Goal: Task Accomplishment & Management: Use online tool/utility

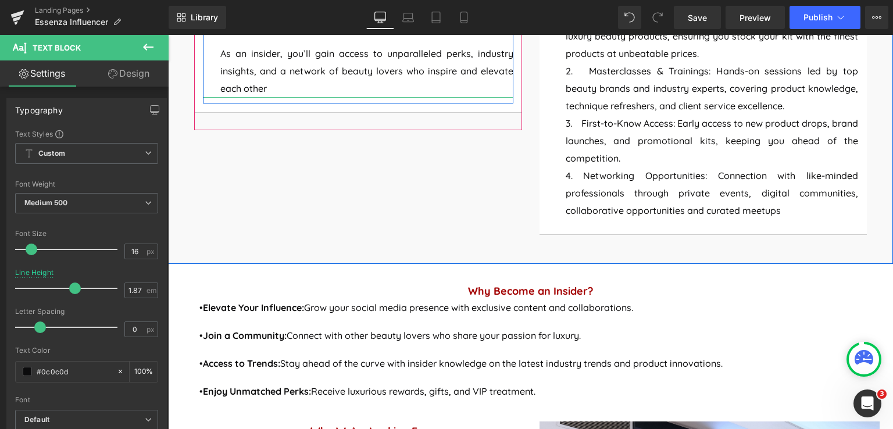
scroll to position [884, 0]
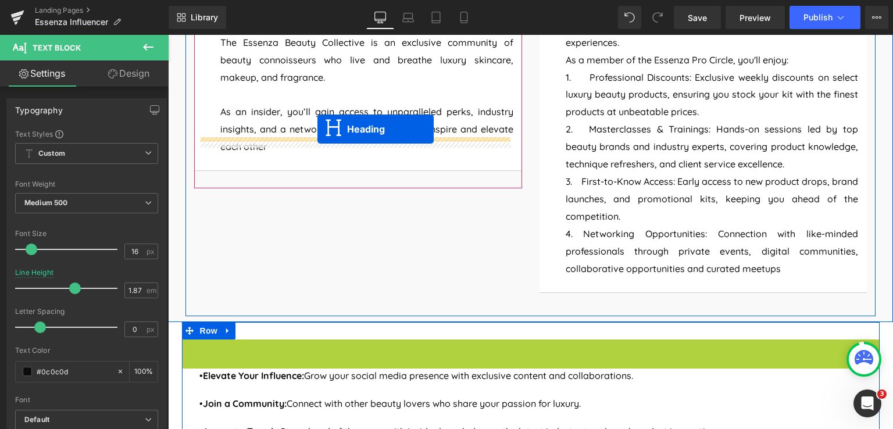
drag, startPoint x: 506, startPoint y: 345, endPoint x: 317, endPoint y: 129, distance: 286.7
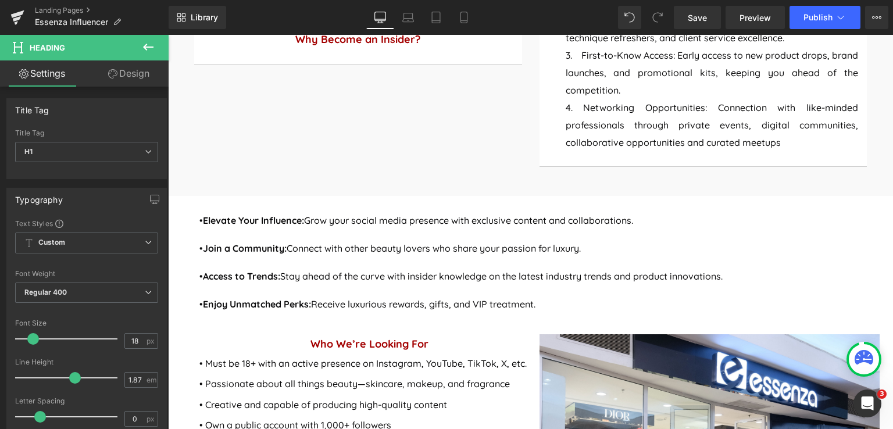
scroll to position [1058, 0]
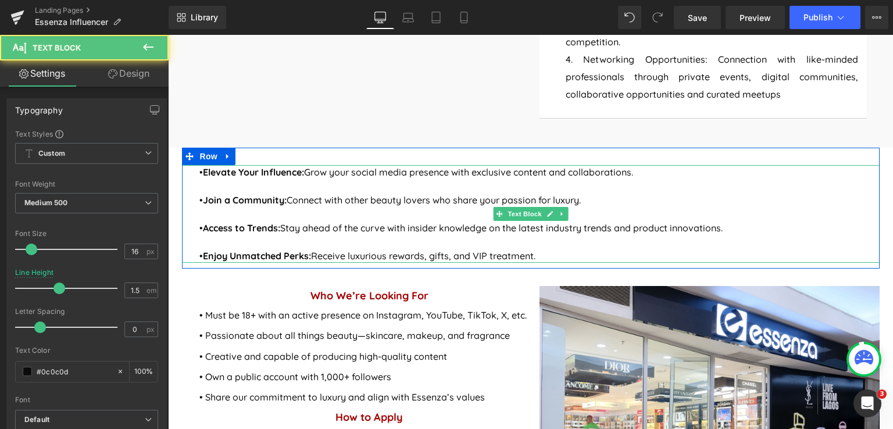
drag, startPoint x: 535, startPoint y: 253, endPoint x: 528, endPoint y: 231, distance: 22.6
click at [441, 236] on div "• Elevate Your Influence: Grow your social media presence with exclusive conten…" at bounding box center [530, 214] width 697 height 98
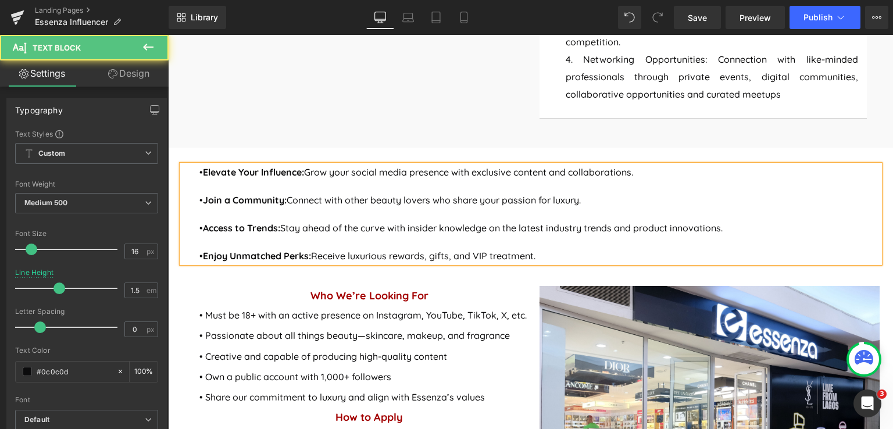
click at [543, 253] on p "• Enjoy Unmatched Perks: Receive luxurious rewards, gifts, and VIP treatment." at bounding box center [539, 256] width 680 height 14
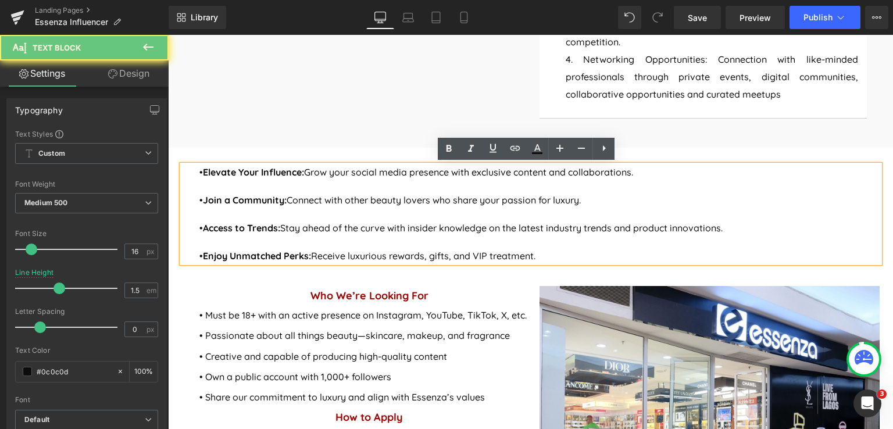
drag, startPoint x: 539, startPoint y: 256, endPoint x: 189, endPoint y: 173, distance: 360.2
click at [189, 173] on div "• Elevate Your Influence: Grow your social media presence with exclusive conten…" at bounding box center [530, 214] width 697 height 98
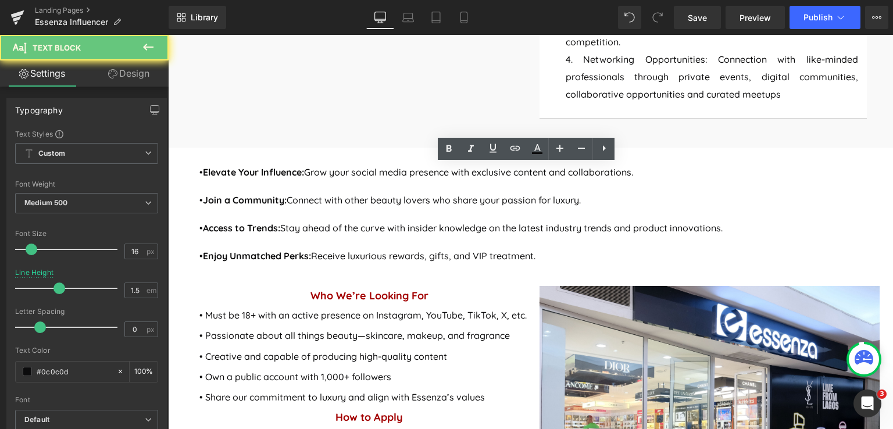
click at [502, 263] on div "• Elevate Your Influence: Grow your social media presence with exclusive conten…" at bounding box center [530, 214] width 697 height 98
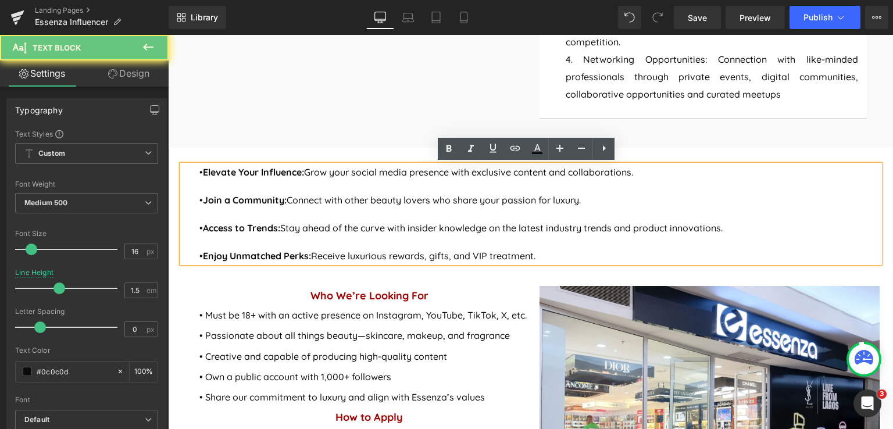
scroll to position [942, 0]
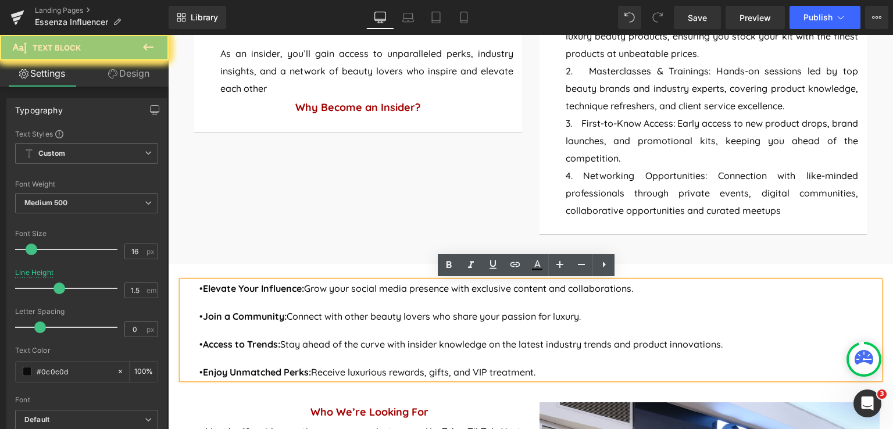
click at [495, 337] on p "• Access to Trends: Stay ahead of the curve with insider knowledge on the lates…" at bounding box center [539, 344] width 680 height 14
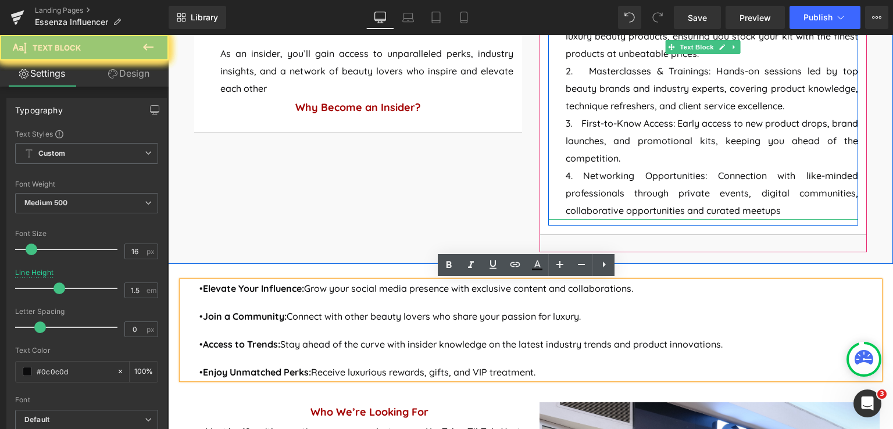
click at [686, 191] on p "4. Networking Opportunities: Connection with like-minded professionals through …" at bounding box center [711, 193] width 293 height 52
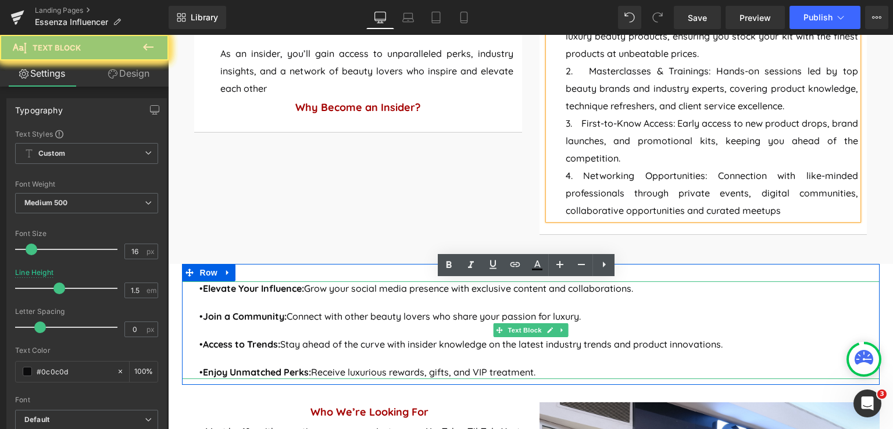
click at [348, 306] on p at bounding box center [539, 302] width 680 height 14
click at [342, 316] on p "• Join a Community: Connect with other beauty lovers who share your passion for…" at bounding box center [539, 316] width 680 height 14
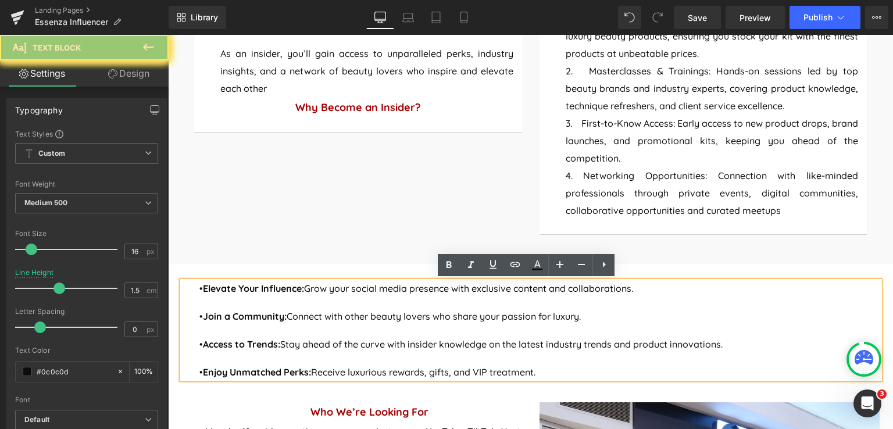
click at [492, 338] on p "• Access to Trends: Stay ahead of the curve with insider knowledge on the lates…" at bounding box center [539, 344] width 680 height 14
click at [524, 330] on p at bounding box center [539, 330] width 680 height 14
click at [634, 185] on p "4. Networking Opportunities: Connection with like-minded professionals through …" at bounding box center [711, 193] width 293 height 52
click at [639, 194] on p "4. Networking Opportunities: Connection with like-minded professionals through …" at bounding box center [711, 193] width 293 height 52
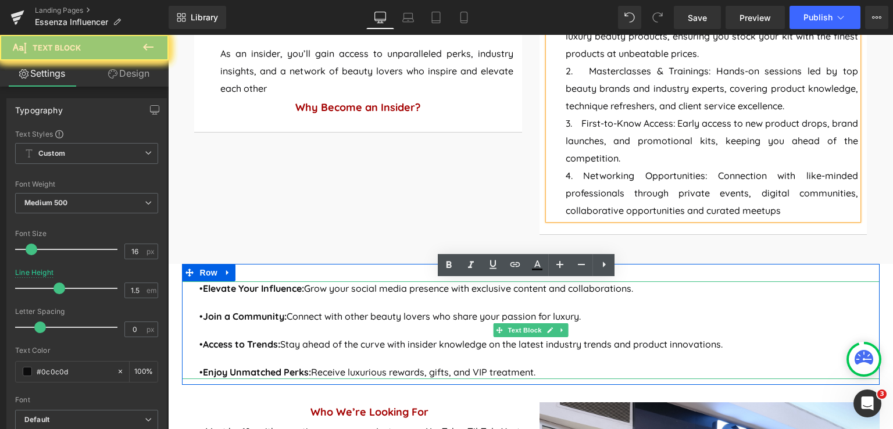
click at [491, 312] on p "• Join a Community: Connect with other beauty lovers who share your passion for…" at bounding box center [539, 316] width 680 height 14
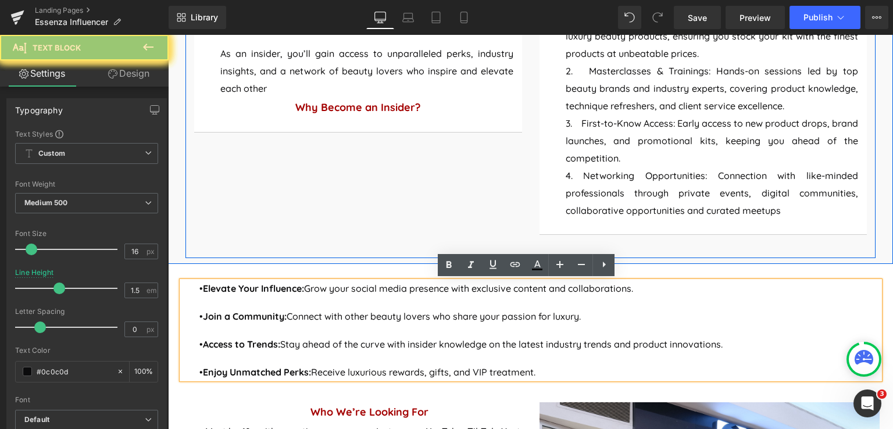
click at [276, 163] on div "ESSENZA BEAUTY COLLECTIVE Button What is the Essenza Beauty Collective ? Headin…" at bounding box center [530, 12] width 690 height 489
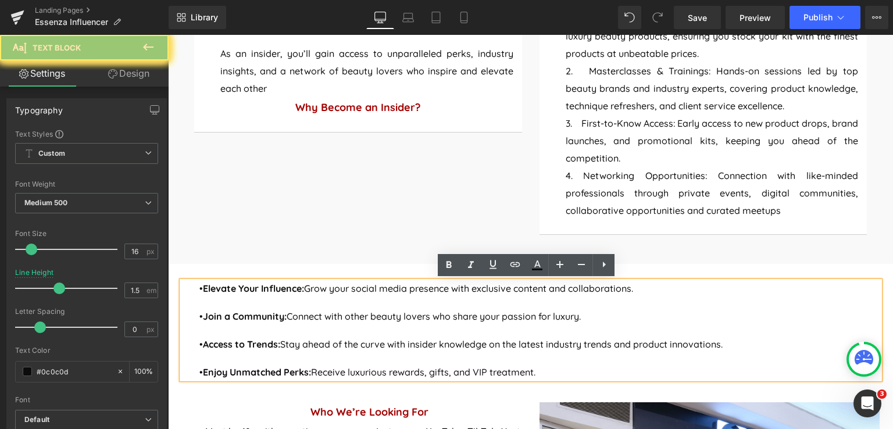
drag, startPoint x: 472, startPoint y: 331, endPoint x: 702, endPoint y: 292, distance: 232.9
click at [472, 331] on p at bounding box center [539, 330] width 680 height 14
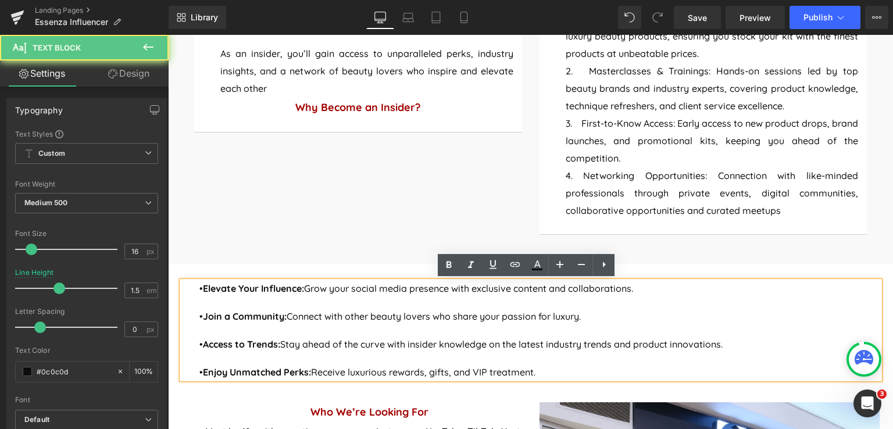
click at [441, 338] on p "• Access to Trends: Stay ahead of the curve with insider knowledge on the lates…" at bounding box center [539, 344] width 680 height 14
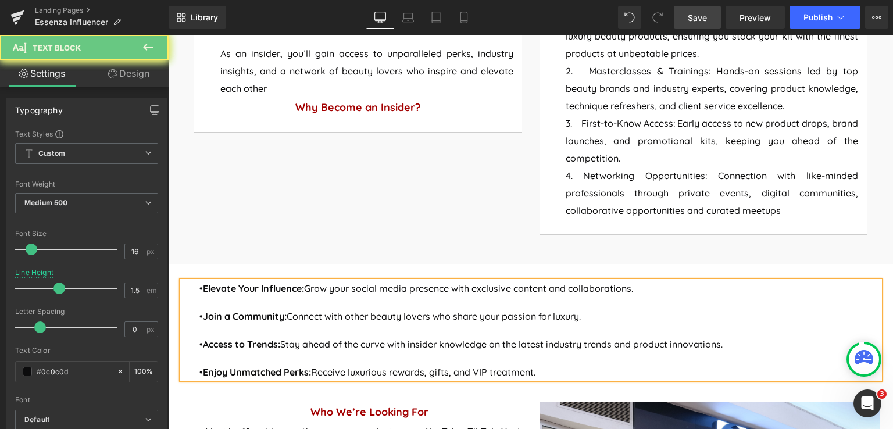
click at [697, 21] on span "Save" at bounding box center [697, 18] width 19 height 12
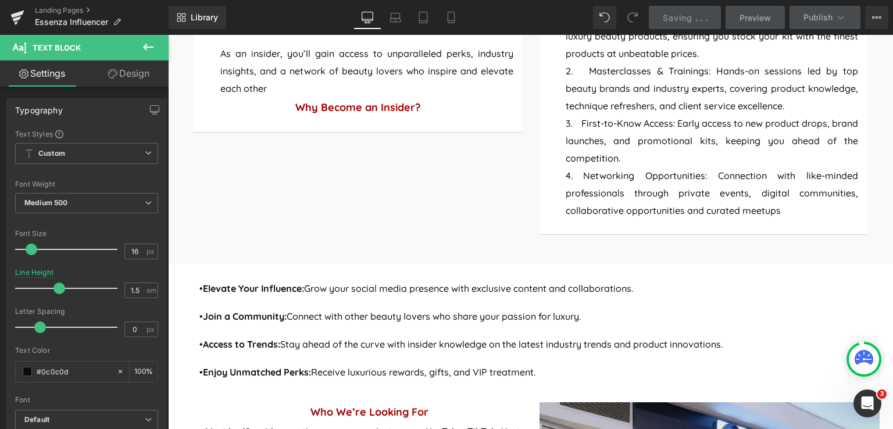
click at [234, 149] on div "ESSENZA BEAUTY COLLECTIVE Button What is the Essenza Beauty Collective ? Headin…" at bounding box center [530, 12] width 690 height 489
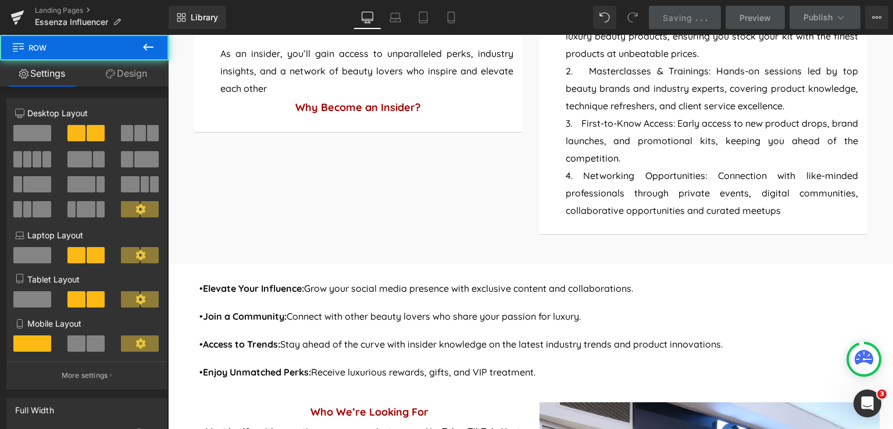
click at [145, 45] on icon at bounding box center [148, 47] width 10 height 7
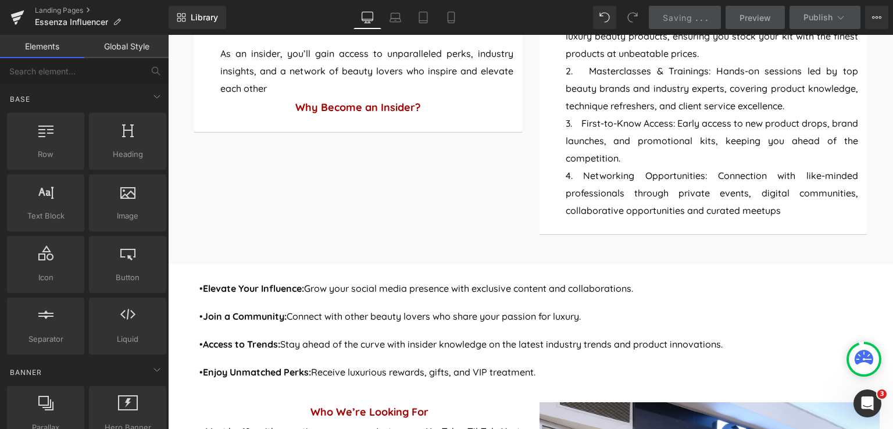
click at [515, 323] on p "• Join a Community: Connect with other beauty lovers who share your passion for…" at bounding box center [539, 316] width 680 height 14
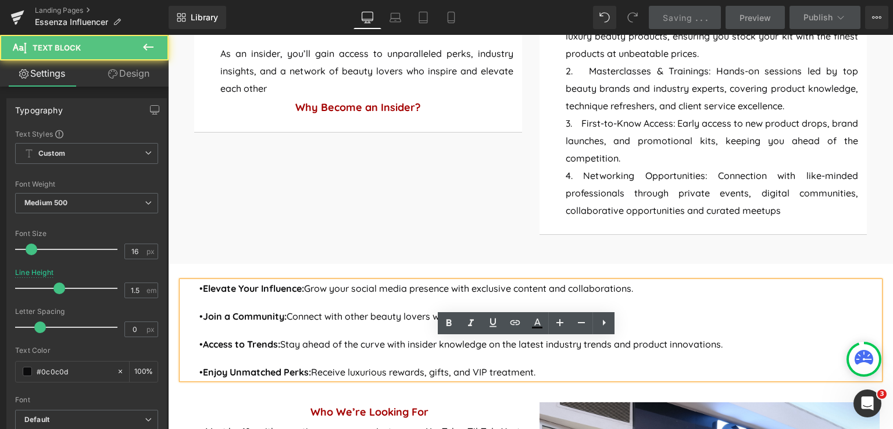
click at [534, 337] on p at bounding box center [539, 330] width 680 height 14
click at [509, 323] on p at bounding box center [539, 330] width 680 height 14
click at [507, 337] on p "• Access to Trends: Stay ahead of the curve with insider knowledge on the lates…" at bounding box center [539, 344] width 680 height 14
click at [526, 323] on p at bounding box center [539, 330] width 680 height 14
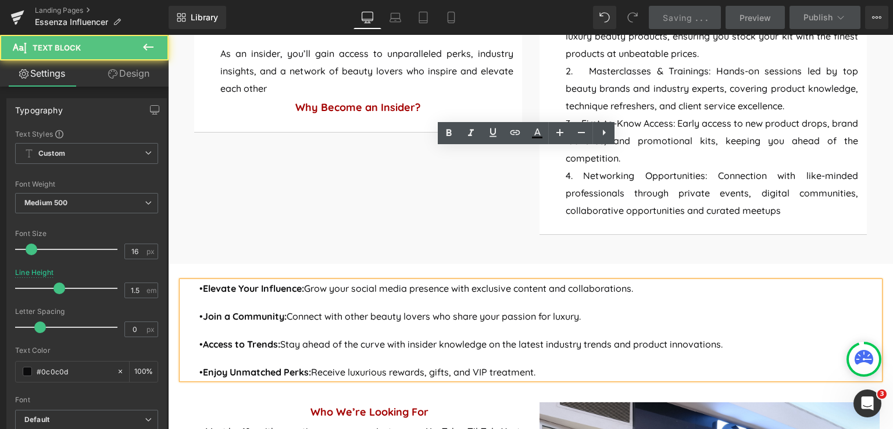
click at [548, 63] on div "Elevate your beauty career with Essenza's exclusive network for professionals. …" at bounding box center [703, 57] width 310 height 336
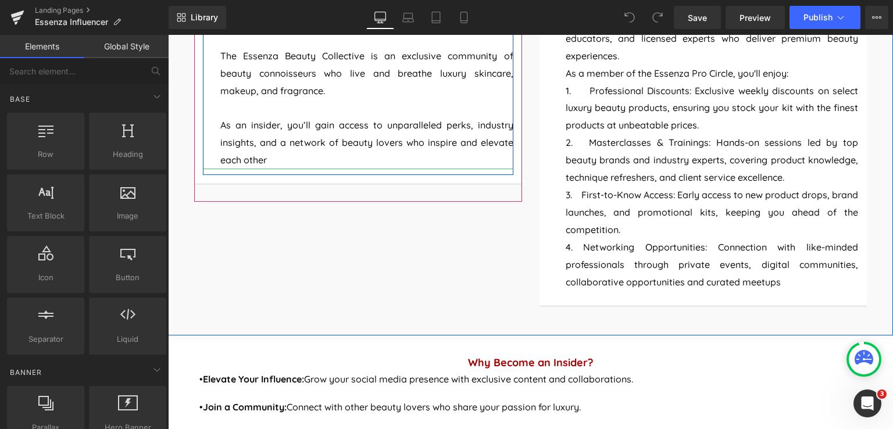
scroll to position [872, 0]
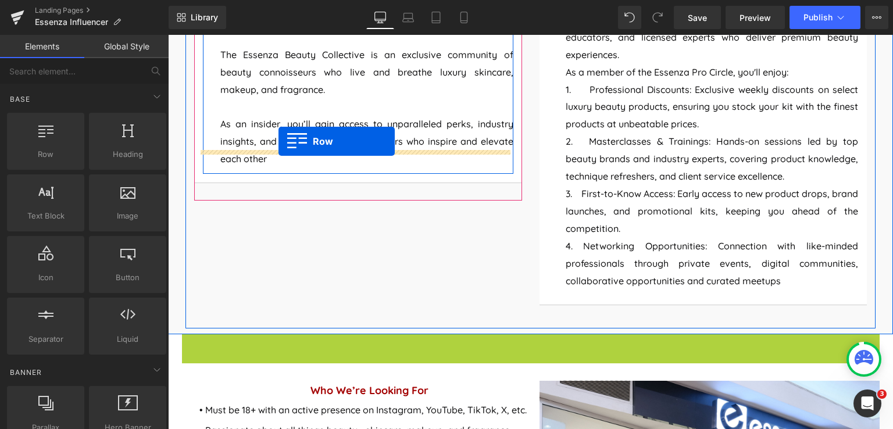
drag, startPoint x: 187, startPoint y: 341, endPoint x: 278, endPoint y: 141, distance: 219.5
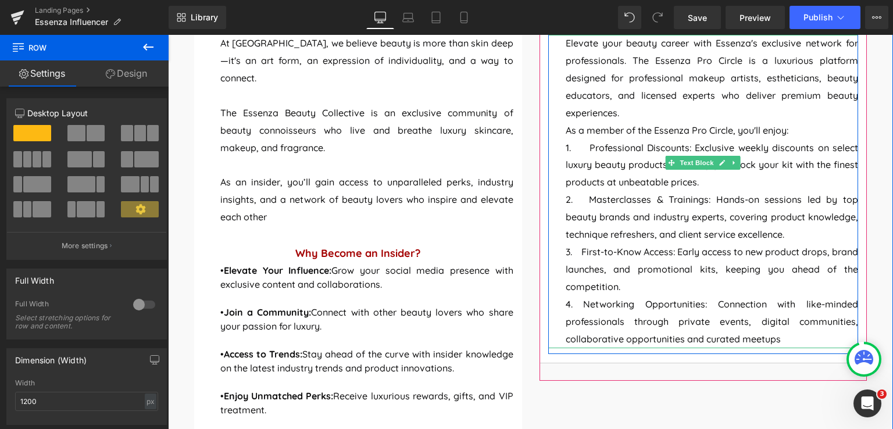
scroll to position [756, 0]
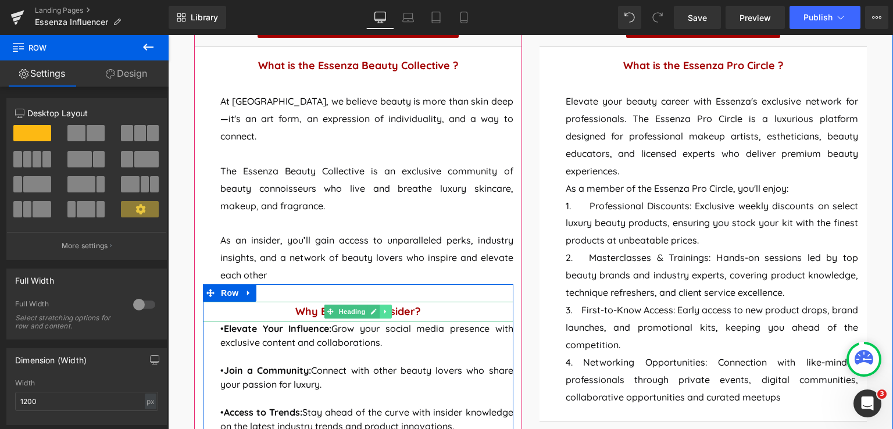
click at [384, 310] on icon at bounding box center [385, 312] width 2 height 4
click at [377, 308] on icon at bounding box center [380, 311] width 6 height 6
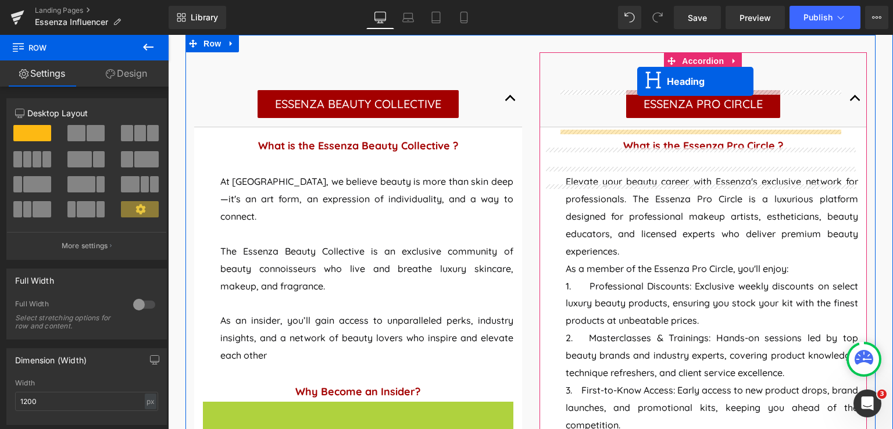
scroll to position [629, 0]
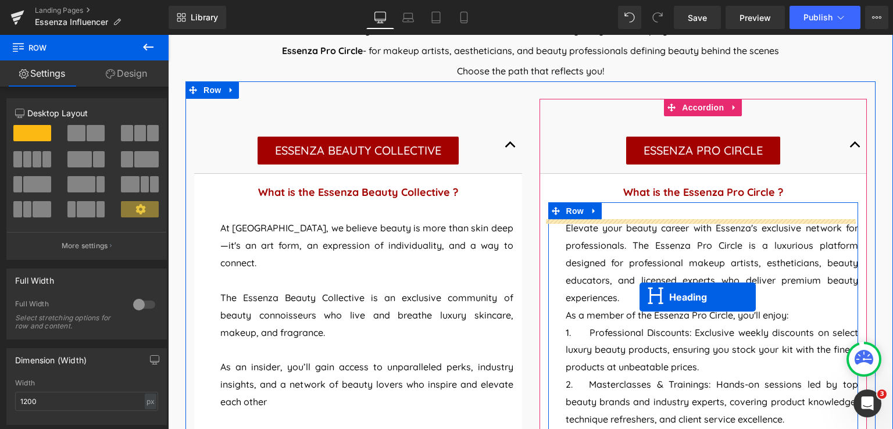
drag, startPoint x: 341, startPoint y: 208, endPoint x: 639, endPoint y: 296, distance: 311.5
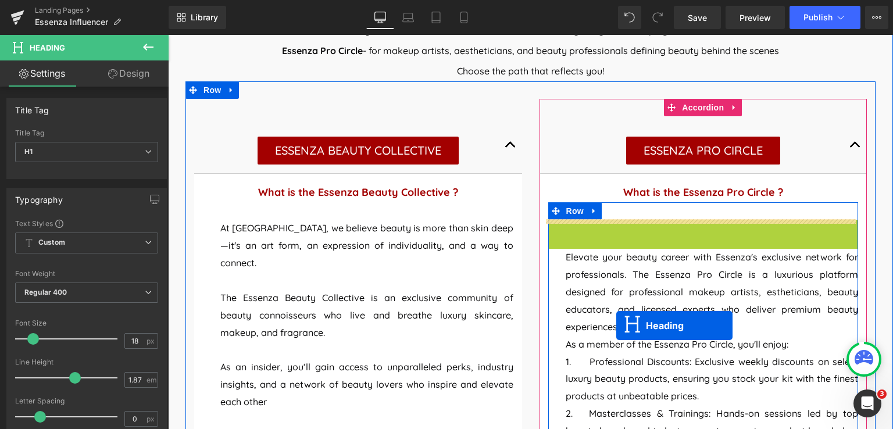
drag, startPoint x: 684, startPoint y: 231, endPoint x: 616, endPoint y: 325, distance: 116.6
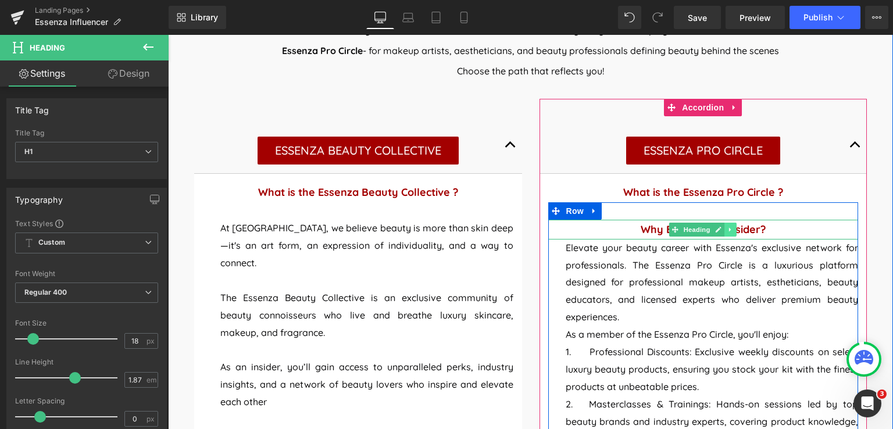
click at [727, 231] on icon at bounding box center [730, 229] width 6 height 7
click at [734, 231] on icon at bounding box center [736, 229] width 6 height 6
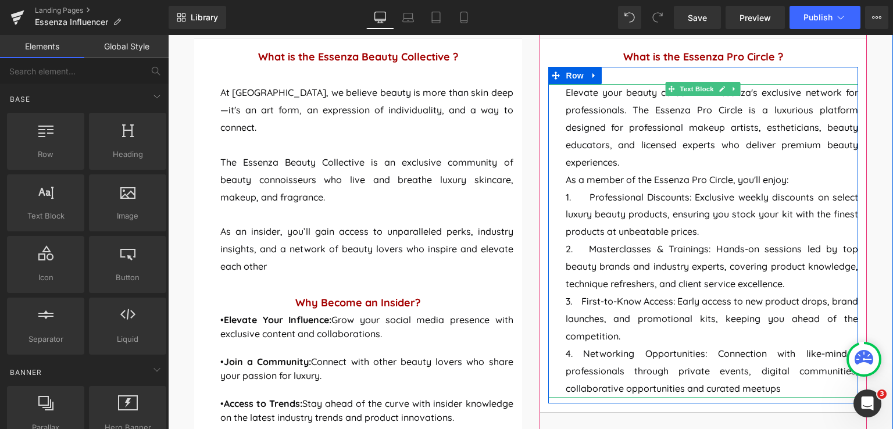
scroll to position [745, 0]
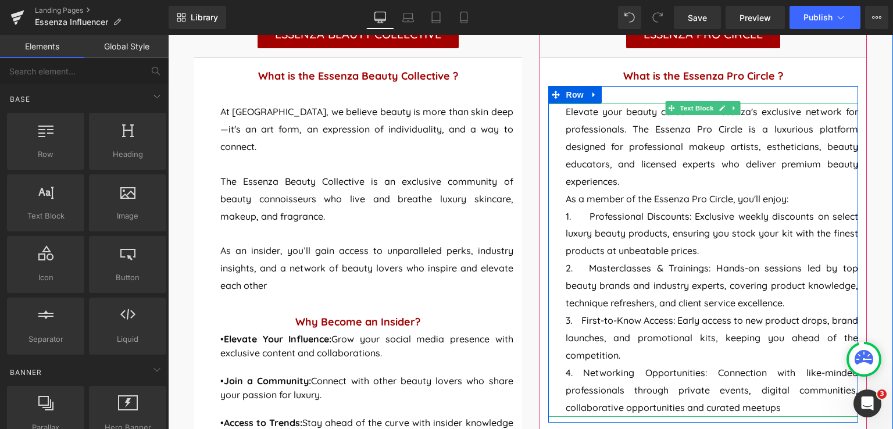
click at [611, 182] on span "Elevate your beauty career with Essenza's exclusive network for professionals. …" at bounding box center [711, 146] width 293 height 81
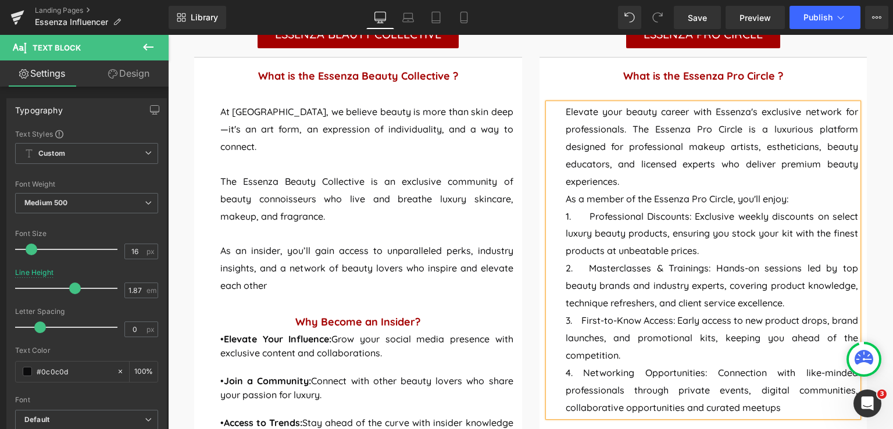
click at [620, 182] on p "Elevate your beauty career with Essenza's exclusive network for professionals. …" at bounding box center [711, 146] width 293 height 87
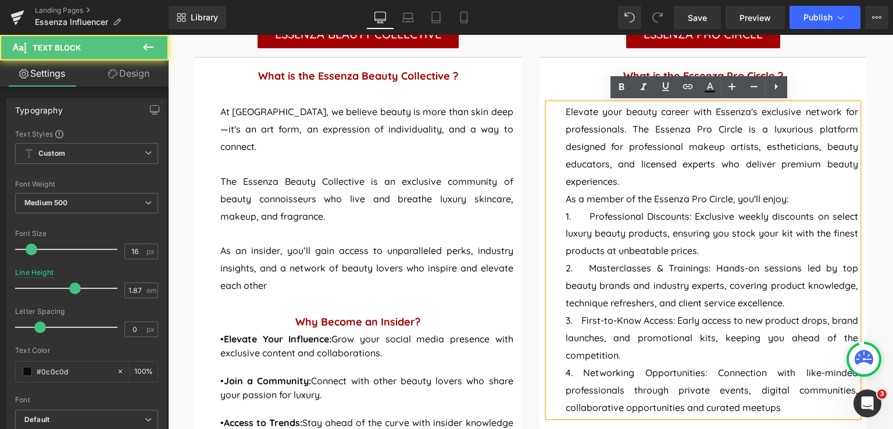
click at [620, 182] on p "Elevate your beauty career with Essenza's exclusive network for professionals. …" at bounding box center [711, 146] width 293 height 87
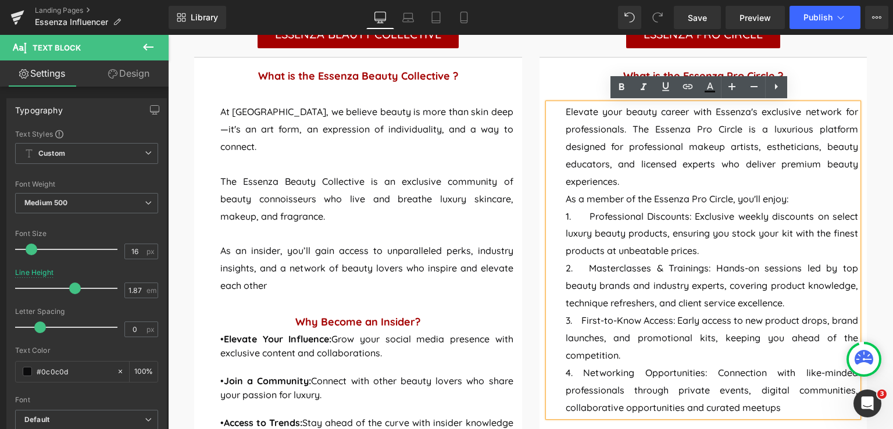
click at [614, 184] on span "Elevate your beauty career with Essenza's exclusive network for professionals. …" at bounding box center [711, 146] width 293 height 81
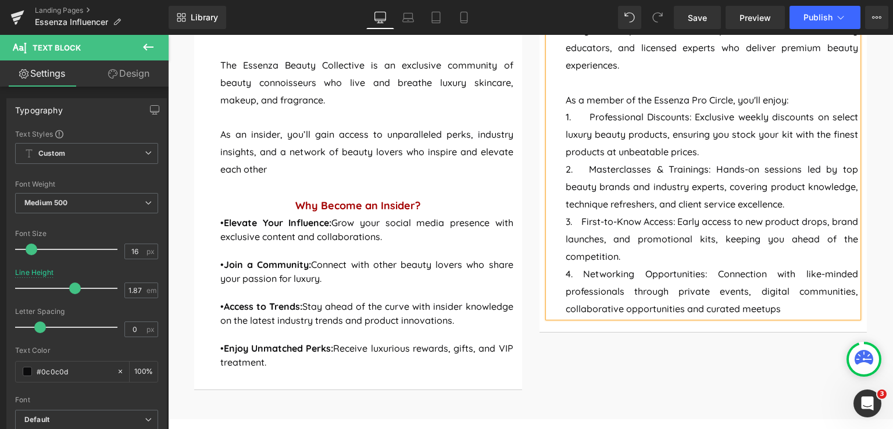
scroll to position [803, 0]
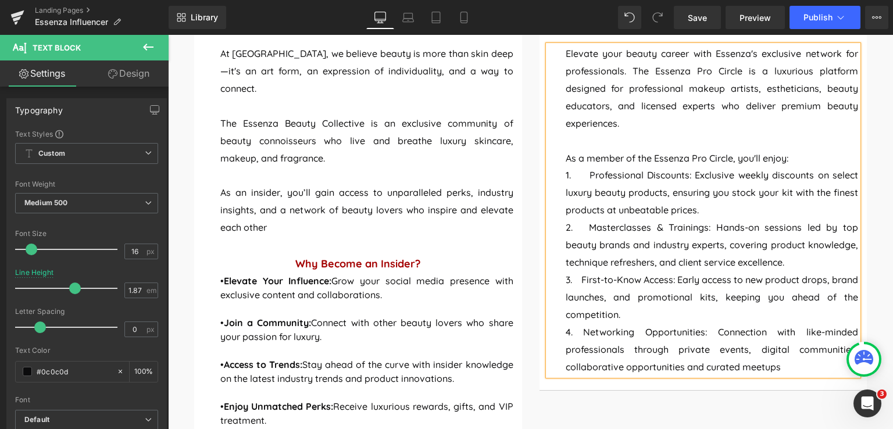
click at [790, 159] on p "As a member of the Essenza Pro Circle, you'll enjoy:" at bounding box center [711, 158] width 293 height 17
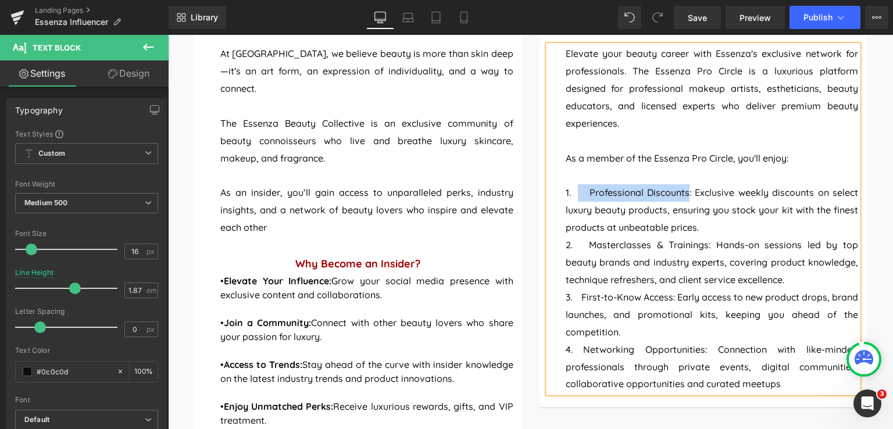
drag, startPoint x: 685, startPoint y: 195, endPoint x: 574, endPoint y: 194, distance: 111.6
click at [574, 194] on span "1. Professional Discounts: Exclusive weekly discounts on select luxury beauty p…" at bounding box center [711, 210] width 293 height 46
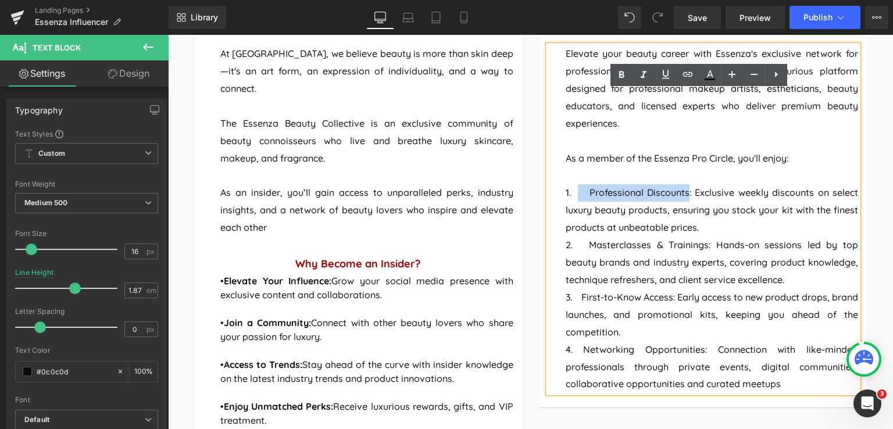
click at [632, 247] on p "2. Masterclasses & Trainings: Hands-on sessions led by top beauty brands and in…" at bounding box center [711, 263] width 293 height 52
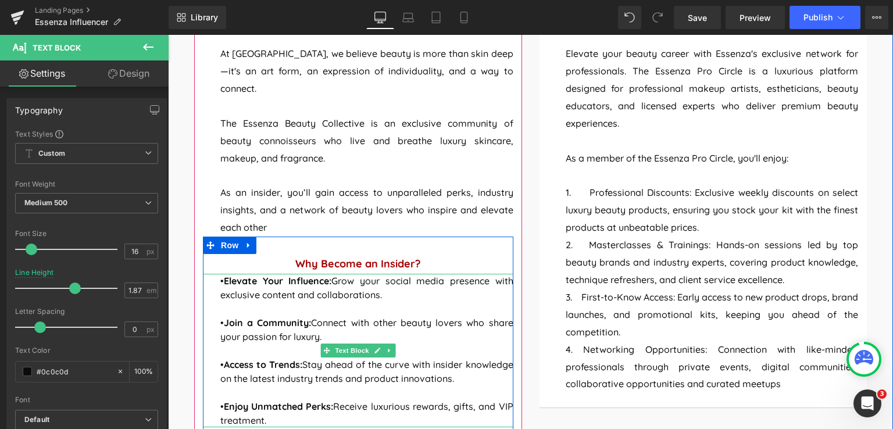
click at [220, 275] on span "•" at bounding box center [221, 281] width 3 height 12
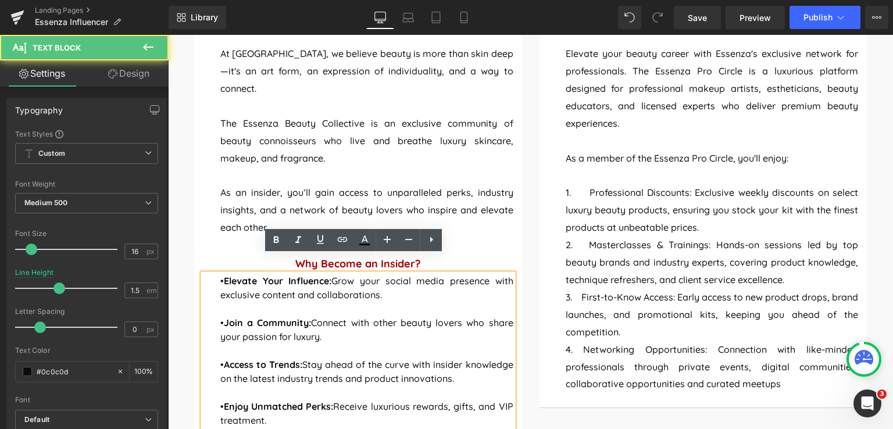
click at [220, 275] on span "•" at bounding box center [221, 281] width 3 height 12
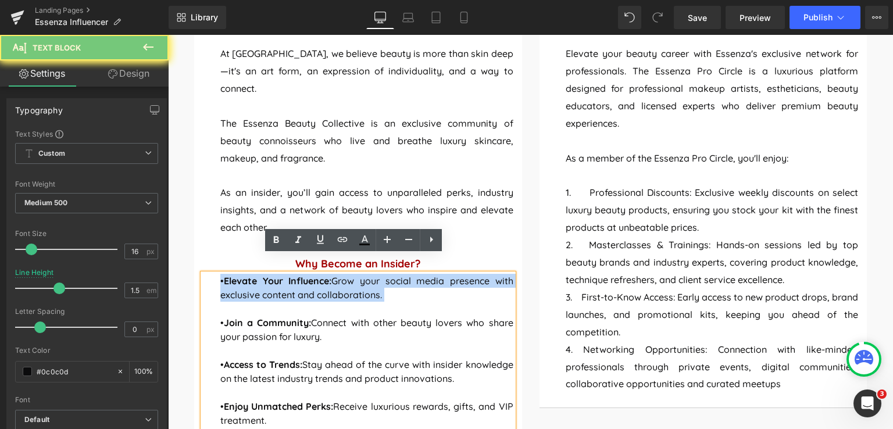
click at [220, 275] on span "•" at bounding box center [221, 281] width 3 height 12
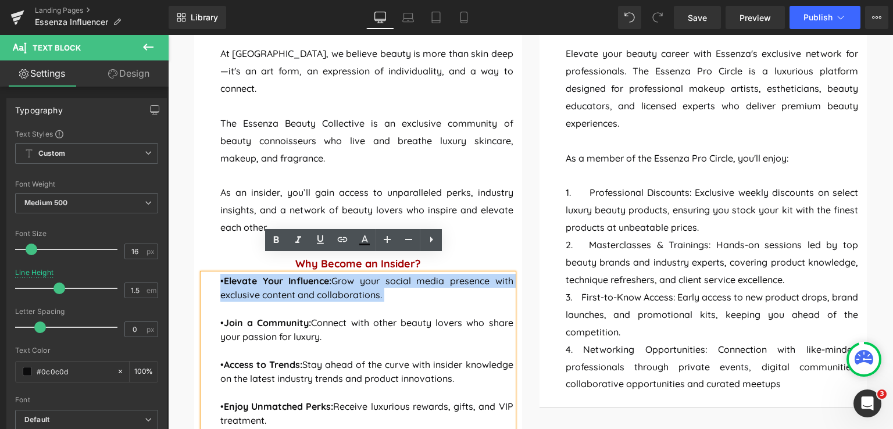
click at [227, 274] on p "• Elevate Your Influence: Grow your social media presence with exclusive conten…" at bounding box center [366, 288] width 293 height 28
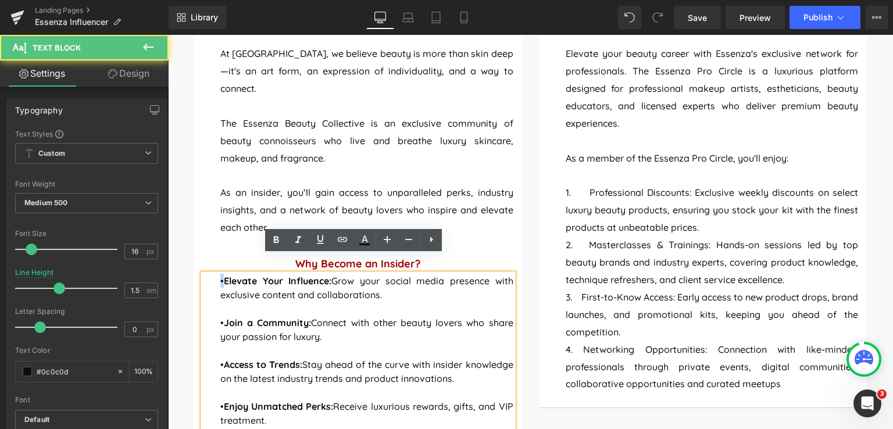
drag, startPoint x: 219, startPoint y: 264, endPoint x: 212, endPoint y: 263, distance: 6.5
click at [212, 274] on div "• Elevate Your Influence: Grow your social media presence with exclusive conten…" at bounding box center [358, 350] width 310 height 153
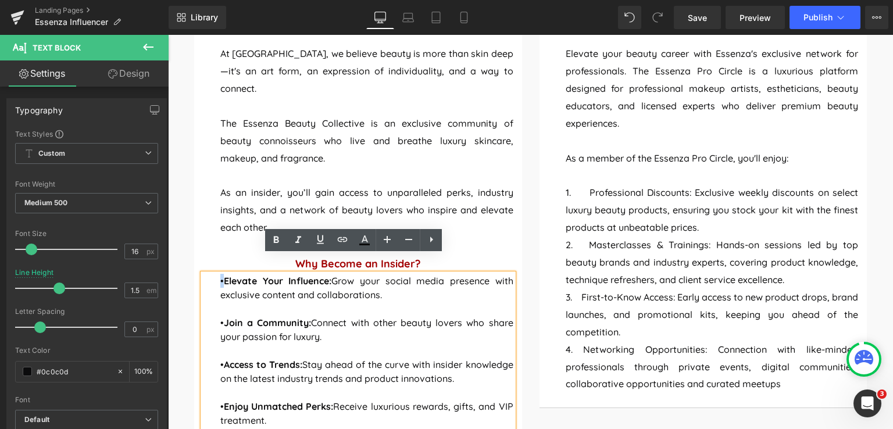
copy span "•"
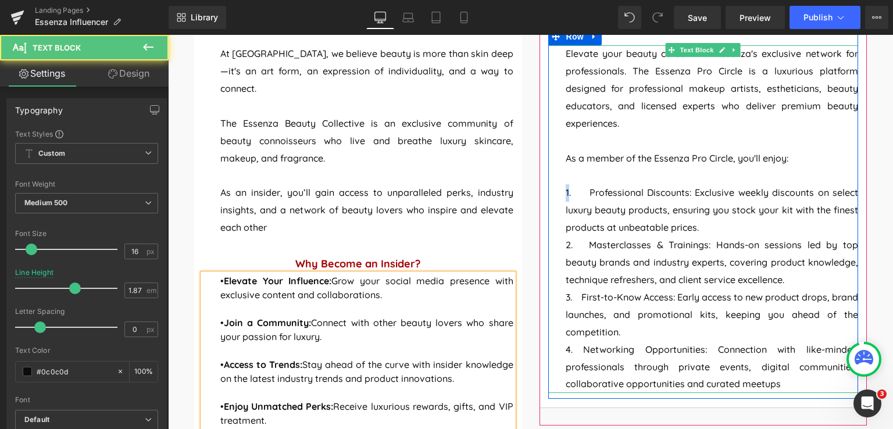
drag, startPoint x: 564, startPoint y: 193, endPoint x: 556, endPoint y: 193, distance: 8.7
click at [556, 193] on div "Elevate your beauty career with Essenza's exclusive network for professionals. …" at bounding box center [703, 219] width 310 height 348
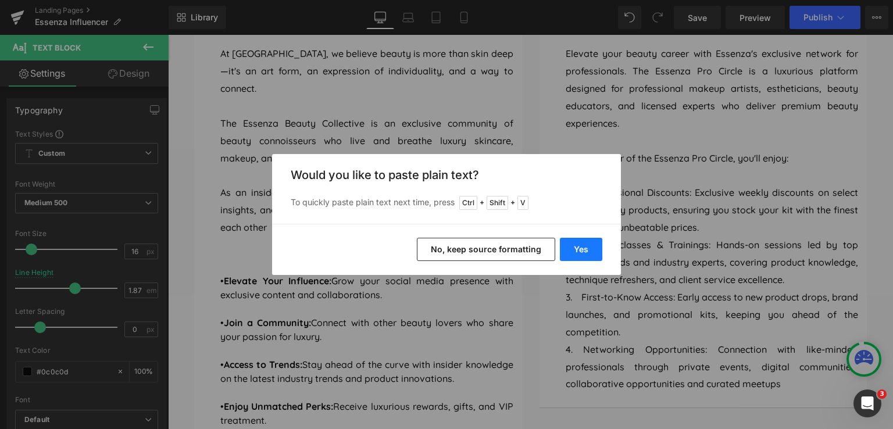
click at [573, 252] on button "Yes" at bounding box center [581, 249] width 42 height 23
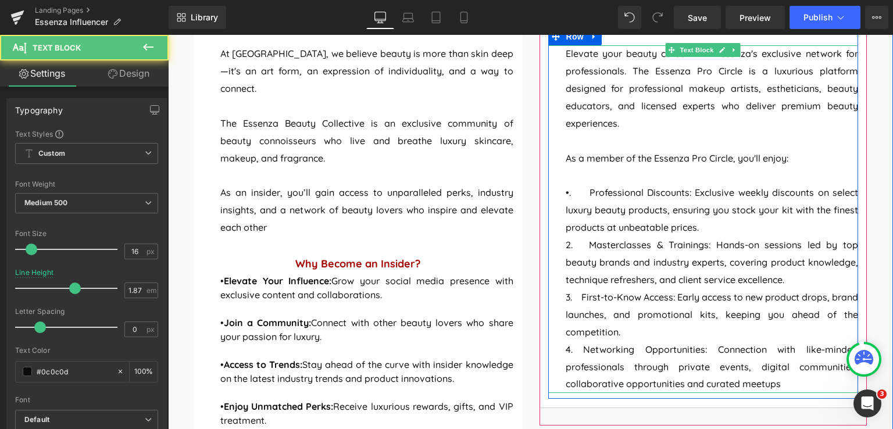
click at [571, 195] on span "•. Professional Discounts: Exclusive weekly discounts on select luxury beauty p…" at bounding box center [711, 210] width 293 height 46
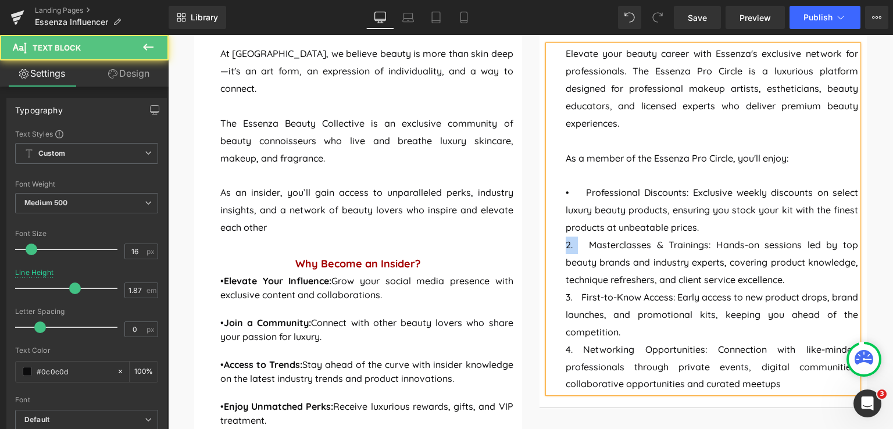
drag, startPoint x: 572, startPoint y: 245, endPoint x: 557, endPoint y: 244, distance: 14.6
click at [557, 244] on div "Elevate your beauty career with Essenza's exclusive network for professionals. …" at bounding box center [703, 219] width 310 height 348
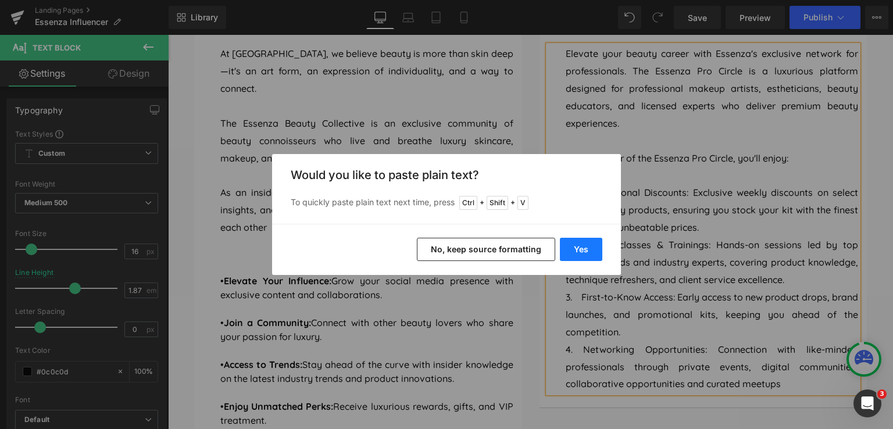
click at [577, 254] on button "Yes" at bounding box center [581, 249] width 42 height 23
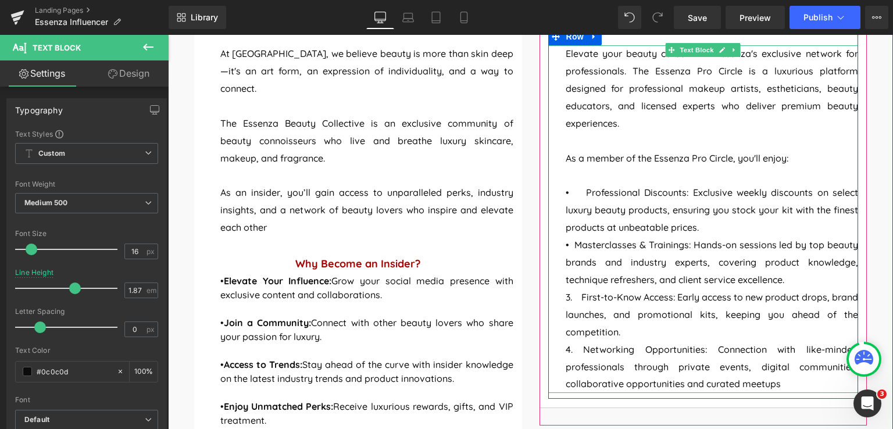
click at [570, 246] on p "• Masterclasses & Trainings: Hands-on sessions led by top beauty brands and ind…" at bounding box center [711, 263] width 293 height 52
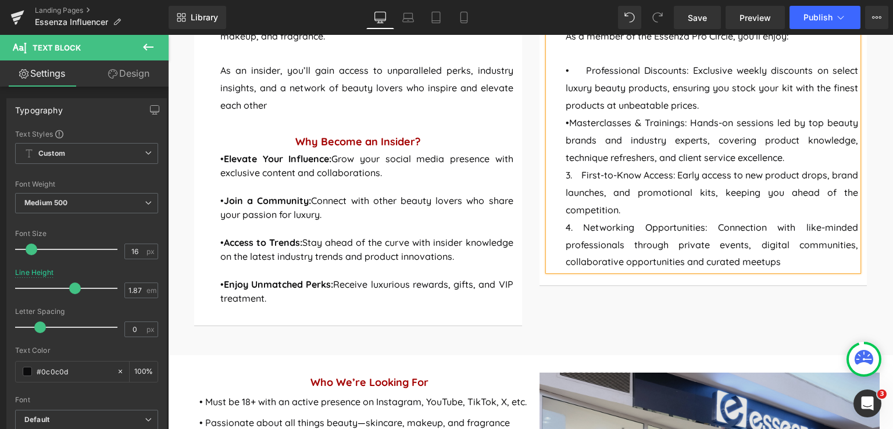
scroll to position [809, 0]
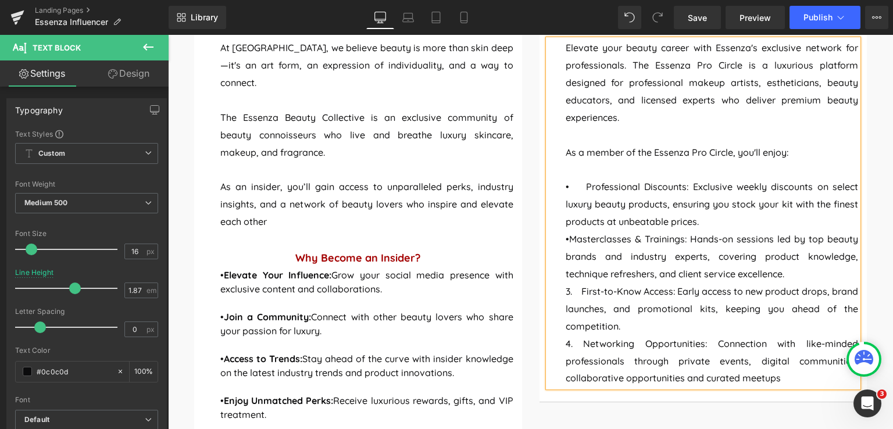
click at [566, 240] on p "•Masterclasses & Trainings: Hands-on sessions led by top beauty brands and indu…" at bounding box center [711, 257] width 293 height 52
click at [583, 185] on span "• Professional Discounts: Exclusive weekly discounts on select luxury beauty pr…" at bounding box center [711, 204] width 293 height 46
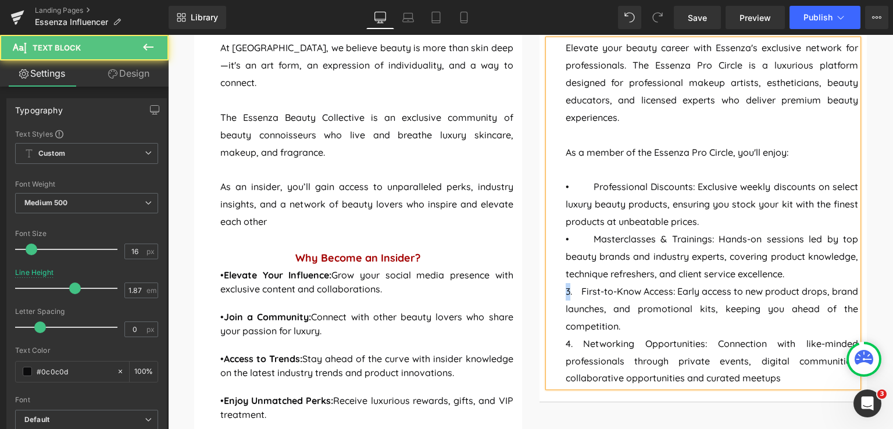
drag, startPoint x: 566, startPoint y: 291, endPoint x: 556, endPoint y: 289, distance: 9.9
click at [556, 289] on div "Elevate your beauty career with Essenza's exclusive network for professionals. …" at bounding box center [703, 214] width 310 height 348
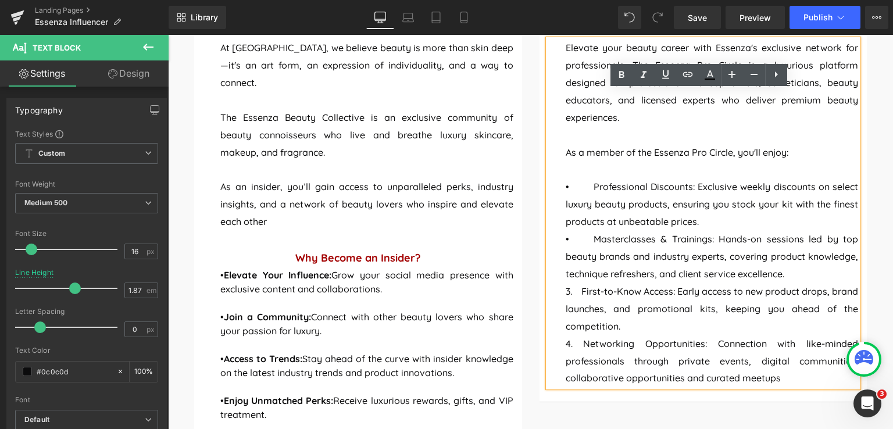
click at [567, 292] on p "3. First-to-Know Access: Early access to new product drops, brand launches, and…" at bounding box center [711, 309] width 293 height 52
drag, startPoint x: 567, startPoint y: 292, endPoint x: 558, endPoint y: 291, distance: 9.3
click at [558, 291] on div "Elevate your beauty career with Essenza's exclusive network for professionals. …" at bounding box center [703, 214] width 310 height 348
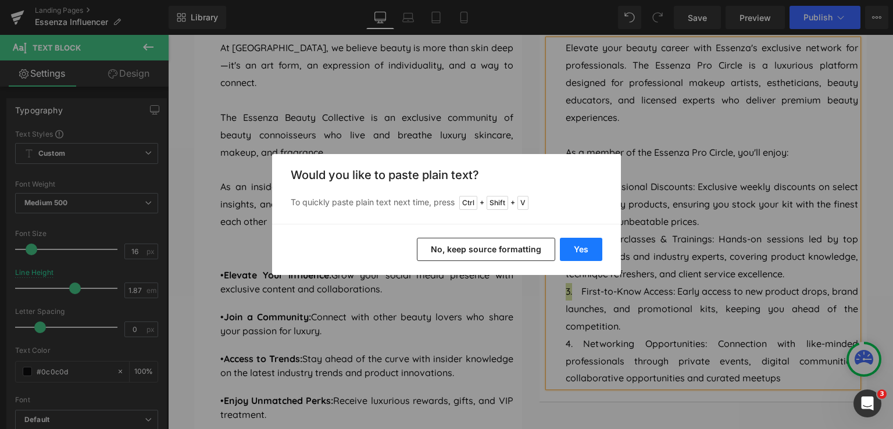
click at [575, 257] on button "Yes" at bounding box center [581, 249] width 42 height 23
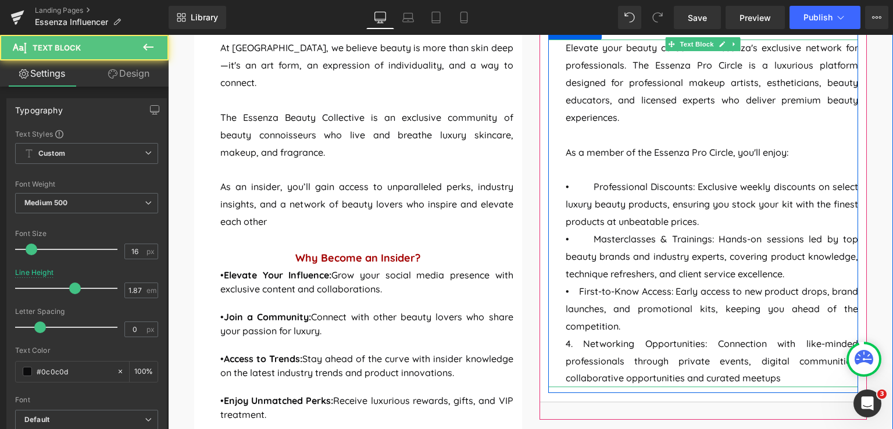
click at [576, 290] on p "• First-to-Know Access: Early access to new product drops, brand launches, and …" at bounding box center [711, 309] width 293 height 52
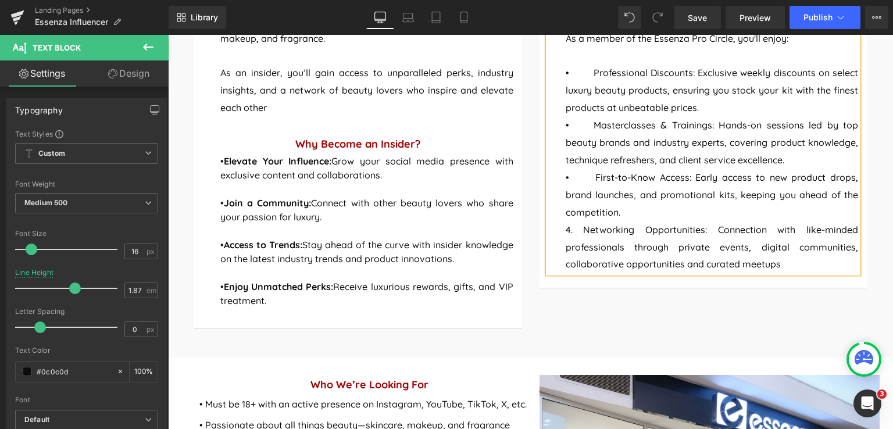
scroll to position [925, 0]
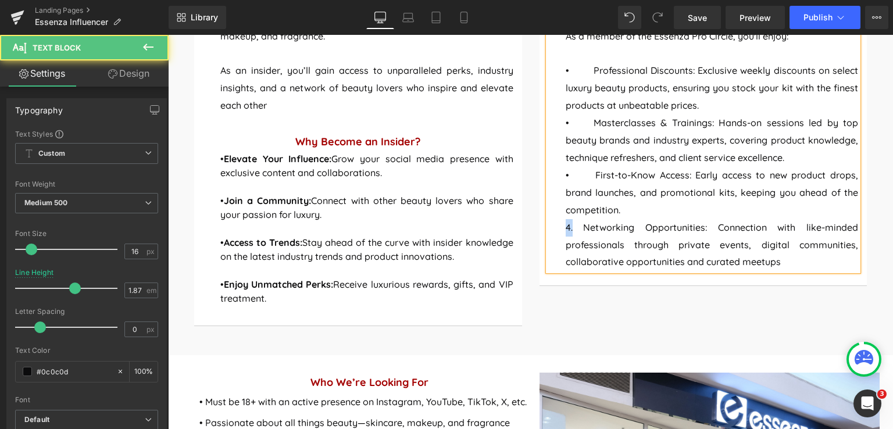
drag, startPoint x: 567, startPoint y: 229, endPoint x: 560, endPoint y: 229, distance: 7.0
click at [565, 229] on p "4. Networking Opportunities: Connection with like-minded professionals through …" at bounding box center [711, 245] width 293 height 52
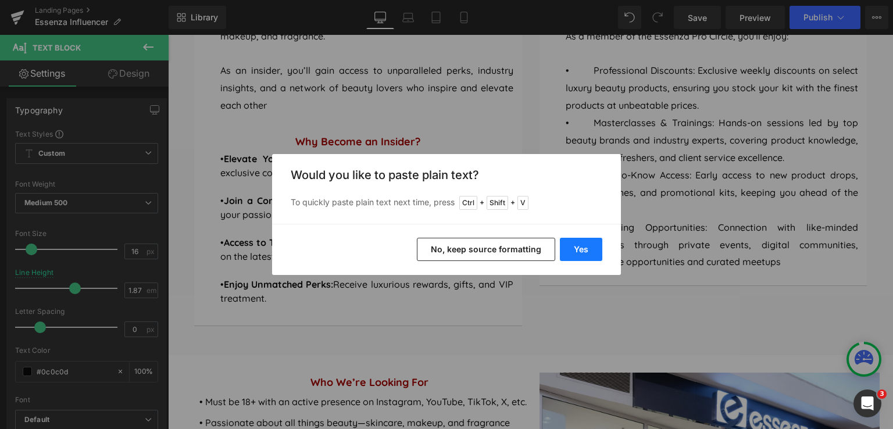
click at [590, 252] on button "Yes" at bounding box center [581, 249] width 42 height 23
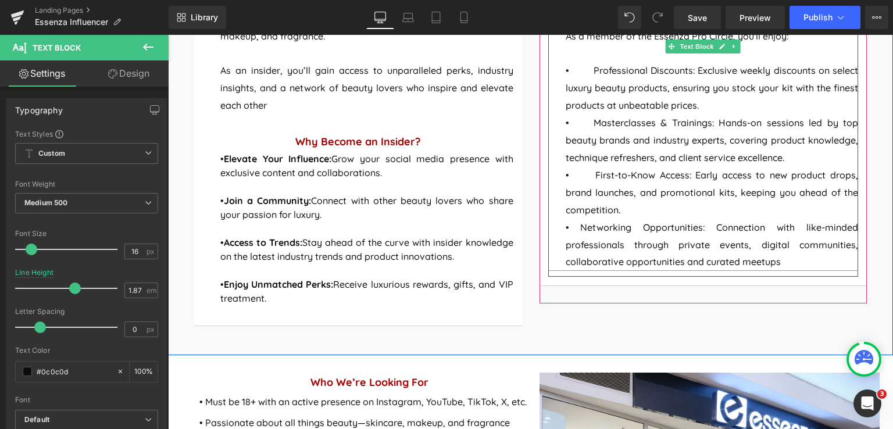
click at [576, 226] on p "• Networking Opportunities: Connection with like-minded professionals through p…" at bounding box center [711, 245] width 293 height 52
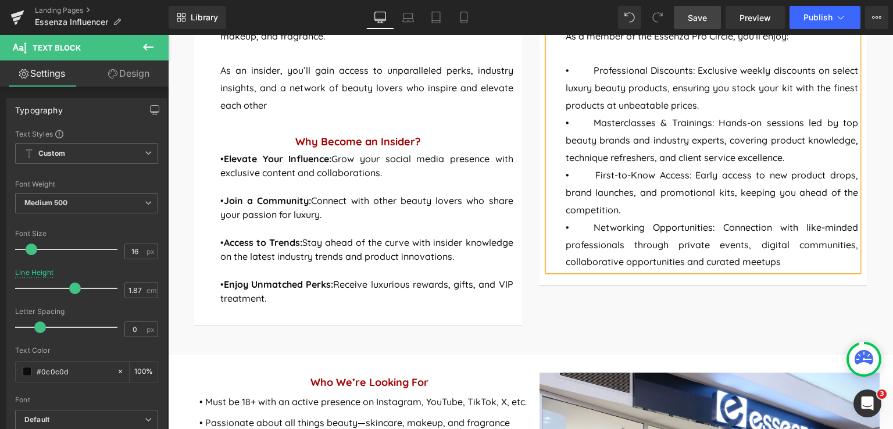
click at [696, 24] on link "Save" at bounding box center [697, 17] width 47 height 23
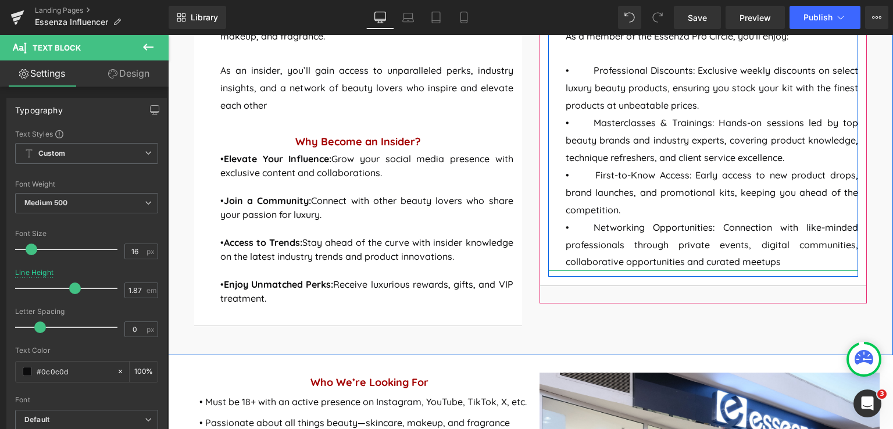
scroll to position [809, 0]
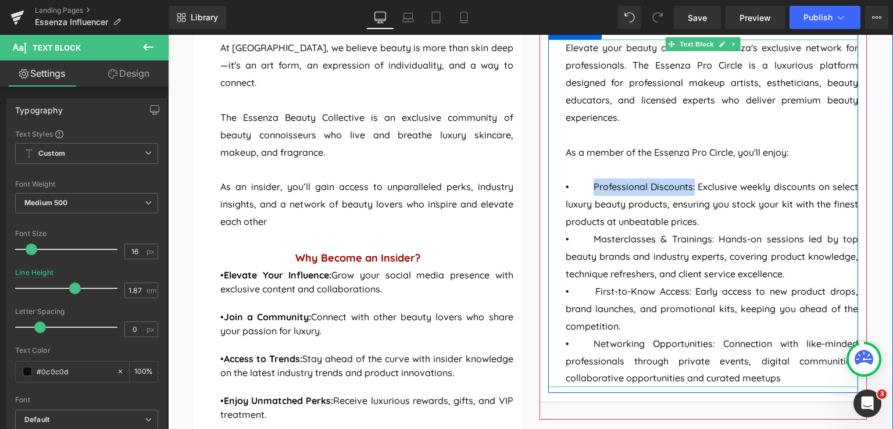
drag, startPoint x: 690, startPoint y: 184, endPoint x: 590, endPoint y: 187, distance: 100.0
click at [590, 187] on span "• Professional Discounts: Exclusive weekly discounts on select luxury beauty pr…" at bounding box center [711, 204] width 293 height 46
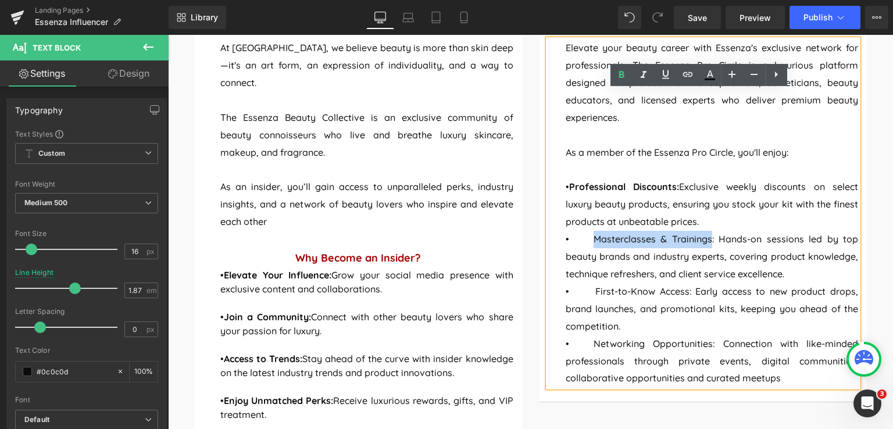
drag, startPoint x: 708, startPoint y: 240, endPoint x: 588, endPoint y: 242, distance: 120.3
click at [588, 242] on p "• Masterclasses & Trainings: Hands-on sessions led by top beauty brands and ind…" at bounding box center [711, 257] width 293 height 52
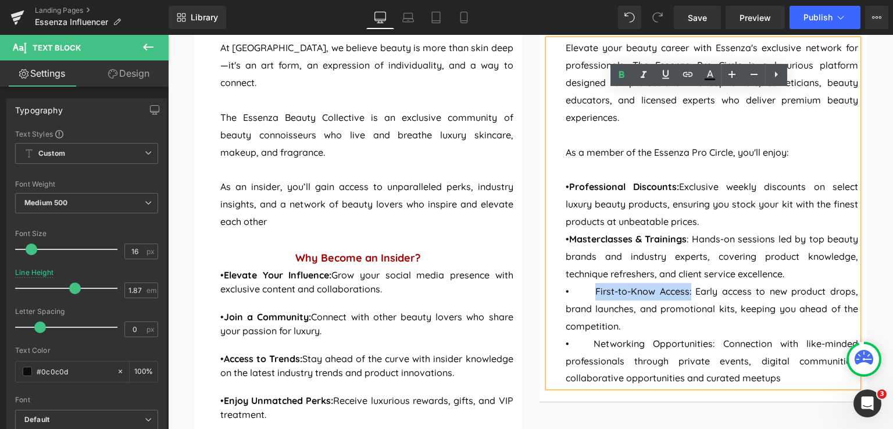
drag, startPoint x: 686, startPoint y: 295, endPoint x: 590, endPoint y: 292, distance: 96.5
click at [590, 292] on p "• First-to-Know Access: Early access to new product drops, brand launches, and …" at bounding box center [711, 309] width 293 height 52
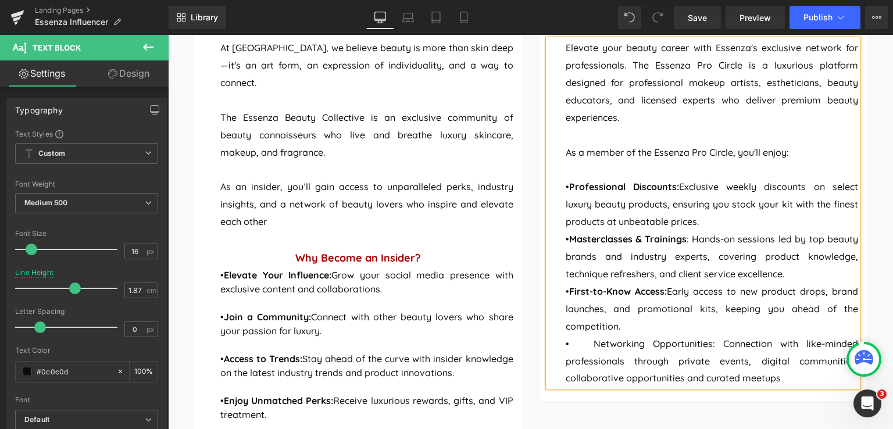
scroll to position [925, 0]
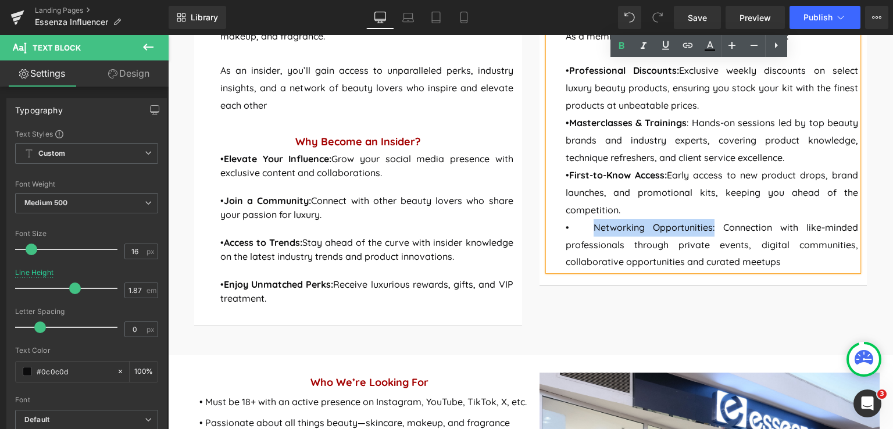
drag, startPoint x: 710, startPoint y: 228, endPoint x: 589, endPoint y: 231, distance: 120.3
click at [589, 231] on p "• Networking Opportunities: Connection with like-minded professionals through p…" at bounding box center [711, 245] width 293 height 52
click at [710, 20] on link "Save" at bounding box center [697, 17] width 47 height 23
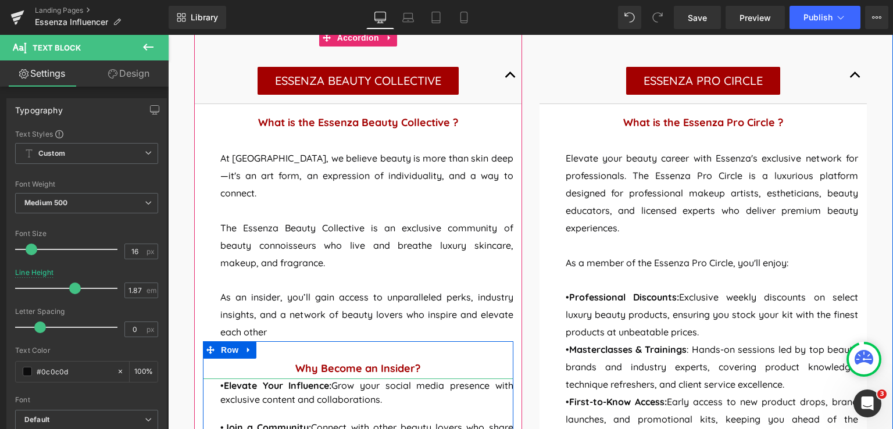
scroll to position [693, 0]
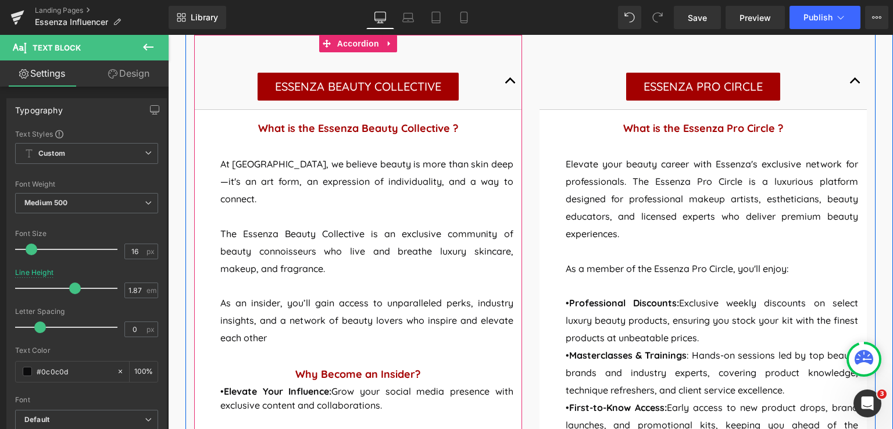
click at [503, 79] on button "button" at bounding box center [510, 80] width 23 height 57
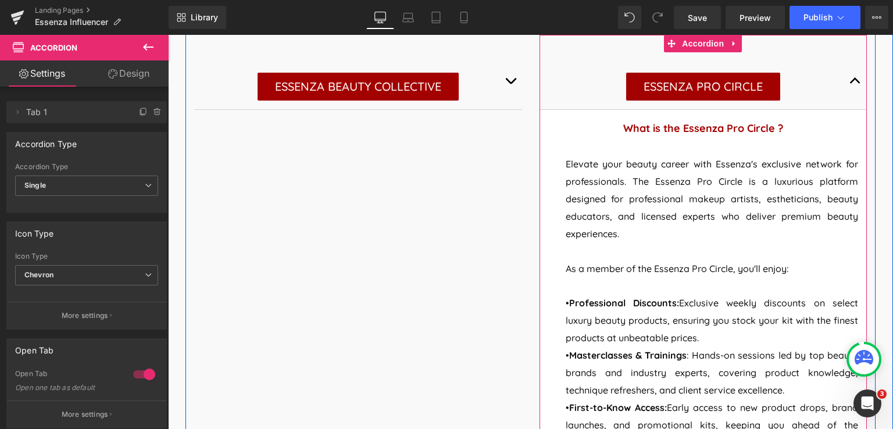
click at [851, 82] on button "button" at bounding box center [854, 80] width 23 height 57
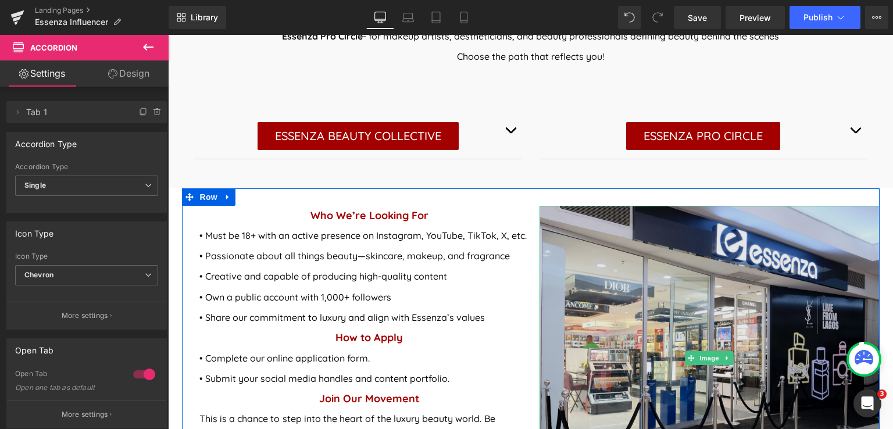
scroll to position [577, 0]
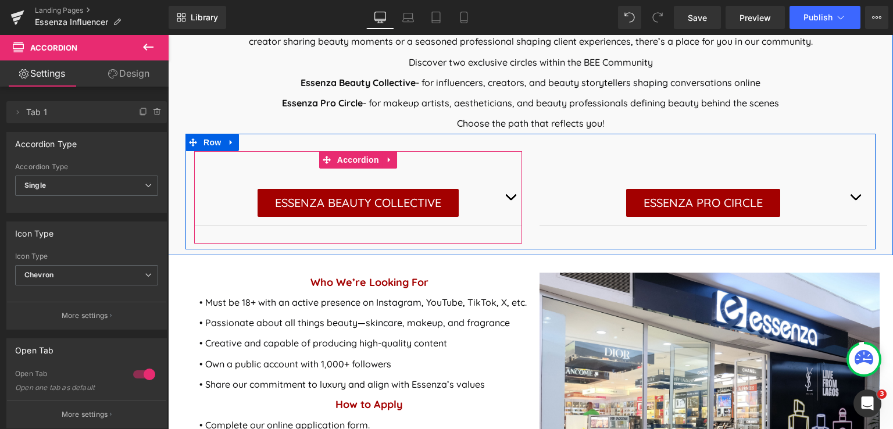
click at [507, 196] on button "button" at bounding box center [510, 197] width 23 height 57
click at [510, 200] on span "button" at bounding box center [510, 200] width 0 height 0
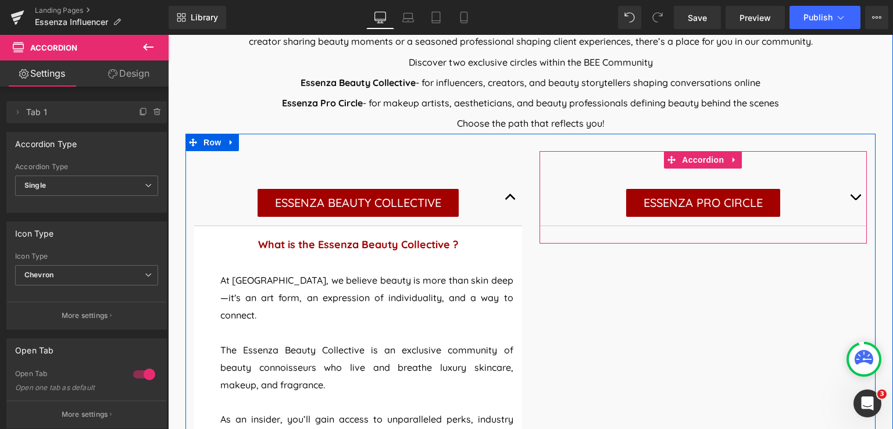
click at [849, 194] on button "button" at bounding box center [854, 197] width 23 height 57
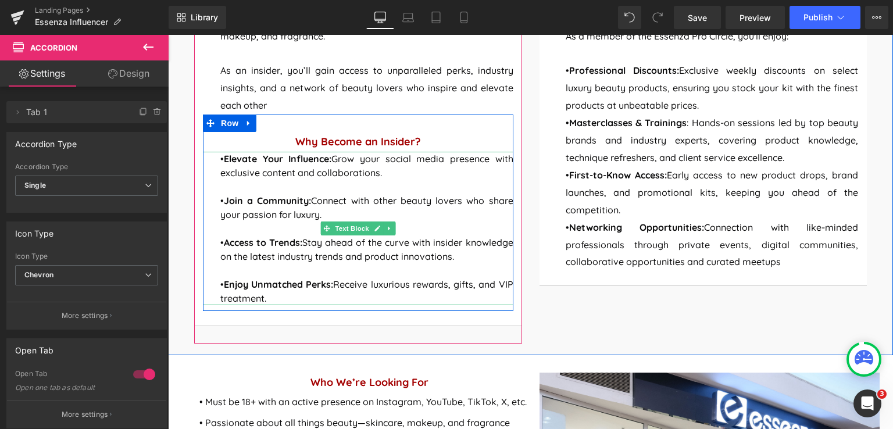
scroll to position [867, 0]
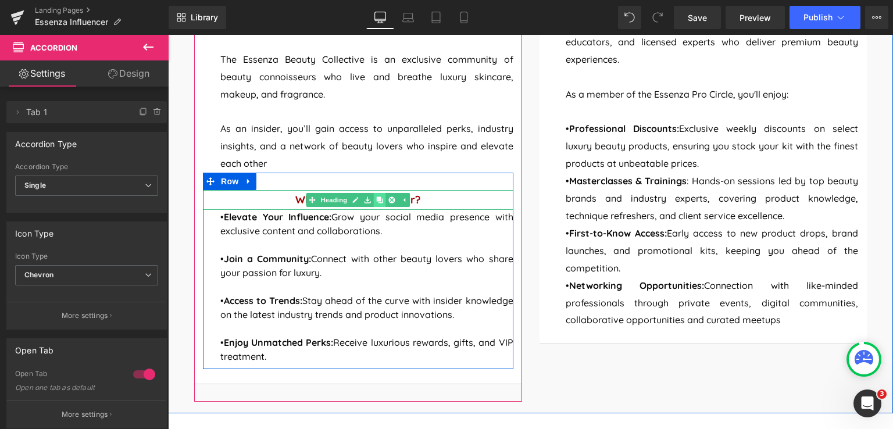
click at [377, 196] on icon at bounding box center [380, 199] width 6 height 6
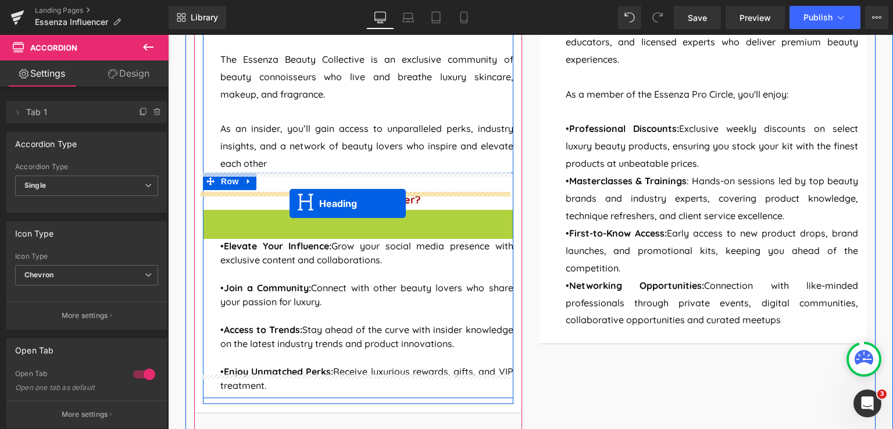
drag, startPoint x: 344, startPoint y: 201, endPoint x: 289, endPoint y: 203, distance: 54.7
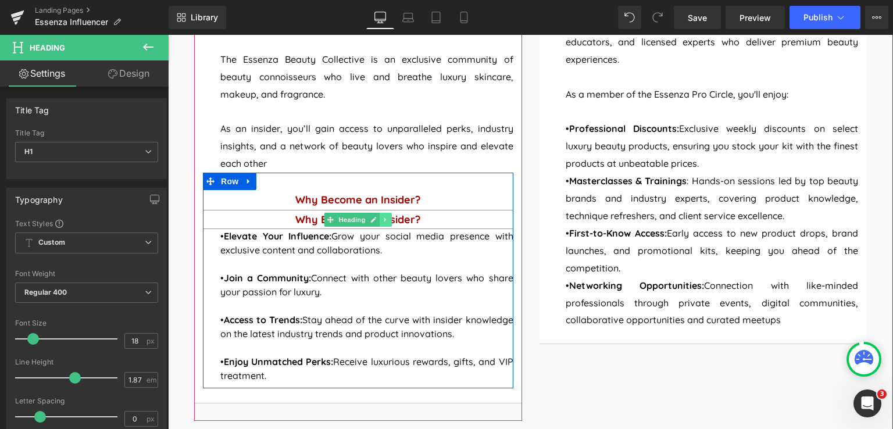
click at [382, 216] on icon at bounding box center [385, 219] width 6 height 7
click at [386, 213] on link at bounding box center [392, 220] width 12 height 14
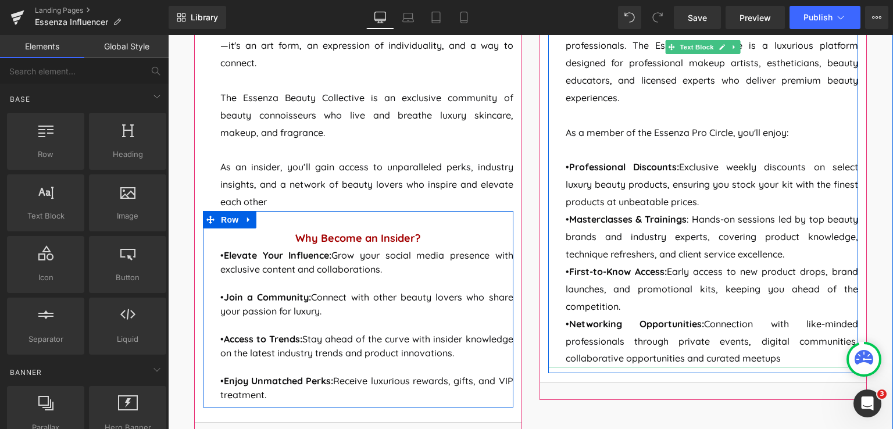
scroll to position [809, 0]
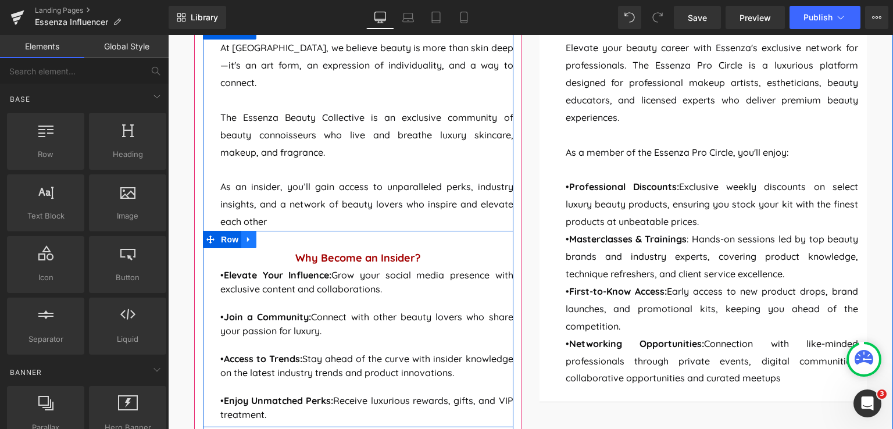
click at [245, 235] on icon at bounding box center [249, 239] width 8 height 9
click at [260, 235] on icon at bounding box center [264, 239] width 8 height 8
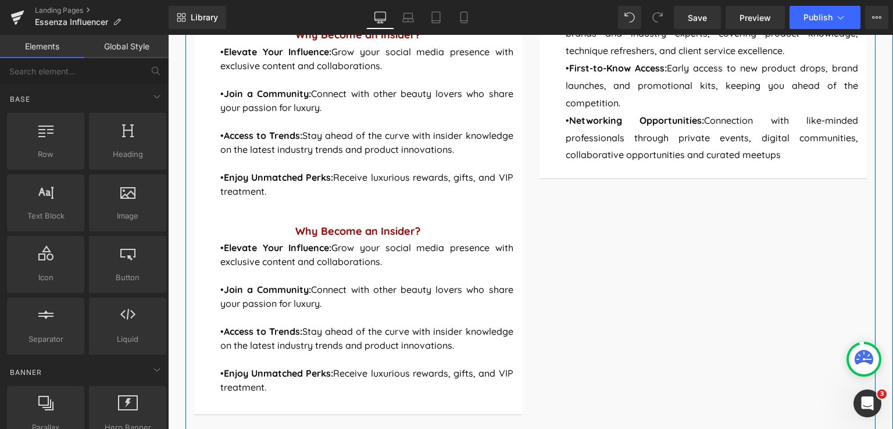
scroll to position [962, 0]
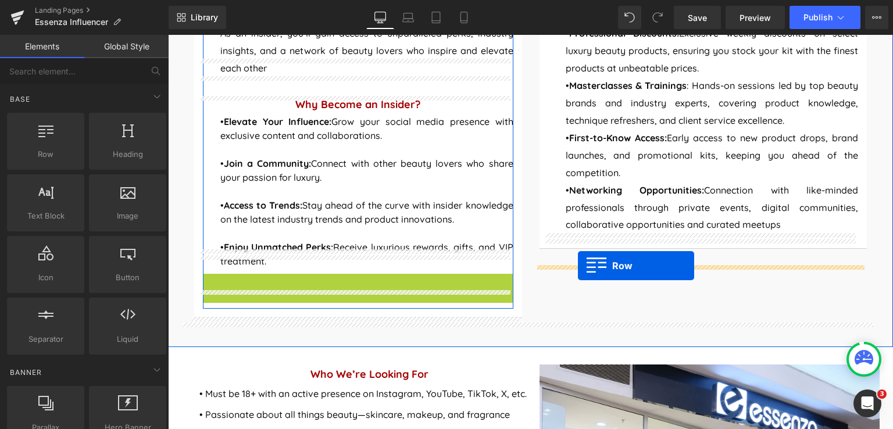
drag, startPoint x: 213, startPoint y: 263, endPoint x: 578, endPoint y: 266, distance: 364.4
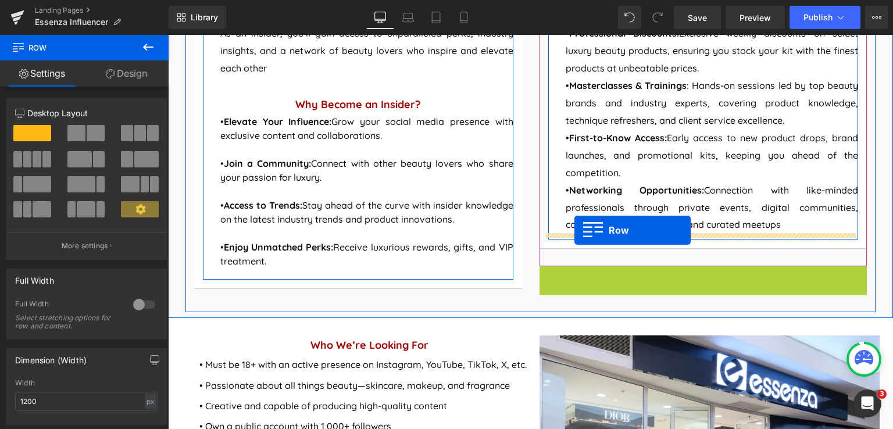
drag, startPoint x: 542, startPoint y: 275, endPoint x: 574, endPoint y: 231, distance: 54.9
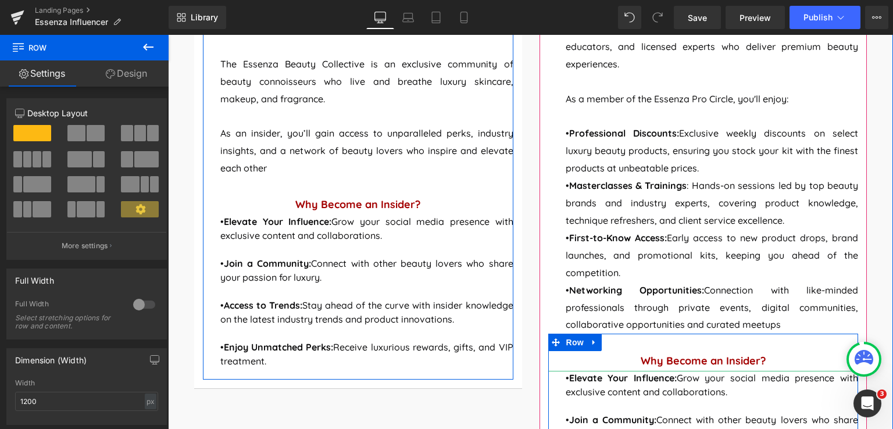
scroll to position [846, 0]
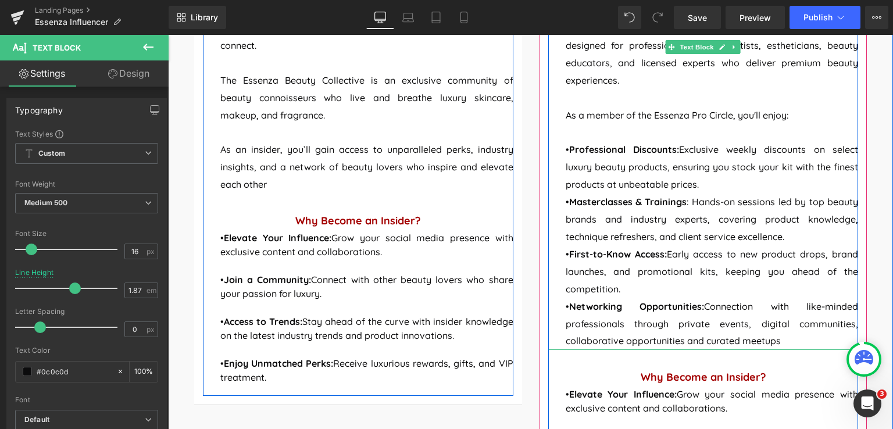
drag, startPoint x: 778, startPoint y: 342, endPoint x: 560, endPoint y: 155, distance: 287.7
click at [560, 155] on div "Elevate your beauty career with Essenza's exclusive network for professionals. …" at bounding box center [703, 176] width 310 height 348
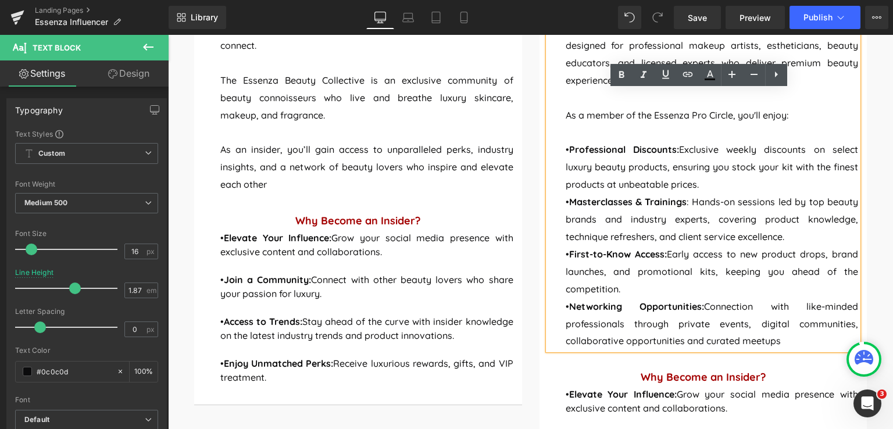
copy div "• Professional Discounts: Exclusive weekly discounts on select luxury beauty pr…"
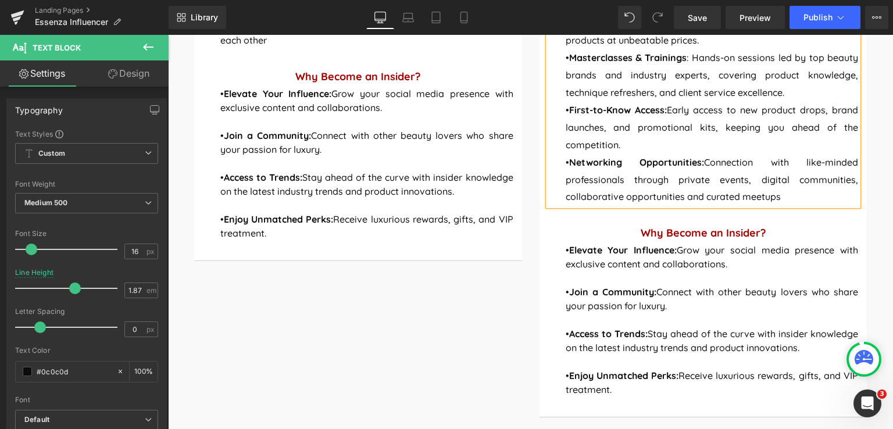
scroll to position [1079, 0]
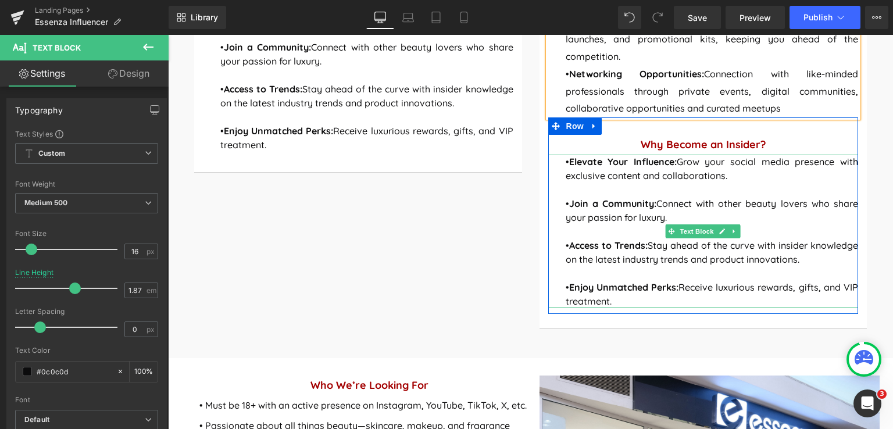
click at [632, 299] on p "• Enjoy Unmatched Perks: Receive luxurious rewards, gifts, and VIP treatment." at bounding box center [711, 294] width 293 height 28
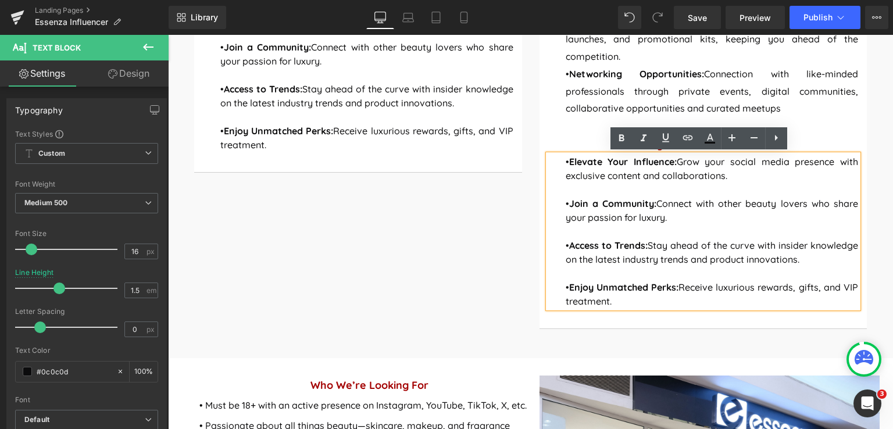
drag, startPoint x: 628, startPoint y: 299, endPoint x: 560, endPoint y: 154, distance: 160.4
click at [560, 155] on div "• Elevate Your Influence: Grow your social media presence with exclusive conten…" at bounding box center [703, 231] width 310 height 153
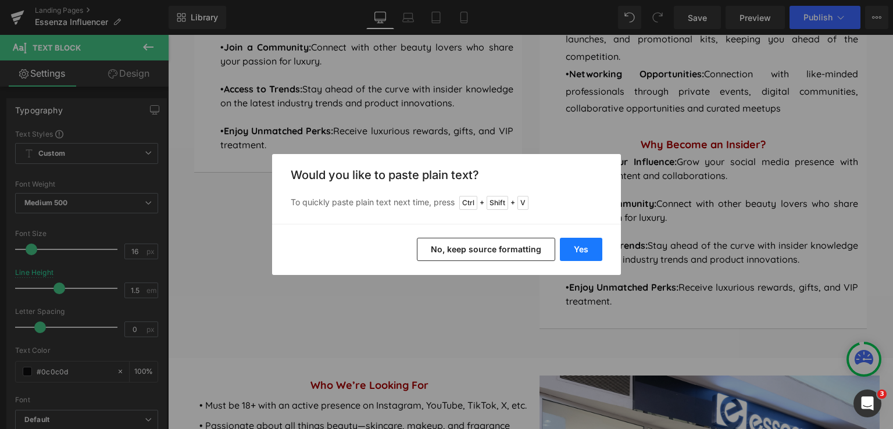
click at [589, 253] on button "Yes" at bounding box center [581, 249] width 42 height 23
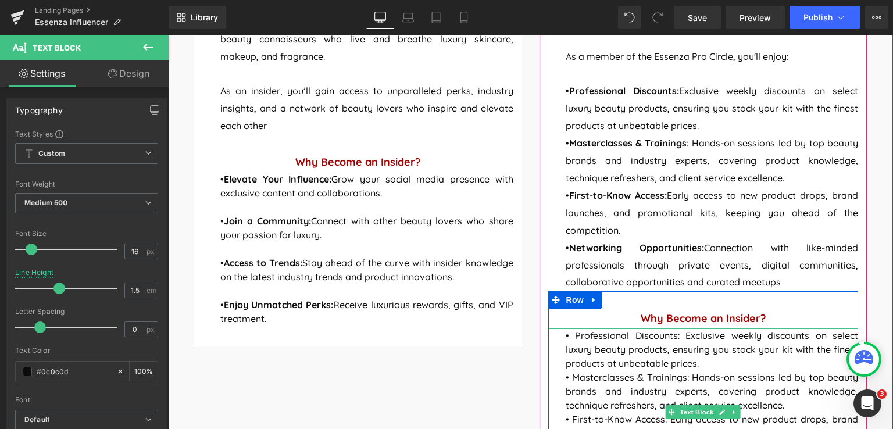
scroll to position [904, 0]
click at [715, 321] on icon at bounding box center [718, 319] width 6 height 7
click at [711, 321] on strong "Why Become an Insider?" at bounding box center [702, 318] width 125 height 13
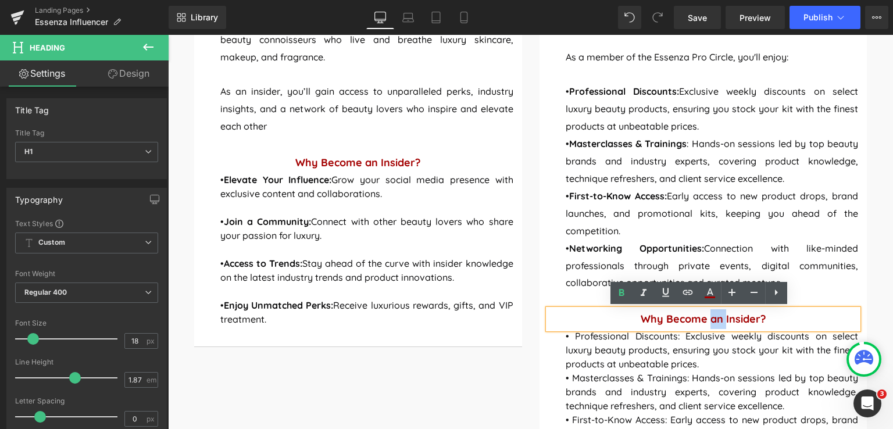
click at [718, 324] on strong "Why Become an Insider?" at bounding box center [702, 318] width 125 height 13
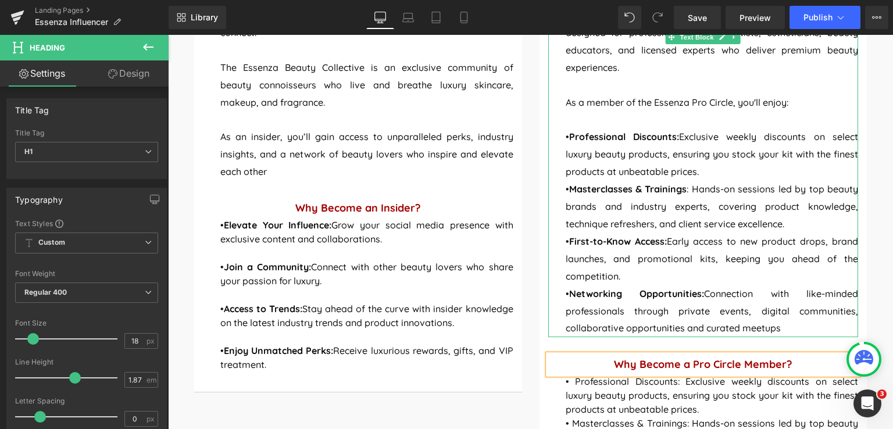
scroll to position [846, 0]
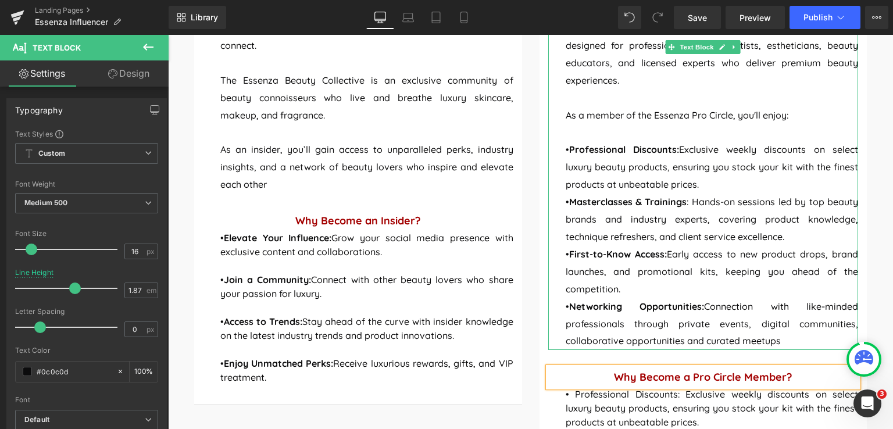
drag, startPoint x: 785, startPoint y: 340, endPoint x: 561, endPoint y: 137, distance: 302.0
click at [561, 137] on div "Elevate your beauty career with Essenza's exclusive network for professionals. …" at bounding box center [703, 176] width 310 height 348
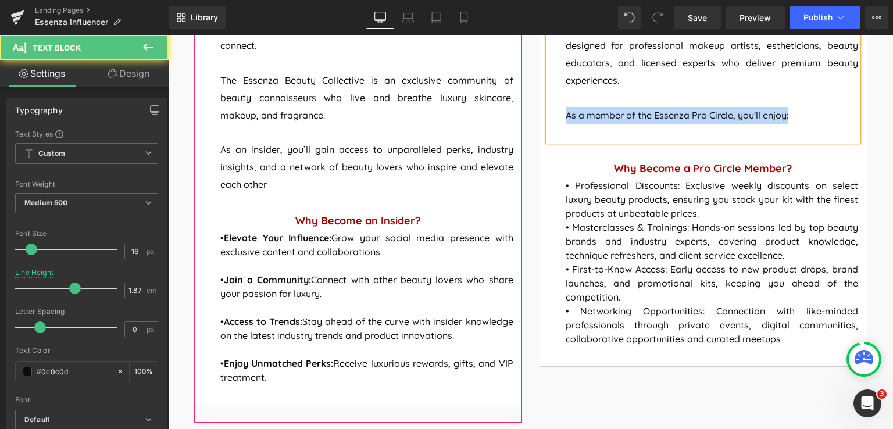
drag, startPoint x: 789, startPoint y: 115, endPoint x: 513, endPoint y: 109, distance: 276.7
click at [513, 109] on div "ESSENZA BEAUTY COLLECTIVE Button What is the Essenza Beauty Collective ? Headin…" at bounding box center [530, 146] width 690 height 564
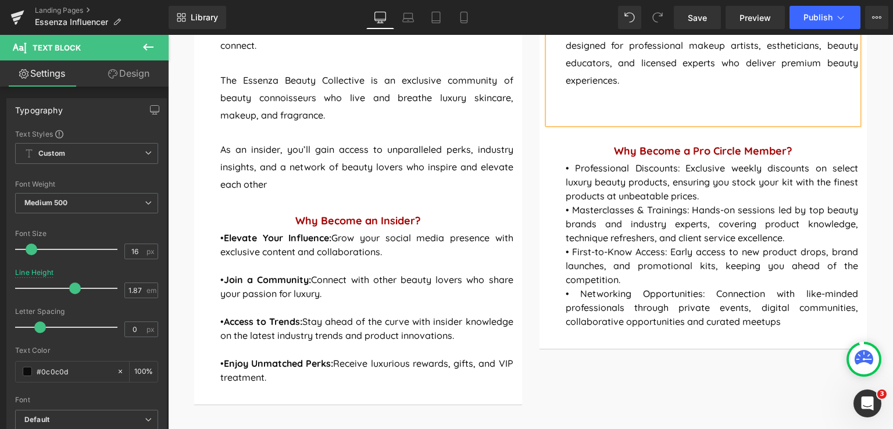
click at [565, 114] on p at bounding box center [711, 115] width 293 height 17
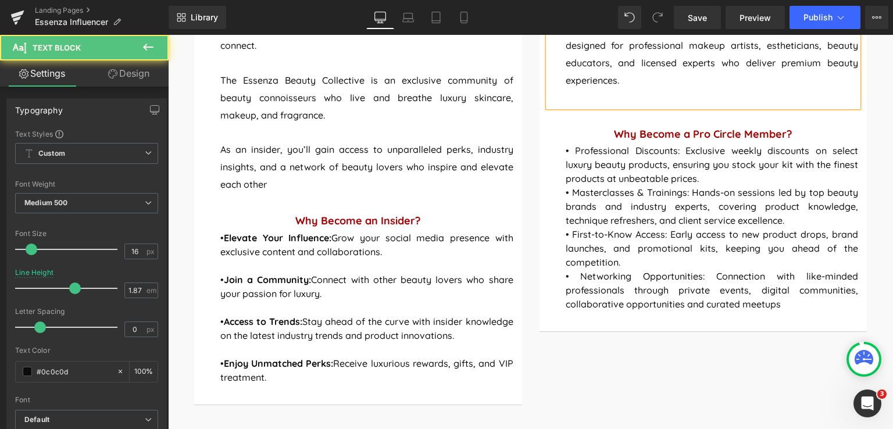
click at [571, 96] on p at bounding box center [711, 97] width 293 height 17
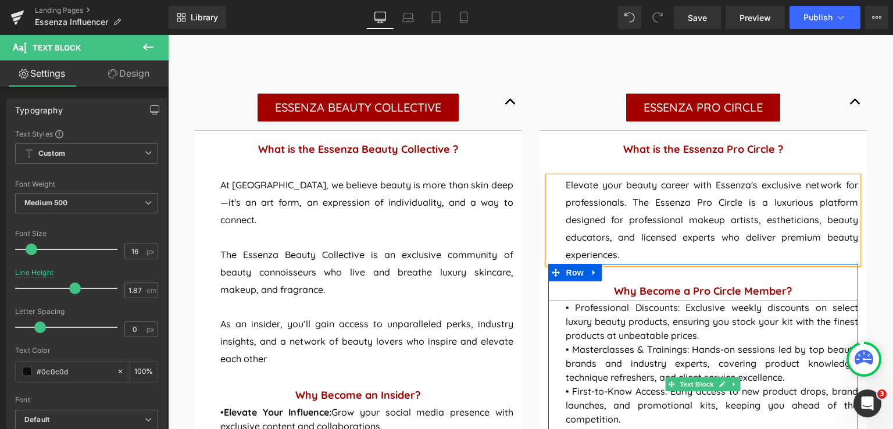
scroll to position [730, 0]
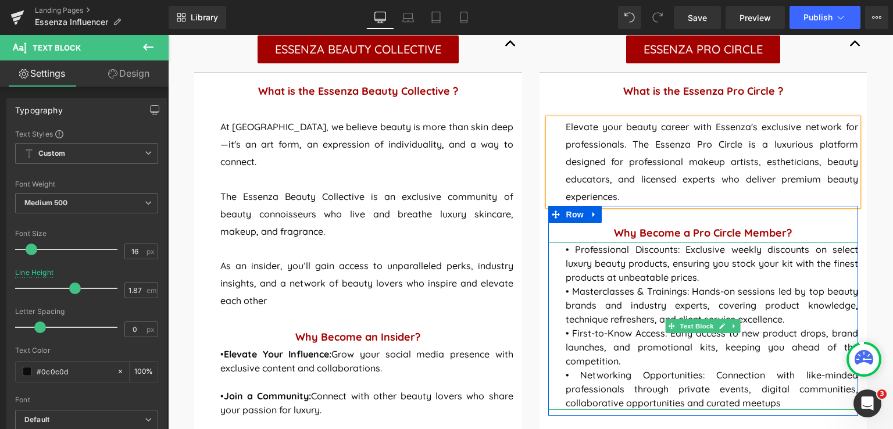
click at [702, 277] on p "• Professional Discounts: Exclusive weekly discounts on select luxury beauty pr…" at bounding box center [711, 263] width 293 height 42
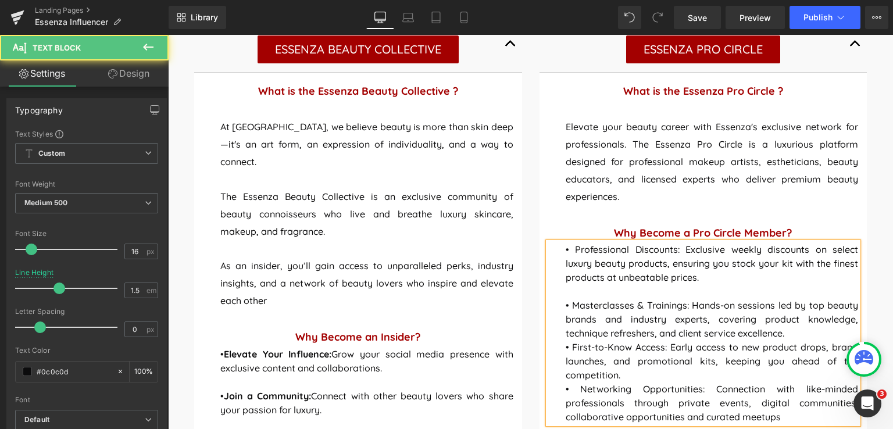
click at [793, 331] on p "• Masterclasses & Trainings: Hands-on sessions led by top beauty brands and ind…" at bounding box center [711, 319] width 293 height 42
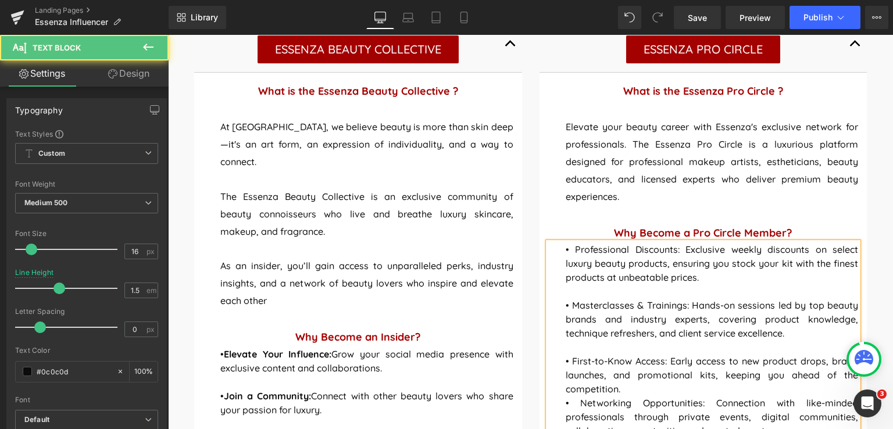
click at [622, 391] on p "• First-to-Know Access: Early access to new product drops, brand launches, and …" at bounding box center [711, 375] width 293 height 42
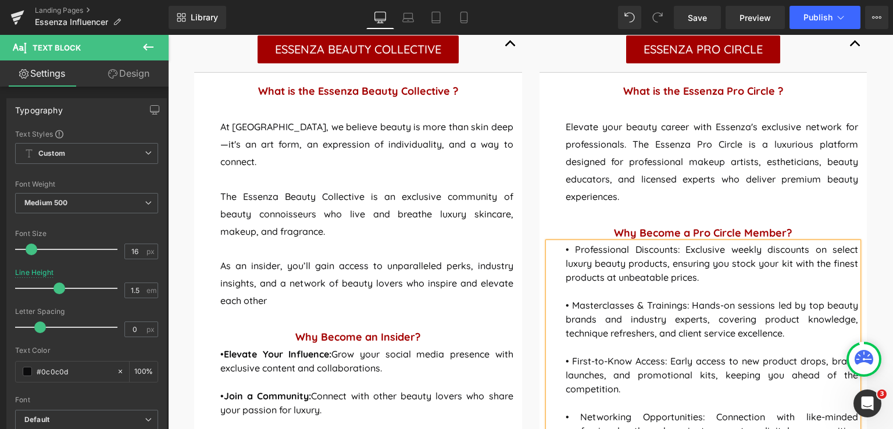
scroll to position [846, 0]
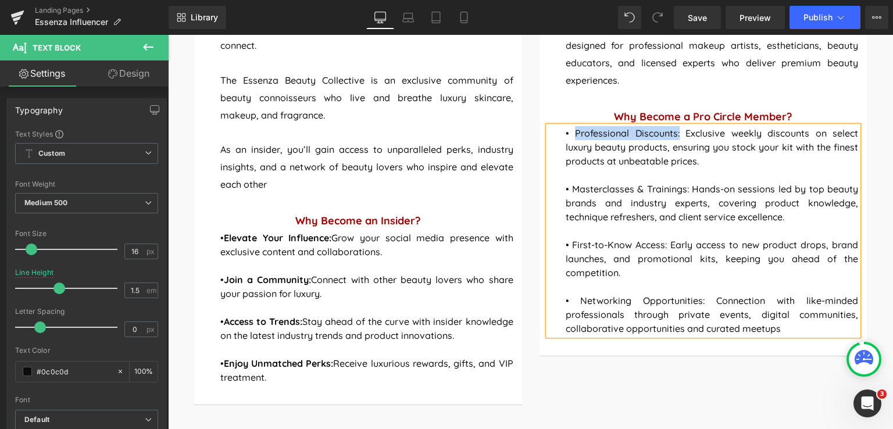
drag, startPoint x: 674, startPoint y: 133, endPoint x: 571, endPoint y: 133, distance: 103.4
click at [571, 133] on p "• Professional Discounts: Exclusive weekly discounts on select luxury beauty pr…" at bounding box center [711, 147] width 293 height 42
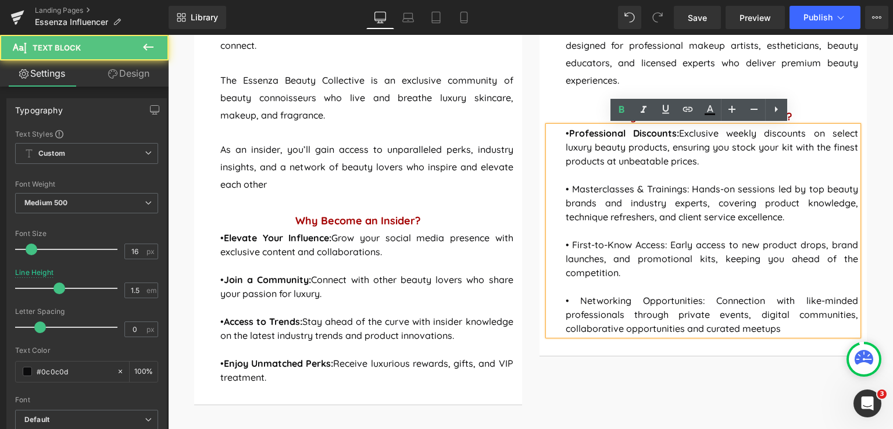
click at [615, 217] on p "• Masterclasses & Trainings: Hands-on sessions led by top beauty brands and ind…" at bounding box center [711, 203] width 293 height 42
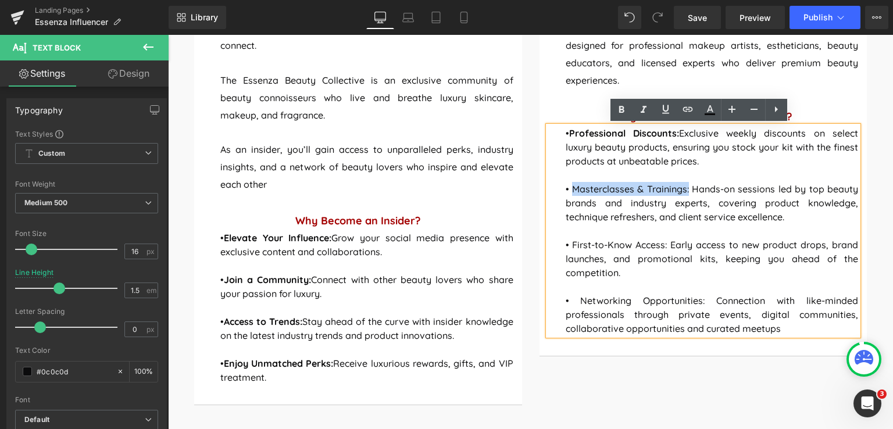
drag, startPoint x: 683, startPoint y: 188, endPoint x: 567, endPoint y: 190, distance: 115.7
click at [567, 190] on p "• Masterclasses & Trainings: Hands-on sessions led by top beauty brands and ind…" at bounding box center [711, 203] width 293 height 42
drag, startPoint x: 661, startPoint y: 246, endPoint x: 566, endPoint y: 238, distance: 95.7
click at [566, 238] on p "• First-to-Know Access: Early access to new product drops, brand launches, and …" at bounding box center [711, 259] width 293 height 42
drag, startPoint x: 701, startPoint y: 303, endPoint x: 571, endPoint y: 298, distance: 130.8
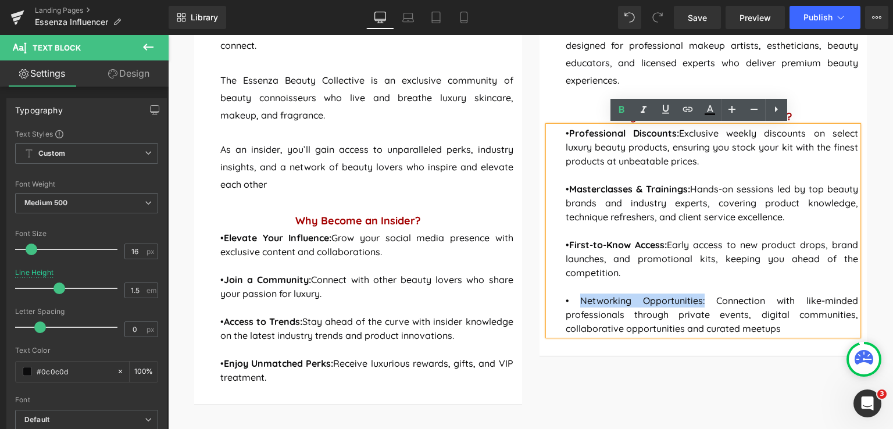
click at [571, 298] on p "• Networking Opportunities: Connection with like-minded professionals through p…" at bounding box center [711, 314] width 293 height 42
click at [569, 242] on strong "First-to-Know Access:" at bounding box center [618, 245] width 98 height 12
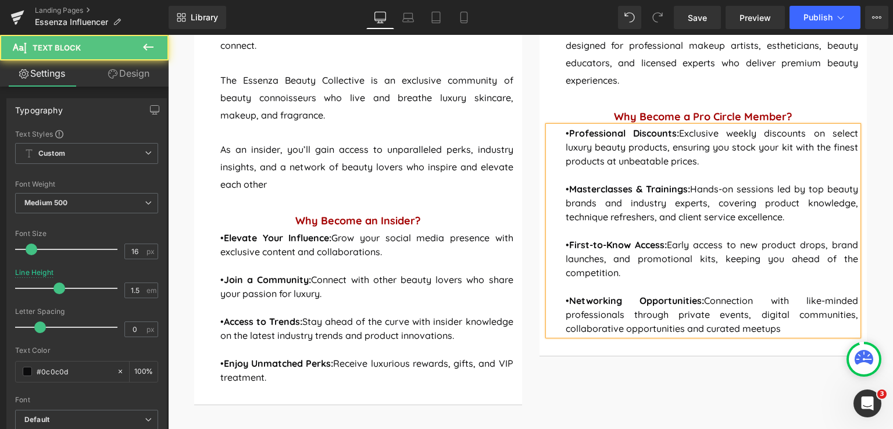
click at [571, 131] on strong "Professional Discounts:" at bounding box center [624, 133] width 110 height 12
click at [569, 188] on strong "Masterclasses & Trainings:" at bounding box center [629, 189] width 121 height 12
click at [572, 244] on strong "First-to-Know Access:" at bounding box center [618, 245] width 98 height 12
click at [574, 298] on p "• Networking Opportunities: Connection with like-minded professionals through p…" at bounding box center [711, 314] width 293 height 42
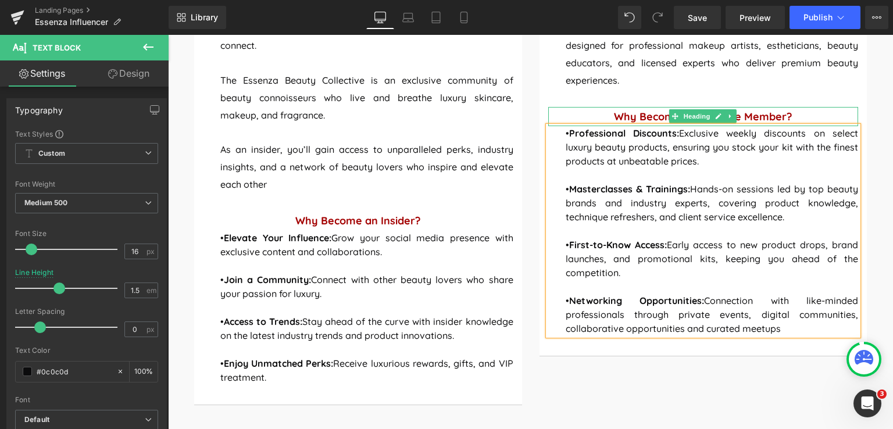
click at [797, 117] on h1 "Why Become a Pro Circle Member?" at bounding box center [703, 117] width 310 height 20
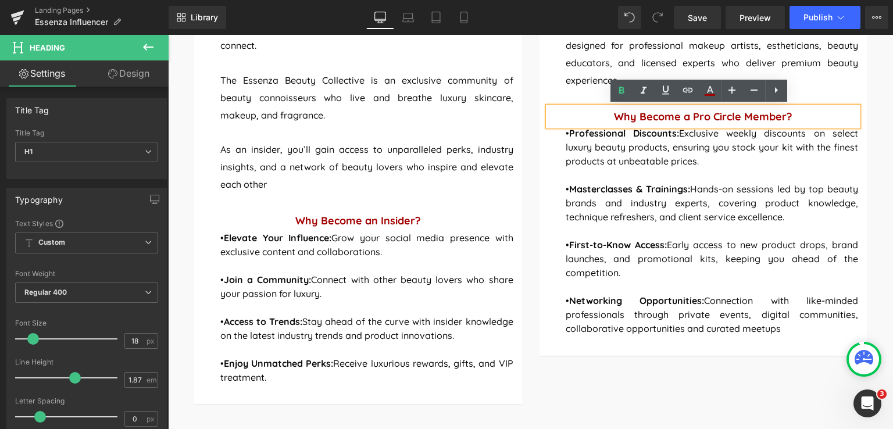
click at [881, 130] on div "WELCOME TO THE BEE COMMUNITY BY ESSENZA Heading BEE - Beauty Enthusiasts of Ess…" at bounding box center [530, 64] width 725 height 739
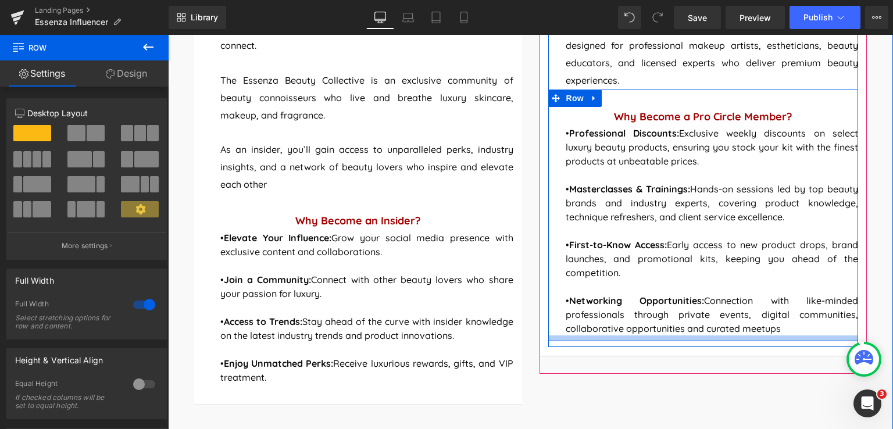
scroll to position [788, 0]
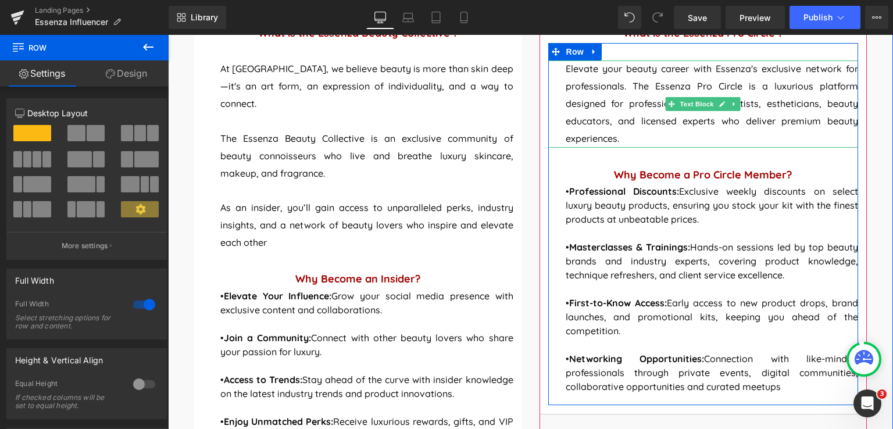
click at [626, 88] on span "Elevate your beauty career with Essenza's exclusive network for professionals. …" at bounding box center [711, 103] width 293 height 81
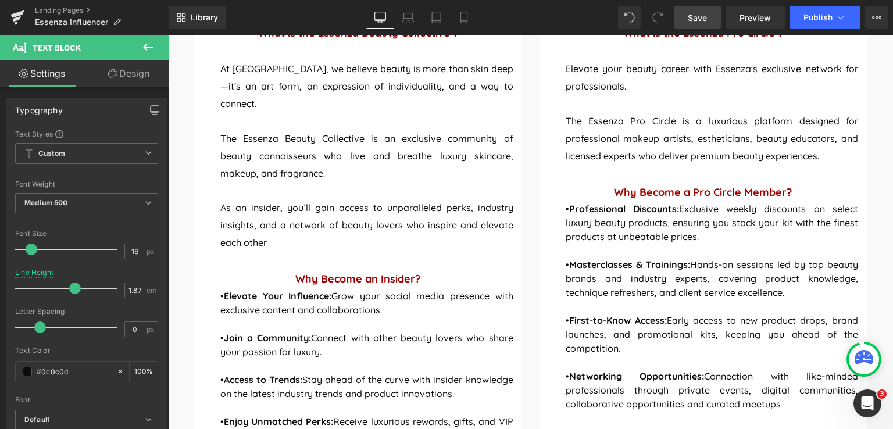
click at [698, 16] on span "Save" at bounding box center [697, 18] width 19 height 12
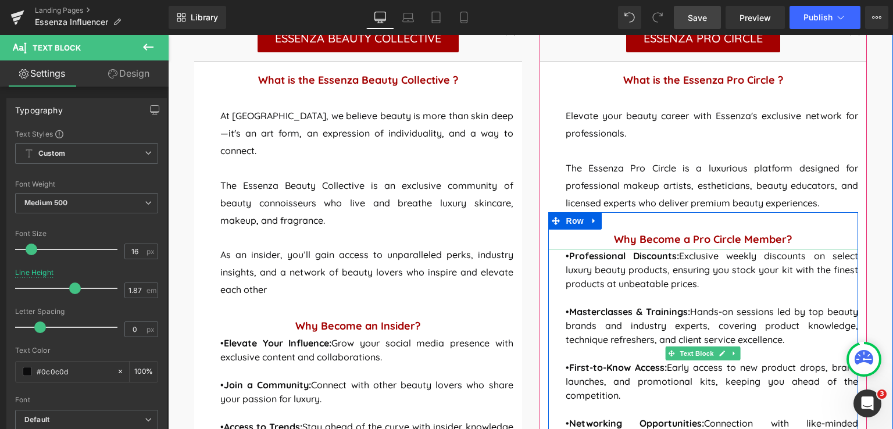
scroll to position [730, 0]
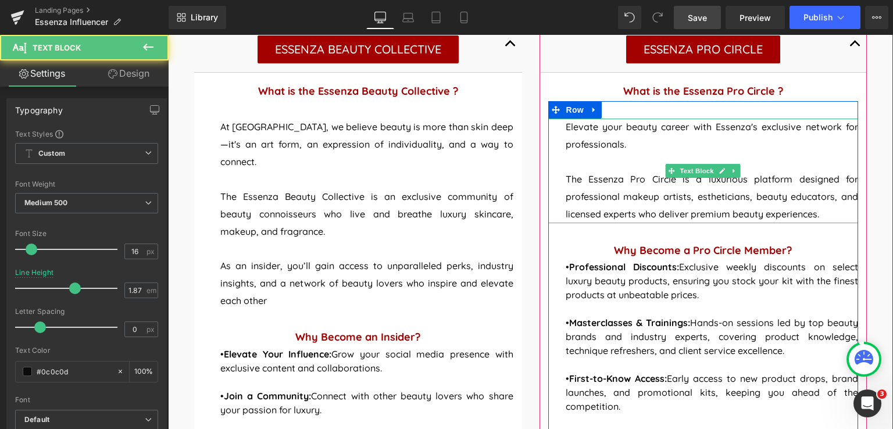
click at [565, 174] on span "The Essenza Pro Circle is a luxurious platform designed for professional makeup…" at bounding box center [711, 196] width 293 height 46
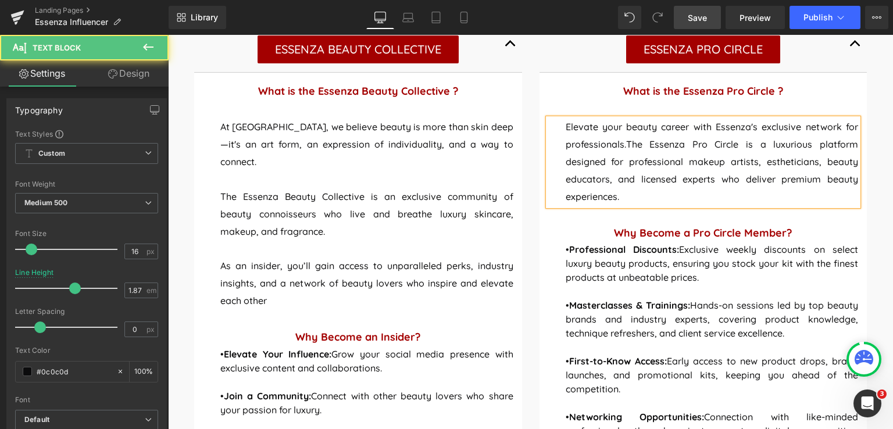
click at [624, 195] on p "Elevate your beauty career with Essenza's exclusive network for professionals. …" at bounding box center [711, 162] width 293 height 87
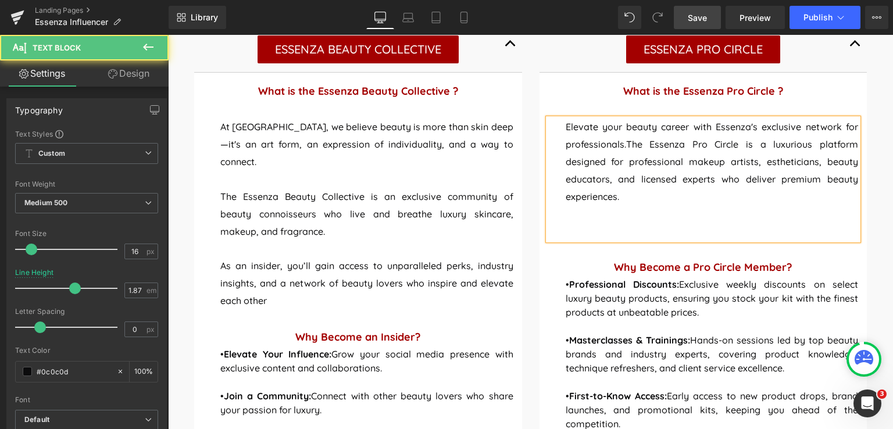
click at [568, 228] on p at bounding box center [711, 231] width 293 height 17
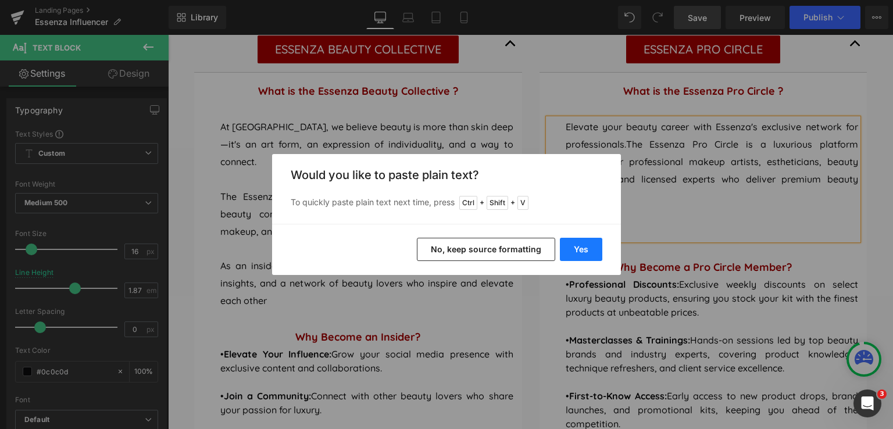
click at [577, 245] on button "Yes" at bounding box center [581, 249] width 42 height 23
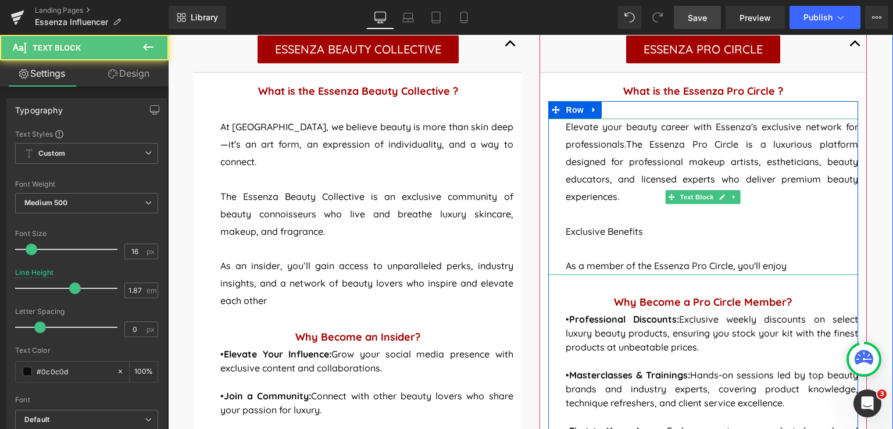
click at [577, 245] on p at bounding box center [711, 248] width 293 height 17
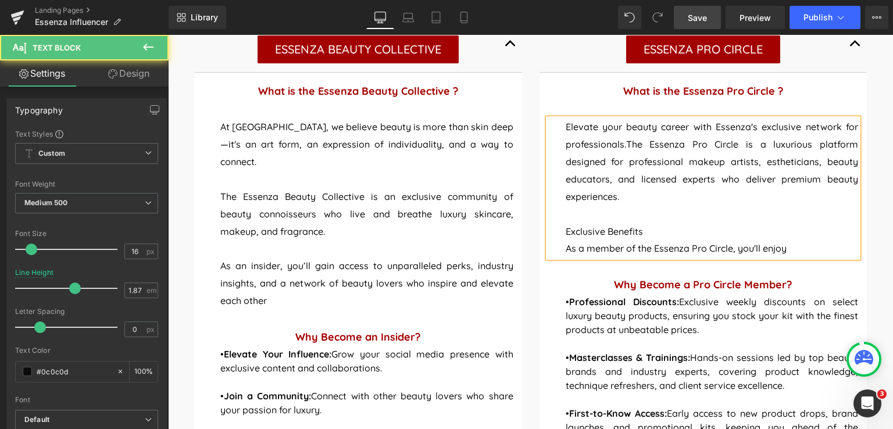
drag, startPoint x: 658, startPoint y: 228, endPoint x: 546, endPoint y: 238, distance: 112.0
click at [550, 238] on div "Elevate your beauty career with Essenza's exclusive network for professionals. …" at bounding box center [703, 188] width 310 height 139
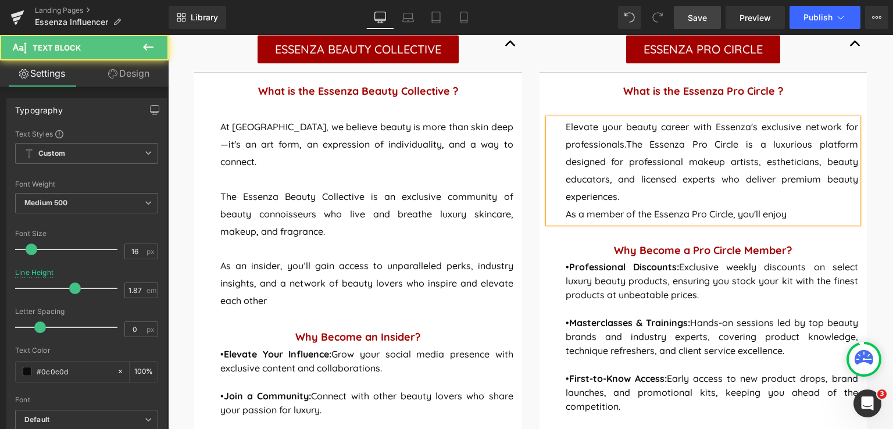
click at [805, 216] on p "As a member of the Essenza Pro Circle, you'll enjoy" at bounding box center [711, 214] width 293 height 17
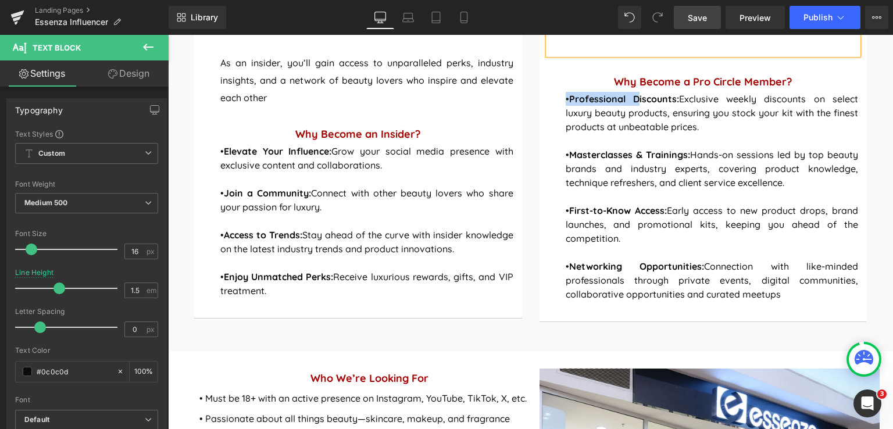
scroll to position [901, 0]
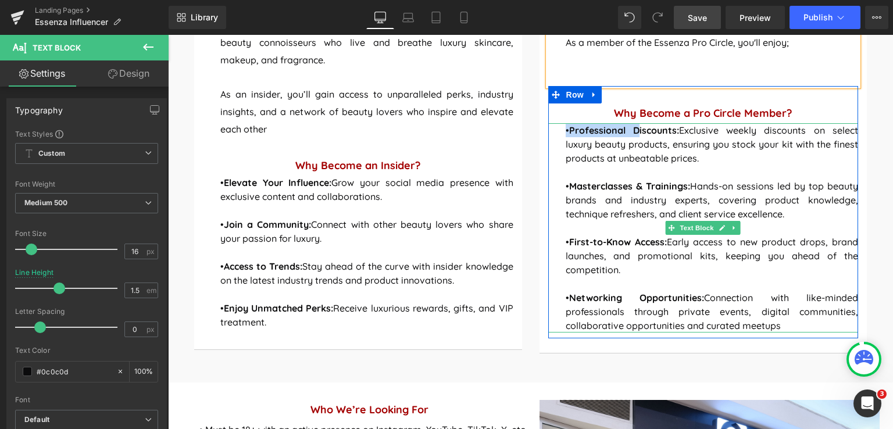
drag, startPoint x: 557, startPoint y: 302, endPoint x: 779, endPoint y: 327, distance: 223.5
click at [779, 327] on div "• Professional Discounts: Exclusive weekly discounts on select luxury beauty pr…" at bounding box center [703, 227] width 310 height 209
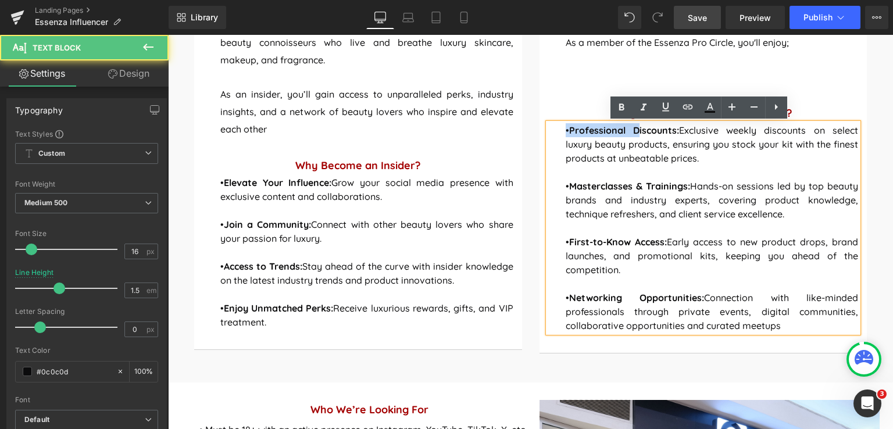
click at [809, 248] on p "• First-to-Know Access: Early access to new product drops, brand launches, and …" at bounding box center [711, 256] width 293 height 42
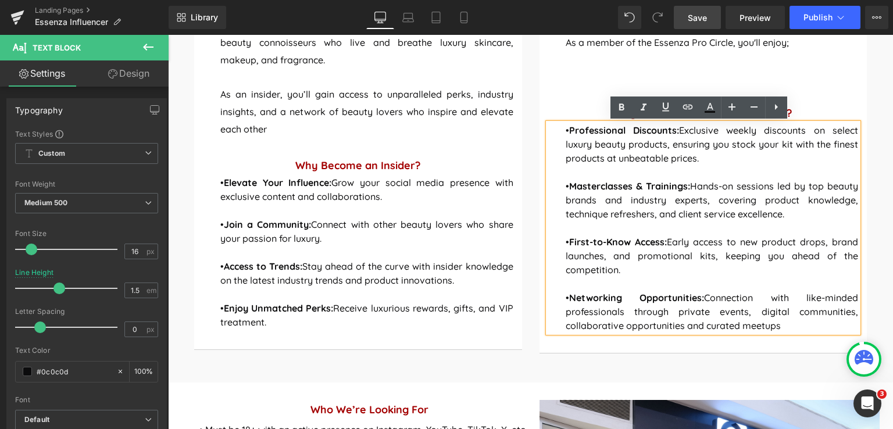
drag, startPoint x: 783, startPoint y: 328, endPoint x: 556, endPoint y: 129, distance: 301.9
click at [556, 129] on div "• Professional Discounts: Exclusive weekly discounts on select luxury beauty pr…" at bounding box center [703, 227] width 310 height 209
copy div "• Professional Discounts: Exclusive weekly discounts on select luxury beauty pr…"
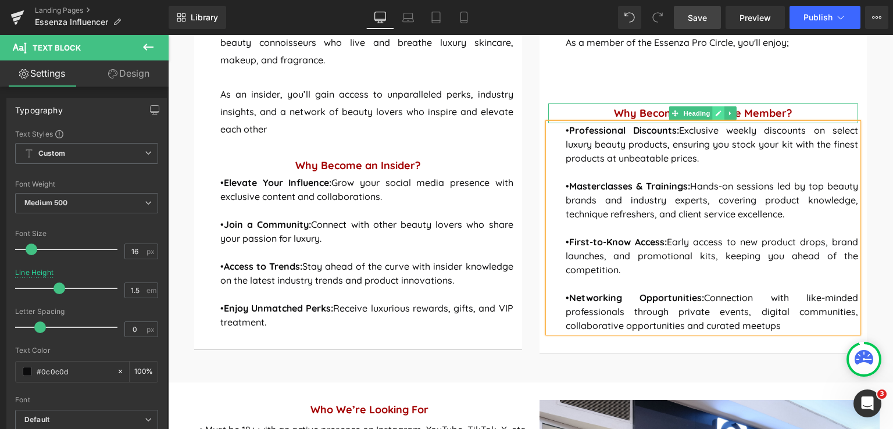
scroll to position [843, 0]
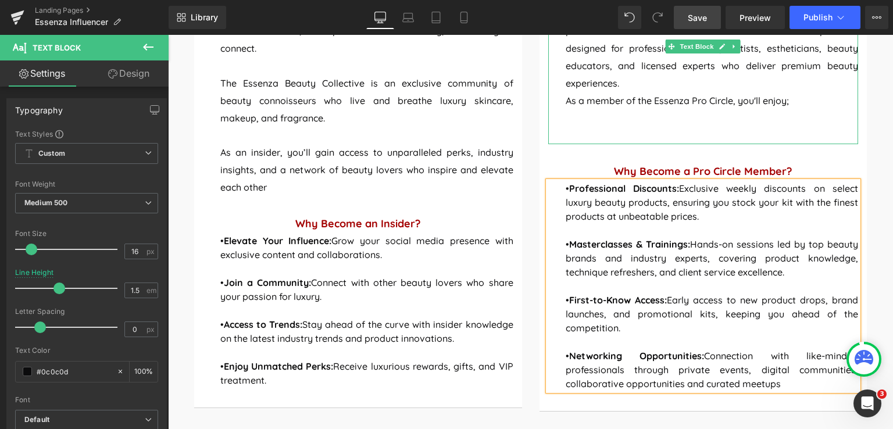
click at [791, 106] on p "As a member of the Essenza Pro Circle, you'll enjoy;" at bounding box center [711, 100] width 293 height 17
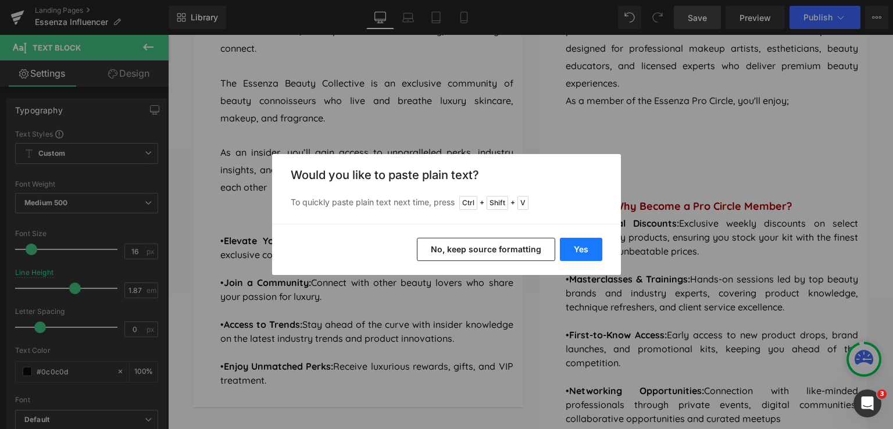
click at [596, 251] on button "Yes" at bounding box center [581, 249] width 42 height 23
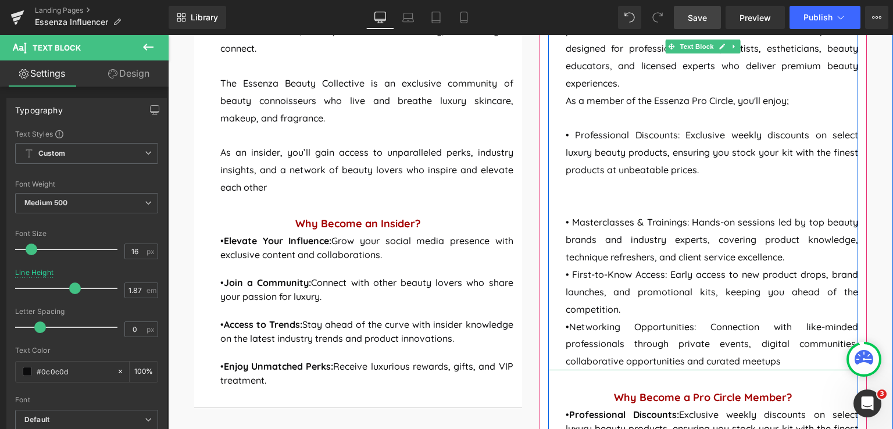
click at [568, 121] on p at bounding box center [711, 118] width 293 height 17
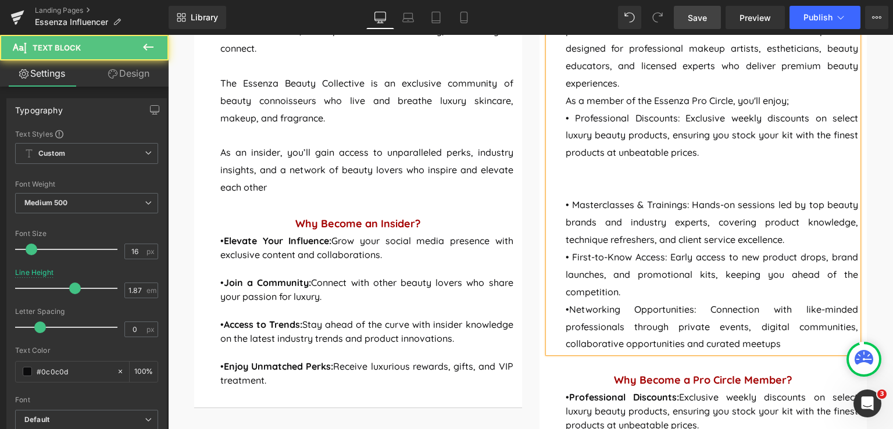
click at [572, 186] on p at bounding box center [711, 187] width 293 height 17
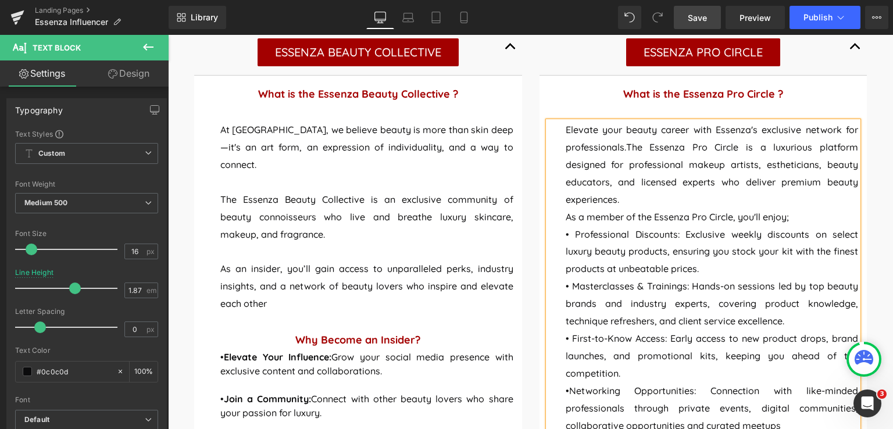
scroll to position [785, 0]
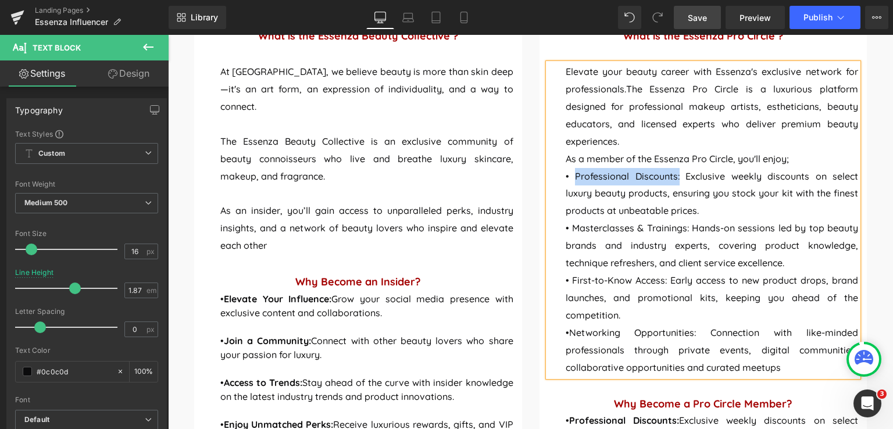
drag, startPoint x: 675, startPoint y: 176, endPoint x: 568, endPoint y: 183, distance: 106.6
click at [568, 183] on p "• Professional Discounts: Exclusive weekly discounts on select luxury beauty pr…" at bounding box center [711, 194] width 293 height 52
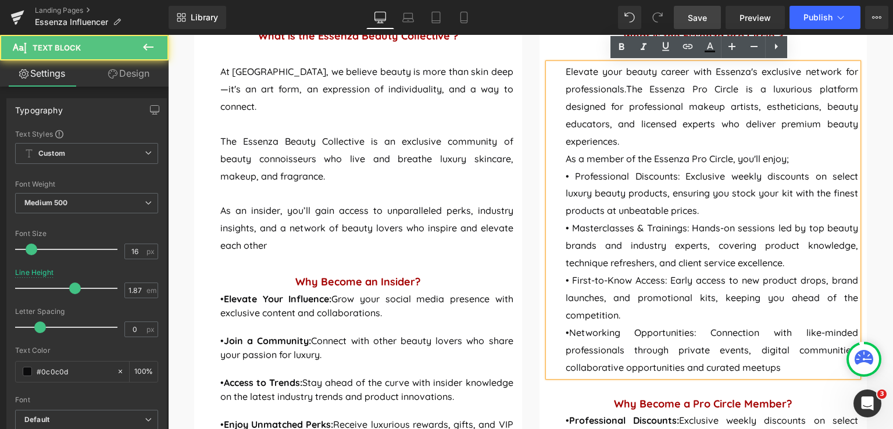
click at [622, 139] on p "Elevate your beauty career with Essenza's exclusive network for professionals. …" at bounding box center [711, 106] width 293 height 87
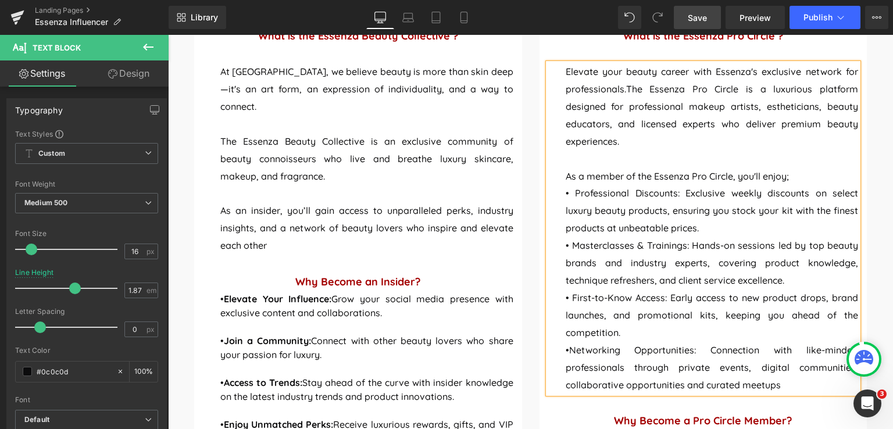
click at [797, 177] on p "As a member of the Essenza Pro Circle, you'll enjoy;" at bounding box center [711, 176] width 293 height 17
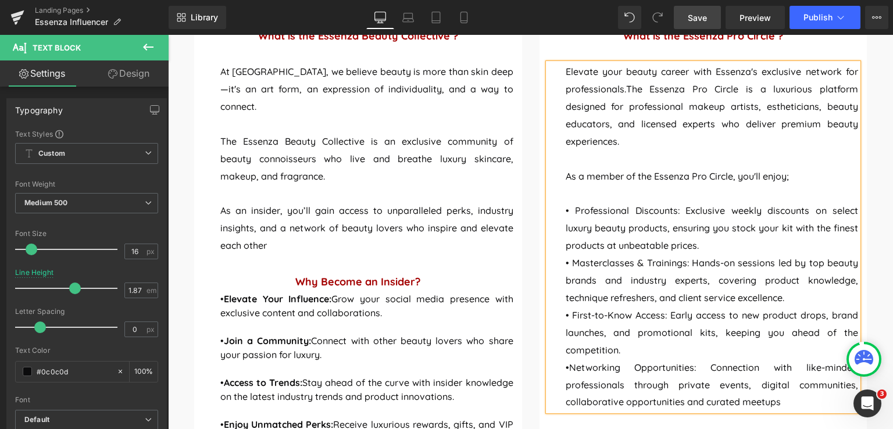
click at [700, 246] on p "• Professional Discounts: Exclusive weekly discounts on select luxury beauty pr…" at bounding box center [711, 228] width 293 height 52
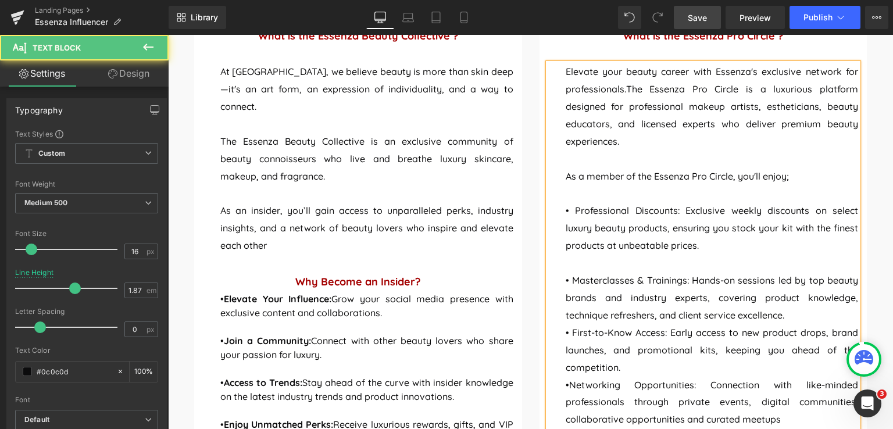
click at [804, 317] on p "• Masterclasses & Trainings: Hands-on sessions led by top beauty brands and ind…" at bounding box center [711, 298] width 293 height 52
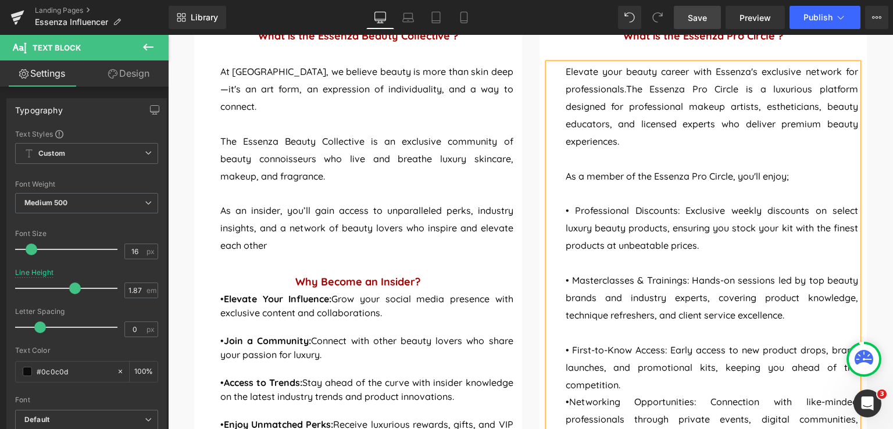
scroll to position [901, 0]
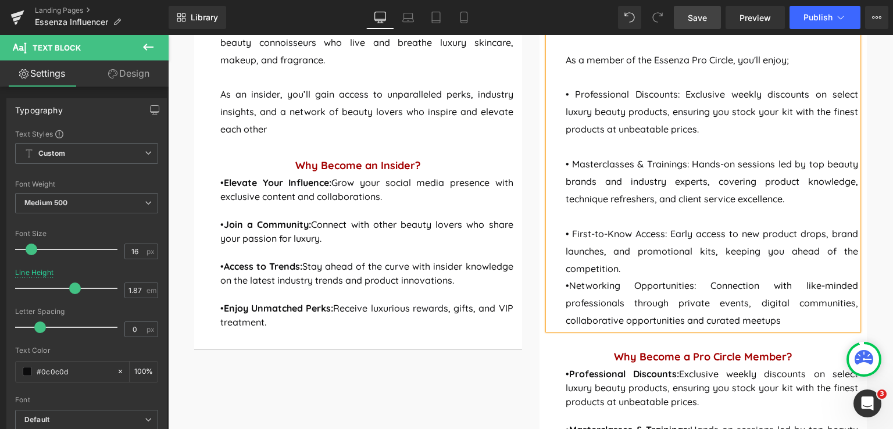
click at [618, 273] on p "• First-to-Know Access: Early access to new product drops, brand launches, and …" at bounding box center [711, 251] width 293 height 52
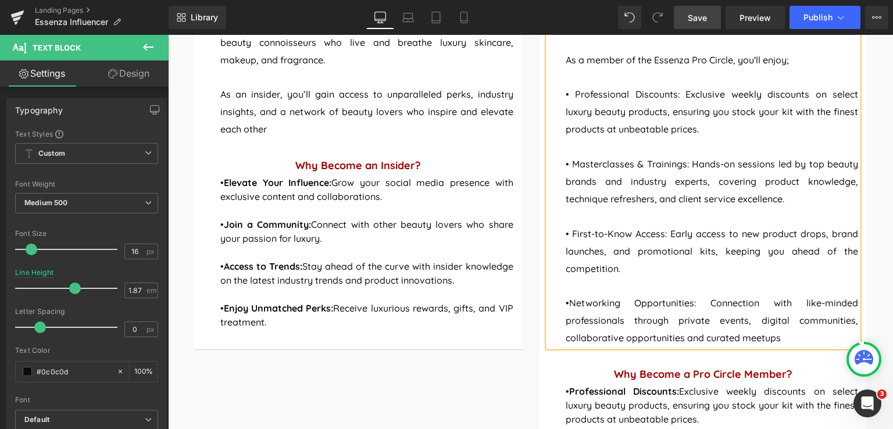
click at [572, 96] on span "• Professional Discounts: Exclusive weekly discounts on select luxury beauty pr…" at bounding box center [711, 111] width 293 height 46
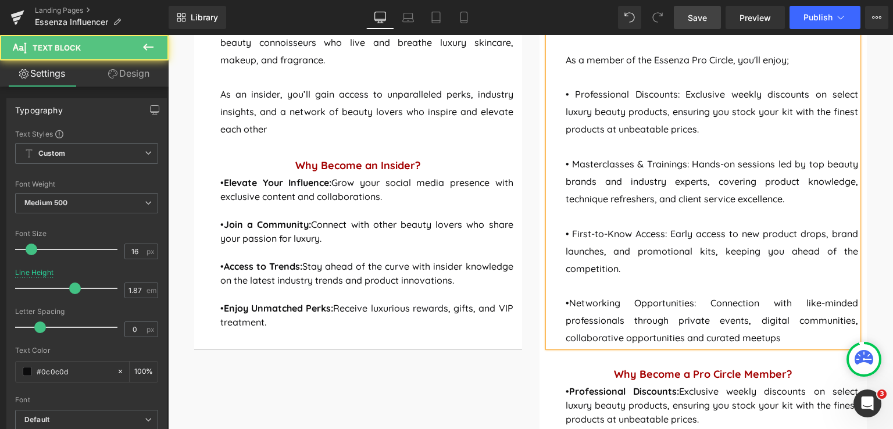
click at [565, 163] on span "• Masterclasses & Trainings: Hands-on sessions led by top beauty brands and ind…" at bounding box center [711, 181] width 293 height 46
click at [570, 232] on span "• First-to-Know Access: Early access to new product drops, brand launches, and …" at bounding box center [711, 251] width 293 height 46
click at [565, 303] on span "•Networking Opportunities: Connection with like-minded professionals through pr…" at bounding box center [711, 320] width 293 height 46
click at [575, 148] on p at bounding box center [711, 146] width 293 height 17
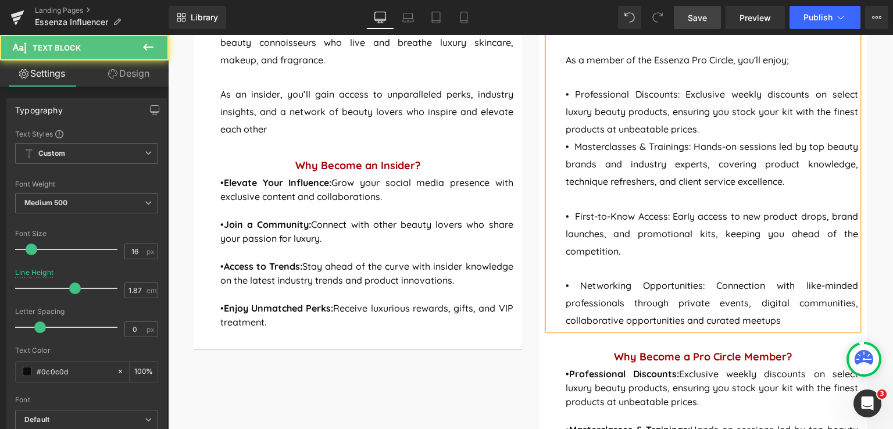
click at [574, 201] on p at bounding box center [711, 199] width 293 height 17
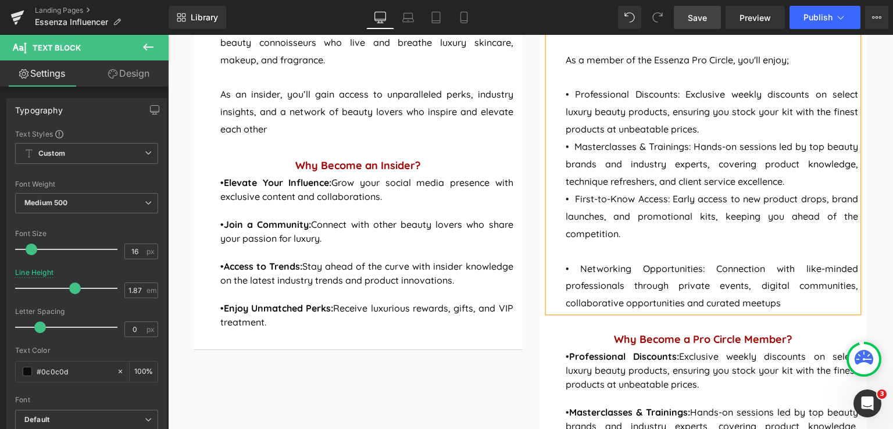
click at [565, 250] on p at bounding box center [711, 251] width 293 height 17
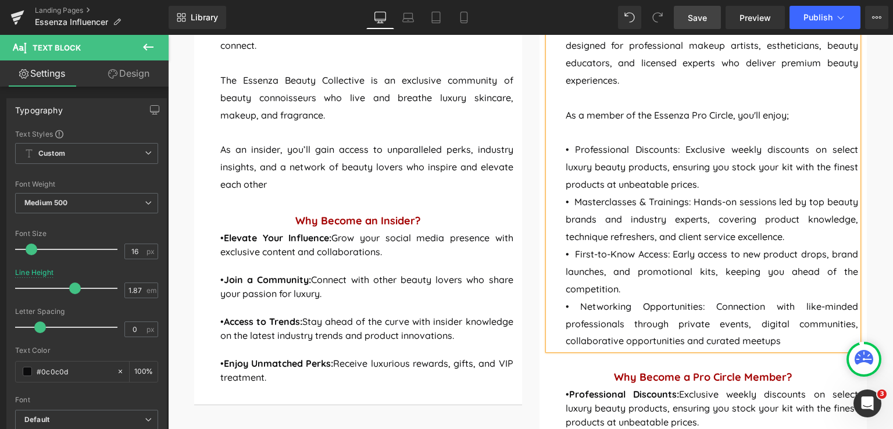
scroll to position [843, 0]
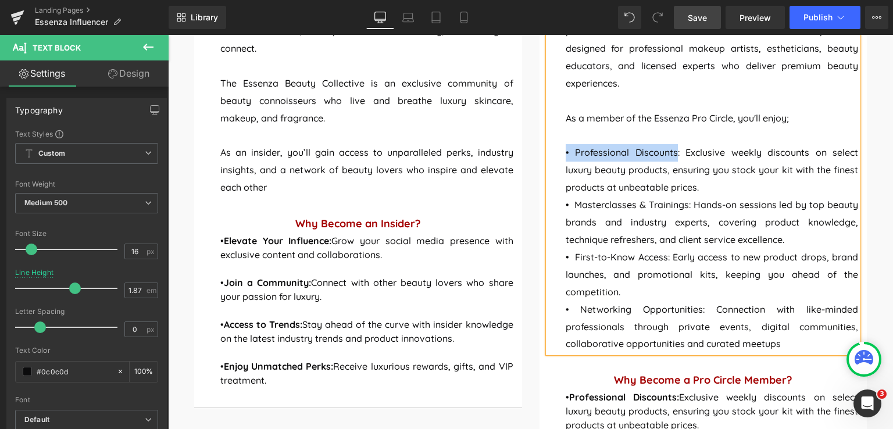
drag, startPoint x: 672, startPoint y: 153, endPoint x: 556, endPoint y: 157, distance: 115.7
click at [556, 157] on div "Elevate your beauty career with Essenza's exclusive network for professionals. …" at bounding box center [703, 179] width 310 height 348
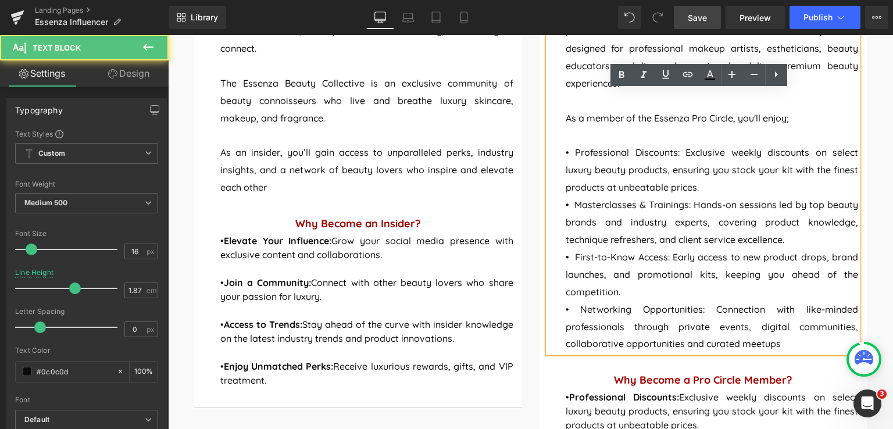
click at [619, 204] on span "• Masterclasses & Trainings: Hands-on sessions led by top beauty brands and ind…" at bounding box center [711, 222] width 293 height 46
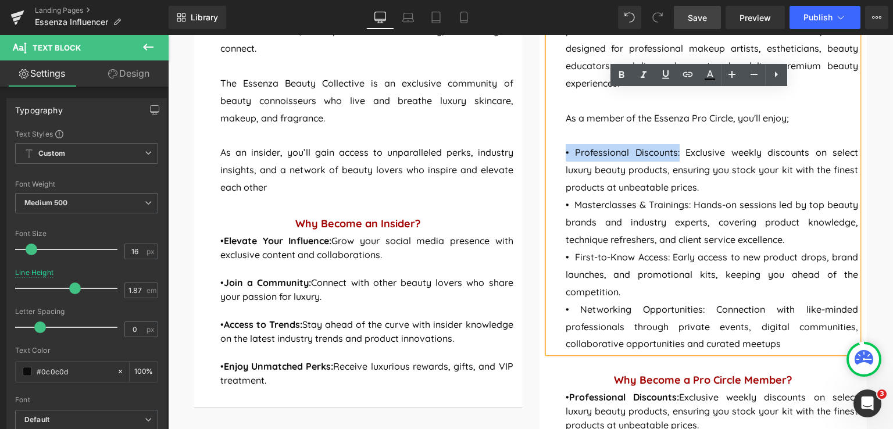
drag, startPoint x: 674, startPoint y: 155, endPoint x: 549, endPoint y: 149, distance: 125.1
click at [550, 149] on div "Elevate your beauty career with Essenza's exclusive network for professionals. …" at bounding box center [703, 179] width 310 height 348
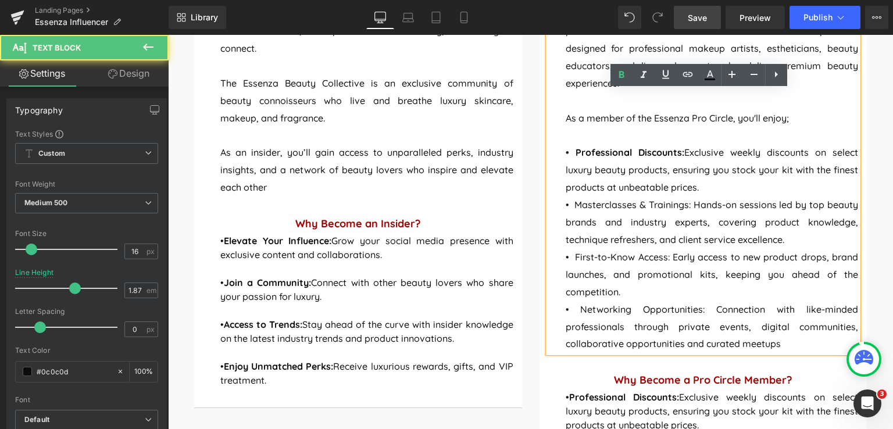
click at [698, 205] on span "• Masterclasses & Trainings: Hands-on sessions led by top beauty brands and ind…" at bounding box center [711, 222] width 293 height 46
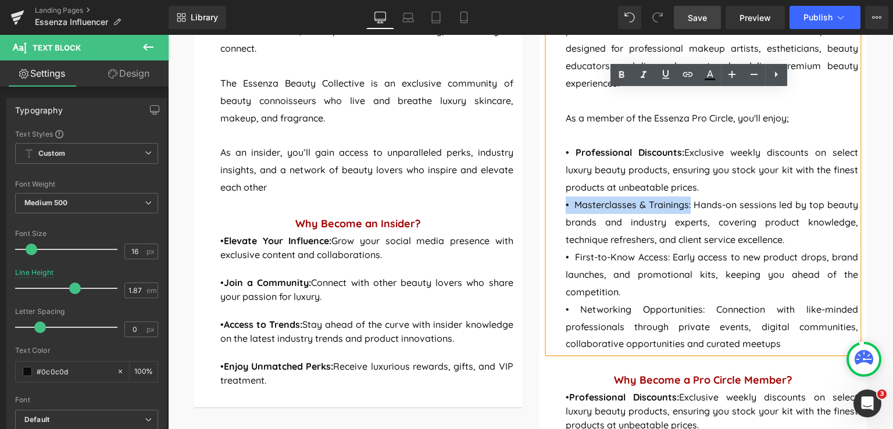
drag, startPoint x: 686, startPoint y: 206, endPoint x: 559, endPoint y: 198, distance: 127.0
click at [560, 198] on div "Elevate your beauty career with Essenza's exclusive network for professionals. …" at bounding box center [703, 179] width 310 height 348
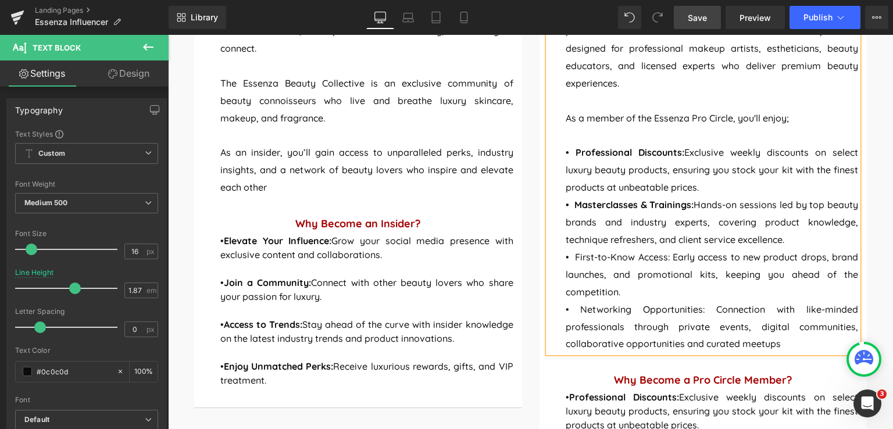
scroll to position [901, 0]
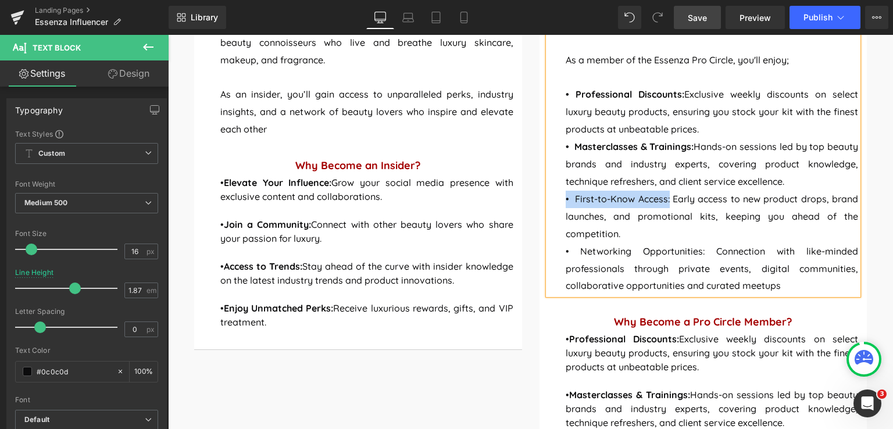
drag, startPoint x: 665, startPoint y: 200, endPoint x: 556, endPoint y: 195, distance: 108.8
click at [559, 194] on div "Elevate your beauty career with Essenza's exclusive network for professionals. …" at bounding box center [703, 121] width 310 height 348
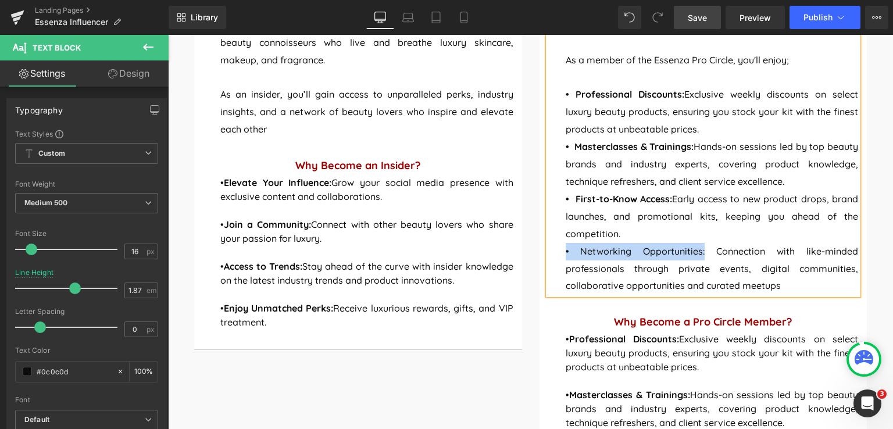
drag, startPoint x: 702, startPoint y: 253, endPoint x: 550, endPoint y: 252, distance: 152.3
click at [550, 252] on div "Elevate your beauty career with Essenza's exclusive network for professionals. …" at bounding box center [703, 121] width 310 height 348
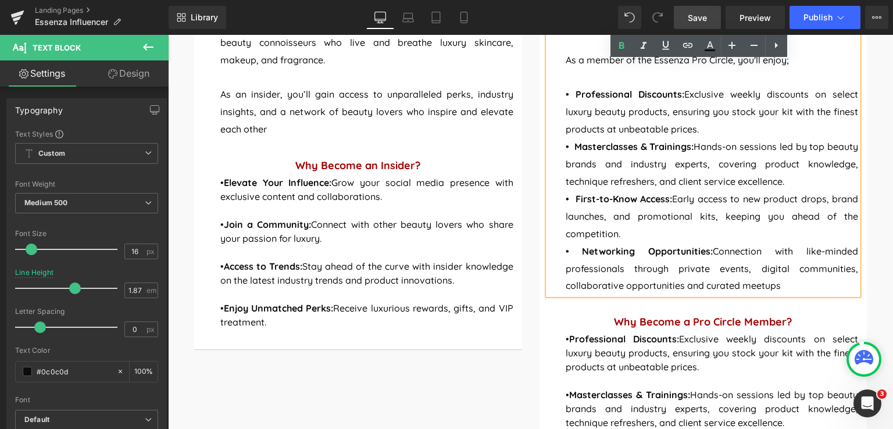
scroll to position [1076, 0]
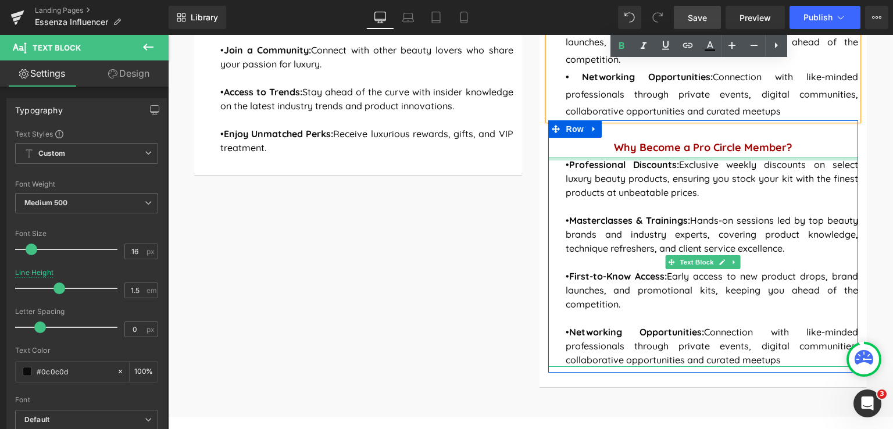
drag, startPoint x: 778, startPoint y: 359, endPoint x: 558, endPoint y: 157, distance: 298.2
click at [558, 157] on div "• Professional Discounts: Exclusive weekly discounts on select luxury beauty pr…" at bounding box center [703, 261] width 310 height 209
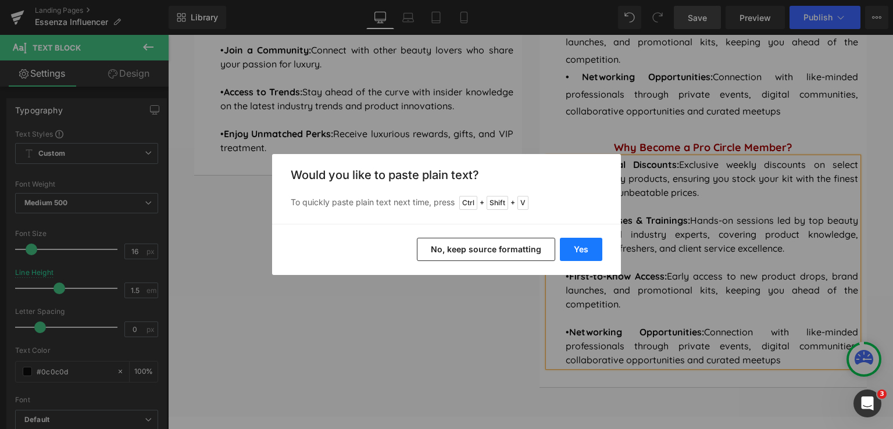
click at [592, 245] on button "Yes" at bounding box center [581, 249] width 42 height 23
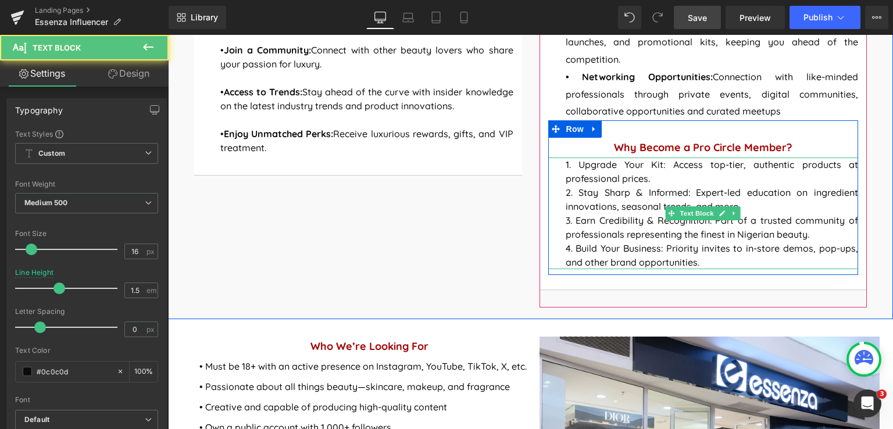
click at [653, 181] on p "1. Upgrade Your Kit: Access top-tier, authentic products at professional prices." at bounding box center [711, 171] width 293 height 28
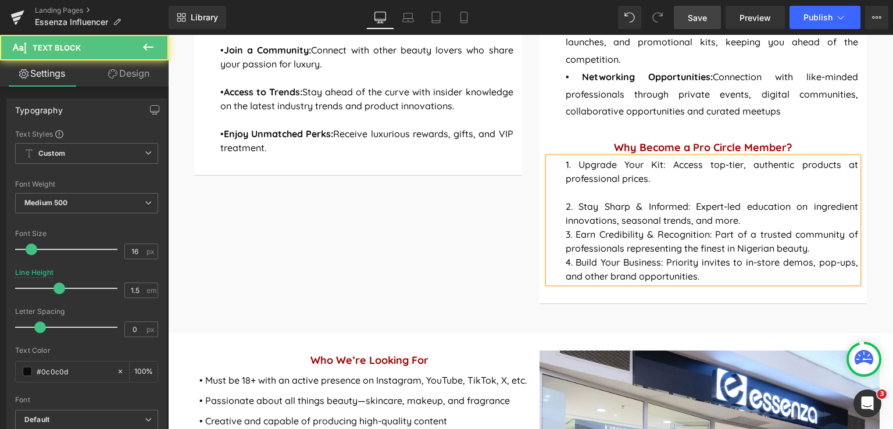
click at [740, 221] on p "2. Stay Sharp & Informed: Expert-led education on ingredient innovations, seaso…" at bounding box center [711, 213] width 293 height 28
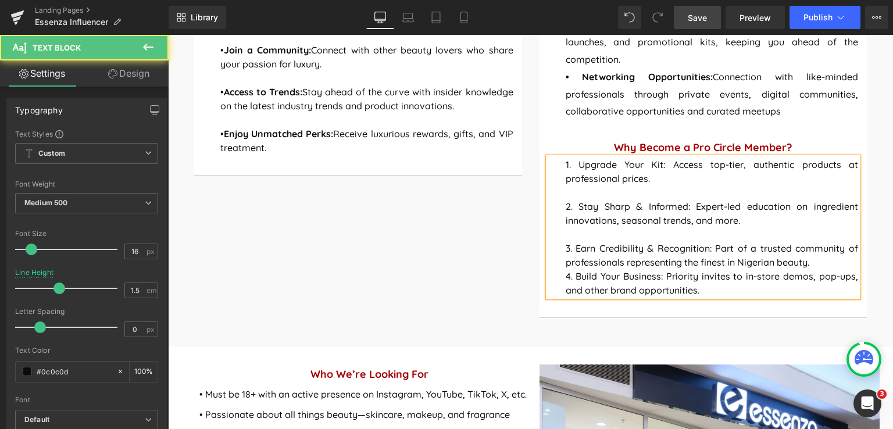
click at [809, 262] on p "3. Earn Credibility & Recognition: Part of a trusted community of professionals…" at bounding box center [711, 255] width 293 height 28
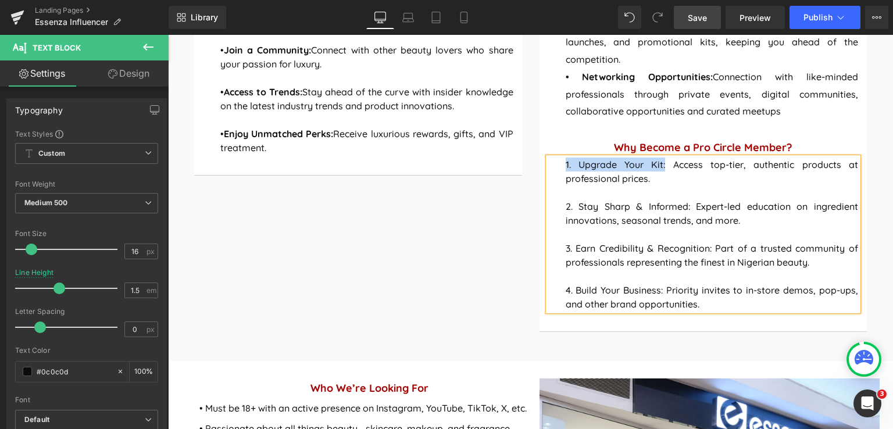
drag, startPoint x: 663, startPoint y: 164, endPoint x: 546, endPoint y: 165, distance: 116.8
click at [548, 165] on div "1. Upgrade Your Kit: Access top-tier, authentic products at professional prices…" at bounding box center [703, 233] width 310 height 153
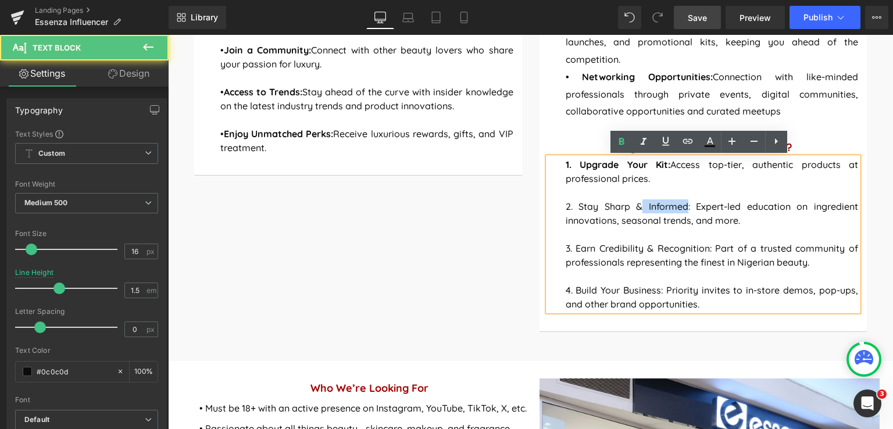
drag, startPoint x: 684, startPoint y: 206, endPoint x: 636, endPoint y: 203, distance: 48.3
click at [636, 203] on p "2. Stay Sharp & Informed: Expert-led education on ingredient innovations, seaso…" at bounding box center [711, 213] width 293 height 28
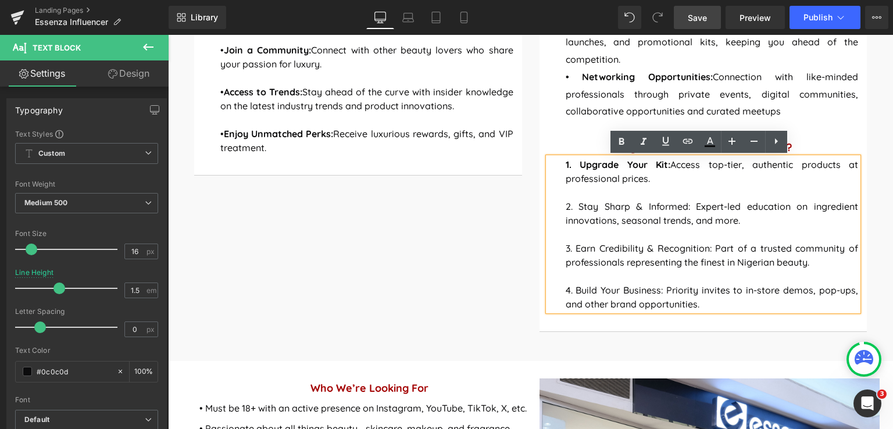
click at [692, 208] on p "2. Stay Sharp & Informed: Expert-led education on ingredient innovations, seaso…" at bounding box center [711, 213] width 293 height 28
drag, startPoint x: 682, startPoint y: 206, endPoint x: 670, endPoint y: 206, distance: 11.6
click at [670, 206] on p "2. Stay Sharp & Informed: Expert-led education on ingredient innovations, seaso…" at bounding box center [711, 213] width 293 height 28
drag, startPoint x: 686, startPoint y: 207, endPoint x: 559, endPoint y: 199, distance: 128.1
click at [559, 199] on div "1. Upgrade Your Kit: Access top-tier, authentic products at professional prices…" at bounding box center [703, 233] width 310 height 153
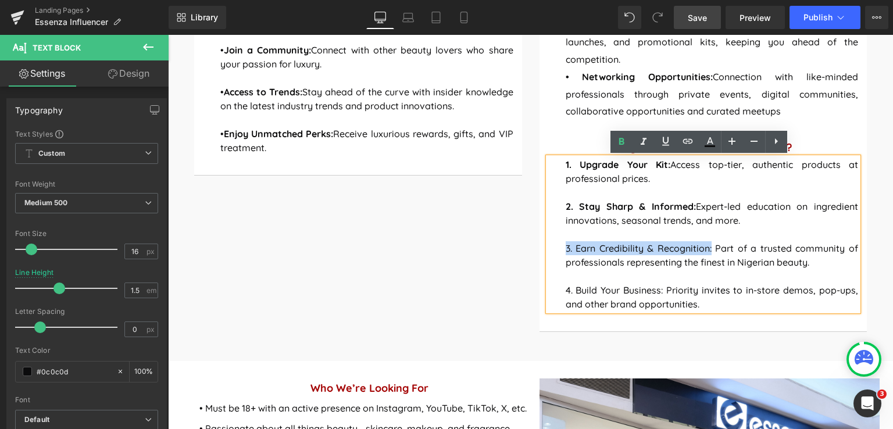
drag, startPoint x: 708, startPoint y: 249, endPoint x: 556, endPoint y: 245, distance: 152.3
click at [556, 245] on div "1. Upgrade Your Kit: Access top-tier, authentic products at professional prices…" at bounding box center [703, 233] width 310 height 153
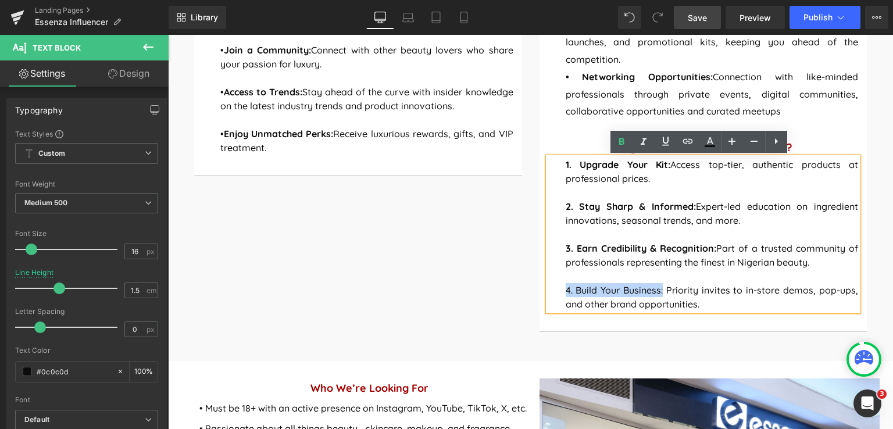
drag, startPoint x: 660, startPoint y: 291, endPoint x: 553, endPoint y: 295, distance: 106.4
click at [553, 295] on div "1. Upgrade Your Kit: Access top-tier, authentic products at professional prices…" at bounding box center [703, 233] width 310 height 153
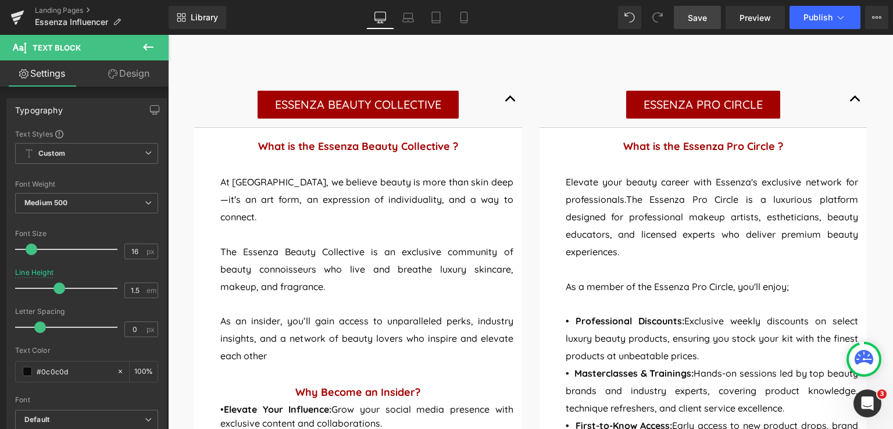
scroll to position [669, 0]
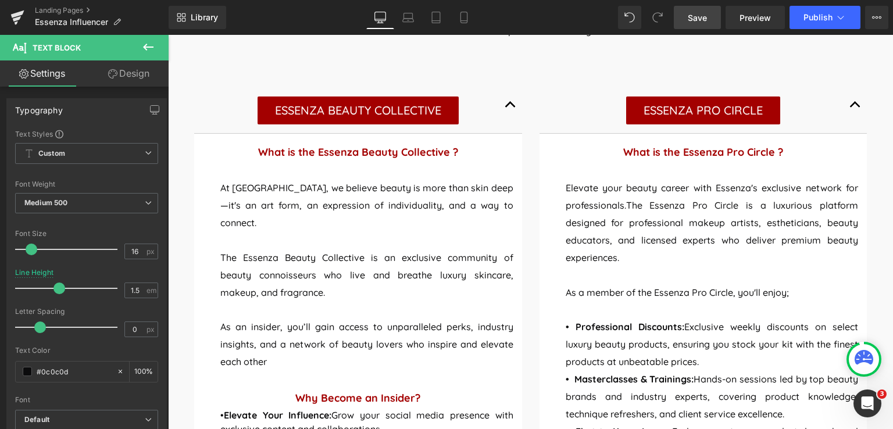
click at [846, 105] on button "button" at bounding box center [854, 104] width 23 height 57
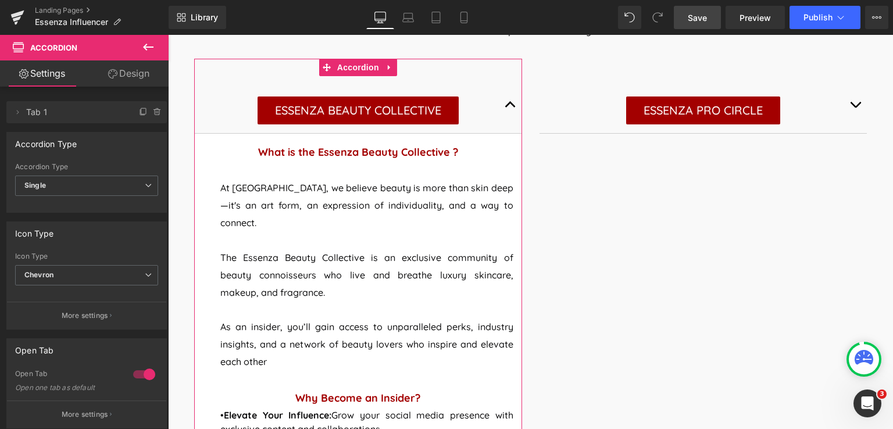
click at [505, 109] on button "button" at bounding box center [510, 104] width 23 height 57
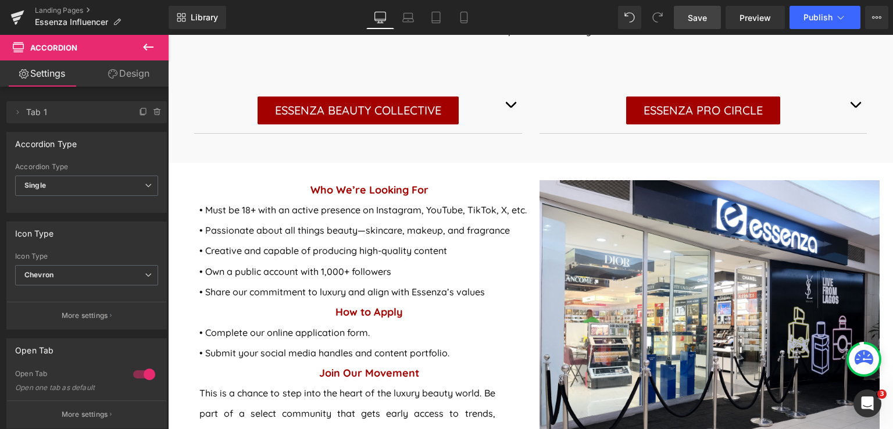
scroll to position [553, 0]
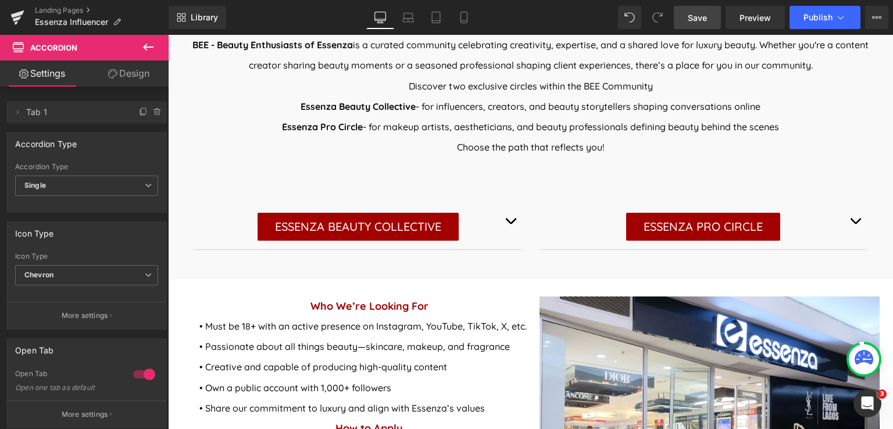
click at [850, 219] on button "button" at bounding box center [854, 220] width 23 height 57
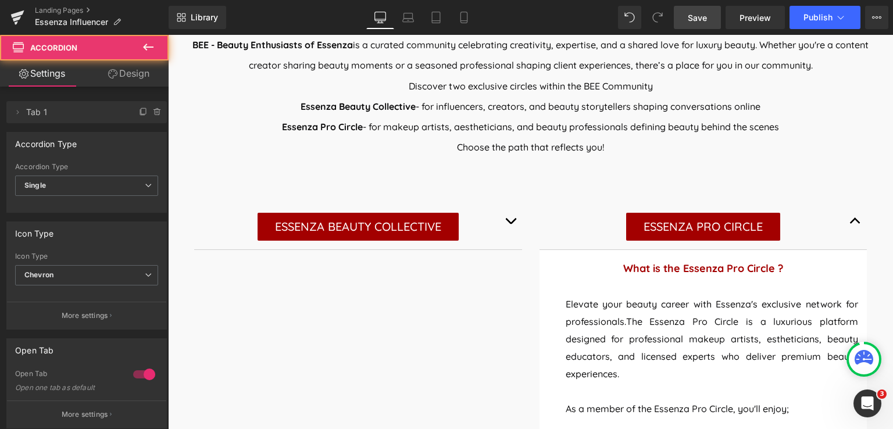
click at [855, 224] on span "button" at bounding box center [855, 224] width 0 height 0
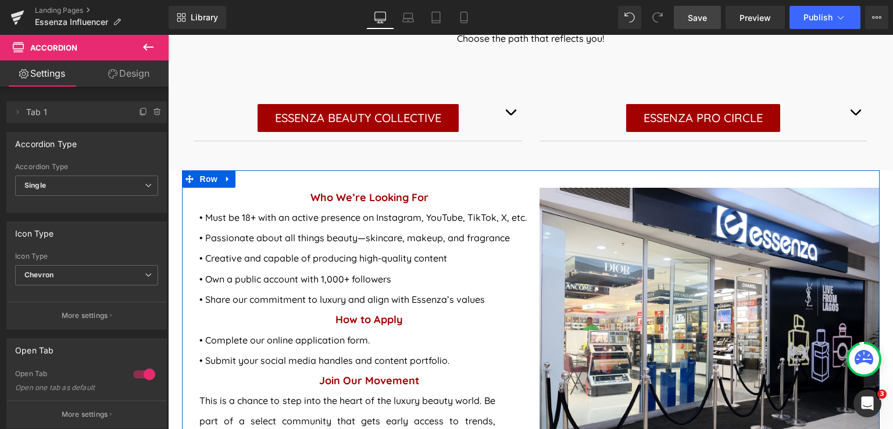
scroll to position [669, 0]
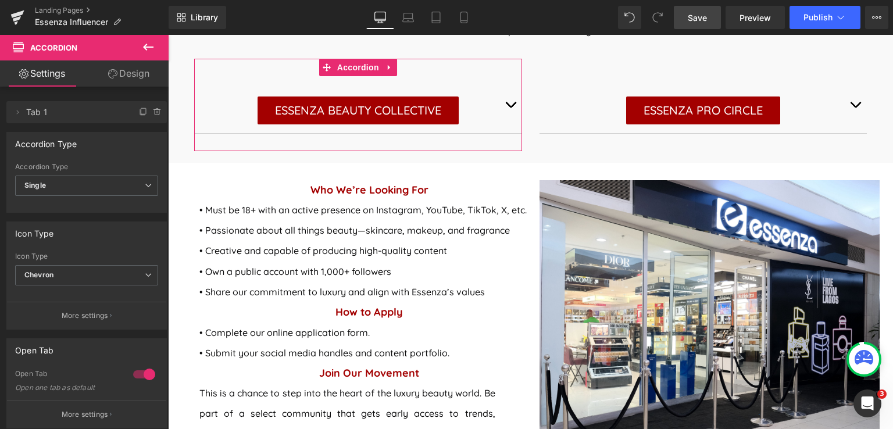
click at [505, 105] on button "button" at bounding box center [510, 104] width 23 height 57
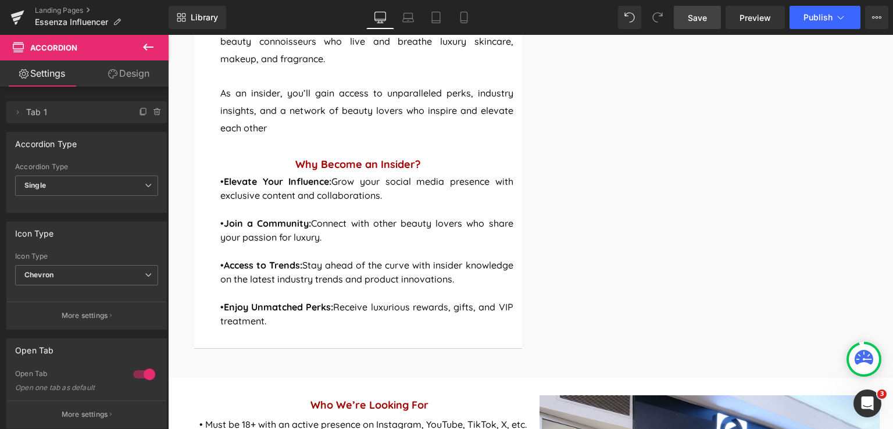
scroll to position [901, 0]
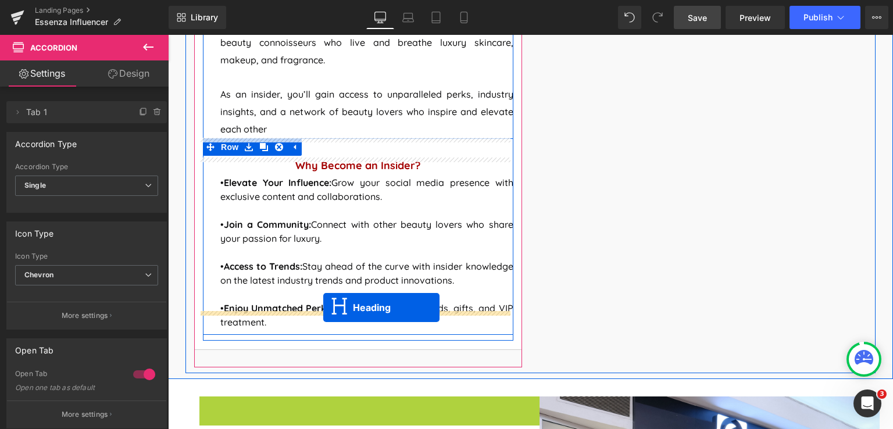
drag, startPoint x: 348, startPoint y: 388, endPoint x: 323, endPoint y: 307, distance: 83.8
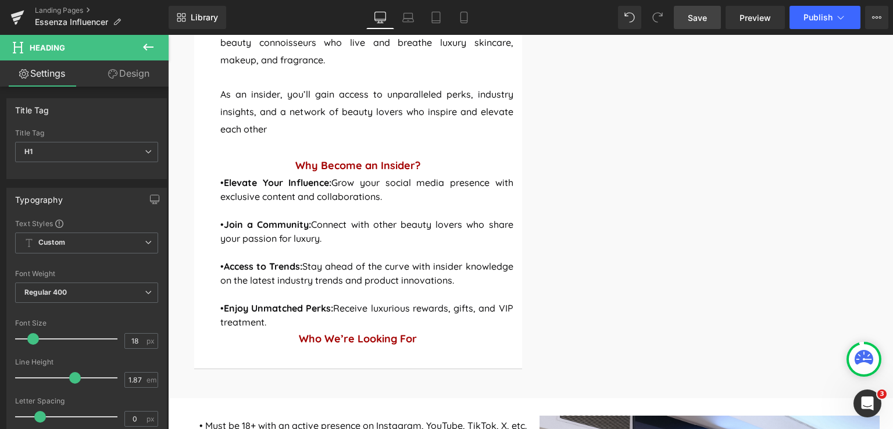
scroll to position [1076, 0]
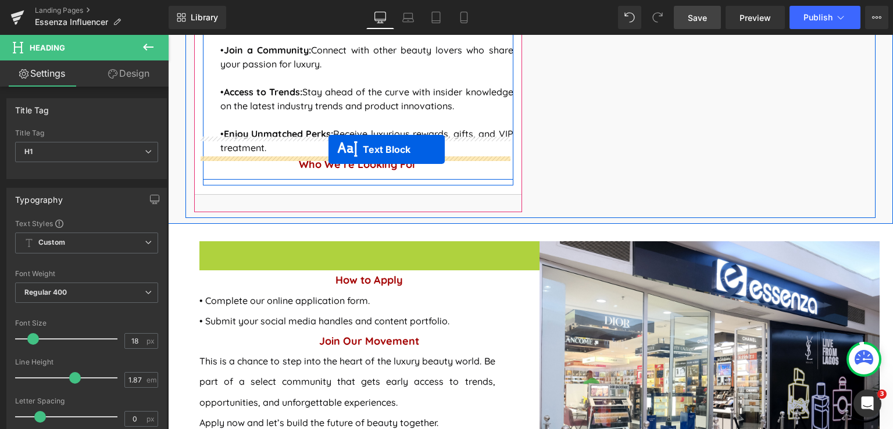
drag, startPoint x: 353, startPoint y: 275, endPoint x: 328, endPoint y: 149, distance: 128.0
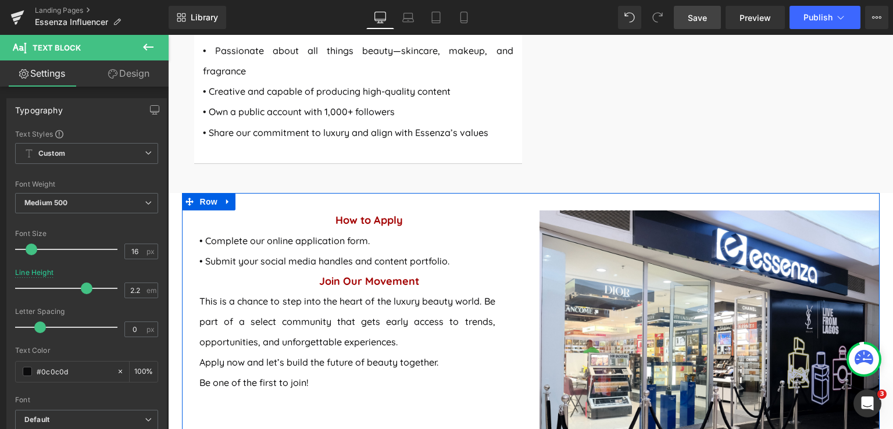
scroll to position [1134, 0]
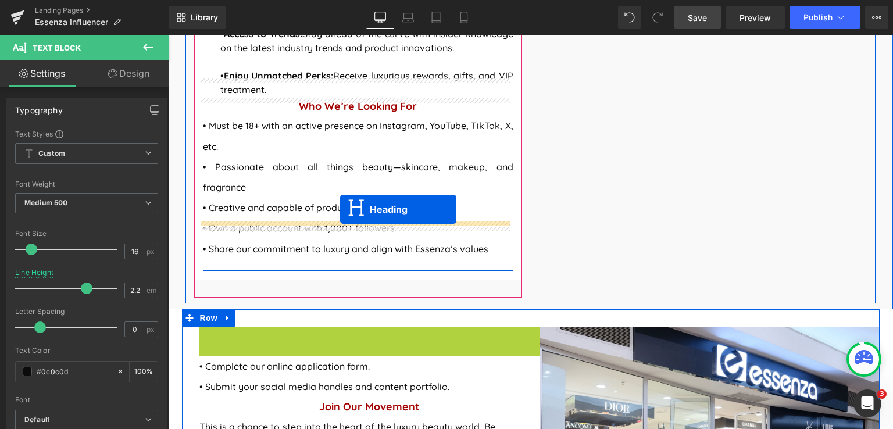
drag, startPoint x: 346, startPoint y: 300, endPoint x: 340, endPoint y: 209, distance: 91.5
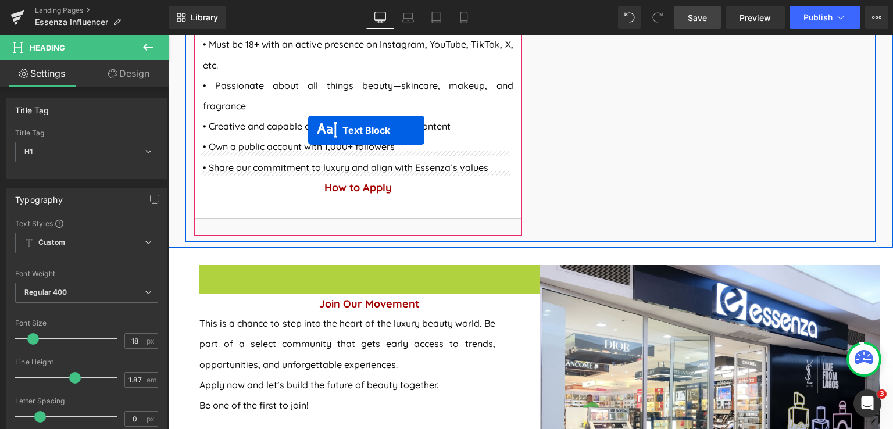
scroll to position [1204, 0]
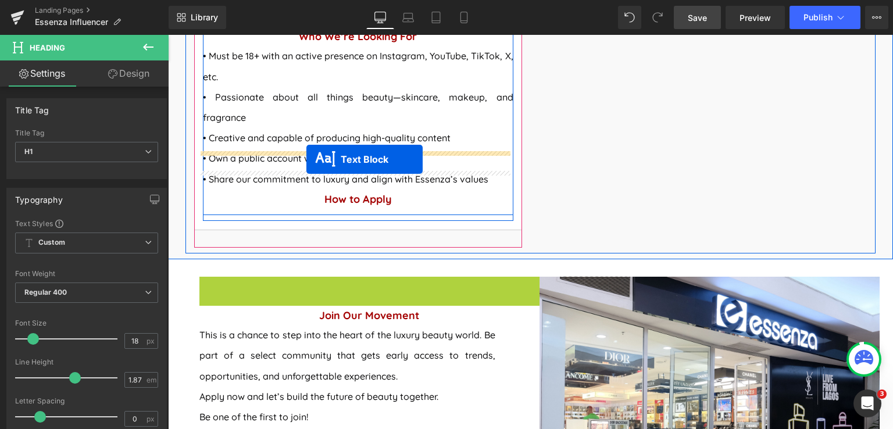
drag, startPoint x: 342, startPoint y: 153, endPoint x: 306, endPoint y: 159, distance: 36.6
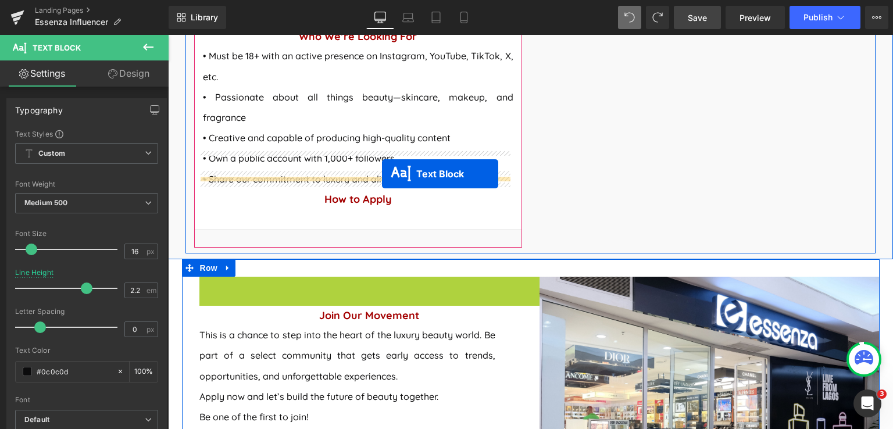
drag, startPoint x: 360, startPoint y: 257, endPoint x: 382, endPoint y: 174, distance: 86.4
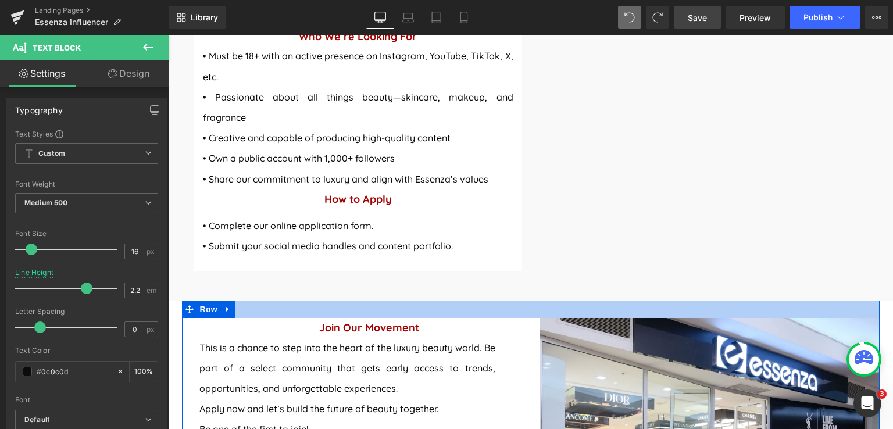
scroll to position [1320, 0]
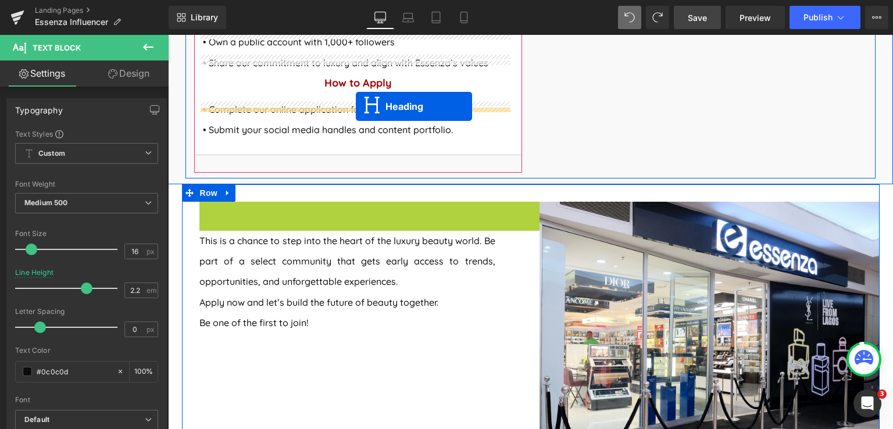
drag, startPoint x: 353, startPoint y: 174, endPoint x: 356, endPoint y: 106, distance: 67.5
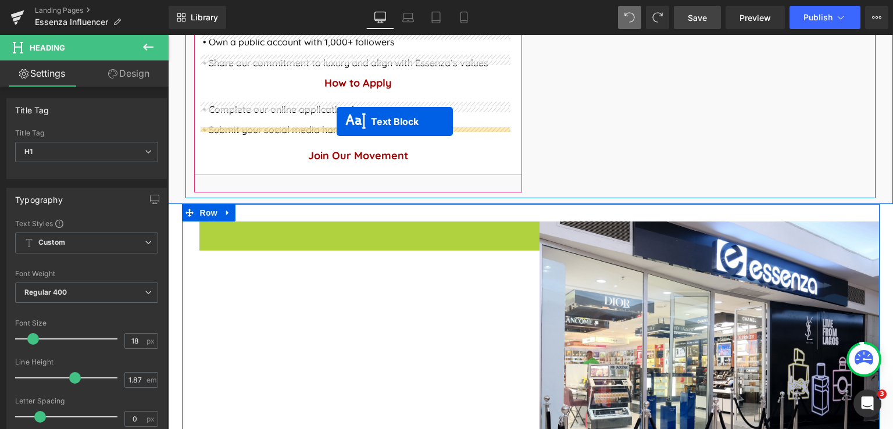
drag, startPoint x: 361, startPoint y: 232, endPoint x: 336, endPoint y: 121, distance: 113.1
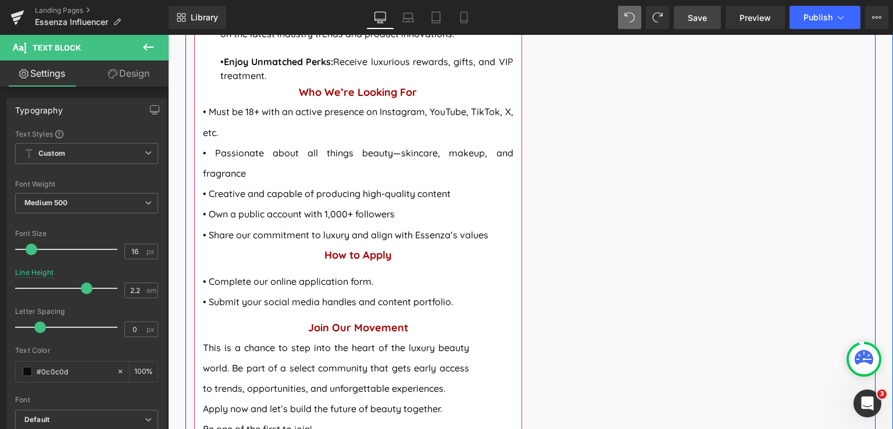
scroll to position [1145, 0]
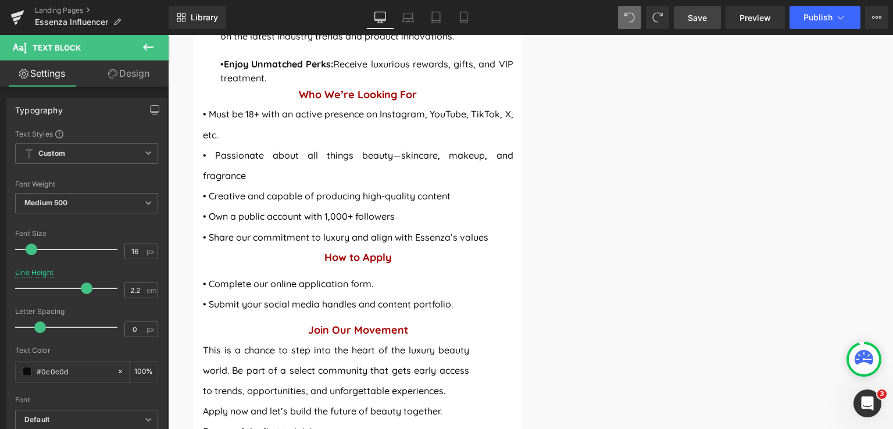
click at [688, 19] on link "Save" at bounding box center [697, 17] width 47 height 23
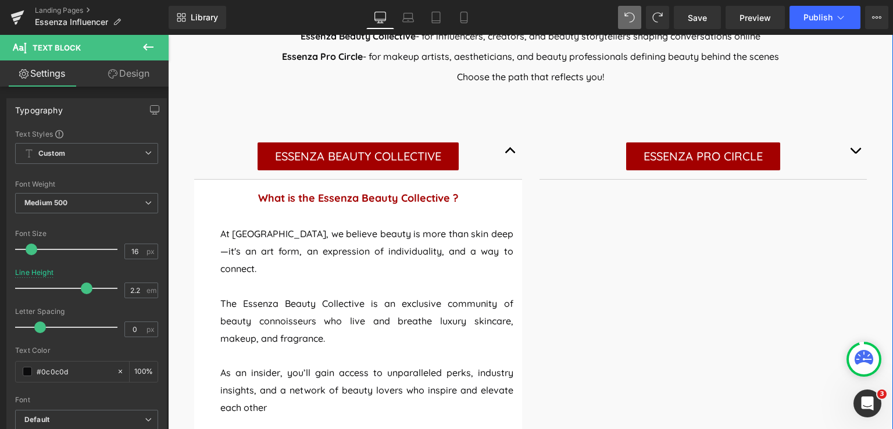
scroll to position [622, 0]
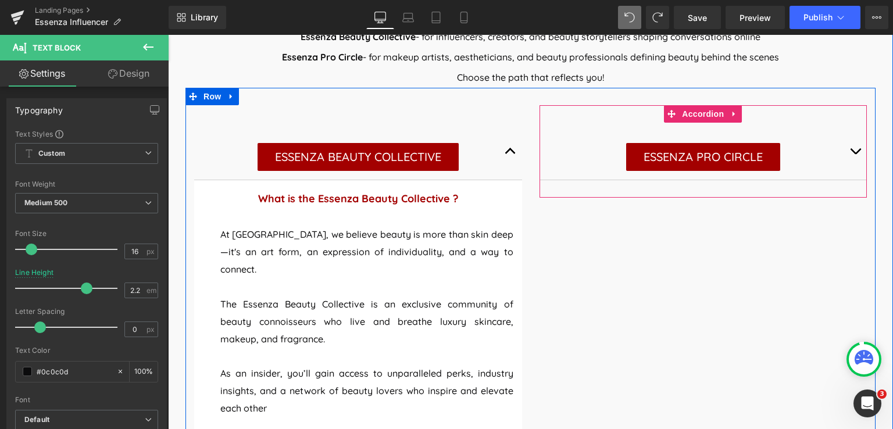
click at [847, 149] on button "button" at bounding box center [854, 151] width 23 height 57
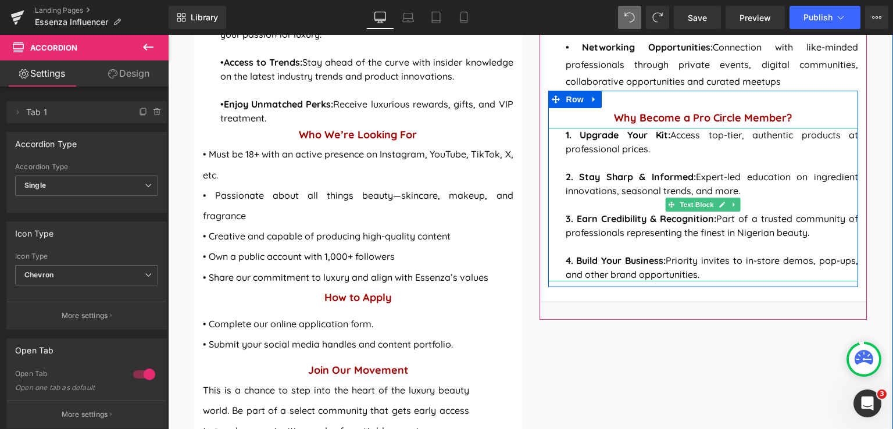
scroll to position [1087, 0]
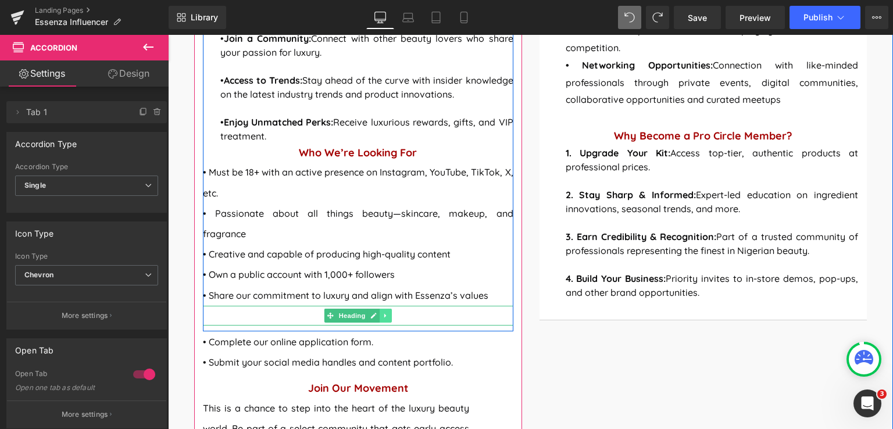
click at [382, 312] on icon at bounding box center [385, 315] width 6 height 7
click at [377, 312] on icon at bounding box center [380, 315] width 6 height 7
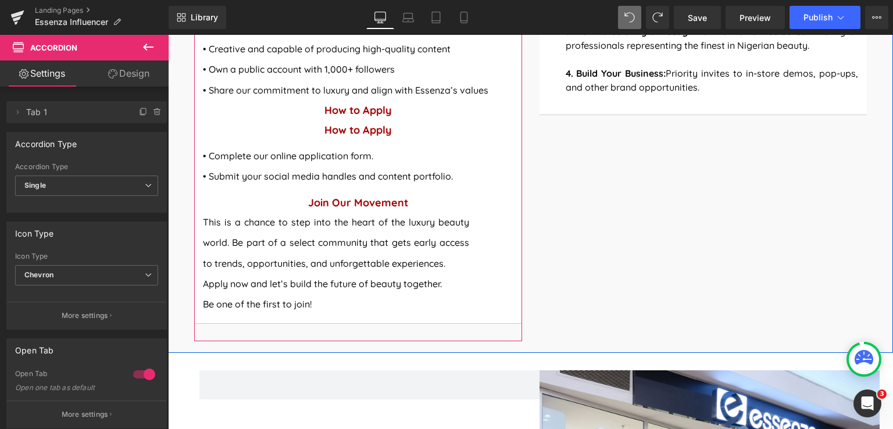
scroll to position [1293, 0]
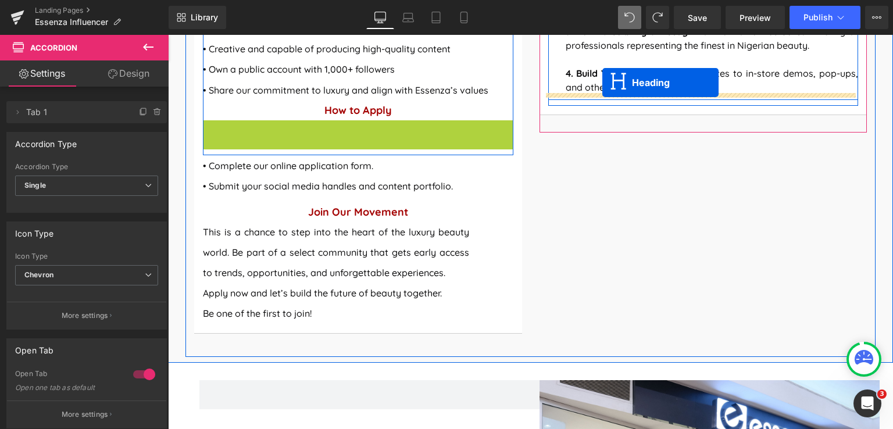
drag, startPoint x: 328, startPoint y: 91, endPoint x: 602, endPoint y: 83, distance: 274.4
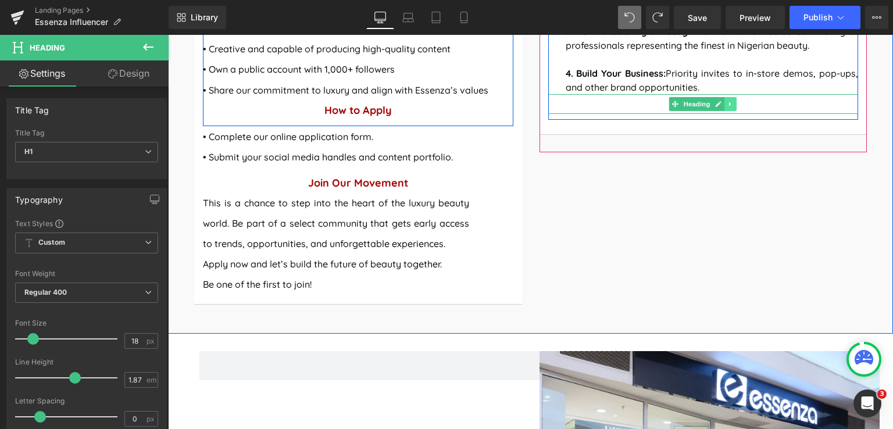
click at [729, 105] on icon at bounding box center [730, 104] width 2 height 4
click at [724, 105] on link at bounding box center [724, 104] width 12 height 14
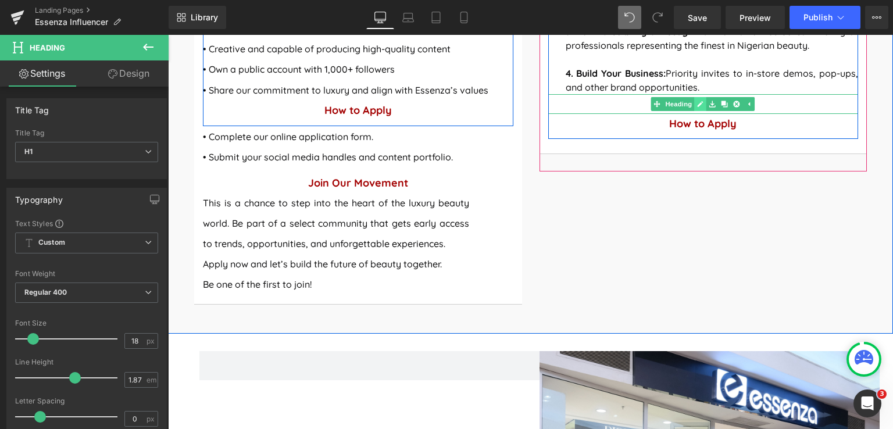
click at [697, 103] on icon at bounding box center [700, 104] width 6 height 7
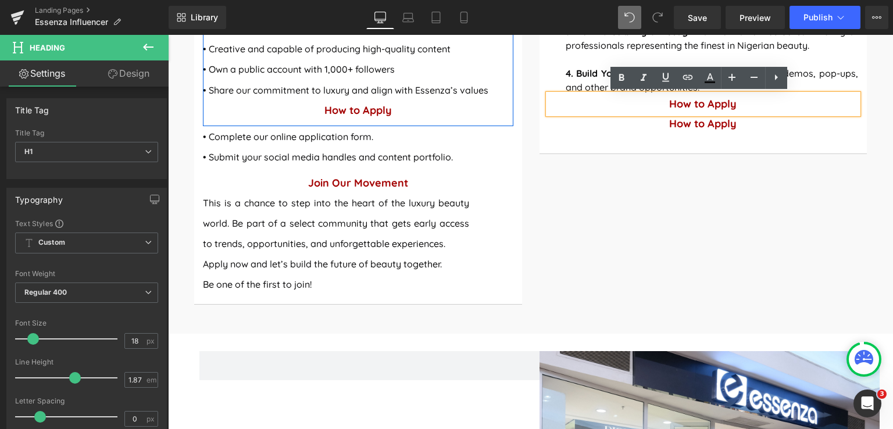
click at [737, 104] on h1 "How to Apply" at bounding box center [703, 104] width 310 height 20
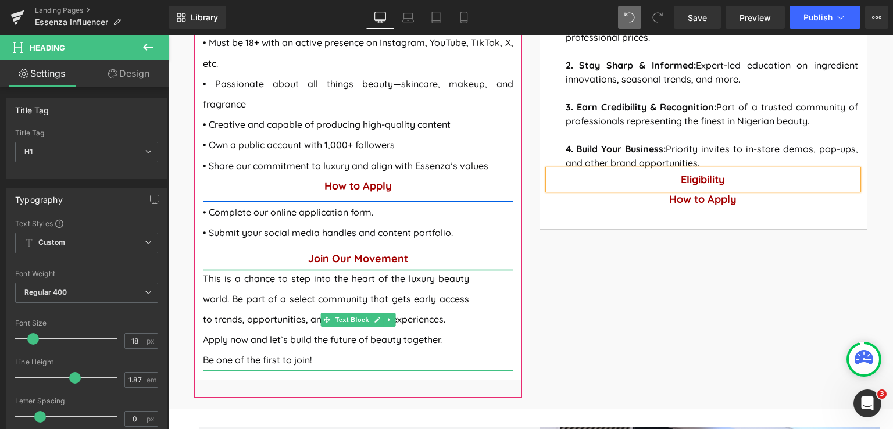
scroll to position [1176, 0]
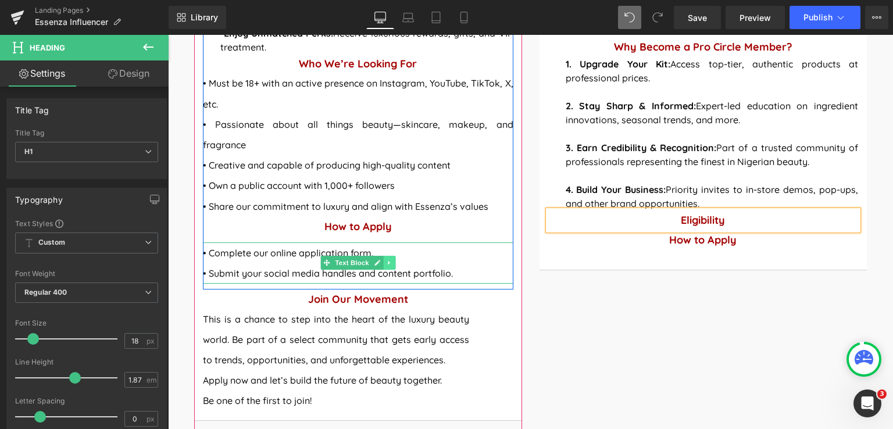
click at [386, 259] on icon at bounding box center [389, 262] width 6 height 7
click at [380, 260] on icon at bounding box center [383, 263] width 6 height 6
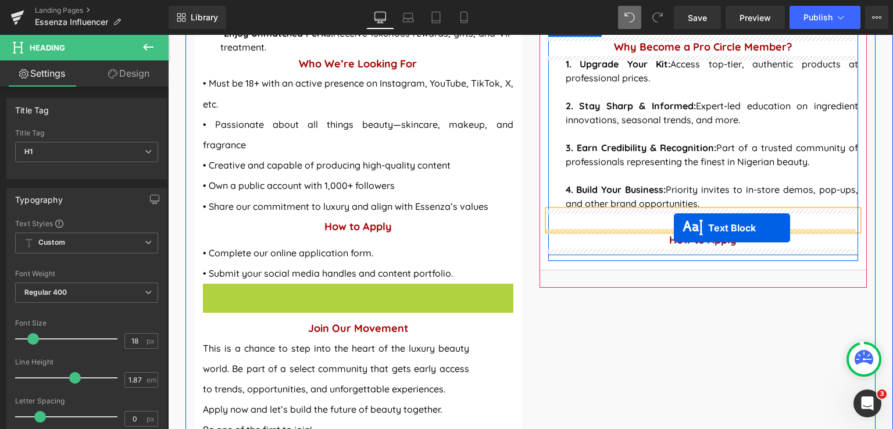
drag, startPoint x: 342, startPoint y: 266, endPoint x: 674, endPoint y: 228, distance: 334.0
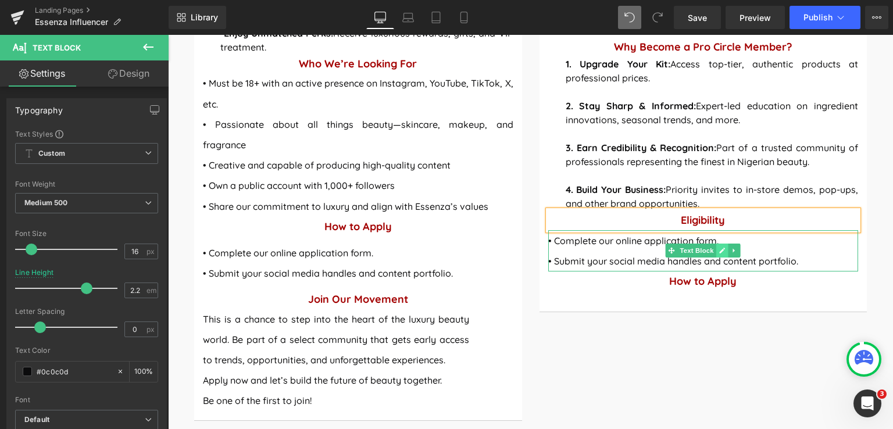
click at [719, 249] on icon at bounding box center [722, 250] width 6 height 7
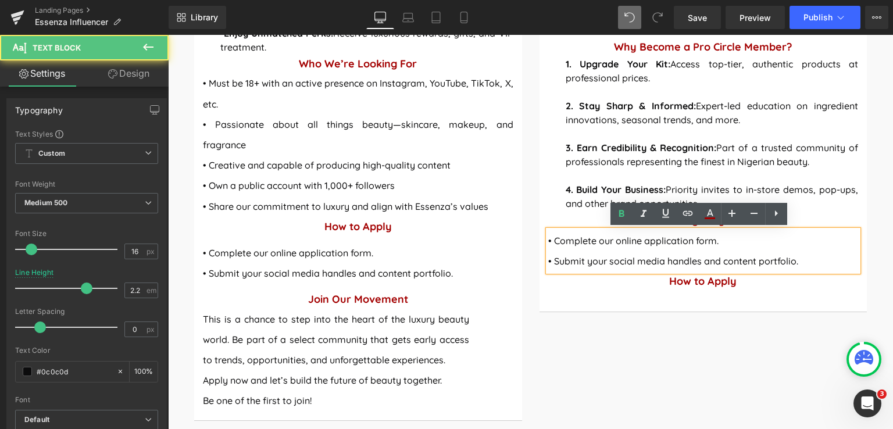
click at [794, 264] on p "• Submit your social media handles and content portfolio." at bounding box center [703, 261] width 310 height 20
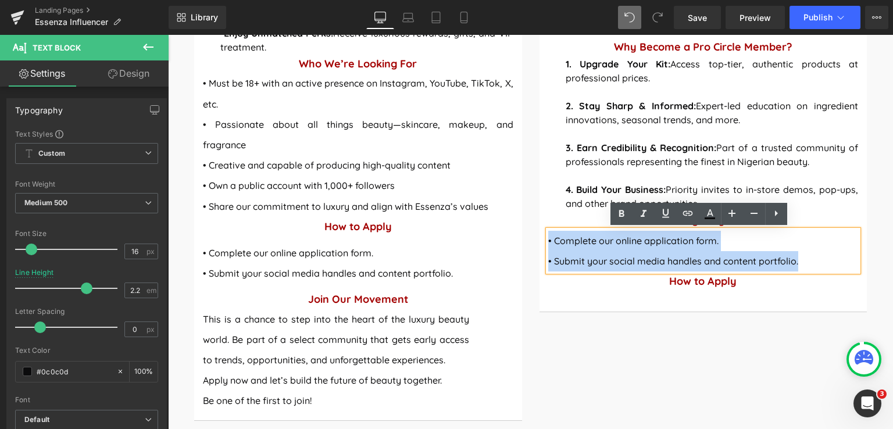
drag, startPoint x: 796, startPoint y: 262, endPoint x: 539, endPoint y: 245, distance: 256.8
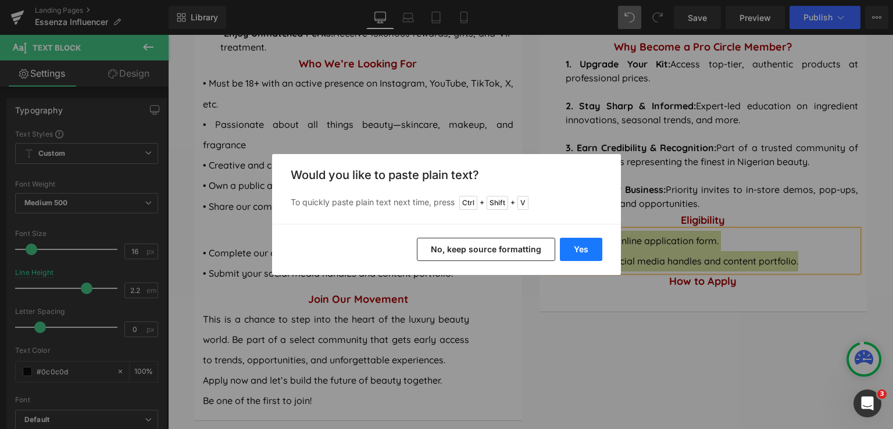
click at [575, 252] on button "Yes" at bounding box center [581, 249] width 42 height 23
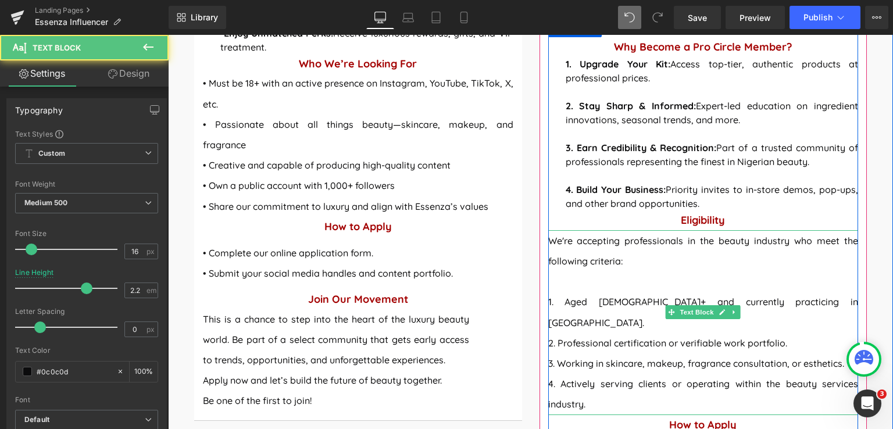
click at [571, 280] on p at bounding box center [703, 281] width 310 height 20
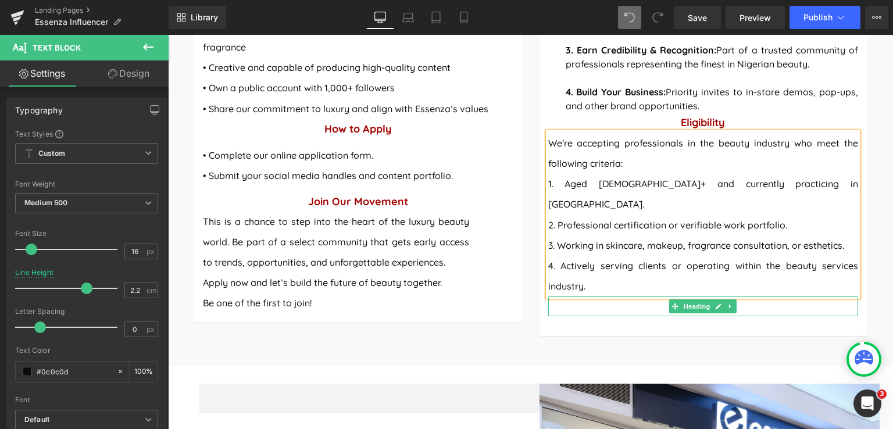
scroll to position [1293, 0]
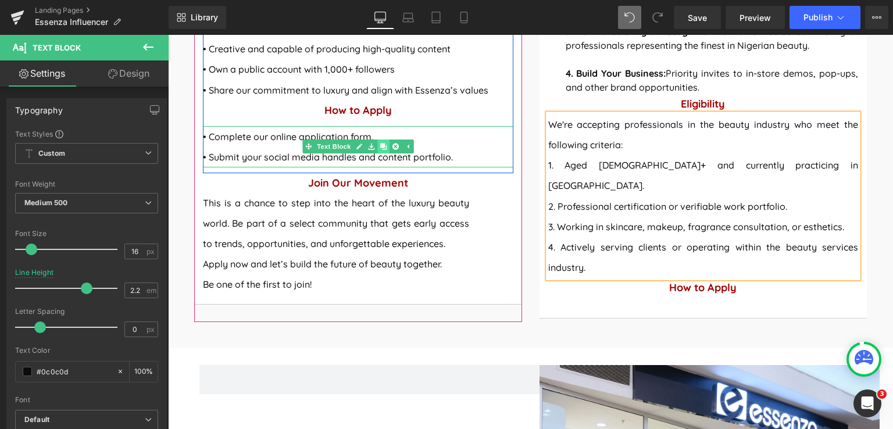
click at [377, 139] on link at bounding box center [383, 146] width 12 height 14
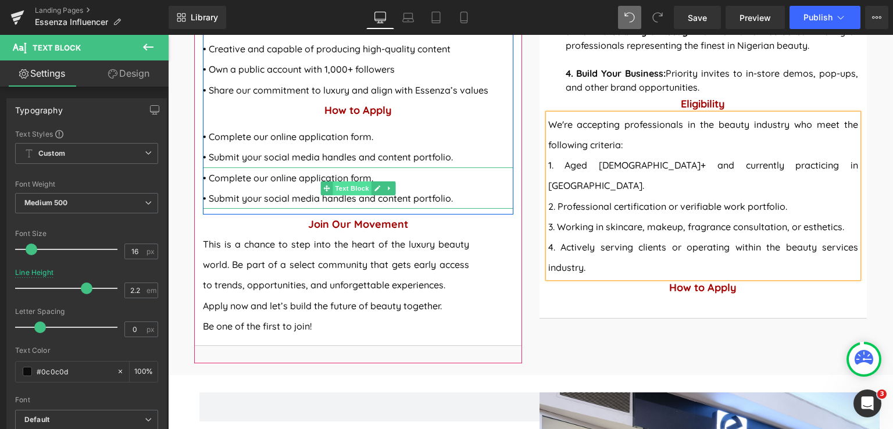
click at [332, 181] on span "Text Block" at bounding box center [351, 188] width 38 height 14
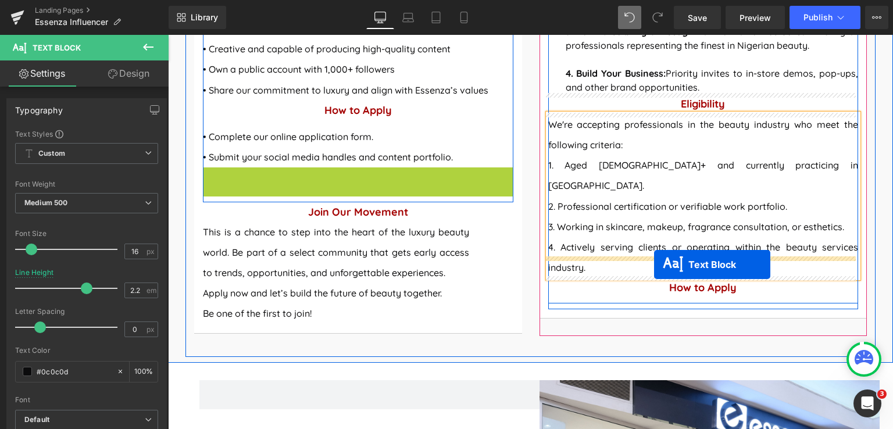
drag, startPoint x: 324, startPoint y: 149, endPoint x: 654, endPoint y: 264, distance: 349.2
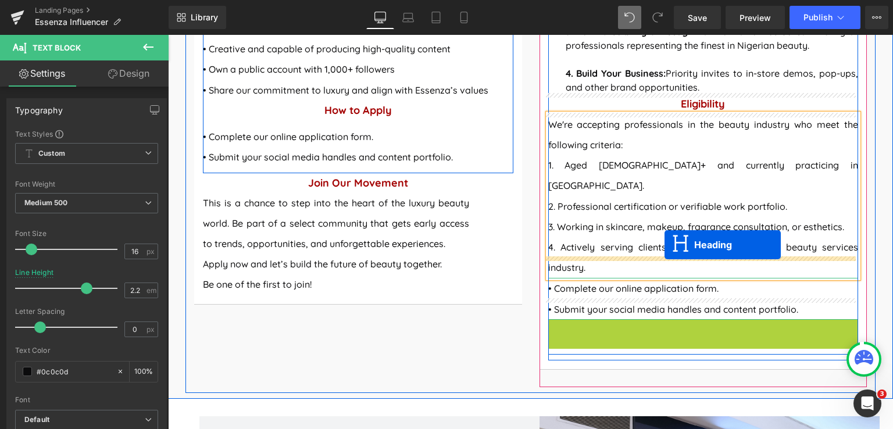
drag, startPoint x: 686, startPoint y: 288, endPoint x: 664, endPoint y: 245, distance: 48.1
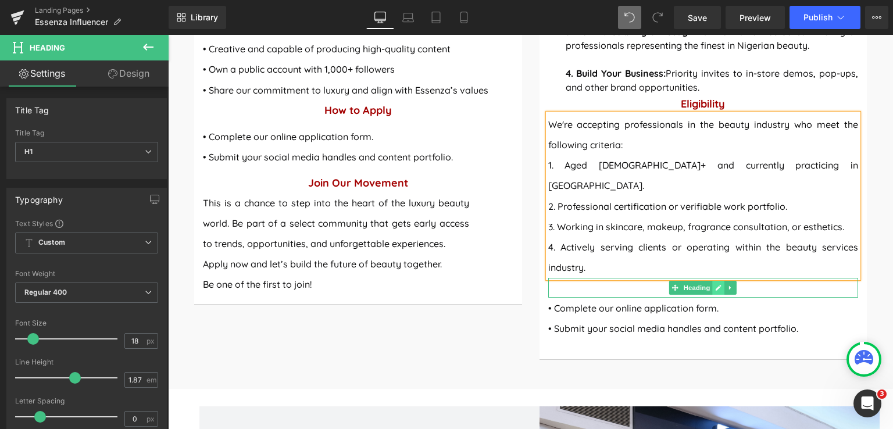
click at [715, 285] on icon at bounding box center [718, 288] width 6 height 6
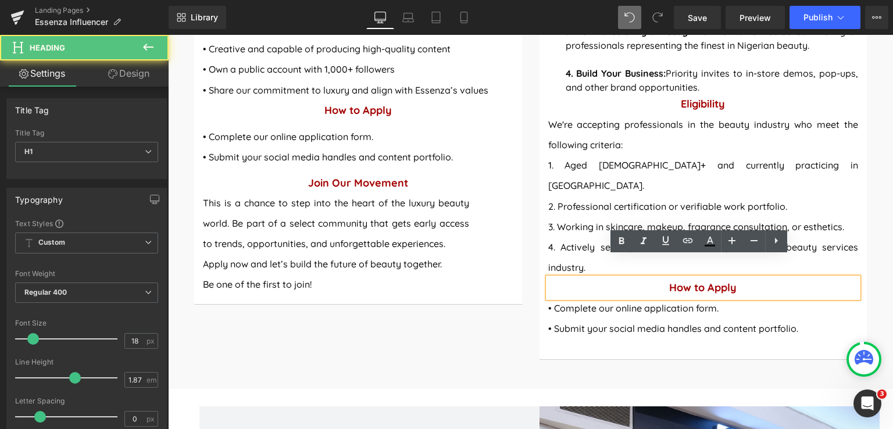
click at [737, 278] on h1 "How to Apply" at bounding box center [703, 288] width 310 height 20
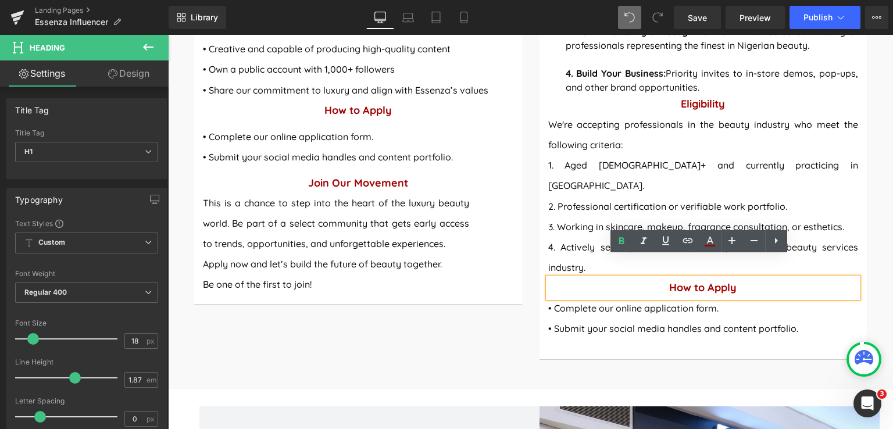
paste div
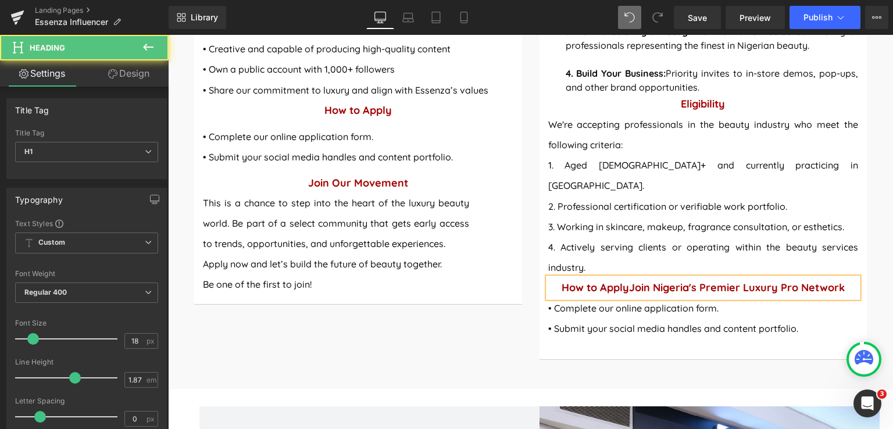
click at [628, 281] on strong "How to ApplyJoin Nigeria's Premier Luxury Pro Network" at bounding box center [702, 287] width 283 height 13
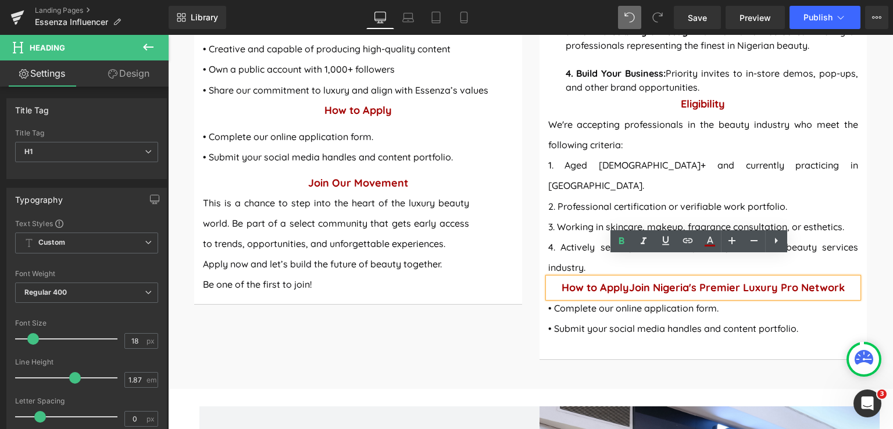
click at [628, 281] on strong "How to ApplyJoin Nigeria's Premier Luxury Pro Network" at bounding box center [702, 287] width 283 height 13
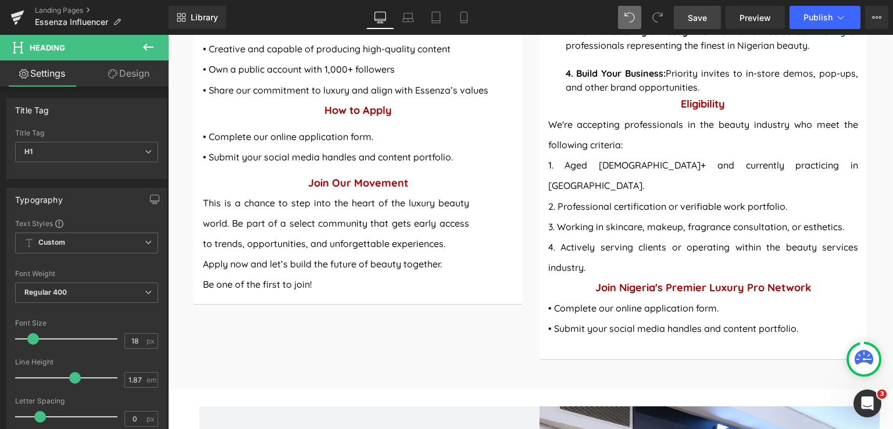
click at [703, 19] on span "Save" at bounding box center [697, 18] width 19 height 12
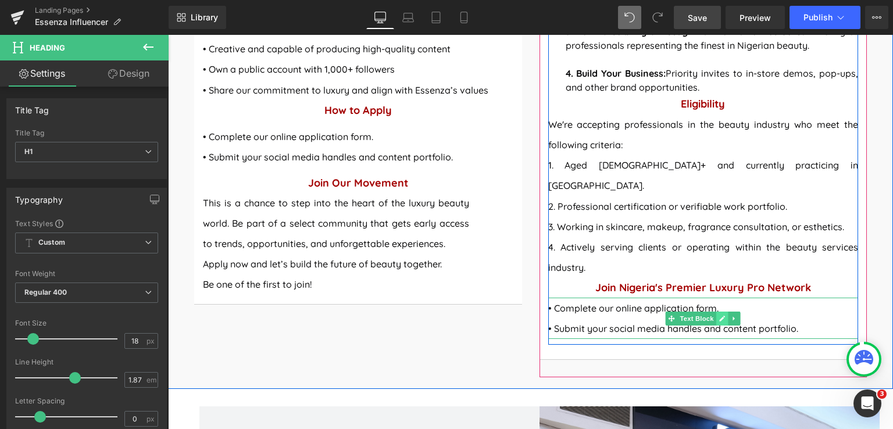
click at [719, 315] on icon at bounding box center [722, 318] width 6 height 7
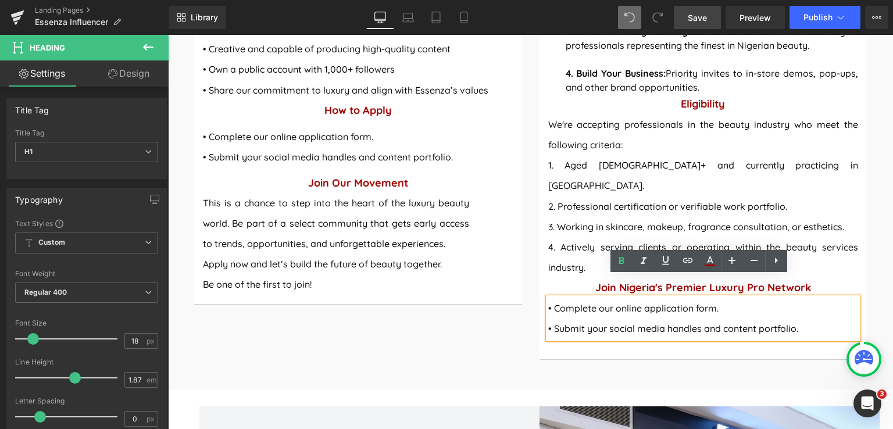
click at [797, 318] on p "• Submit your social media handles and content portfolio." at bounding box center [703, 328] width 310 height 20
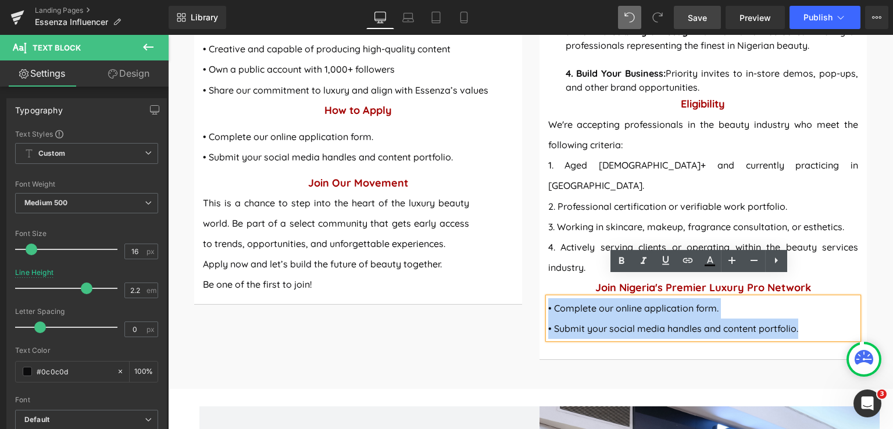
drag, startPoint x: 809, startPoint y: 308, endPoint x: 536, endPoint y: 287, distance: 273.4
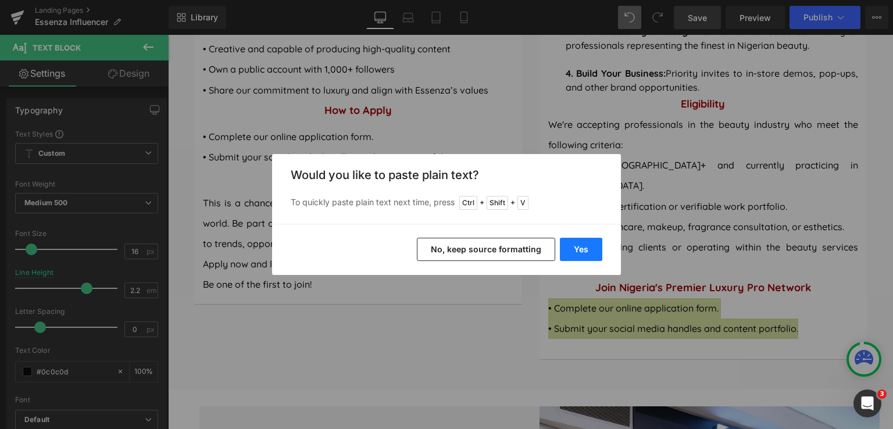
click at [593, 250] on button "Yes" at bounding box center [581, 249] width 42 height 23
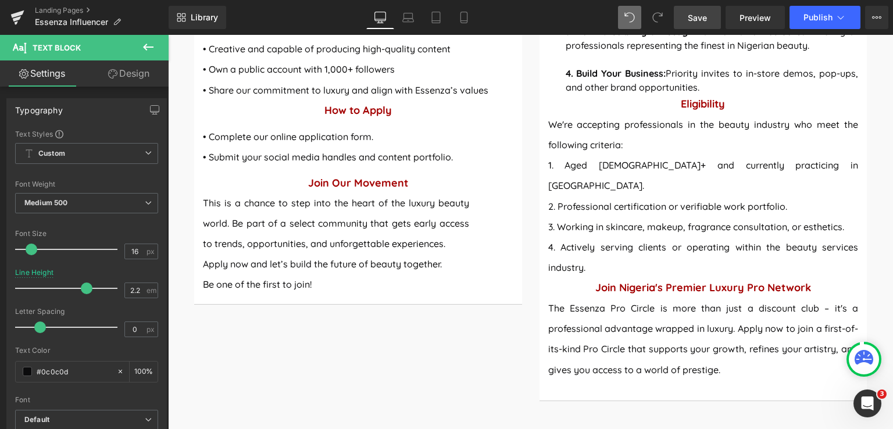
click at [688, 15] on span "Save" at bounding box center [697, 18] width 19 height 12
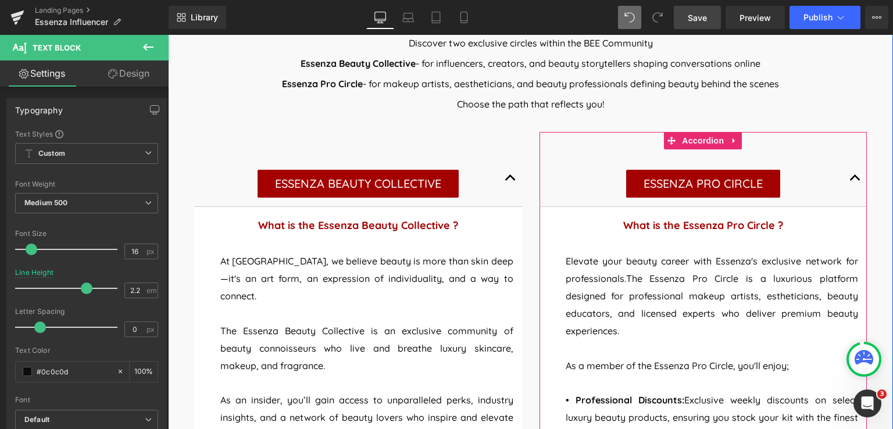
scroll to position [537, 0]
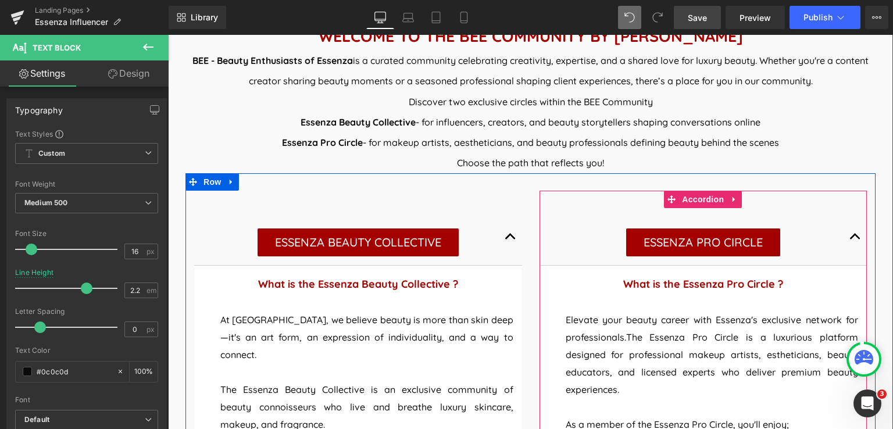
click at [853, 234] on button "button" at bounding box center [854, 236] width 23 height 57
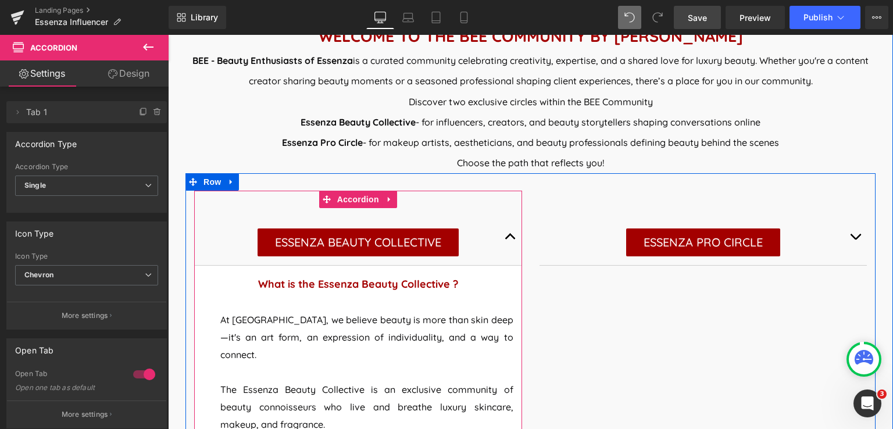
click at [502, 238] on button "button" at bounding box center [510, 236] width 23 height 57
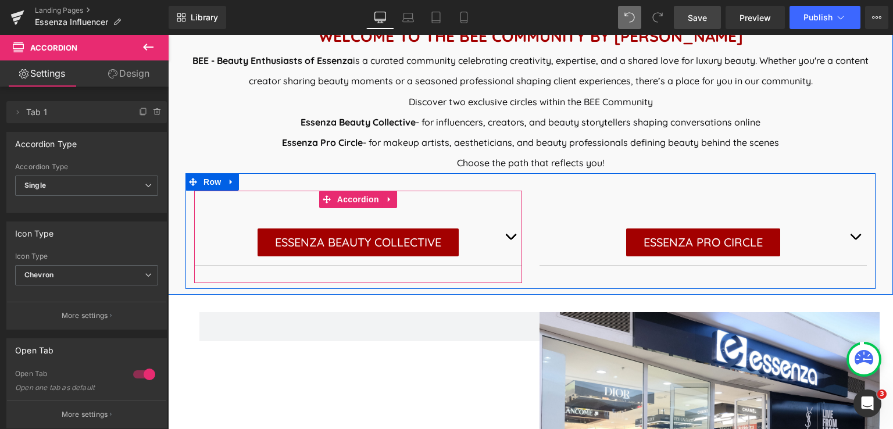
click at [506, 237] on button "button" at bounding box center [510, 236] width 23 height 57
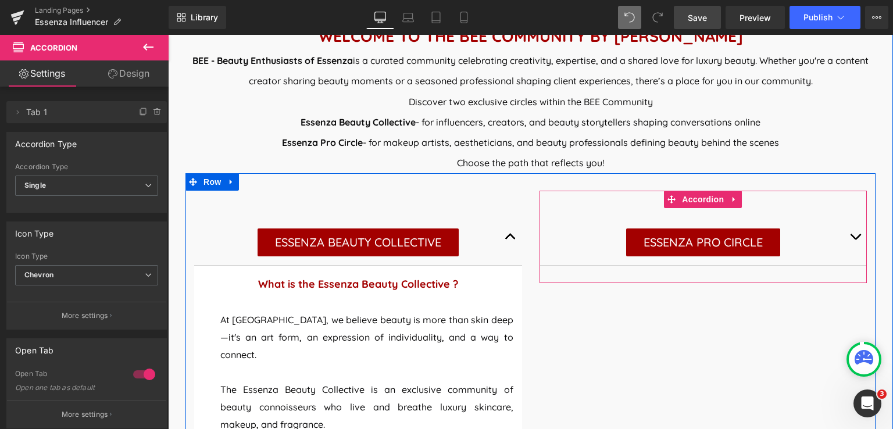
click at [854, 239] on button "button" at bounding box center [854, 236] width 23 height 57
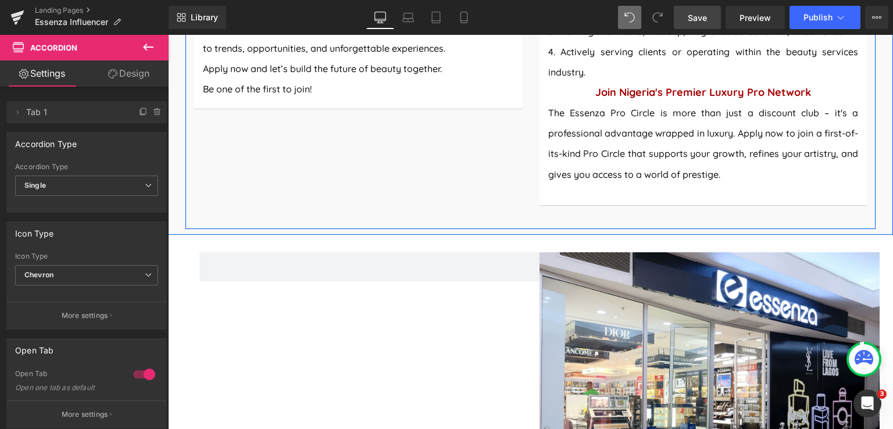
scroll to position [1525, 0]
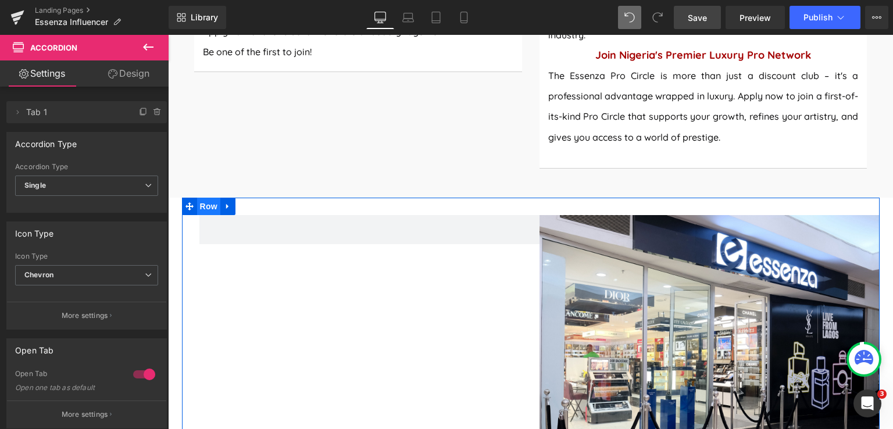
click at [204, 198] on span "Row" at bounding box center [208, 206] width 23 height 17
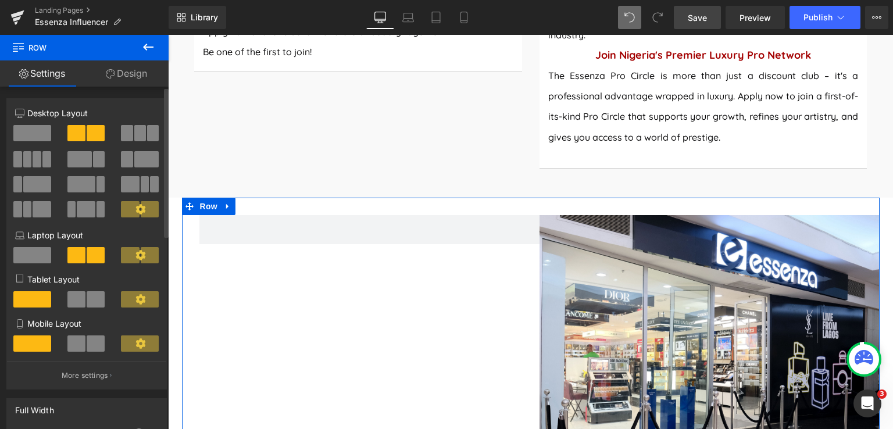
click at [19, 131] on span at bounding box center [32, 133] width 38 height 16
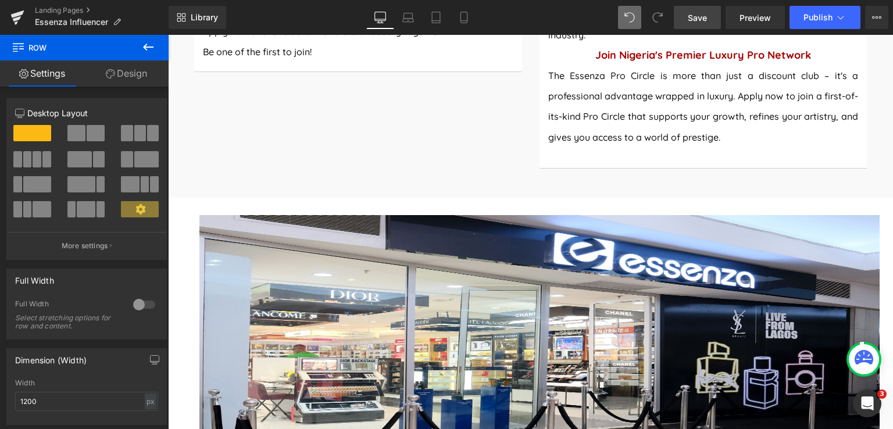
click at [692, 20] on span "Save" at bounding box center [697, 18] width 19 height 12
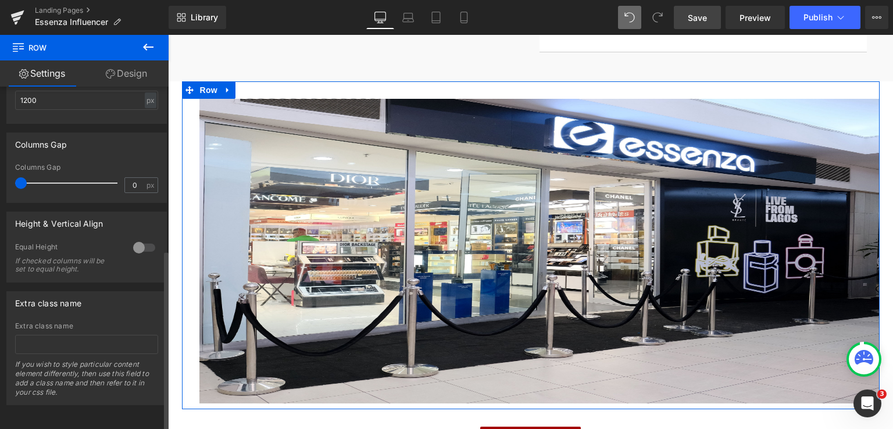
scroll to position [309, 0]
click at [527, 245] on span "Image" at bounding box center [539, 252] width 24 height 14
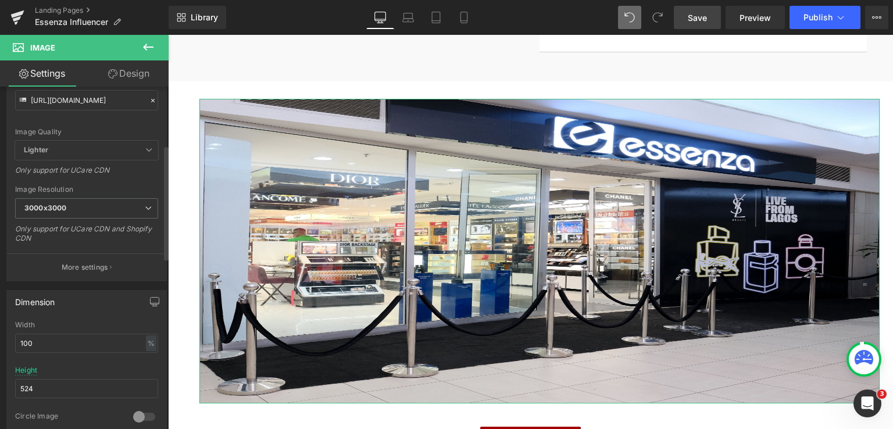
scroll to position [174, 0]
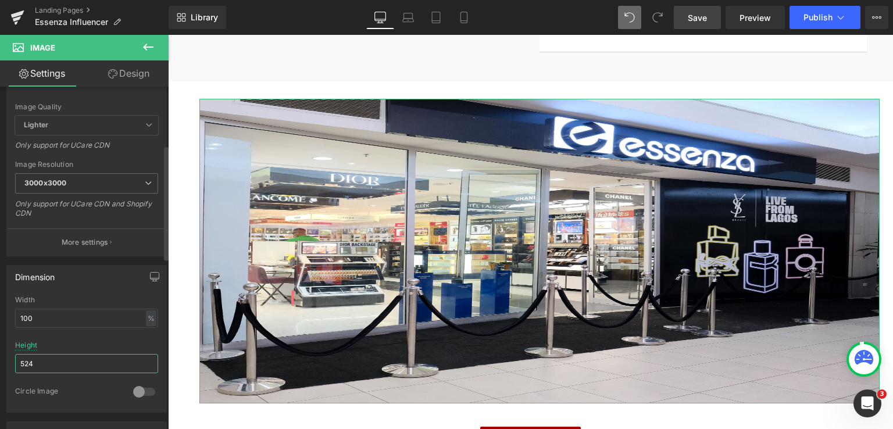
click at [49, 363] on input "524" at bounding box center [86, 363] width 143 height 19
type input "5"
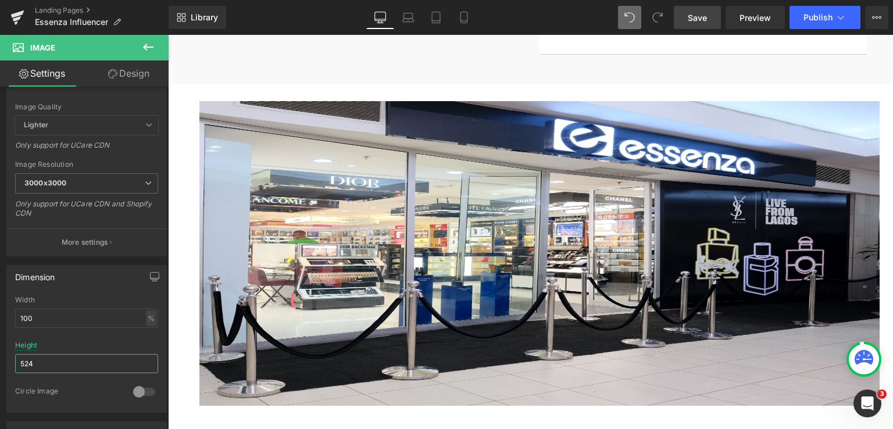
scroll to position [1638, 0]
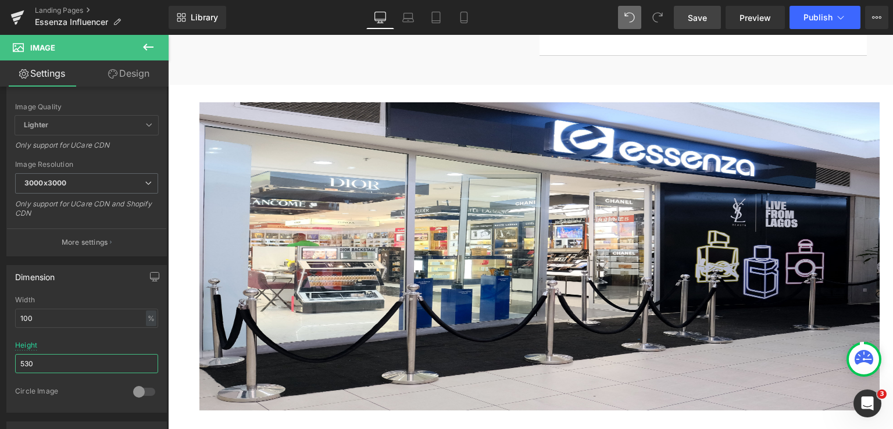
type input "530"
click at [689, 19] on span "Save" at bounding box center [697, 18] width 19 height 12
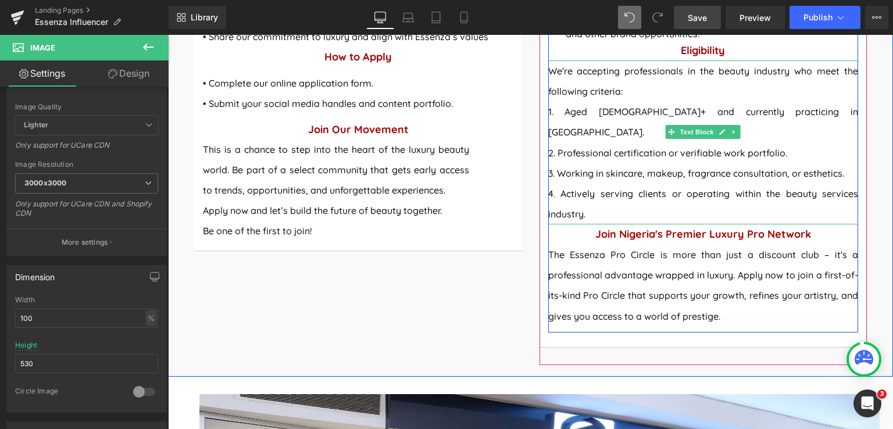
scroll to position [1347, 0]
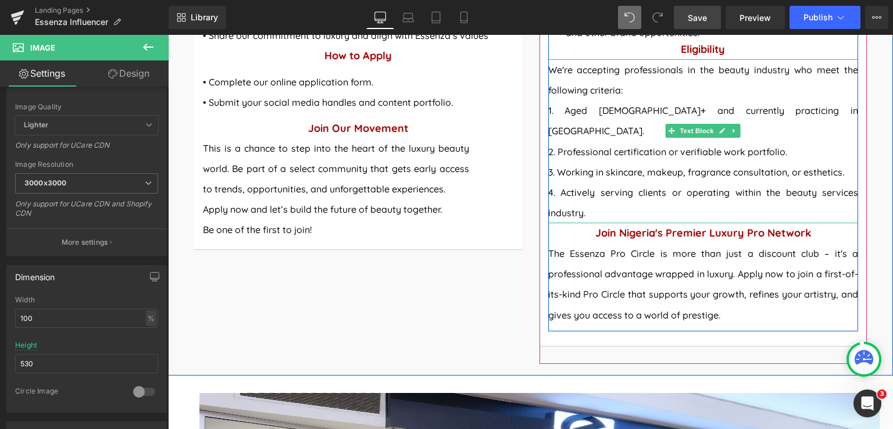
click at [556, 182] on p "4. Actively serving clients or operating within the beauty services industry." at bounding box center [703, 202] width 310 height 41
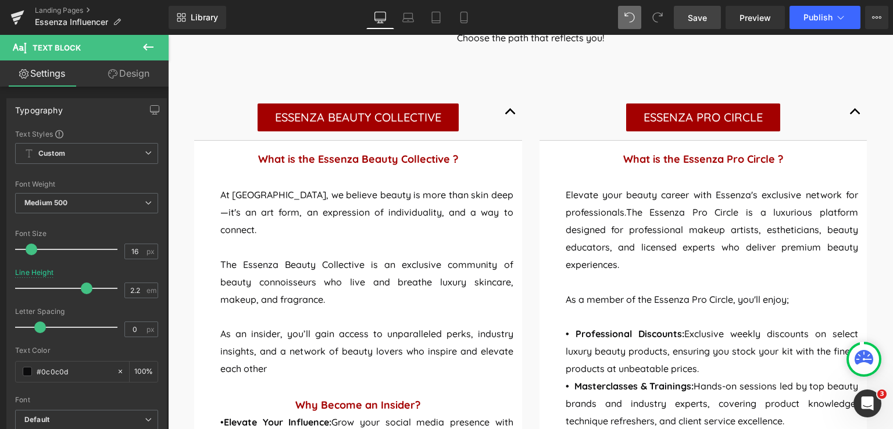
scroll to position [650, 0]
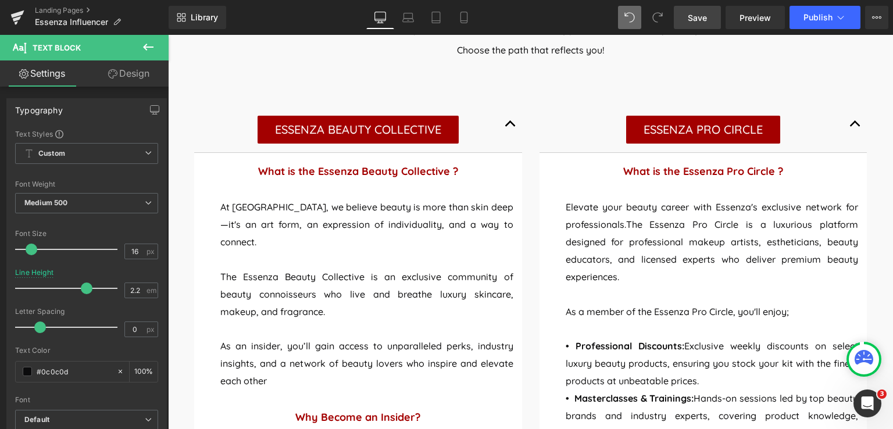
click at [855, 127] on span "button" at bounding box center [855, 127] width 0 height 0
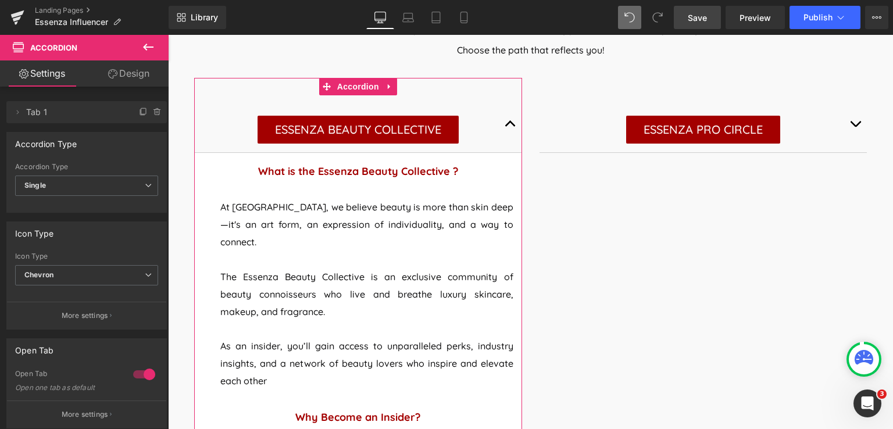
click at [510, 127] on span "button" at bounding box center [510, 127] width 0 height 0
click at [503, 123] on button "button" at bounding box center [510, 123] width 23 height 57
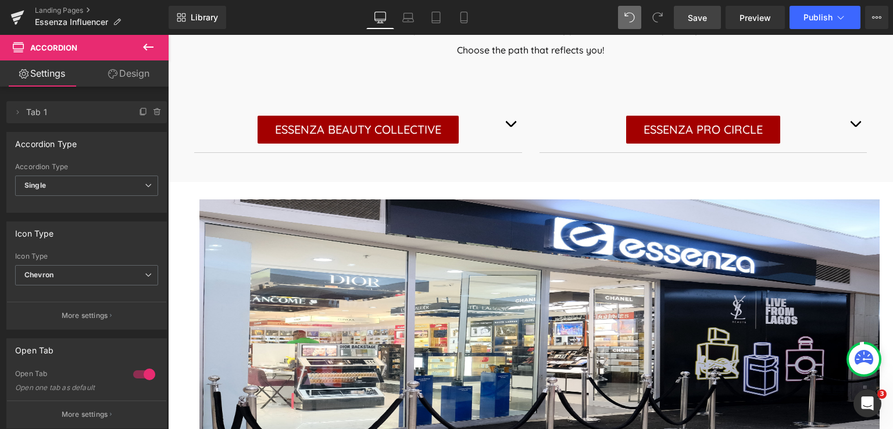
click at [852, 121] on button "button" at bounding box center [854, 123] width 23 height 57
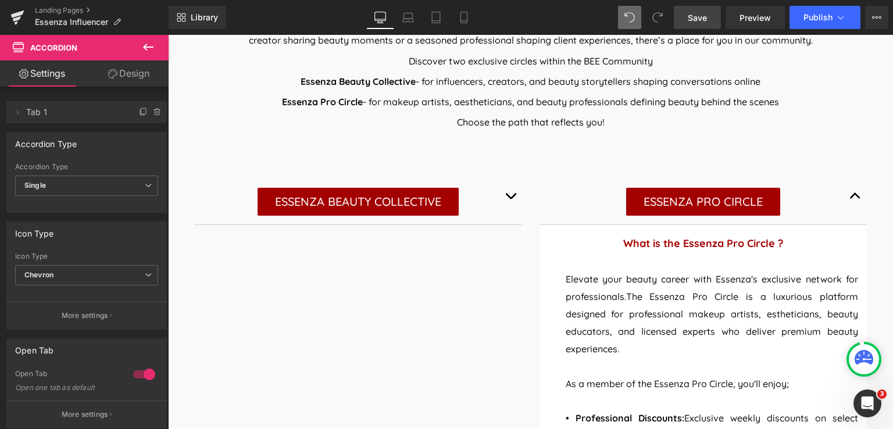
scroll to position [534, 0]
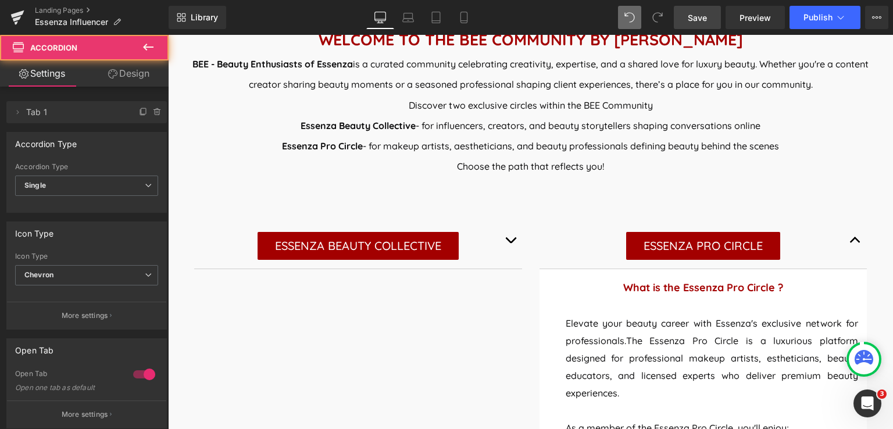
click at [855, 243] on span "button" at bounding box center [855, 243] width 0 height 0
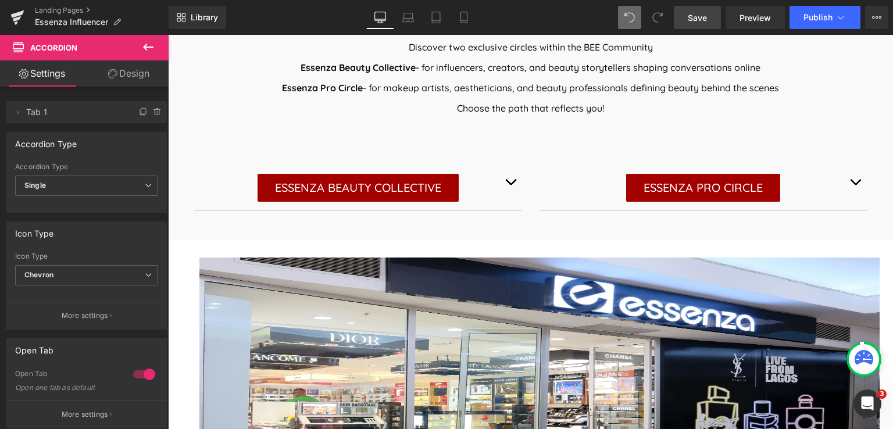
scroll to position [824, 0]
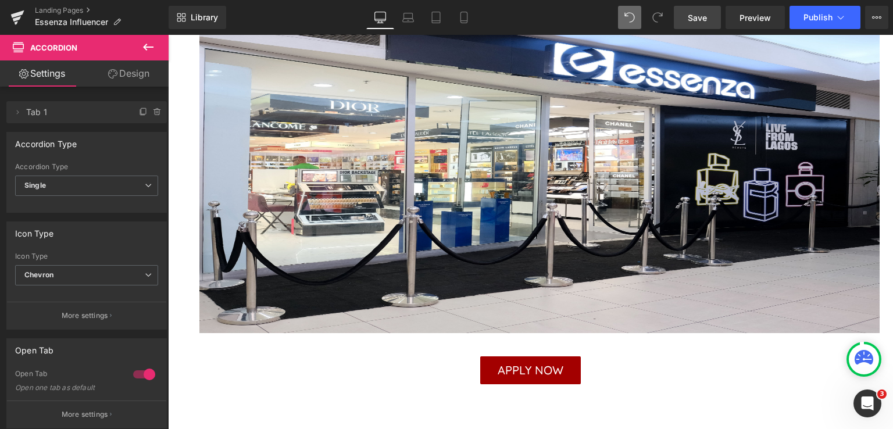
click at [700, 21] on span "Save" at bounding box center [697, 18] width 19 height 12
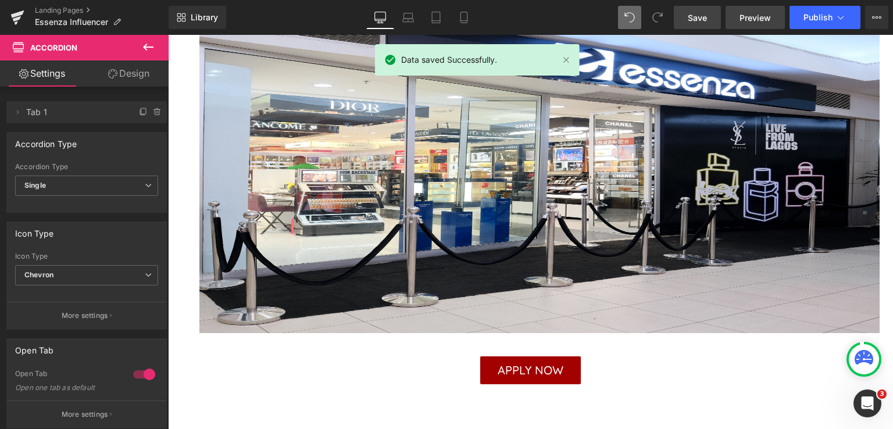
click at [737, 16] on link "Preview" at bounding box center [754, 17] width 59 height 23
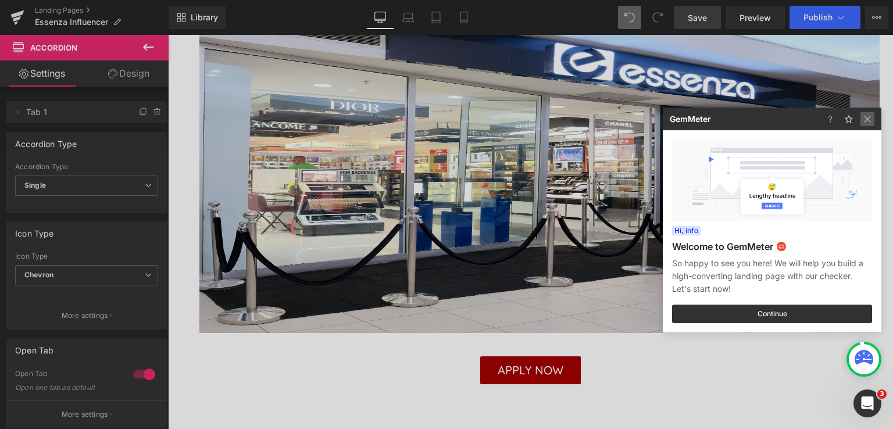
click at [869, 119] on img at bounding box center [867, 119] width 14 height 14
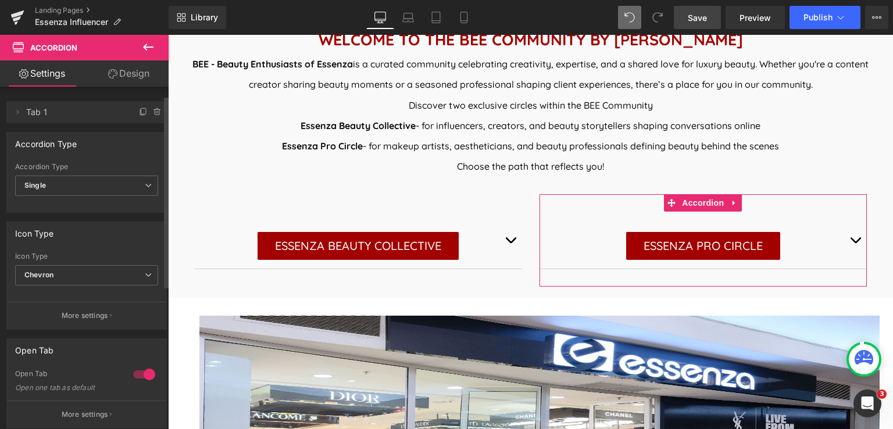
scroll to position [58, 0]
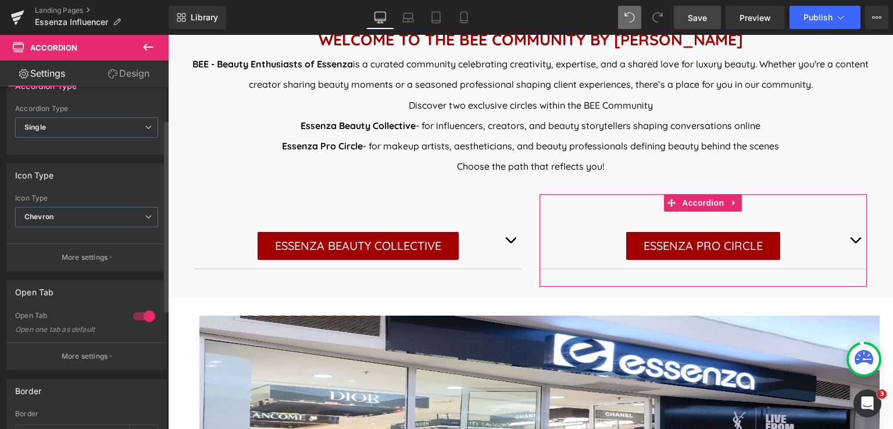
click at [142, 317] on div at bounding box center [144, 316] width 28 height 19
click at [142, 315] on div at bounding box center [144, 316] width 28 height 19
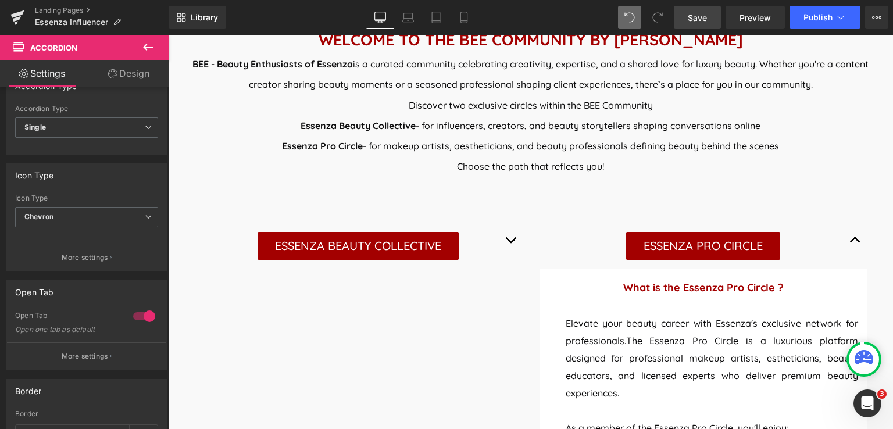
click at [694, 17] on span "Save" at bounding box center [697, 18] width 19 height 12
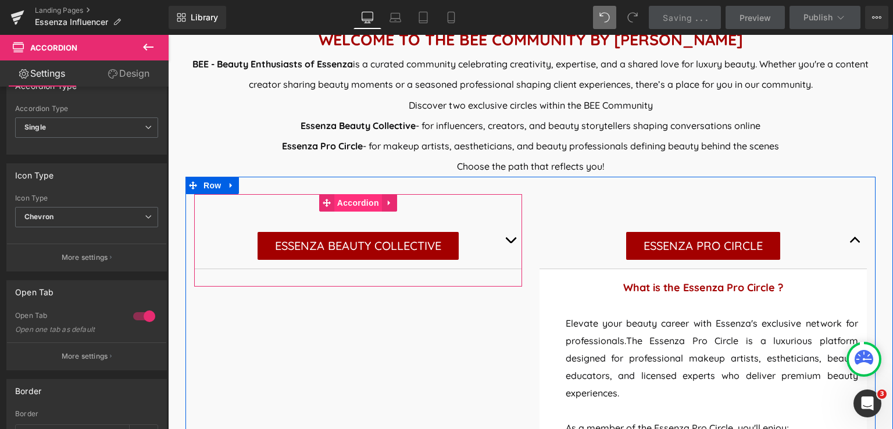
click at [343, 203] on span "Accordion" at bounding box center [358, 202] width 48 height 17
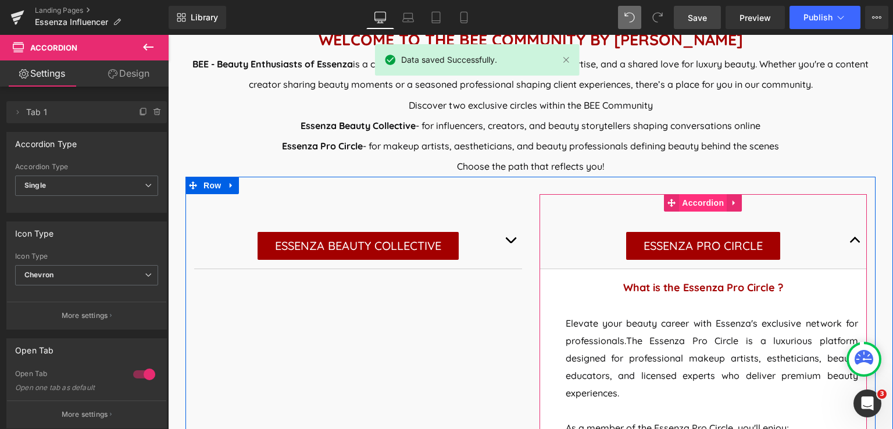
click at [703, 205] on span "Accordion" at bounding box center [703, 202] width 48 height 17
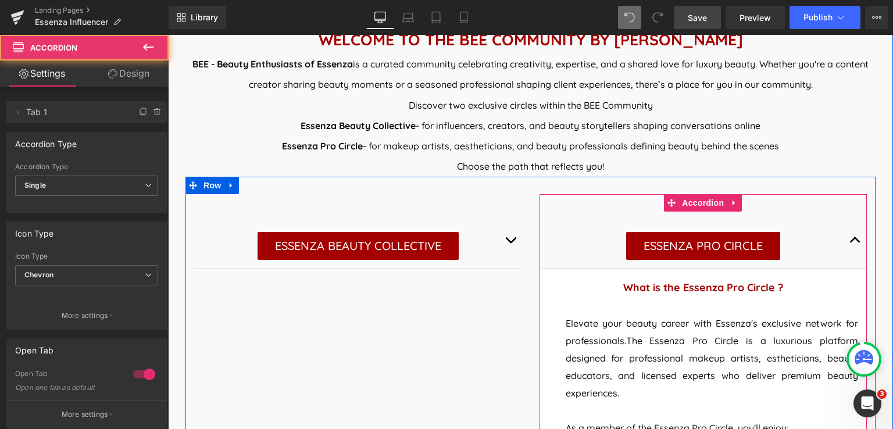
click at [855, 243] on span "button" at bounding box center [855, 243] width 0 height 0
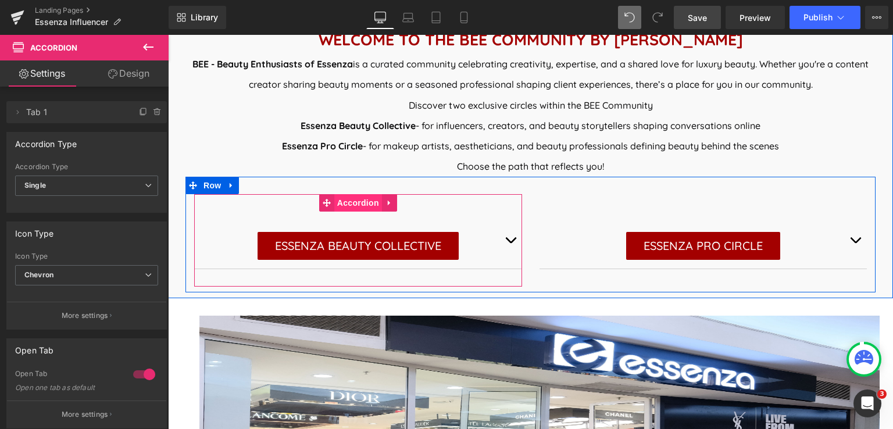
click at [358, 207] on span "Accordion" at bounding box center [358, 202] width 48 height 17
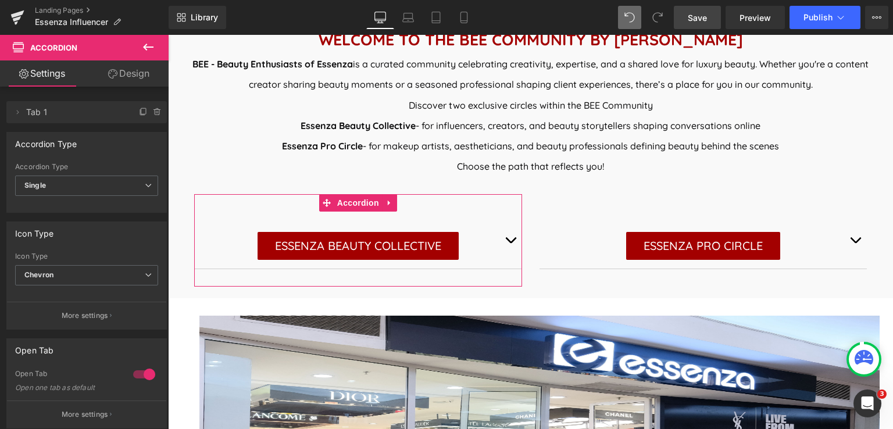
click at [148, 376] on div at bounding box center [144, 374] width 28 height 19
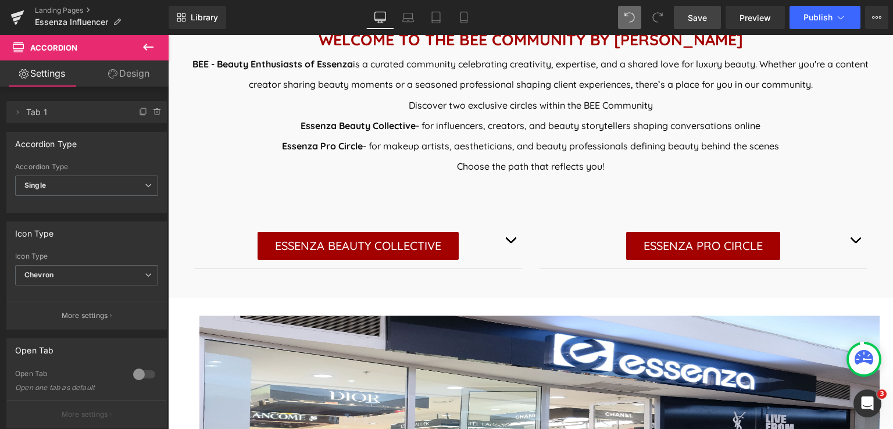
click at [688, 12] on span "Save" at bounding box center [697, 18] width 19 height 12
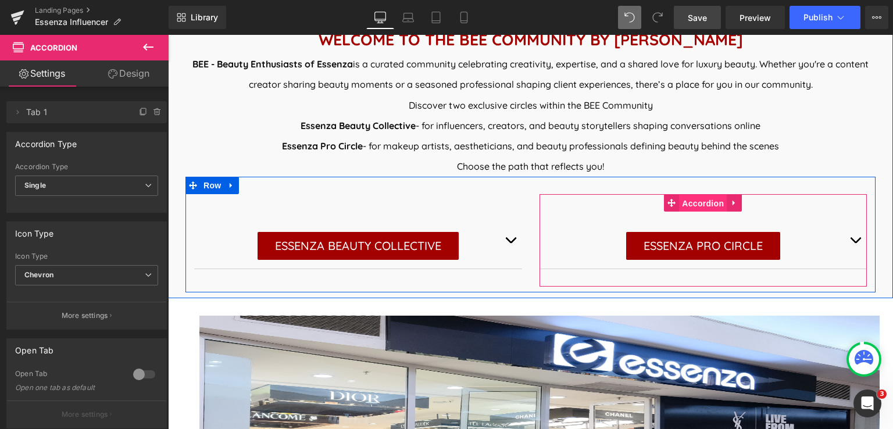
click at [690, 199] on span "Accordion" at bounding box center [703, 203] width 48 height 17
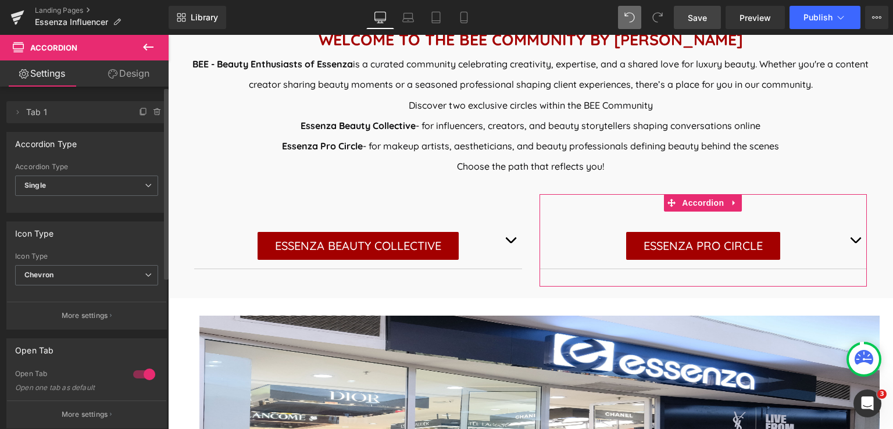
click at [144, 374] on div at bounding box center [144, 374] width 28 height 19
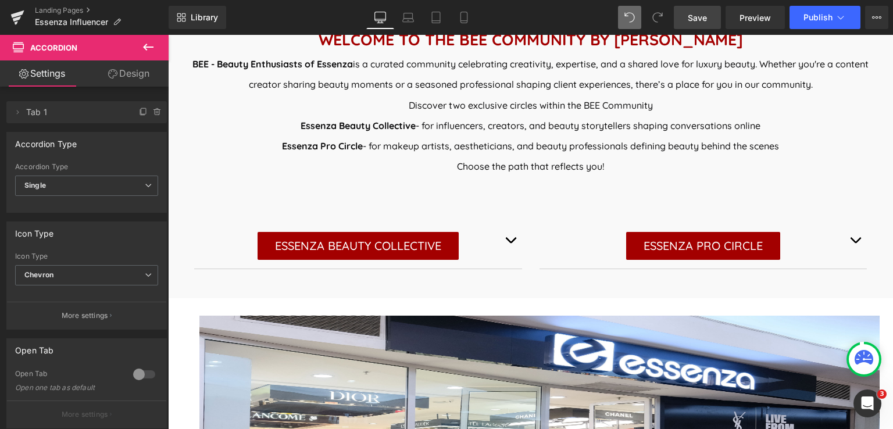
click at [707, 19] on link "Save" at bounding box center [697, 17] width 47 height 23
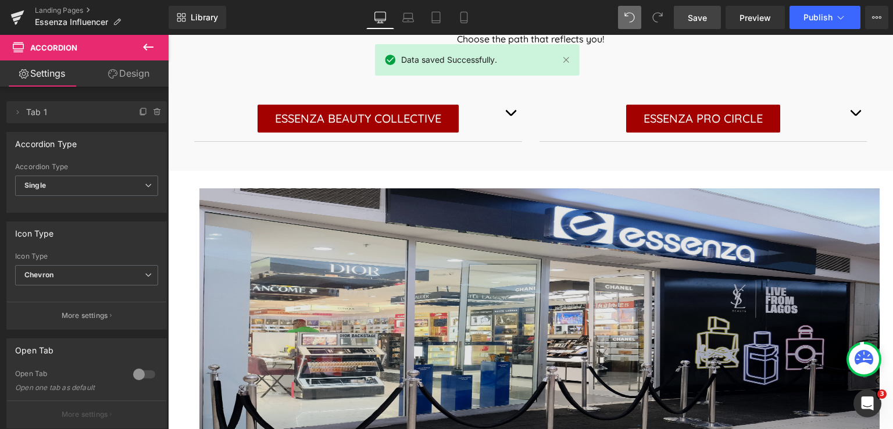
scroll to position [650, 0]
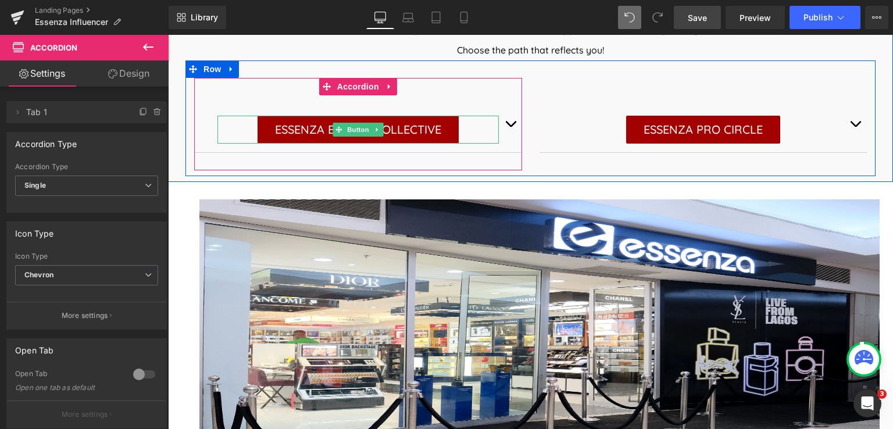
click at [467, 131] on div "ESSENZA BEAUTY COLLECTIVE" at bounding box center [357, 130] width 281 height 28
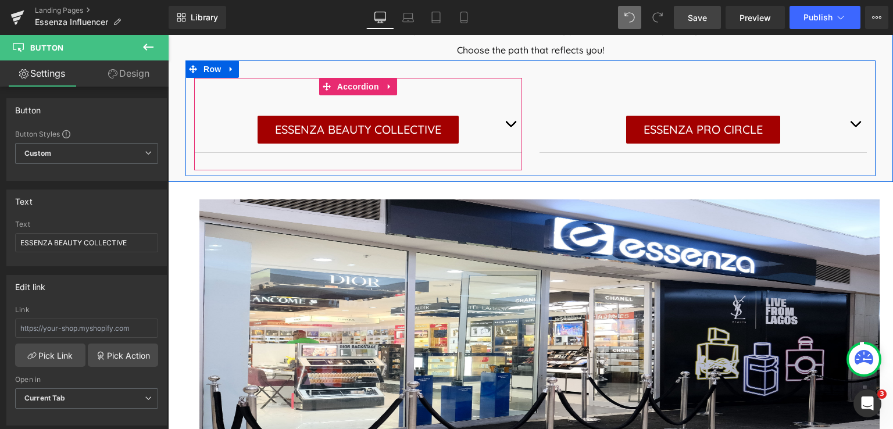
click at [510, 127] on span "button" at bounding box center [510, 127] width 0 height 0
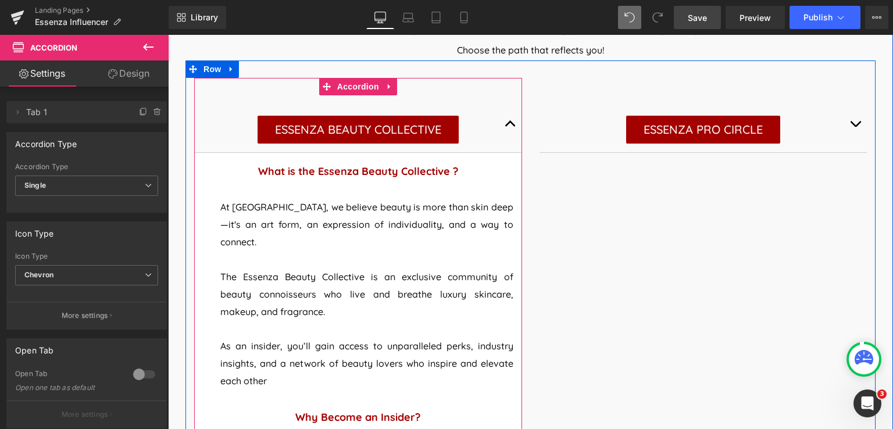
click at [504, 124] on button "button" at bounding box center [510, 123] width 23 height 57
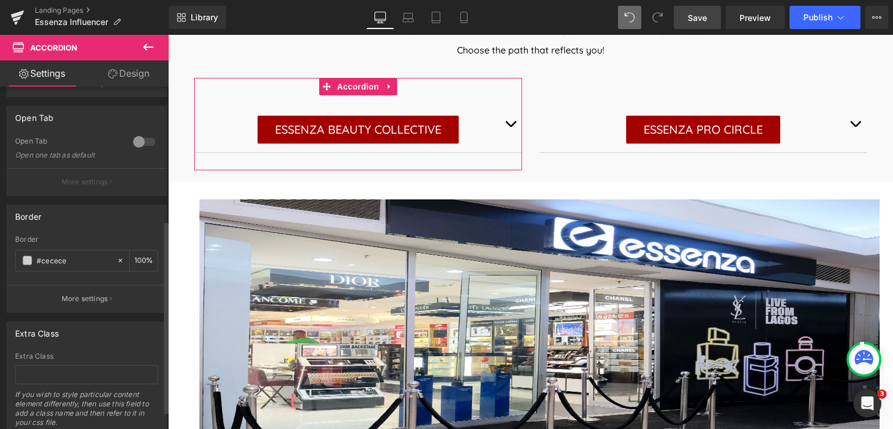
scroll to position [269, 0]
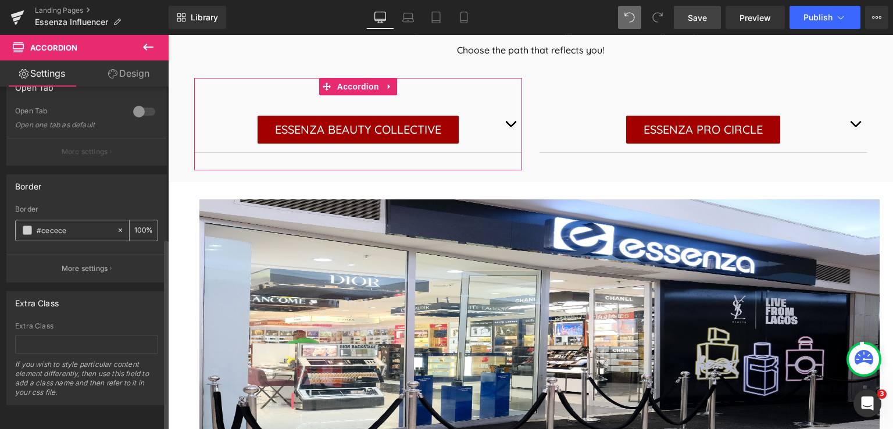
click at [67, 224] on input "#cecece" at bounding box center [74, 230] width 74 height 13
type input "#"
type input "0"
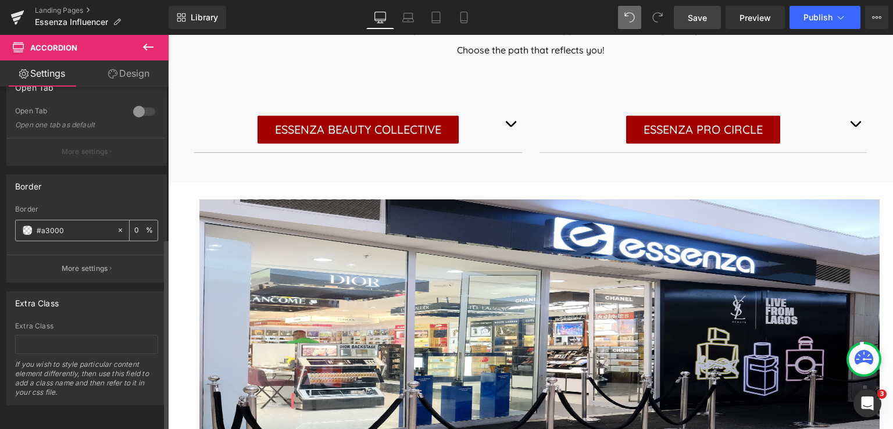
type input "#a30000"
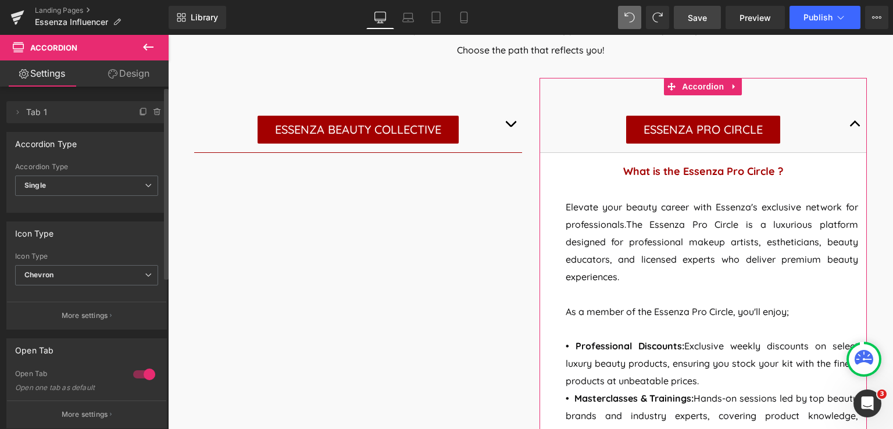
click at [138, 375] on div at bounding box center [144, 374] width 28 height 19
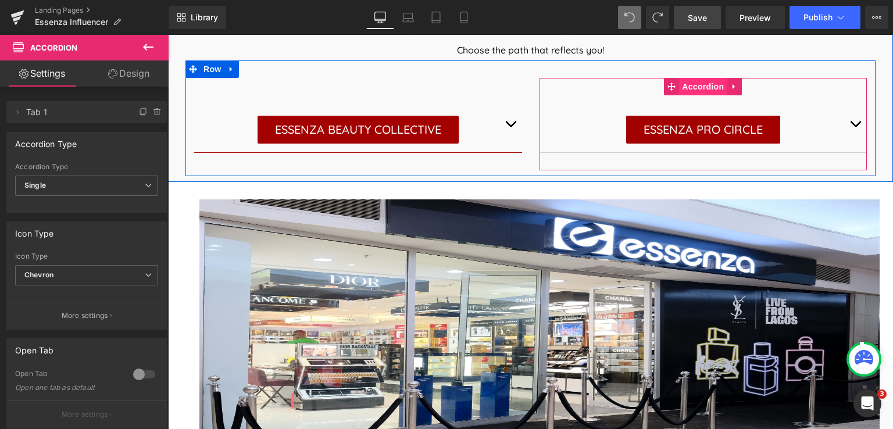
click at [690, 86] on span "Accordion" at bounding box center [703, 86] width 48 height 17
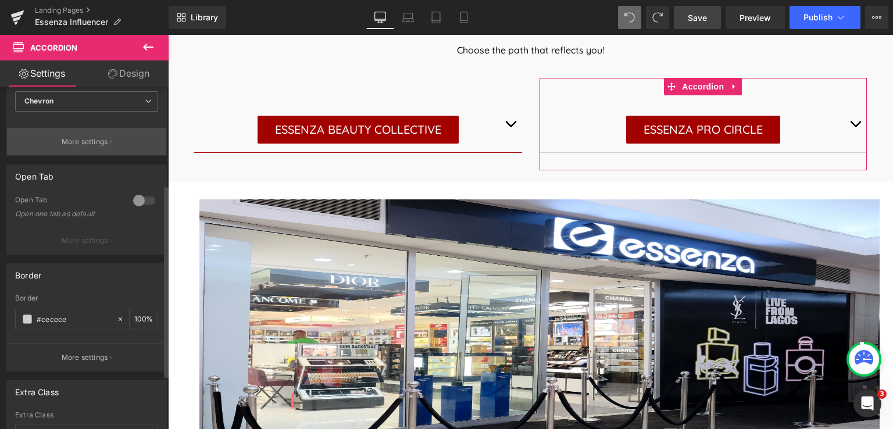
scroll to position [174, 0]
drag, startPoint x: 74, startPoint y: 316, endPoint x: 30, endPoint y: 324, distance: 44.3
click at [30, 324] on div "#cecece" at bounding box center [66, 319] width 101 height 20
click at [67, 87] on div "Icon Type Chevron None Plus Chevron" at bounding box center [86, 101] width 143 height 46
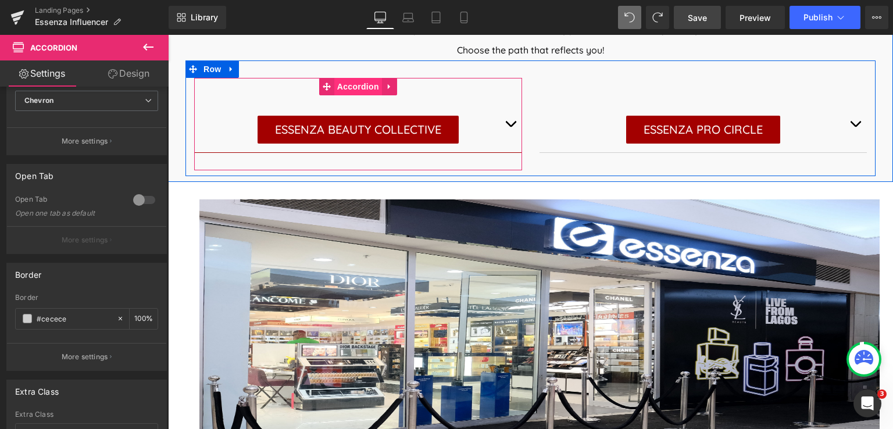
click at [341, 94] on span "Accordion" at bounding box center [358, 86] width 48 height 17
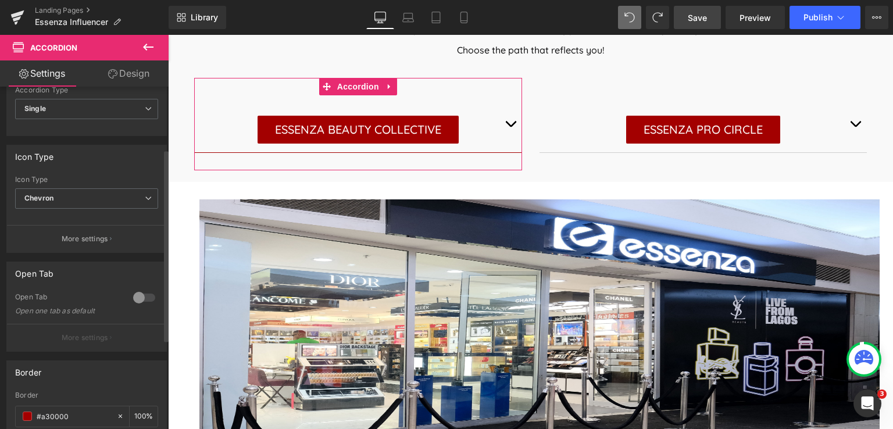
scroll to position [269, 0]
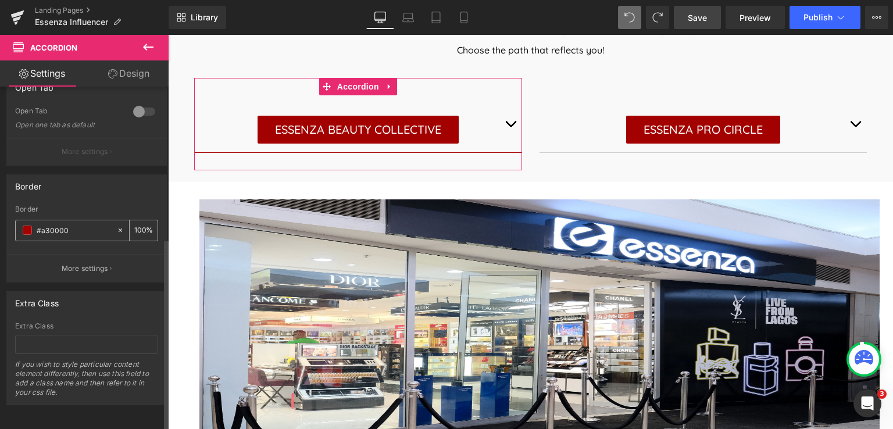
drag, startPoint x: 75, startPoint y: 224, endPoint x: 15, endPoint y: 230, distance: 60.1
click at [16, 230] on div "#a30000" at bounding box center [66, 230] width 101 height 20
paste input "cecece"
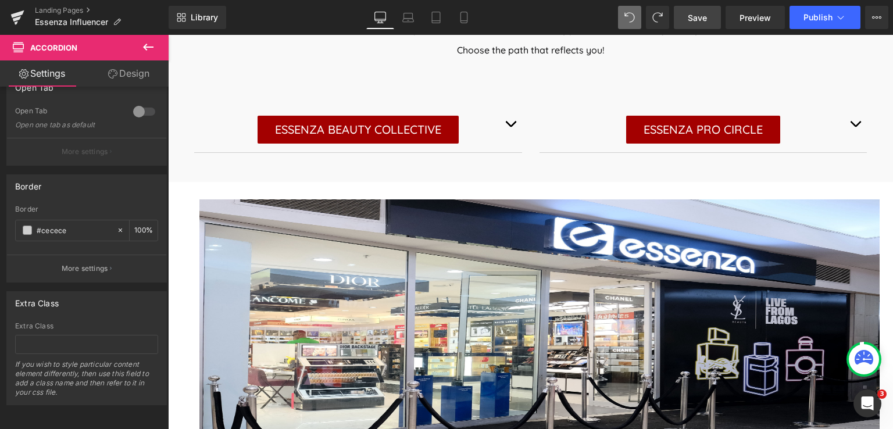
type input "#cecece"
drag, startPoint x: 696, startPoint y: 19, endPoint x: 412, endPoint y: 125, distance: 302.7
click at [696, 19] on span "Save" at bounding box center [697, 18] width 19 height 12
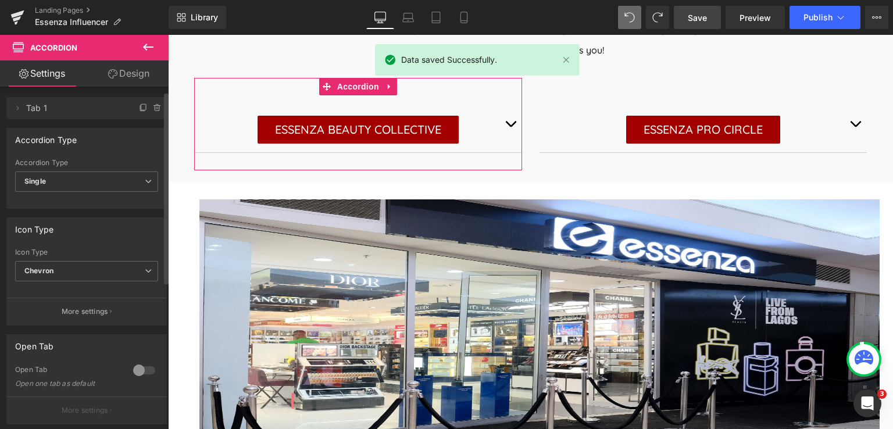
scroll to position [0, 0]
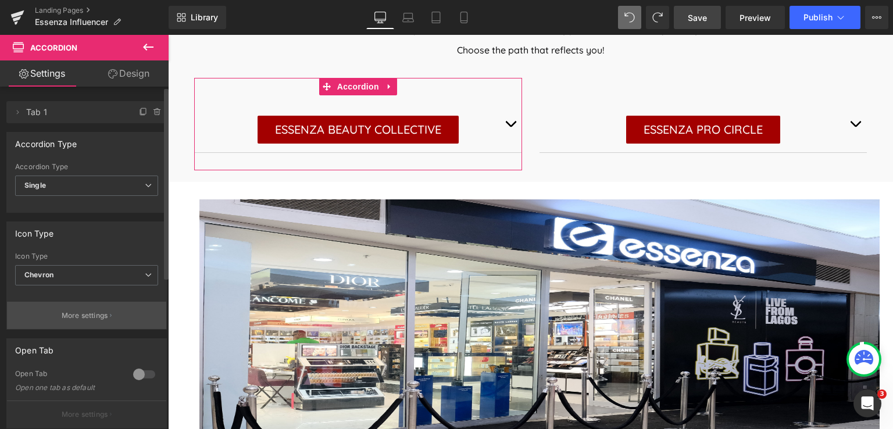
click at [93, 311] on p "More settings" at bounding box center [85, 315] width 46 height 10
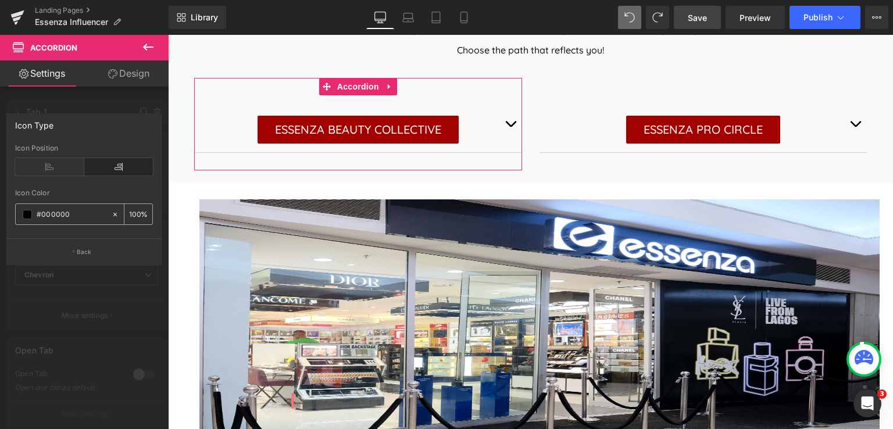
drag, startPoint x: 70, startPoint y: 215, endPoint x: 37, endPoint y: 217, distance: 32.6
click at [37, 217] on input "#000000" at bounding box center [71, 214] width 69 height 13
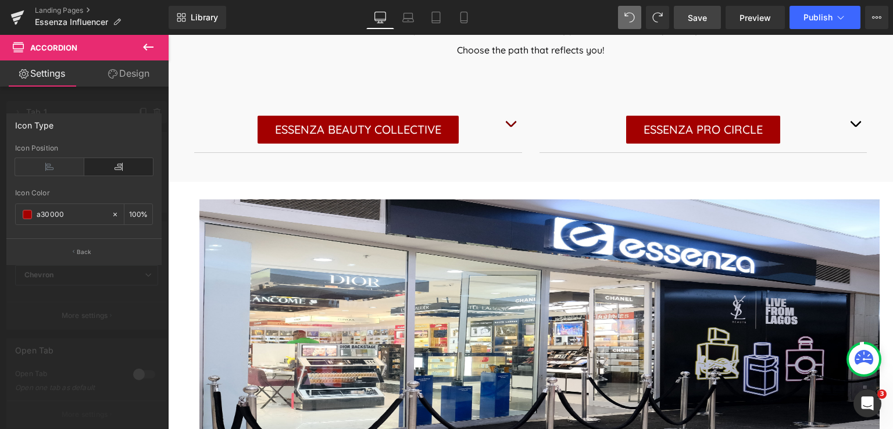
type input "a30000"
click at [689, 20] on span "Save" at bounding box center [697, 18] width 19 height 12
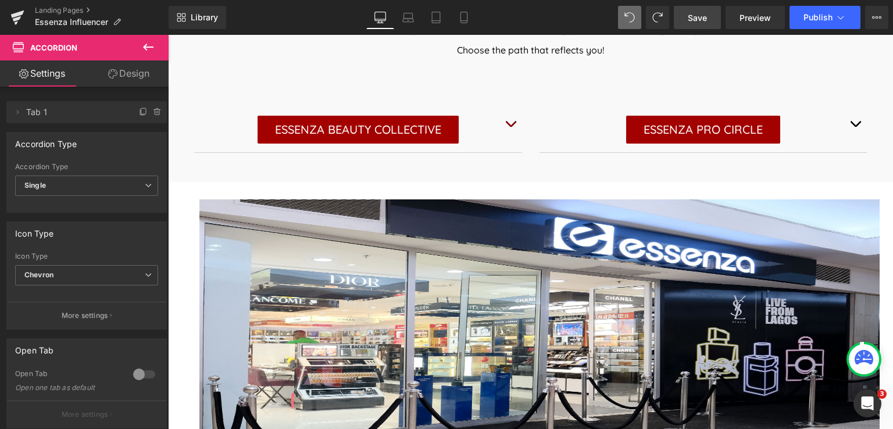
click at [849, 127] on body "Skip to content SALE ALL BRANDS PERFUME SKINCARE MAKE UP GIFT TIPS & TRENDS ORD…" at bounding box center [530, 284] width 725 height 1799
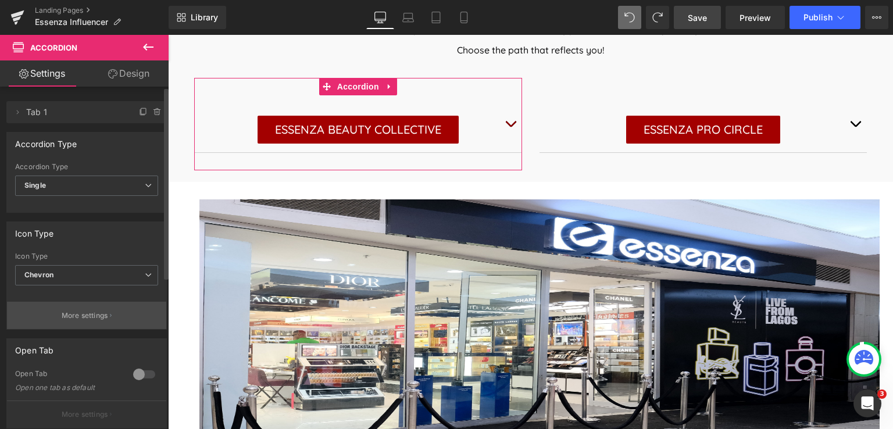
click at [88, 310] on p "More settings" at bounding box center [85, 315] width 46 height 10
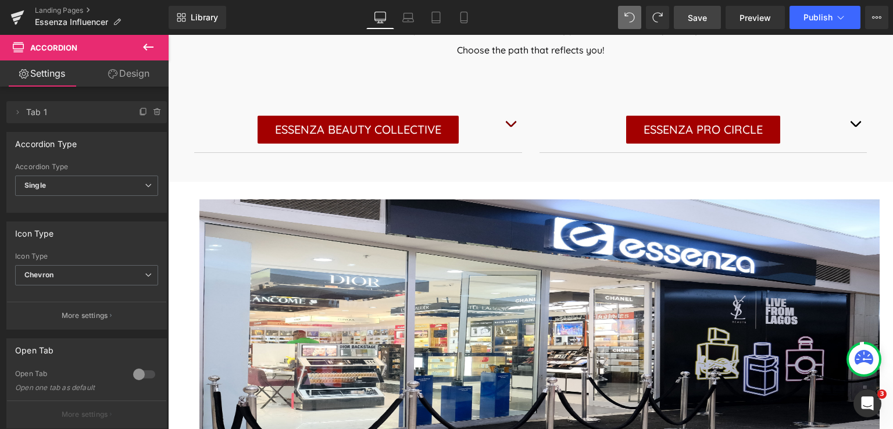
click at [825, 141] on body "Skip to content SALE ALL BRANDS PERFUME SKINCARE MAKE UP GIFT TIPS & TRENDS ORD…" at bounding box center [530, 284] width 725 height 1799
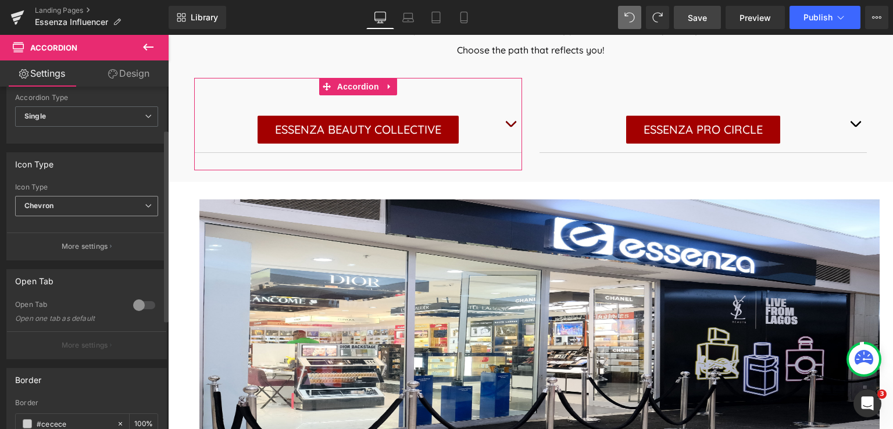
scroll to position [116, 0]
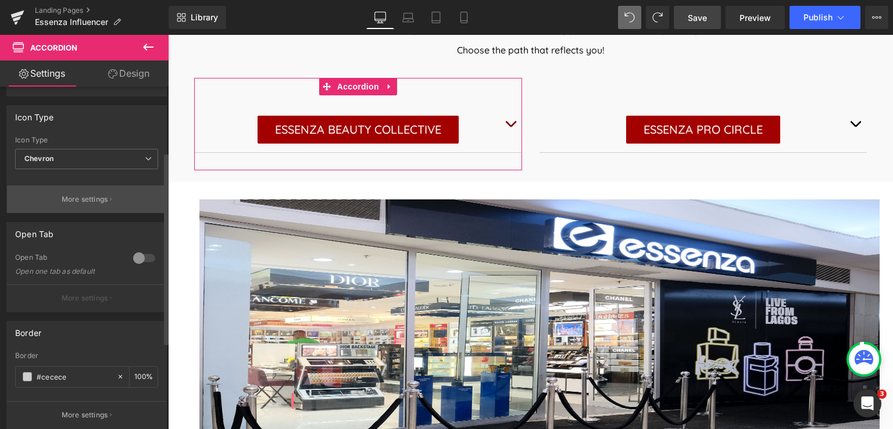
click at [87, 199] on p "More settings" at bounding box center [85, 199] width 46 height 10
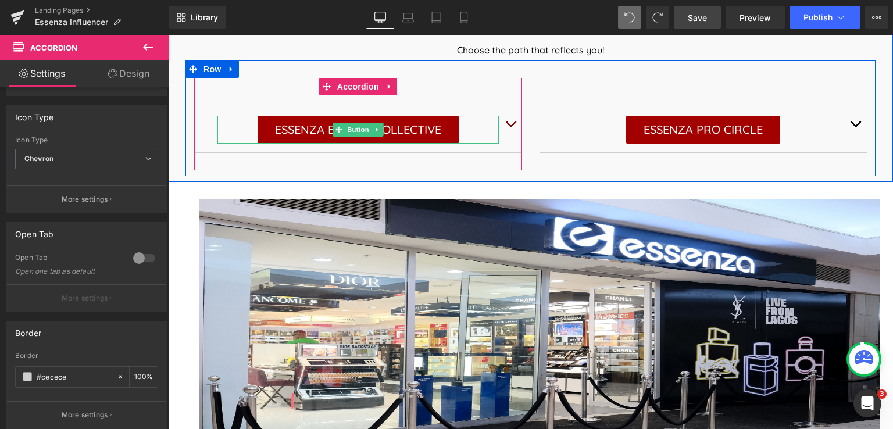
click at [477, 137] on body "Skip to content SALE ALL BRANDS PERFUME SKINCARE MAKE UP GIFT TIPS & TRENDS ORD…" at bounding box center [530, 284] width 725 height 1799
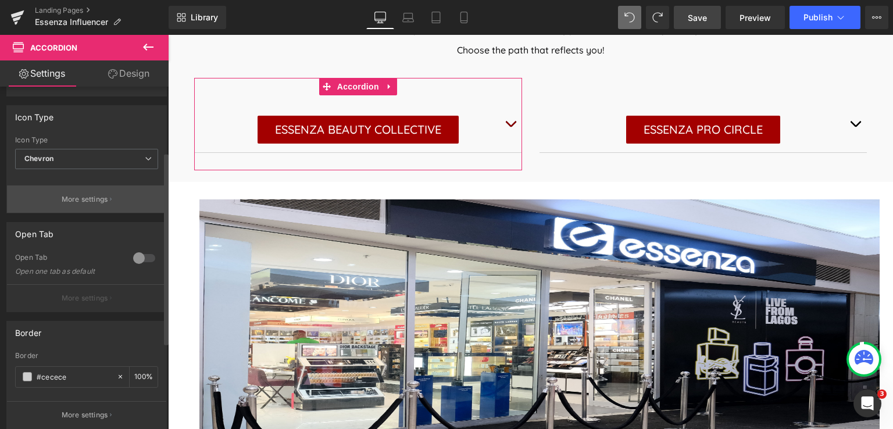
click at [74, 198] on p "More settings" at bounding box center [85, 199] width 46 height 10
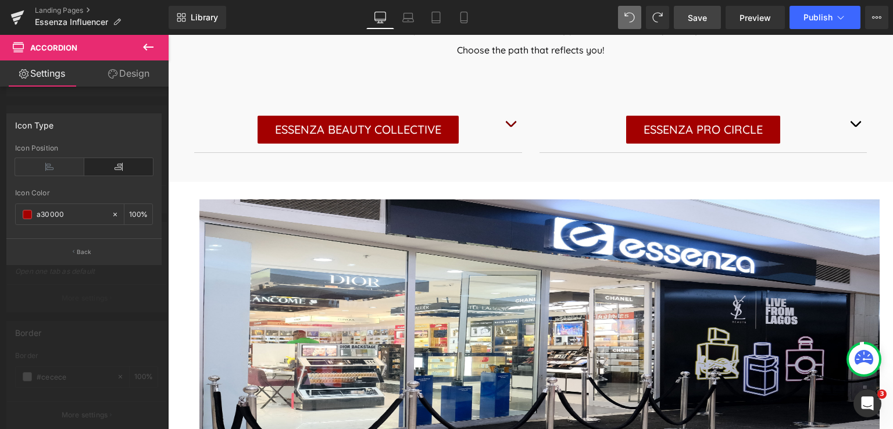
click at [711, 15] on link "Save" at bounding box center [697, 17] width 47 height 23
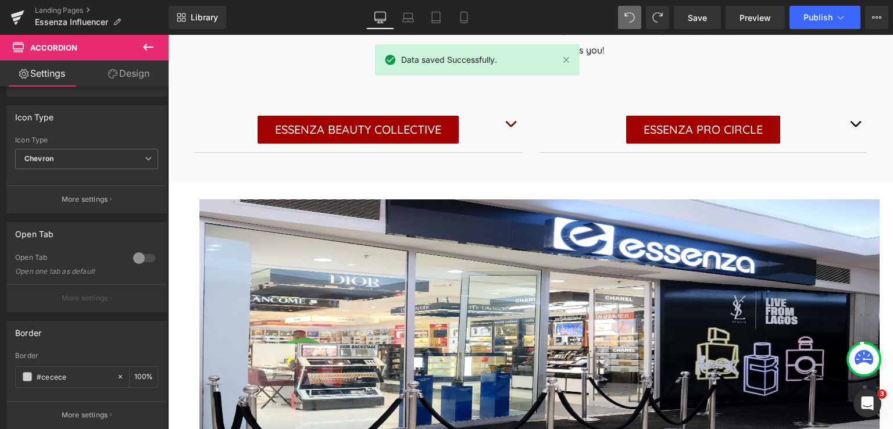
click at [851, 123] on body "Skip to content SALE ALL BRANDS PERFUME SKINCARE MAKE UP GIFT TIPS & TRENDS ORD…" at bounding box center [530, 284] width 725 height 1799
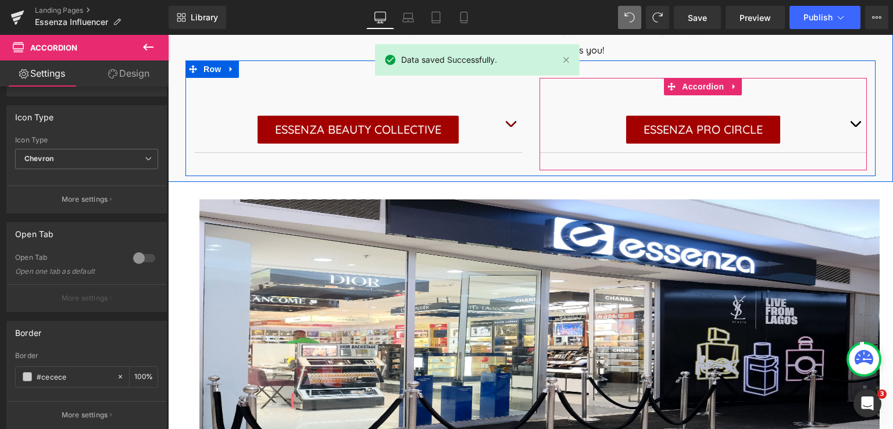
click at [851, 123] on button "button" at bounding box center [854, 123] width 23 height 57
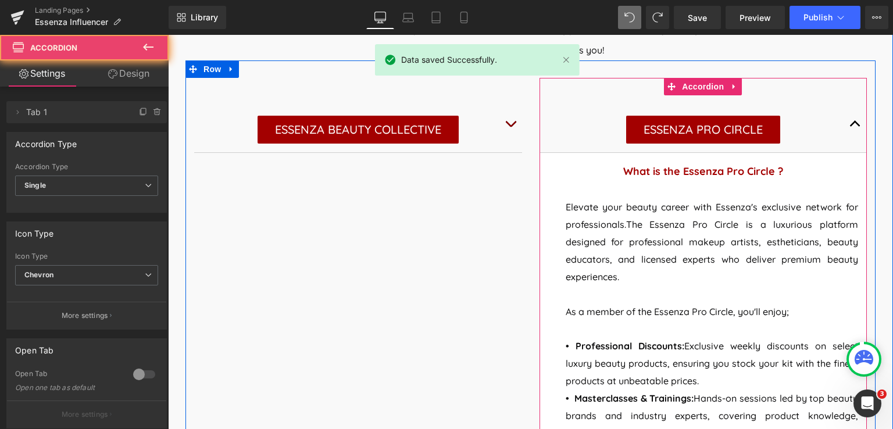
click at [851, 123] on button "button" at bounding box center [854, 123] width 23 height 57
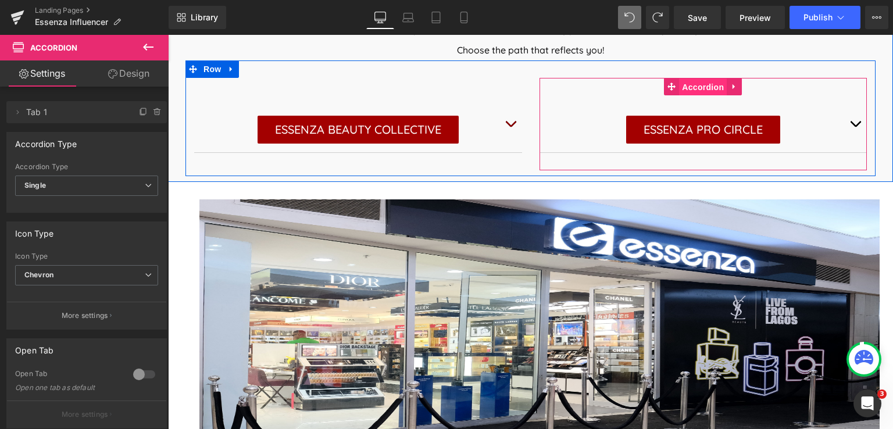
click at [707, 84] on span "Accordion" at bounding box center [703, 86] width 48 height 17
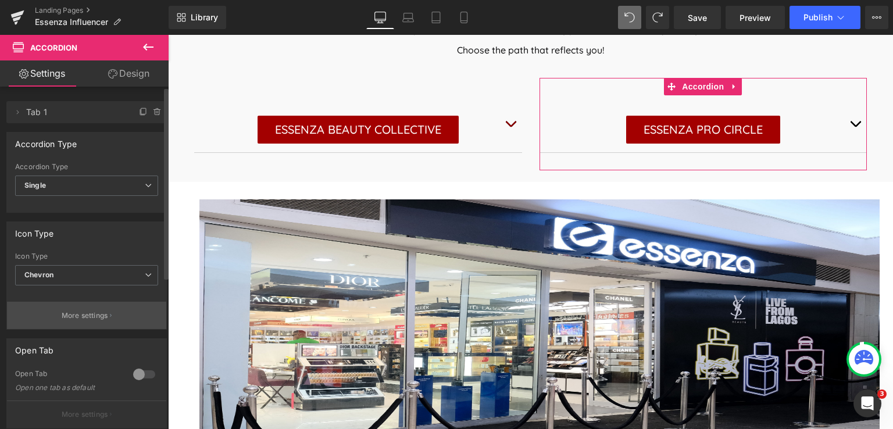
click at [91, 314] on p "More settings" at bounding box center [85, 315] width 46 height 10
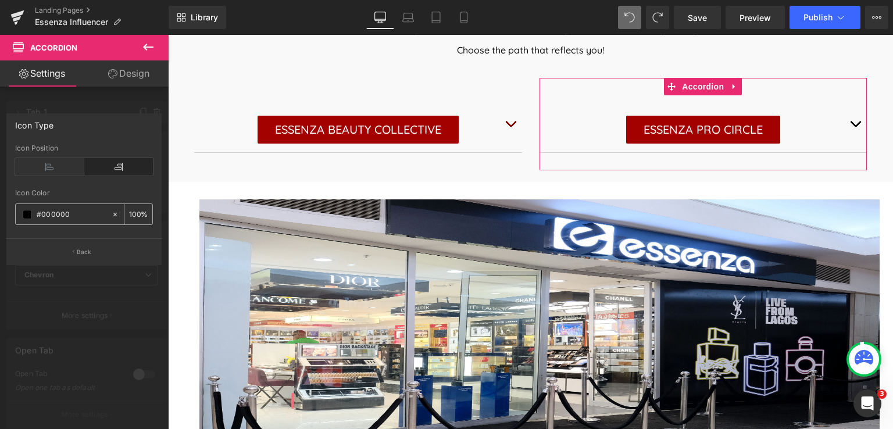
click at [74, 212] on input "#000000" at bounding box center [71, 214] width 69 height 13
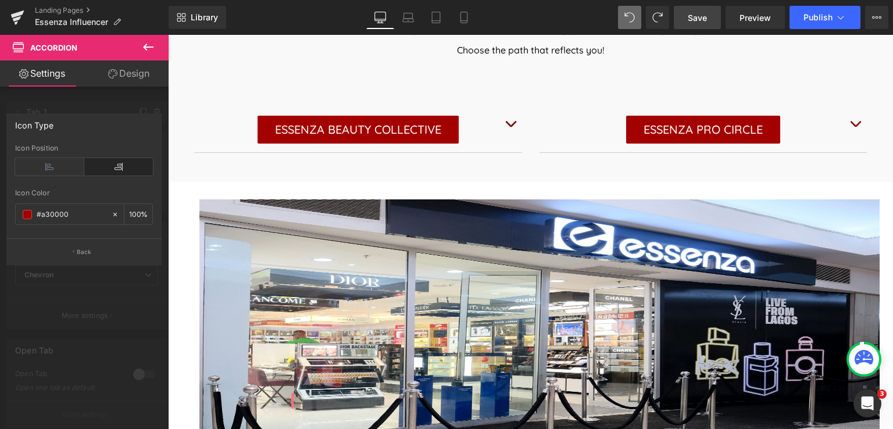
type input "#a30000"
click at [700, 23] on span "Save" at bounding box center [697, 18] width 19 height 12
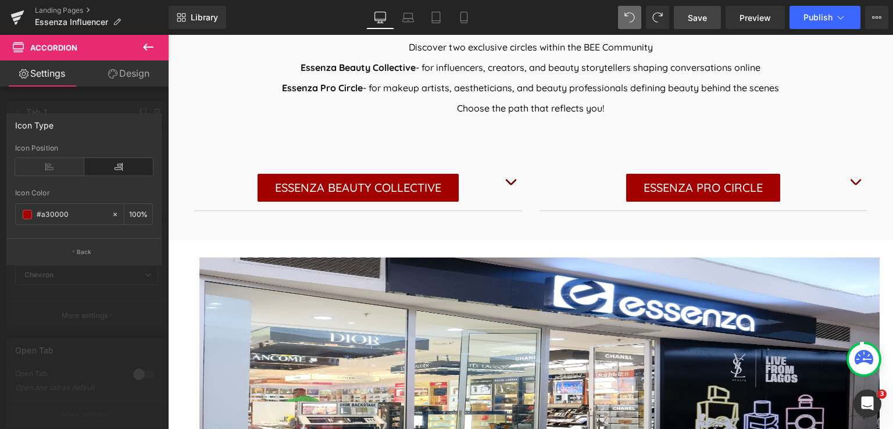
click at [346, 187] on body "Skip to content SALE ALL BRANDS PERFUME SKINCARE MAKE UP GIFT TIPS & TRENDS ORD…" at bounding box center [530, 342] width 725 height 1799
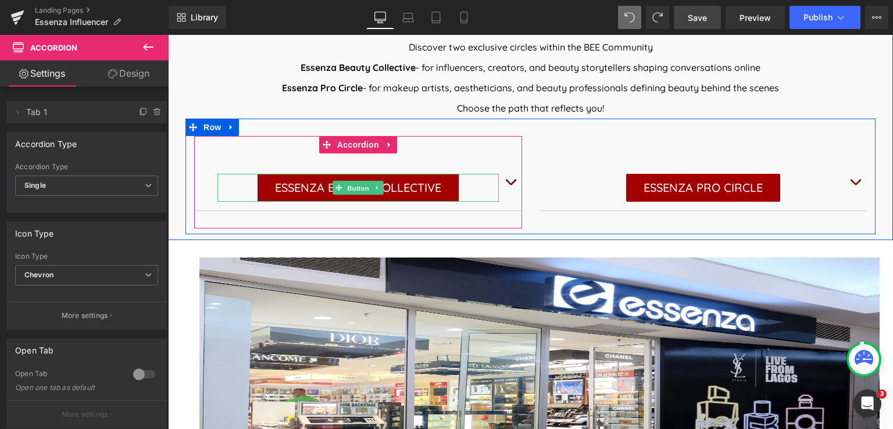
click at [346, 187] on span "Button" at bounding box center [358, 188] width 27 height 14
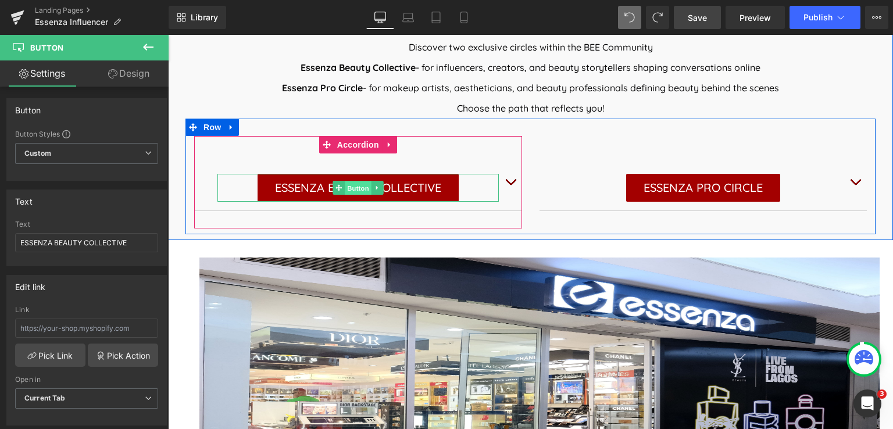
click at [346, 184] on span "Button" at bounding box center [358, 188] width 27 height 14
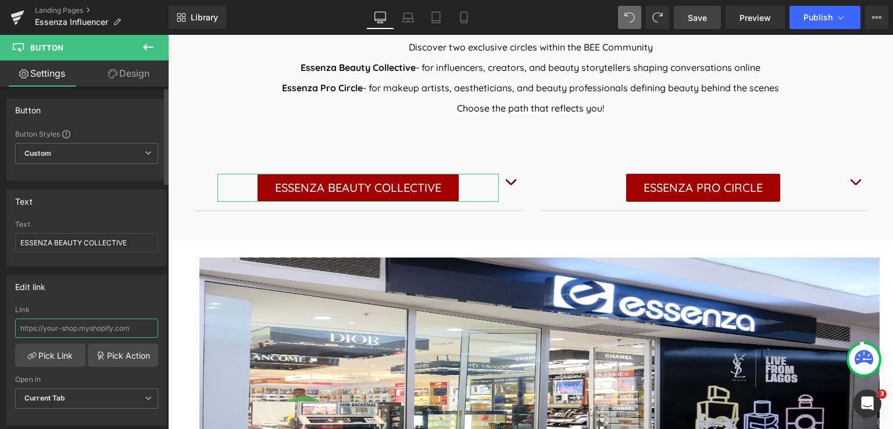
click at [103, 324] on input "text" at bounding box center [86, 327] width 143 height 19
paste input "https://form-builder-en.pifyapp.com/form/s/24017"
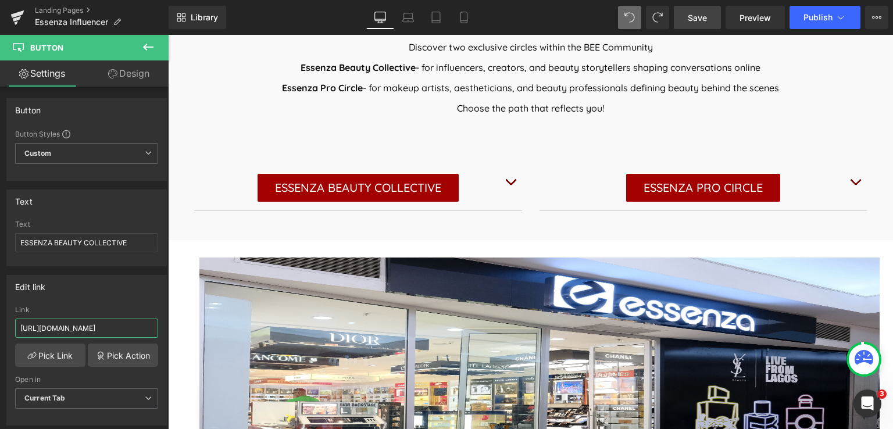
type input "https://form-builder-en.pifyapp.com/form/s/24017"
click at [693, 19] on span "Save" at bounding box center [697, 18] width 19 height 12
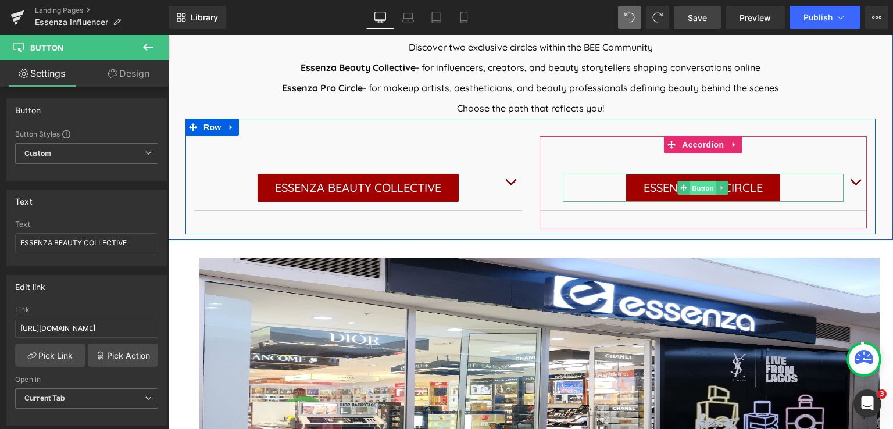
click at [704, 187] on span "Button" at bounding box center [703, 188] width 27 height 14
click at [703, 187] on span "Button" at bounding box center [703, 188] width 27 height 14
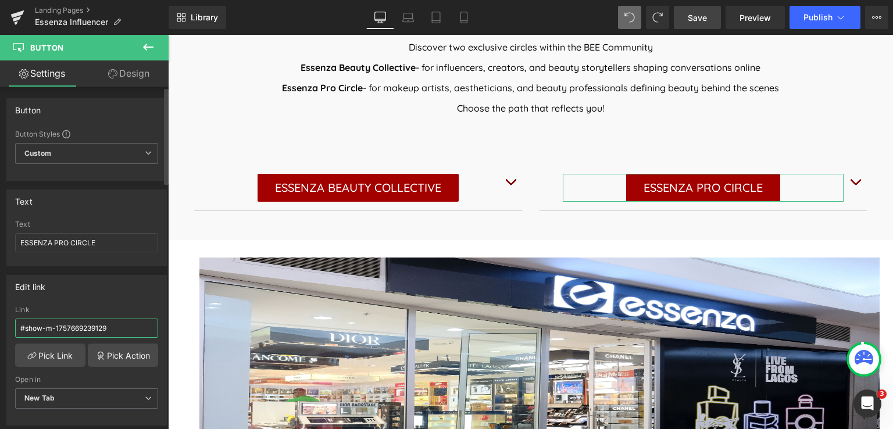
click at [106, 332] on input "#show-m-1757669239129" at bounding box center [86, 327] width 143 height 19
drag, startPoint x: 123, startPoint y: 326, endPoint x: 0, endPoint y: 339, distance: 123.9
click at [0, 339] on div "Edit link #show-m-1757669239129 Link #show-m-1757669239129 Pick Link Pick Actio…" at bounding box center [87, 345] width 174 height 159
paste input "https://form-builder-en.pifyapp.com/form/s/35026"
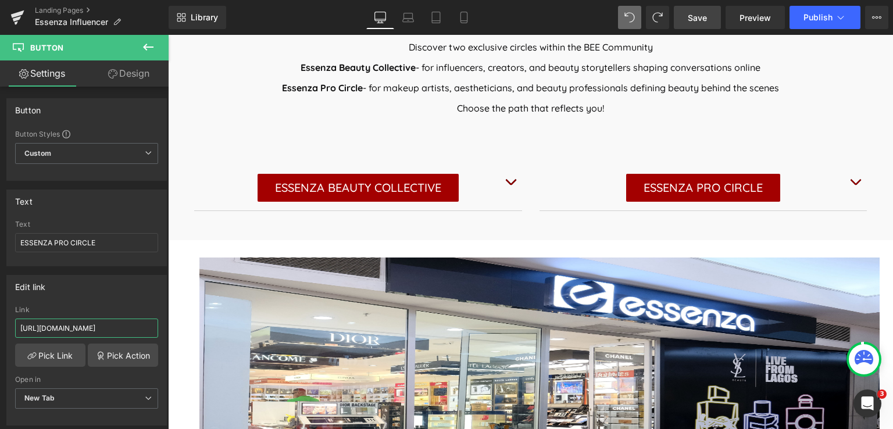
type input "https://form-builder-en.pifyapp.com/form/s/35026"
click at [703, 17] on span "Save" at bounding box center [697, 18] width 19 height 12
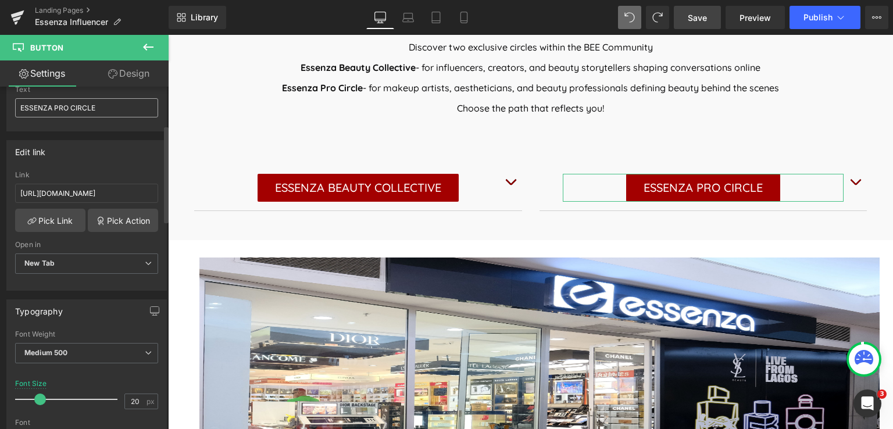
scroll to position [174, 0]
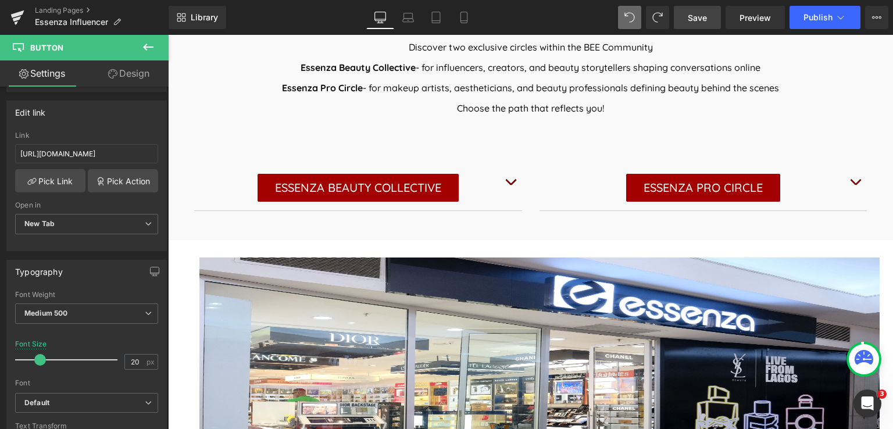
click at [694, 23] on span "Save" at bounding box center [697, 18] width 19 height 12
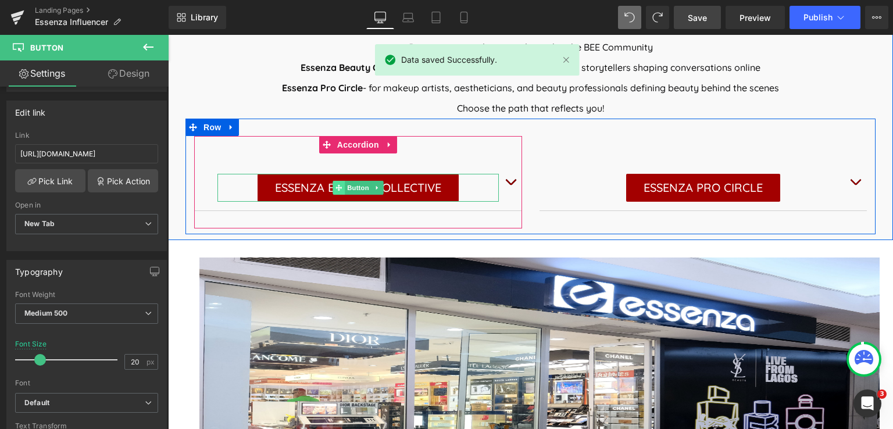
click at [339, 188] on span at bounding box center [338, 188] width 12 height 14
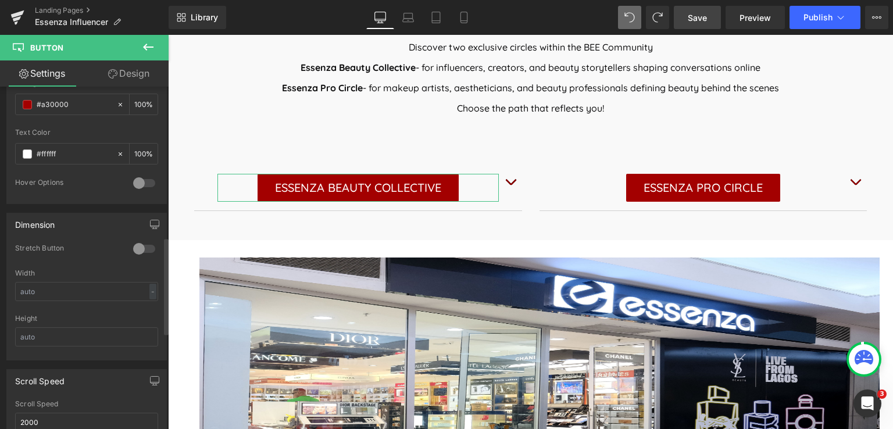
scroll to position [520, 0]
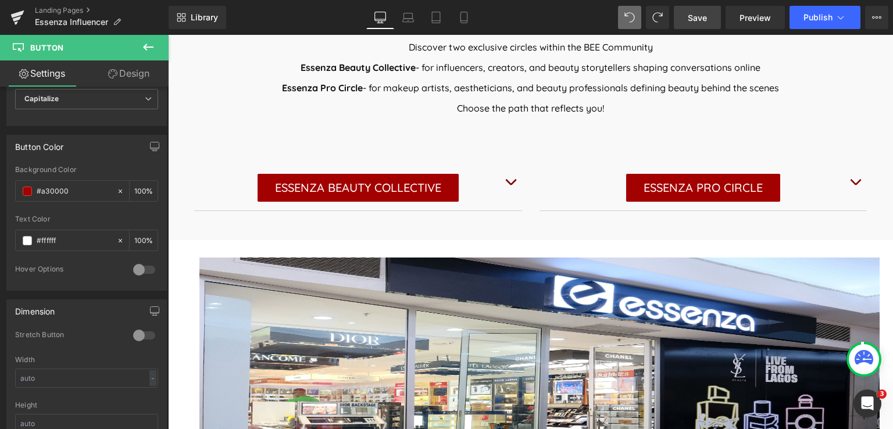
click at [685, 16] on link "Save" at bounding box center [697, 17] width 47 height 23
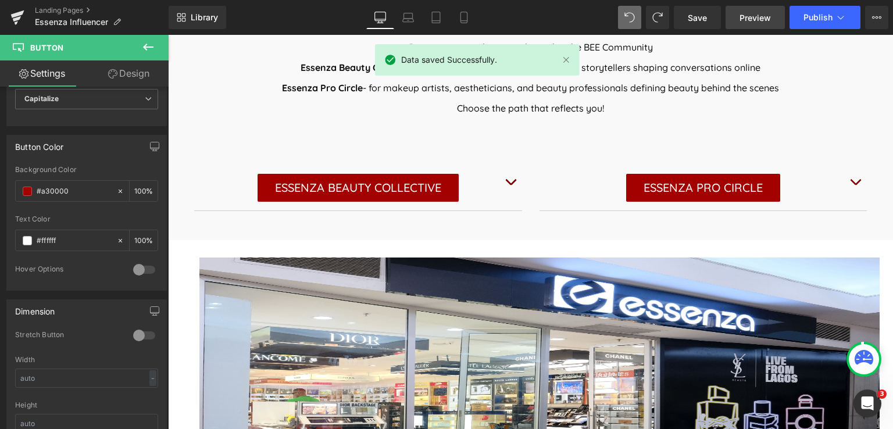
click at [762, 10] on link "Preview" at bounding box center [754, 17] width 59 height 23
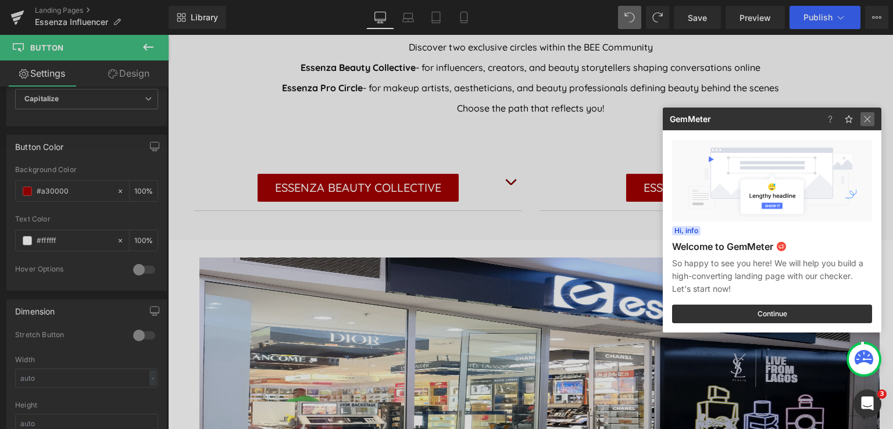
click at [868, 116] on img at bounding box center [867, 119] width 14 height 14
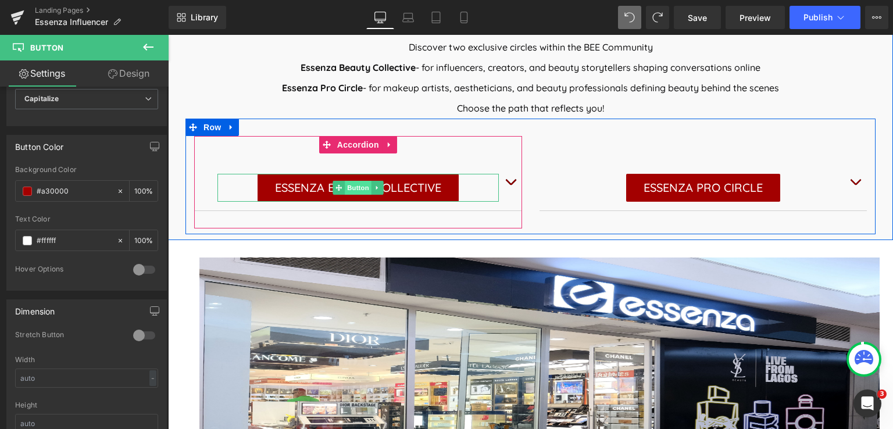
click at [360, 189] on span "Button" at bounding box center [358, 188] width 27 height 14
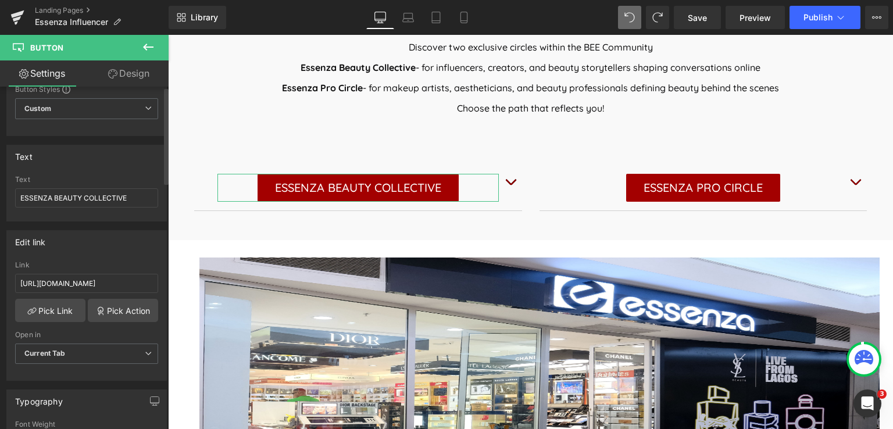
scroll to position [0, 0]
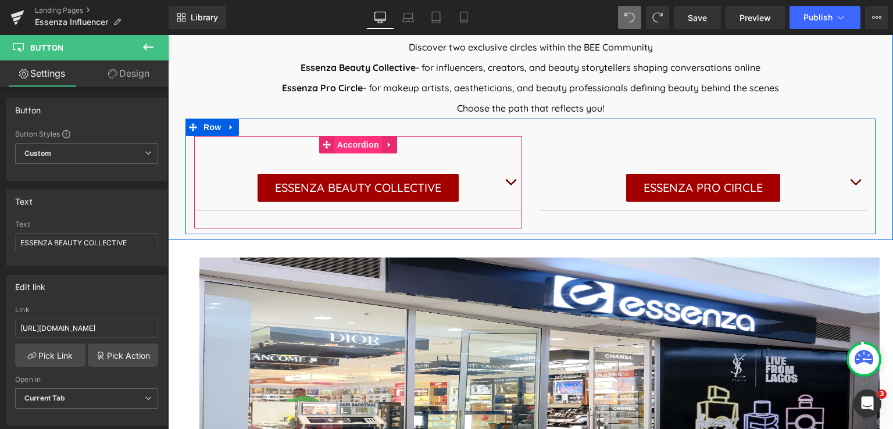
click at [355, 144] on span "Accordion" at bounding box center [358, 144] width 48 height 17
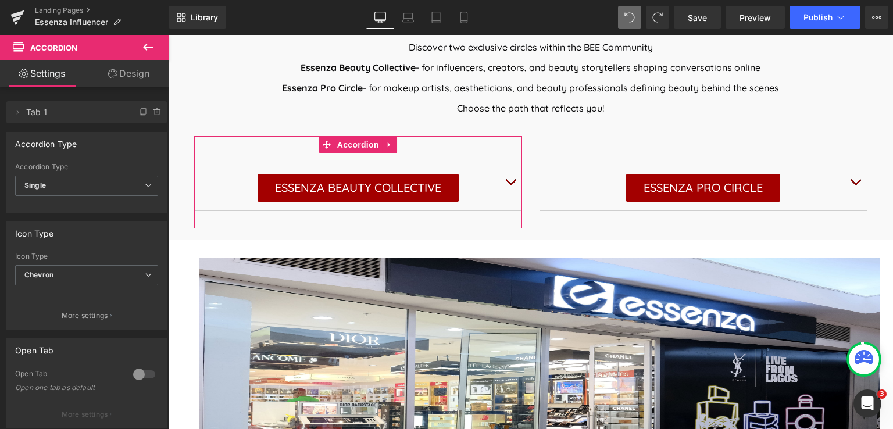
click at [130, 73] on link "Design" at bounding box center [129, 73] width 84 height 26
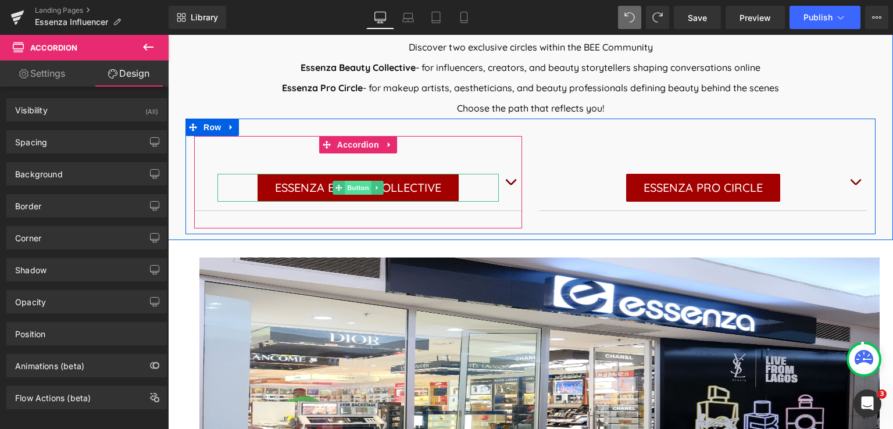
click at [349, 191] on span "Button" at bounding box center [358, 188] width 27 height 14
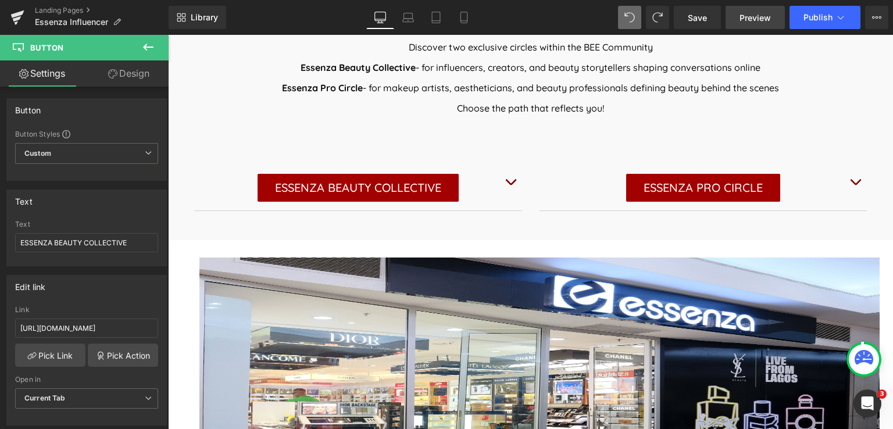
click at [758, 16] on span "Preview" at bounding box center [754, 18] width 31 height 12
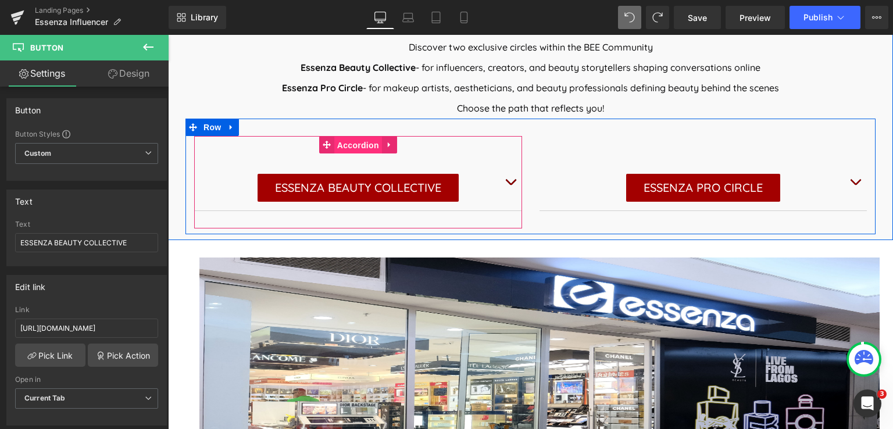
click at [346, 142] on span "Accordion" at bounding box center [358, 145] width 48 height 17
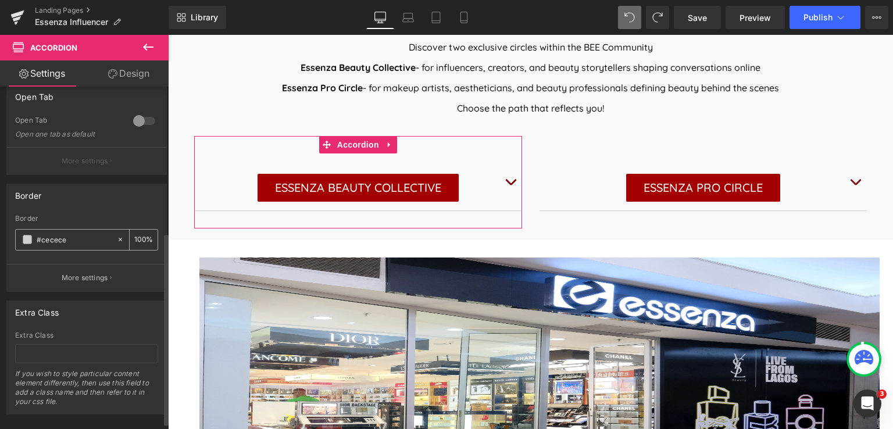
scroll to position [269, 0]
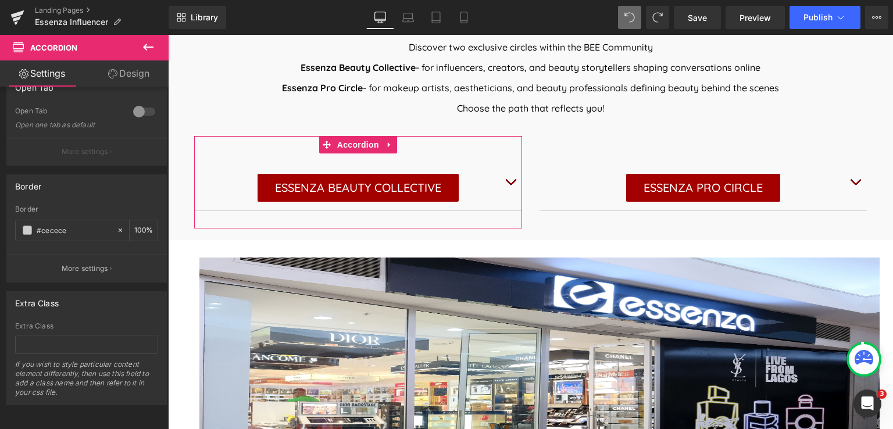
click at [156, 73] on link "Design" at bounding box center [129, 73] width 84 height 26
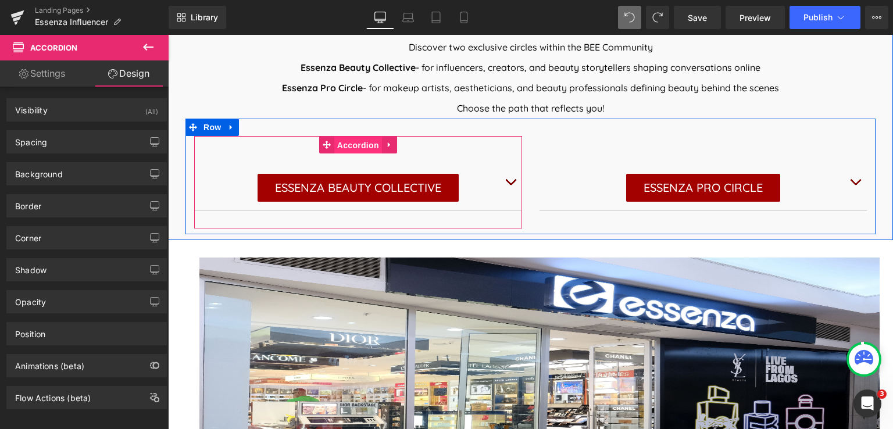
click at [356, 142] on span "Accordion" at bounding box center [358, 145] width 48 height 17
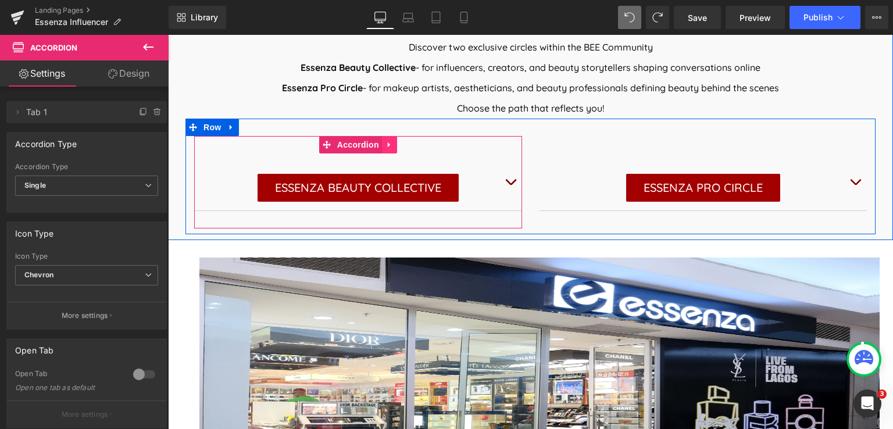
click at [386, 147] on icon at bounding box center [389, 145] width 8 height 9
click at [378, 146] on icon at bounding box center [382, 145] width 8 height 8
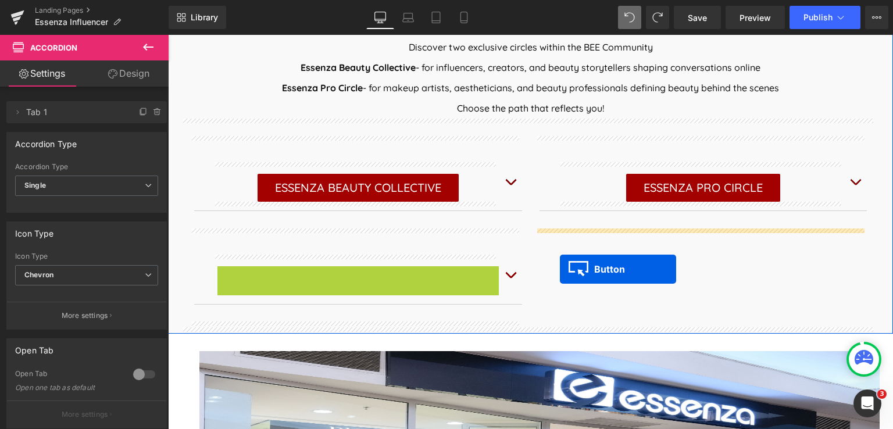
drag, startPoint x: 335, startPoint y: 281, endPoint x: 560, endPoint y: 269, distance: 225.8
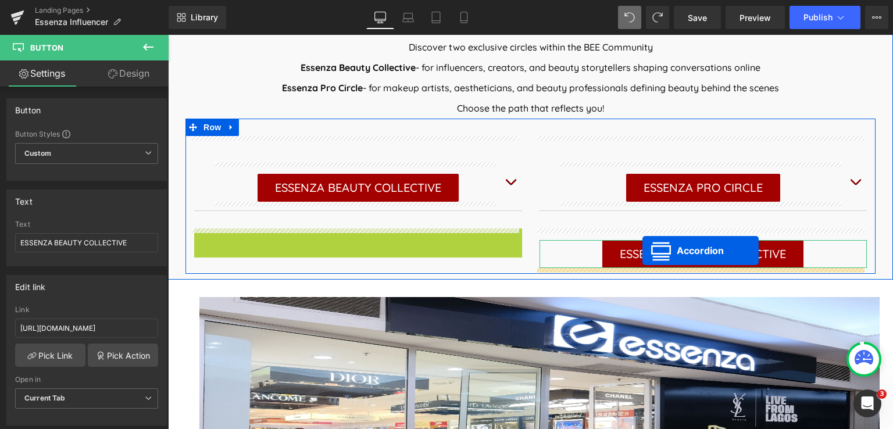
drag, startPoint x: 332, startPoint y: 234, endPoint x: 642, endPoint y: 250, distance: 310.2
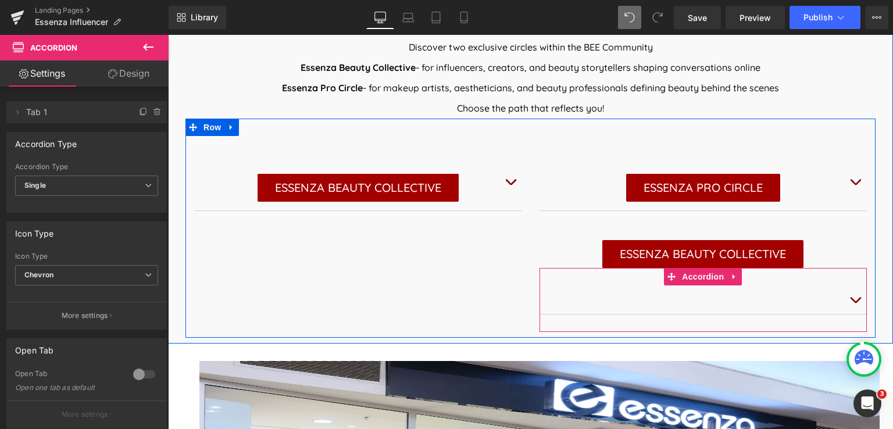
click at [855, 303] on span "button" at bounding box center [855, 303] width 0 height 0
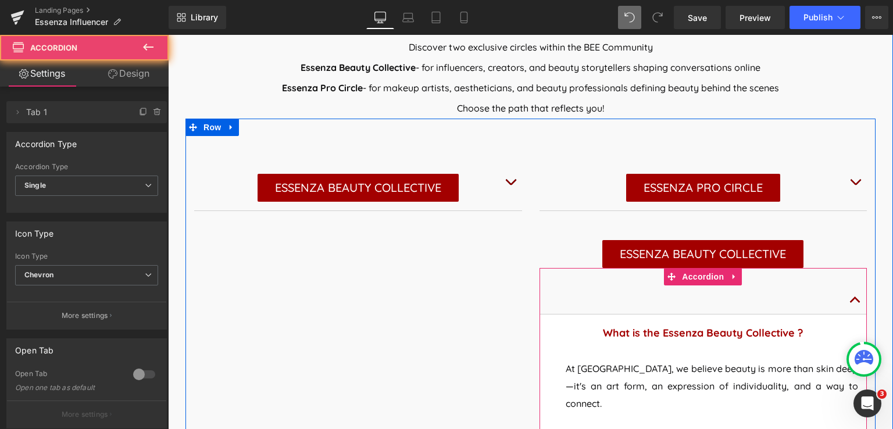
click at [855, 303] on span "button" at bounding box center [855, 303] width 0 height 0
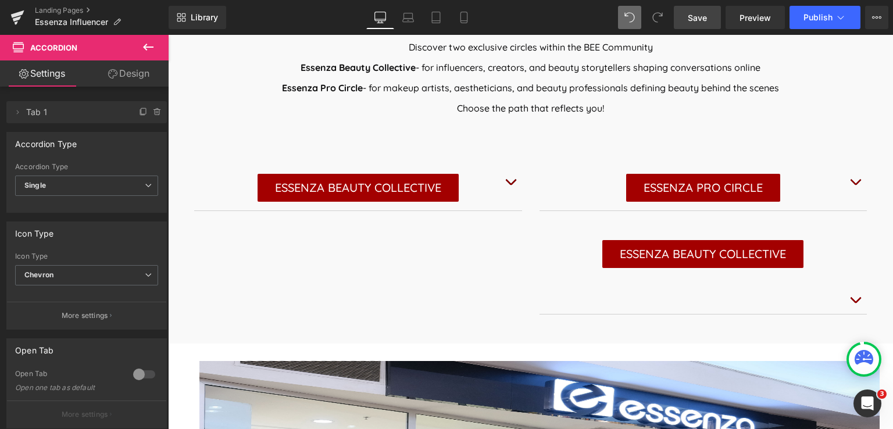
drag, startPoint x: 692, startPoint y: 22, endPoint x: 510, endPoint y: 5, distance: 182.6
click at [692, 22] on span "Save" at bounding box center [697, 18] width 19 height 12
click at [157, 46] on button at bounding box center [148, 48] width 41 height 26
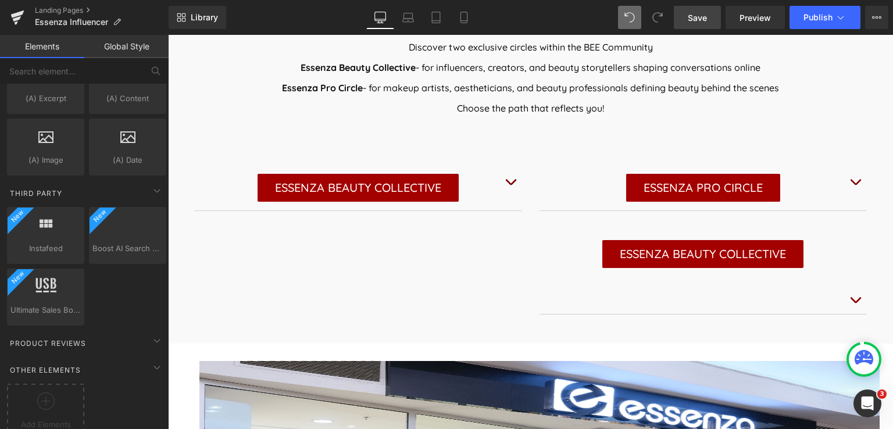
scroll to position [2393, 0]
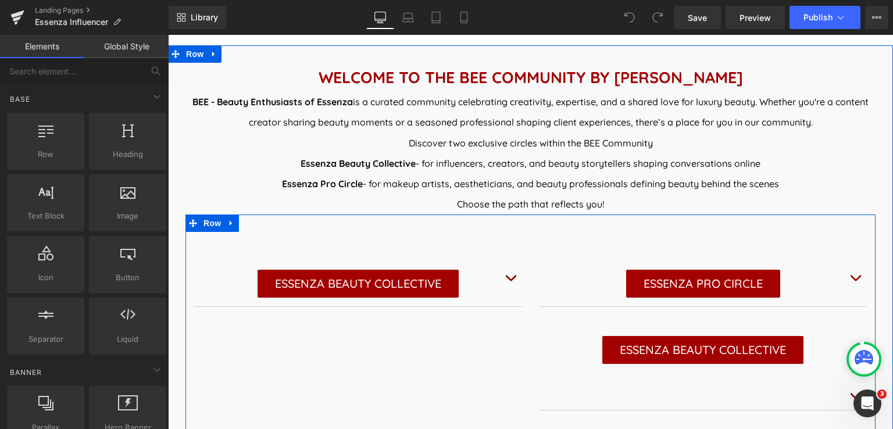
scroll to position [523, 0]
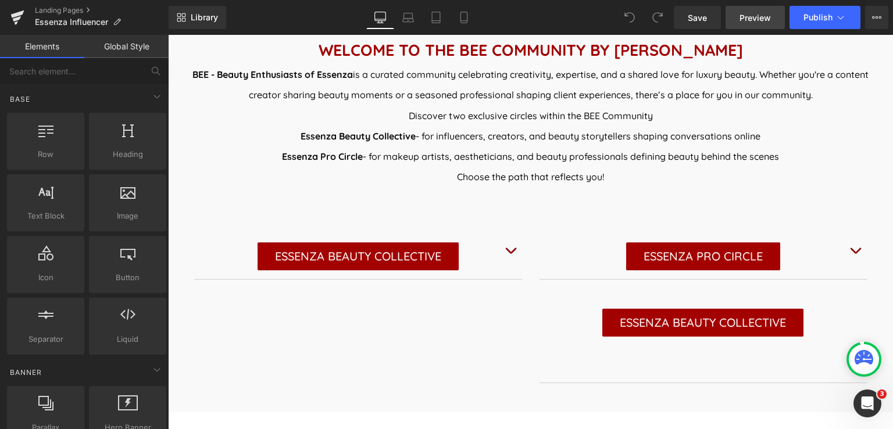
click at [764, 23] on span "Preview" at bounding box center [754, 18] width 31 height 12
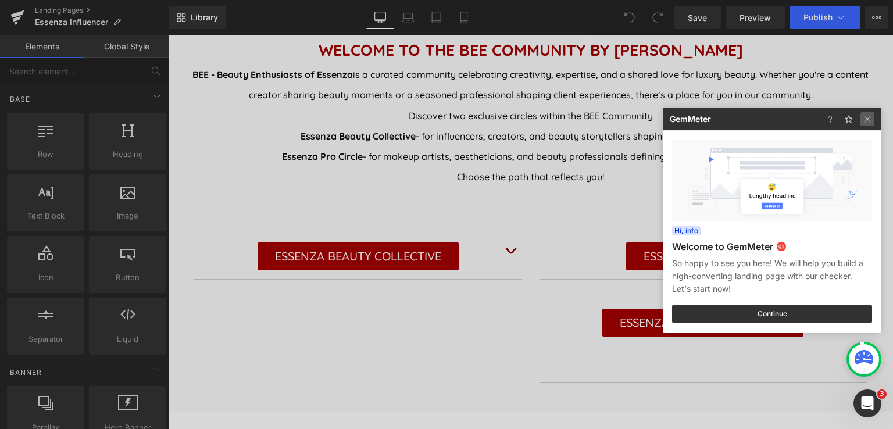
click at [868, 119] on img at bounding box center [867, 119] width 14 height 14
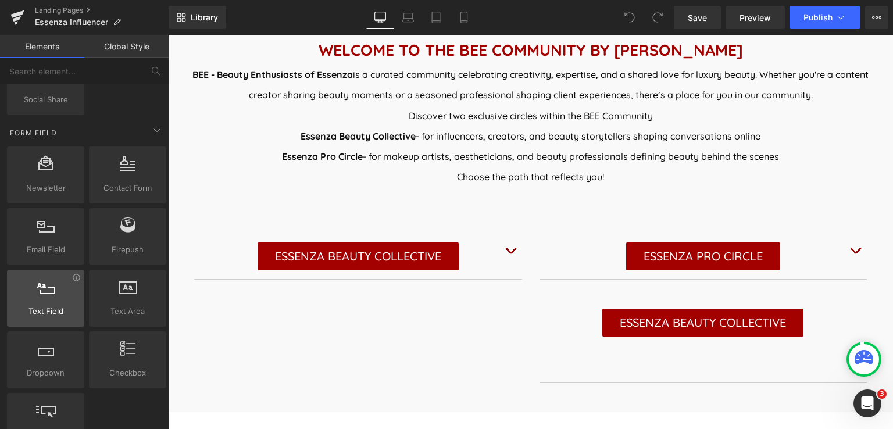
scroll to position [1743, 0]
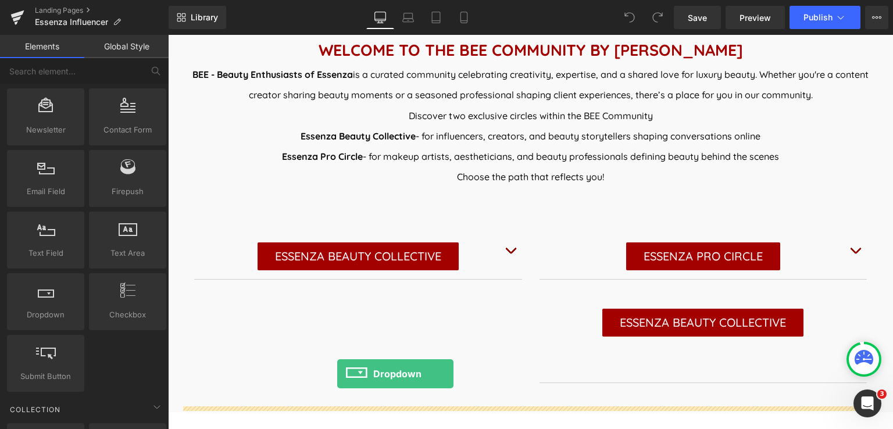
drag, startPoint x: 204, startPoint y: 340, endPoint x: 337, endPoint y: 374, distance: 137.3
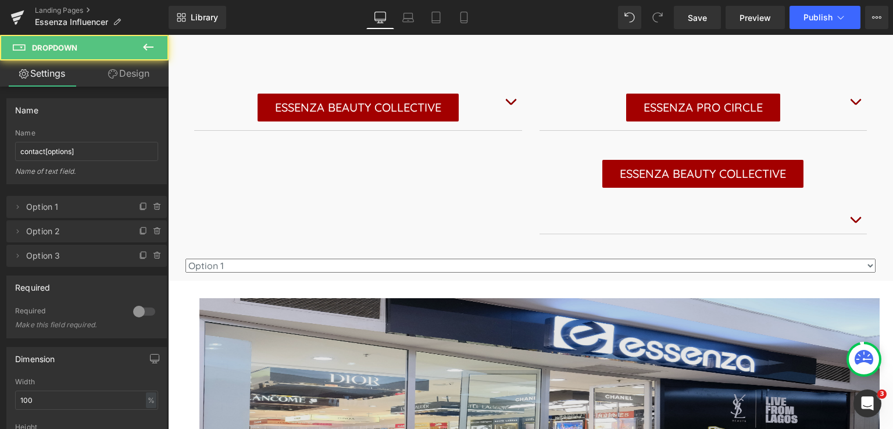
scroll to position [697, 0]
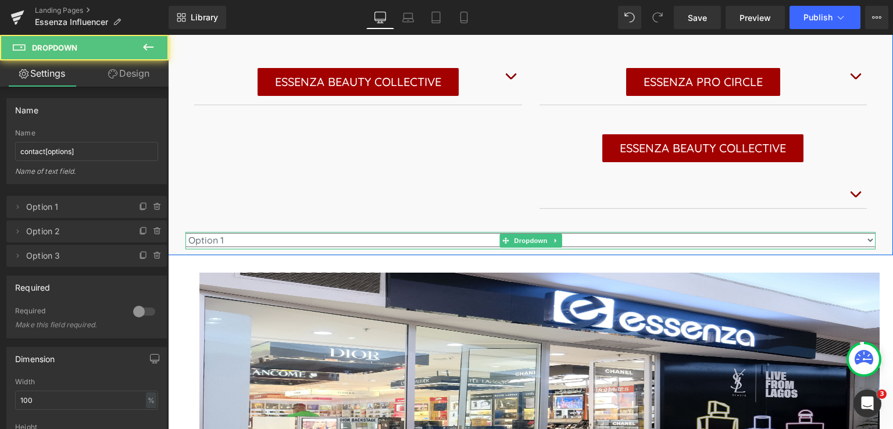
click at [581, 242] on select "Option 1 Option 2 Option 3" at bounding box center [530, 240] width 690 height 14
click at [867, 240] on select "Option 1 Option 2 Option 3" at bounding box center [530, 240] width 690 height 14
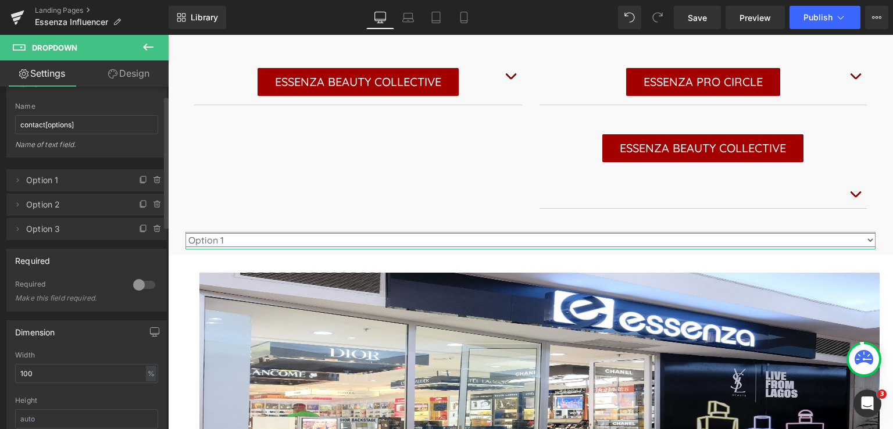
scroll to position [0, 0]
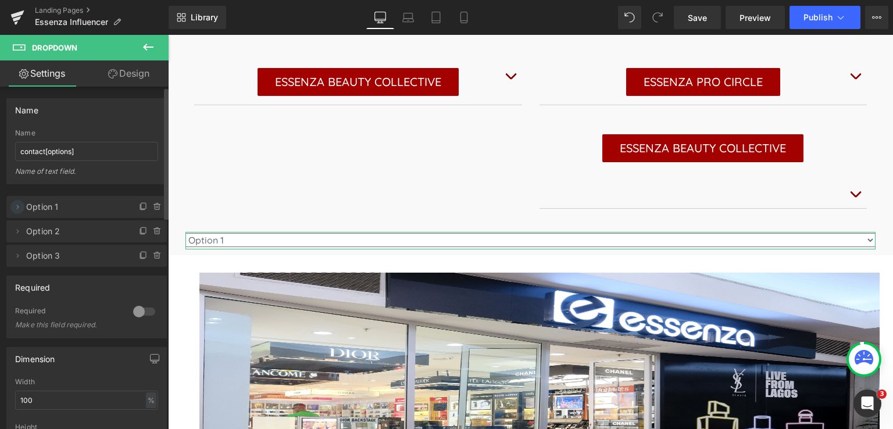
click at [15, 207] on icon at bounding box center [17, 206] width 9 height 9
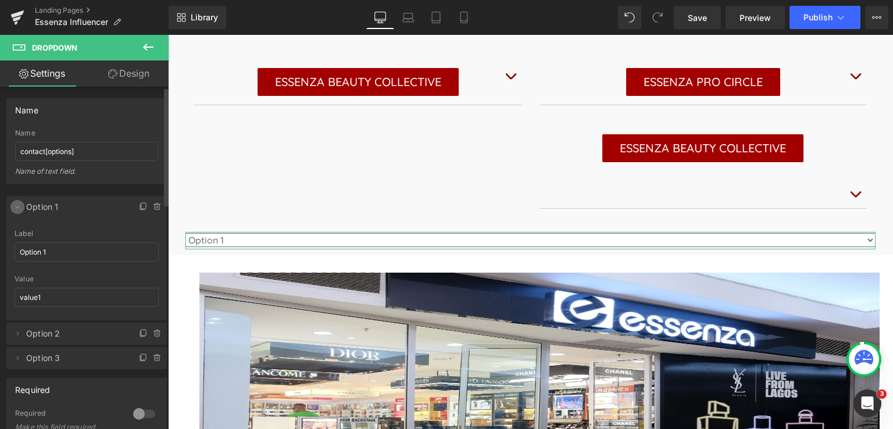
click at [15, 207] on icon at bounding box center [17, 206] width 9 height 9
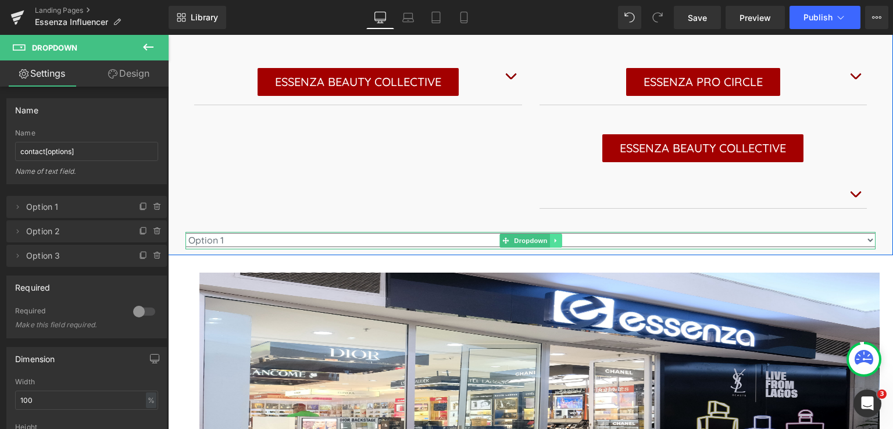
click at [554, 240] on icon at bounding box center [555, 241] width 2 height 4
click at [558, 240] on icon at bounding box center [561, 241] width 6 height 6
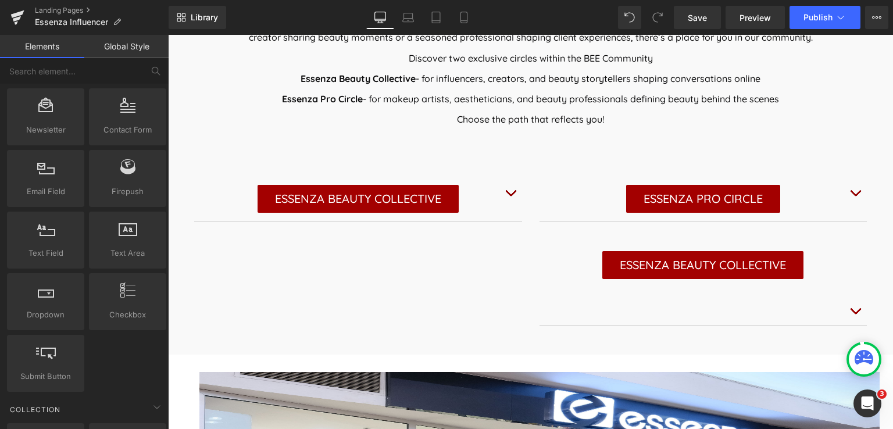
scroll to position [581, 0]
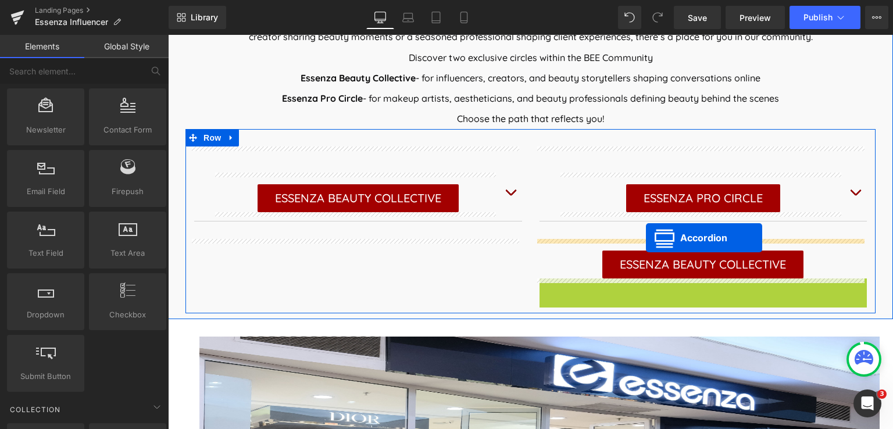
drag, startPoint x: 704, startPoint y: 288, endPoint x: 646, endPoint y: 238, distance: 77.0
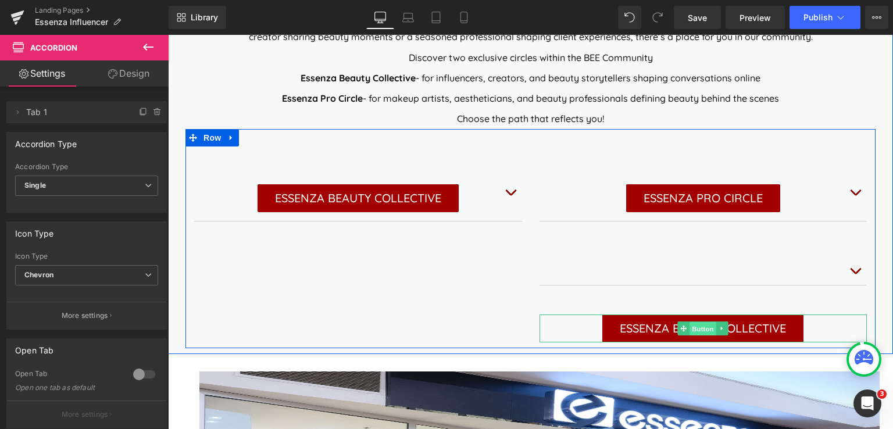
click at [700, 330] on span "Button" at bounding box center [703, 329] width 27 height 14
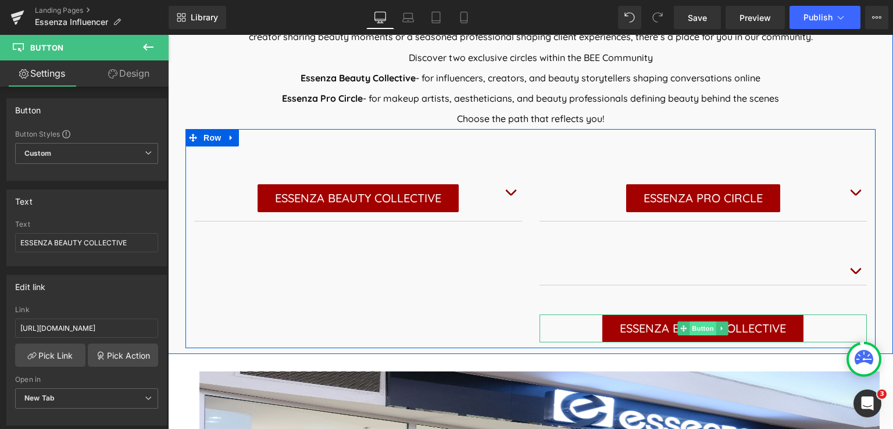
click at [691, 327] on span "Button" at bounding box center [703, 328] width 27 height 14
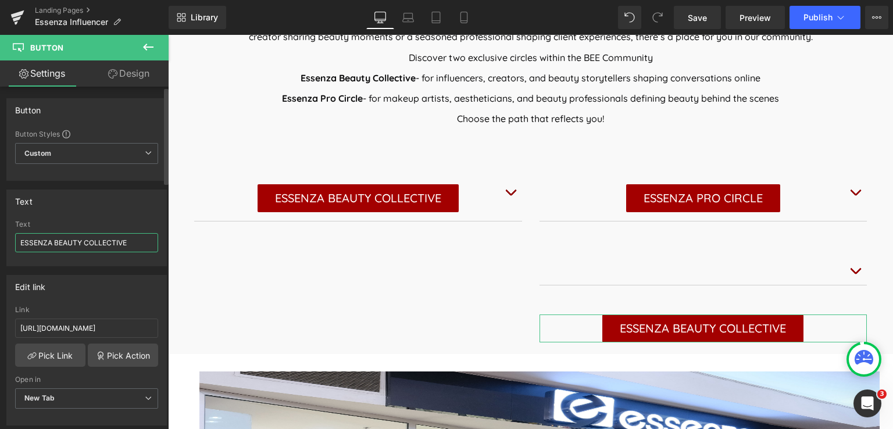
click at [20, 238] on input "ESSENZA BEAUTY COLLECTIVE" at bounding box center [86, 242] width 143 height 19
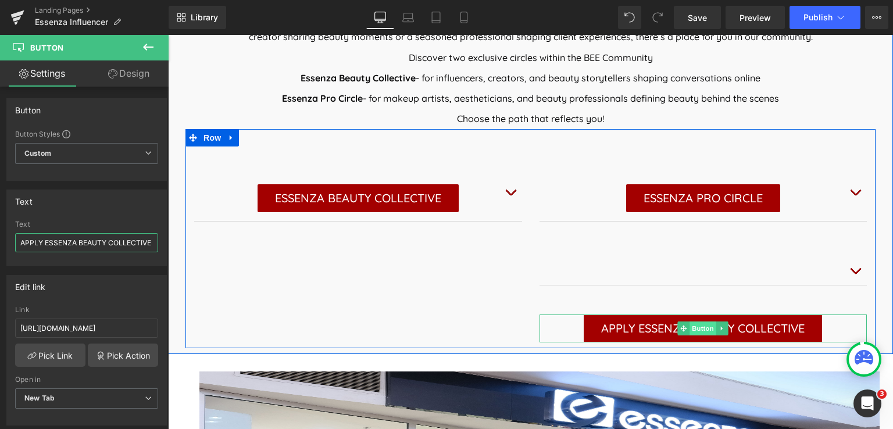
click at [690, 324] on span "Button" at bounding box center [703, 328] width 27 height 14
click at [690, 328] on span "Button" at bounding box center [703, 328] width 27 height 14
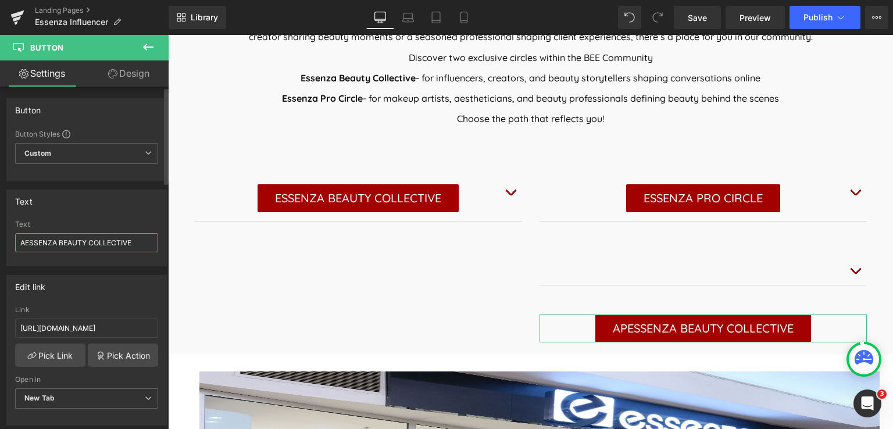
type input "ESSENZA BEAUTY COLLECTIVE"
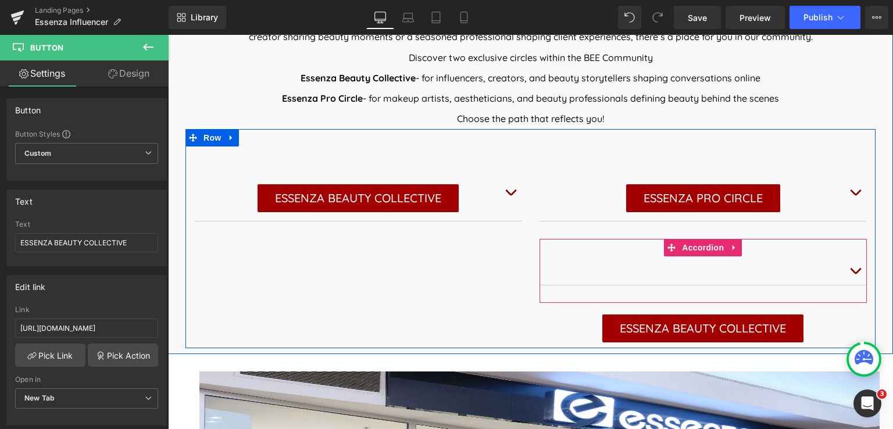
click at [707, 270] on div at bounding box center [703, 270] width 328 height 29
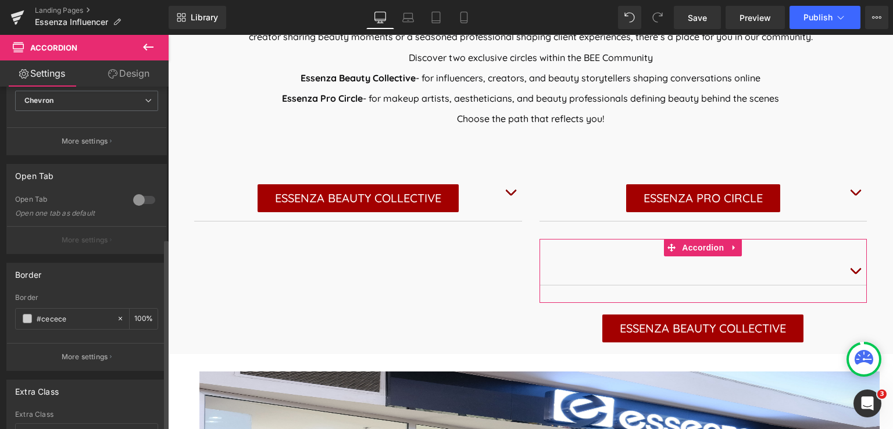
scroll to position [269, 0]
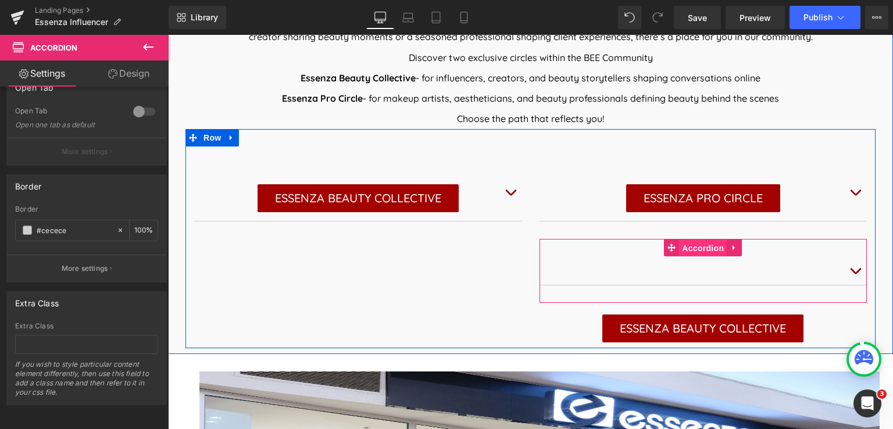
click at [697, 245] on span "Accordion" at bounding box center [703, 247] width 48 height 17
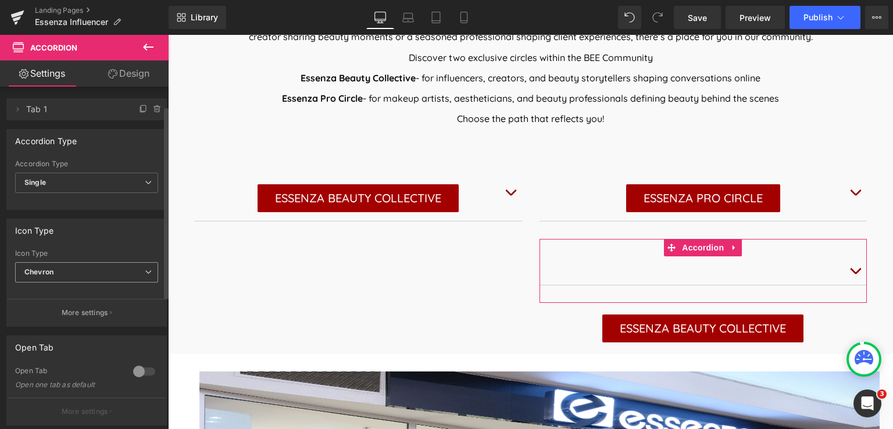
scroll to position [0, 0]
click at [85, 180] on span "Single" at bounding box center [86, 186] width 143 height 20
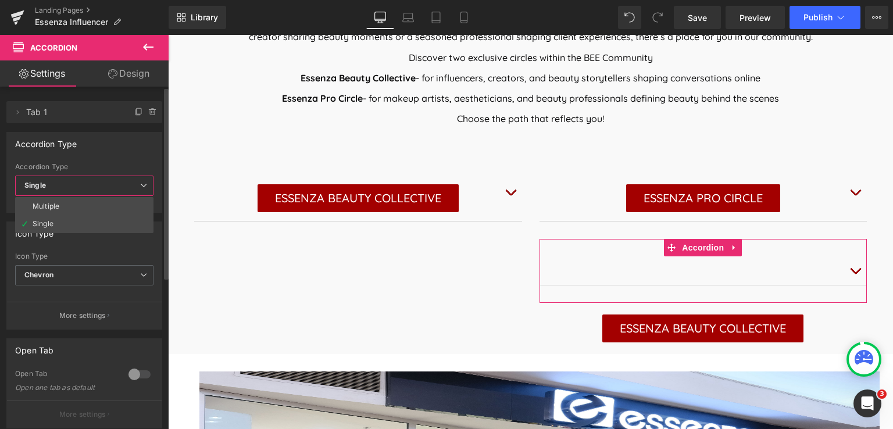
click at [85, 180] on span "Single" at bounding box center [84, 186] width 138 height 20
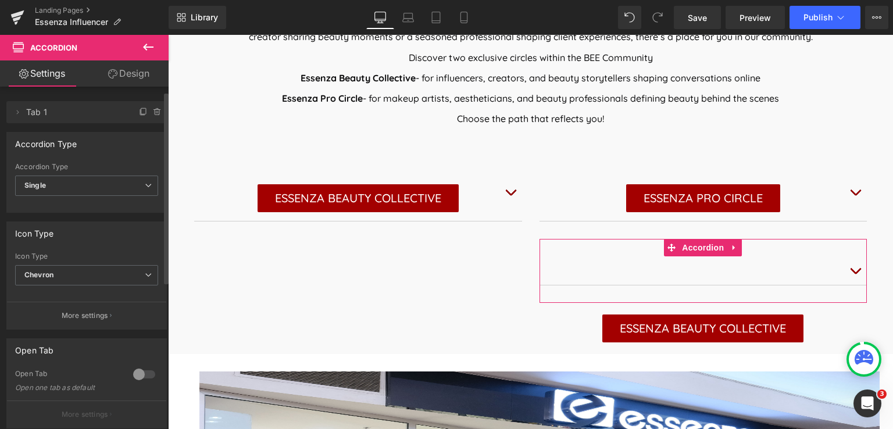
scroll to position [58, 0]
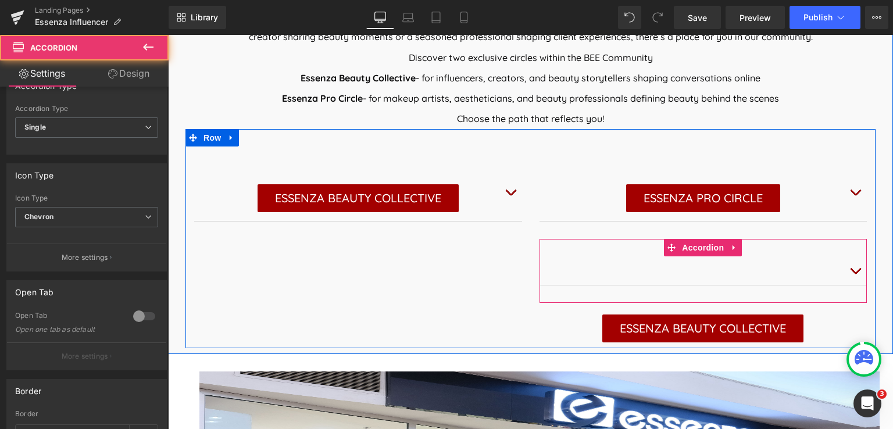
click at [593, 273] on div at bounding box center [703, 270] width 328 height 29
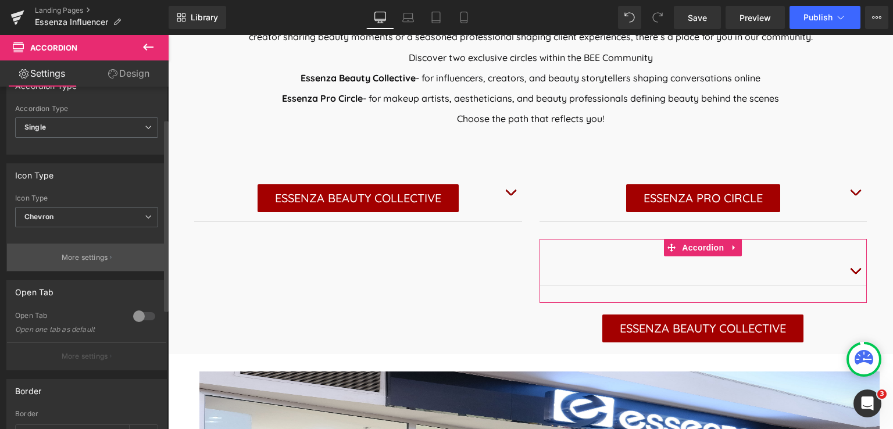
scroll to position [0, 0]
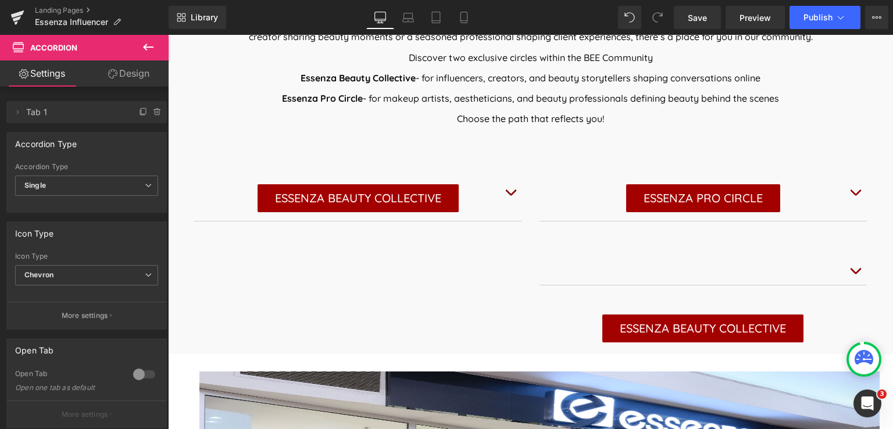
click at [143, 49] on icon at bounding box center [148, 47] width 14 height 14
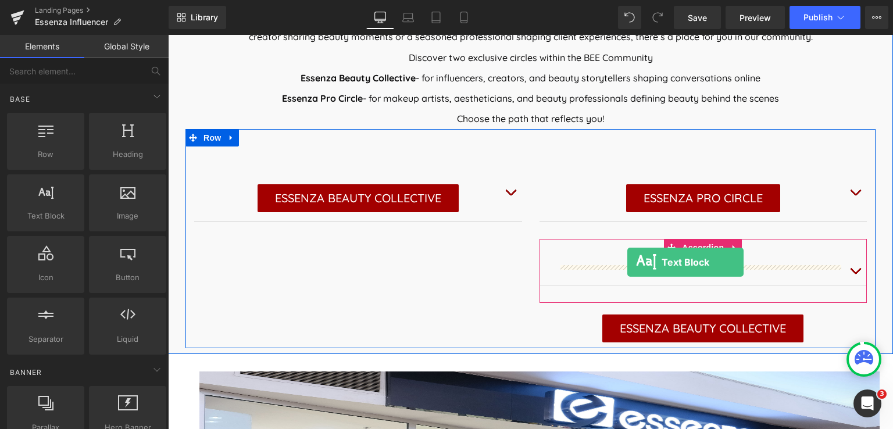
drag, startPoint x: 223, startPoint y: 241, endPoint x: 627, endPoint y: 262, distance: 404.5
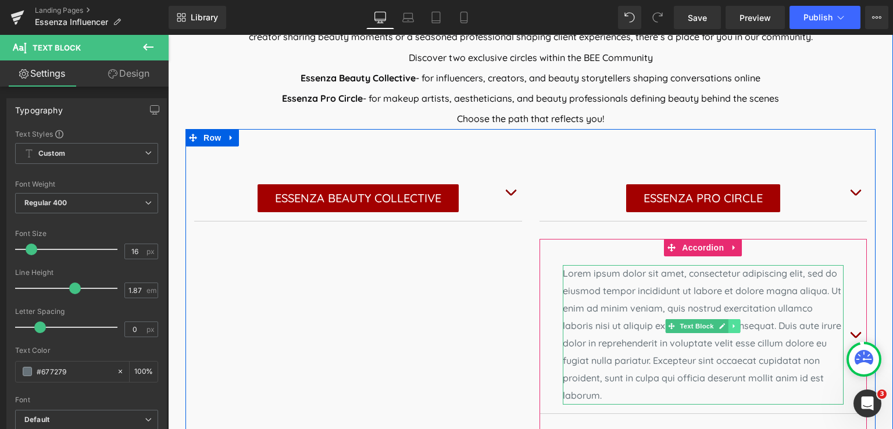
click at [733, 325] on icon at bounding box center [734, 326] width 2 height 4
click at [737, 324] on icon at bounding box center [740, 326] width 6 height 6
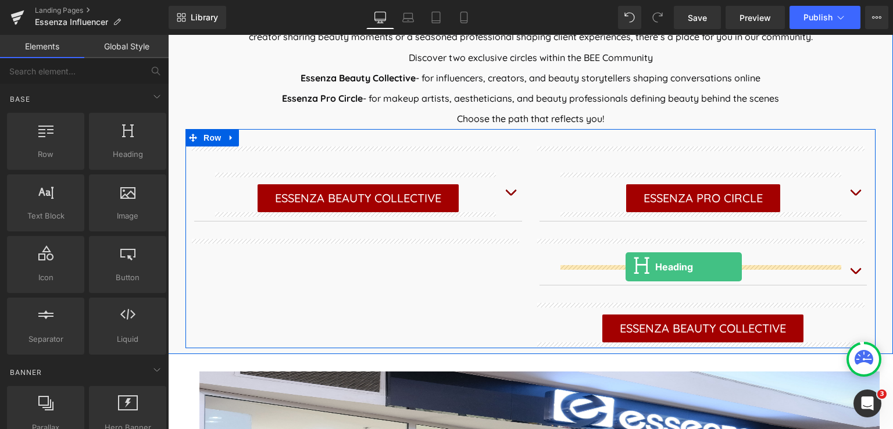
drag, startPoint x: 282, startPoint y: 171, endPoint x: 625, endPoint y: 267, distance: 356.0
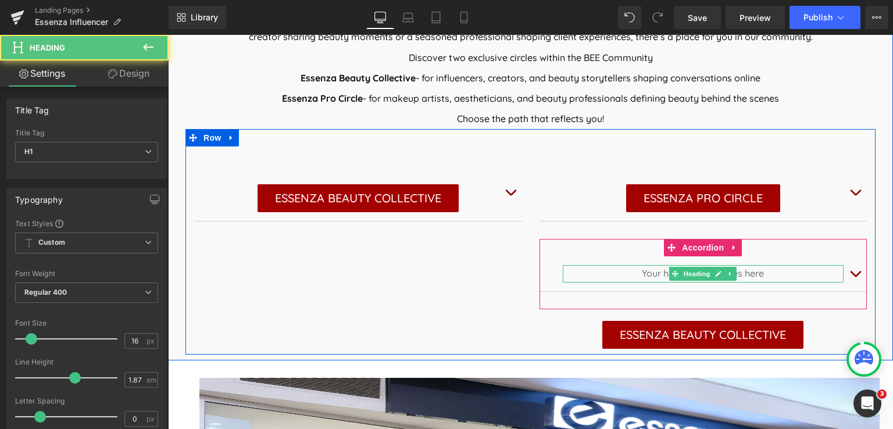
click at [764, 273] on h1 "Your heading text goes here" at bounding box center [703, 273] width 281 height 17
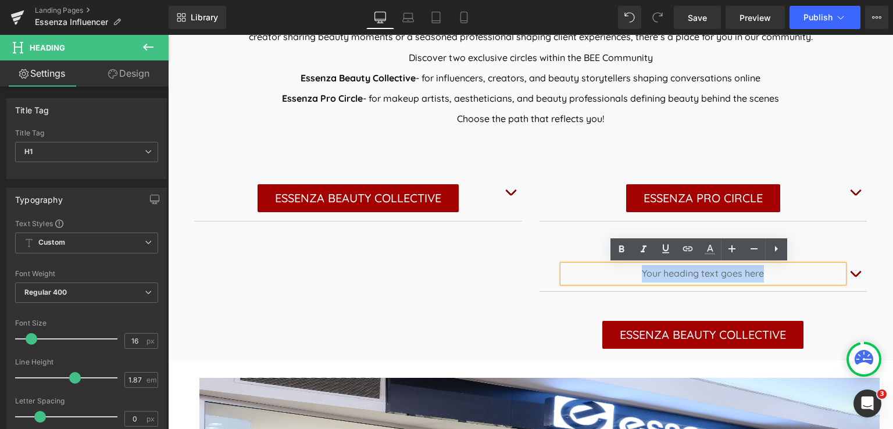
drag, startPoint x: 764, startPoint y: 274, endPoint x: 638, endPoint y: 280, distance: 126.8
click at [638, 280] on h1 "Your heading text goes here" at bounding box center [703, 273] width 281 height 17
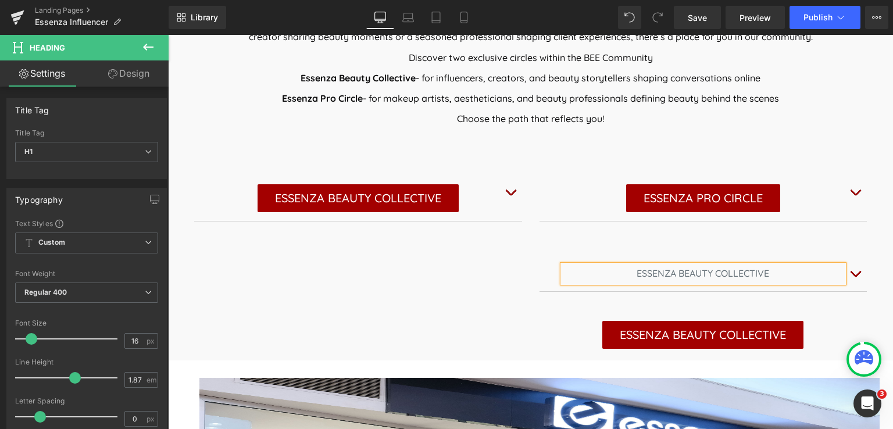
click at [710, 273] on h1 "ESSENZA BEAUTY COLLECTIVE" at bounding box center [703, 273] width 281 height 17
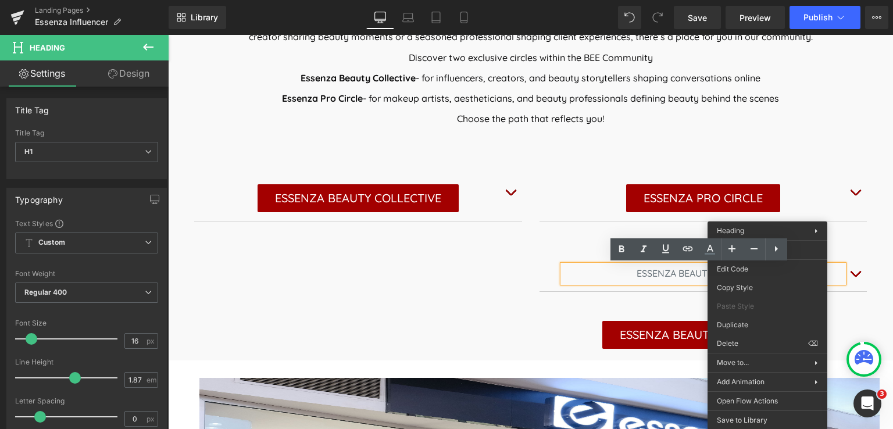
click at [657, 277] on h1 "ESSENZA BEAUTY COLLECTIVE" at bounding box center [703, 273] width 281 height 17
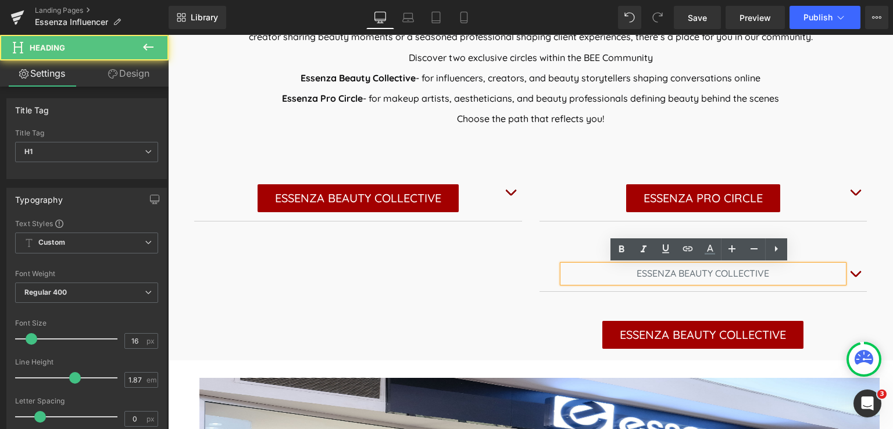
click at [651, 260] on div "ESSENZA BEAUTY COLLECTIVE Heading" at bounding box center [703, 273] width 328 height 35
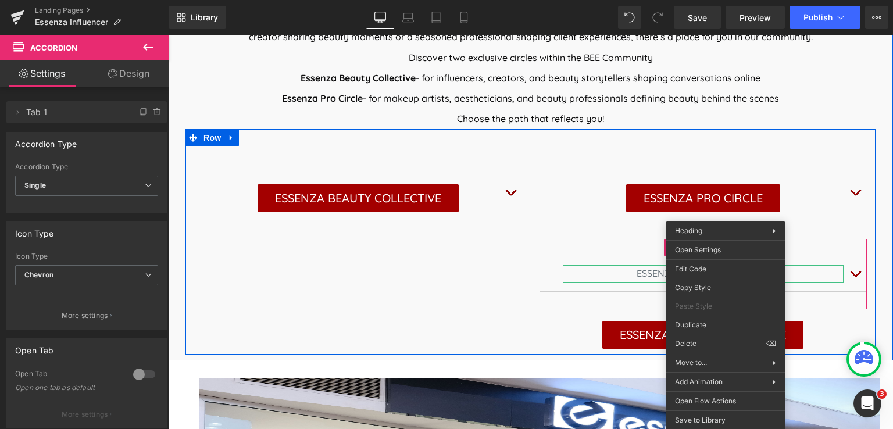
click at [625, 270] on h1 "ESSENZA BEAUTY COLLECTIVE" at bounding box center [703, 273] width 281 height 17
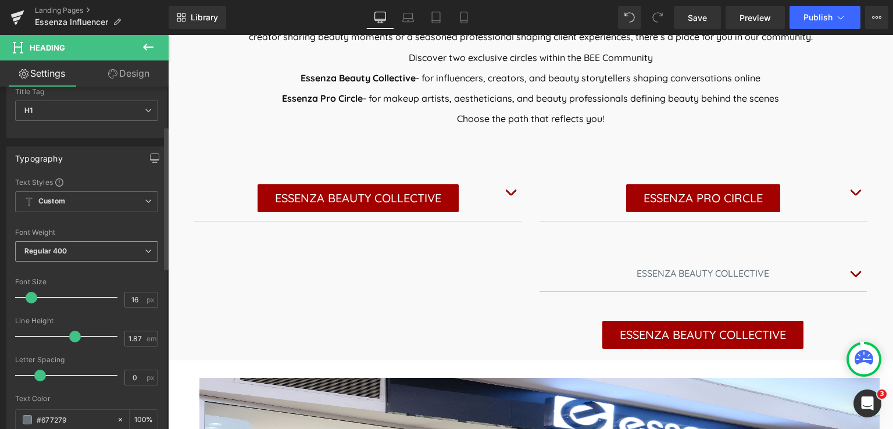
scroll to position [174, 0]
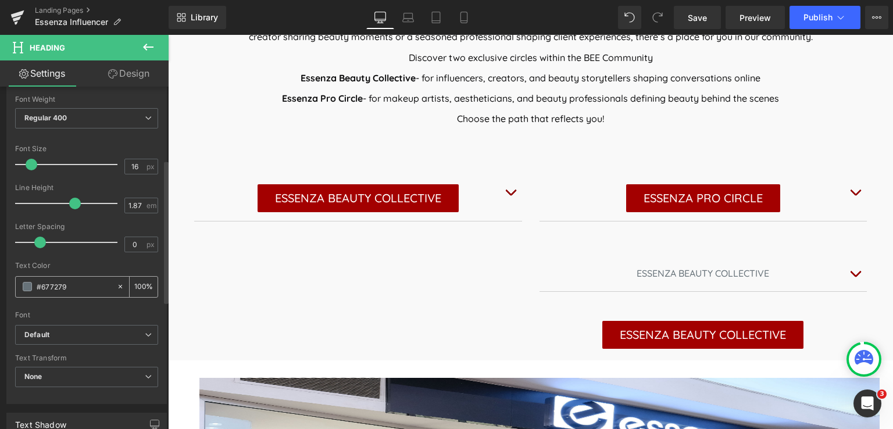
drag, startPoint x: 77, startPoint y: 284, endPoint x: 42, endPoint y: 291, distance: 35.7
click at [42, 291] on input "#677279" at bounding box center [74, 286] width 74 height 13
type input "#"
type input "0"
type input "#A3000"
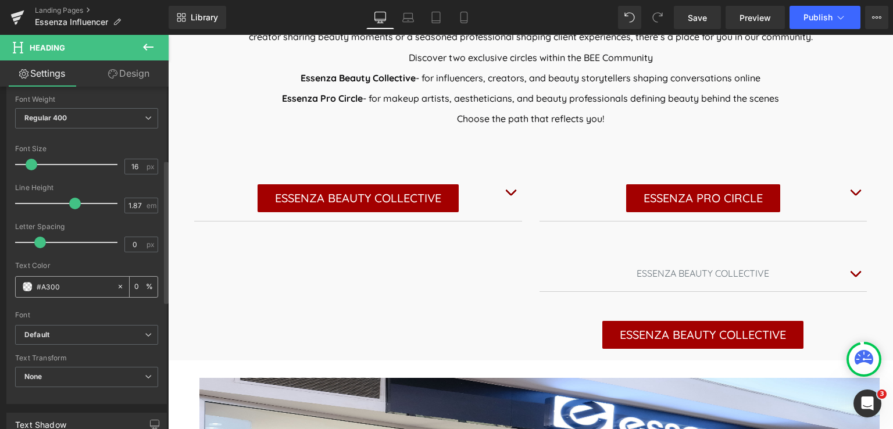
type input "0"
type input "#A30000"
type input "100"
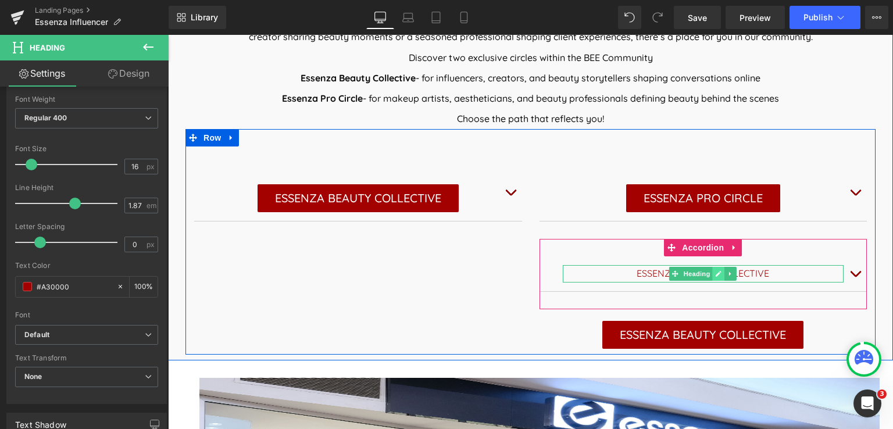
click at [713, 279] on link at bounding box center [719, 274] width 12 height 14
type input "#a30000"
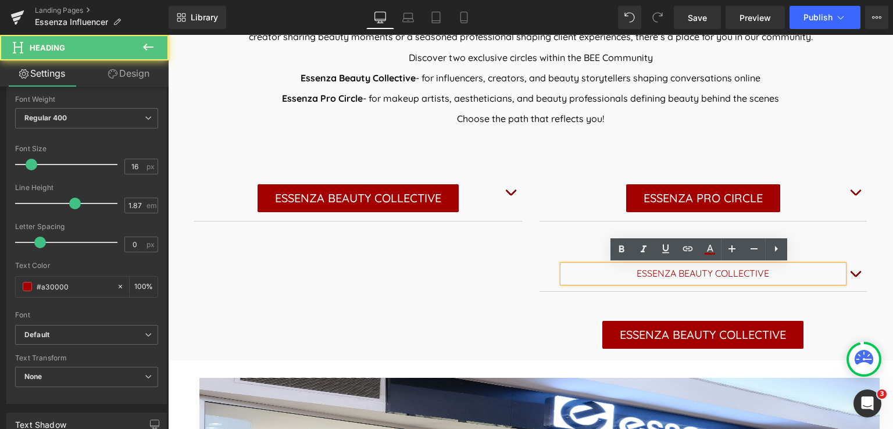
click at [658, 273] on h1 "ESSENZA BEAUTY COLLECTIVE" at bounding box center [703, 273] width 281 height 17
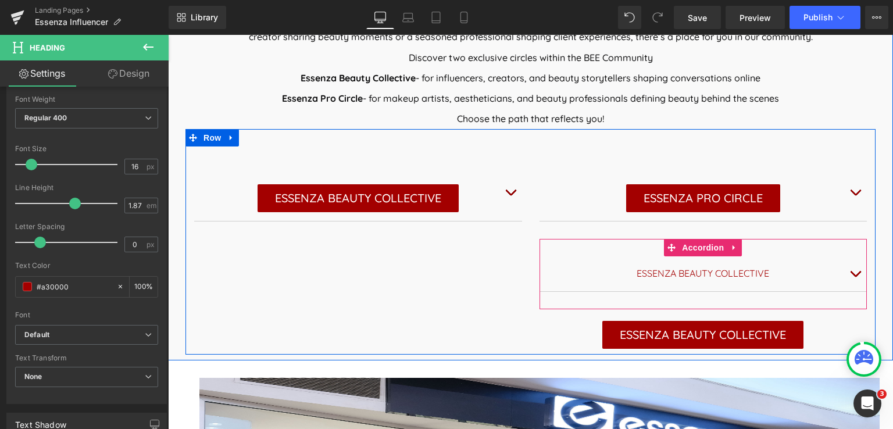
click at [855, 277] on span "button" at bounding box center [855, 277] width 0 height 0
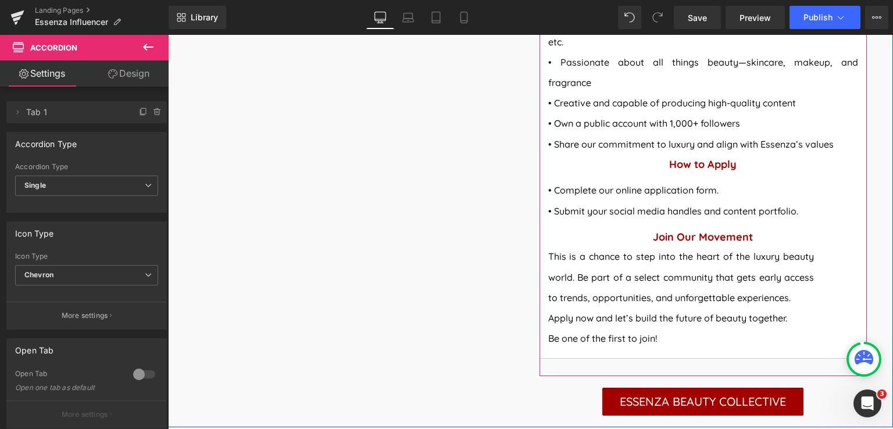
scroll to position [1453, 0]
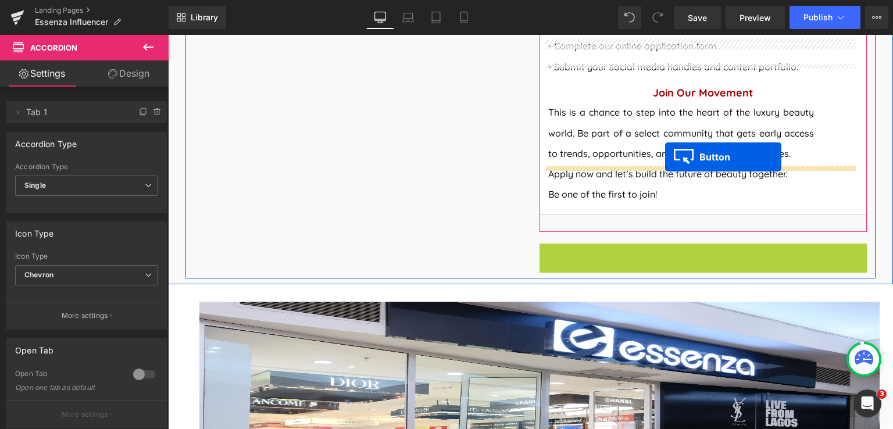
drag, startPoint x: 694, startPoint y: 217, endPoint x: 665, endPoint y: 157, distance: 66.5
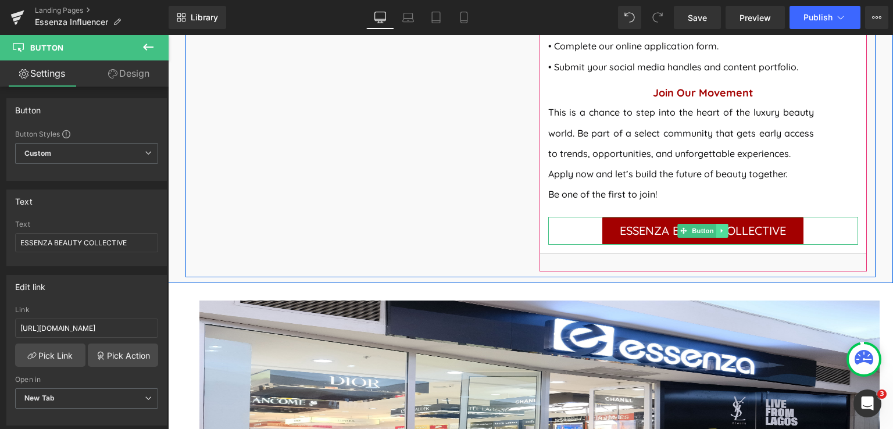
click at [718, 224] on link at bounding box center [722, 231] width 12 height 14
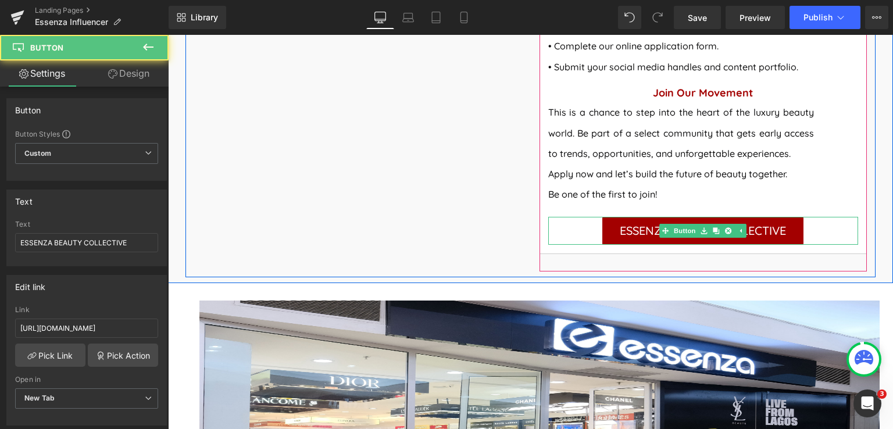
click at [632, 217] on span "ESSENZA BEAUTY COLLECTIVE" at bounding box center [703, 231] width 166 height 28
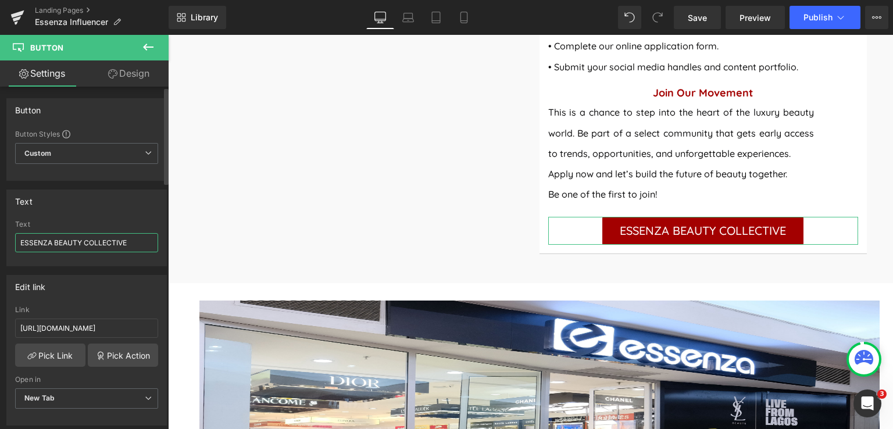
drag, startPoint x: 135, startPoint y: 242, endPoint x: 12, endPoint y: 249, distance: 123.4
click at [12, 249] on div "ESSENZA BEAUTY COLLECTIVE Text ESSENZA BEAUTY COLLECTIVE" at bounding box center [86, 242] width 159 height 45
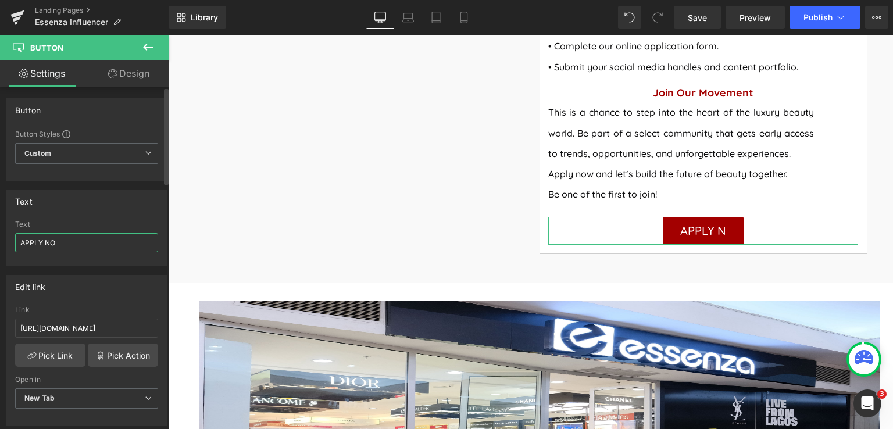
type input "APPLY NOW"
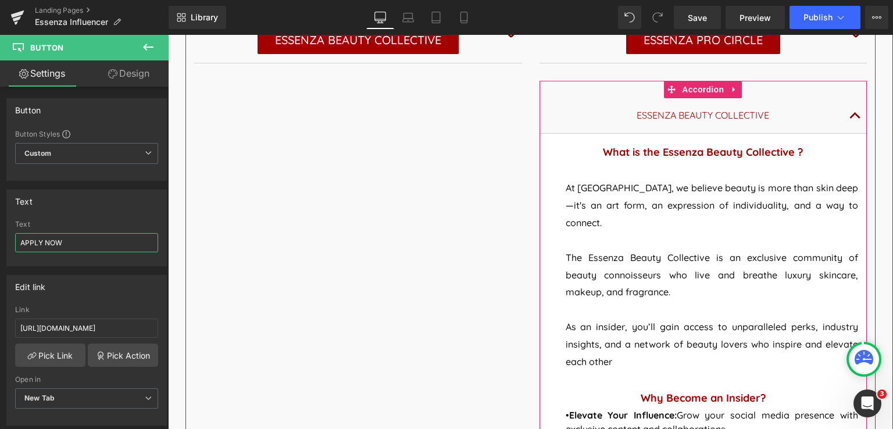
scroll to position [639, 0]
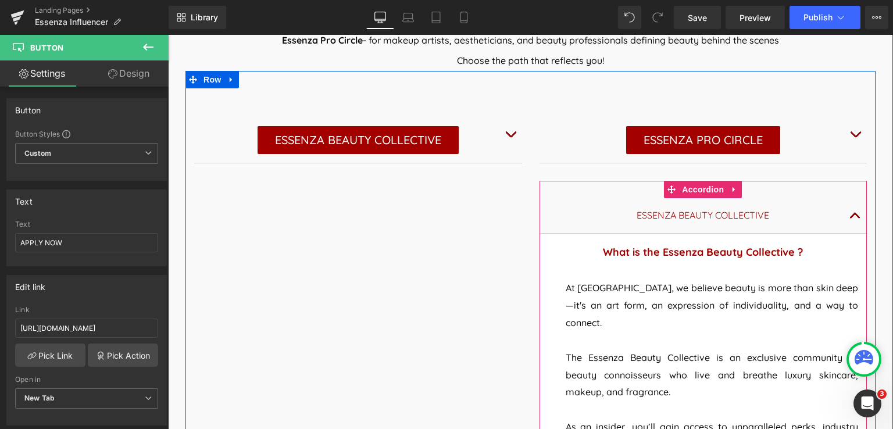
click at [850, 214] on button "button" at bounding box center [854, 215] width 23 height 35
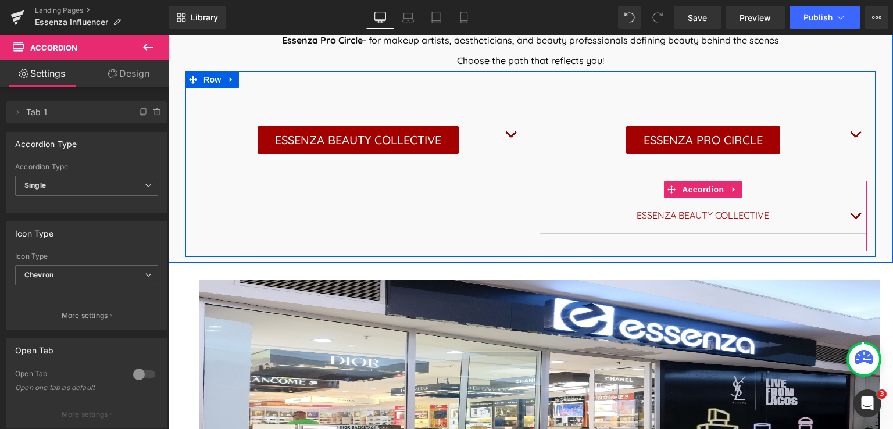
click at [850, 214] on button "button" at bounding box center [854, 215] width 23 height 35
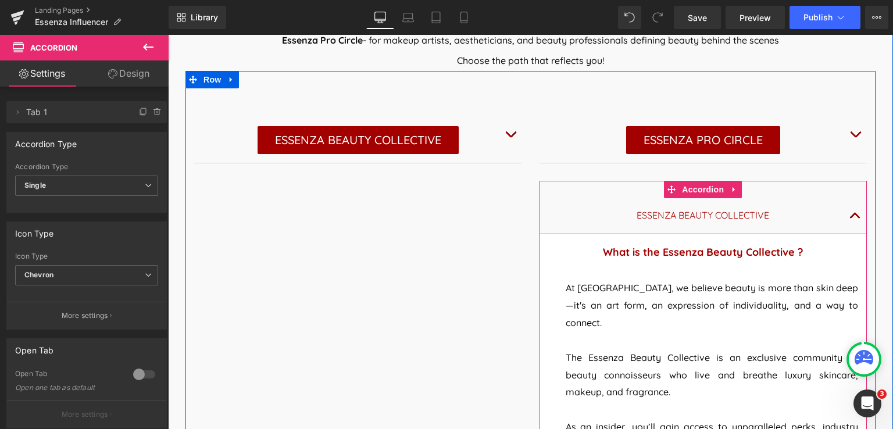
click at [855, 219] on span "button" at bounding box center [855, 219] width 0 height 0
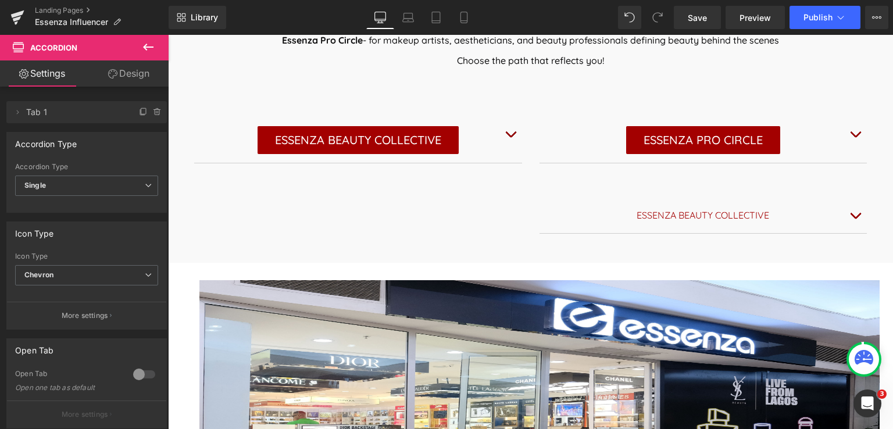
scroll to position [465, 0]
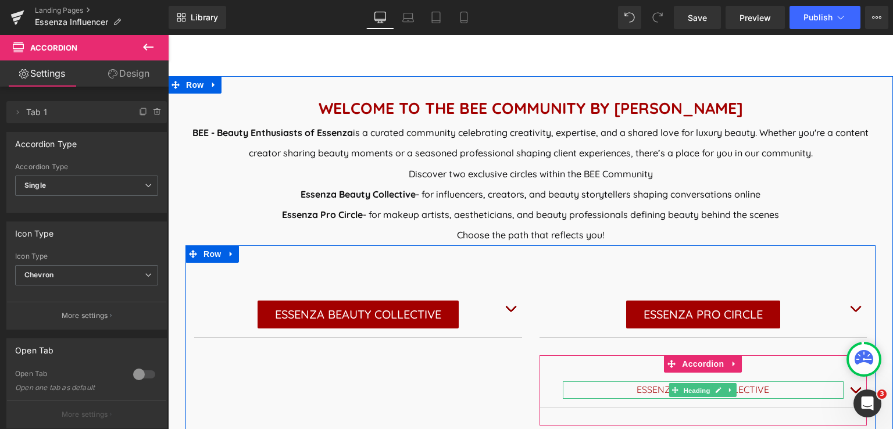
drag, startPoint x: 696, startPoint y: 387, endPoint x: 503, endPoint y: 350, distance: 196.5
click at [696, 388] on span "Heading" at bounding box center [696, 391] width 31 height 14
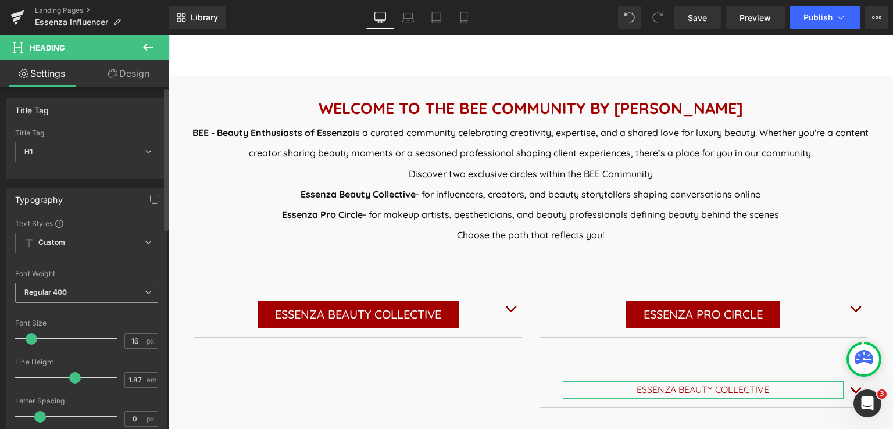
click at [69, 293] on span "Regular 400" at bounding box center [86, 292] width 143 height 20
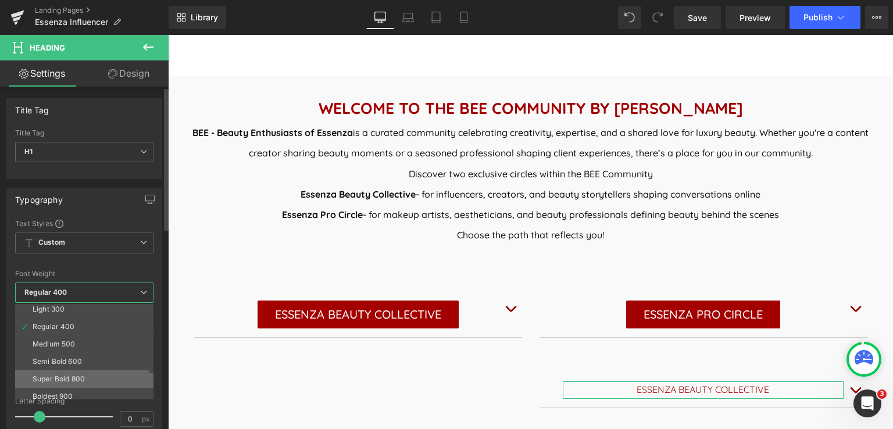
scroll to position [96, 0]
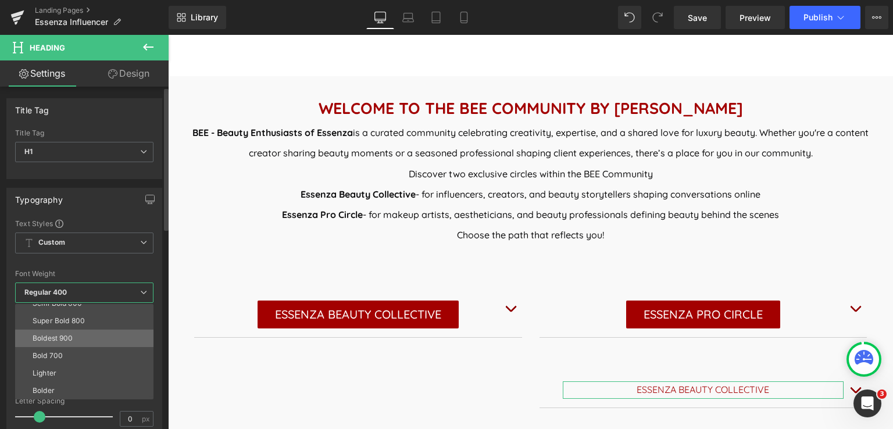
click at [50, 334] on div "Boldest 900" at bounding box center [53, 338] width 41 height 8
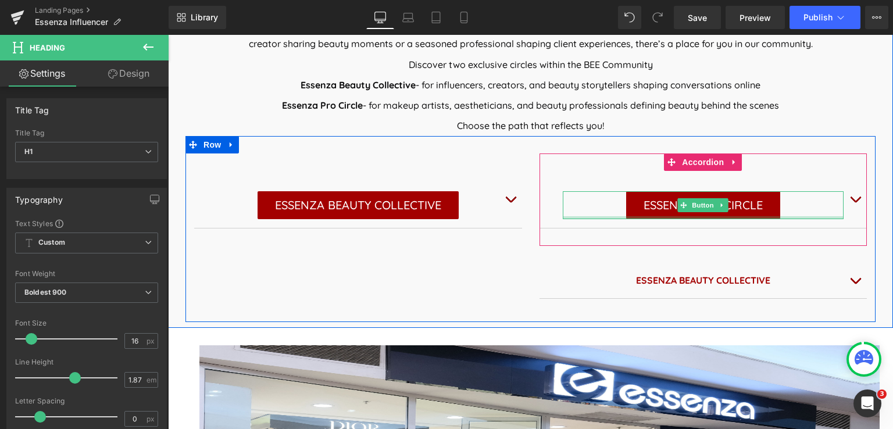
scroll to position [581, 0]
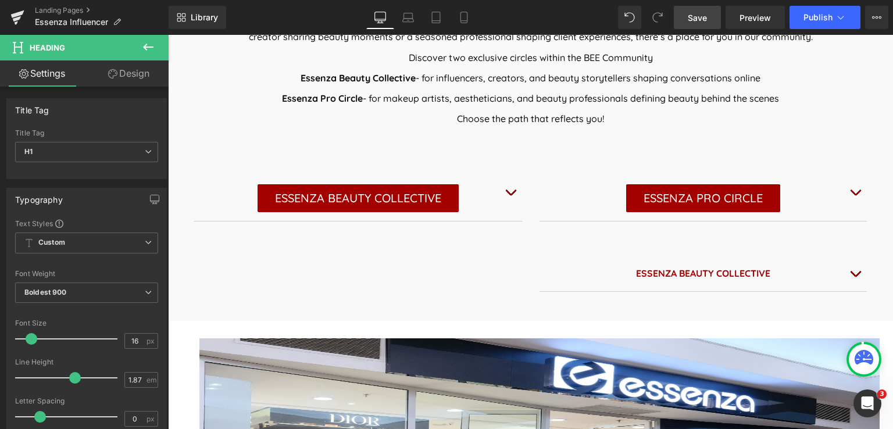
click at [697, 16] on span "Save" at bounding box center [697, 18] width 19 height 12
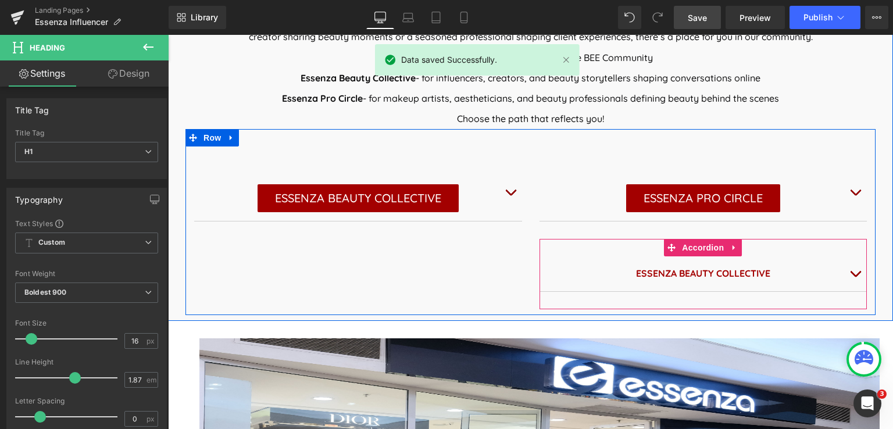
click at [847, 271] on button "button" at bounding box center [854, 273] width 23 height 35
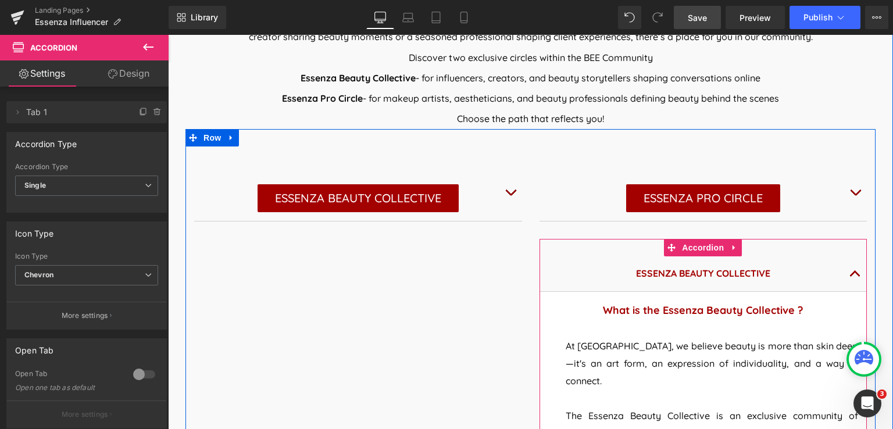
click at [847, 268] on button "button" at bounding box center [854, 273] width 23 height 35
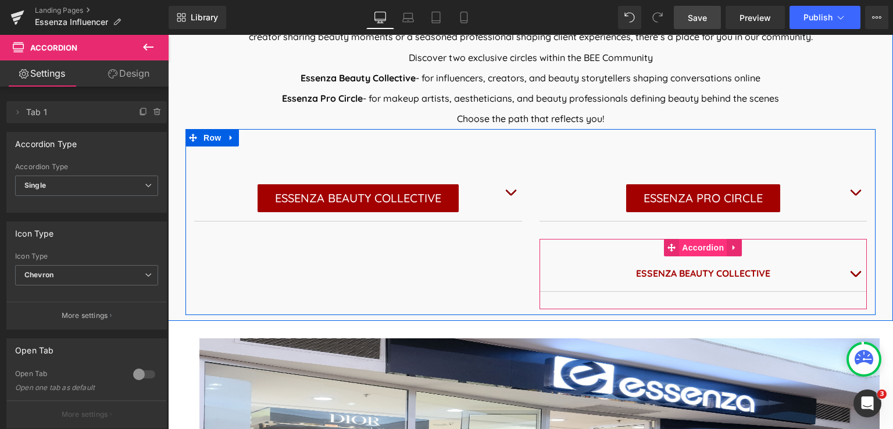
click at [696, 247] on span "Accordion" at bounding box center [703, 247] width 48 height 17
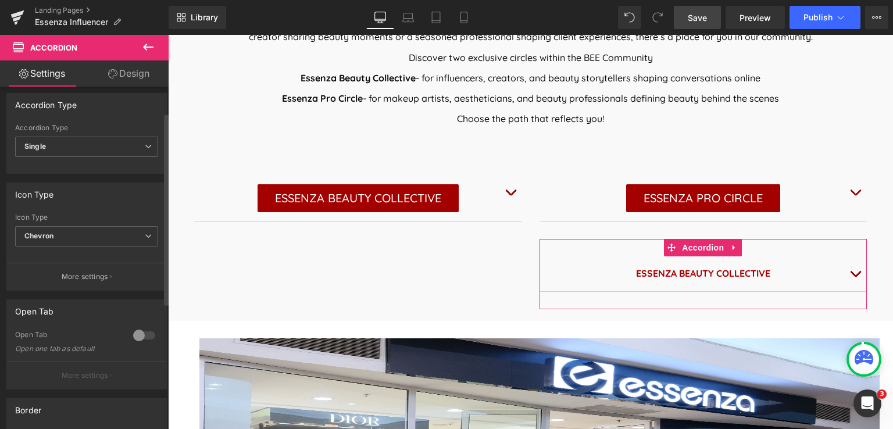
scroll to position [58, 0]
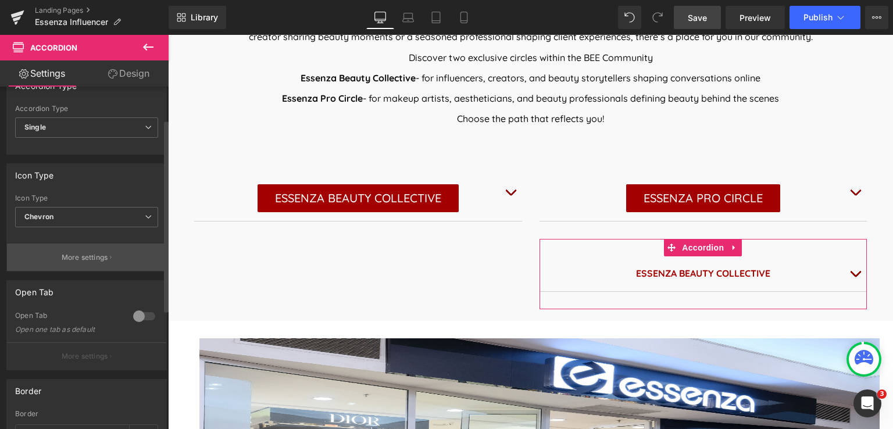
click at [94, 256] on p "More settings" at bounding box center [85, 257] width 46 height 10
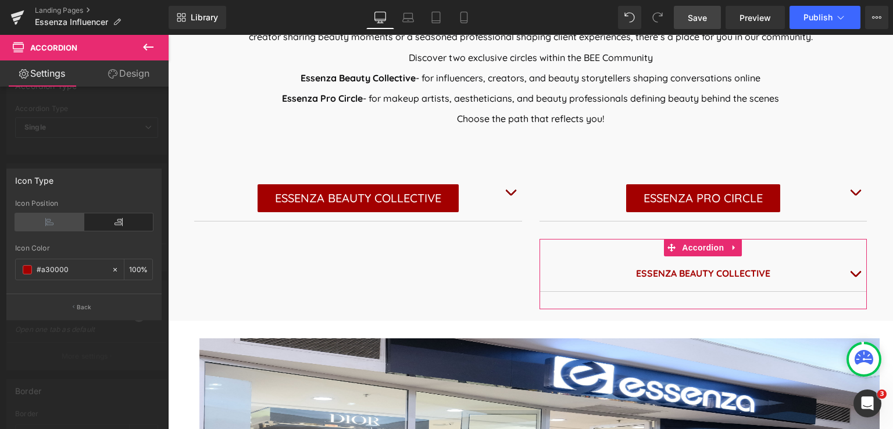
click at [50, 221] on icon at bounding box center [49, 221] width 69 height 17
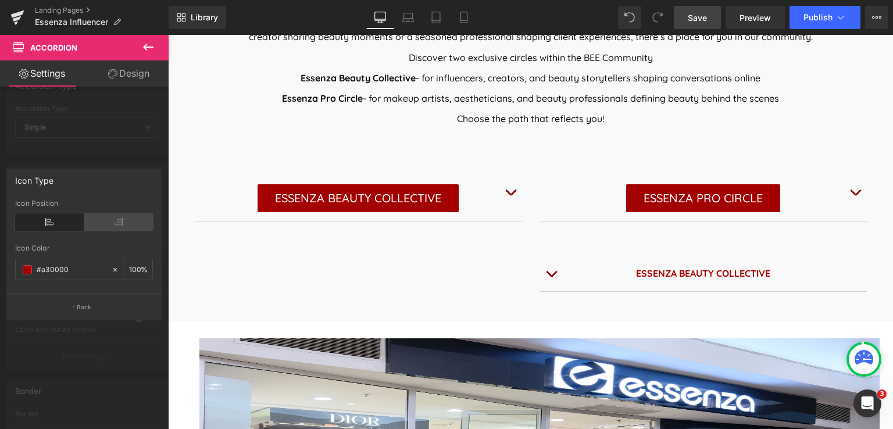
click at [111, 224] on icon at bounding box center [118, 221] width 69 height 17
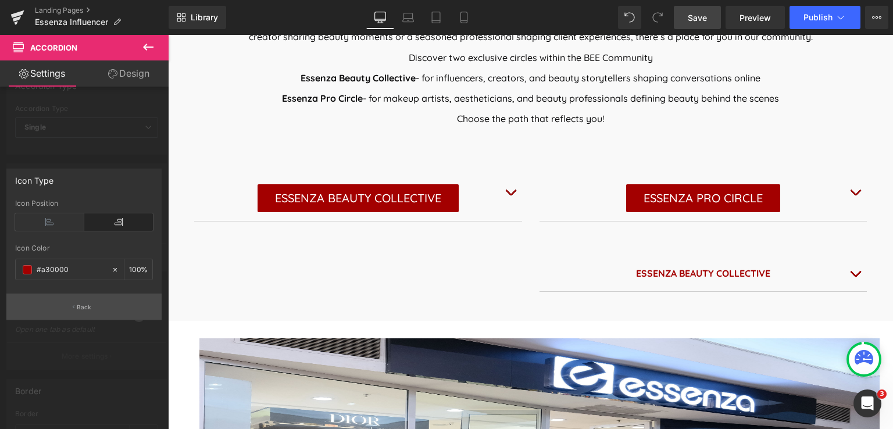
click at [85, 301] on button "Back" at bounding box center [83, 306] width 155 height 26
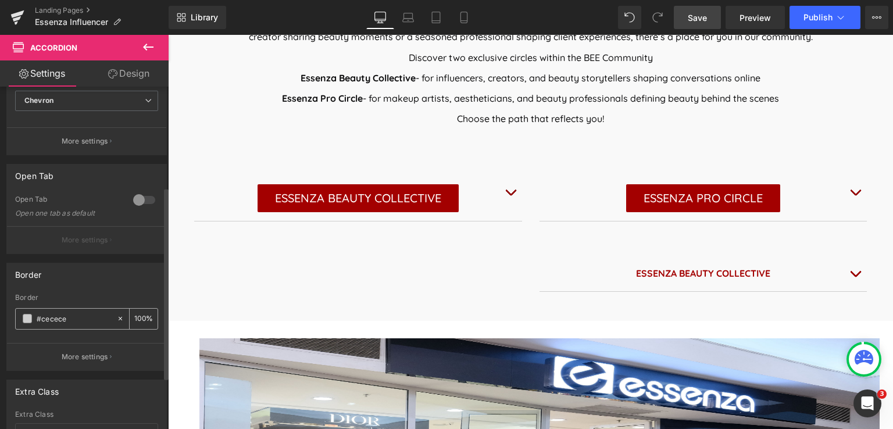
scroll to position [232, 0]
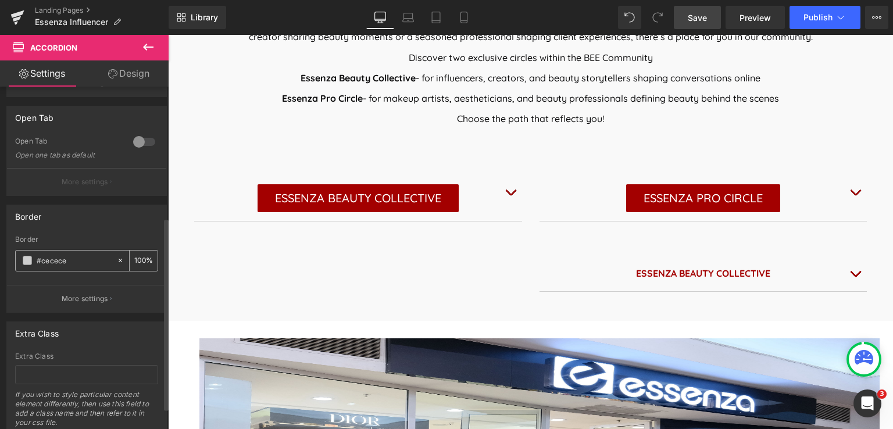
drag, startPoint x: 67, startPoint y: 261, endPoint x: 17, endPoint y: 263, distance: 50.6
click at [17, 263] on div "#cecece" at bounding box center [66, 260] width 101 height 20
type input "0"
type input "FFFFFF"
type input "100"
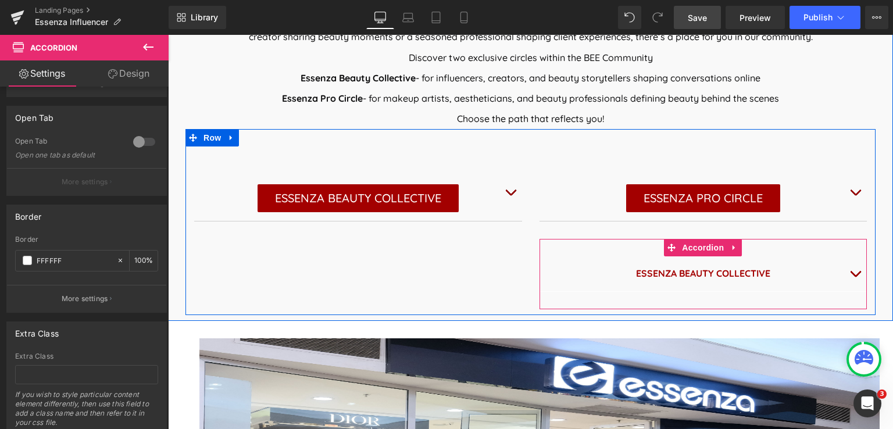
type input "FFFFFF"
click at [850, 274] on button "button" at bounding box center [854, 273] width 23 height 35
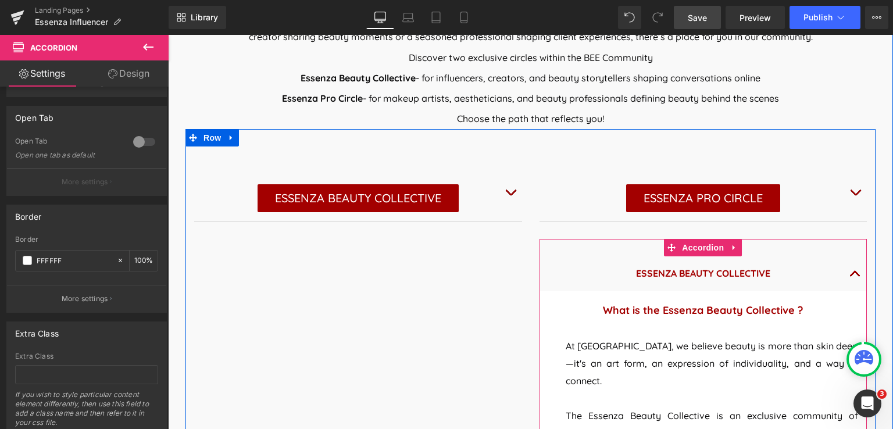
click at [850, 274] on button "button" at bounding box center [854, 273] width 23 height 35
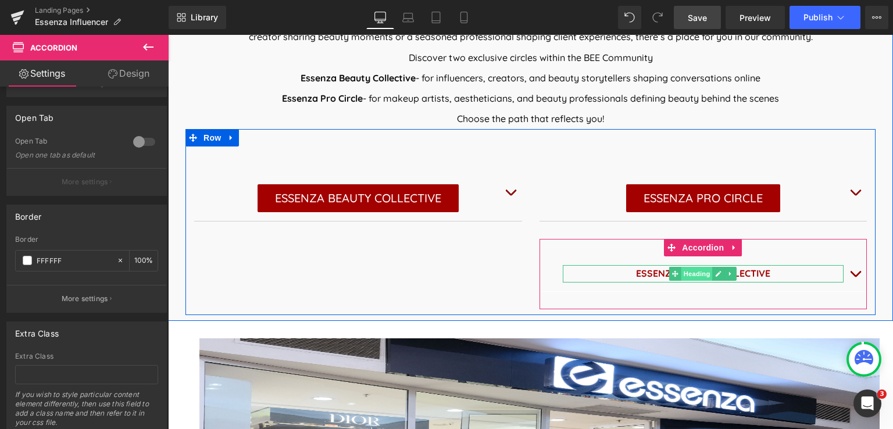
click at [687, 272] on span "Heading" at bounding box center [696, 274] width 31 height 14
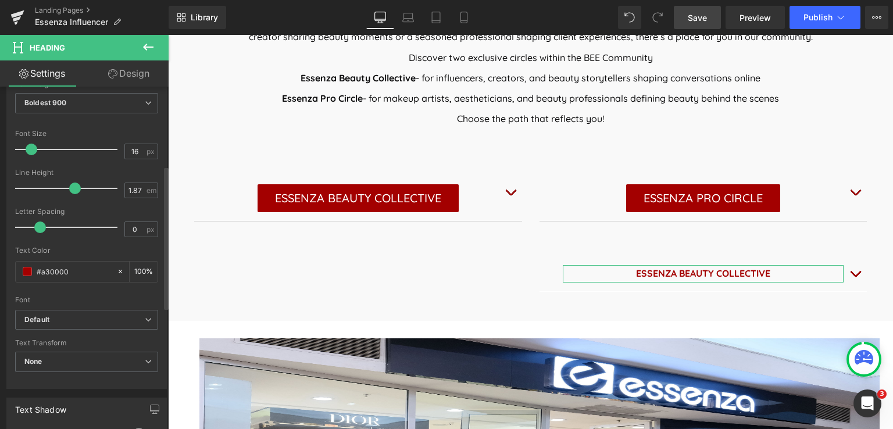
scroll to position [131, 0]
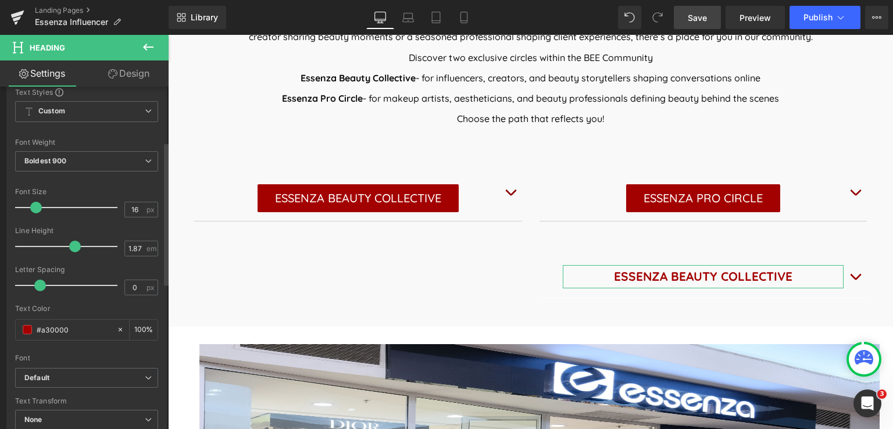
click at [35, 203] on span at bounding box center [36, 208] width 12 height 12
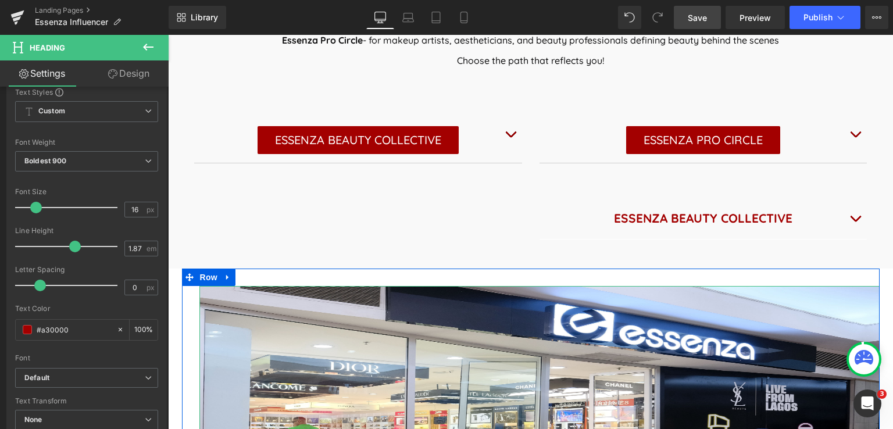
scroll to position [581, 0]
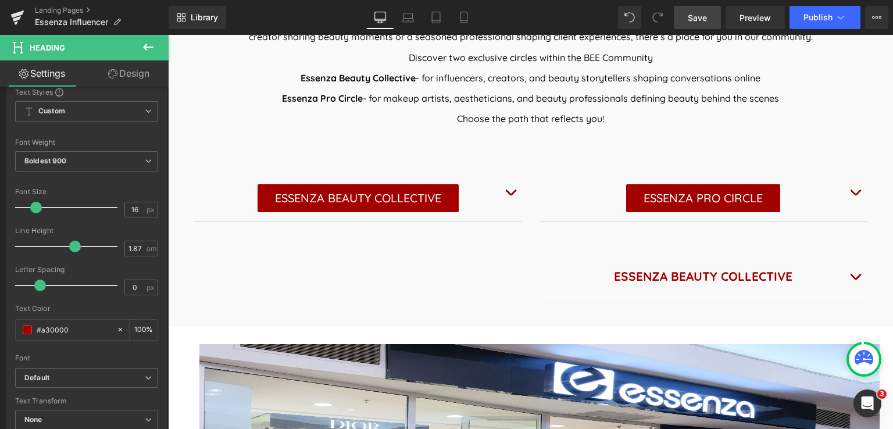
click at [701, 17] on span "Save" at bounding box center [697, 18] width 19 height 12
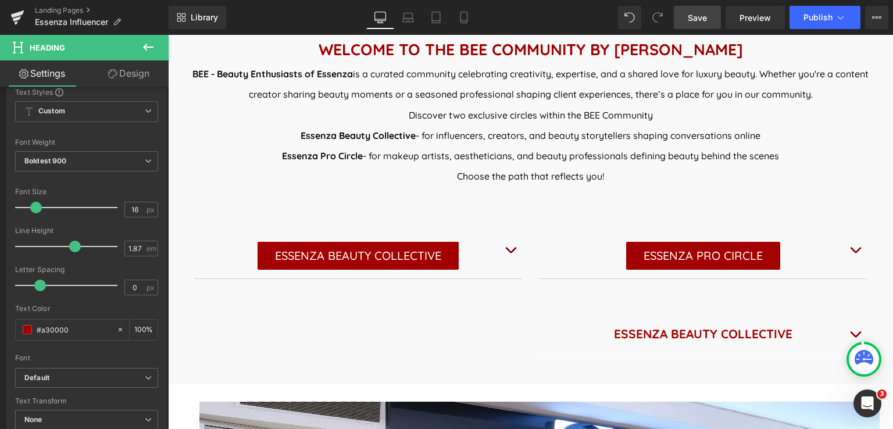
scroll to position [523, 0]
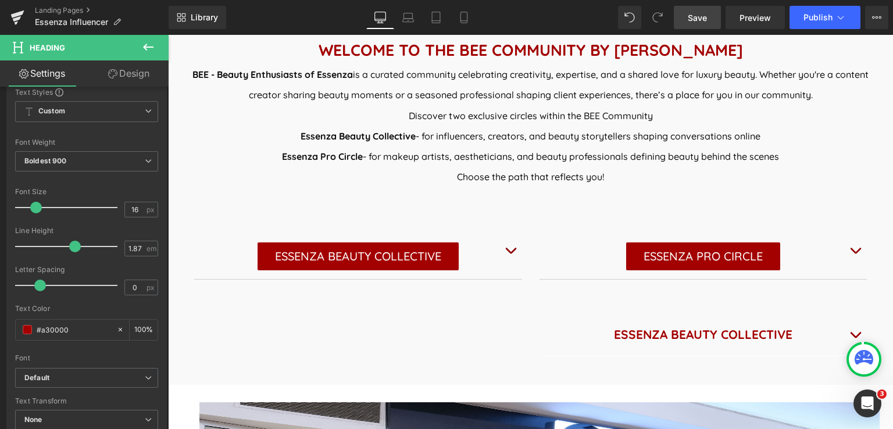
click at [706, 17] on span "Save" at bounding box center [697, 18] width 19 height 12
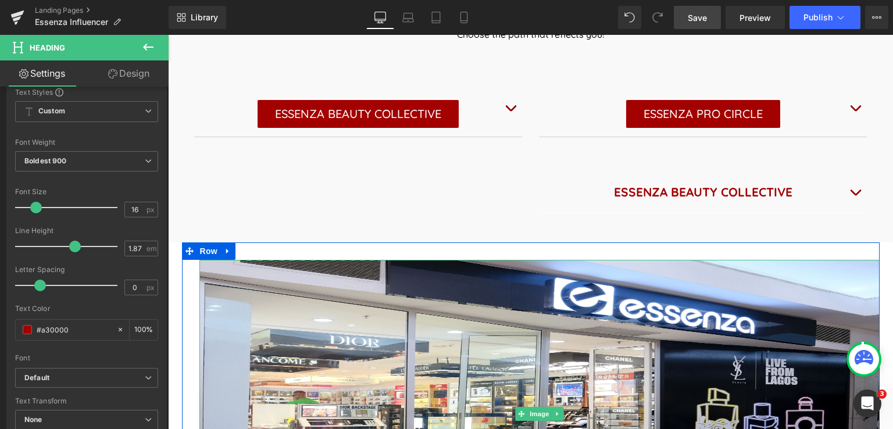
scroll to position [581, 0]
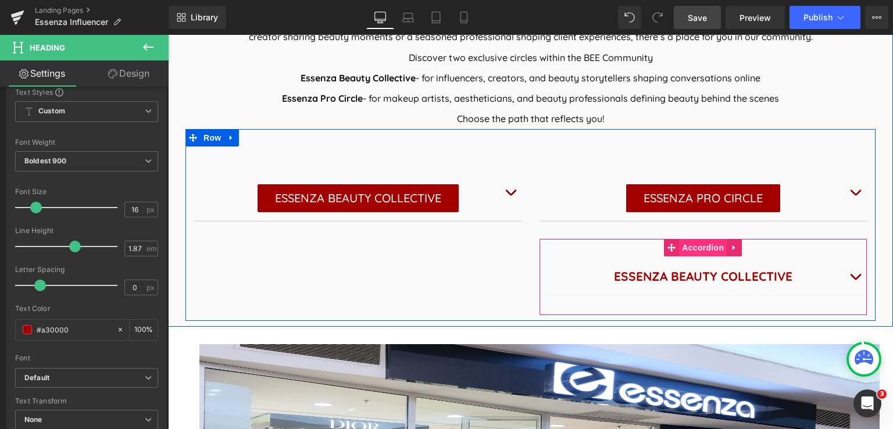
click at [697, 245] on span "Accordion" at bounding box center [703, 247] width 48 height 17
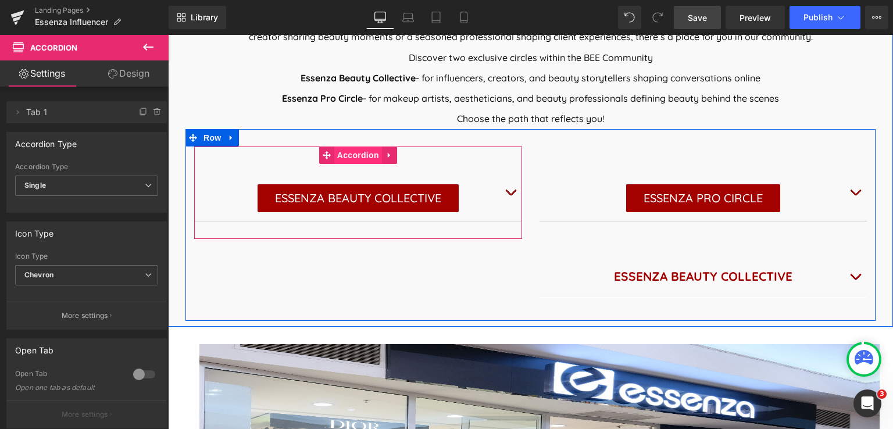
click at [339, 156] on span "Accordion" at bounding box center [358, 154] width 48 height 17
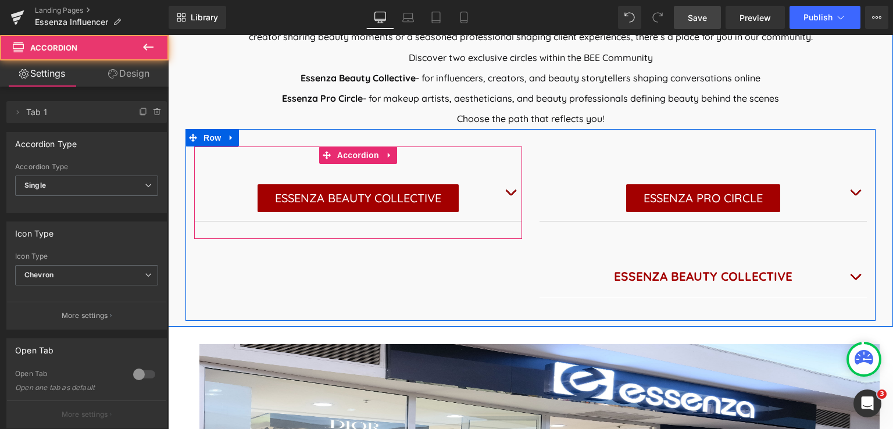
click at [510, 195] on span "button" at bounding box center [510, 195] width 0 height 0
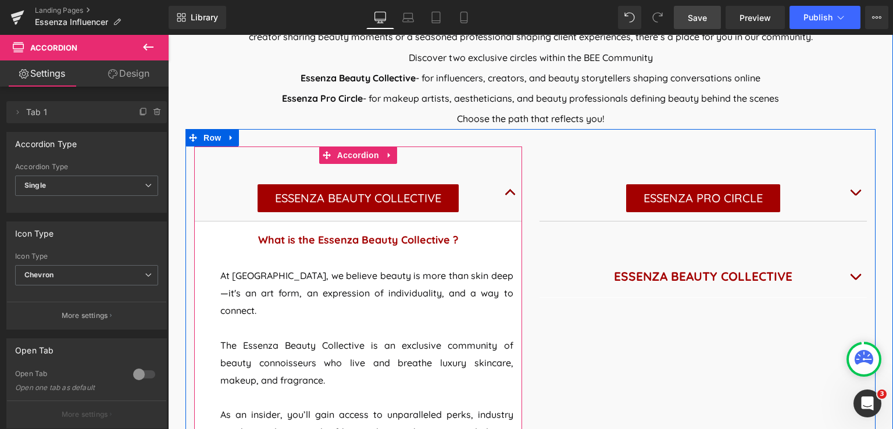
click at [502, 192] on button "button" at bounding box center [510, 192] width 23 height 57
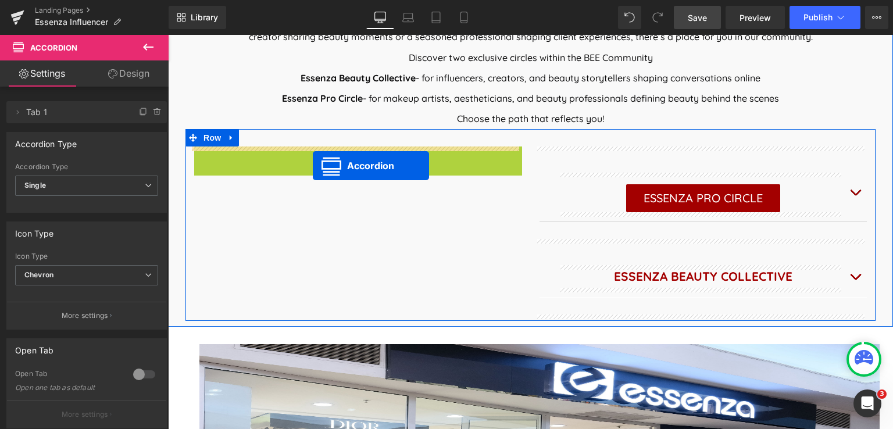
drag, startPoint x: 350, startPoint y: 155, endPoint x: 313, endPoint y: 166, distance: 39.4
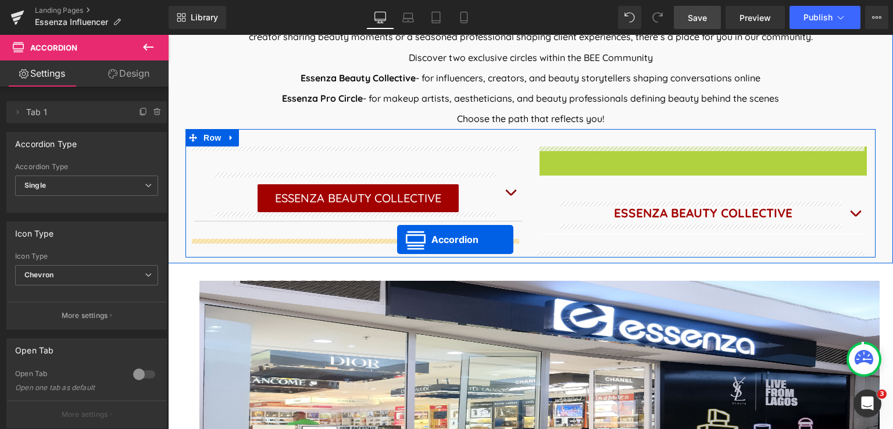
drag, startPoint x: 695, startPoint y: 157, endPoint x: 395, endPoint y: 239, distance: 310.9
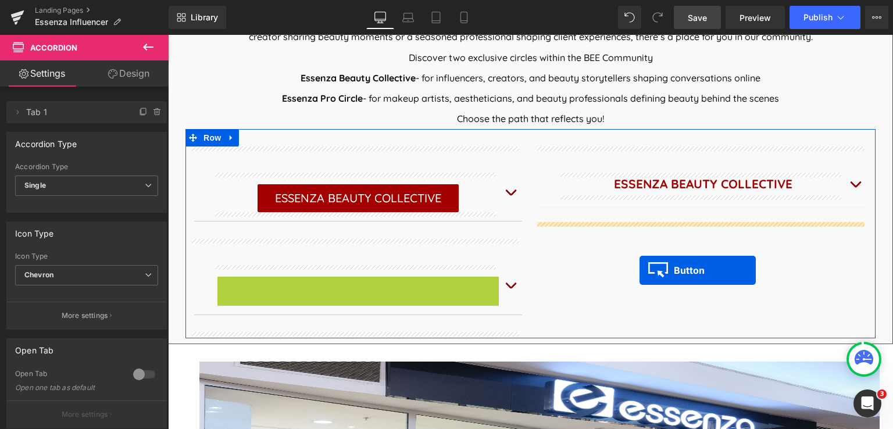
drag, startPoint x: 346, startPoint y: 292, endPoint x: 639, endPoint y: 270, distance: 293.7
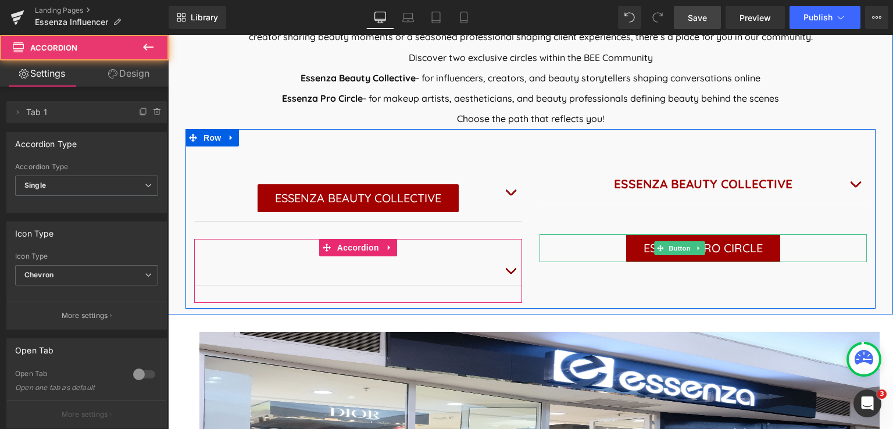
click at [510, 274] on span "button" at bounding box center [510, 274] width 0 height 0
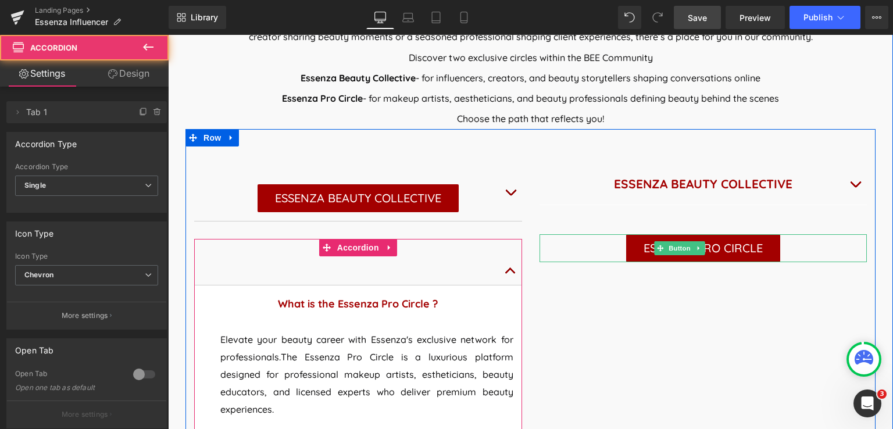
click at [510, 274] on span "button" at bounding box center [510, 274] width 0 height 0
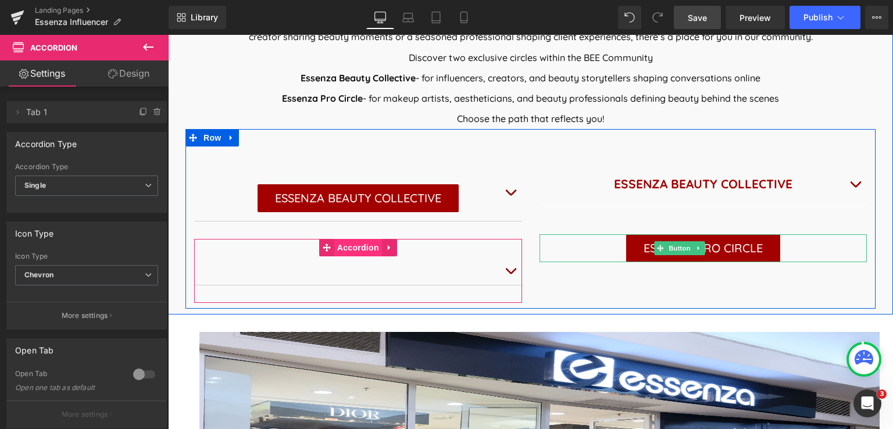
click at [358, 249] on span "Accordion" at bounding box center [358, 247] width 48 height 17
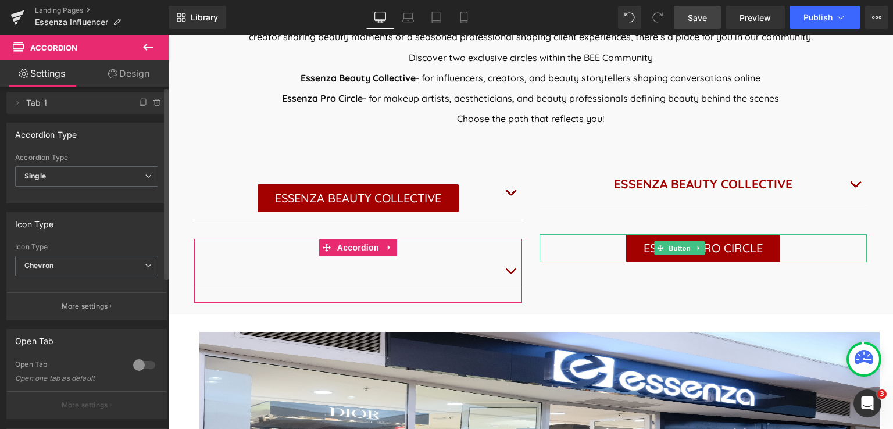
scroll to position [0, 0]
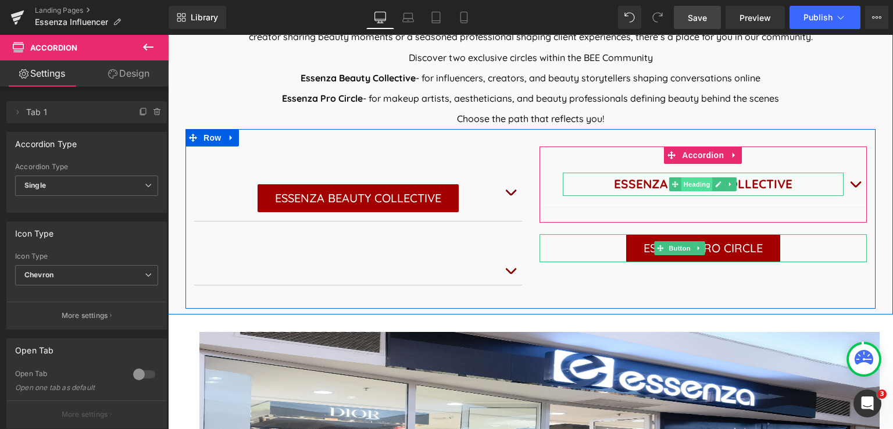
click at [689, 184] on span "Heading" at bounding box center [696, 184] width 31 height 14
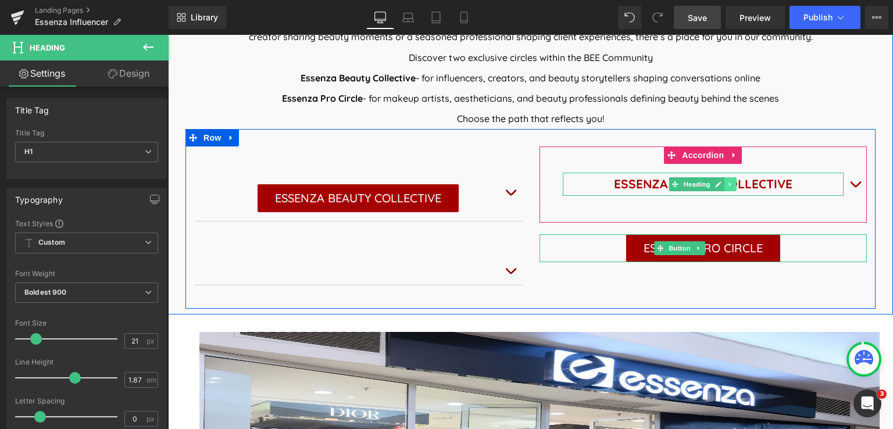
click at [727, 184] on icon at bounding box center [730, 184] width 6 height 7
click at [721, 184] on icon at bounding box center [724, 184] width 6 height 6
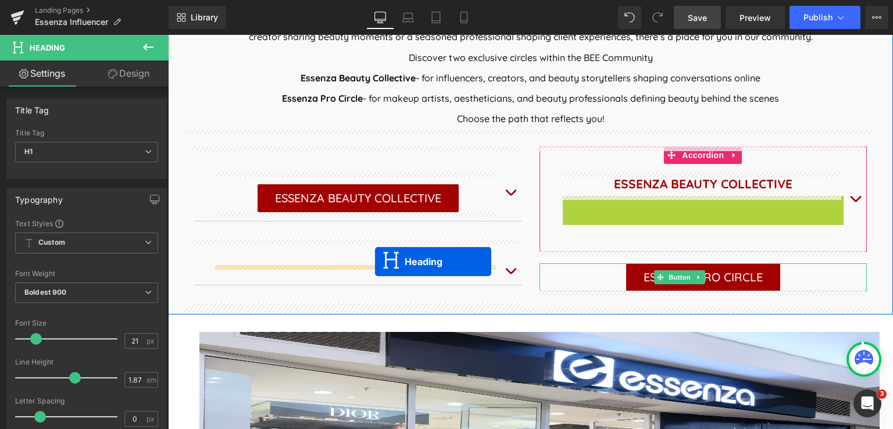
drag, startPoint x: 688, startPoint y: 205, endPoint x: 375, endPoint y: 262, distance: 317.7
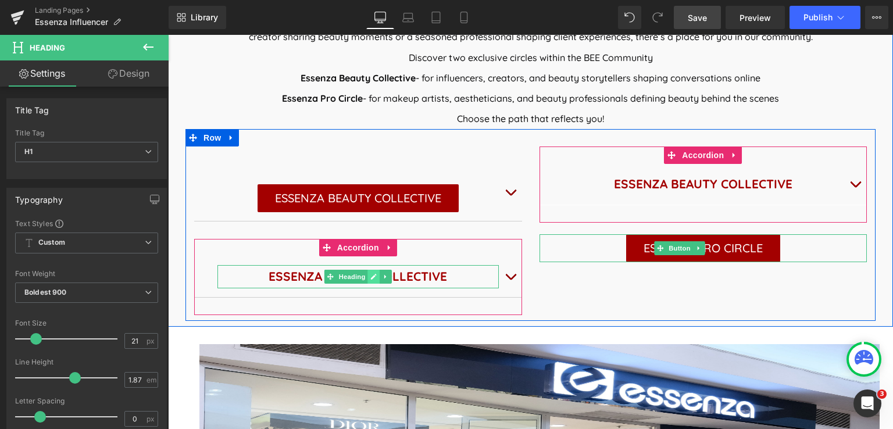
click at [373, 273] on link at bounding box center [373, 277] width 12 height 14
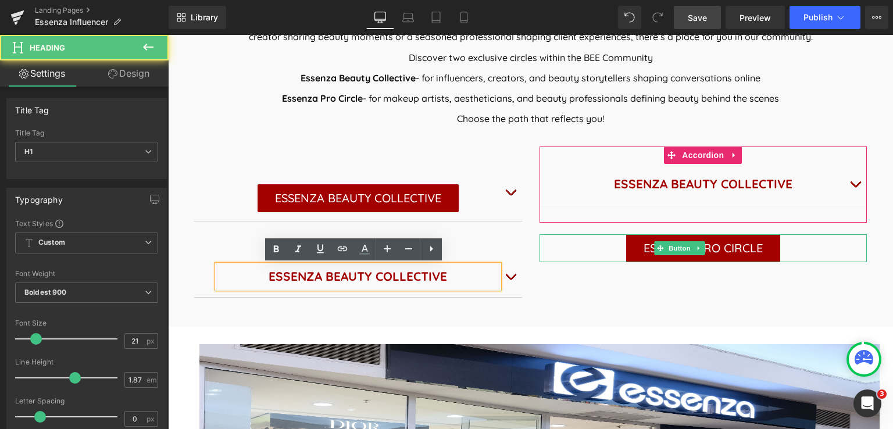
click at [367, 278] on h1 "ESSENZA BEAUTY COLLECTIVE" at bounding box center [357, 276] width 281 height 23
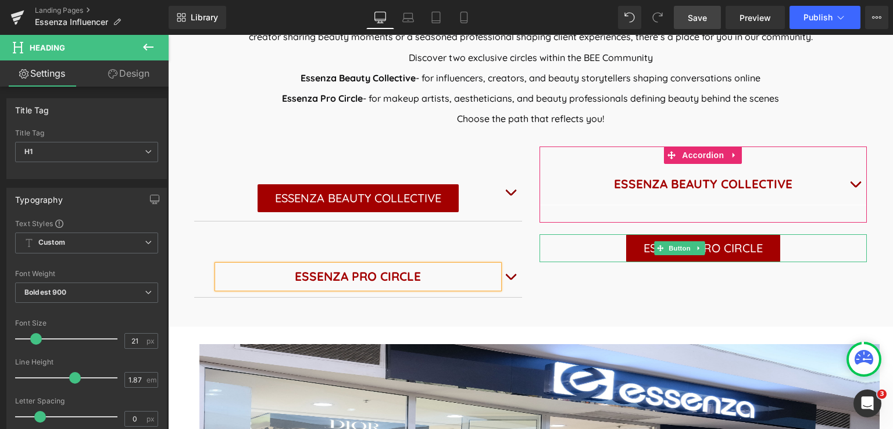
click at [704, 17] on span "Save" at bounding box center [697, 18] width 19 height 12
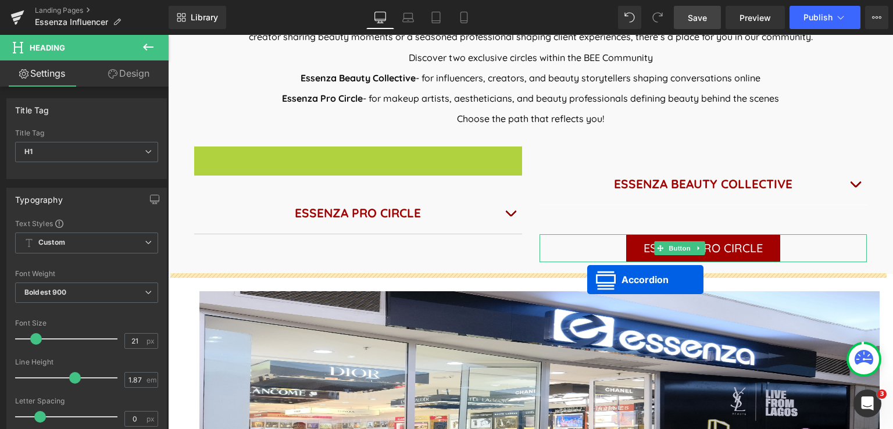
drag, startPoint x: 325, startPoint y: 155, endPoint x: 587, endPoint y: 280, distance: 289.8
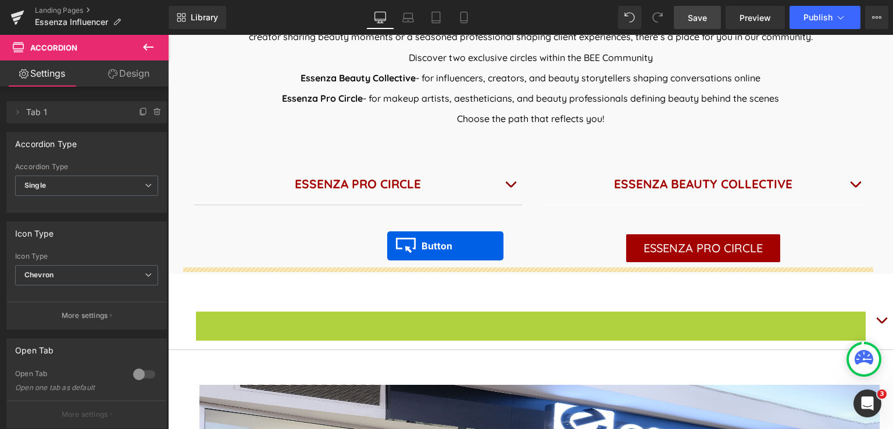
drag, startPoint x: 509, startPoint y: 327, endPoint x: 387, endPoint y: 246, distance: 146.4
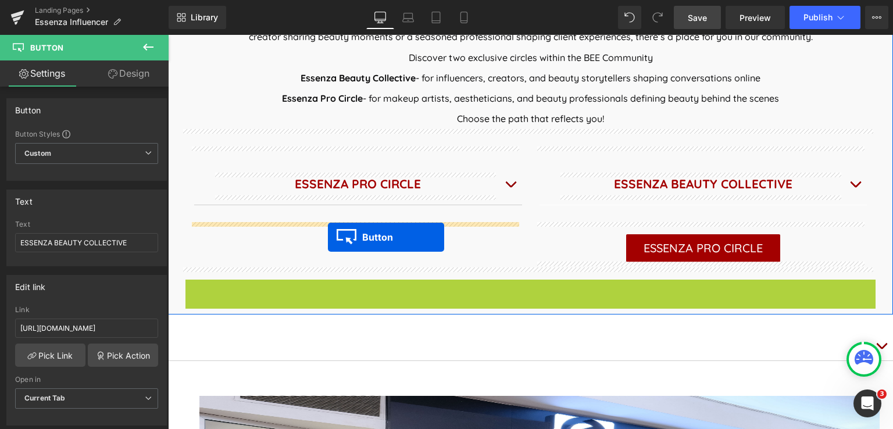
drag, startPoint x: 510, startPoint y: 294, endPoint x: 328, endPoint y: 237, distance: 190.6
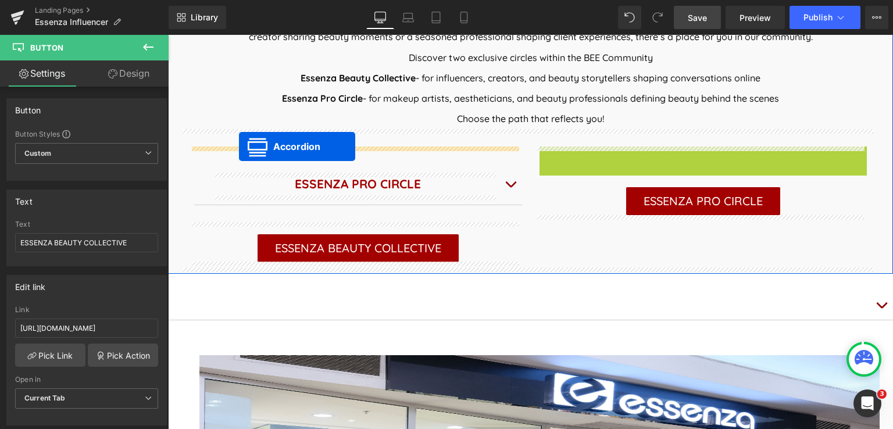
drag, startPoint x: 686, startPoint y: 154, endPoint x: 239, endPoint y: 146, distance: 447.0
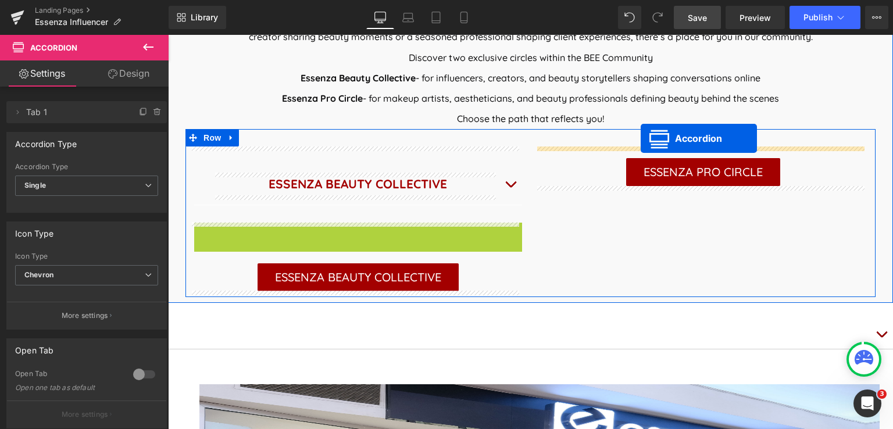
drag, startPoint x: 322, startPoint y: 228, endPoint x: 640, endPoint y: 138, distance: 331.0
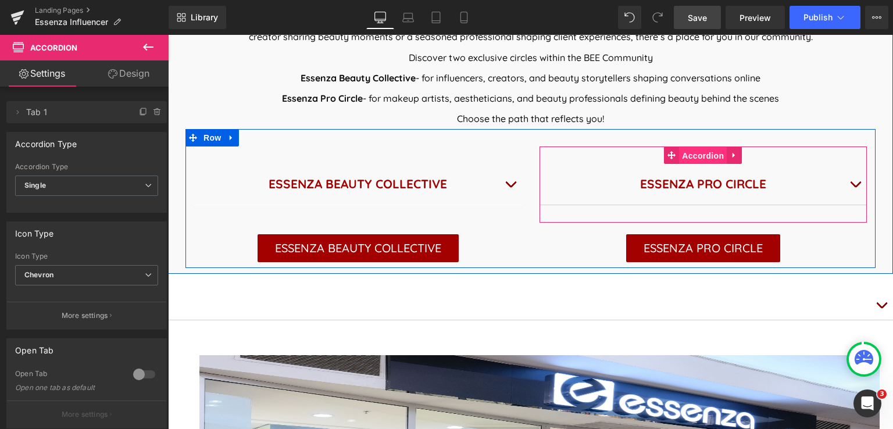
click at [703, 156] on span "Accordion" at bounding box center [703, 155] width 48 height 17
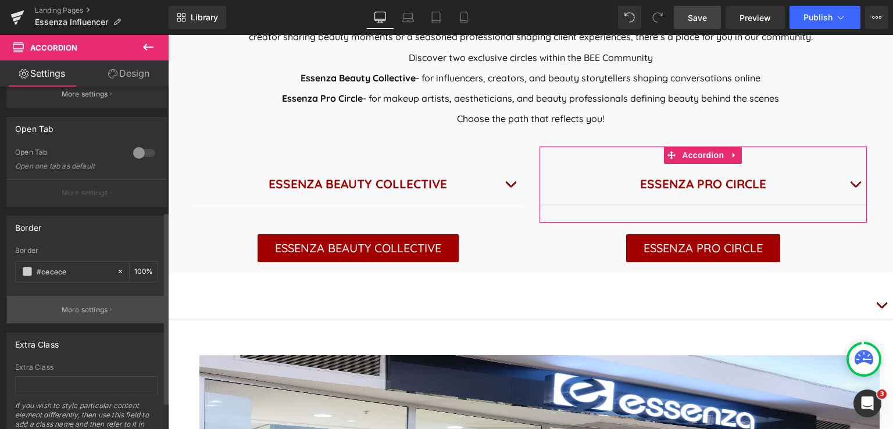
scroll to position [232, 0]
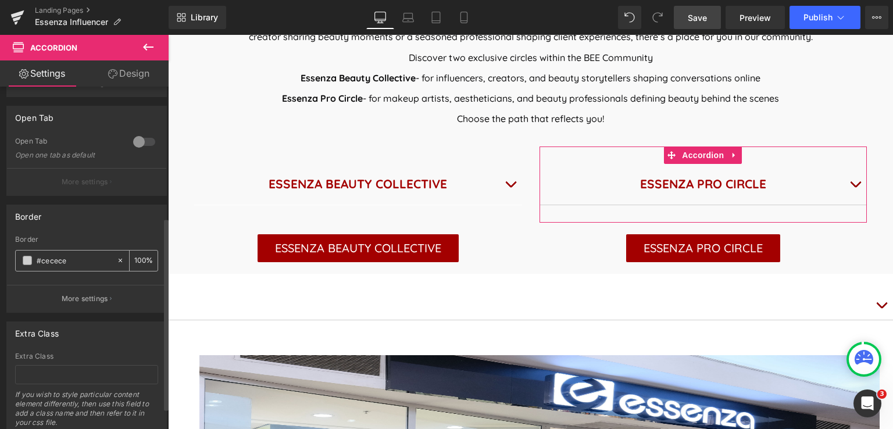
click at [81, 257] on input "#cecece" at bounding box center [74, 260] width 74 height 13
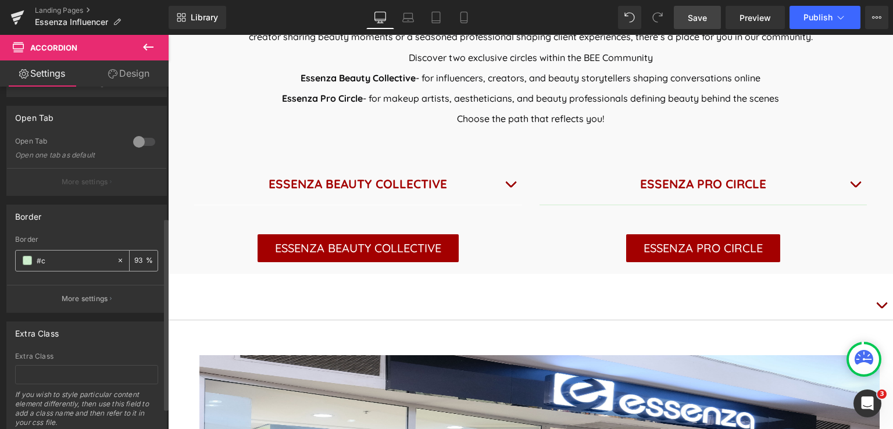
type input "#"
type input "#FFFFFF"
click at [700, 20] on span "Save" at bounding box center [697, 18] width 19 height 12
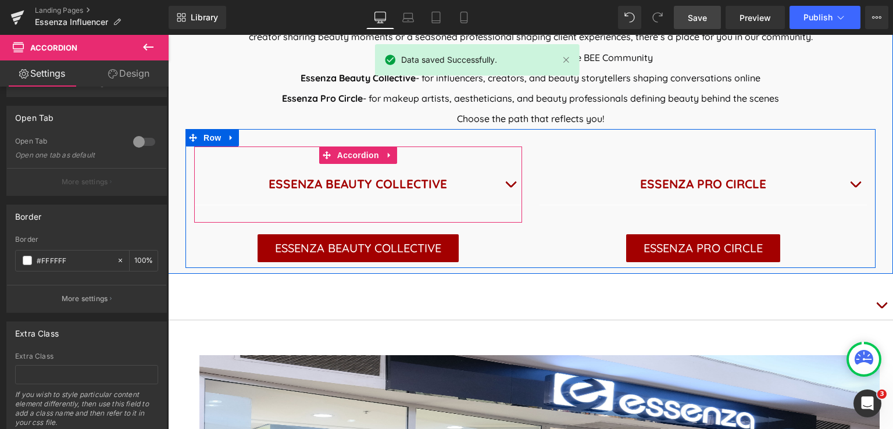
click at [504, 182] on button "button" at bounding box center [510, 184] width 23 height 40
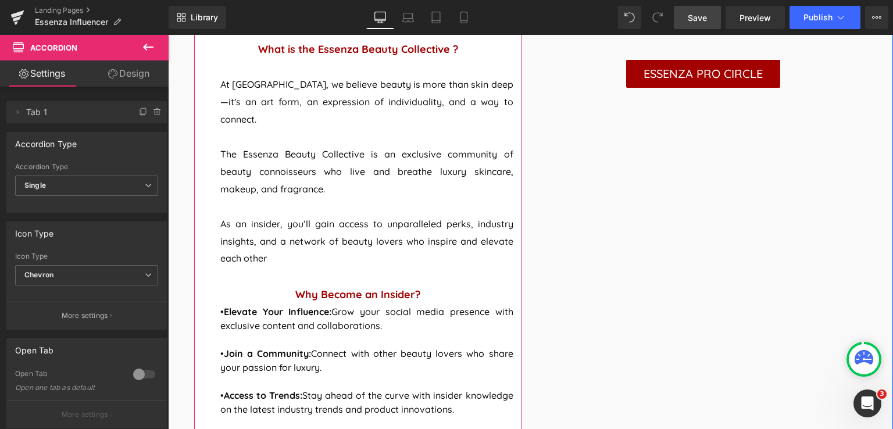
scroll to position [581, 0]
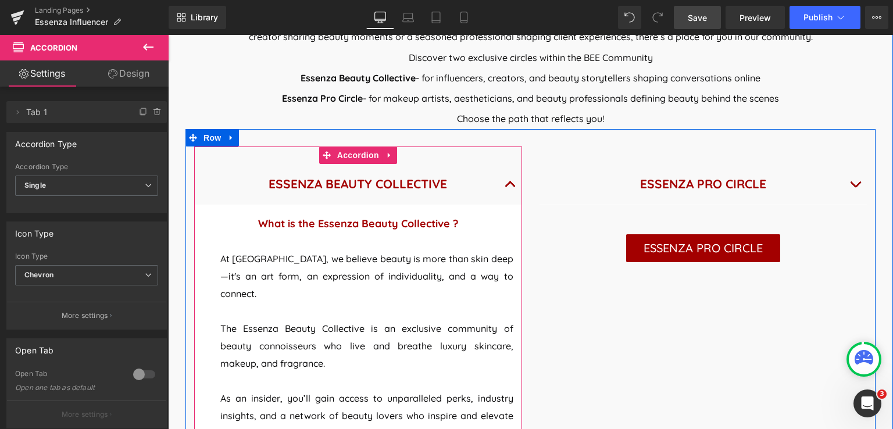
click at [501, 184] on button "button" at bounding box center [510, 184] width 23 height 40
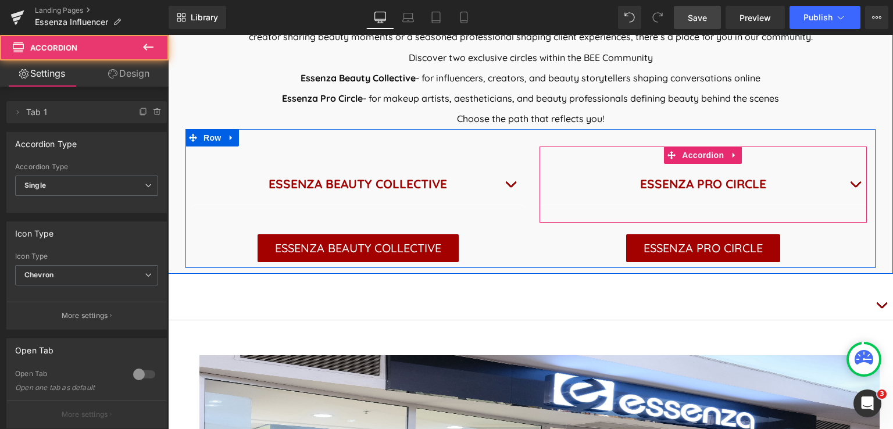
click at [851, 181] on button "button" at bounding box center [854, 184] width 23 height 40
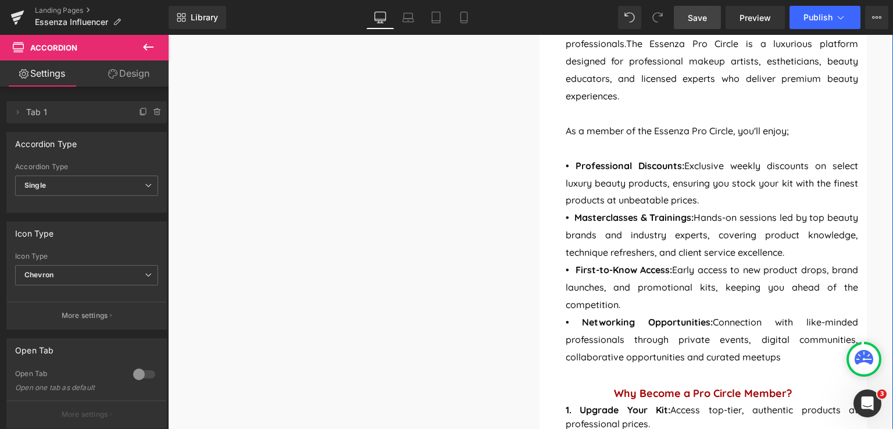
scroll to position [697, 0]
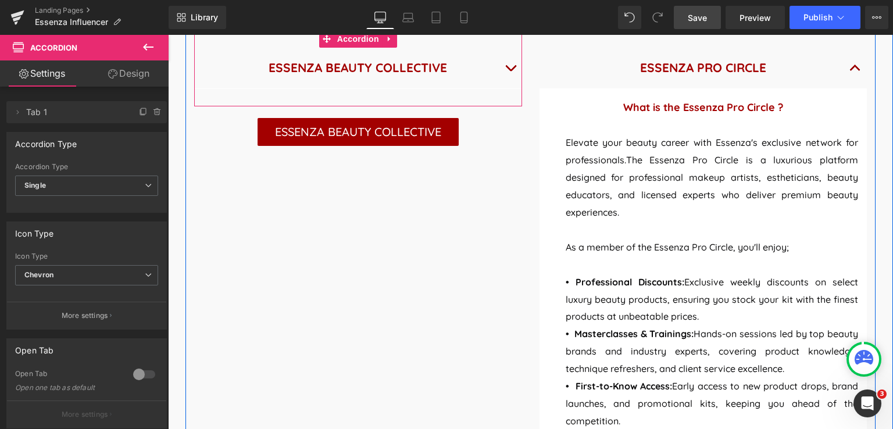
click at [504, 63] on button "button" at bounding box center [510, 68] width 23 height 40
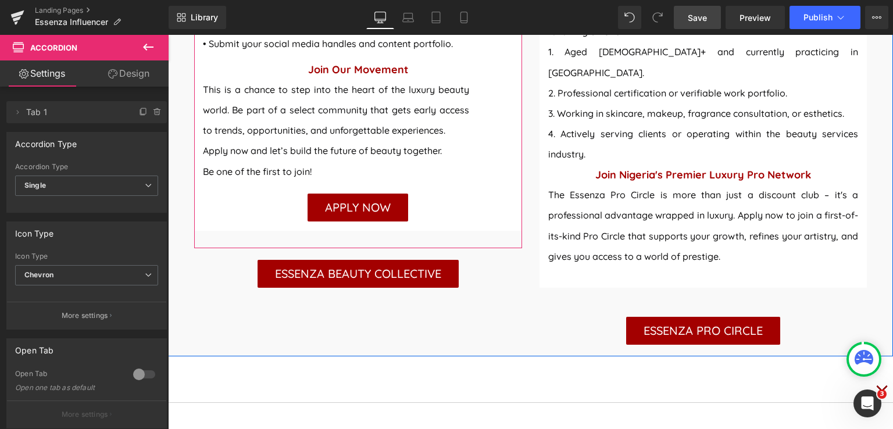
scroll to position [1395, 0]
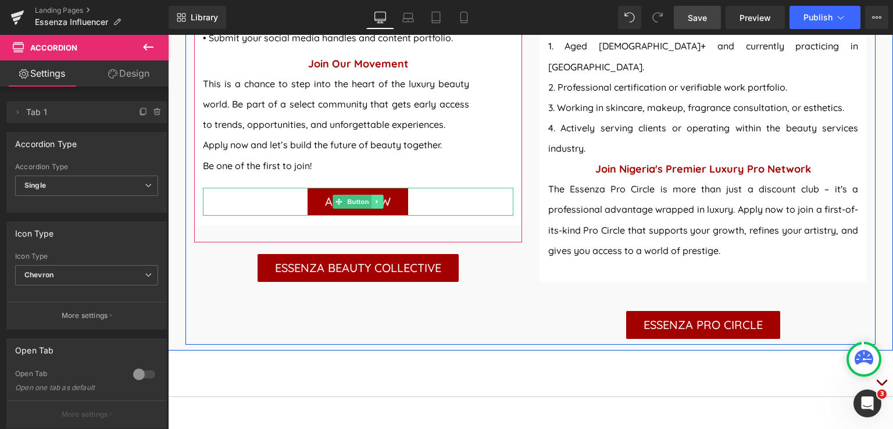
click at [374, 198] on icon at bounding box center [377, 201] width 6 height 7
click at [368, 198] on icon at bounding box center [371, 201] width 6 height 6
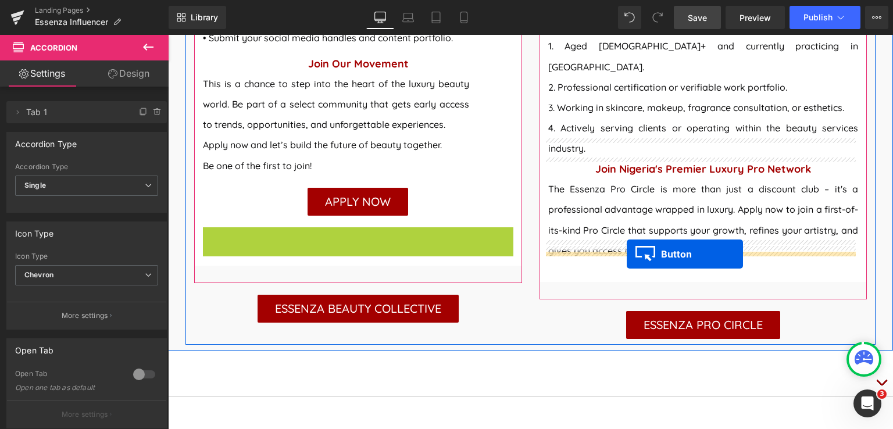
drag, startPoint x: 339, startPoint y: 203, endPoint x: 626, endPoint y: 254, distance: 292.2
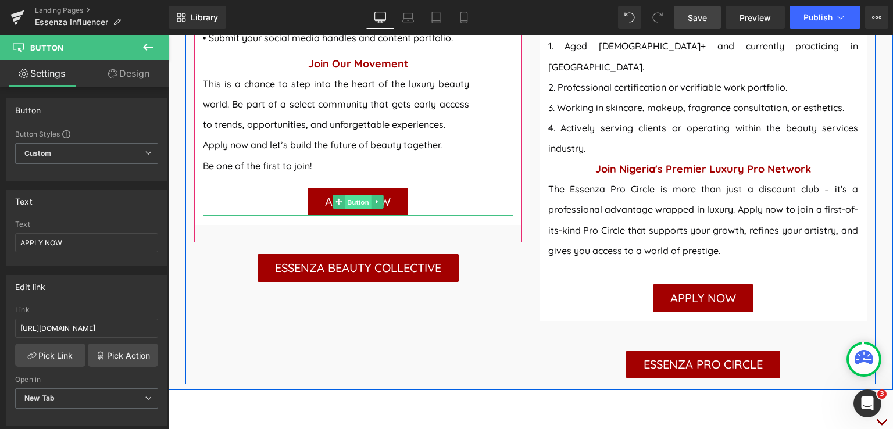
click at [335, 195] on link "Button" at bounding box center [351, 202] width 38 height 14
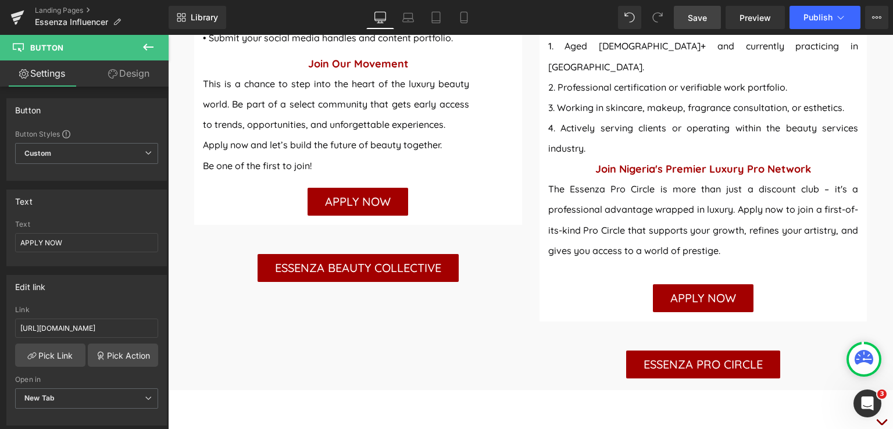
click at [695, 17] on span "Save" at bounding box center [697, 18] width 19 height 12
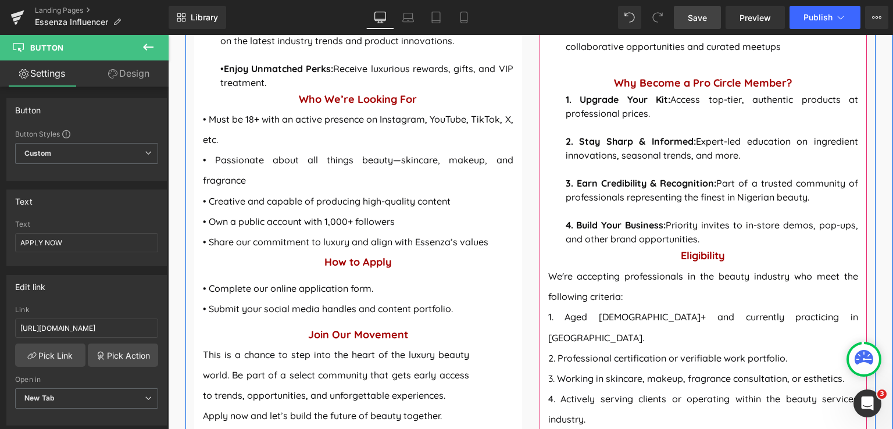
scroll to position [1104, 0]
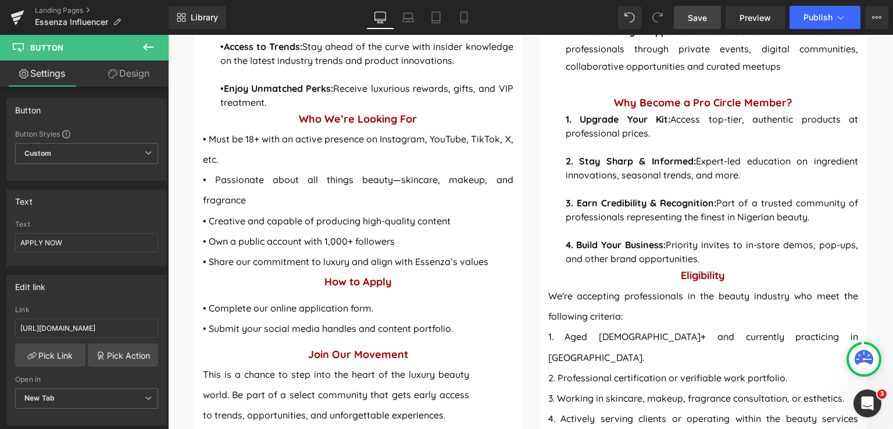
click at [708, 20] on link "Save" at bounding box center [697, 17] width 47 height 23
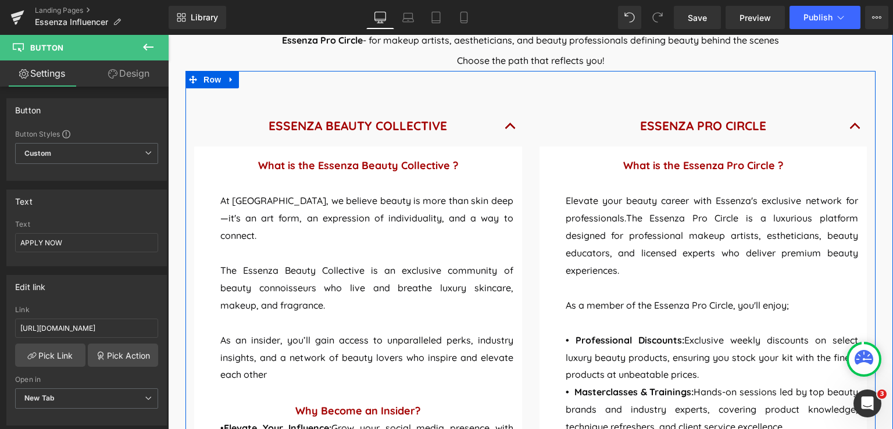
scroll to position [523, 0]
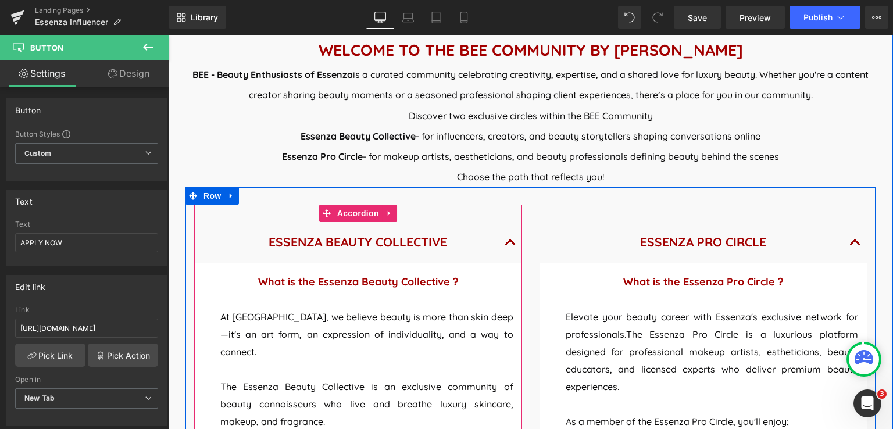
click at [510, 245] on span "button" at bounding box center [510, 245] width 0 height 0
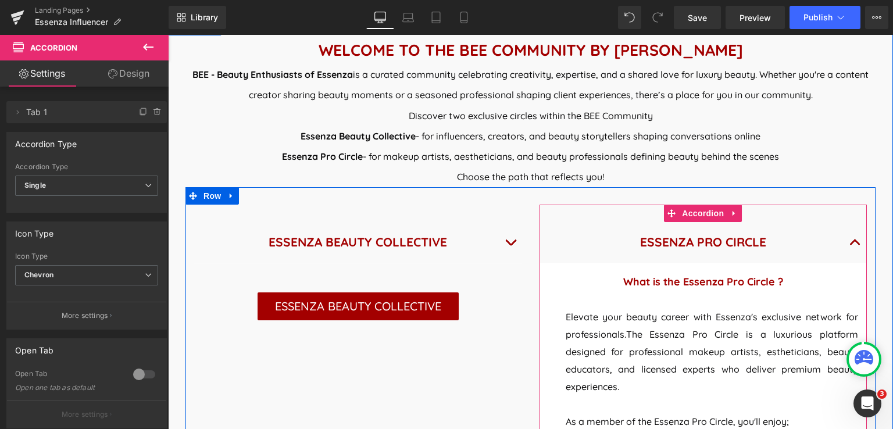
click at [850, 245] on button "button" at bounding box center [854, 242] width 23 height 40
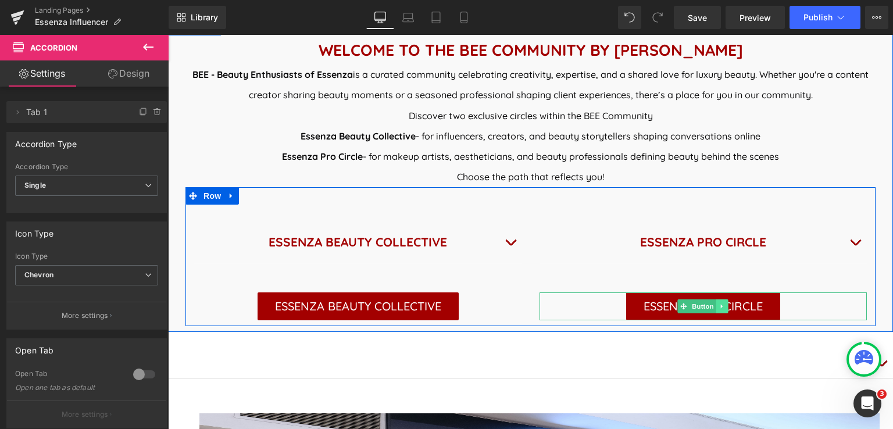
click at [719, 309] on icon at bounding box center [722, 306] width 6 height 7
click at [725, 307] on icon at bounding box center [728, 306] width 6 height 7
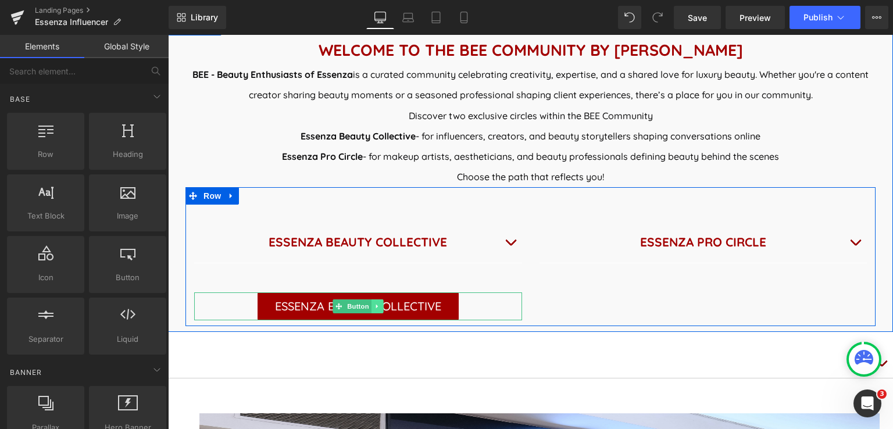
click at [375, 308] on icon at bounding box center [377, 306] width 6 height 7
click at [380, 303] on icon at bounding box center [383, 306] width 6 height 6
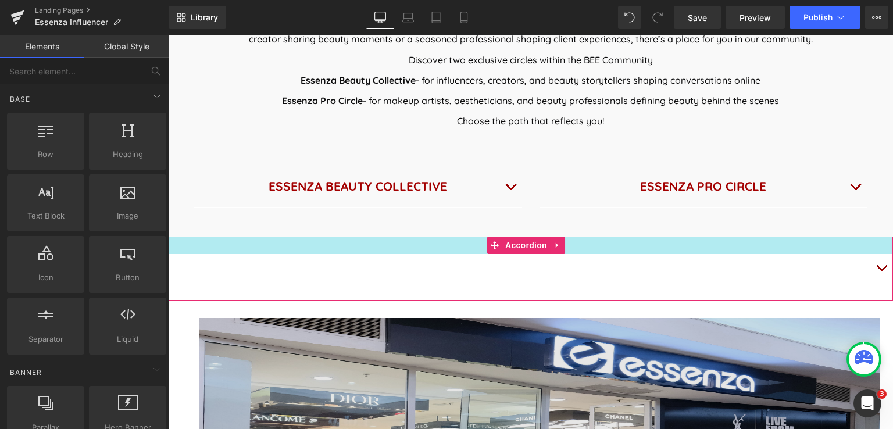
scroll to position [581, 0]
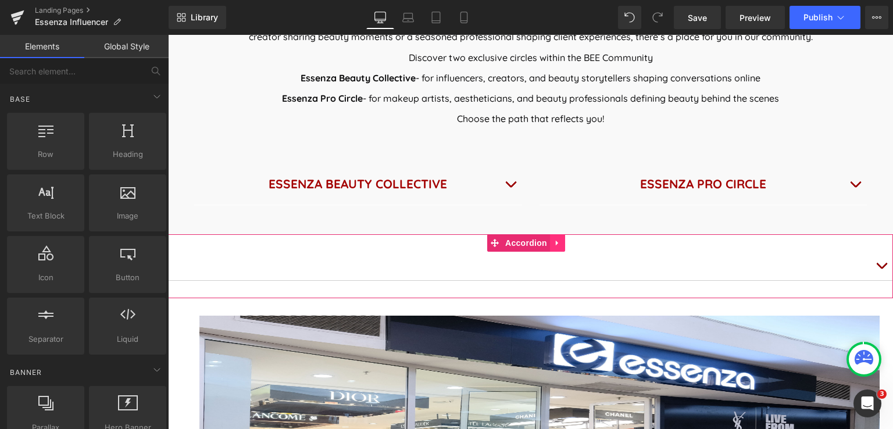
click at [556, 245] on icon at bounding box center [557, 242] width 8 height 9
click at [564, 245] on icon at bounding box center [565, 243] width 8 height 8
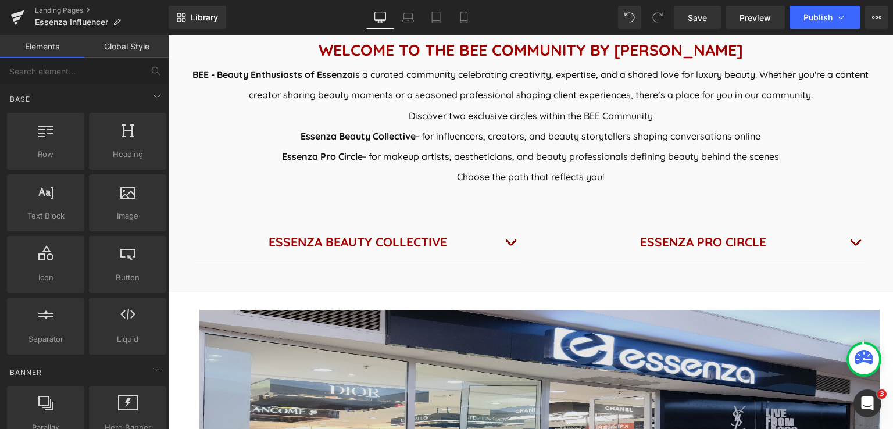
scroll to position [407, 0]
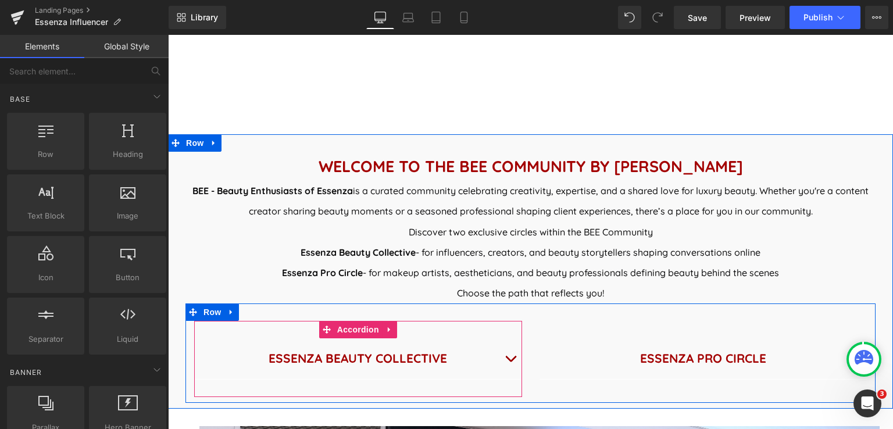
click at [508, 363] on button "button" at bounding box center [510, 358] width 23 height 40
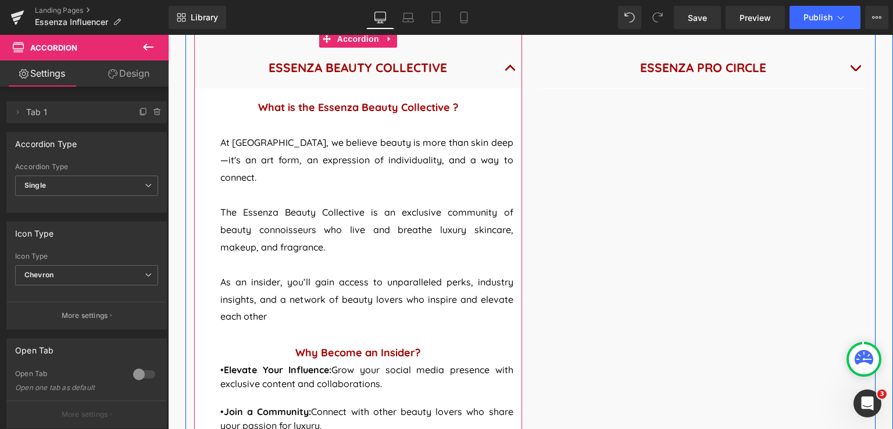
scroll to position [523, 0]
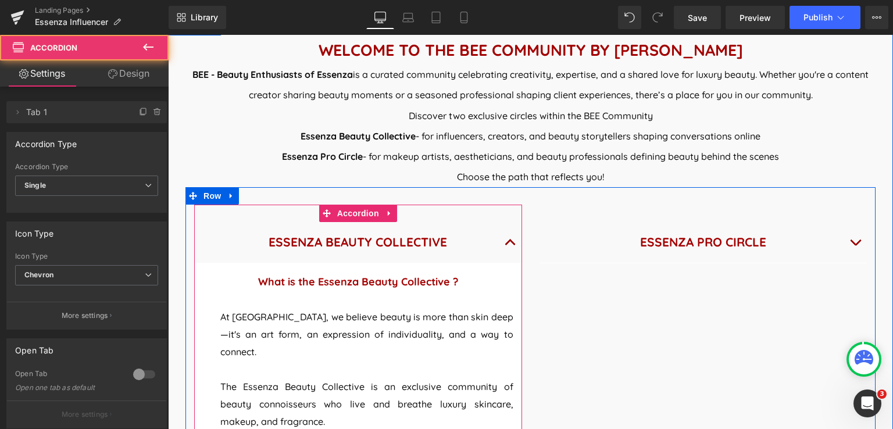
click at [505, 245] on button "button" at bounding box center [510, 242] width 23 height 40
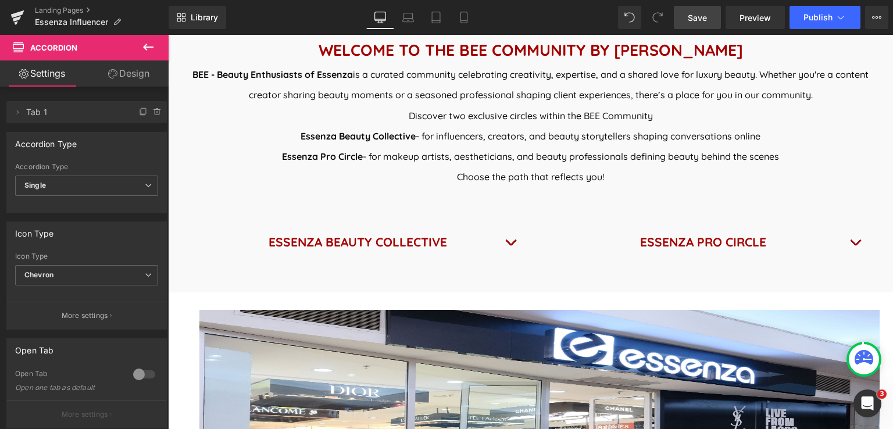
click at [703, 15] on span "Save" at bounding box center [697, 18] width 19 height 12
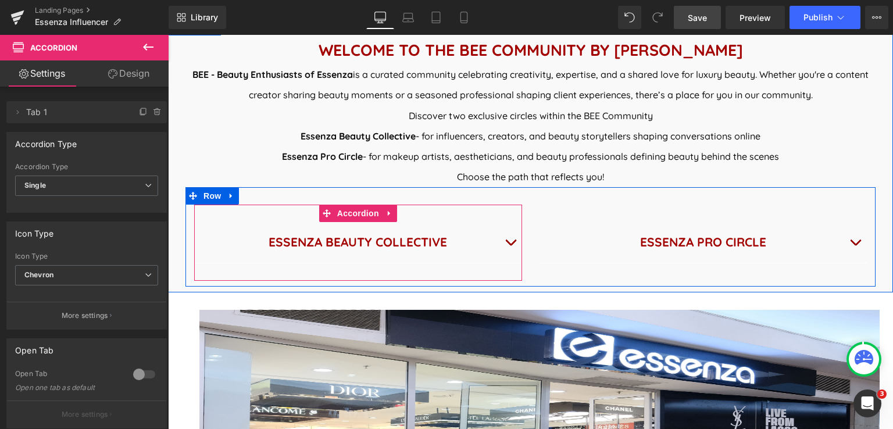
click at [504, 242] on button "button" at bounding box center [510, 242] width 23 height 40
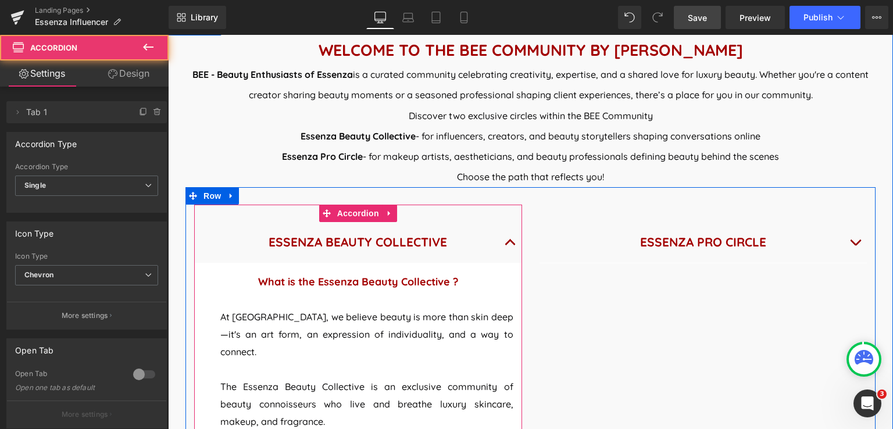
click at [504, 242] on button "button" at bounding box center [510, 242] width 23 height 40
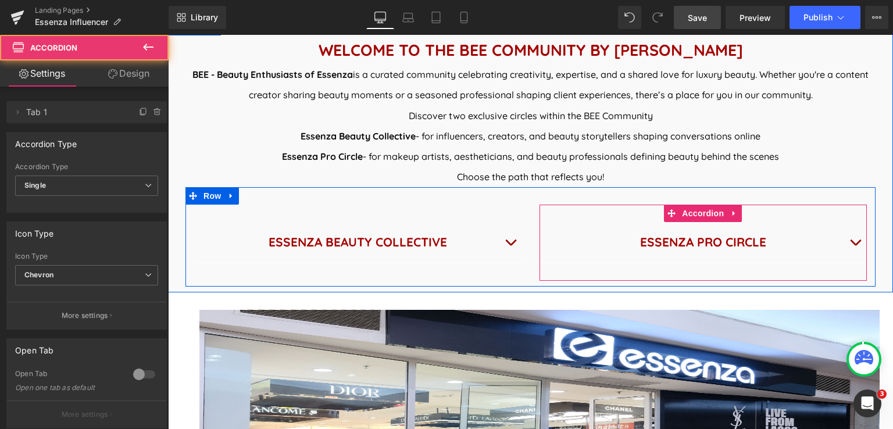
click at [846, 242] on button "button" at bounding box center [854, 242] width 23 height 40
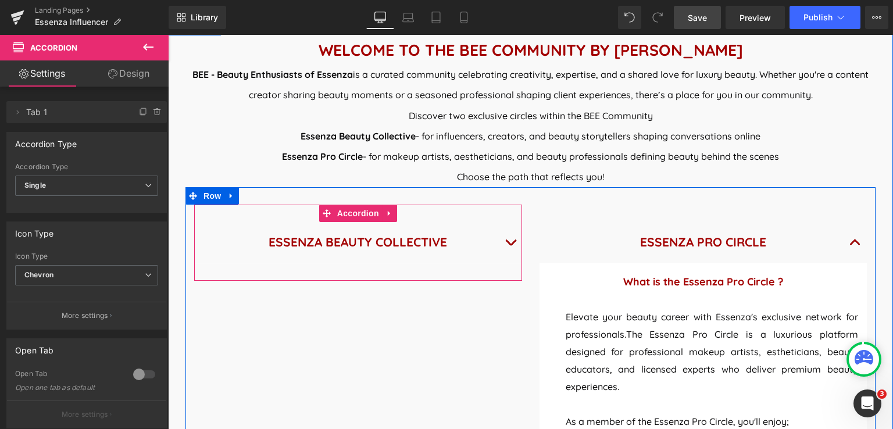
click at [507, 242] on button "button" at bounding box center [510, 242] width 23 height 40
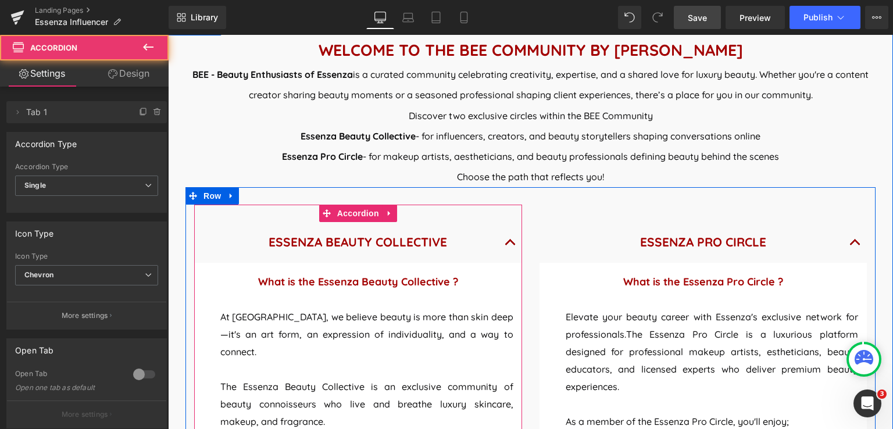
click at [510, 245] on span "button" at bounding box center [510, 245] width 0 height 0
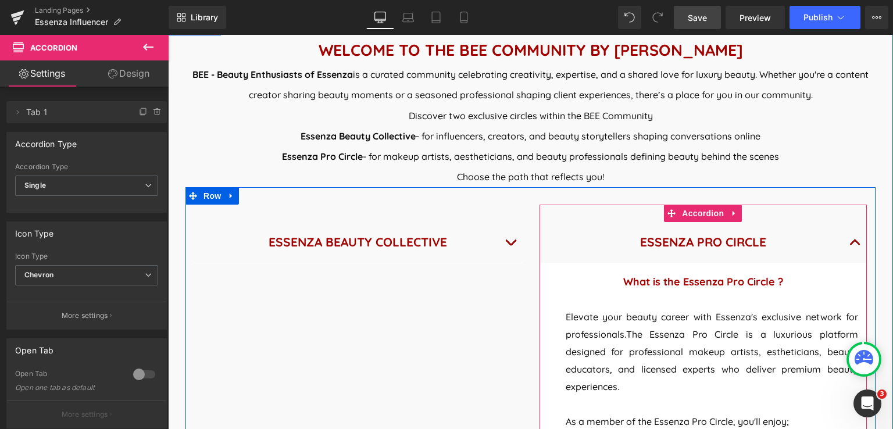
click at [847, 245] on button "button" at bounding box center [854, 242] width 23 height 40
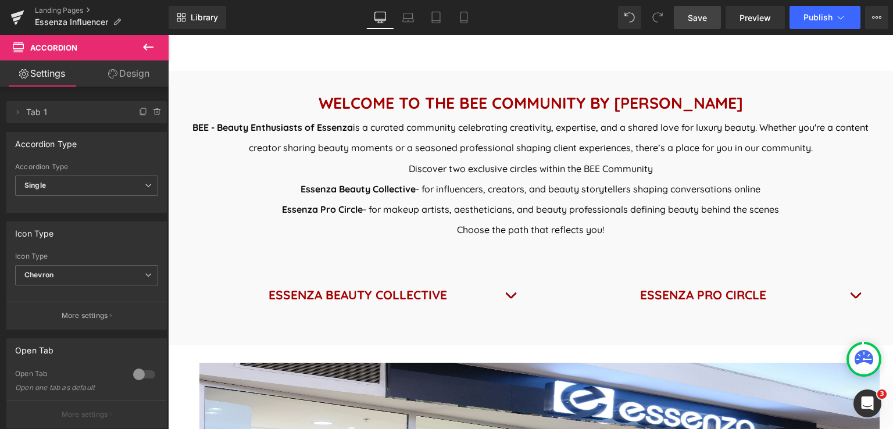
scroll to position [465, 0]
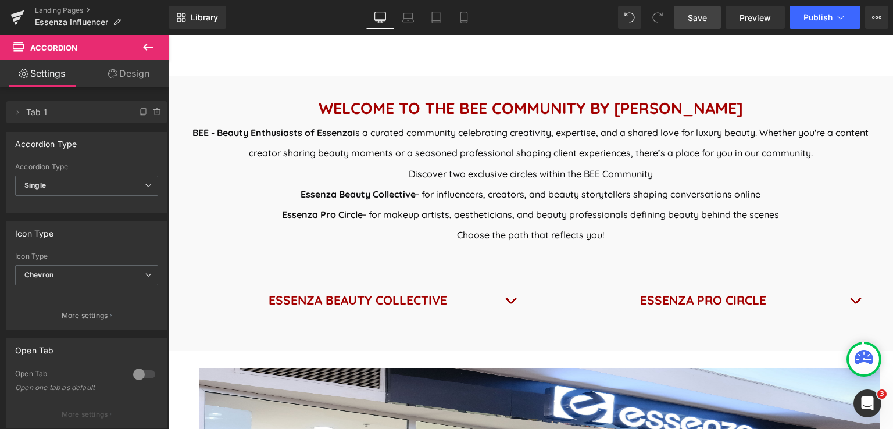
click at [697, 19] on span "Save" at bounding box center [697, 18] width 19 height 12
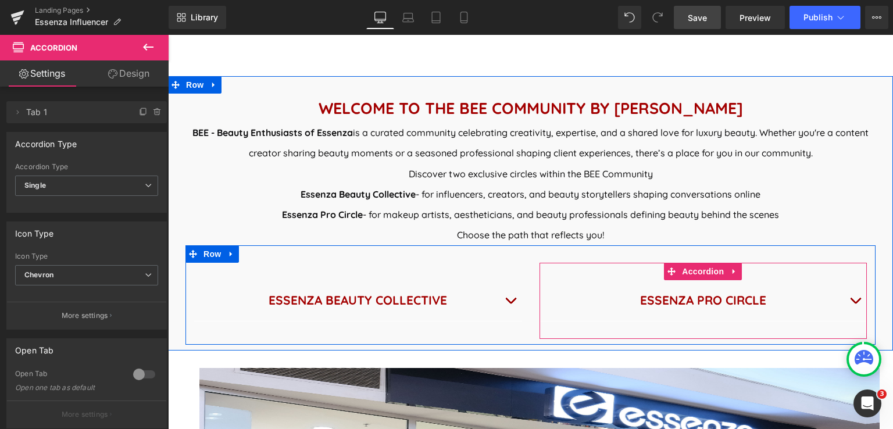
click at [851, 299] on button "button" at bounding box center [854, 300] width 23 height 40
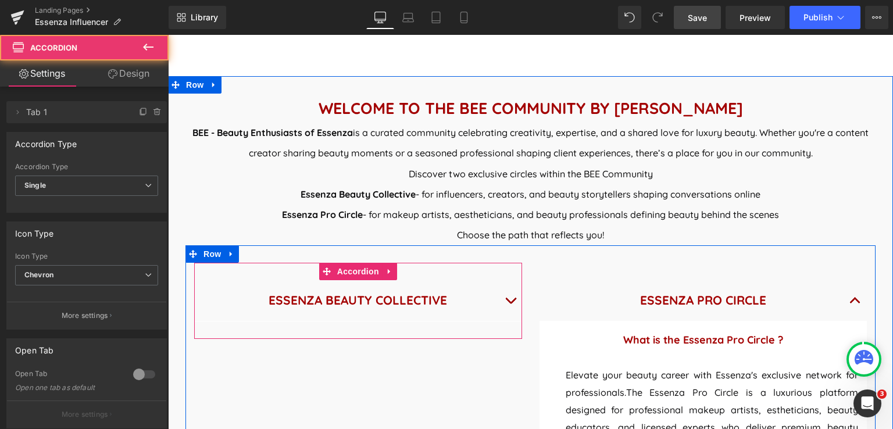
click at [506, 305] on button "button" at bounding box center [510, 300] width 23 height 40
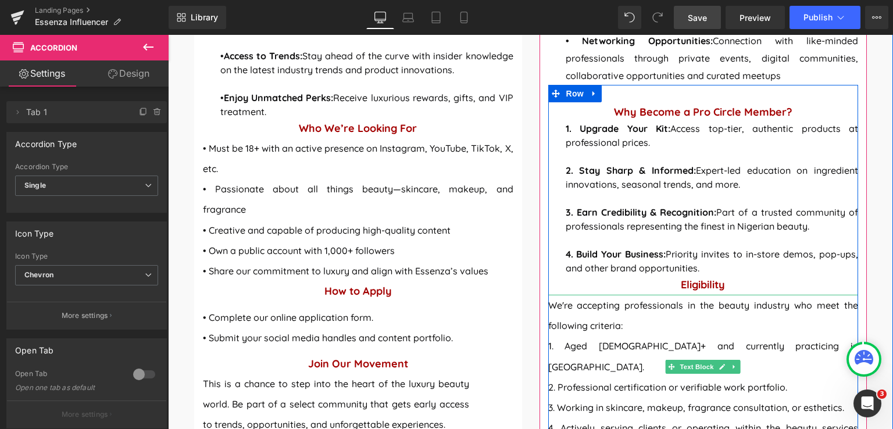
scroll to position [1162, 0]
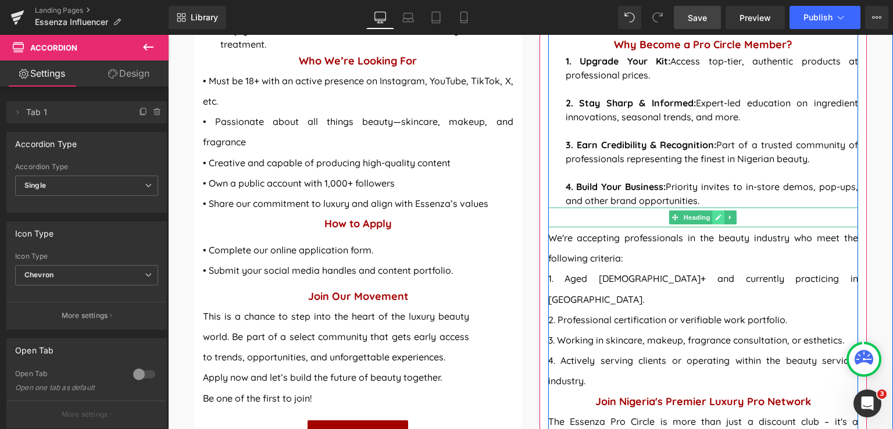
click at [715, 215] on icon at bounding box center [718, 217] width 6 height 7
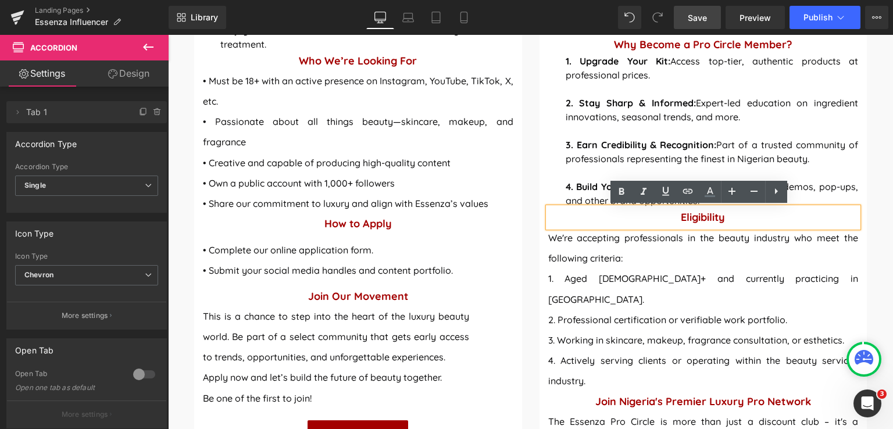
click at [731, 220] on h1 "Eligibility" at bounding box center [703, 217] width 310 height 20
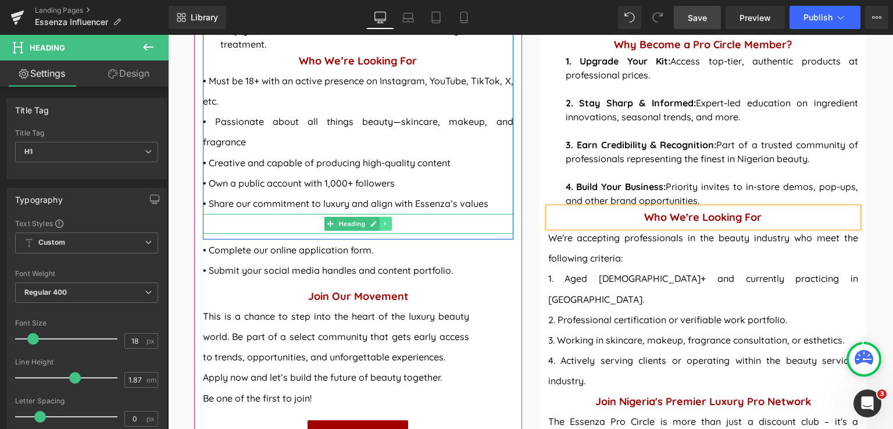
click at [382, 220] on icon at bounding box center [385, 223] width 6 height 7
click at [377, 220] on icon at bounding box center [380, 223] width 6 height 6
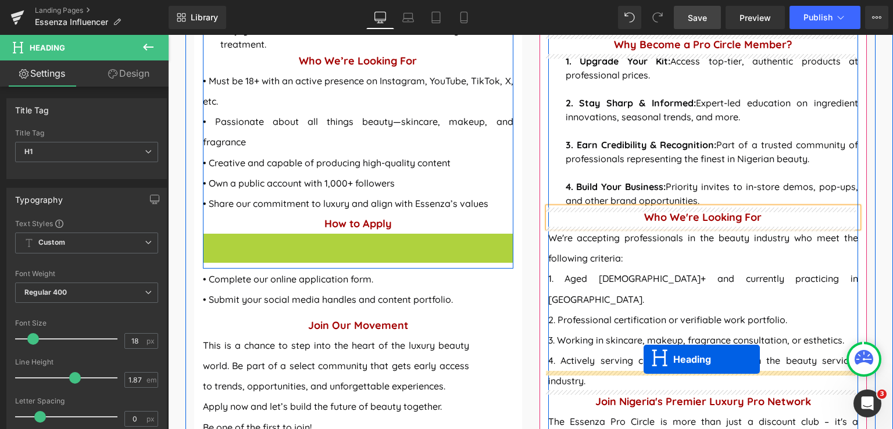
drag, startPoint x: 342, startPoint y: 205, endPoint x: 643, endPoint y: 359, distance: 338.9
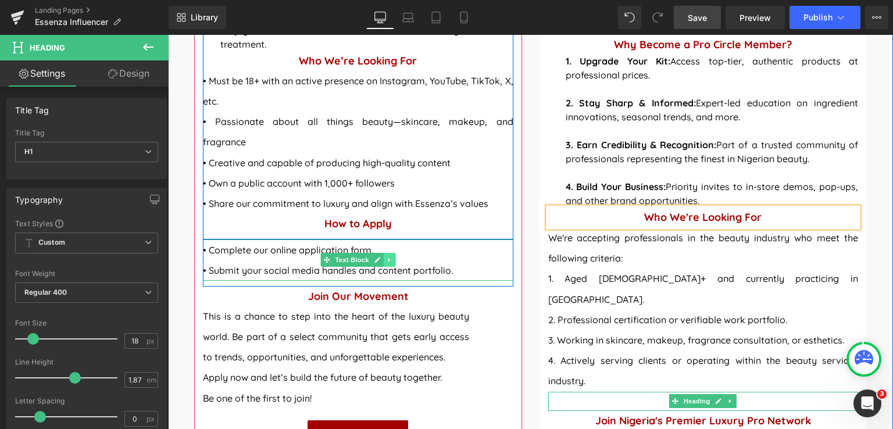
click at [386, 256] on icon at bounding box center [389, 259] width 6 height 7
click at [380, 257] on icon at bounding box center [383, 260] width 6 height 6
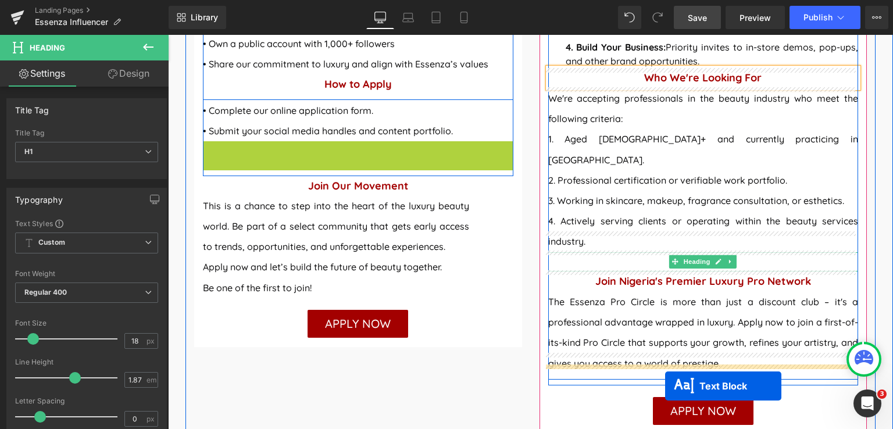
scroll to position [1325, 0]
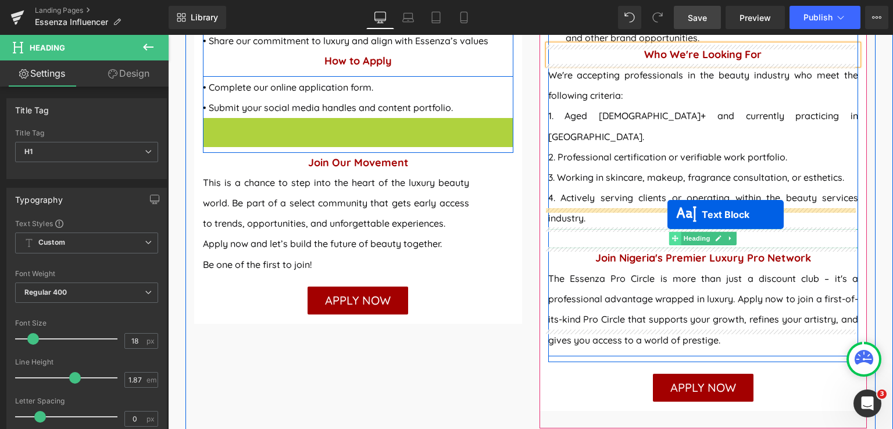
drag, startPoint x: 338, startPoint y: 263, endPoint x: 667, endPoint y: 214, distance: 333.1
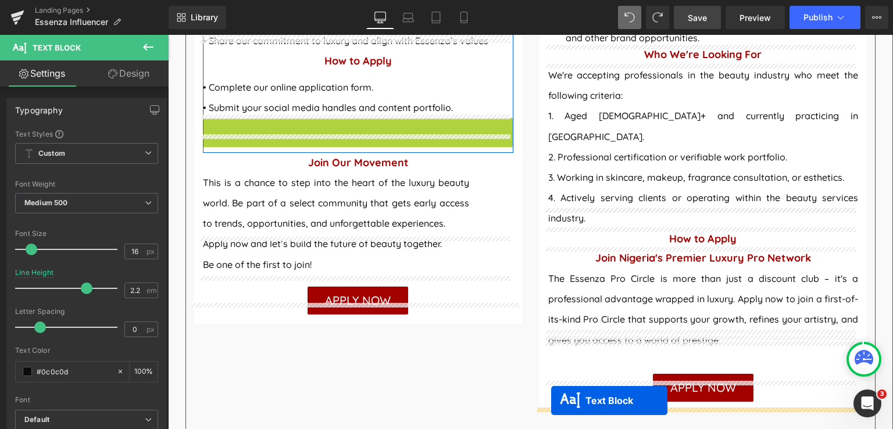
scroll to position [1360, 0]
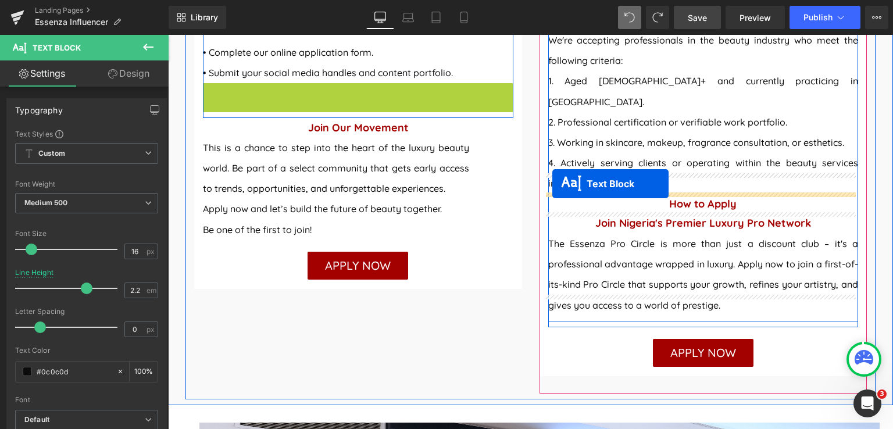
drag, startPoint x: 324, startPoint y: 274, endPoint x: 552, endPoint y: 184, distance: 245.5
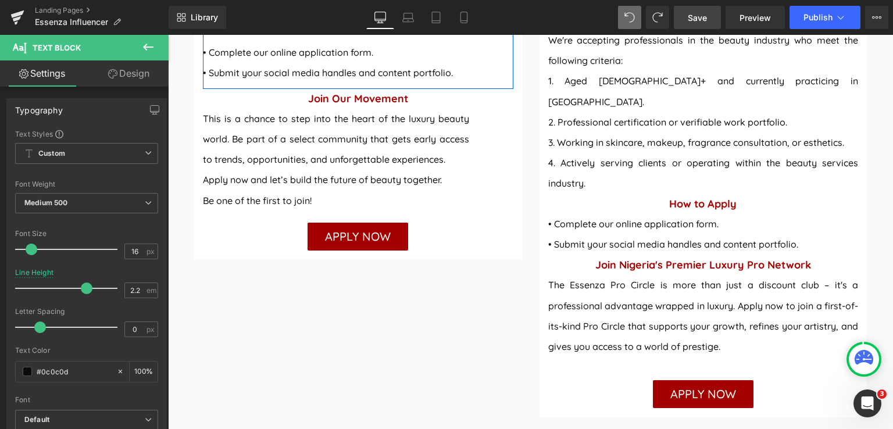
click at [700, 15] on span "Save" at bounding box center [697, 18] width 19 height 12
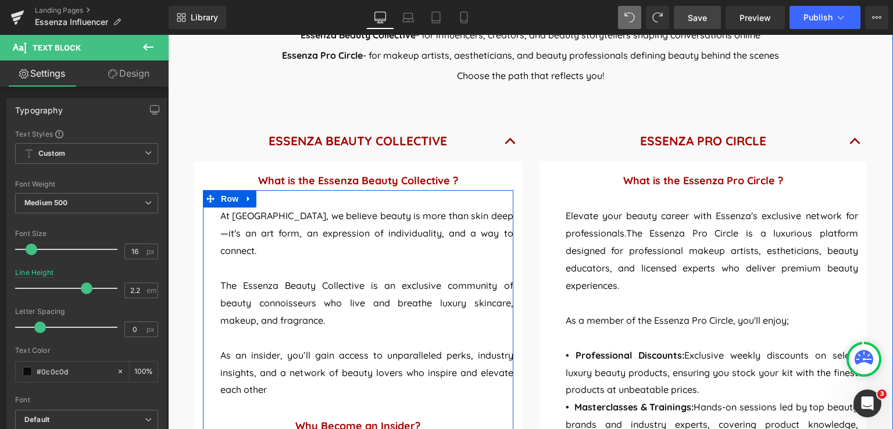
scroll to position [604, 0]
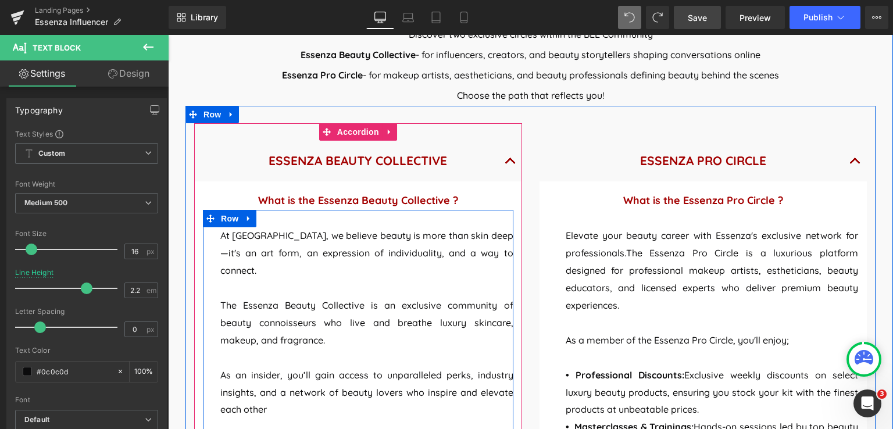
click at [510, 166] on button "button" at bounding box center [510, 161] width 23 height 40
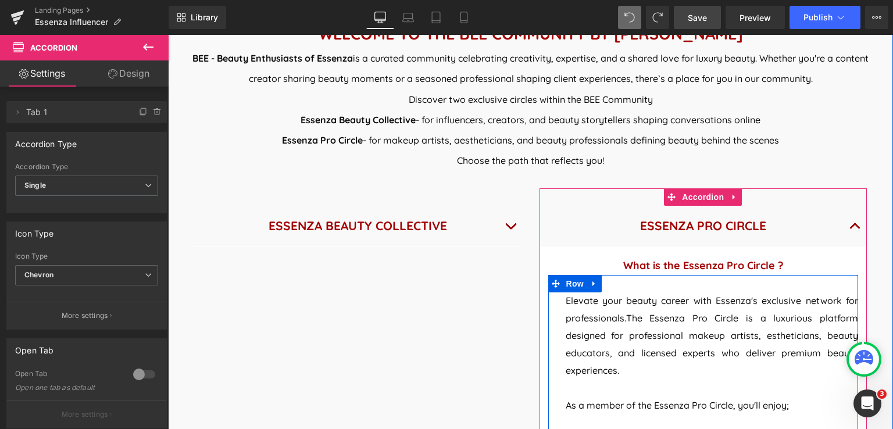
scroll to position [488, 0]
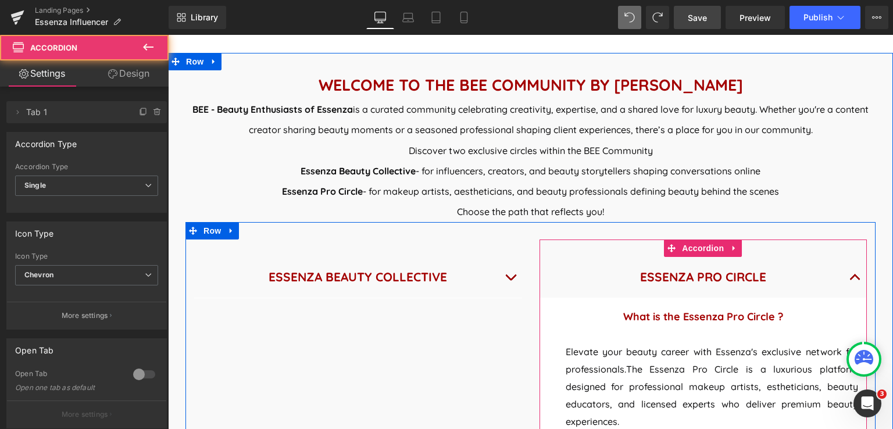
click at [846, 275] on button "button" at bounding box center [854, 277] width 23 height 40
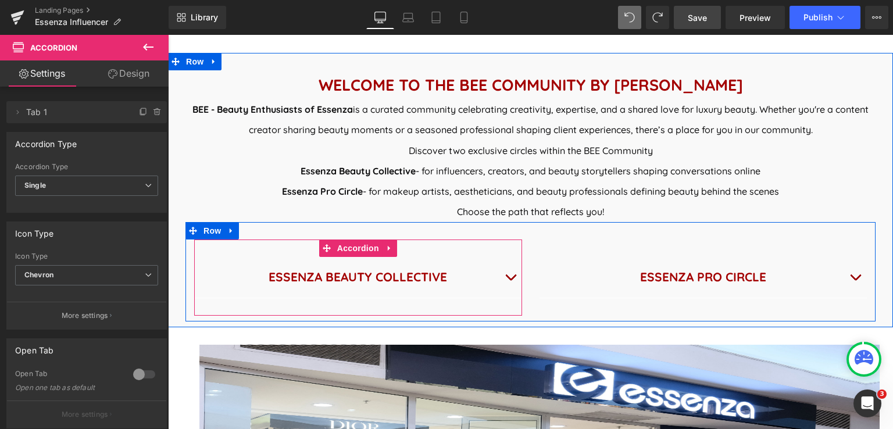
click at [508, 274] on button "button" at bounding box center [510, 277] width 23 height 40
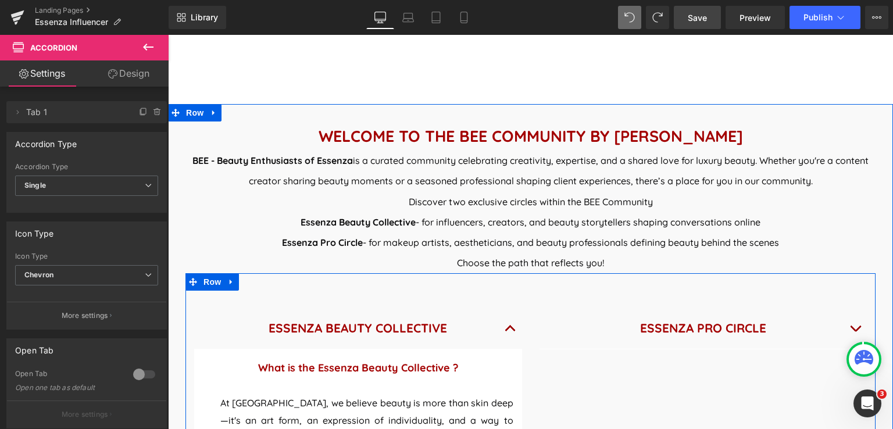
scroll to position [430, 0]
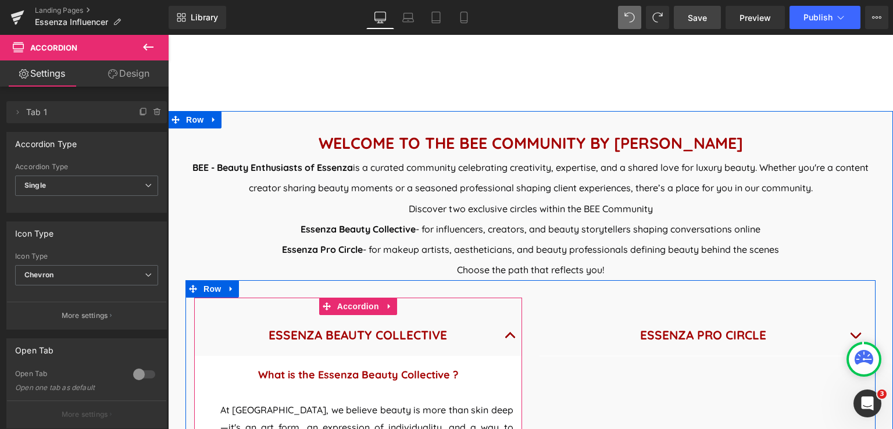
click at [510, 335] on button "button" at bounding box center [510, 335] width 23 height 40
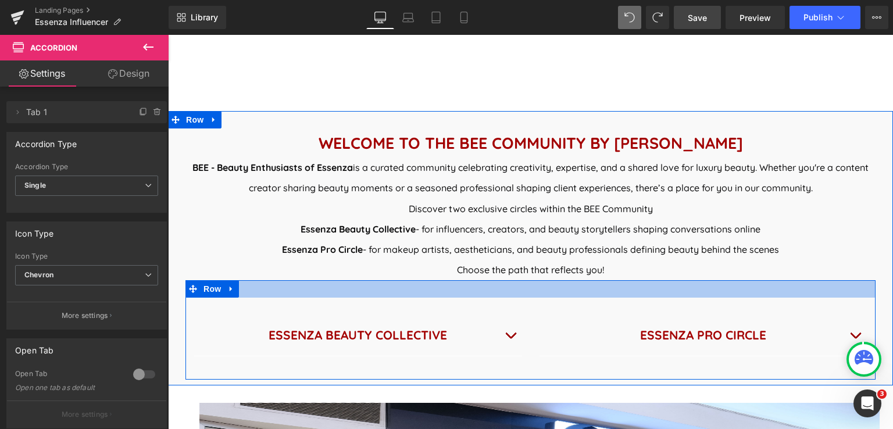
scroll to position [488, 0]
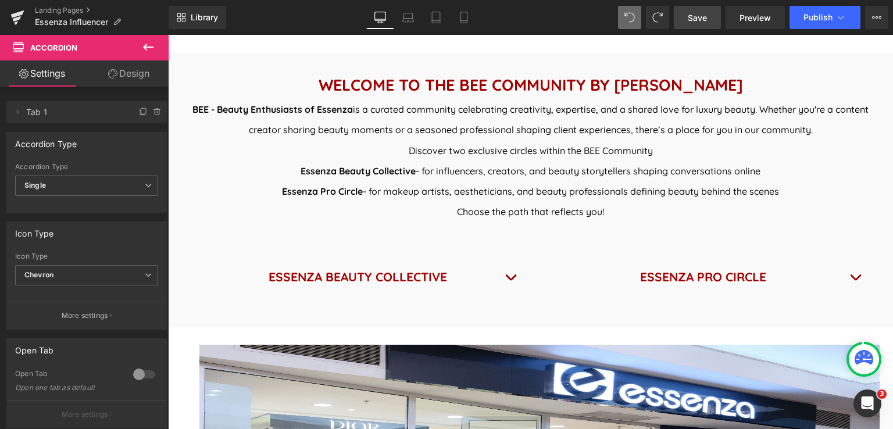
click at [700, 19] on span "Save" at bounding box center [697, 18] width 19 height 12
click at [695, 19] on span "Save" at bounding box center [697, 18] width 19 height 12
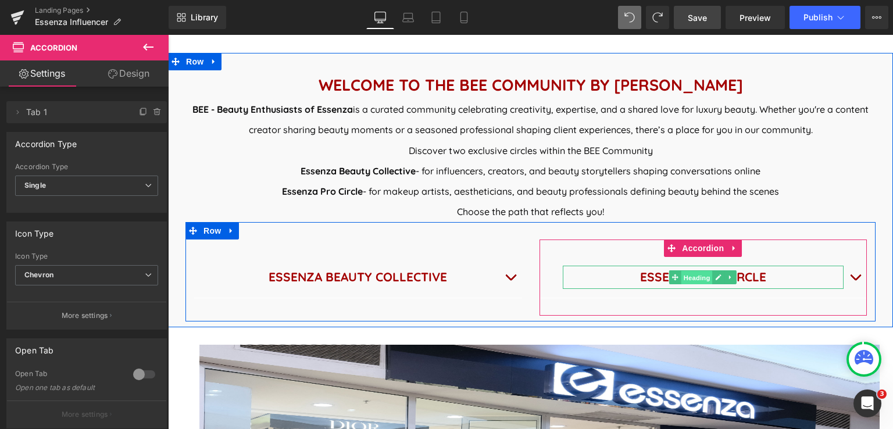
click at [694, 275] on span "Heading" at bounding box center [696, 278] width 31 height 14
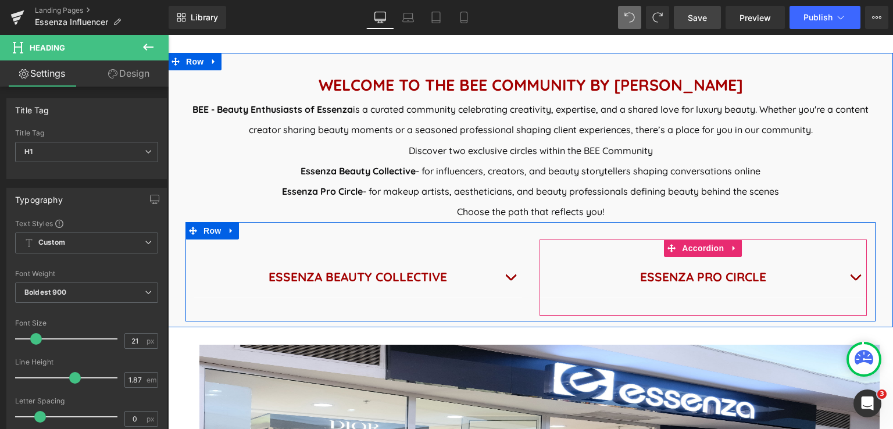
click at [849, 274] on button "button" at bounding box center [854, 277] width 23 height 40
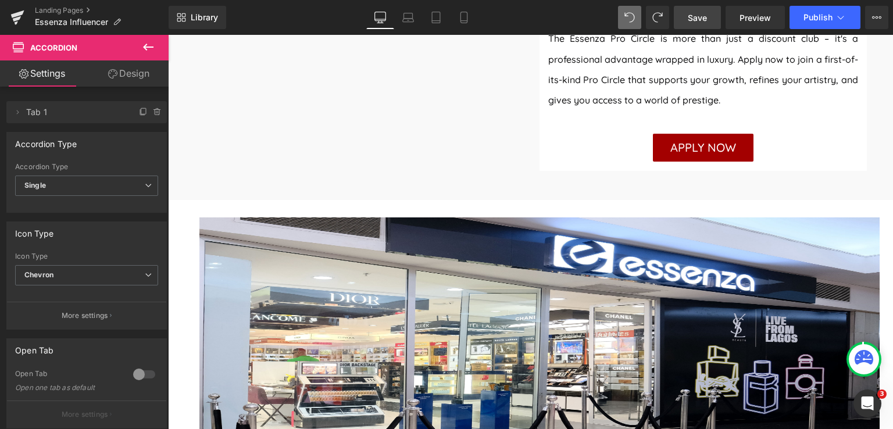
scroll to position [1651, 0]
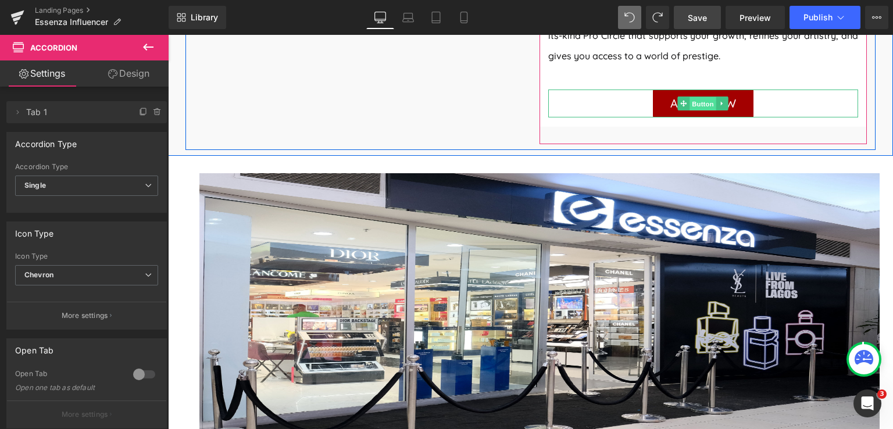
click at [695, 97] on span "Button" at bounding box center [703, 104] width 27 height 14
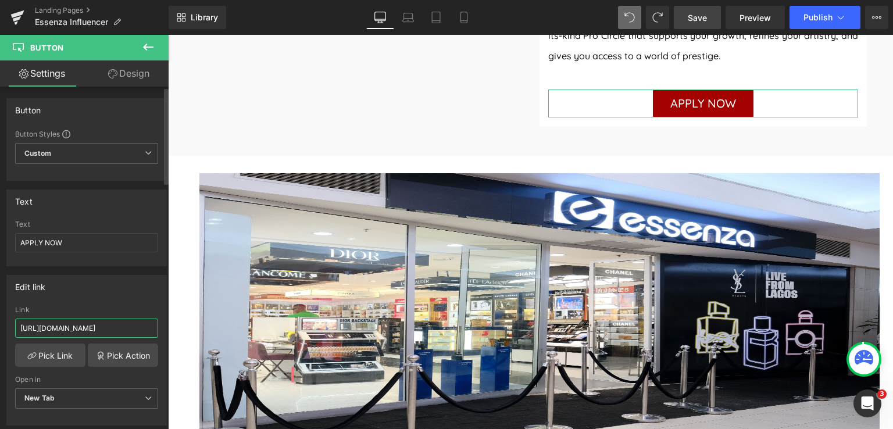
click at [105, 325] on input "https://form-builder-en.pifyapp.com/form/s/24017" at bounding box center [86, 327] width 143 height 19
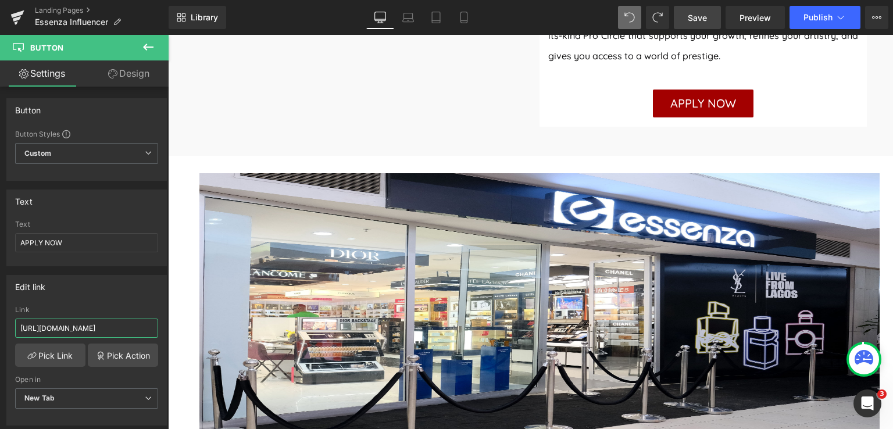
type input "https://form-builder-en.pifyapp.com/form/s/35026"
click at [693, 15] on span "Save" at bounding box center [697, 18] width 19 height 12
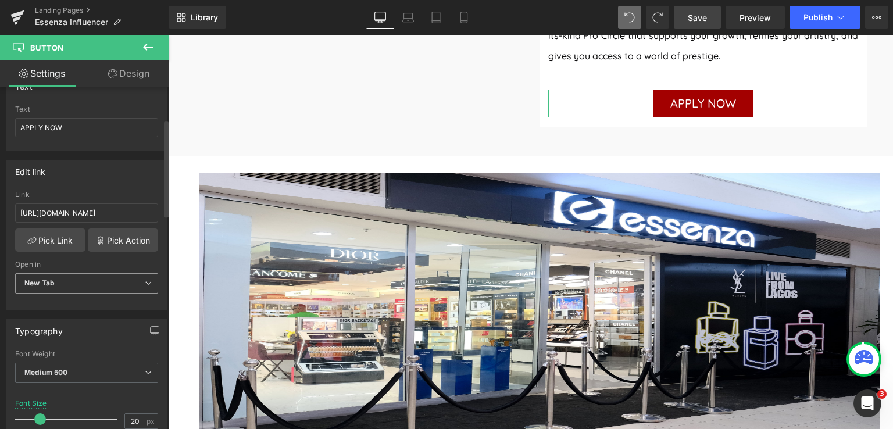
scroll to position [116, 0]
click at [82, 278] on span "New Tab" at bounding box center [86, 282] width 143 height 20
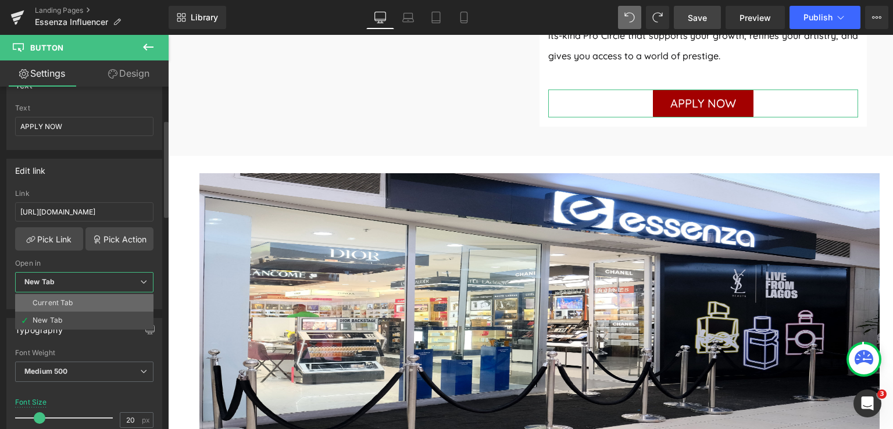
click at [72, 303] on li "Current Tab" at bounding box center [84, 302] width 138 height 17
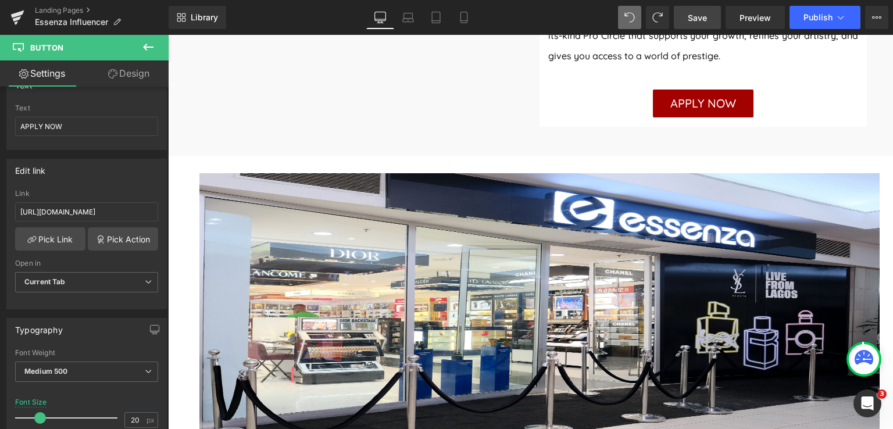
click at [695, 16] on span "Save" at bounding box center [697, 18] width 19 height 12
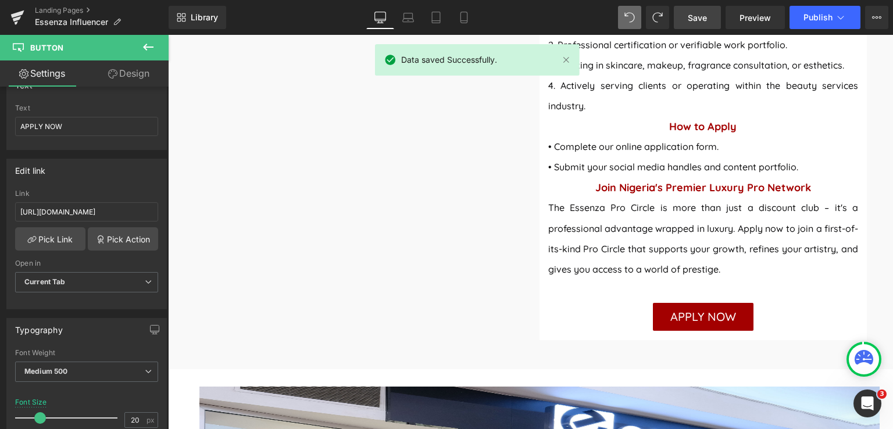
scroll to position [1360, 0]
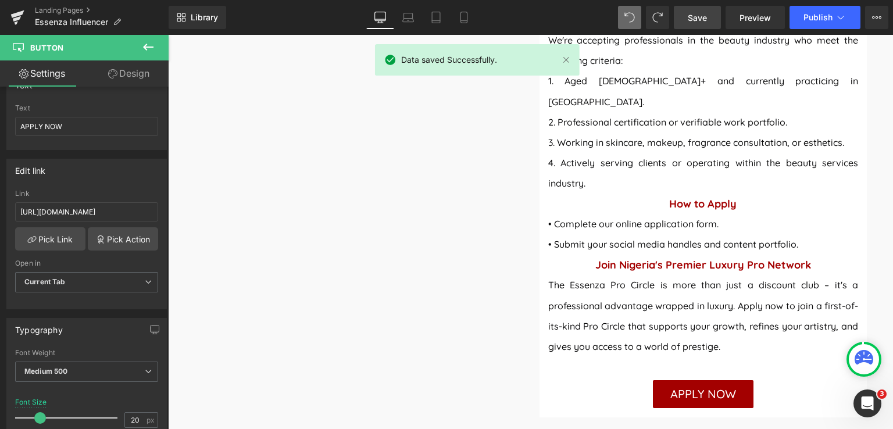
drag, startPoint x: 682, startPoint y: 16, endPoint x: 668, endPoint y: 24, distance: 15.9
click at [683, 16] on link "Save" at bounding box center [697, 17] width 47 height 23
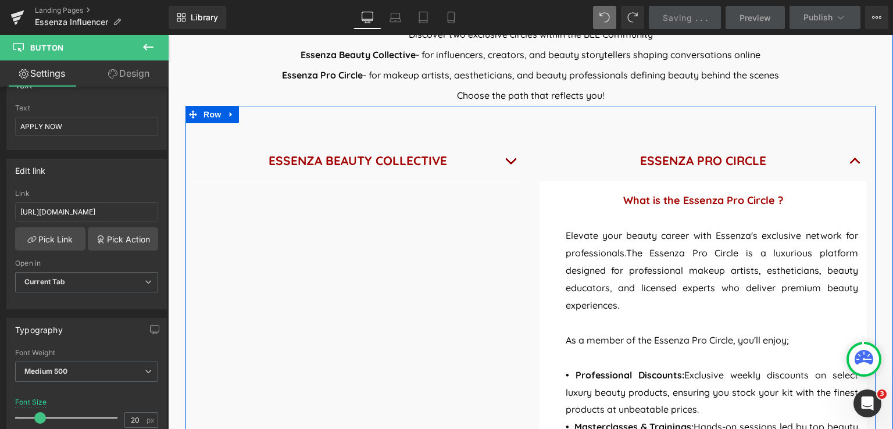
scroll to position [604, 0]
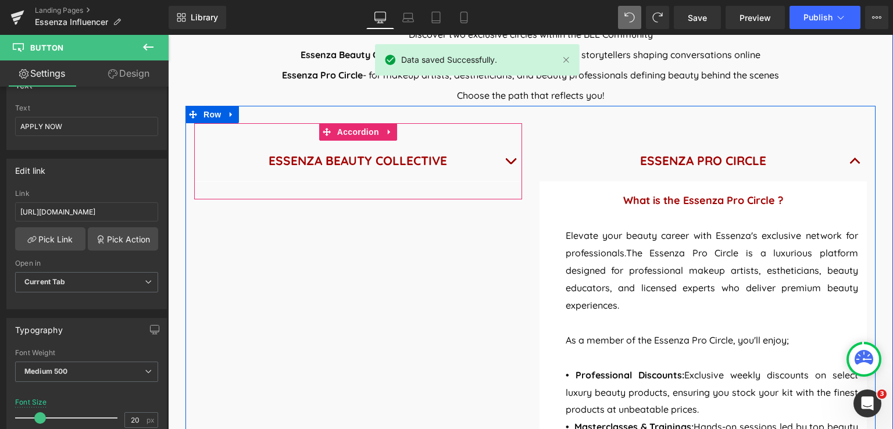
click at [501, 161] on button "button" at bounding box center [510, 161] width 23 height 40
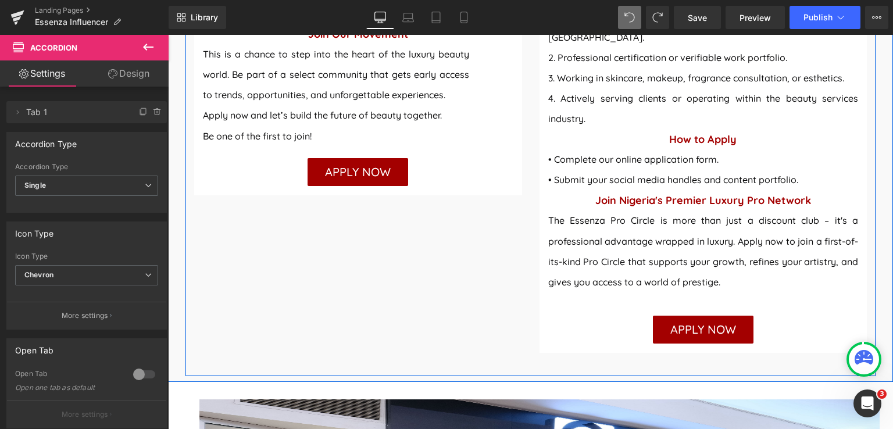
scroll to position [1418, 0]
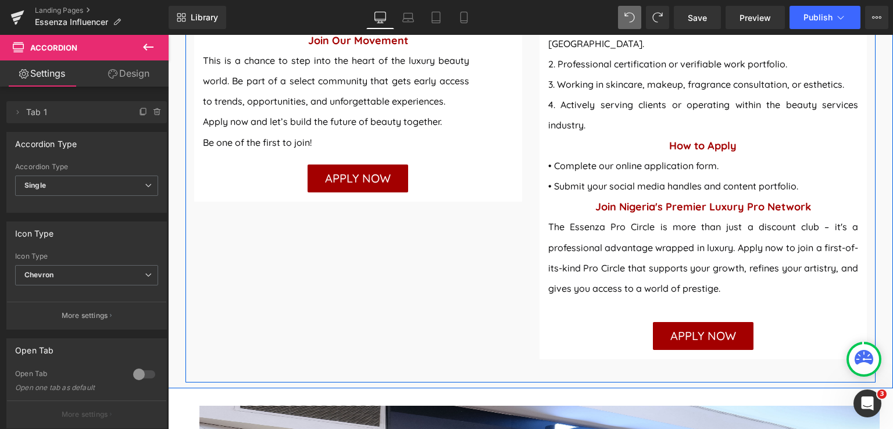
click at [360, 164] on div "APPLY NOW Button" at bounding box center [358, 178] width 310 height 28
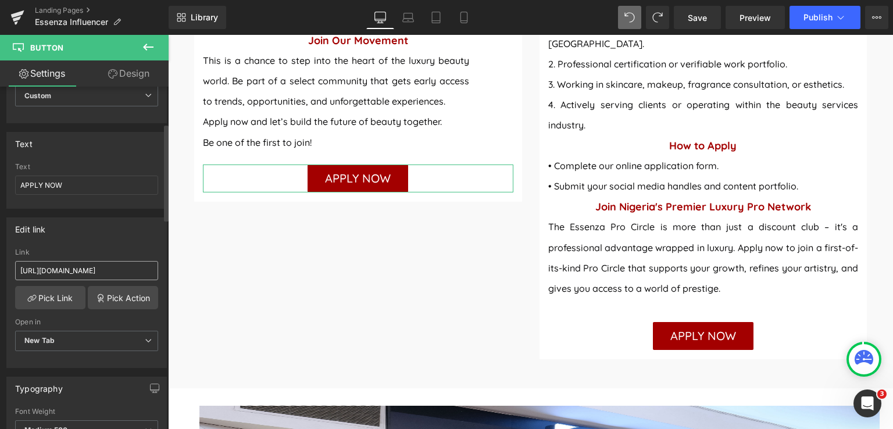
scroll to position [174, 0]
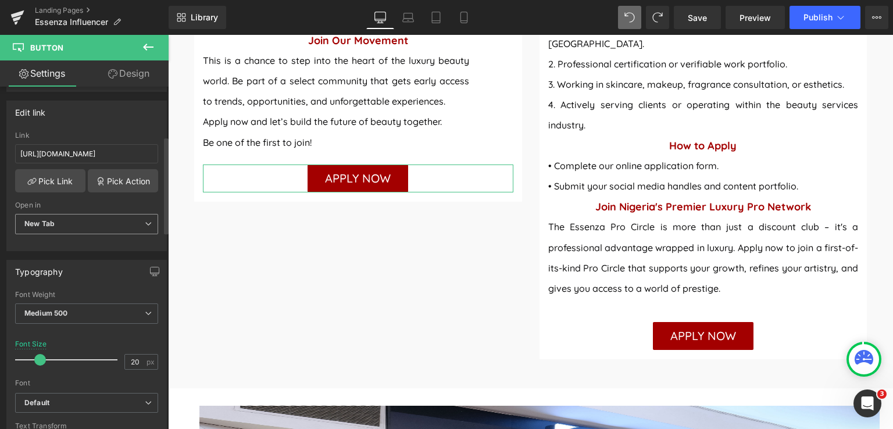
click at [76, 220] on span "New Tab" at bounding box center [86, 224] width 143 height 20
click at [60, 238] on li "Current Tab" at bounding box center [84, 244] width 138 height 17
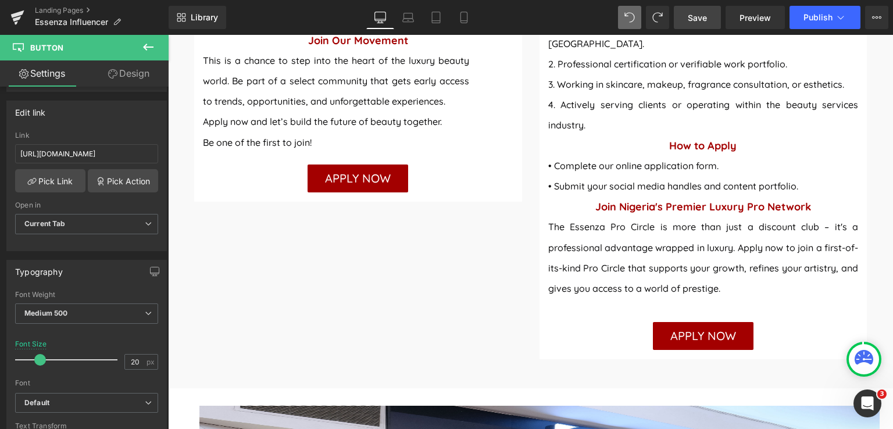
click at [705, 18] on span "Save" at bounding box center [697, 18] width 19 height 12
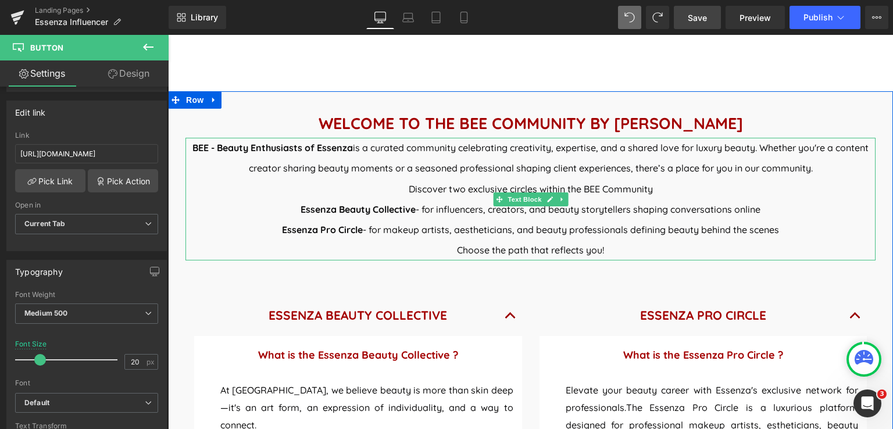
scroll to position [430, 0]
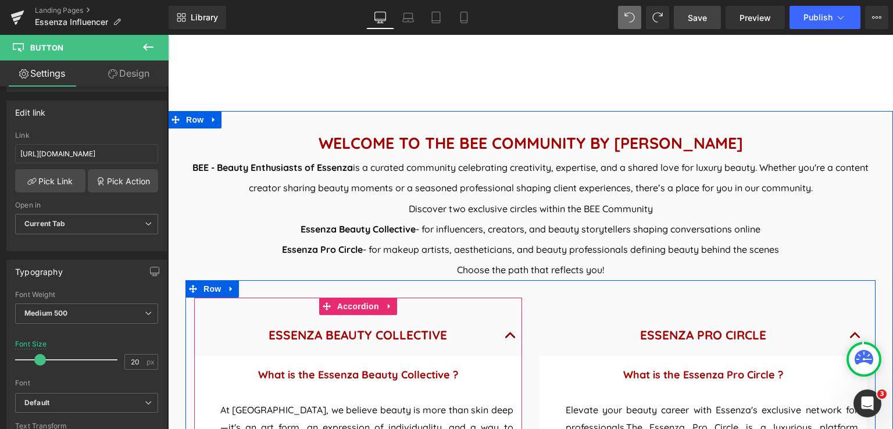
click at [510, 338] on span "button" at bounding box center [510, 338] width 0 height 0
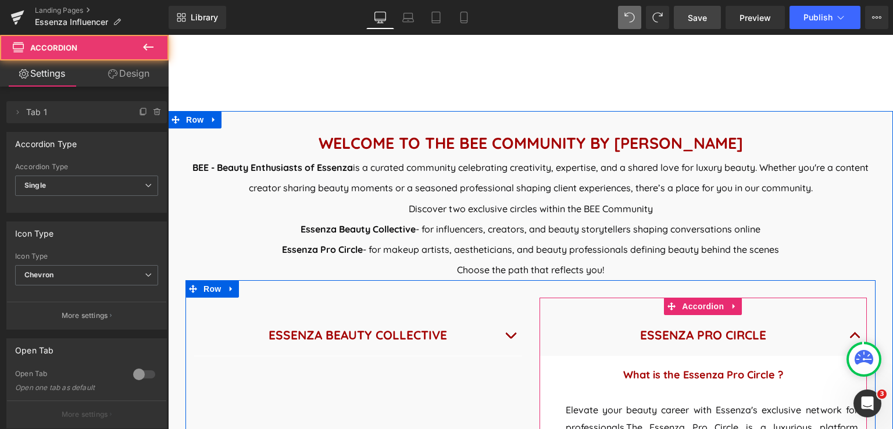
click at [846, 335] on button "button" at bounding box center [854, 335] width 23 height 40
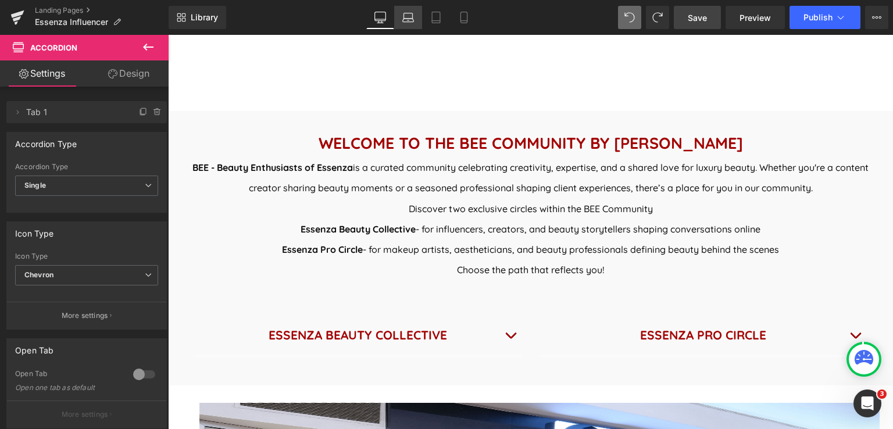
click at [403, 22] on icon at bounding box center [408, 20] width 11 height 3
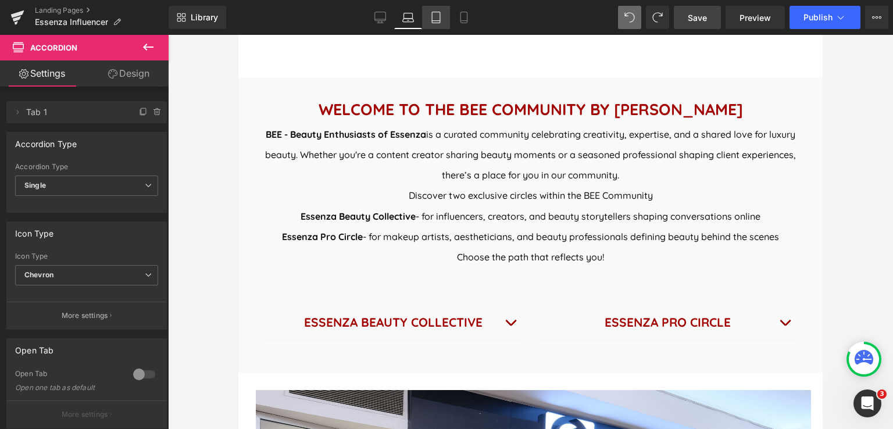
click at [439, 20] on icon at bounding box center [436, 18] width 12 height 12
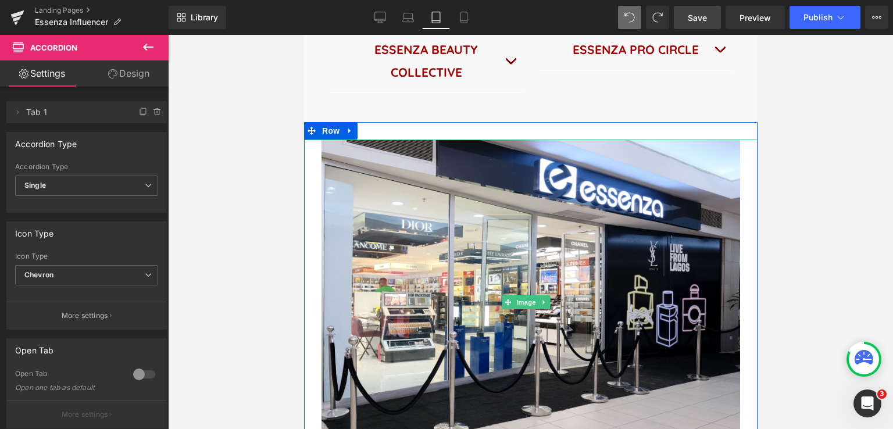
scroll to position [521, 0]
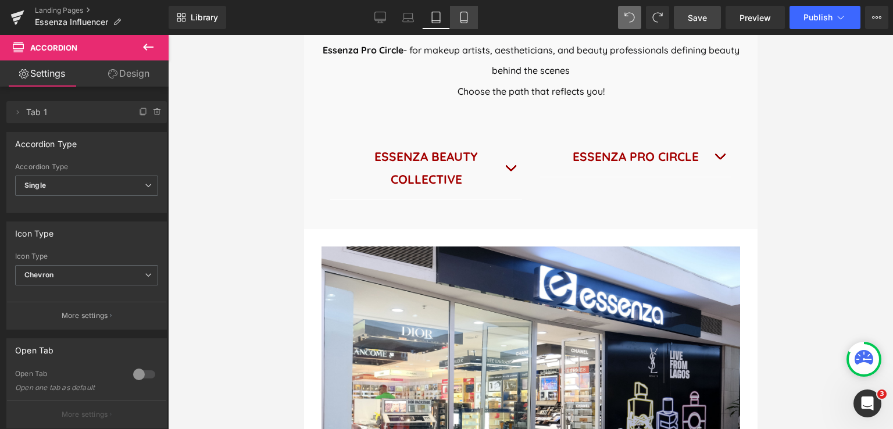
click at [463, 16] on icon at bounding box center [464, 18] width 12 height 12
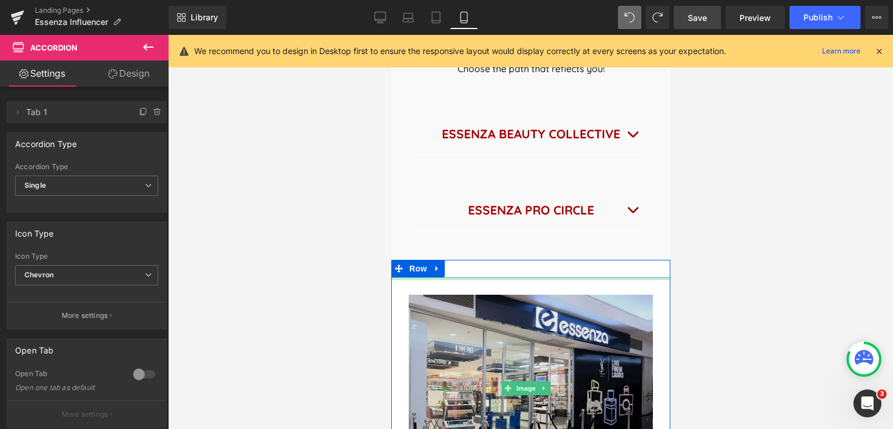
scroll to position [417, 0]
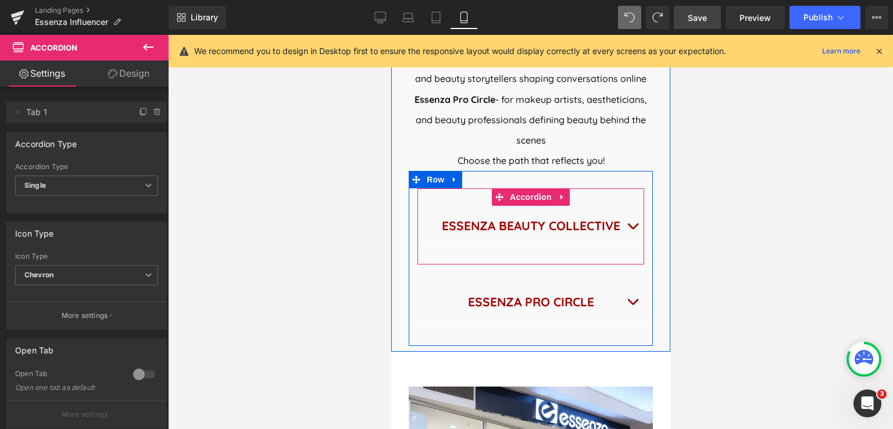
click at [632, 229] on span "button" at bounding box center [632, 229] width 0 height 0
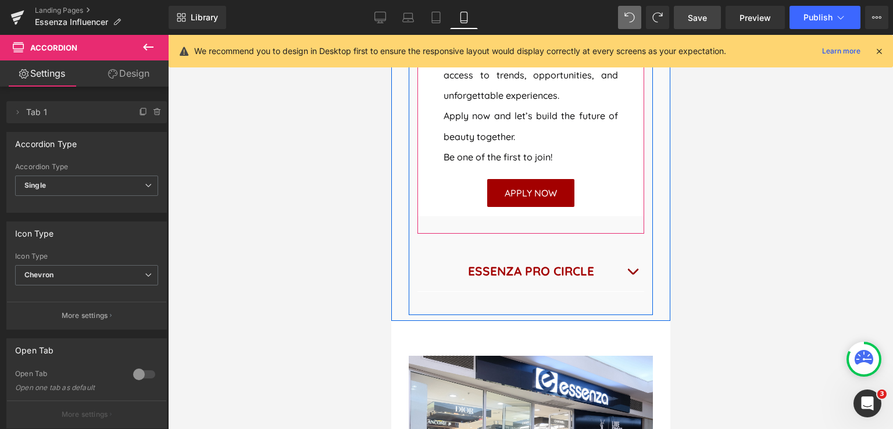
scroll to position [1695, 0]
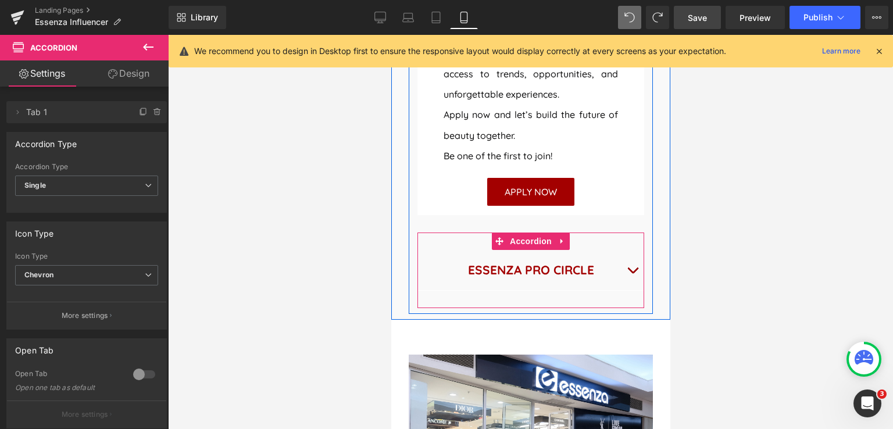
click at [625, 290] on button "button" at bounding box center [631, 270] width 23 height 40
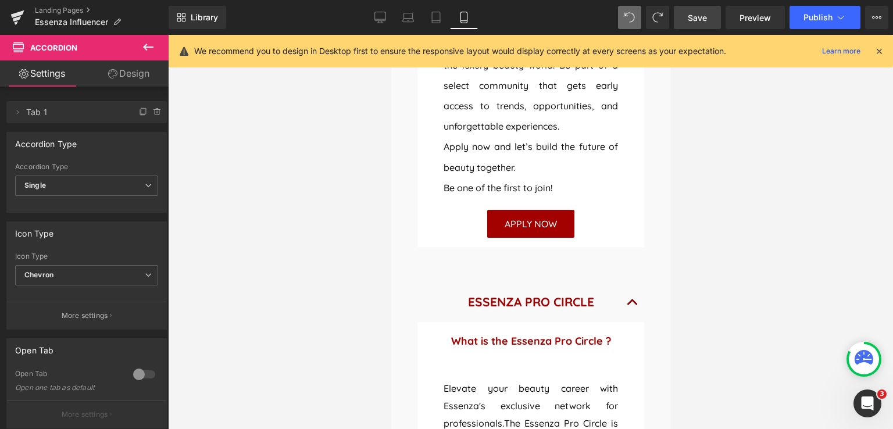
scroll to position [1637, 0]
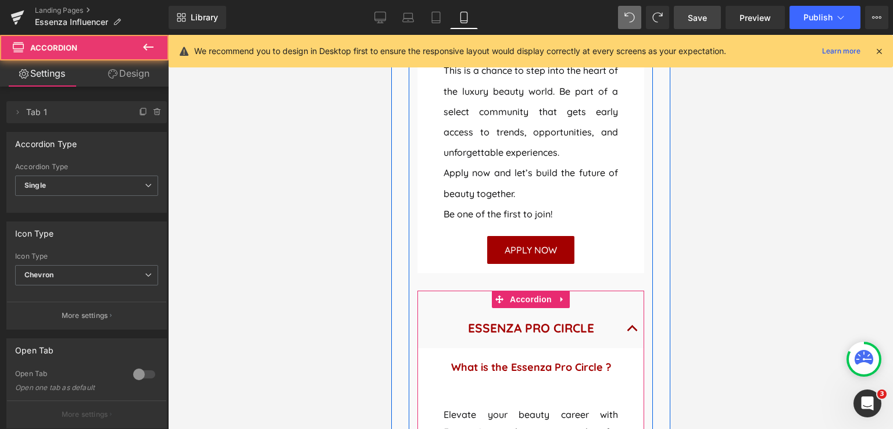
click at [625, 348] on button "button" at bounding box center [631, 328] width 23 height 40
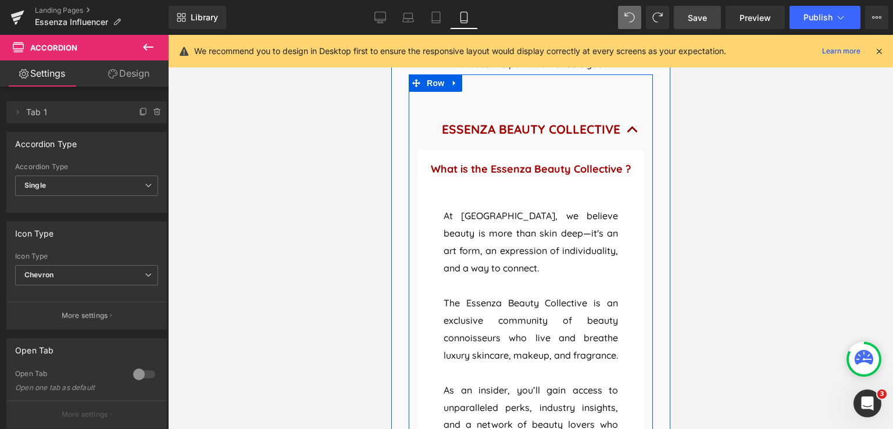
scroll to position [417, 0]
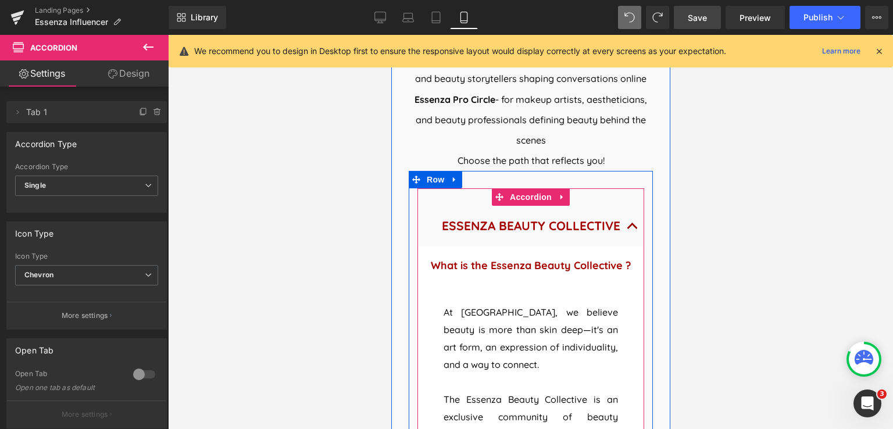
click at [624, 246] on button "button" at bounding box center [631, 226] width 23 height 40
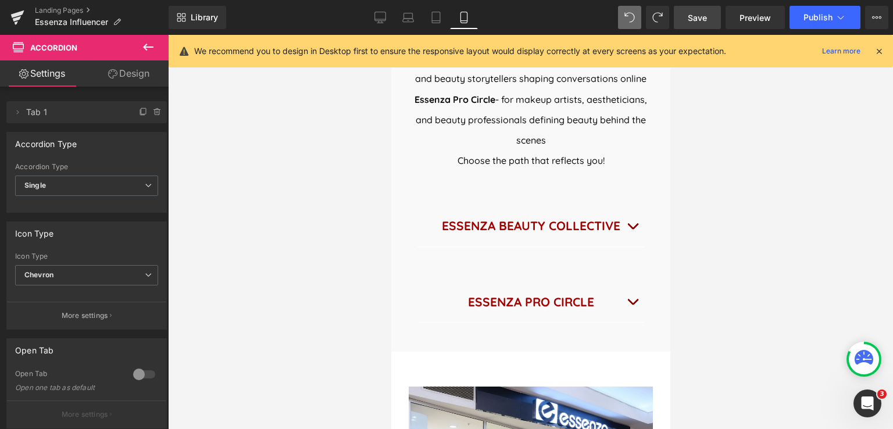
click at [697, 26] on link "Save" at bounding box center [697, 17] width 47 height 23
click at [374, 23] on link "Desktop" at bounding box center [380, 17] width 28 height 23
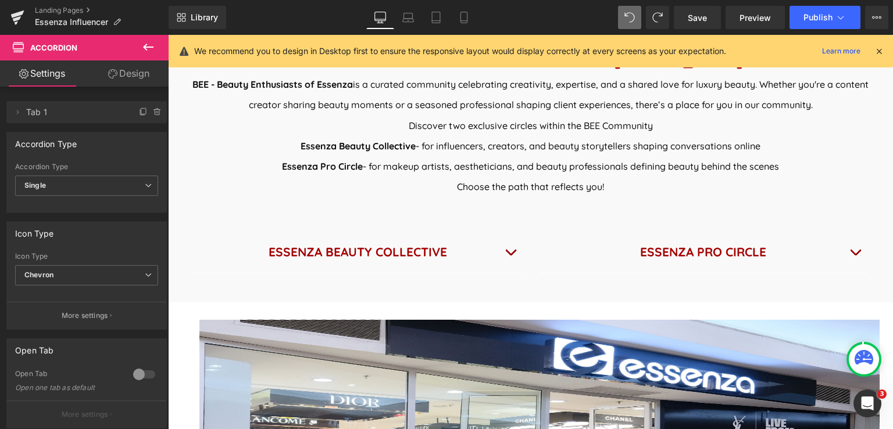
scroll to position [460, 0]
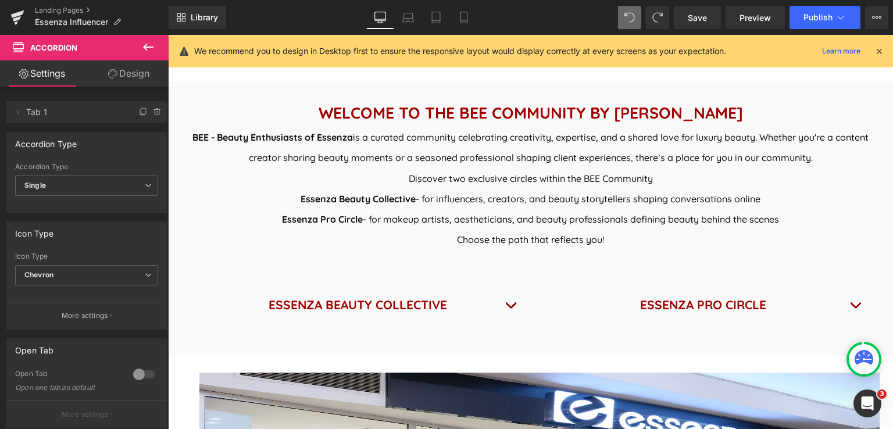
click at [878, 47] on icon at bounding box center [878, 51] width 10 height 10
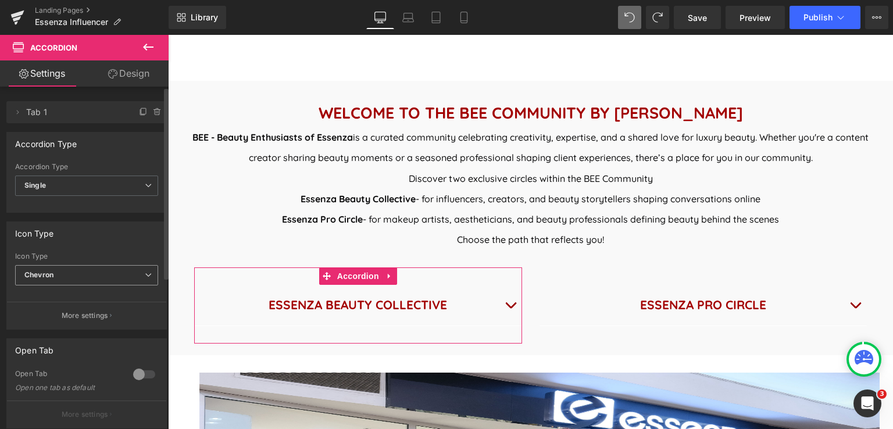
click at [145, 273] on icon at bounding box center [148, 274] width 7 height 7
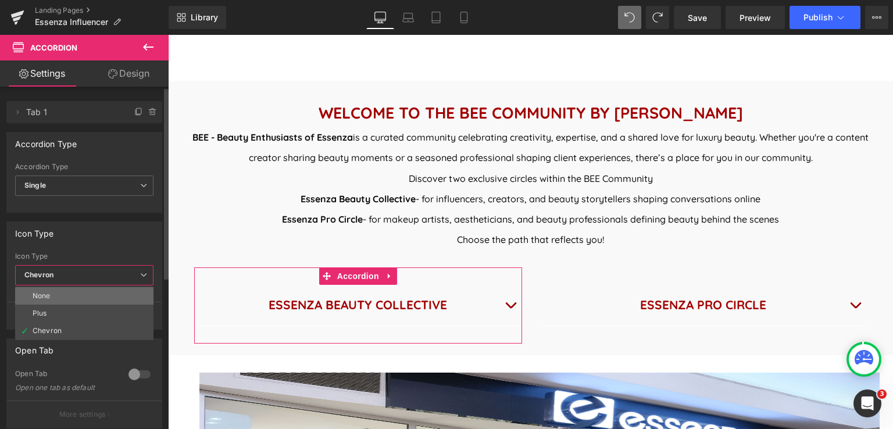
click at [141, 289] on li "None" at bounding box center [84, 295] width 138 height 17
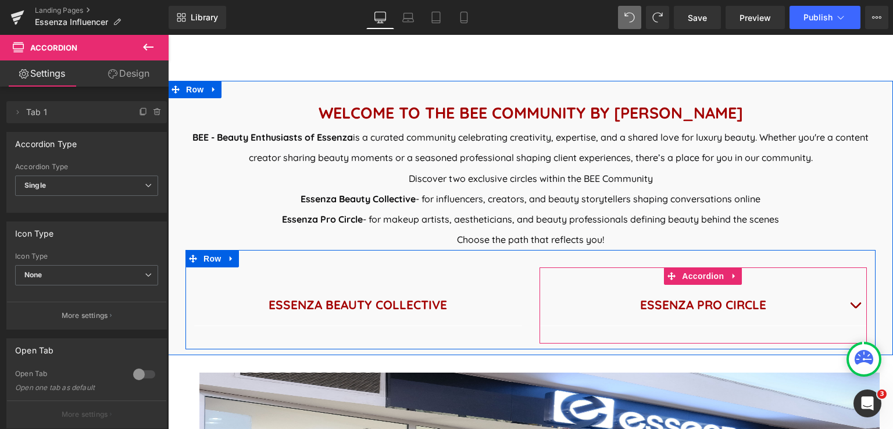
click at [844, 304] on button "button" at bounding box center [854, 305] width 23 height 40
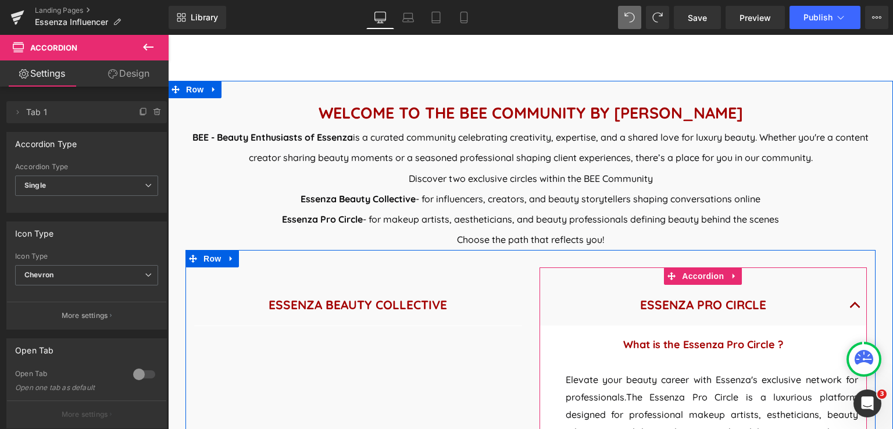
click at [846, 305] on button "button" at bounding box center [854, 305] width 23 height 40
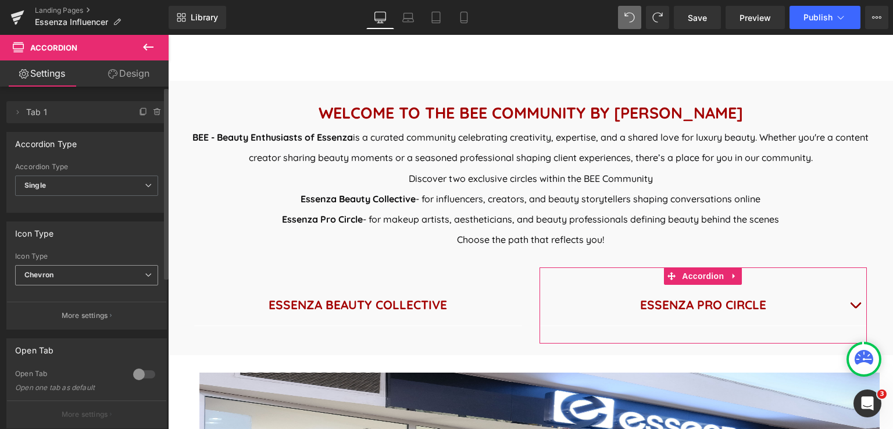
click at [117, 268] on span "Chevron" at bounding box center [86, 275] width 143 height 20
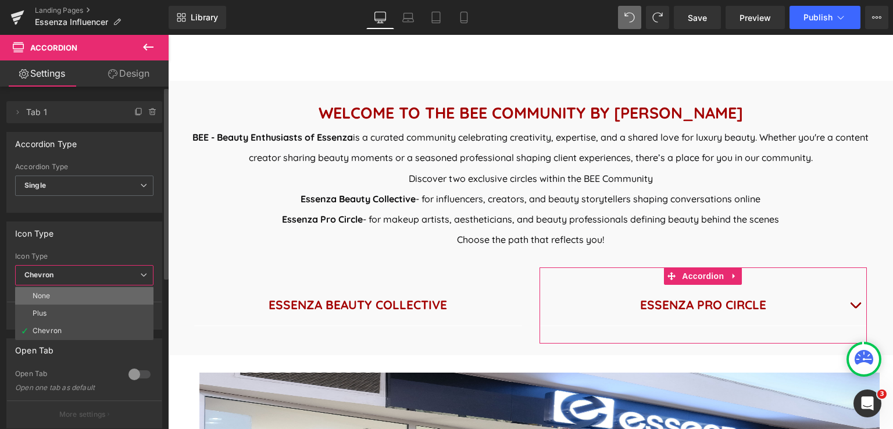
click at [77, 290] on li "None" at bounding box center [84, 295] width 138 height 17
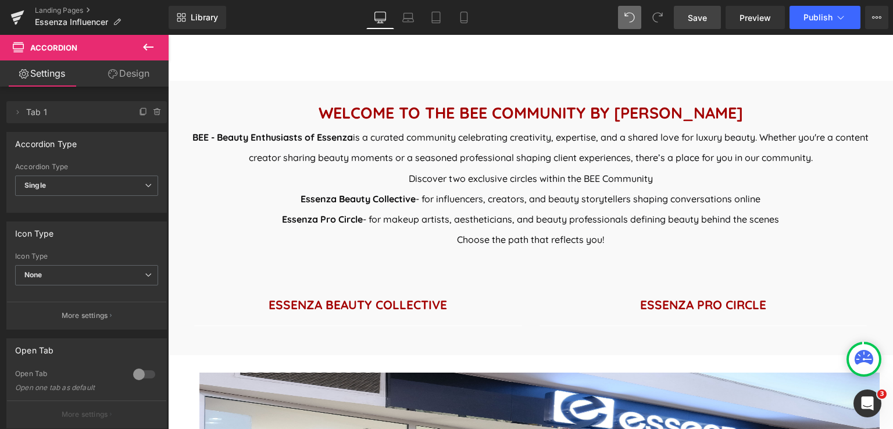
click at [699, 12] on span "Save" at bounding box center [697, 18] width 19 height 12
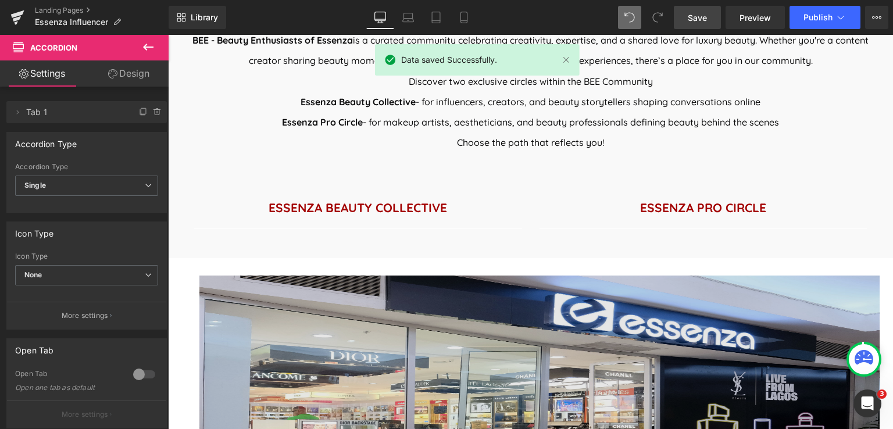
scroll to position [518, 0]
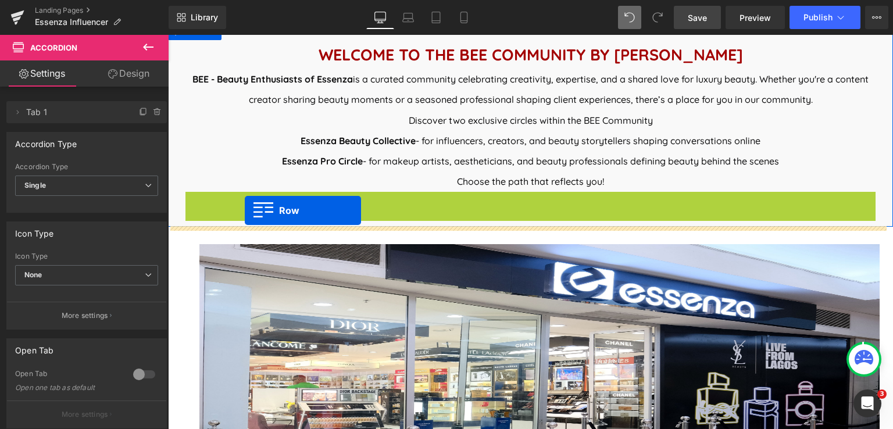
drag, startPoint x: 186, startPoint y: 200, endPoint x: 245, endPoint y: 210, distance: 59.6
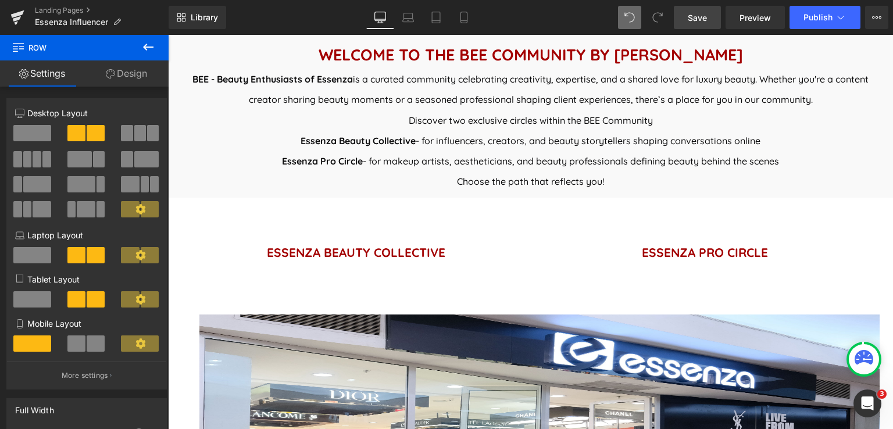
click at [703, 22] on span "Save" at bounding box center [697, 18] width 19 height 12
click at [711, 23] on link "Save" at bounding box center [697, 17] width 47 height 23
click at [702, 22] on span "Save" at bounding box center [697, 18] width 19 height 12
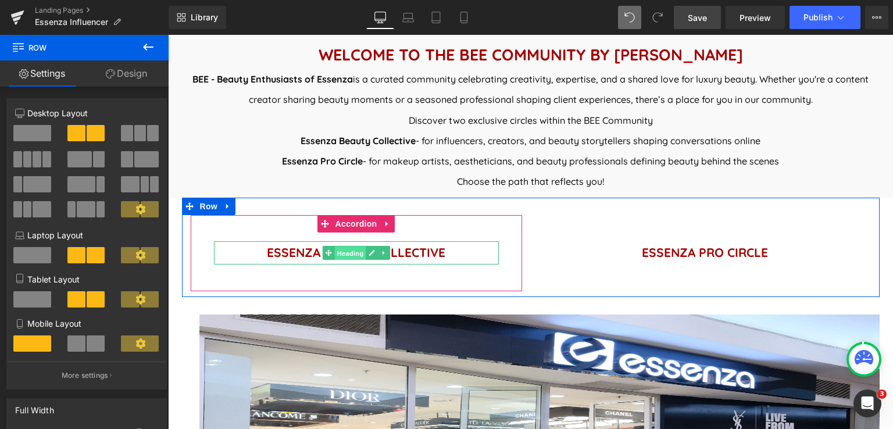
click at [346, 250] on span "Heading" at bounding box center [349, 253] width 31 height 14
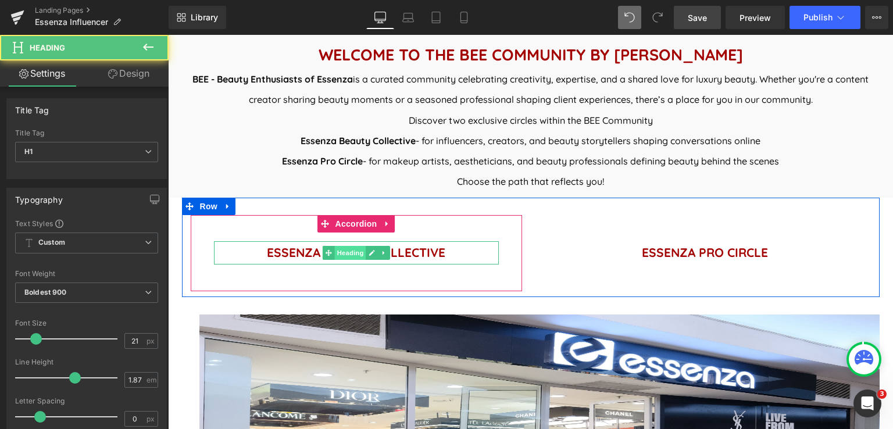
click at [346, 250] on span "Heading" at bounding box center [349, 253] width 31 height 14
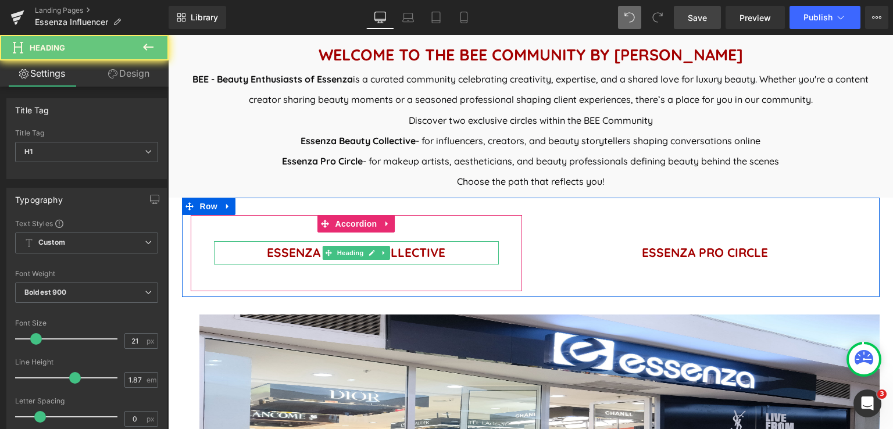
click at [454, 249] on h1 "ESSENZA BEAUTY COLLECTIVE" at bounding box center [356, 252] width 285 height 23
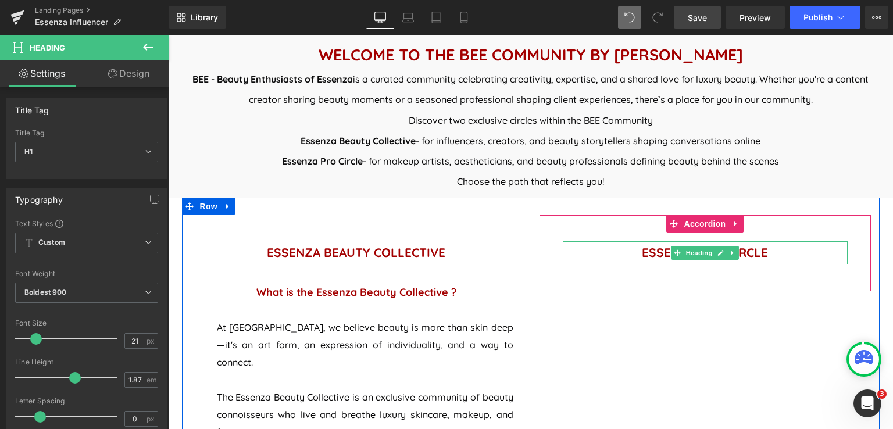
click at [792, 254] on h1 "ESSENZA PRO CIRCLE" at bounding box center [705, 252] width 285 height 23
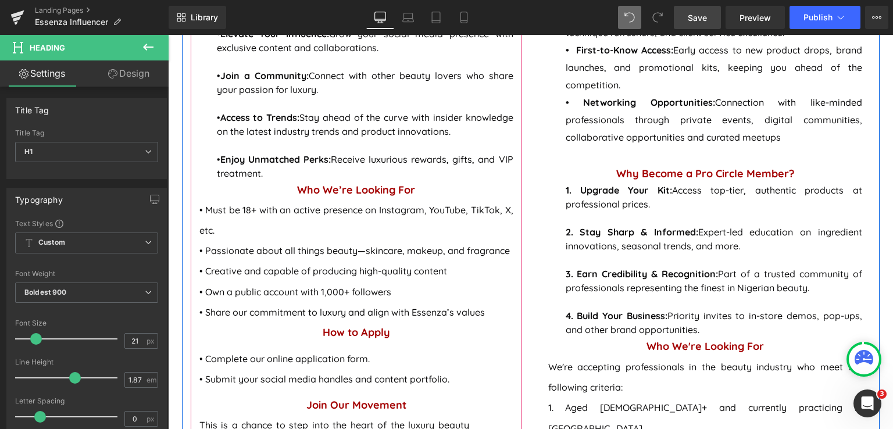
scroll to position [1041, 0]
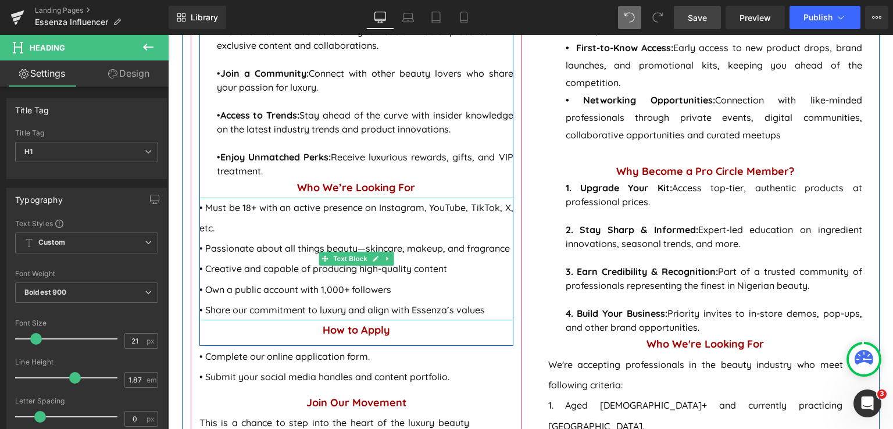
click at [202, 202] on span "• Must be 18+ with an active presence on Instagram, YouTube, TikTok, X, etc." at bounding box center [356, 218] width 314 height 32
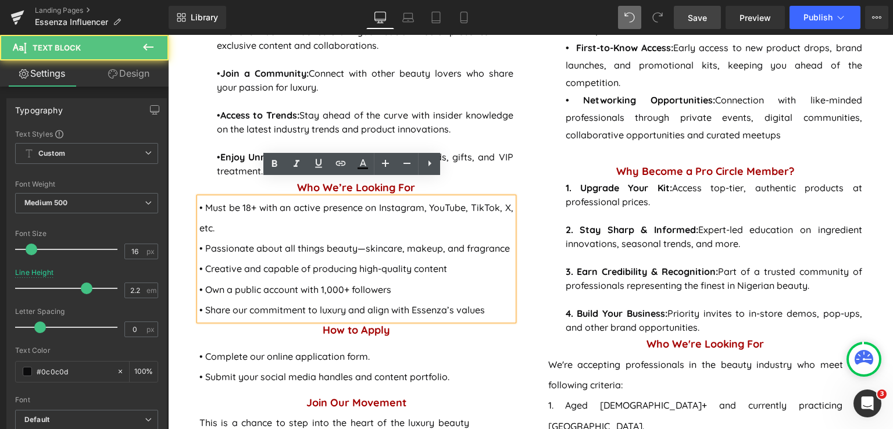
click at [200, 202] on span "• Must be 18+ with an active presence on Instagram, YouTube, TikTok, X, etc." at bounding box center [356, 218] width 314 height 32
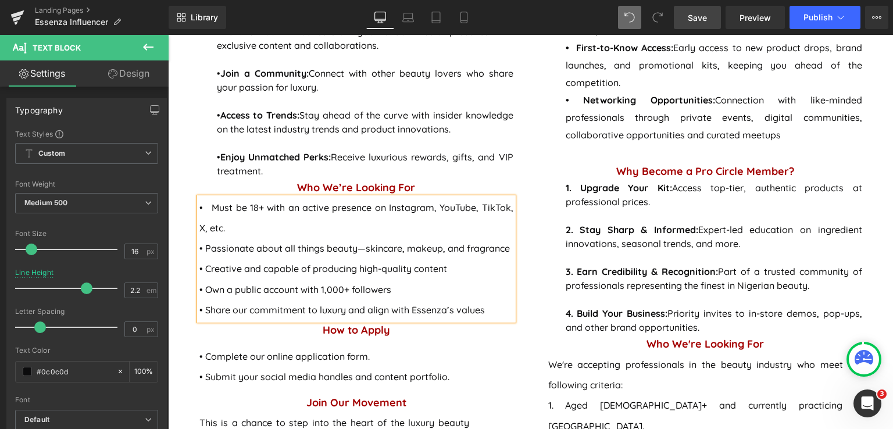
click at [199, 202] on span "• Must be 18+ with an active presence on Instagram, YouTube, TikTok, X, etc." at bounding box center [356, 218] width 314 height 32
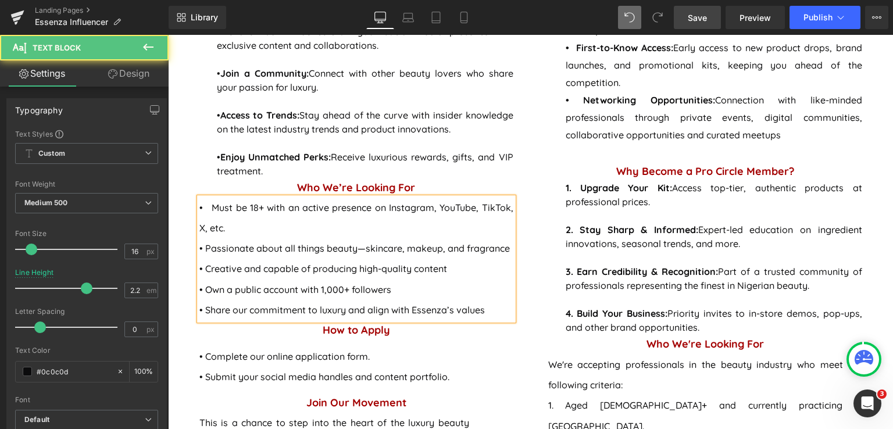
click at [199, 209] on span "• Must be 18+ with an active presence on Instagram, YouTube, TikTok, X, etc." at bounding box center [356, 218] width 314 height 32
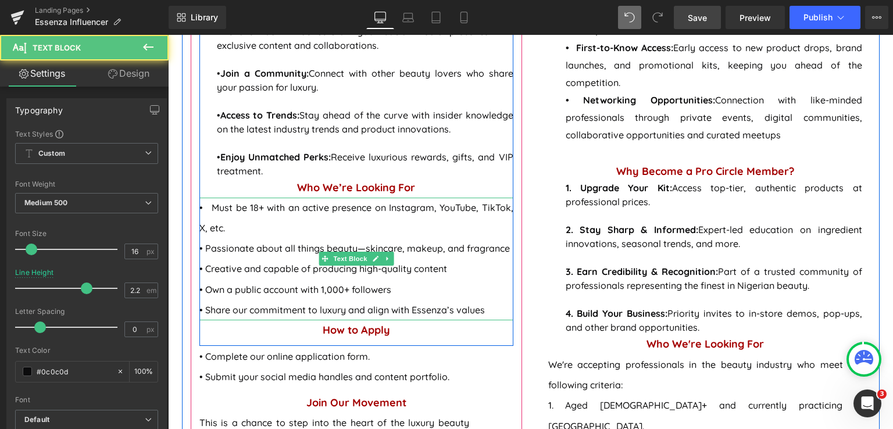
click at [199, 238] on p "• Passionate about all things beauty—skincare, makeup, and fragrance" at bounding box center [356, 248] width 314 height 20
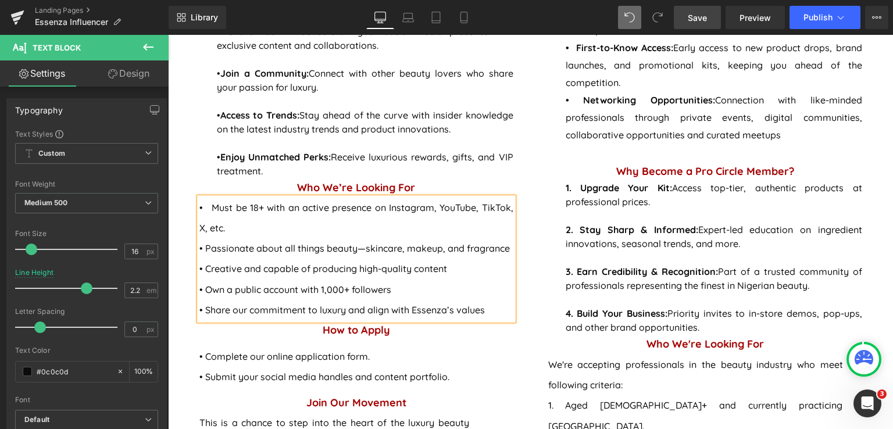
click at [199, 273] on div "• Must be 18+ with an active presence on Instagram, YouTube, TikTok, X, etc. • …" at bounding box center [356, 259] width 314 height 123
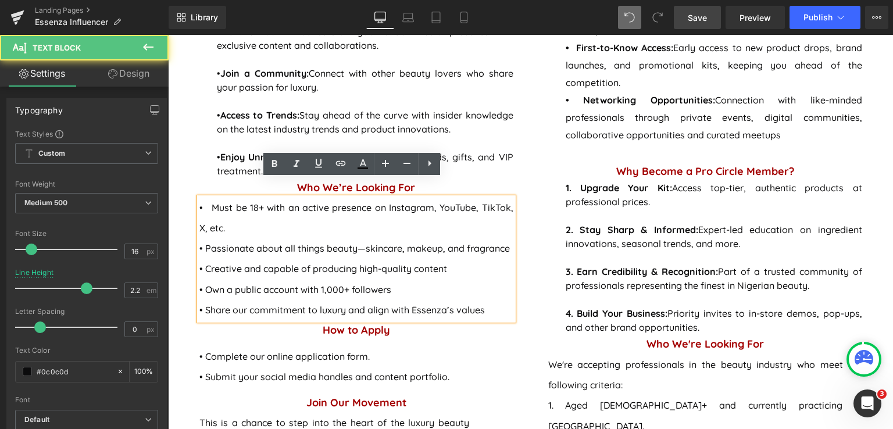
click at [199, 274] on p "• Creative and capable of producing high-quality content" at bounding box center [356, 269] width 314 height 20
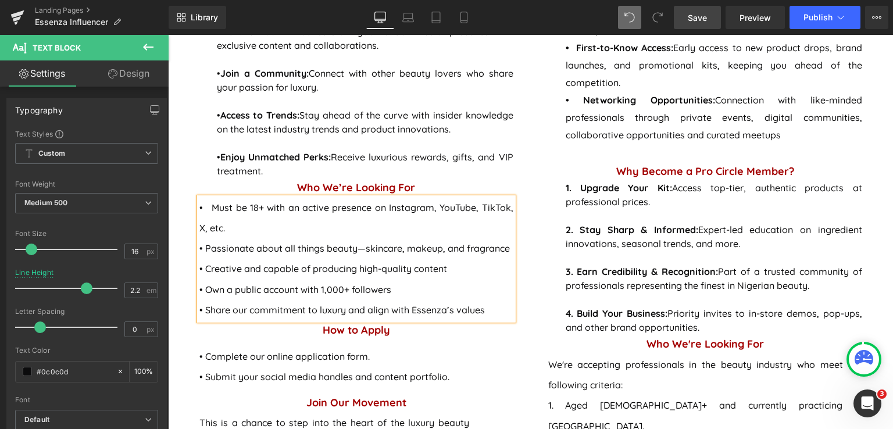
click at [210, 271] on p "• Creative and capable of producing high-quality content" at bounding box center [356, 269] width 314 height 20
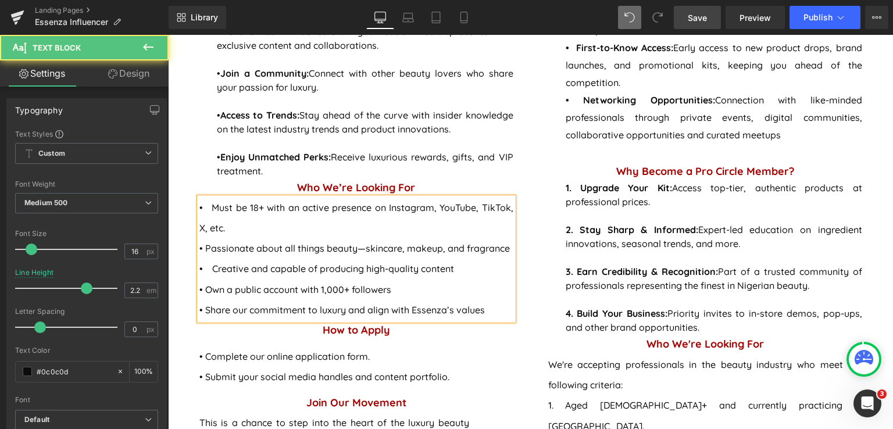
click at [203, 270] on p "• Creative and capable of producing high-quality content" at bounding box center [356, 269] width 314 height 20
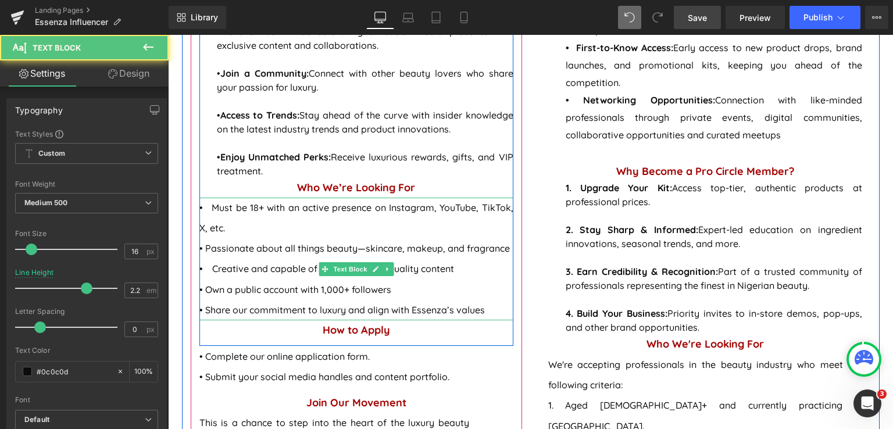
click at [199, 290] on p "• Own a public account with 1,000+ followers" at bounding box center [356, 290] width 314 height 20
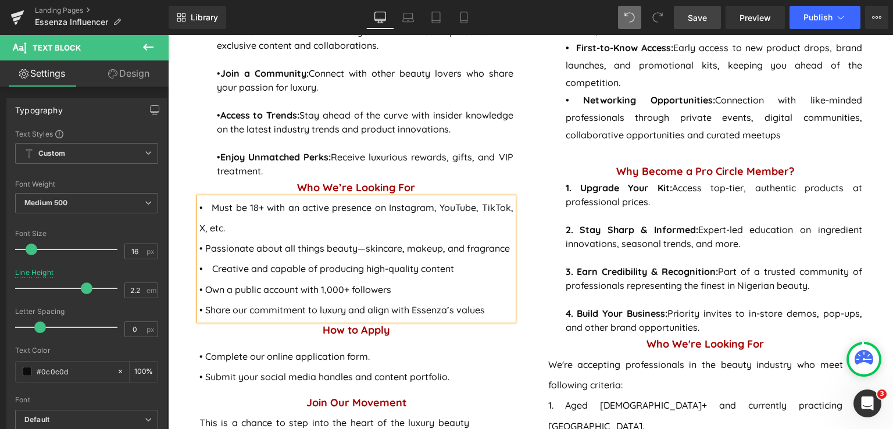
click at [218, 292] on p "• Own a public account with 1,000+ followers" at bounding box center [356, 290] width 314 height 20
click at [199, 314] on p "• Share our commitment to luxury and align with Essenza’s values" at bounding box center [356, 310] width 314 height 20
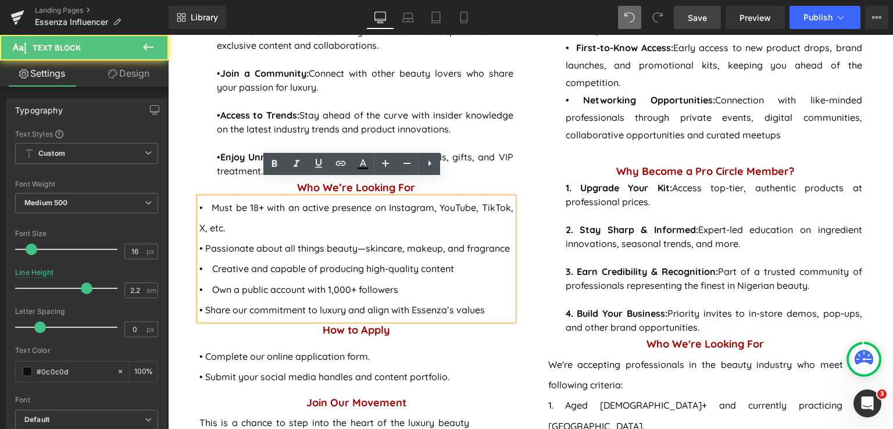
click at [199, 312] on p "• Share our commitment to luxury and align with Essenza’s values" at bounding box center [356, 310] width 314 height 20
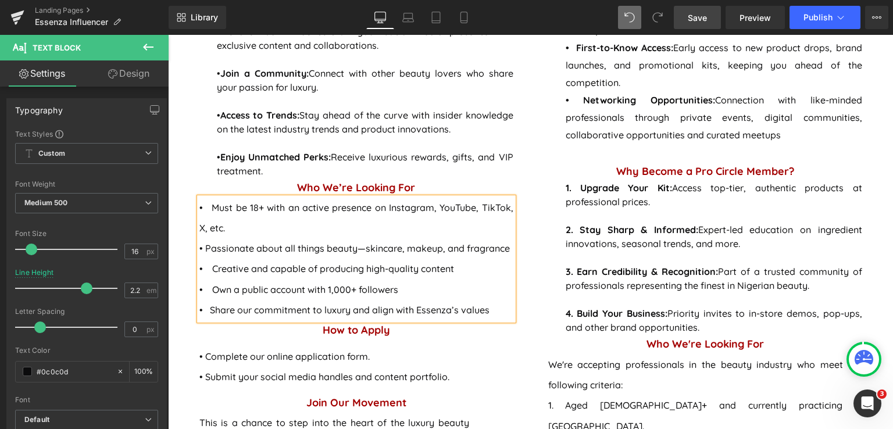
click at [199, 312] on p "• Share our commitment to luxury and align with Essenza’s values" at bounding box center [356, 310] width 314 height 20
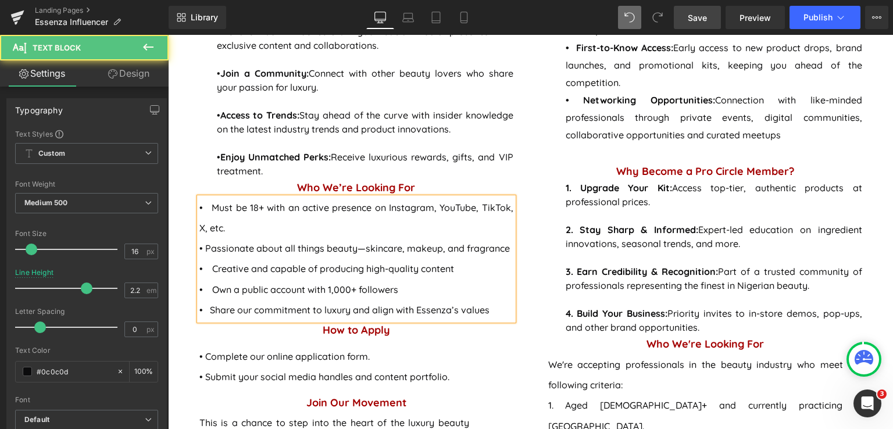
click at [222, 312] on p "• Share our commitment to luxury and align with Essenza’s values" at bounding box center [356, 310] width 314 height 20
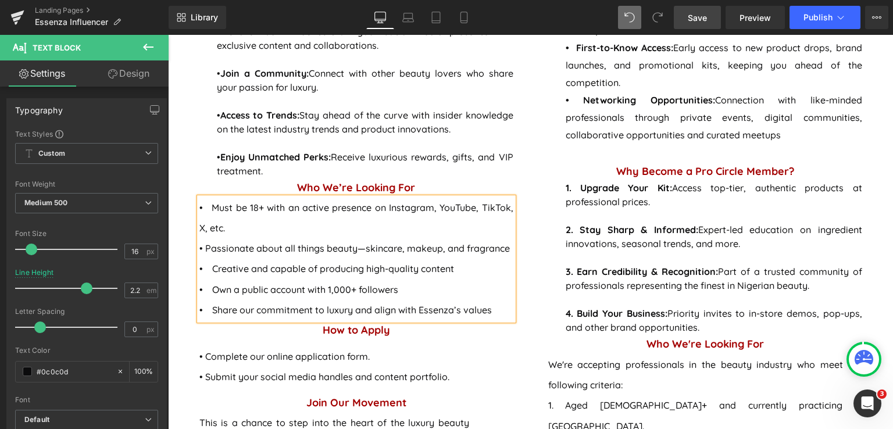
click at [709, 19] on link "Save" at bounding box center [697, 17] width 47 height 23
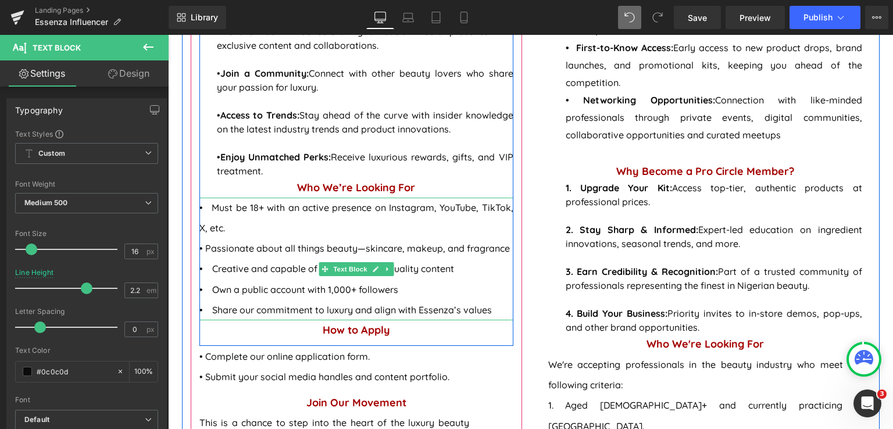
click at [200, 252] on p "• Passionate about all things beauty—skincare, makeup, and fragrance" at bounding box center [356, 248] width 314 height 20
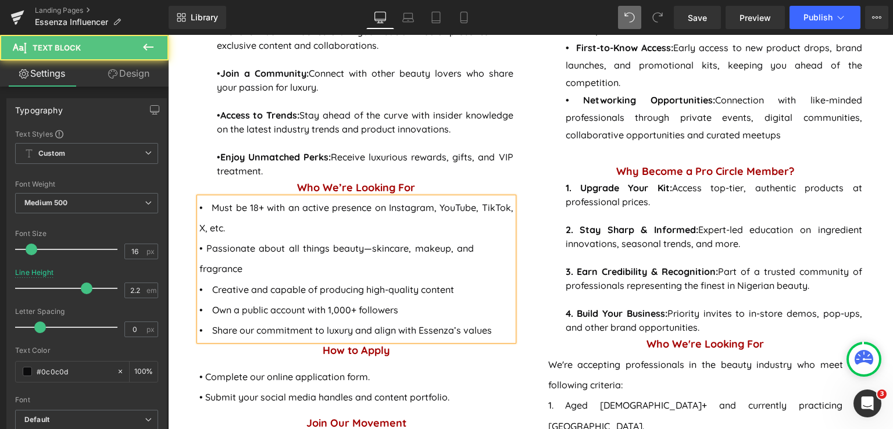
click at [210, 238] on p "• Passionate about all things beauty—skincare, makeup, and fragrance" at bounding box center [356, 258] width 314 height 41
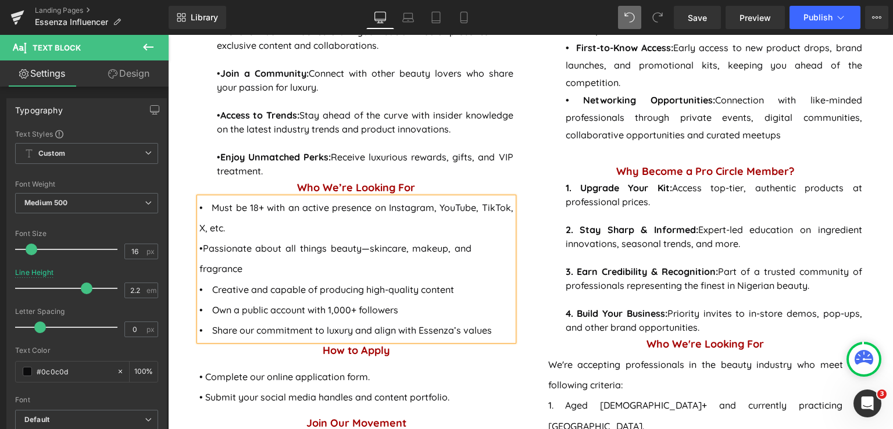
click at [199, 238] on p "•Passionate about all things beauty—skincare, makeup, and fragrance" at bounding box center [356, 258] width 314 height 41
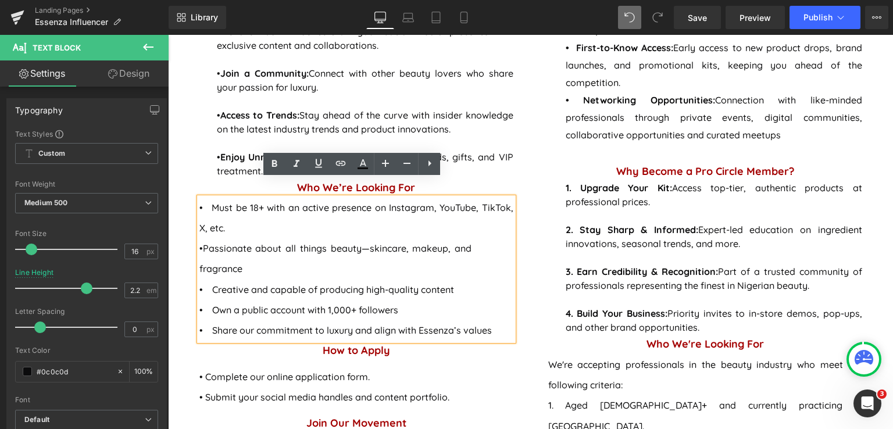
click at [206, 238] on p "•Passionate about all things beauty—skincare, makeup, and fragrance" at bounding box center [356, 258] width 314 height 41
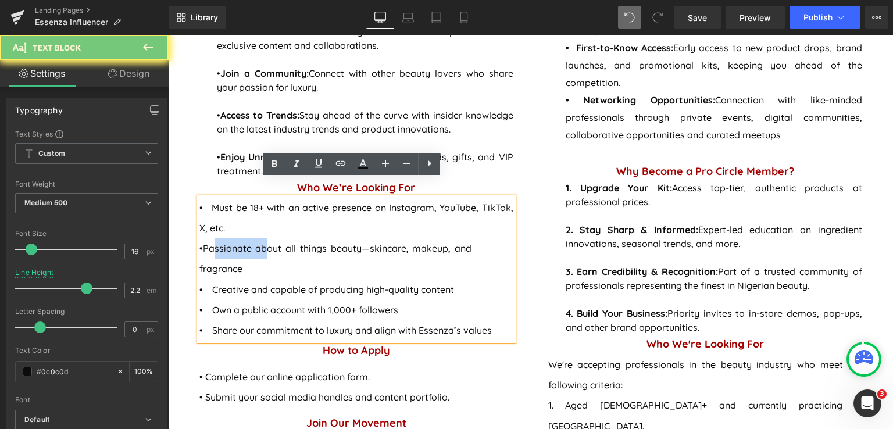
click at [206, 238] on p "•Passionate about all things beauty—skincare, makeup, and fragrance" at bounding box center [356, 258] width 314 height 41
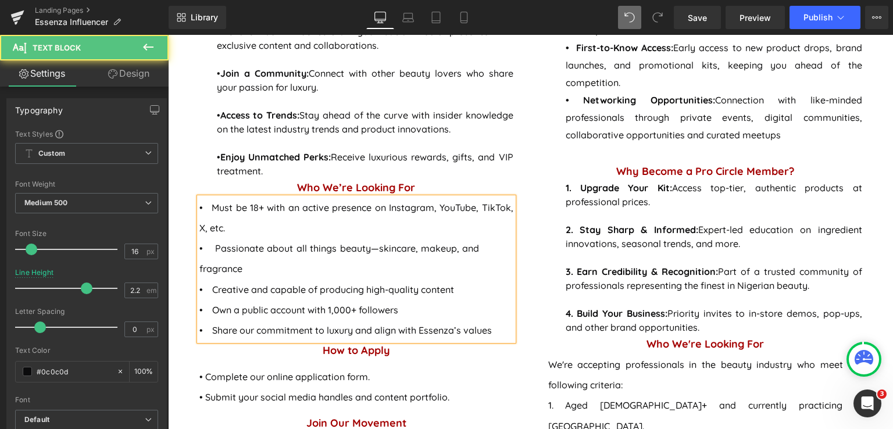
click at [201, 238] on p "• Passionate about all things beauty—skincare, makeup, and fragrance" at bounding box center [356, 258] width 314 height 41
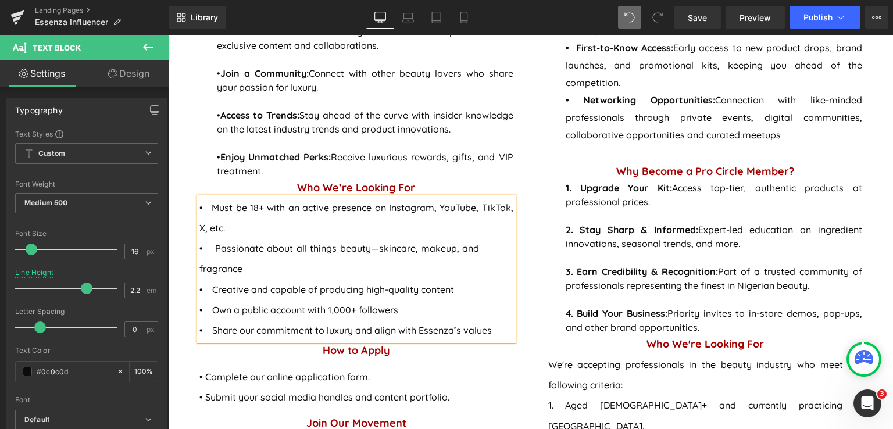
click at [199, 207] on span "• Must be 18+ with an active presence on Instagram, YouTube, TikTok, X, etc." at bounding box center [356, 218] width 314 height 32
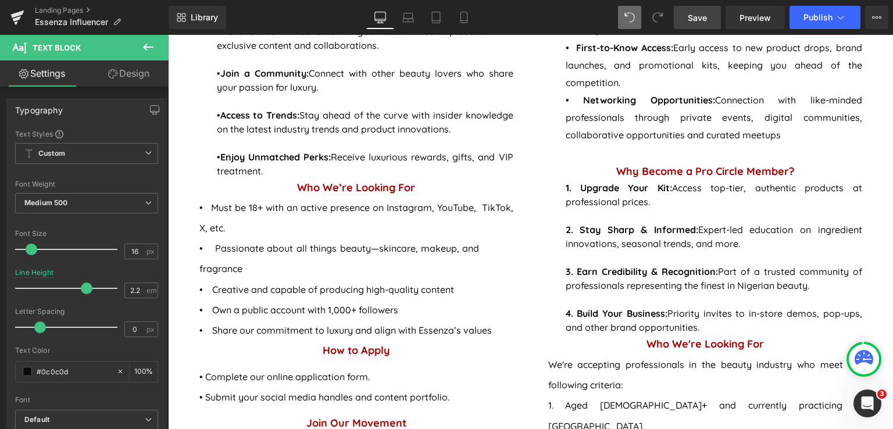
click at [682, 15] on link "Save" at bounding box center [697, 17] width 47 height 23
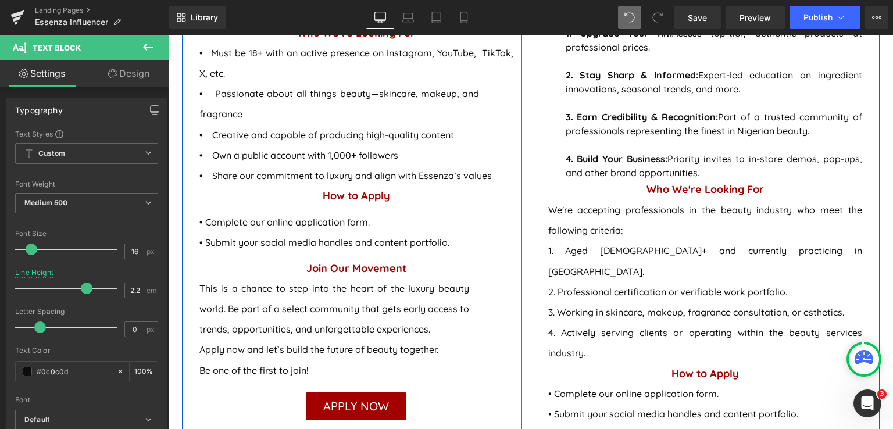
scroll to position [1158, 0]
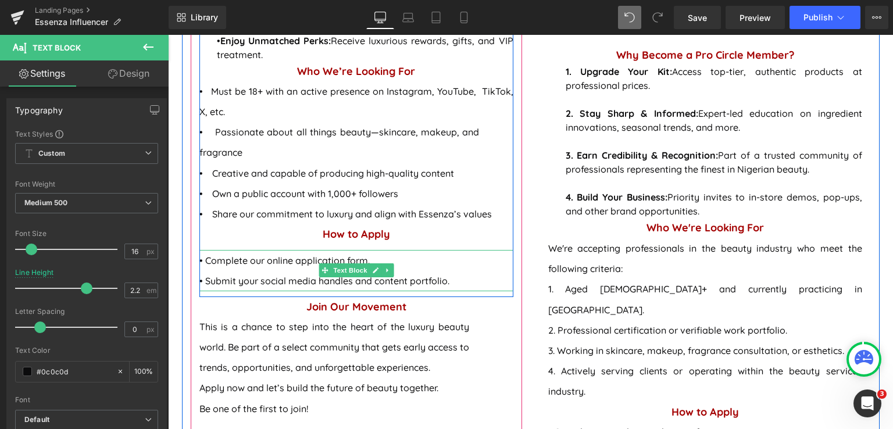
click at [201, 255] on span "• Complete our online application form." at bounding box center [284, 261] width 170 height 12
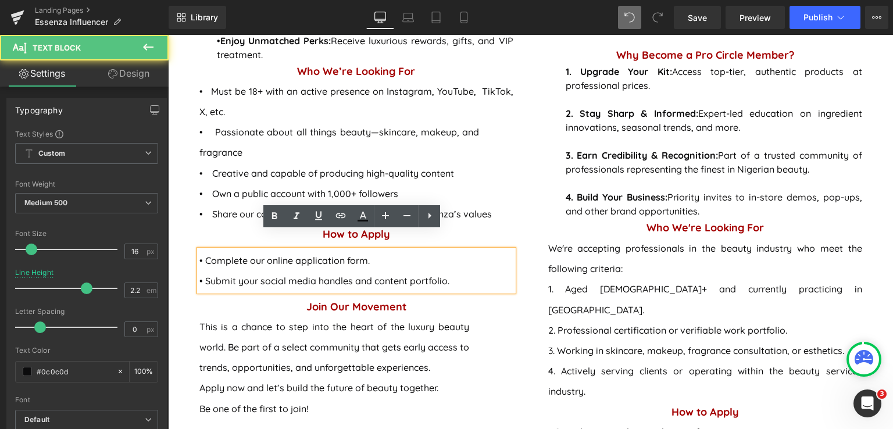
click at [200, 255] on span "• Complete our online application form." at bounding box center [284, 261] width 170 height 12
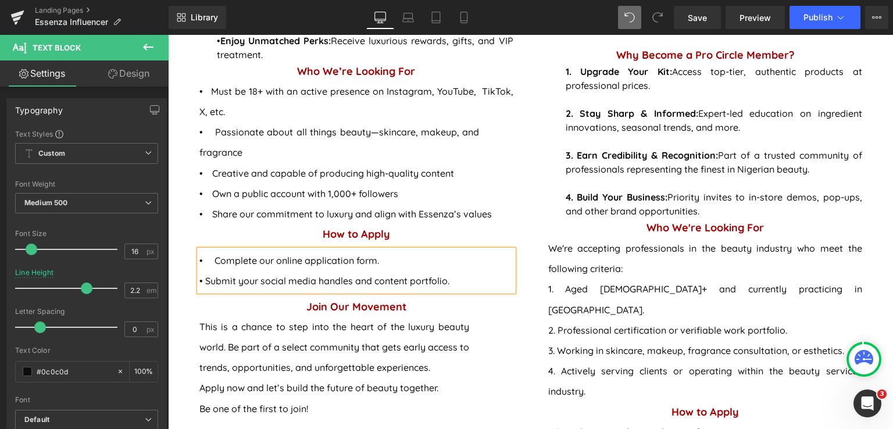
click at [199, 255] on span "• Complete our online application form." at bounding box center [289, 261] width 180 height 12
click at [199, 271] on p "• Submit your social media handles and content portfolio." at bounding box center [356, 281] width 314 height 20
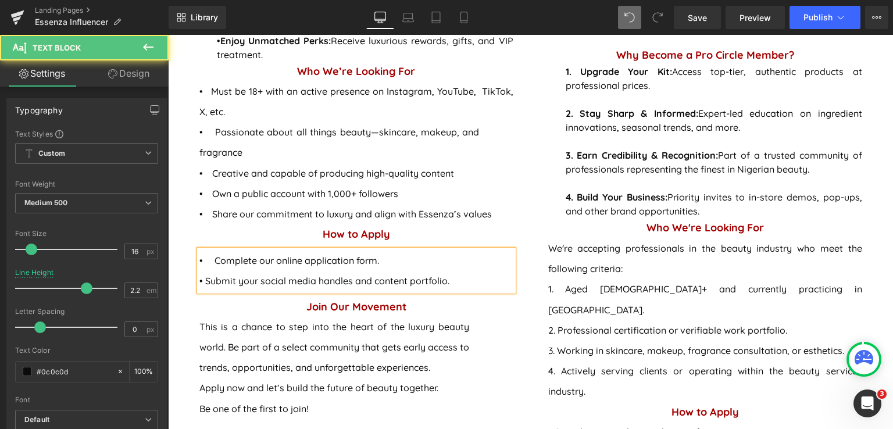
click at [214, 271] on p "• Submit your social media handles and content portfolio." at bounding box center [356, 281] width 314 height 20
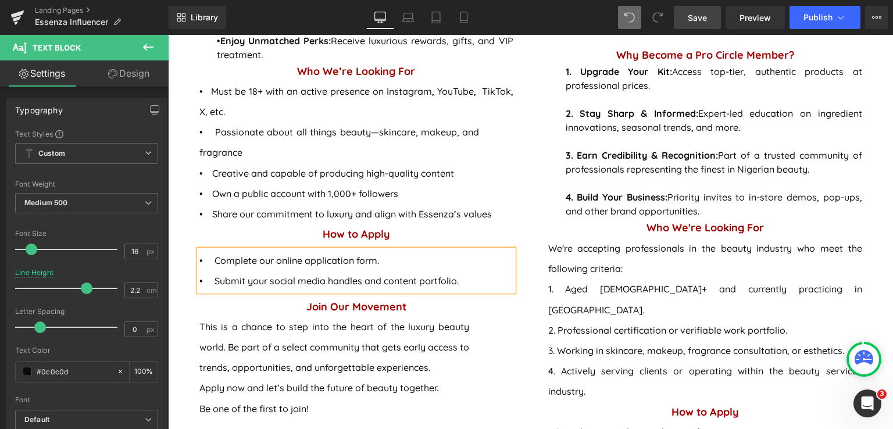
click at [693, 17] on span "Save" at bounding box center [697, 18] width 19 height 12
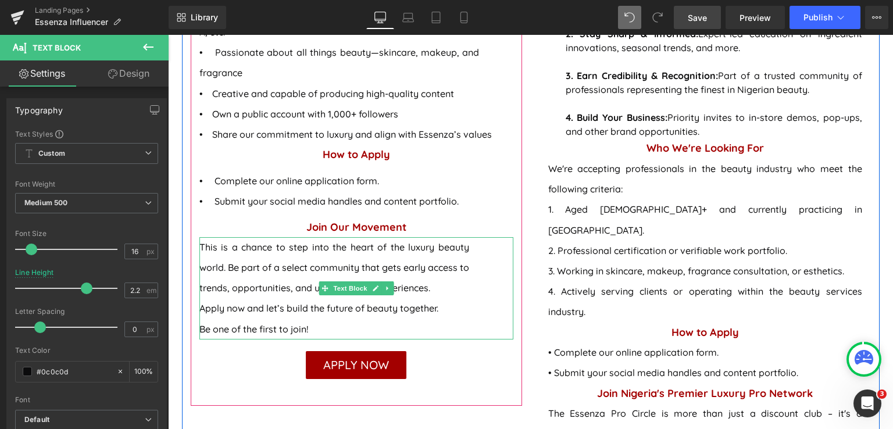
scroll to position [1274, 0]
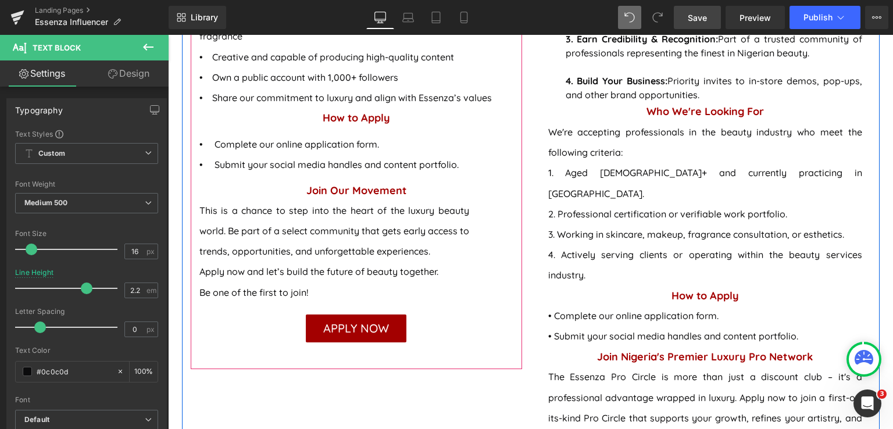
drag, startPoint x: 306, startPoint y: 273, endPoint x: 193, endPoint y: 187, distance: 142.6
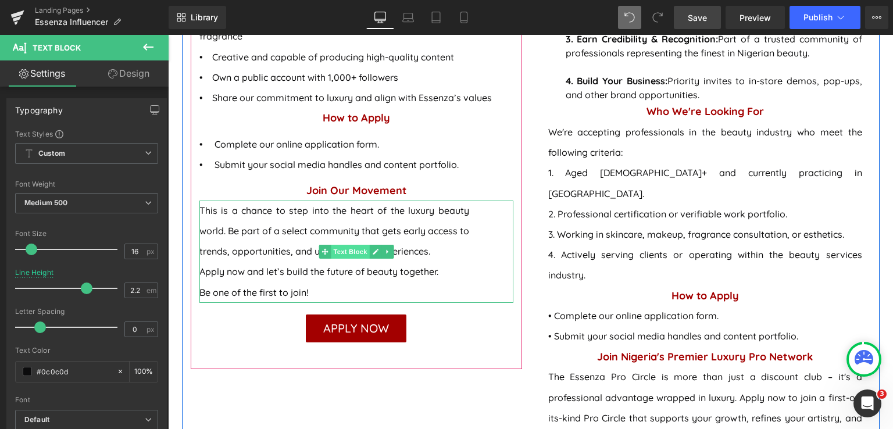
click at [332, 245] on span "Text Block" at bounding box center [350, 252] width 38 height 14
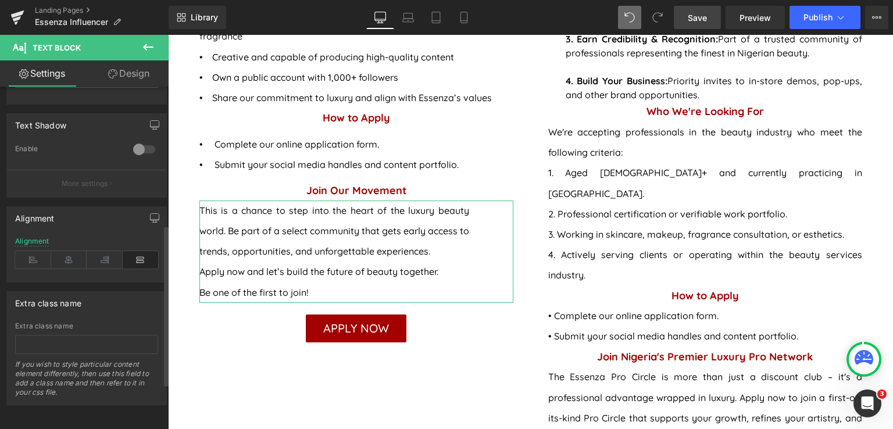
scroll to position [391, 0]
click at [30, 251] on icon at bounding box center [33, 259] width 36 height 17
click at [104, 252] on icon at bounding box center [105, 259] width 36 height 17
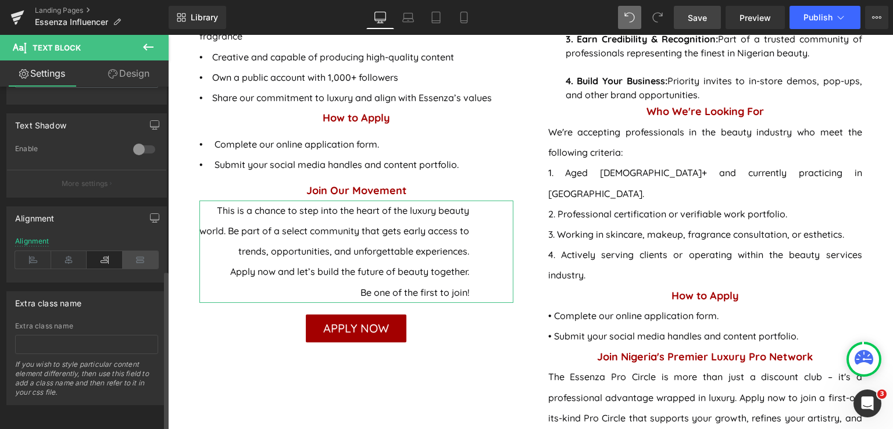
click at [129, 259] on icon at bounding box center [141, 259] width 36 height 17
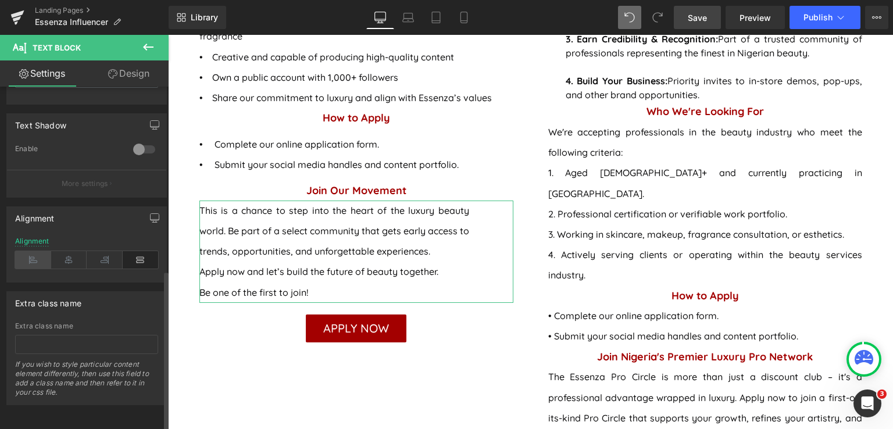
click at [31, 251] on icon at bounding box center [33, 259] width 36 height 17
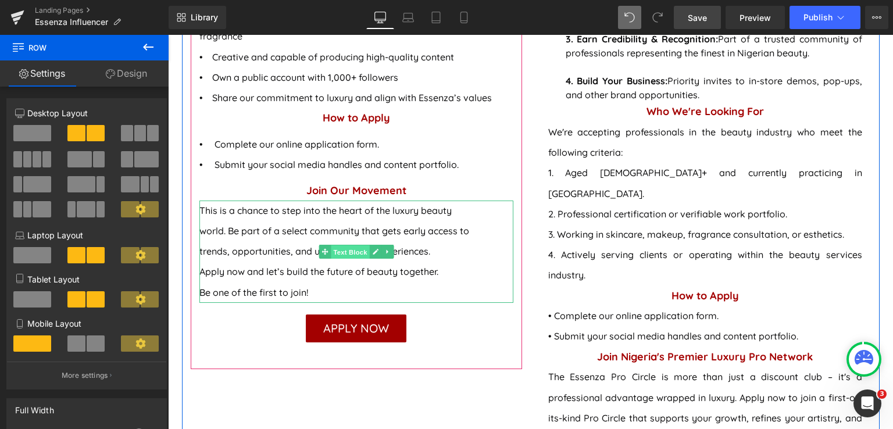
click at [343, 245] on span "Text Block" at bounding box center [350, 252] width 38 height 14
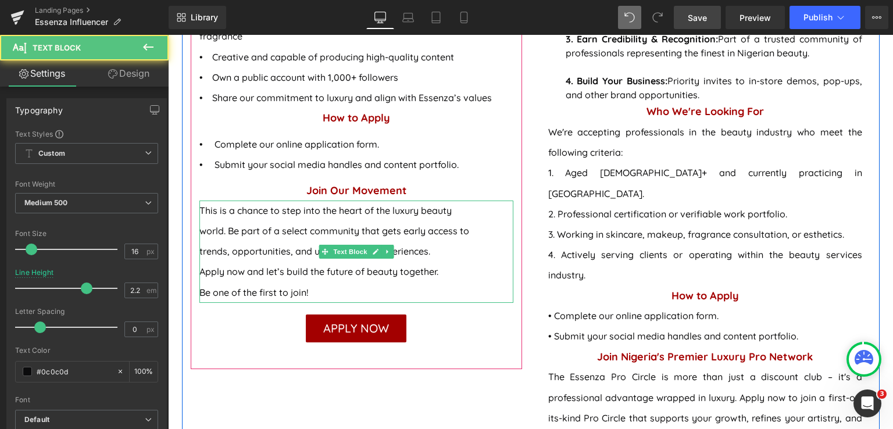
click at [199, 201] on div "This is a chance to step into the heart of the luxury beauty world. Be part of …" at bounding box center [356, 252] width 314 height 102
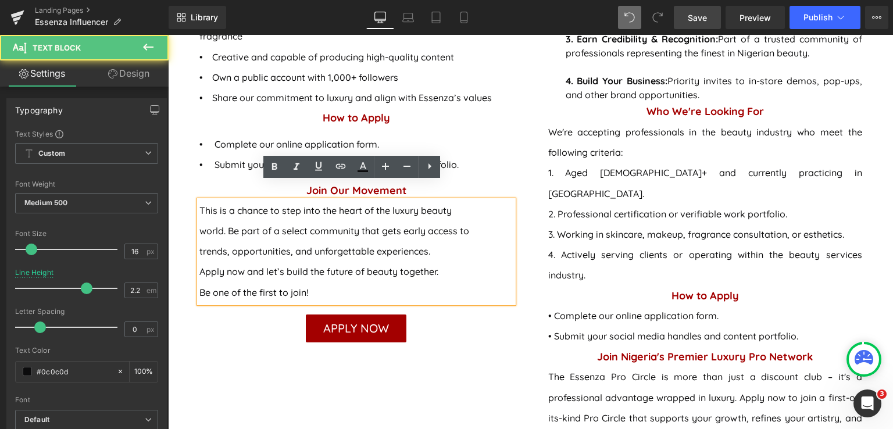
click at [199, 217] on div "This is a chance to step into the heart of the luxury beauty world. Be part of …" at bounding box center [356, 252] width 314 height 102
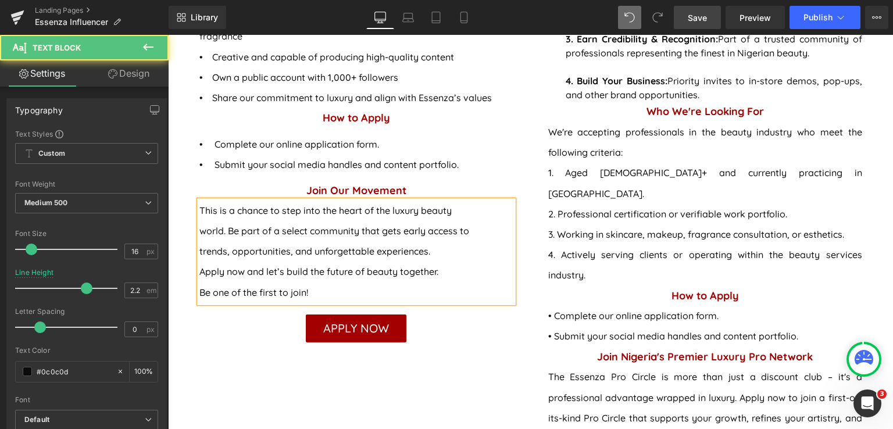
click at [199, 201] on div "This is a chance to step into the heart of the luxury beauty world. Be part of …" at bounding box center [356, 252] width 314 height 102
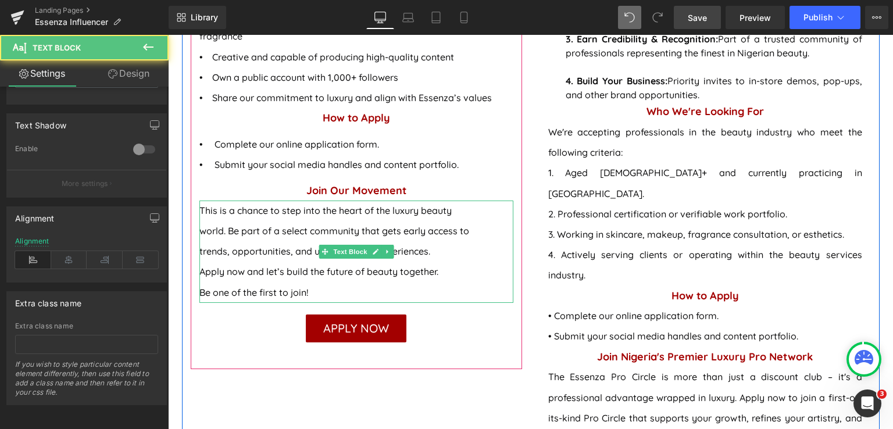
click at [227, 217] on div "This is a chance to step into the heart of the luxury beauty world. Be part of …" at bounding box center [356, 252] width 314 height 102
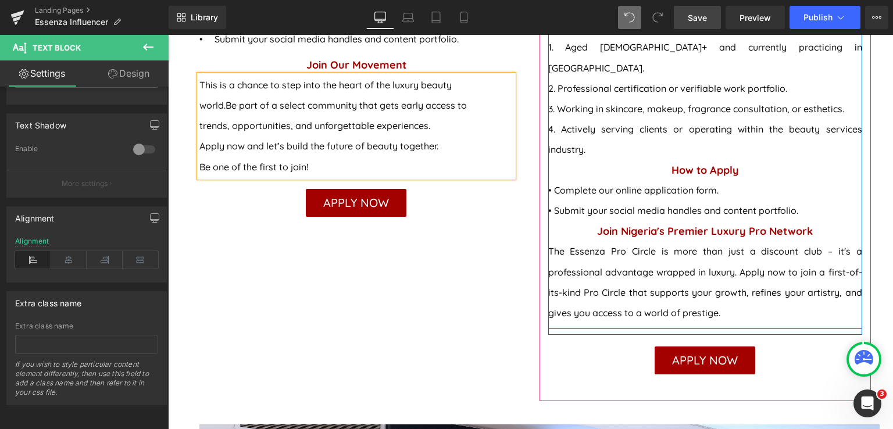
scroll to position [1332, 0]
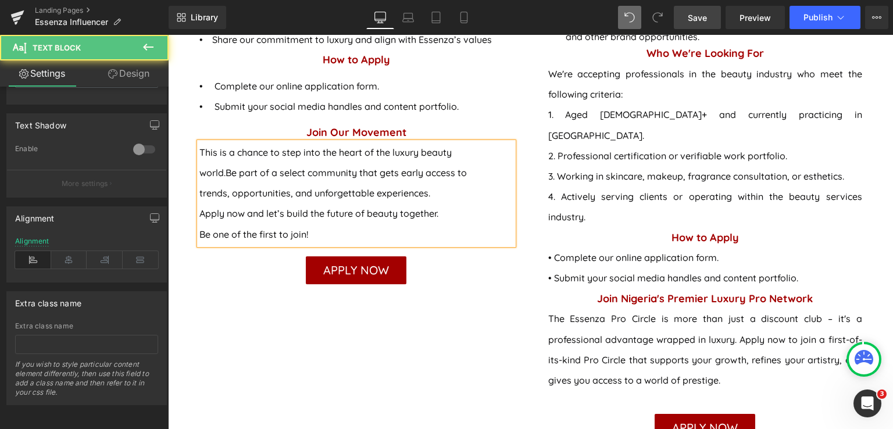
click at [442, 203] on div "Apply now and let’s build the future of beauty together." at bounding box center [334, 213] width 270 height 20
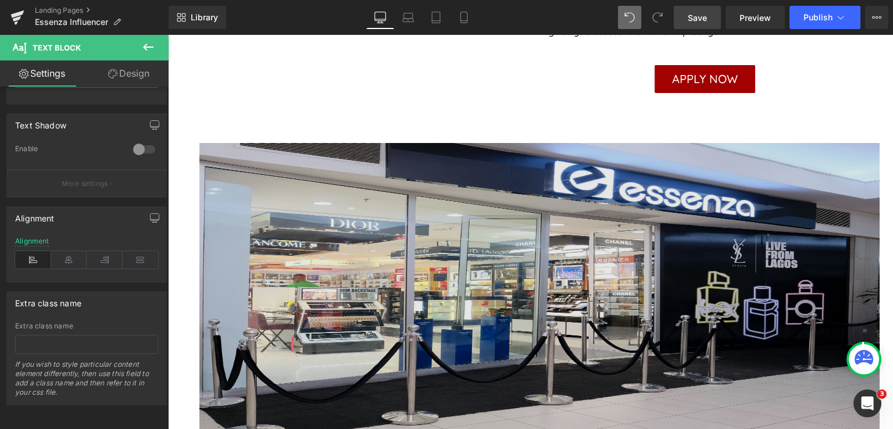
scroll to position [1913, 0]
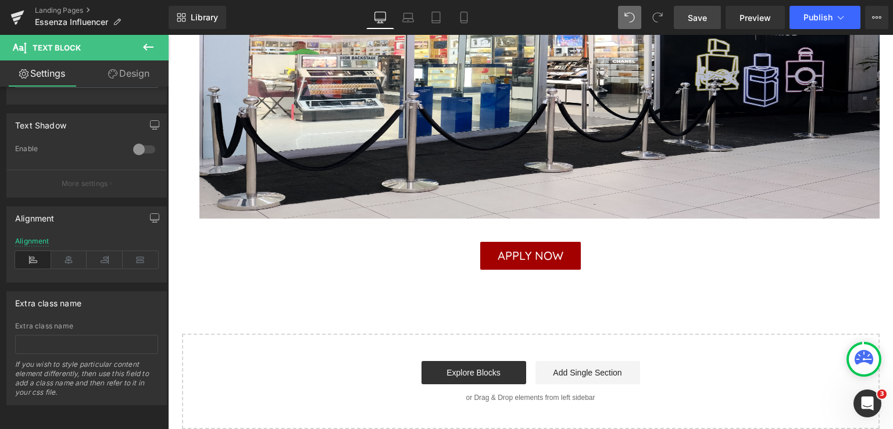
click at [699, 24] on link "Save" at bounding box center [697, 17] width 47 height 23
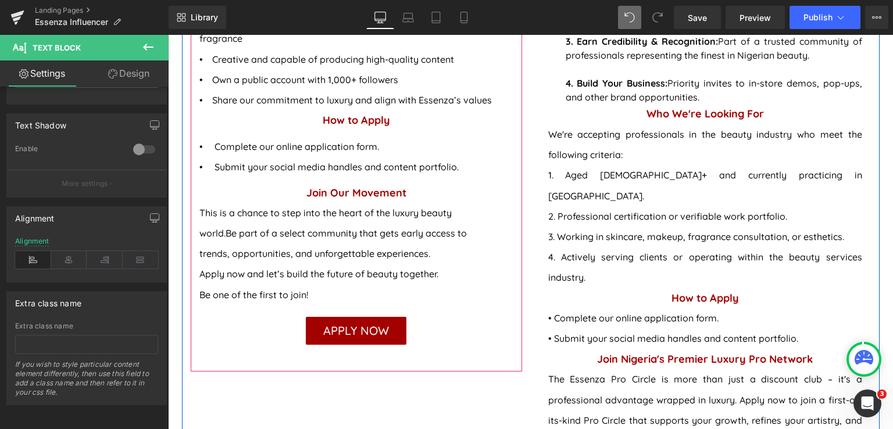
scroll to position [1216, 0]
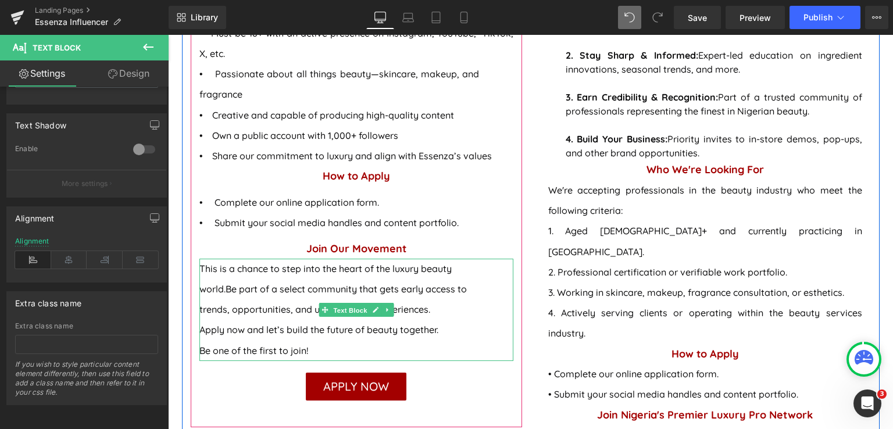
click at [355, 303] on span "Text Block" at bounding box center [350, 310] width 38 height 14
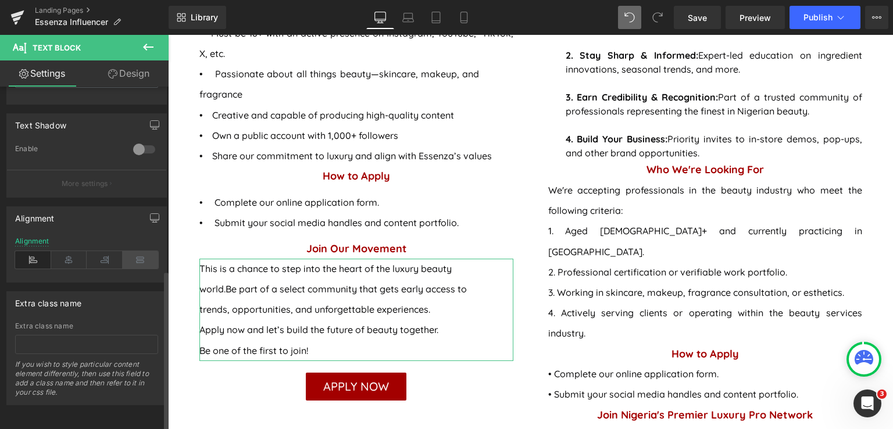
click at [137, 251] on icon at bounding box center [141, 259] width 36 height 17
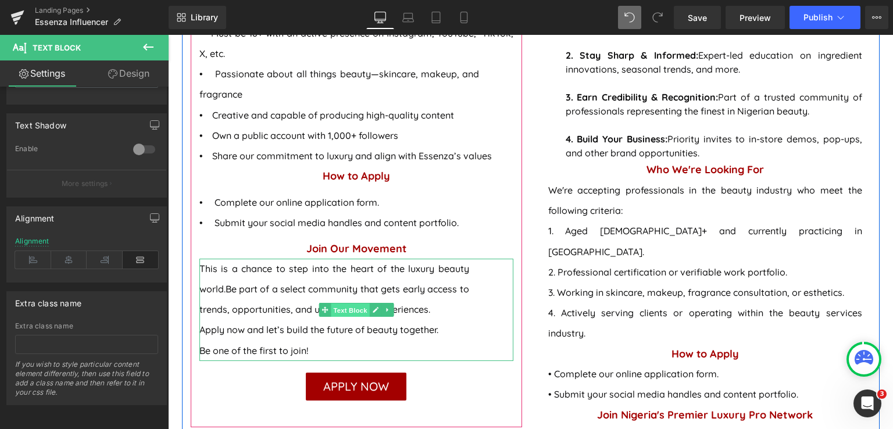
click at [349, 303] on span "Text Block" at bounding box center [350, 310] width 38 height 14
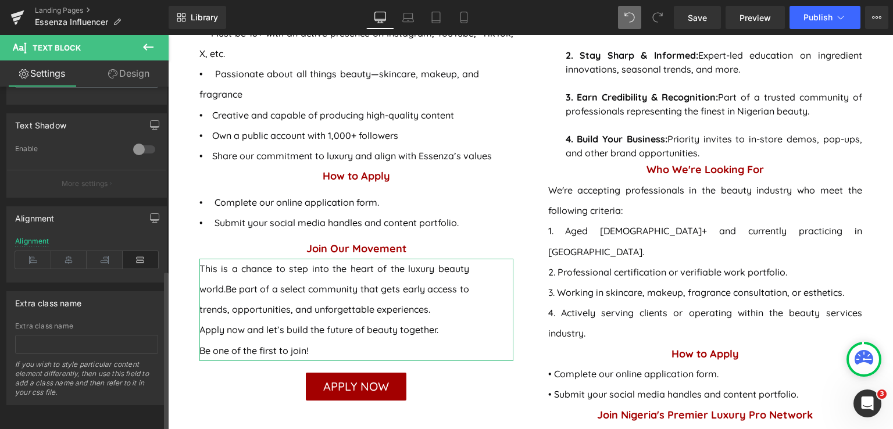
click at [135, 251] on icon at bounding box center [141, 259] width 36 height 17
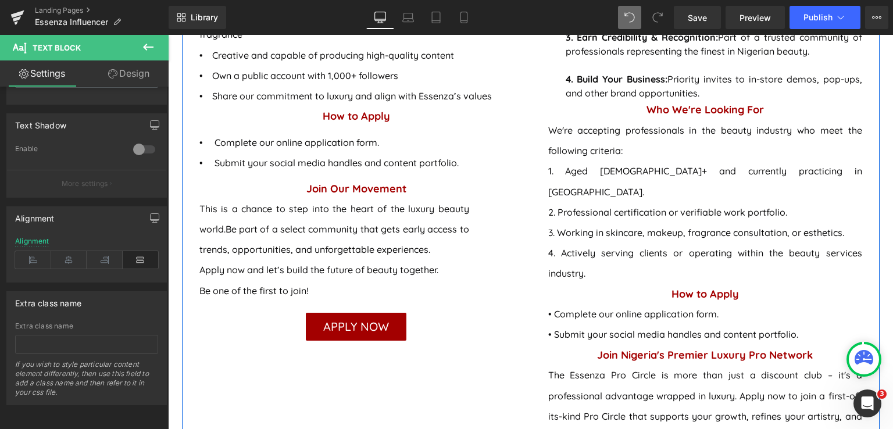
scroll to position [1274, 0]
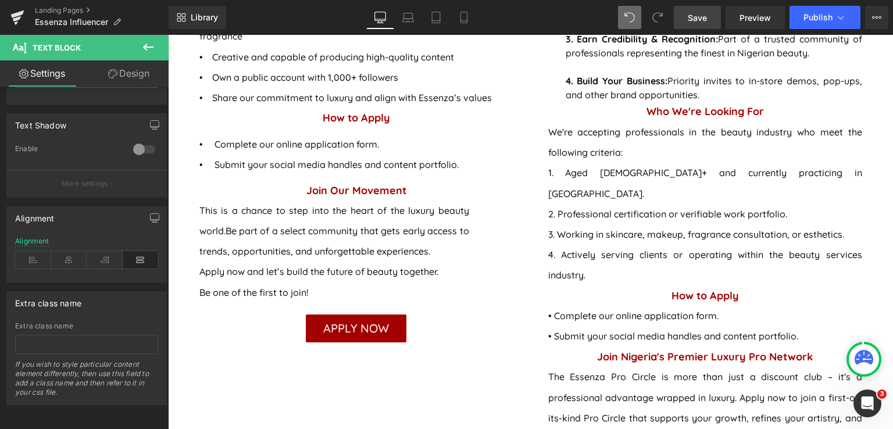
click at [689, 21] on span "Save" at bounding box center [697, 18] width 19 height 12
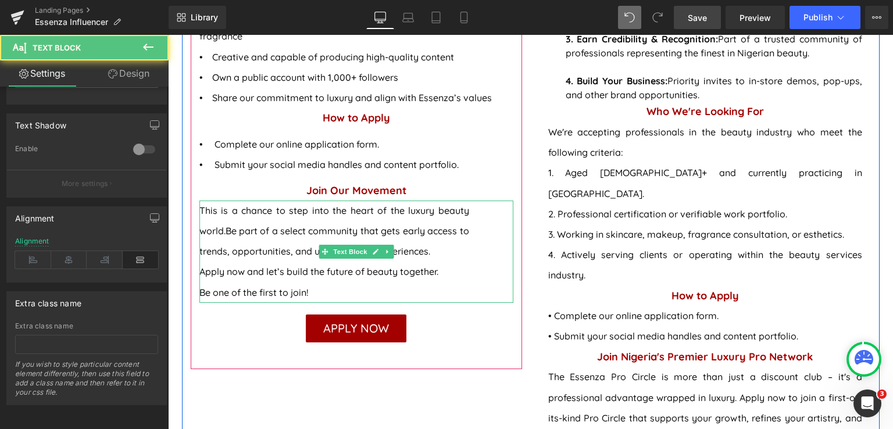
click at [199, 234] on span "Be part of a select community that gets early access to trends, opportunities, …" at bounding box center [334, 241] width 270 height 32
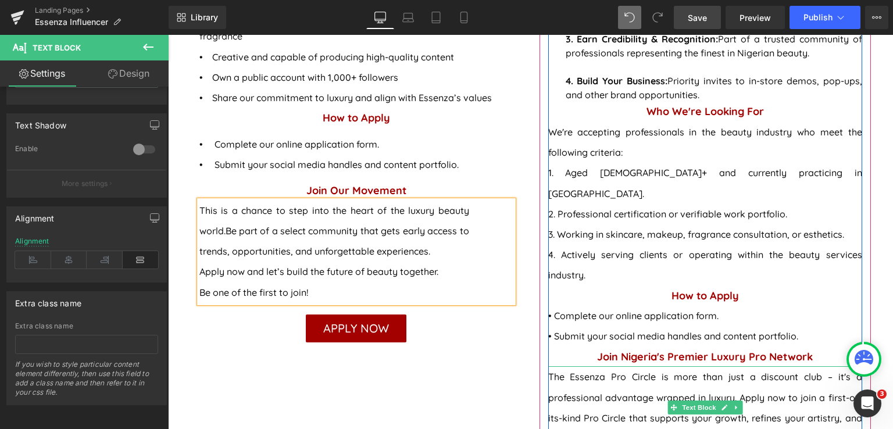
scroll to position [1390, 0]
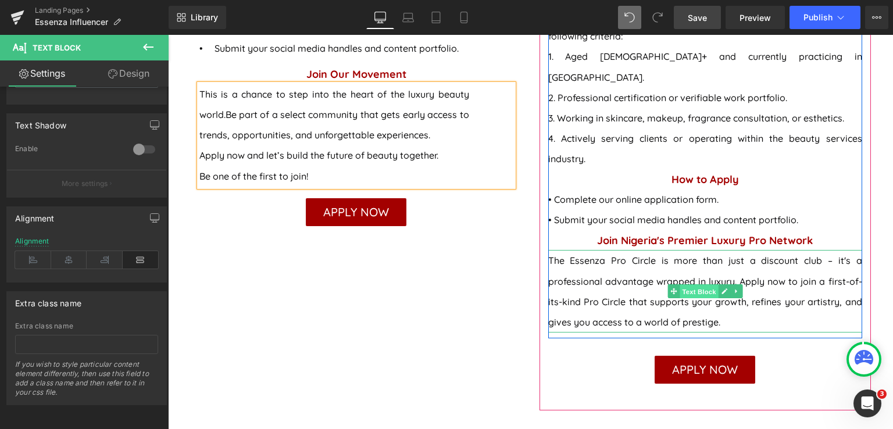
click at [705, 285] on span "Text Block" at bounding box center [698, 292] width 38 height 14
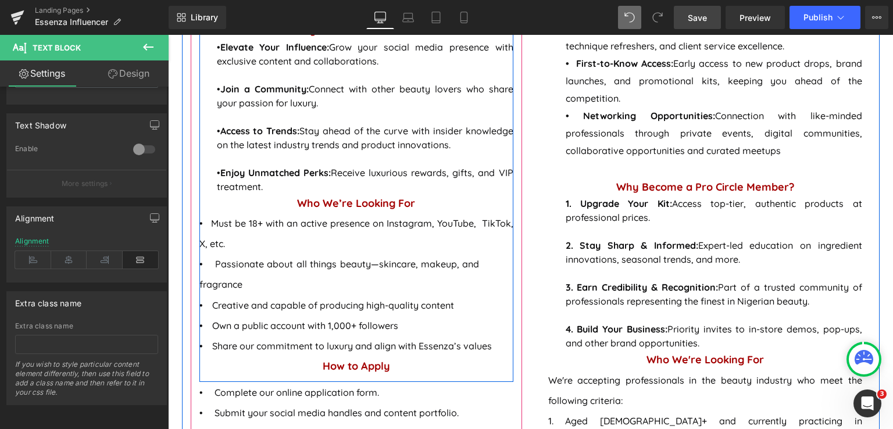
scroll to position [1041, 0]
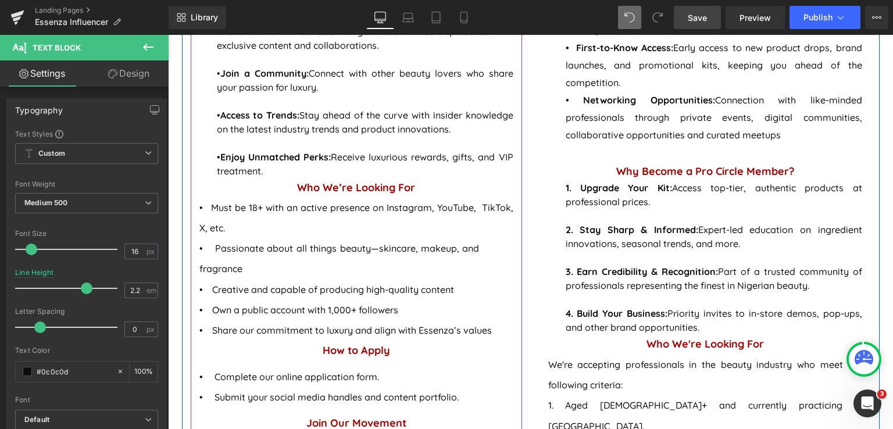
drag, startPoint x: 502, startPoint y: 314, endPoint x: 193, endPoint y: 185, distance: 334.8
click at [193, 185] on article "What is the Essenza Beauty Collective ? Heading At Essenza, we believe beauty i…" at bounding box center [356, 167] width 331 height 833
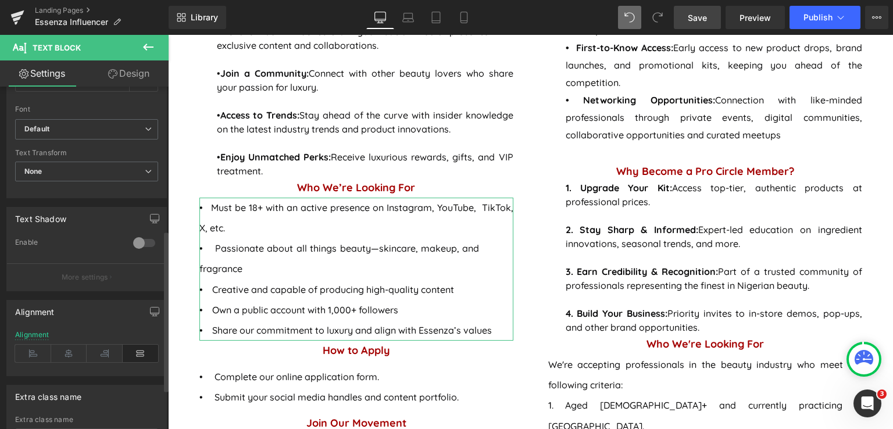
scroll to position [349, 0]
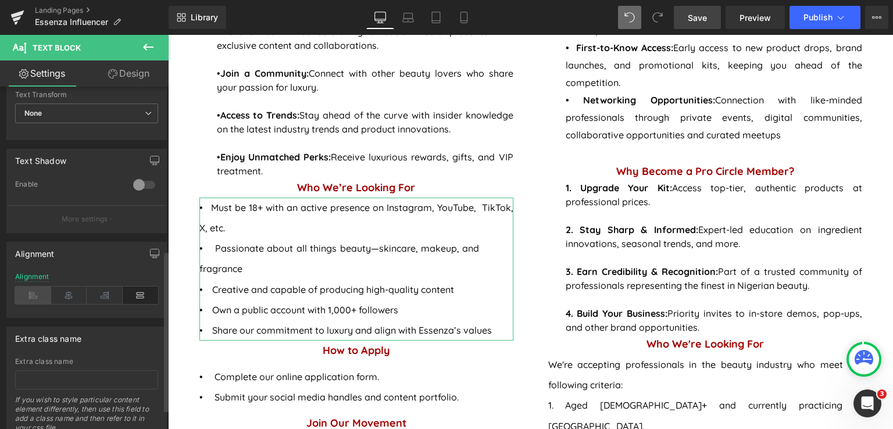
click at [35, 293] on icon at bounding box center [33, 295] width 36 height 17
click at [141, 296] on icon at bounding box center [141, 295] width 36 height 17
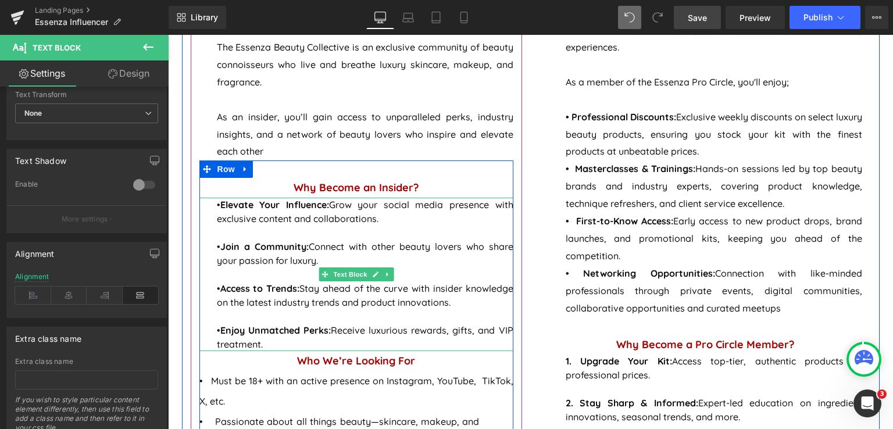
scroll to position [867, 0]
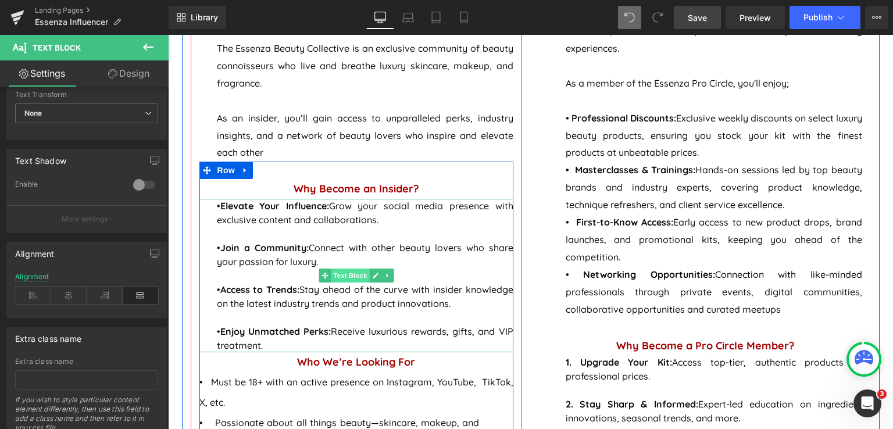
click at [344, 268] on span "Text Block" at bounding box center [350, 275] width 38 height 14
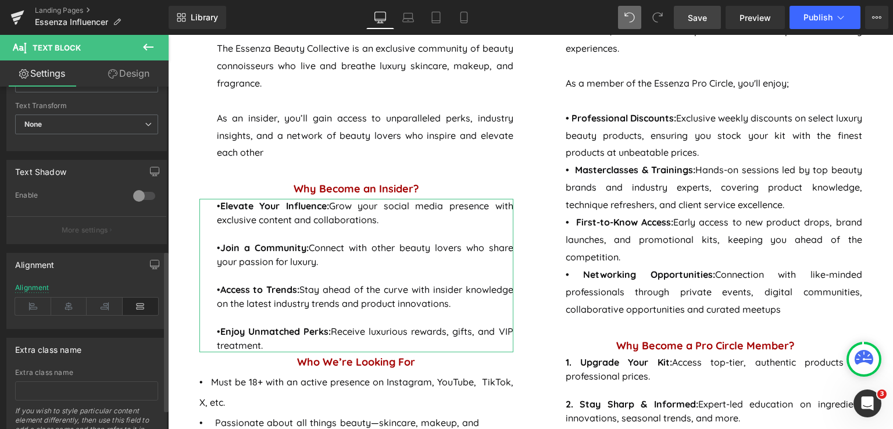
scroll to position [349, 0]
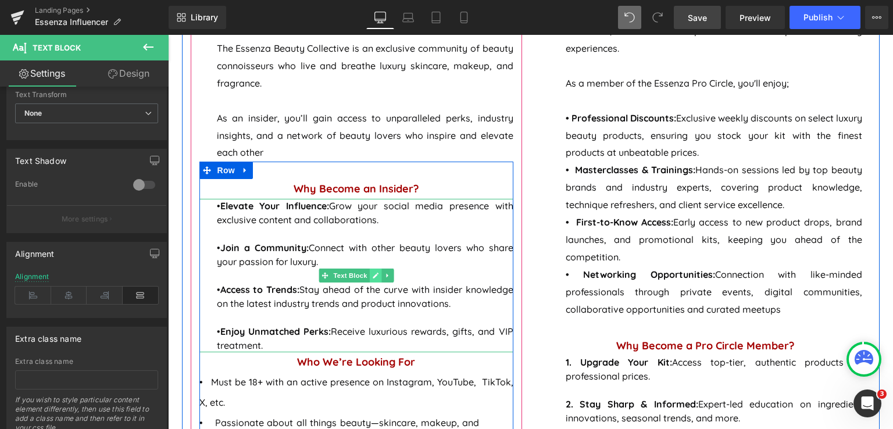
click at [372, 272] on icon at bounding box center [375, 275] width 6 height 7
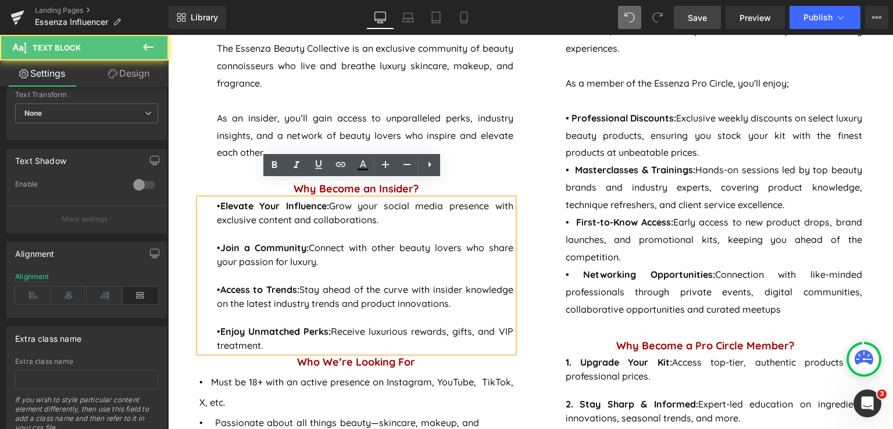
click at [363, 282] on p "• Access to Trends: Stay ahead of the curve with insider knowledge on the lates…" at bounding box center [365, 296] width 296 height 28
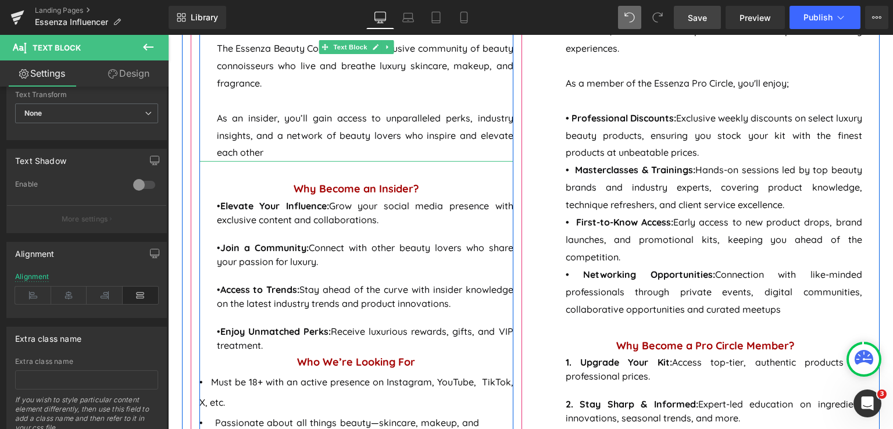
click at [429, 112] on span "As an insider, you’ll gain access to unparalleled perks, industry insights, and…" at bounding box center [365, 135] width 296 height 46
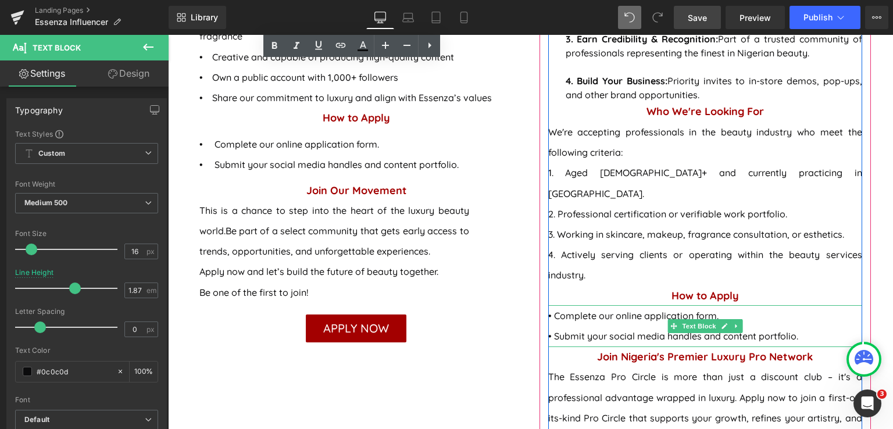
scroll to position [1332, 0]
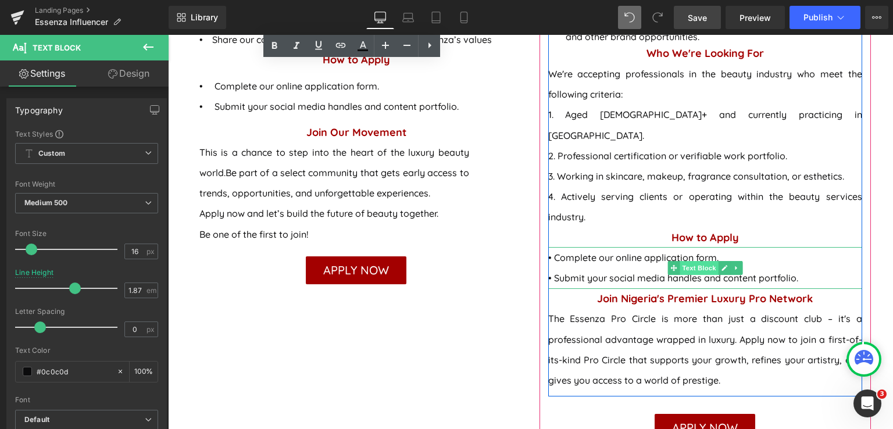
click at [709, 261] on span "Text Block" at bounding box center [698, 268] width 38 height 14
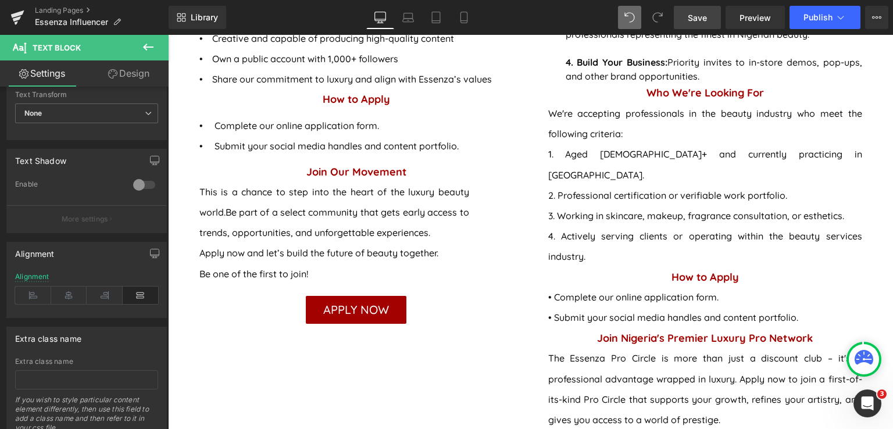
scroll to position [1274, 0]
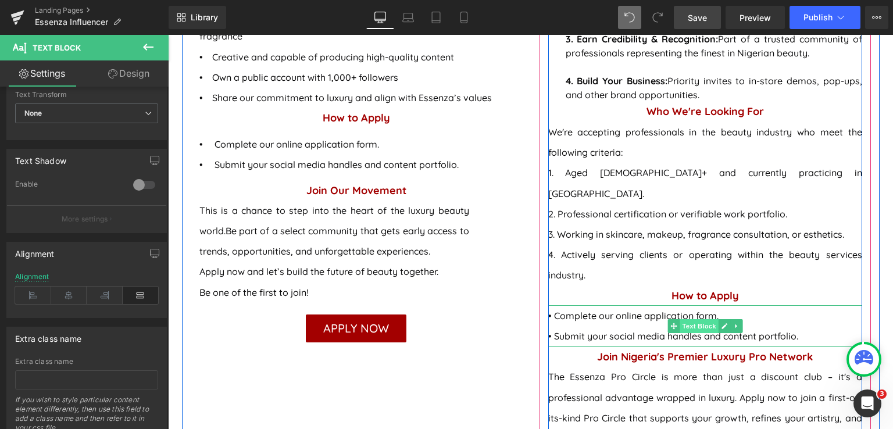
click at [697, 319] on span "Text Block" at bounding box center [698, 326] width 38 height 14
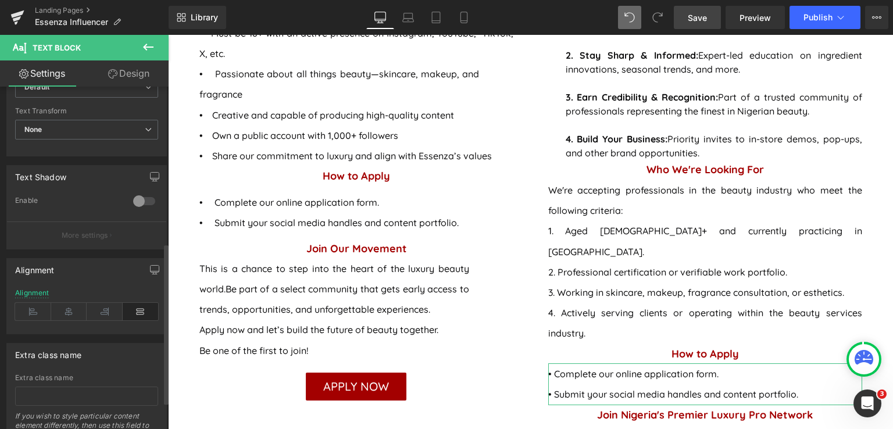
scroll to position [391, 0]
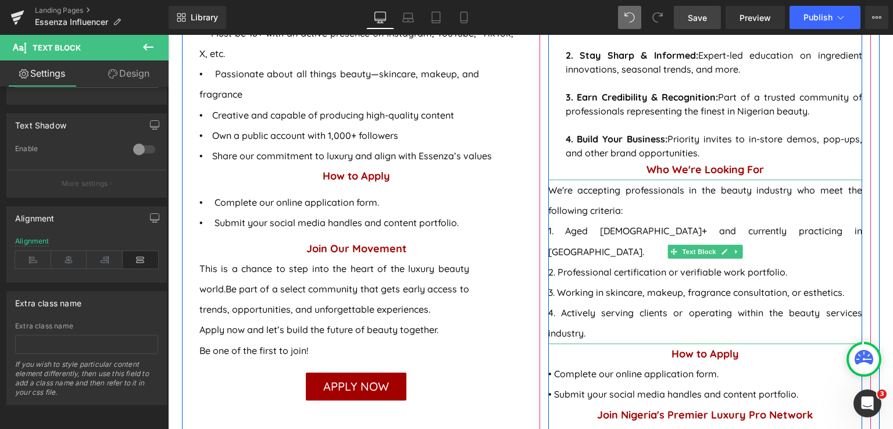
click at [549, 191] on p "We're accepting professionals in the beauty industry who meet the following cri…" at bounding box center [705, 200] width 314 height 41
drag, startPoint x: 549, startPoint y: 191, endPoint x: 555, endPoint y: 191, distance: 6.4
click at [549, 191] on p "We're accepting professionals in the beauty industry who meet the following cri…" at bounding box center [705, 200] width 314 height 41
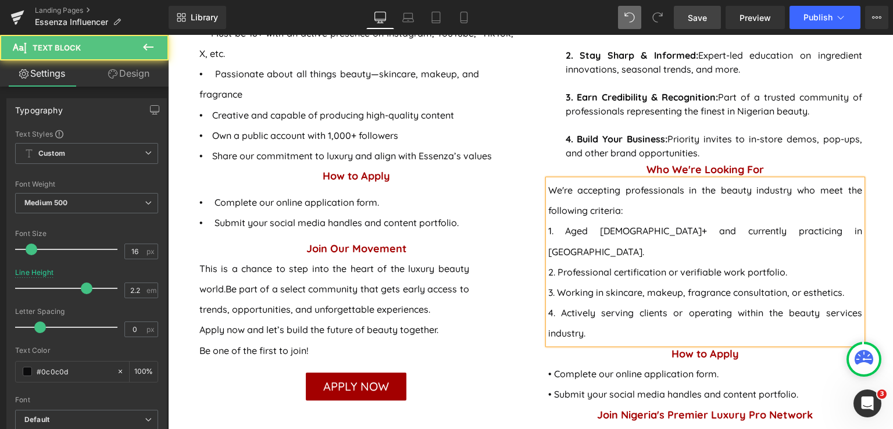
click at [548, 210] on p "We're accepting professionals in the beauty industry who meet the following cri…" at bounding box center [705, 200] width 314 height 41
click at [548, 231] on p "1. Aged 21+ and currently practicing in Nigeria." at bounding box center [705, 241] width 314 height 41
click at [550, 228] on span "1. Aged 21+ and currently practicing in Nigeria." at bounding box center [705, 241] width 314 height 32
click at [553, 262] on p "2. Professional certification or verifiable work portfolio." at bounding box center [705, 272] width 314 height 20
click at [548, 233] on span "1. Aged [DEMOGRAPHIC_DATA]+ and currently practicing in [GEOGRAPHIC_DATA]." at bounding box center [705, 241] width 314 height 32
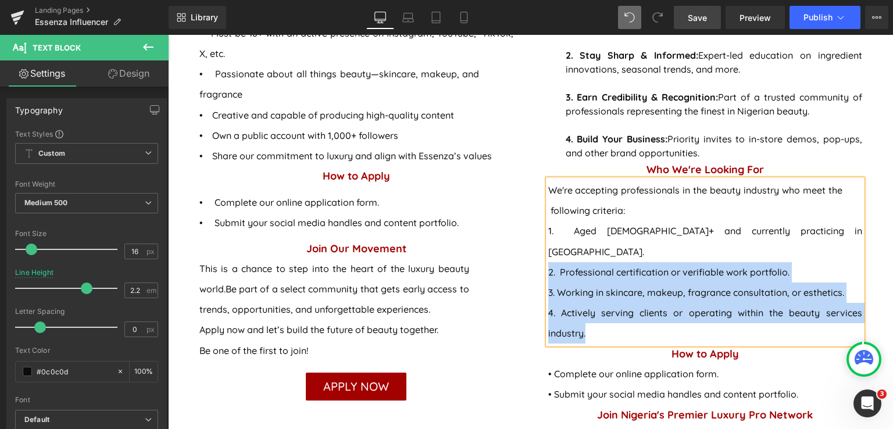
click at [548, 252] on div "We're accepting professionals in the beauty industry who meet the following cri…" at bounding box center [705, 262] width 314 height 164
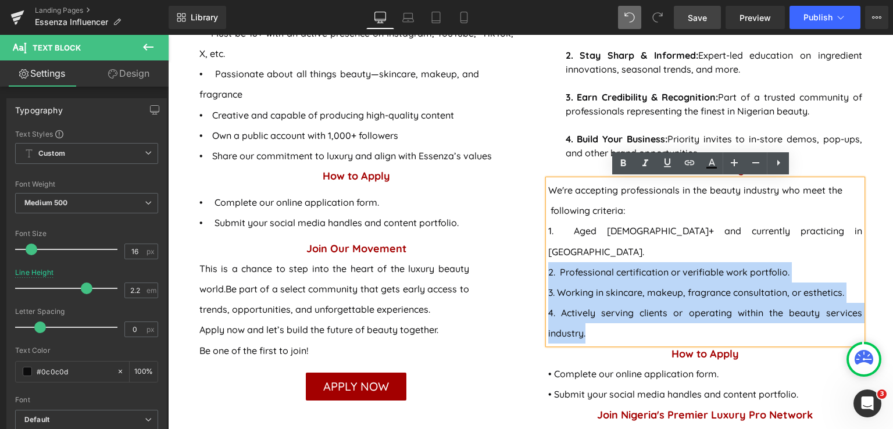
click at [550, 262] on p "2. Professional certification or verifiable work portfolio." at bounding box center [705, 272] width 314 height 20
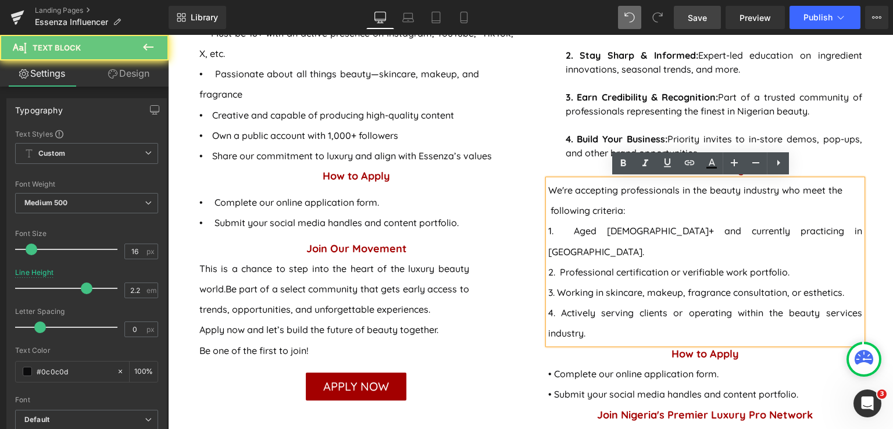
click at [548, 252] on div "We're accepting professionals in the beauty industry who meet the following cri…" at bounding box center [705, 262] width 314 height 164
click at [548, 262] on p "2. Professional certification or verifiable work portfolio." at bounding box center [705, 272] width 314 height 20
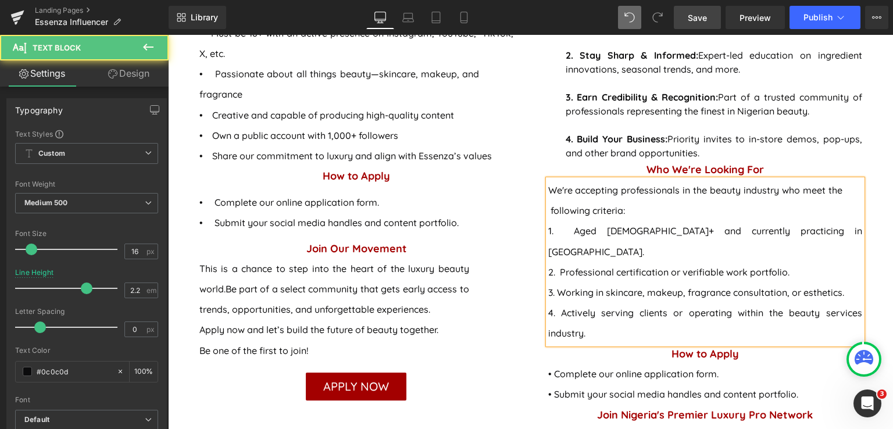
click at [548, 282] on p "3. Working in skincare, makeup, fragrance consultation, or esthetics." at bounding box center [705, 292] width 314 height 20
click at [565, 282] on p "3. Working in skincare, makeup, fragrance consultation, or esthetics." at bounding box center [705, 292] width 314 height 20
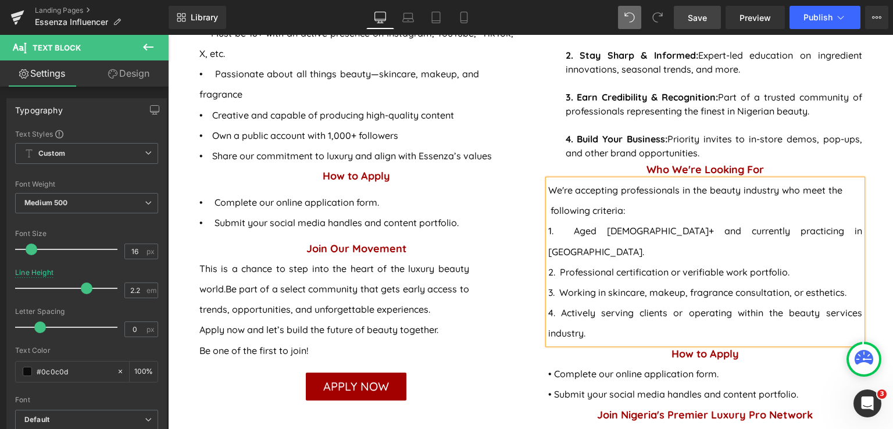
click at [548, 303] on p "4. Actively serving clients or operating within the beauty services industry." at bounding box center [705, 323] width 314 height 41
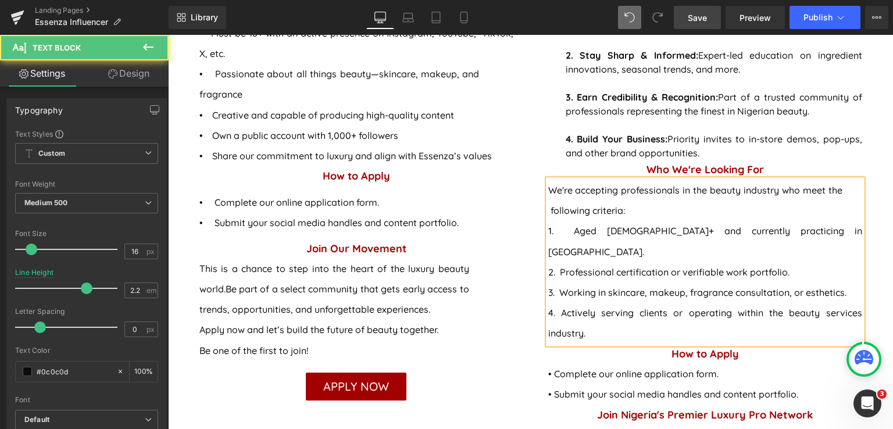
click at [548, 314] on p "4. Actively serving clients or operating within the beauty services industry." at bounding box center [705, 323] width 314 height 41
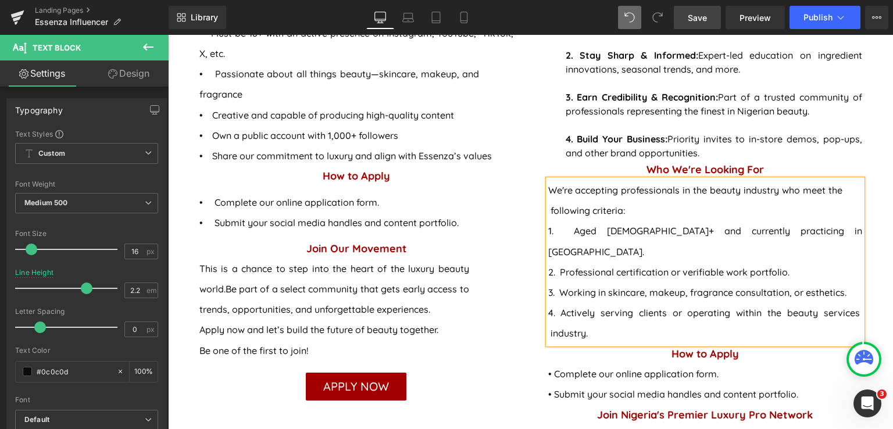
click at [692, 20] on span "Save" at bounding box center [697, 18] width 19 height 12
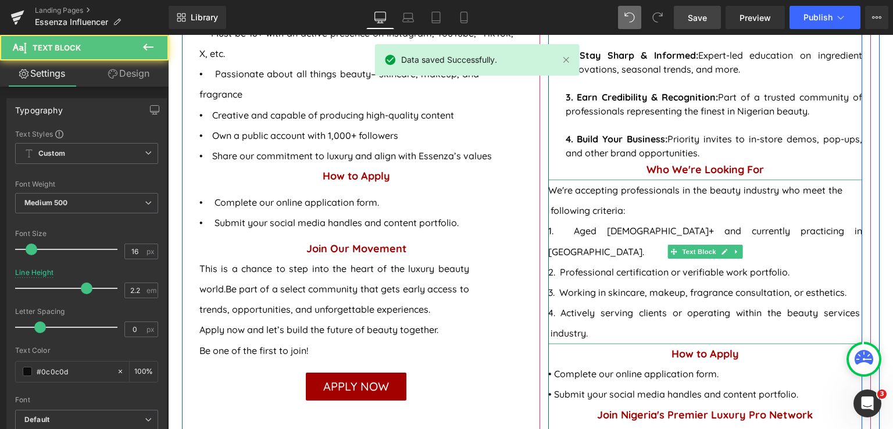
click at [557, 231] on span "1. Aged [DEMOGRAPHIC_DATA]+ and currently practicing in [GEOGRAPHIC_DATA]." at bounding box center [705, 241] width 314 height 32
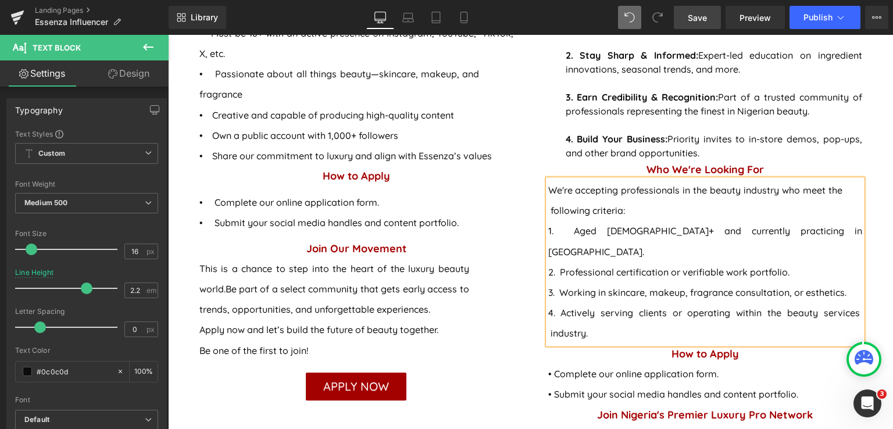
click at [704, 16] on span "Save" at bounding box center [697, 18] width 19 height 12
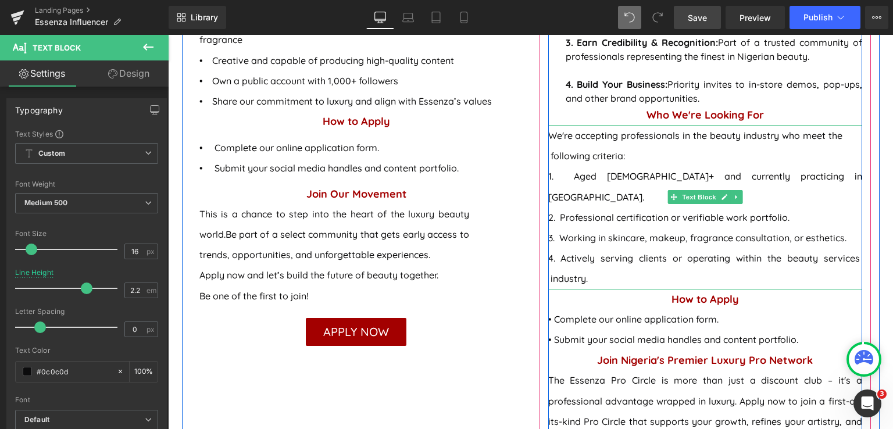
scroll to position [1332, 0]
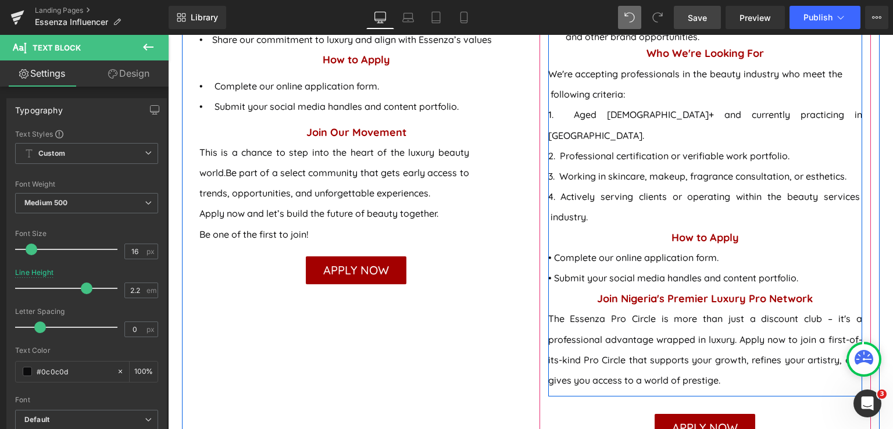
click at [551, 252] on span "• Complete our online application form." at bounding box center [633, 258] width 170 height 12
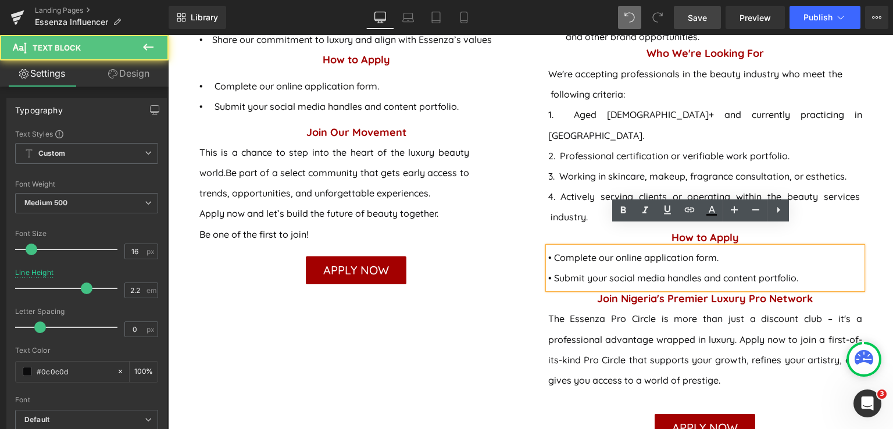
click at [550, 252] on span "• Complete our online application form." at bounding box center [633, 258] width 170 height 12
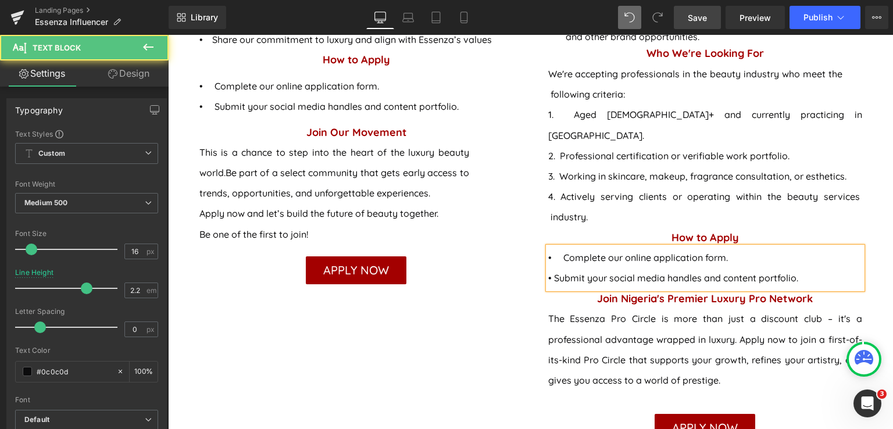
click at [548, 247] on div "• Complete our online application form. • Submit your social media handles and …" at bounding box center [705, 267] width 314 height 41
click at [551, 268] on p "• Submit your social media handles and content portfolio." at bounding box center [705, 278] width 314 height 20
click at [548, 252] on span "• Complete our online application form." at bounding box center [638, 258] width 180 height 12
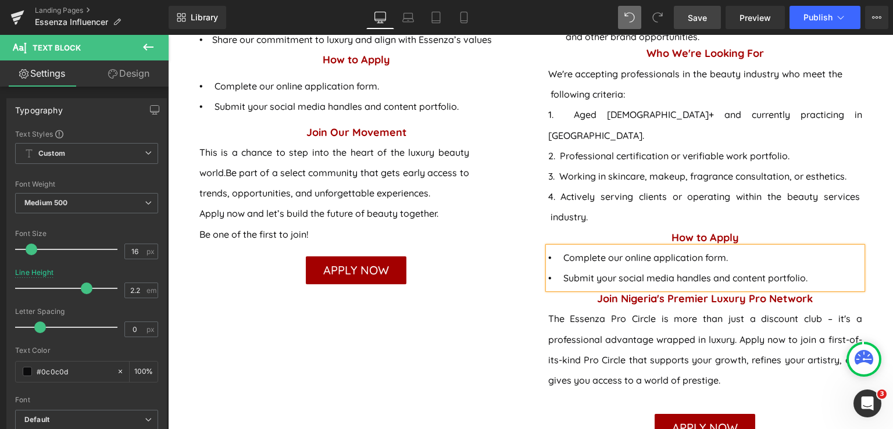
click at [548, 268] on p "• Submit your social media handles and content portfolio." at bounding box center [705, 278] width 314 height 20
click at [707, 17] on span "Save" at bounding box center [697, 18] width 19 height 12
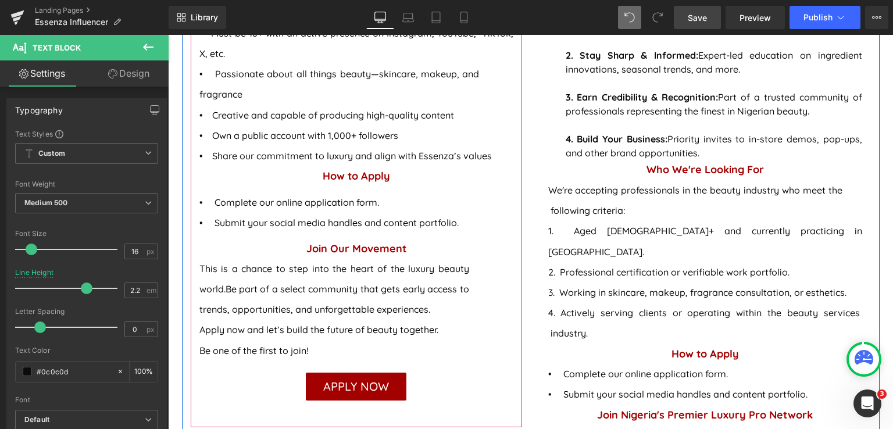
scroll to position [1216, 0]
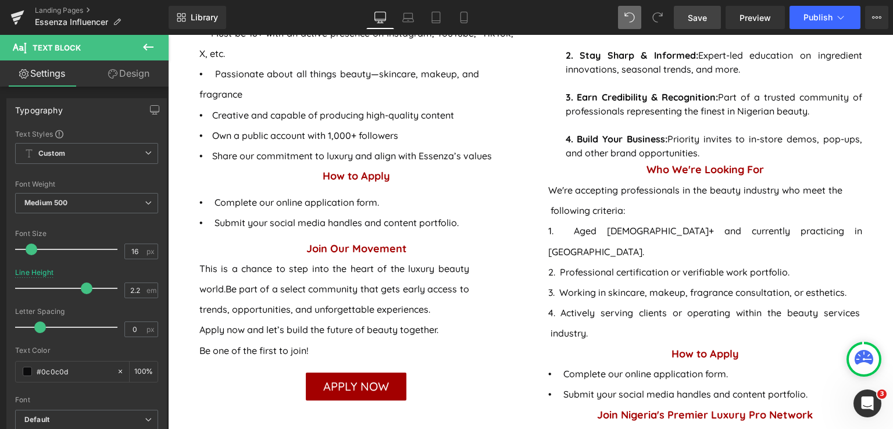
click at [692, 20] on span "Save" at bounding box center [697, 18] width 19 height 12
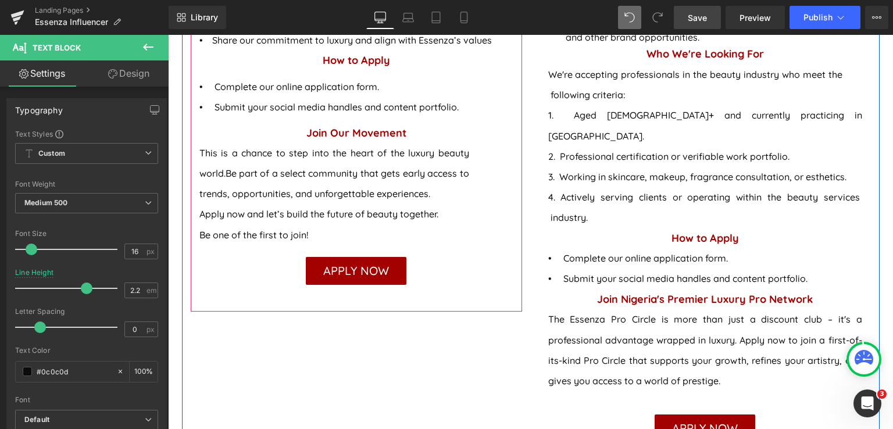
scroll to position [1332, 0]
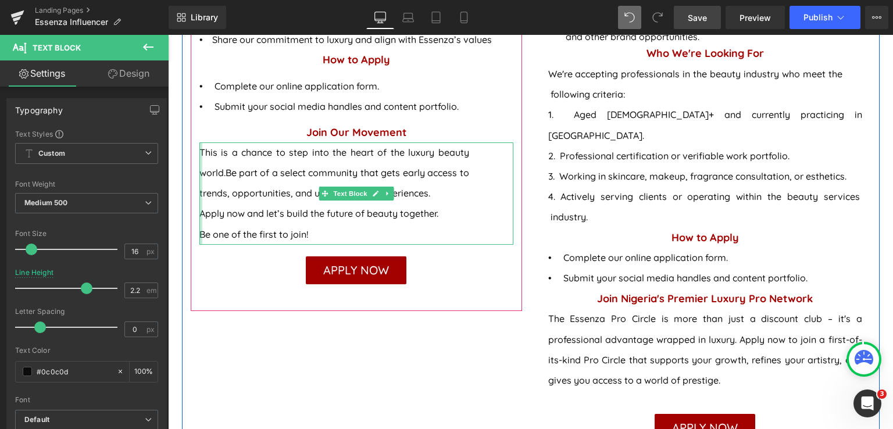
click at [199, 142] on div at bounding box center [200, 193] width 3 height 102
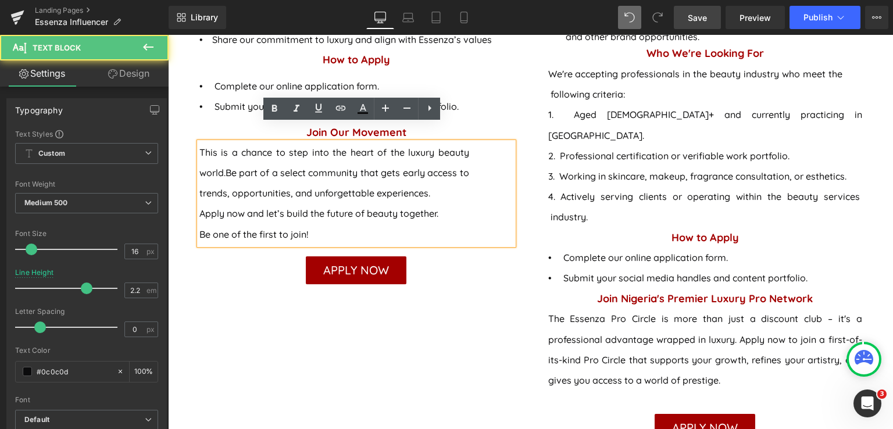
click at [199, 142] on div "This is a chance to step into the heart of the luxury beauty world. Be part of …" at bounding box center [356, 193] width 314 height 102
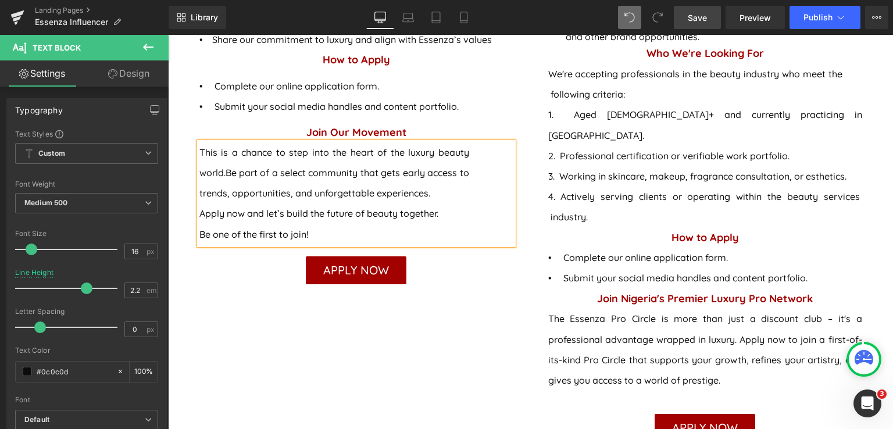
click at [199, 156] on div "This is a chance to step into the heart of the luxury beauty world. Be part of …" at bounding box center [356, 193] width 314 height 102
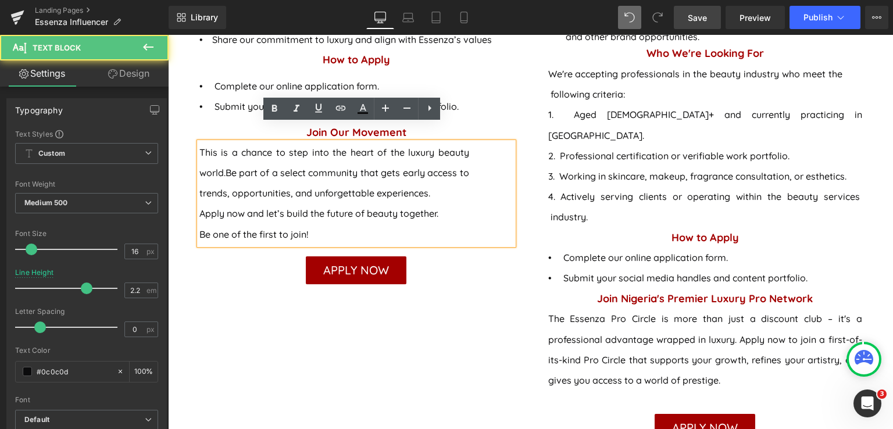
click at [199, 156] on div "This is a chance to step into the heart of the luxury beauty world. Be part of …" at bounding box center [356, 193] width 314 height 102
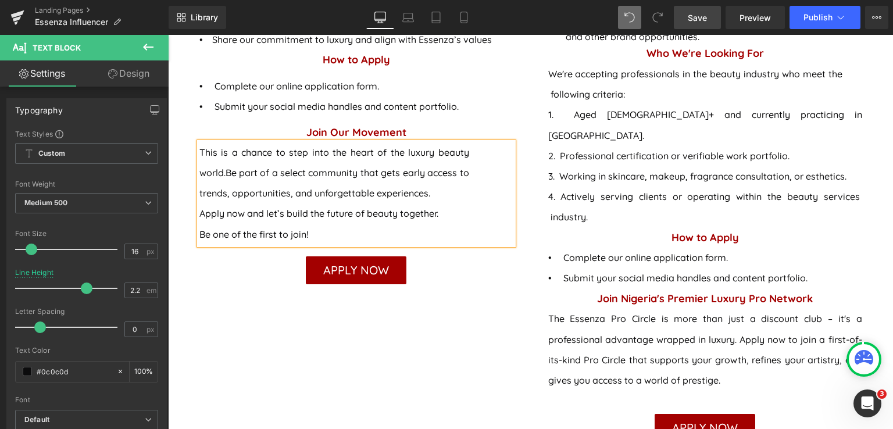
click at [199, 175] on span "Be part of a select community that gets early access to trends, opportunities, …" at bounding box center [334, 183] width 270 height 32
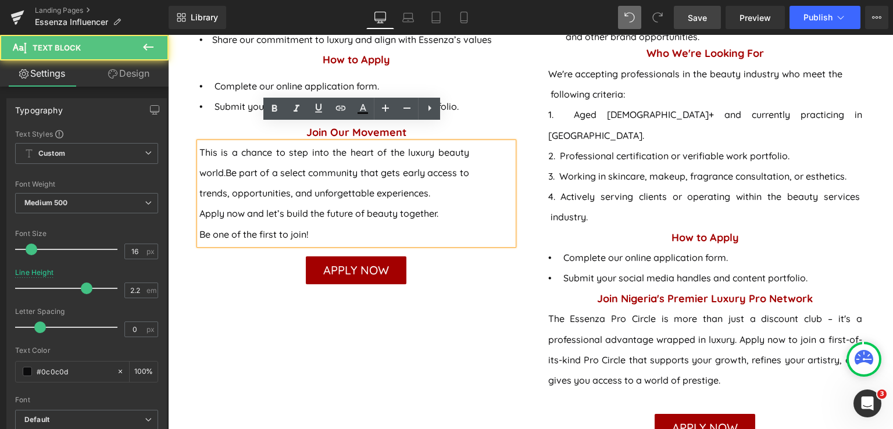
click at [227, 167] on span "Be part of a select community that gets early access to trends, opportunities, …" at bounding box center [334, 183] width 270 height 32
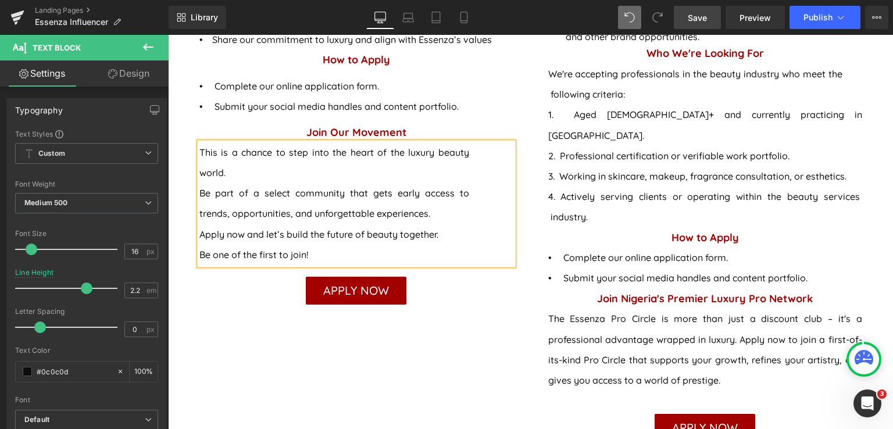
click at [199, 194] on span "Be part of a select community that gets early access to trends, opportunities, …" at bounding box center [334, 203] width 270 height 32
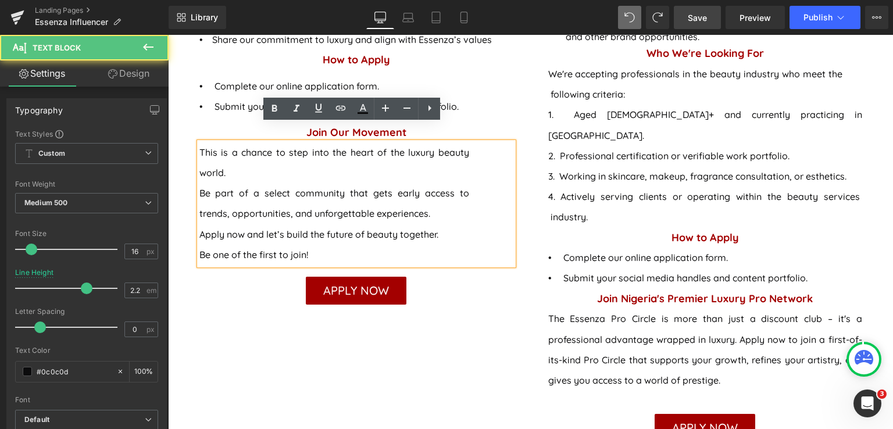
click at [214, 142] on div "This is a chance to step into the heart of the luxury beauty world. Be part of …" at bounding box center [356, 203] width 314 height 123
click at [209, 142] on div "This is a chance to step into the heart of the luxury beauty world. Be part of …" at bounding box center [356, 203] width 314 height 123
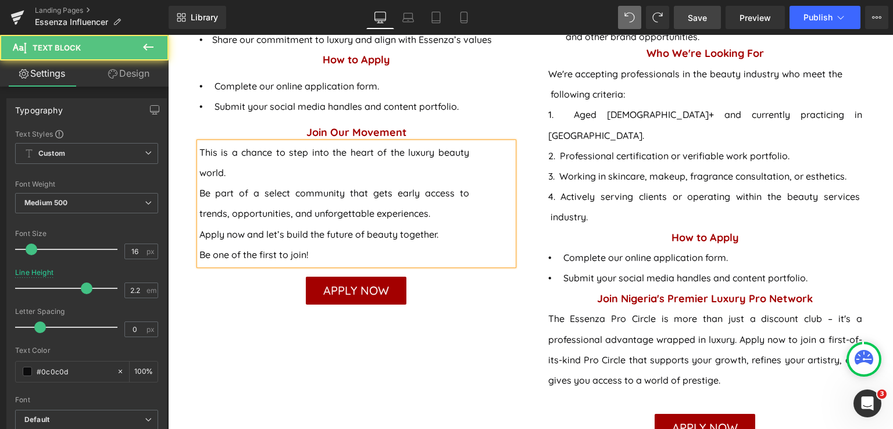
click at [212, 187] on span "Be part of a select community that gets early access to trends, opportunities, …" at bounding box center [334, 203] width 270 height 32
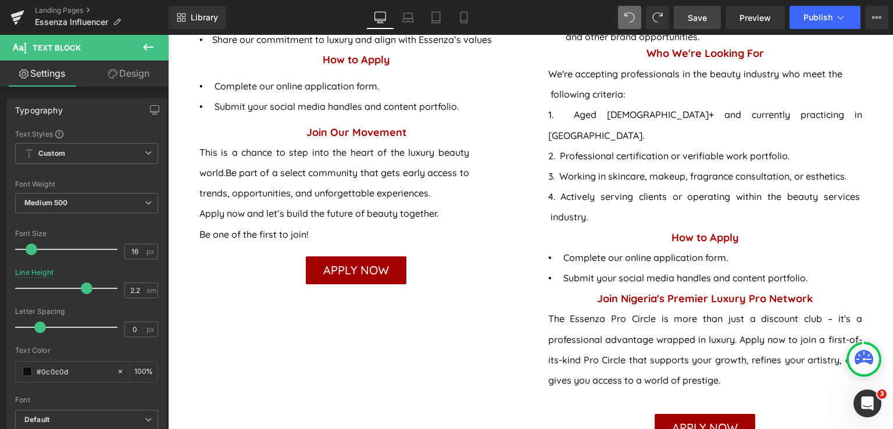
drag, startPoint x: 700, startPoint y: 14, endPoint x: 492, endPoint y: 39, distance: 209.6
click at [700, 14] on span "Save" at bounding box center [697, 18] width 19 height 12
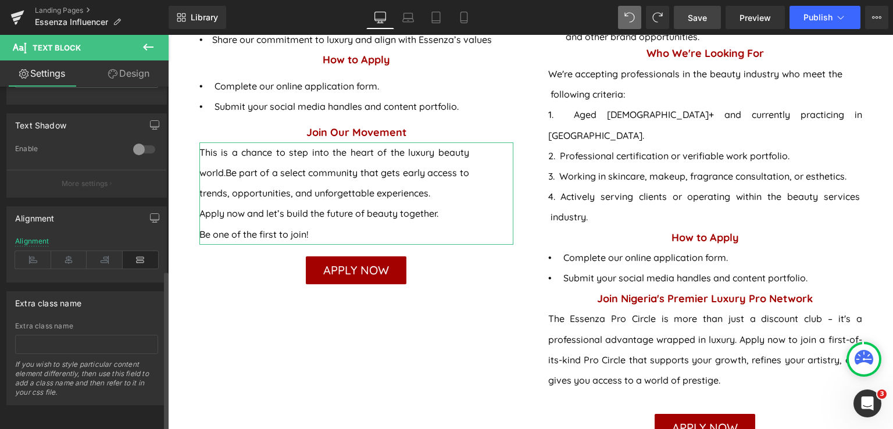
scroll to position [216, 0]
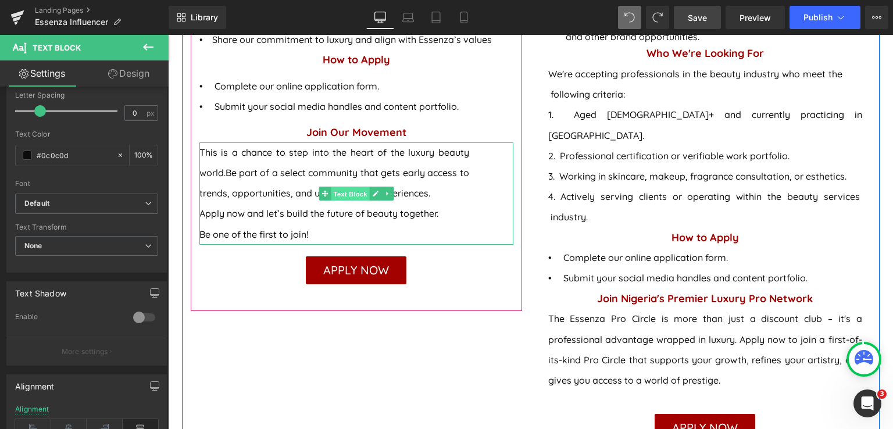
click at [342, 187] on span "Text Block" at bounding box center [350, 194] width 38 height 14
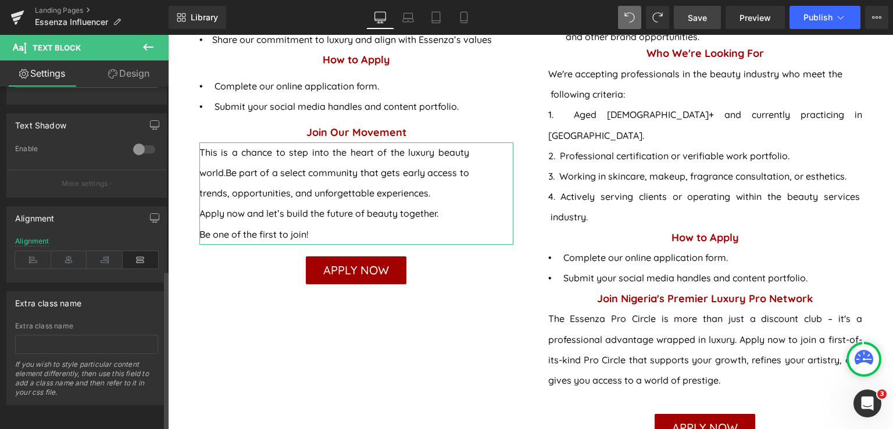
scroll to position [391, 0]
click at [711, 21] on link "Save" at bounding box center [697, 17] width 47 height 23
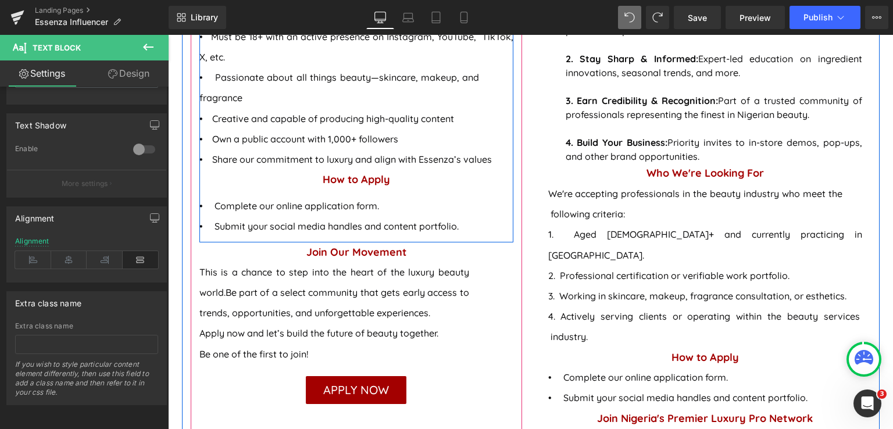
scroll to position [1332, 0]
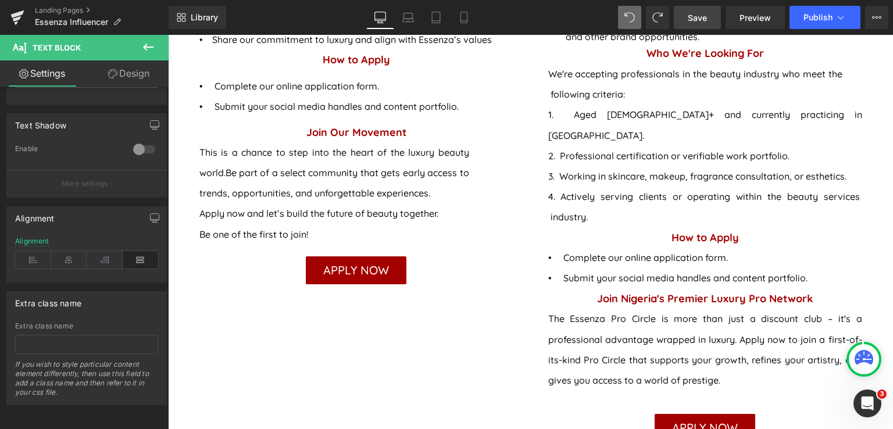
click at [704, 20] on span "Save" at bounding box center [697, 18] width 19 height 12
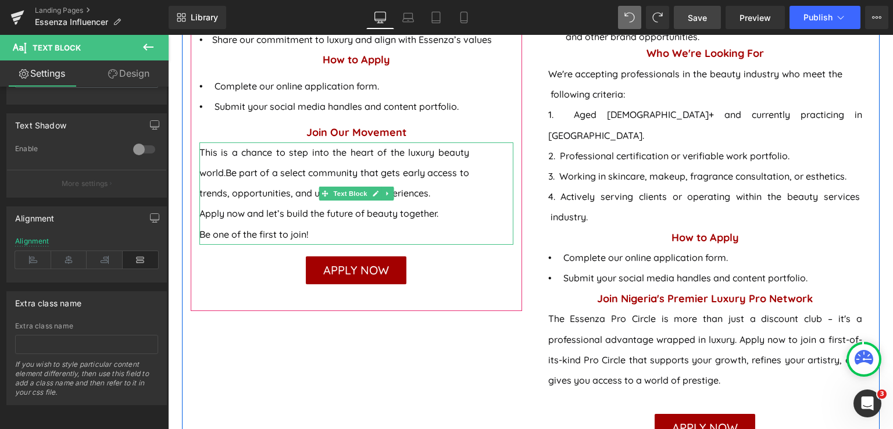
click at [397, 142] on div "This is a chance to step into the heart of the luxury beauty world. Be part of …" at bounding box center [356, 193] width 314 height 102
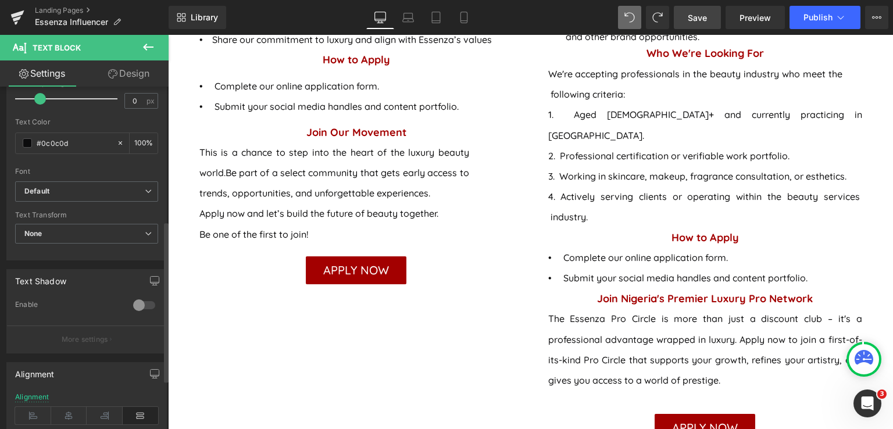
scroll to position [216, 0]
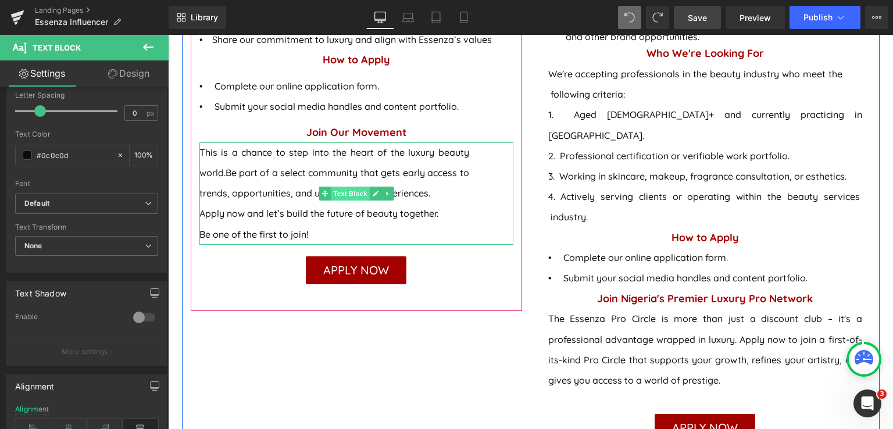
click at [339, 187] on span "Text Block" at bounding box center [350, 194] width 38 height 14
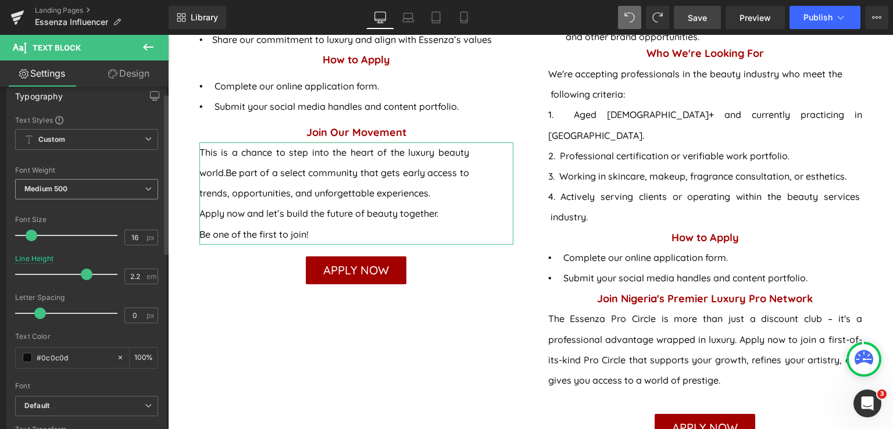
scroll to position [0, 0]
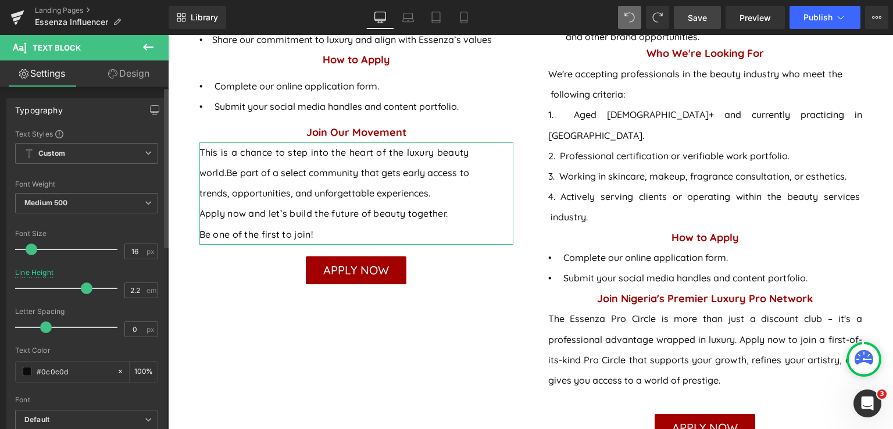
drag, startPoint x: 38, startPoint y: 325, endPoint x: 67, endPoint y: 321, distance: 29.3
click at [44, 325] on span at bounding box center [46, 327] width 12 height 12
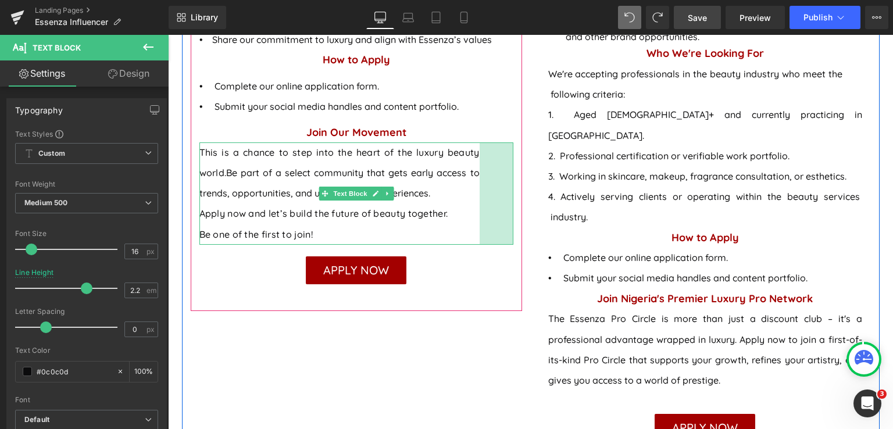
drag, startPoint x: 506, startPoint y: 174, endPoint x: 517, endPoint y: 174, distance: 10.5
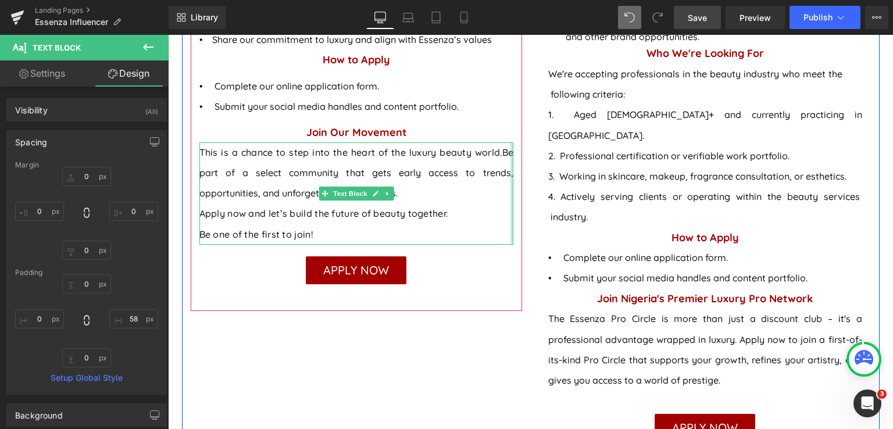
drag, startPoint x: 502, startPoint y: 176, endPoint x: 536, endPoint y: 175, distance: 34.3
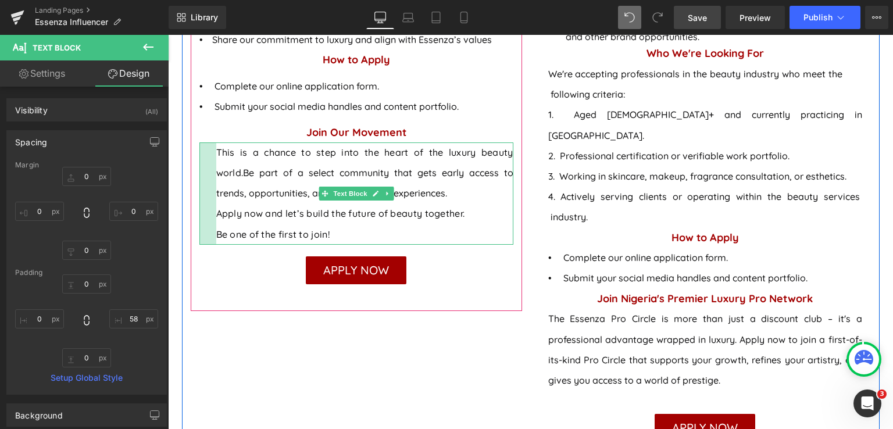
drag, startPoint x: 195, startPoint y: 168, endPoint x: 212, endPoint y: 168, distance: 16.9
click at [212, 168] on div "This is a chance to step into the heart of the luxury beauty world. Be part of …" at bounding box center [356, 193] width 314 height 102
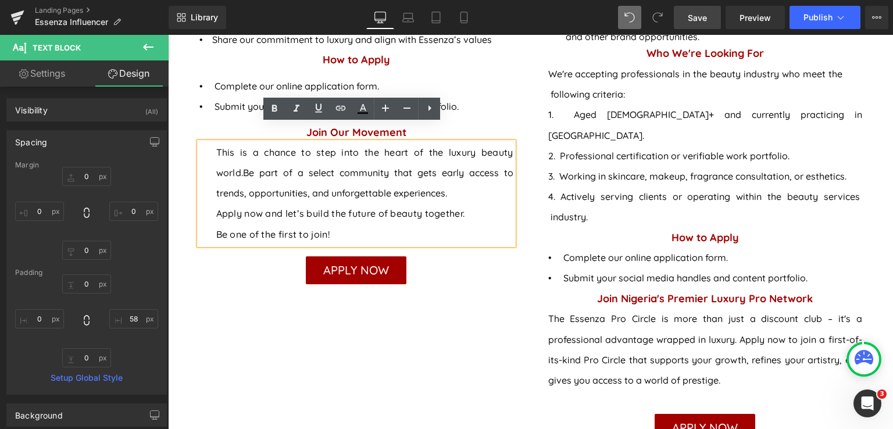
click at [495, 184] on div "This is a chance to step into the heart of the luxury beauty world. Be part of …" at bounding box center [356, 193] width 314 height 102
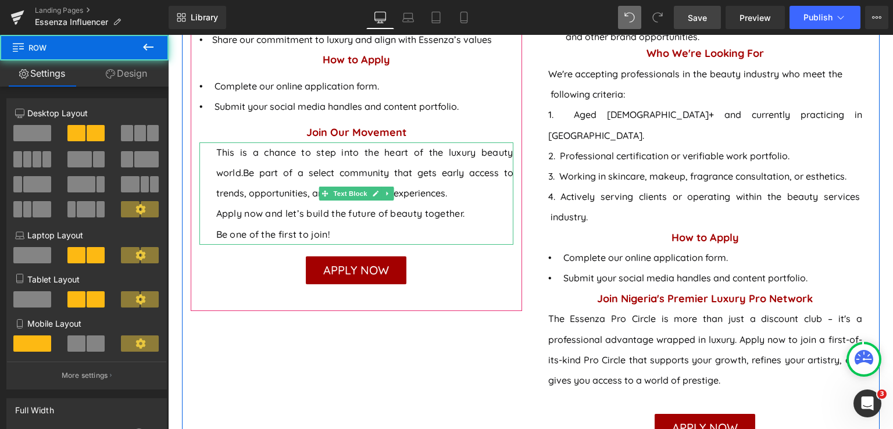
click at [449, 176] on div "This is a chance to step into the heart of the luxury beauty world. Be part of …" at bounding box center [356, 193] width 314 height 102
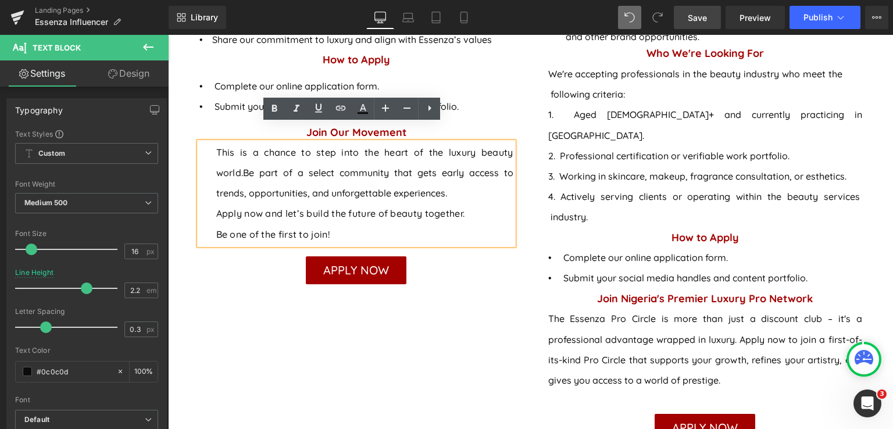
click at [380, 177] on span "Be part of a select community that gets early access to trends, opportunities, …" at bounding box center [364, 183] width 297 height 32
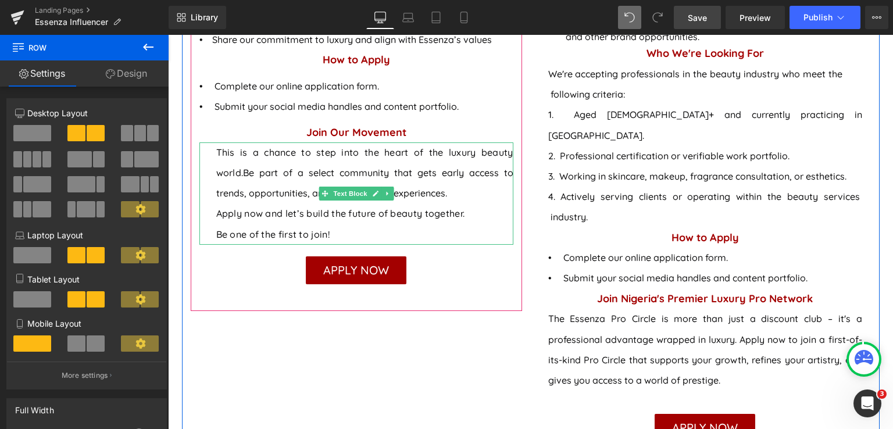
click at [384, 190] on icon at bounding box center [387, 193] width 6 height 7
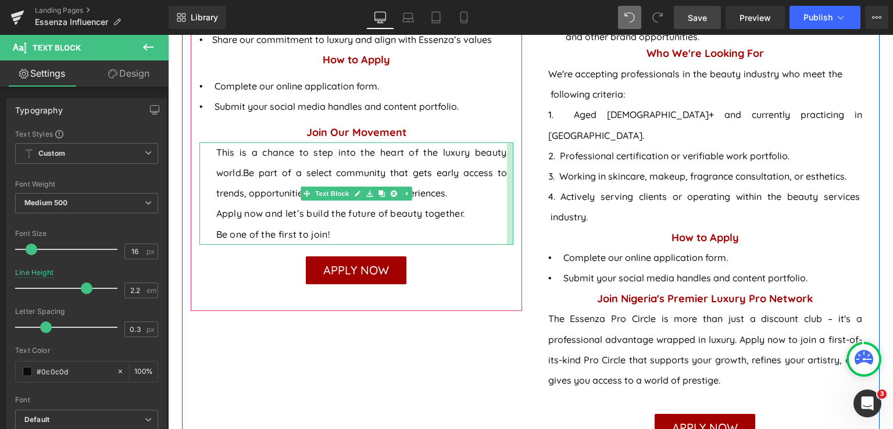
drag, startPoint x: 506, startPoint y: 178, endPoint x: 499, endPoint y: 177, distance: 6.4
click at [499, 177] on div "This is a chance to step into the heart of the luxury beauty world. Be part of …" at bounding box center [356, 193] width 314 height 102
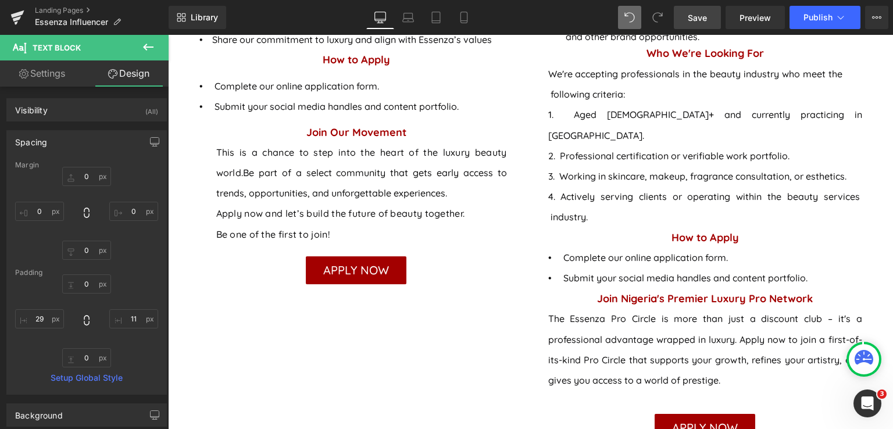
click at [703, 17] on span "Save" at bounding box center [697, 18] width 19 height 12
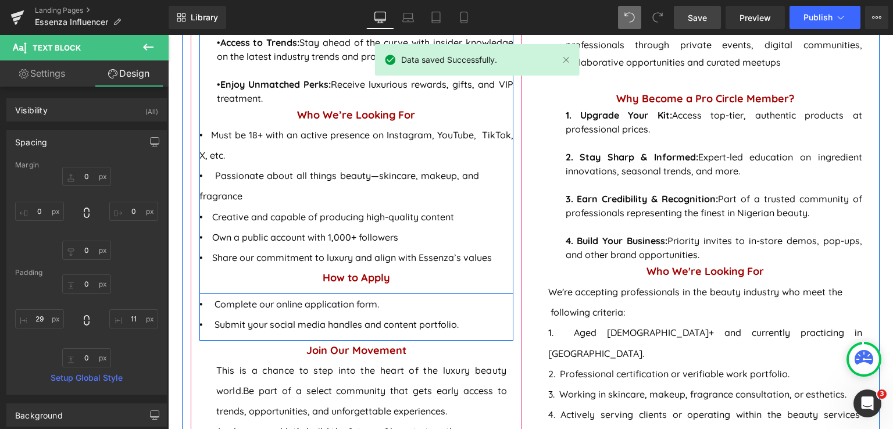
scroll to position [983, 0]
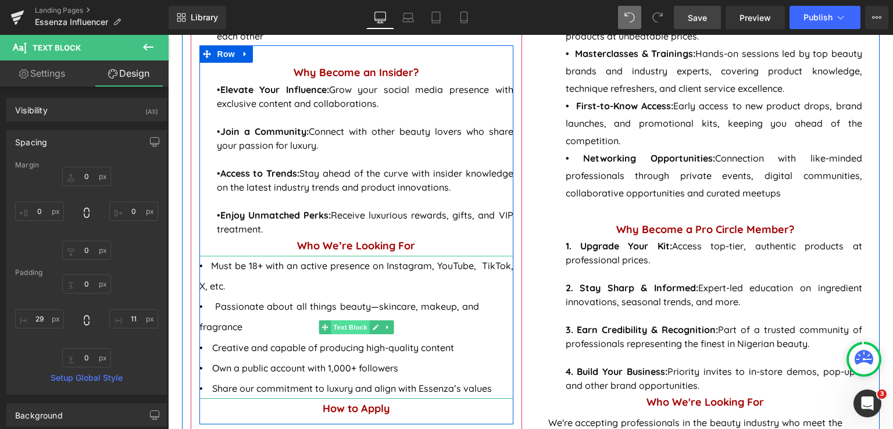
click at [340, 320] on span "Text Block" at bounding box center [350, 327] width 38 height 14
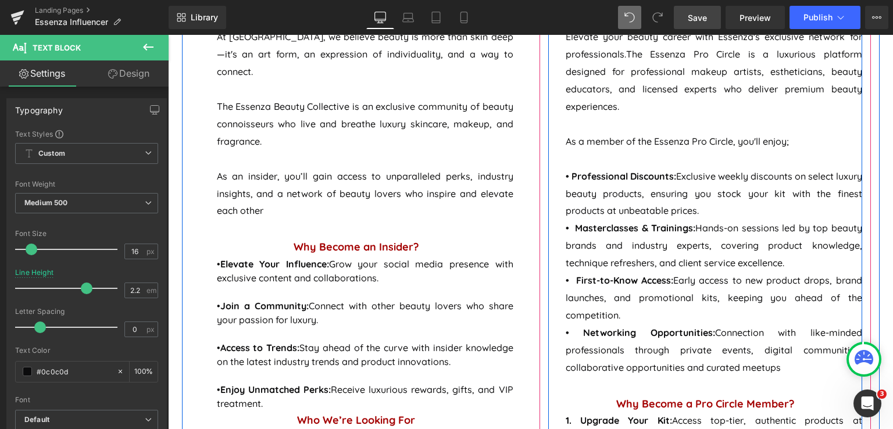
scroll to position [867, 0]
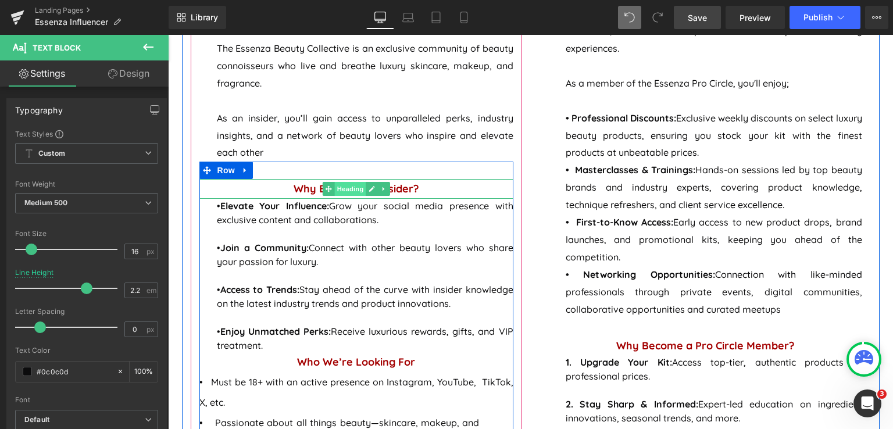
click at [345, 182] on span "Heading" at bounding box center [349, 189] width 31 height 14
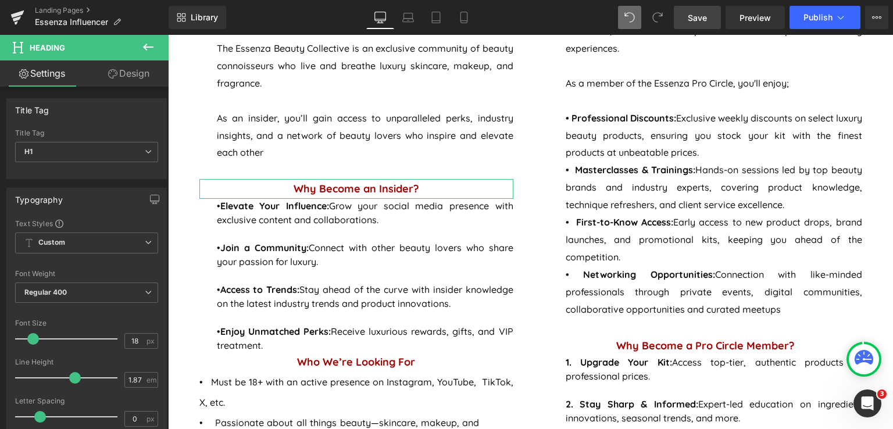
click at [137, 77] on link "Design" at bounding box center [129, 73] width 84 height 26
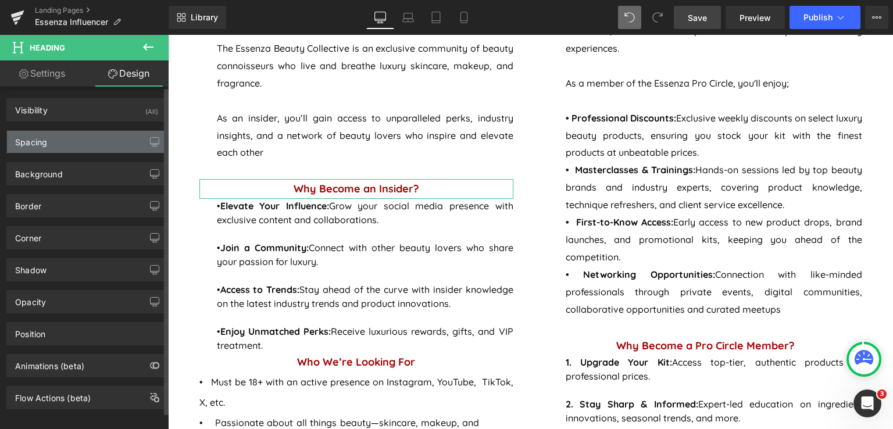
click at [73, 133] on div "Spacing" at bounding box center [86, 142] width 159 height 22
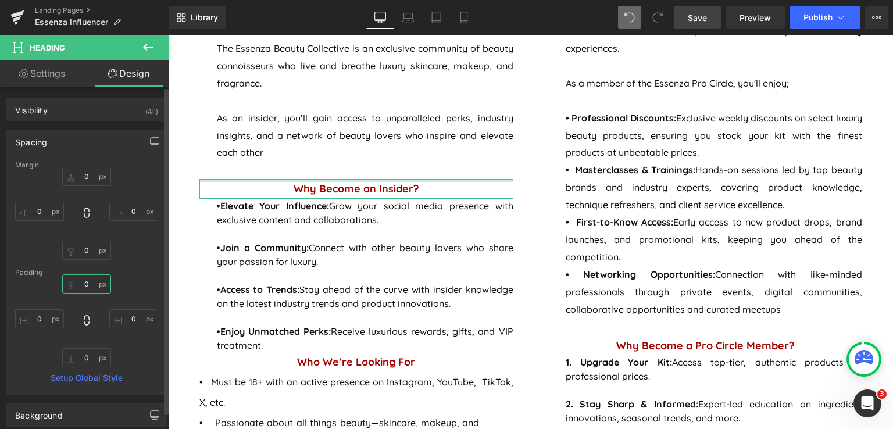
click at [84, 288] on input "text" at bounding box center [86, 283] width 49 height 19
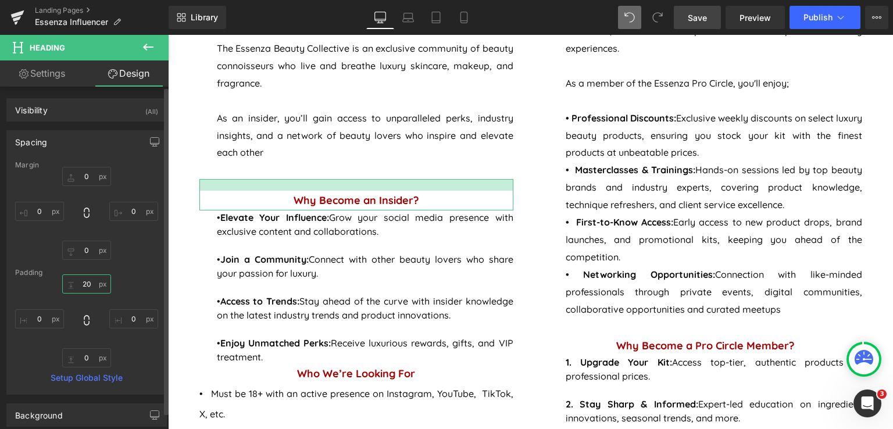
type input "0"
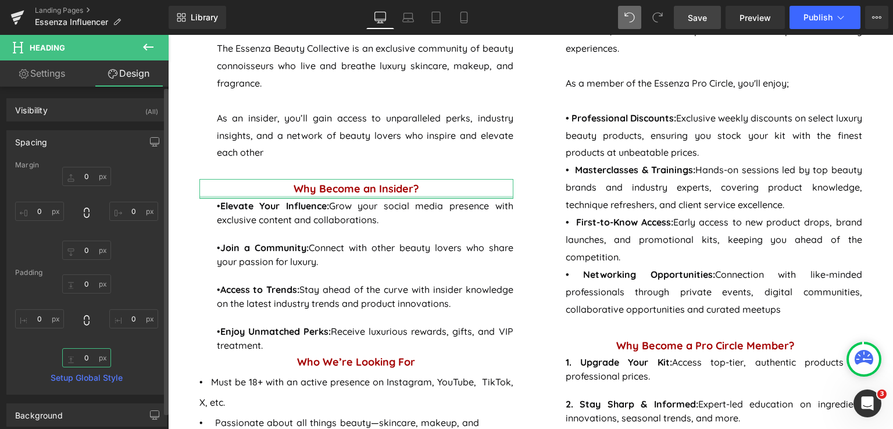
click at [83, 357] on input "text" at bounding box center [86, 357] width 49 height 19
click at [91, 358] on input "2" at bounding box center [86, 357] width 49 height 19
type input "20"
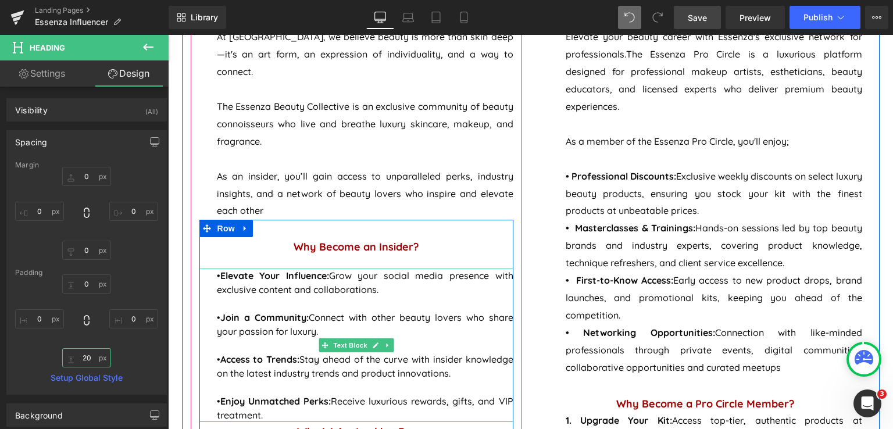
scroll to position [925, 0]
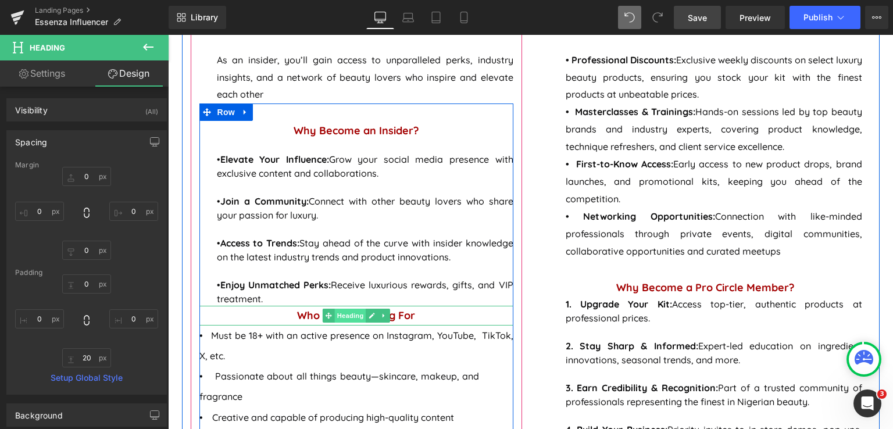
click at [335, 309] on span "Heading" at bounding box center [349, 316] width 31 height 14
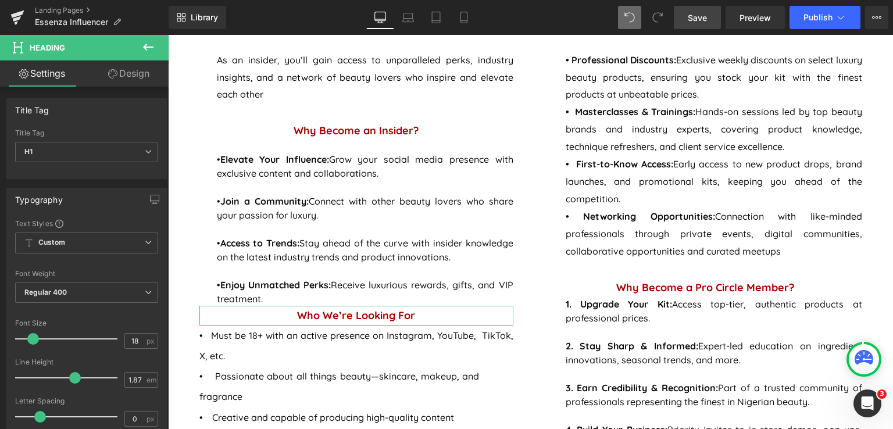
click at [124, 75] on link "Design" at bounding box center [129, 73] width 84 height 26
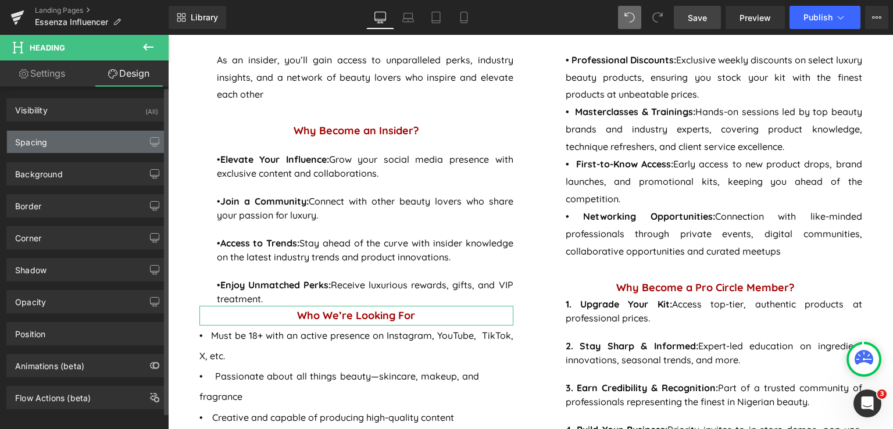
click at [95, 140] on div "Spacing" at bounding box center [86, 142] width 159 height 22
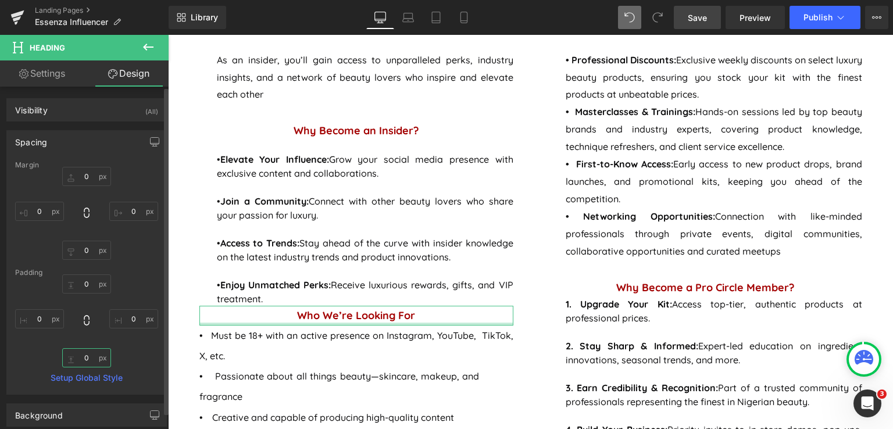
click at [84, 356] on input "text" at bounding box center [86, 357] width 49 height 19
type input "20"
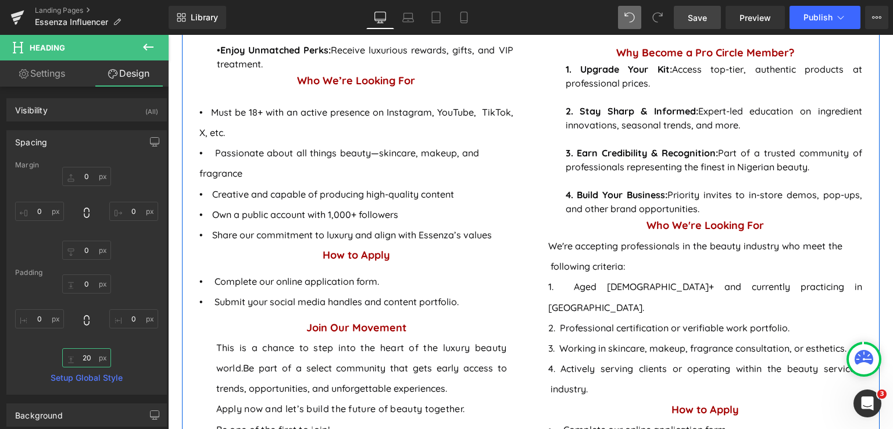
scroll to position [1158, 0]
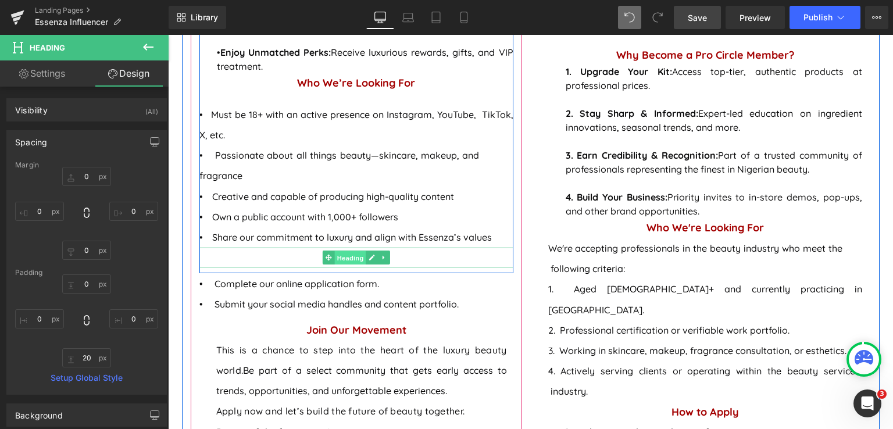
click at [342, 251] on span "Heading" at bounding box center [349, 258] width 31 height 14
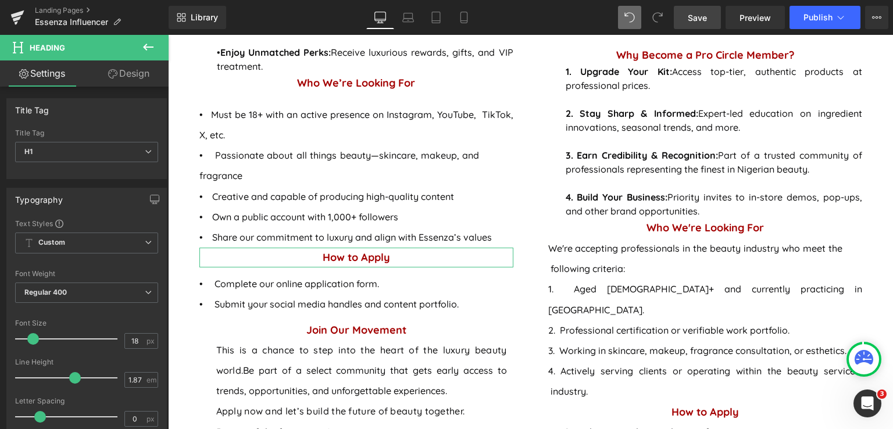
click at [134, 72] on link "Design" at bounding box center [129, 73] width 84 height 26
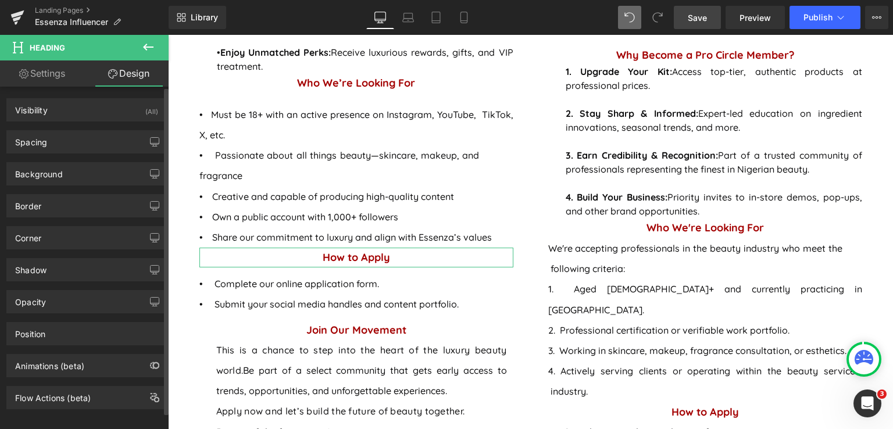
click at [74, 155] on div "Background Color & Image color Color transparent 0 % Image Replace Image Upload…" at bounding box center [87, 169] width 174 height 32
click at [77, 142] on div "Spacing" at bounding box center [86, 142] width 159 height 22
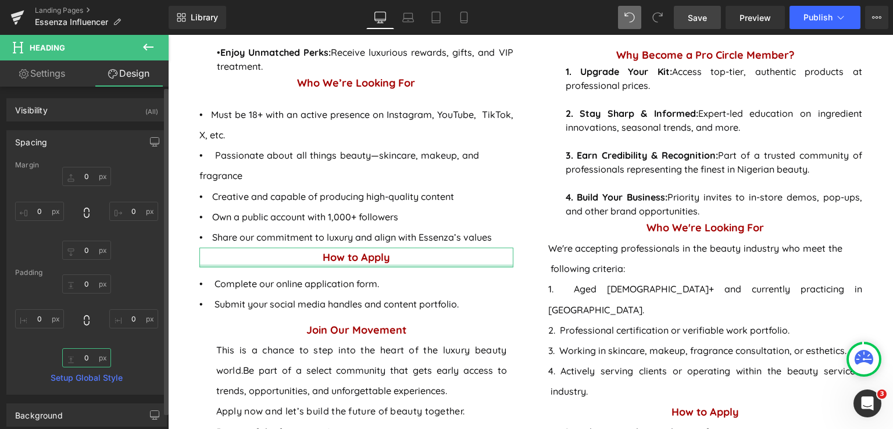
click at [84, 361] on input "0" at bounding box center [86, 357] width 49 height 19
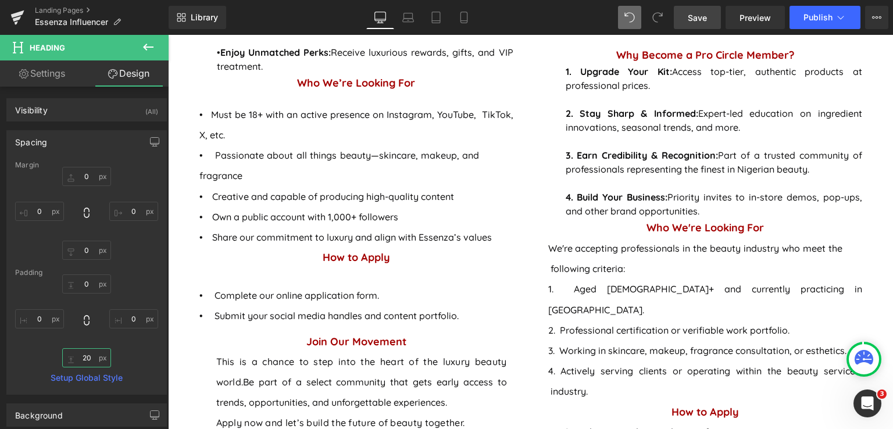
type input "20"
click at [683, 13] on link "Save" at bounding box center [697, 17] width 47 height 23
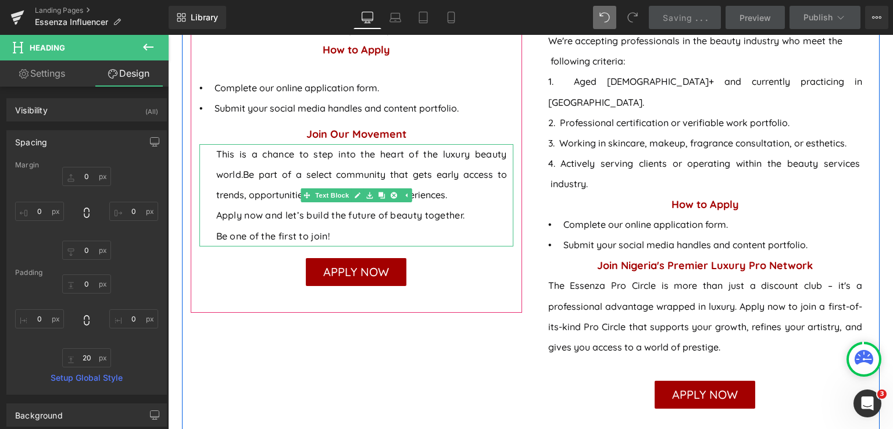
scroll to position [1390, 0]
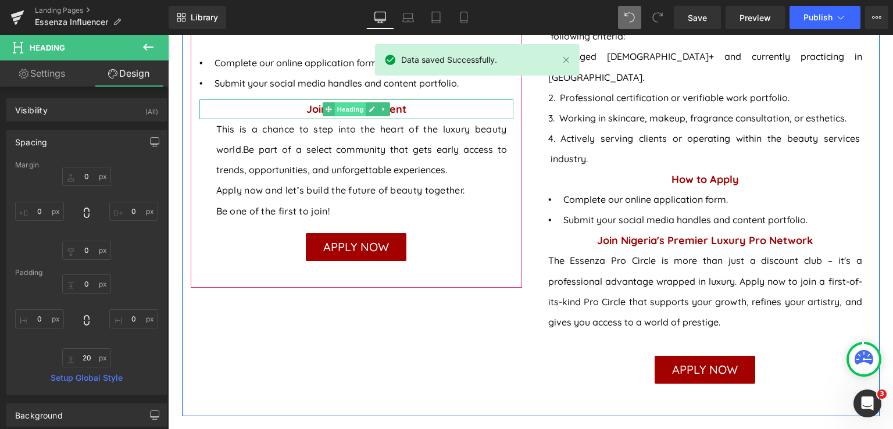
click at [346, 102] on span "Heading" at bounding box center [349, 109] width 31 height 14
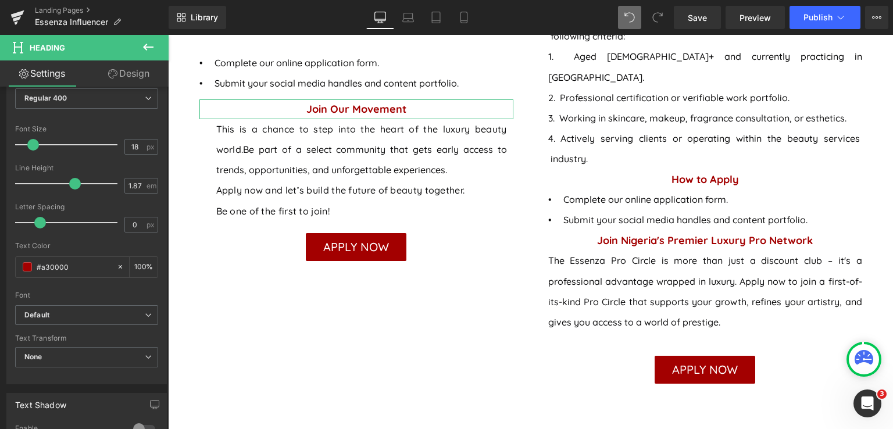
scroll to position [116, 0]
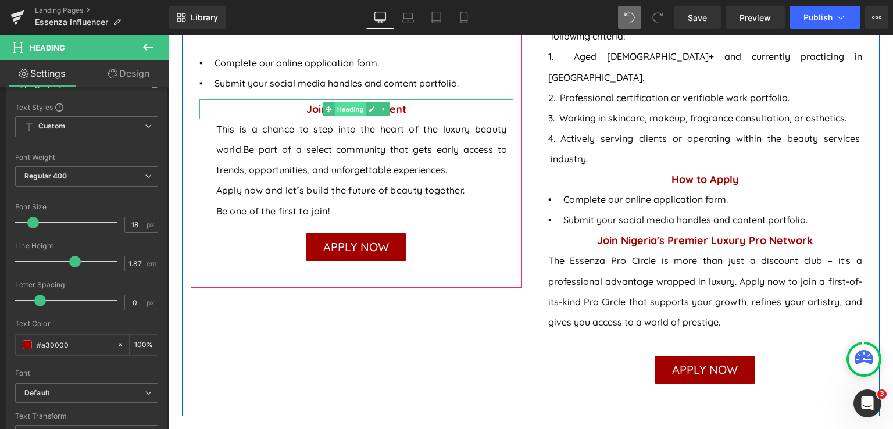
click at [343, 102] on span "Heading" at bounding box center [349, 109] width 31 height 14
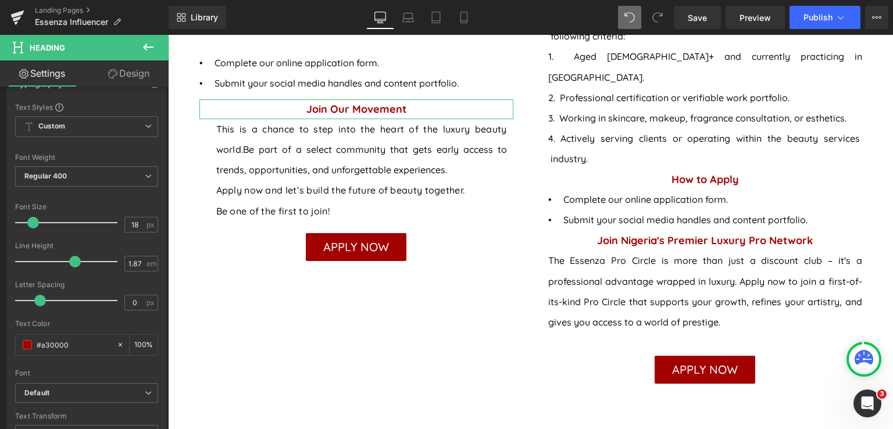
click at [139, 77] on link "Design" at bounding box center [129, 73] width 84 height 26
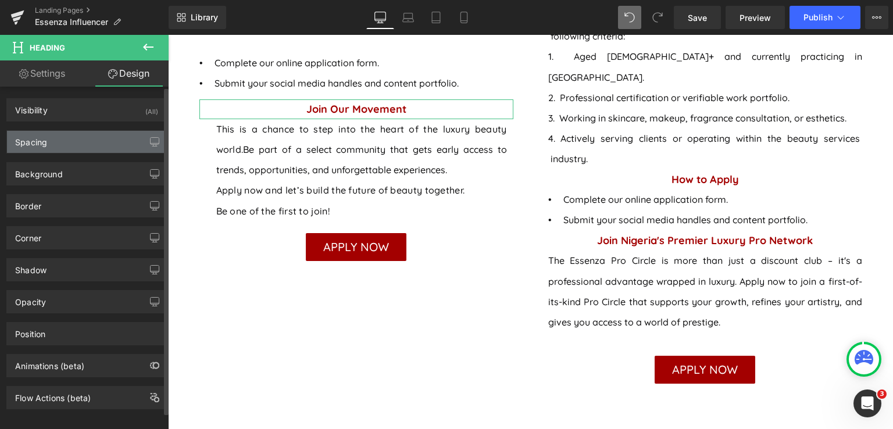
click at [70, 151] on div "Spacing" at bounding box center [86, 142] width 159 height 22
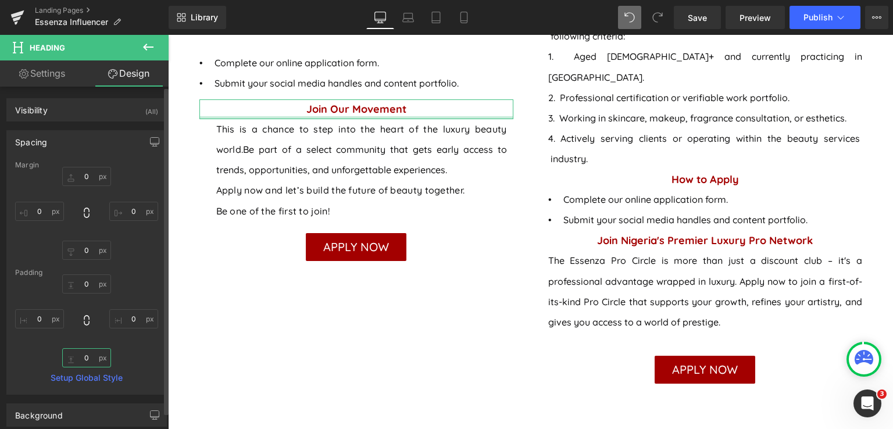
click at [82, 361] on input "text" at bounding box center [86, 357] width 49 height 19
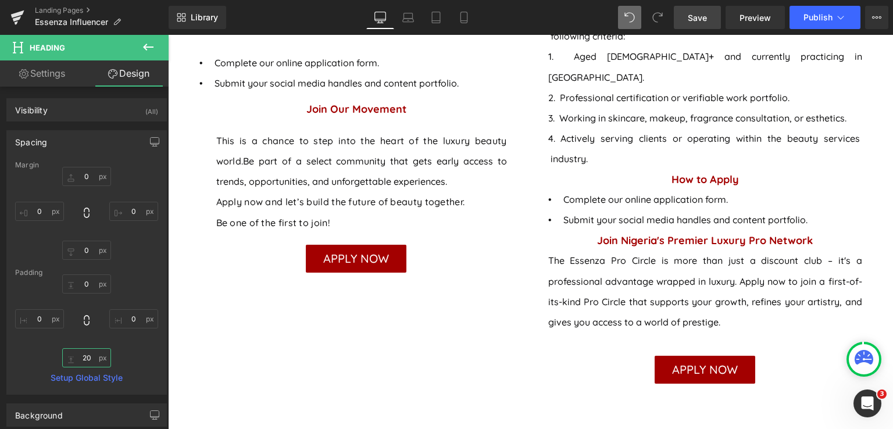
type input "20"
click at [697, 16] on span "Save" at bounding box center [697, 18] width 19 height 12
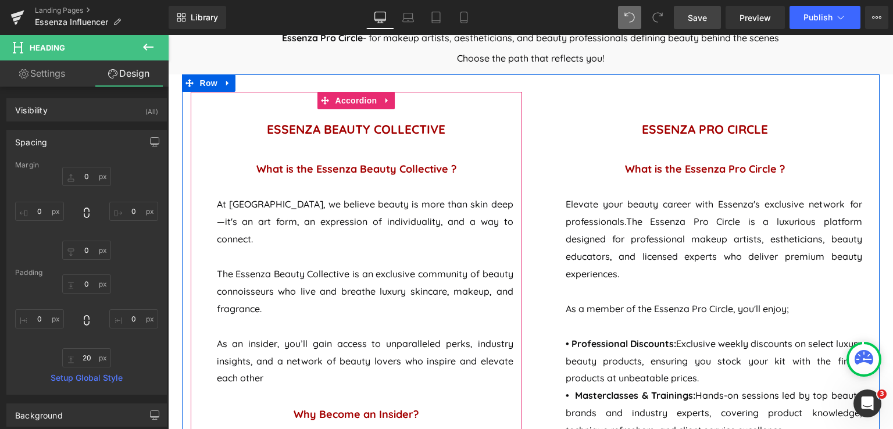
scroll to position [635, 0]
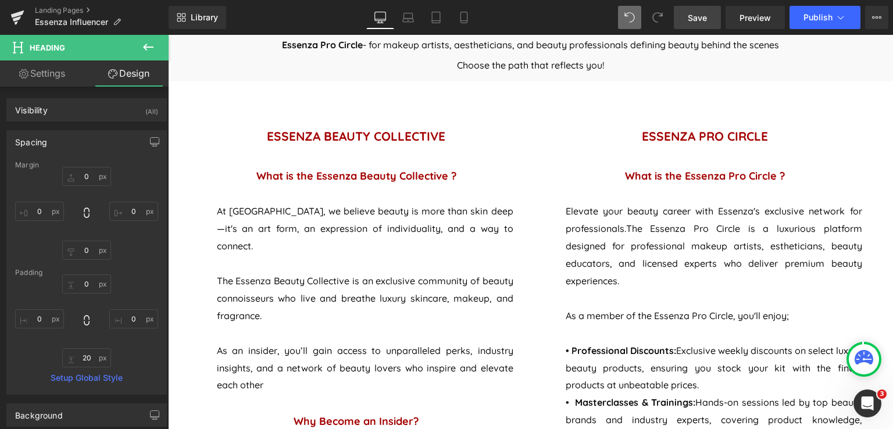
click at [697, 21] on span "Save" at bounding box center [697, 18] width 19 height 12
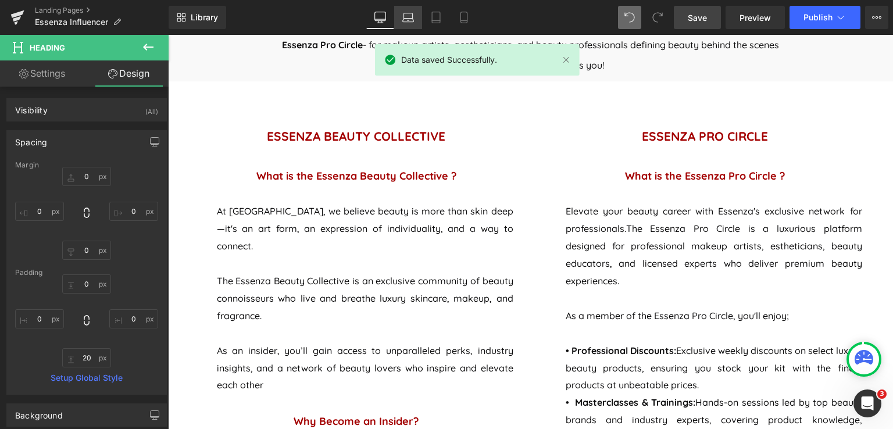
click at [407, 19] on icon at bounding box center [408, 18] width 12 height 12
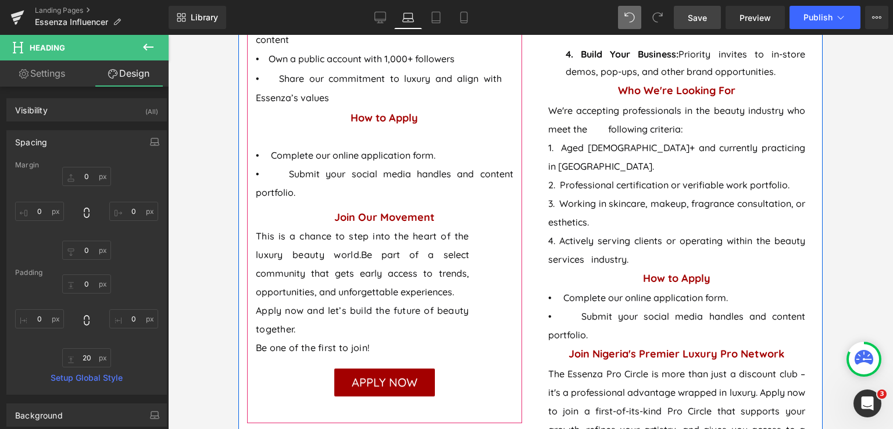
scroll to position [1315, 0]
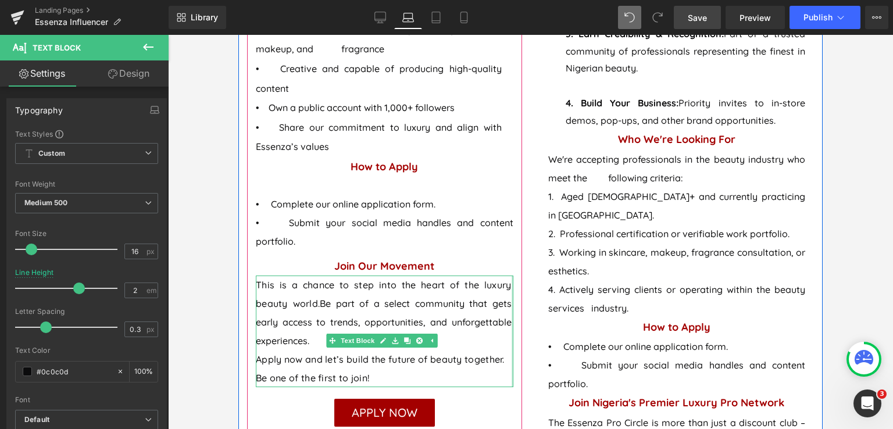
drag, startPoint x: 506, startPoint y: 306, endPoint x: 549, endPoint y: 303, distance: 42.5
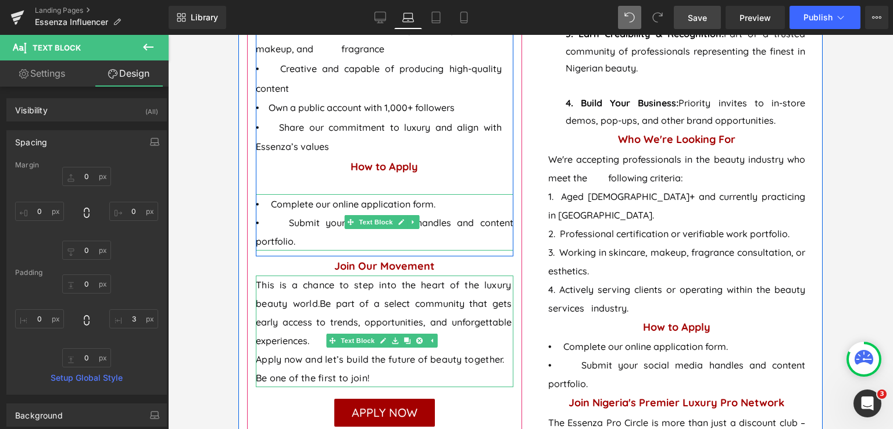
click at [278, 220] on p "• Submit your social media handles and content portfolio." at bounding box center [384, 231] width 257 height 37
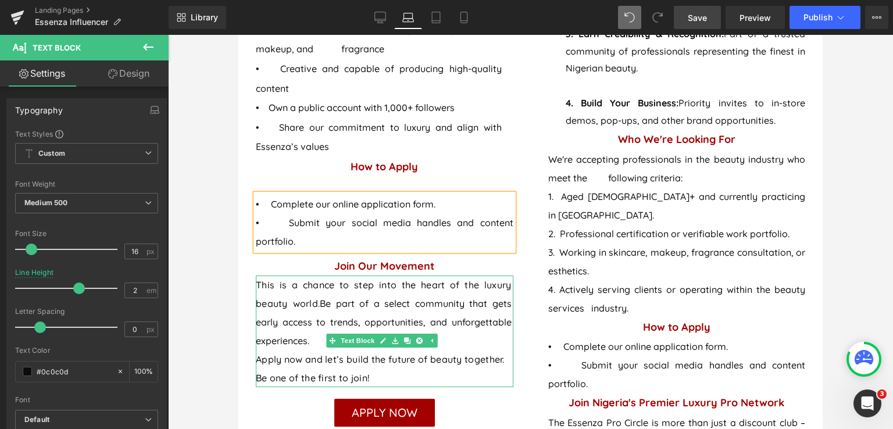
click at [295, 220] on p "• Submit your social media handles and content portfolio." at bounding box center [384, 231] width 257 height 37
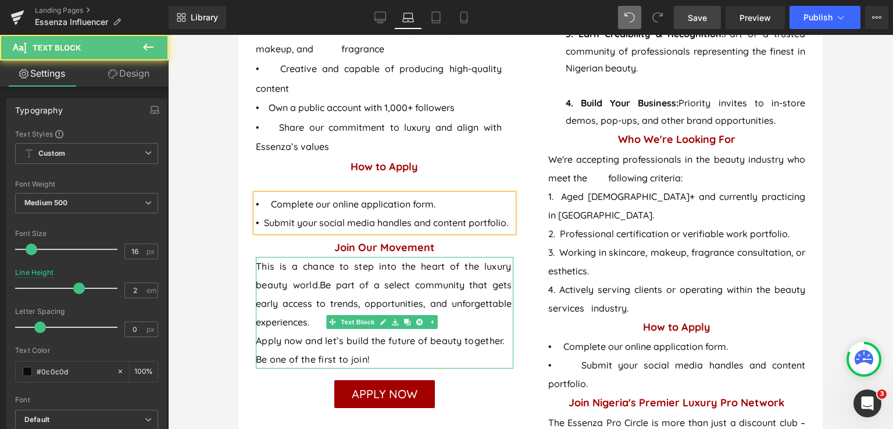
click at [270, 203] on span "• Complete our online application form." at bounding box center [346, 204] width 180 height 12
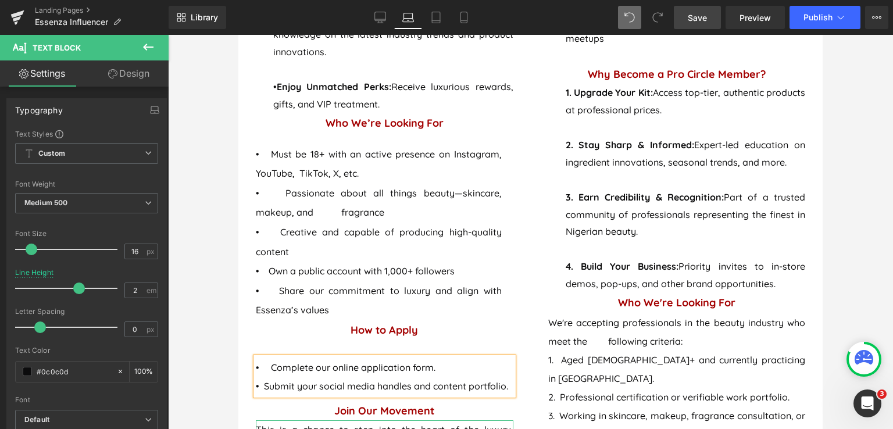
scroll to position [1140, 0]
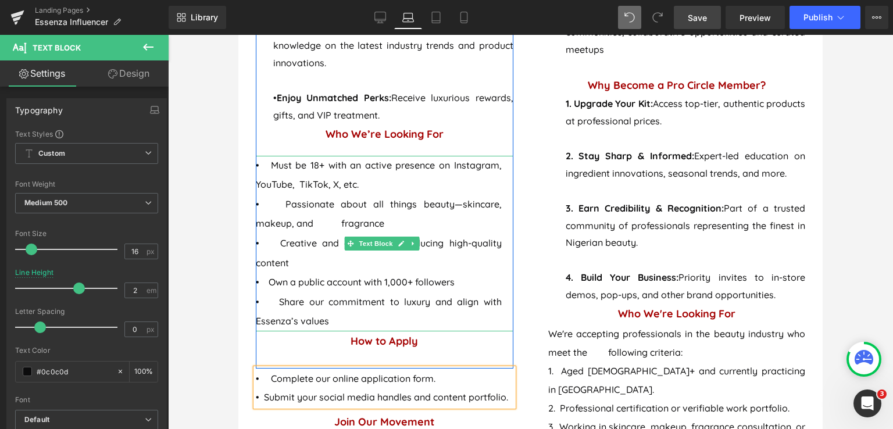
click at [272, 303] on p "• Share our commitment to luxury and align with Essenza’s values" at bounding box center [379, 311] width 246 height 39
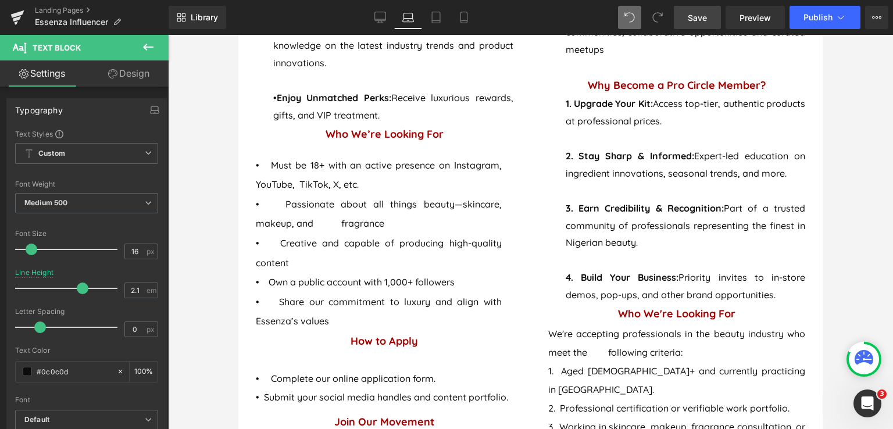
click at [688, 17] on link "Save" at bounding box center [697, 17] width 47 height 23
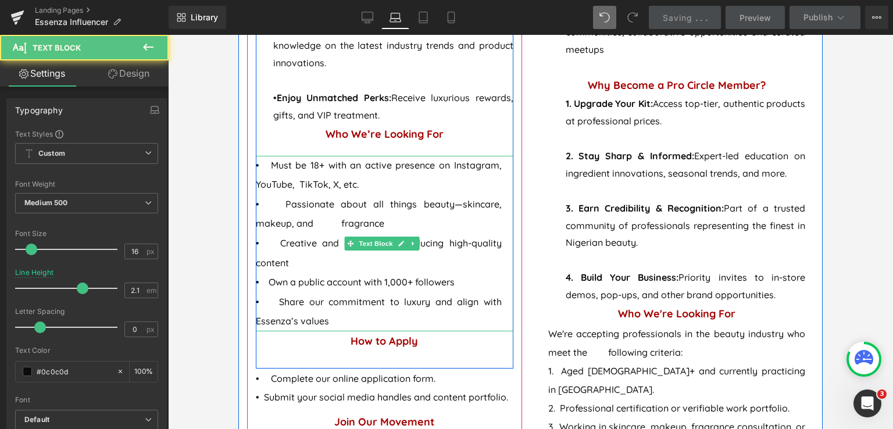
click at [342, 223] on p "• Passionate about all things beauty—skincare, makeup, and fragrance" at bounding box center [379, 214] width 246 height 39
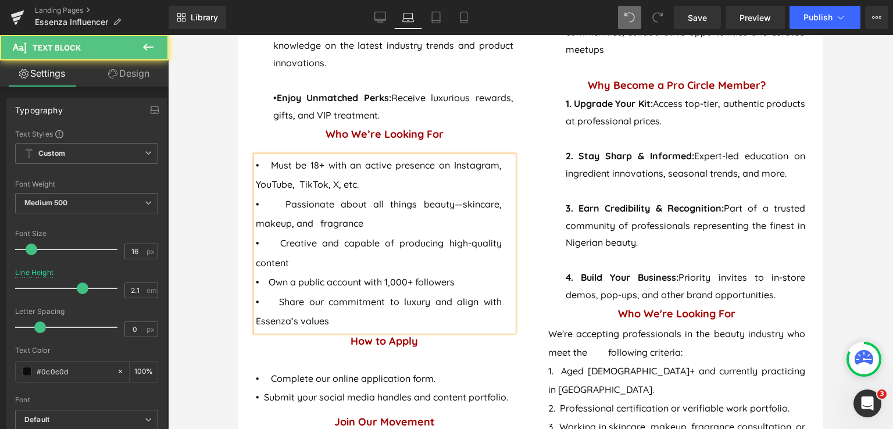
click at [284, 236] on p "• Creative and capable of producing high-quality content" at bounding box center [379, 253] width 246 height 39
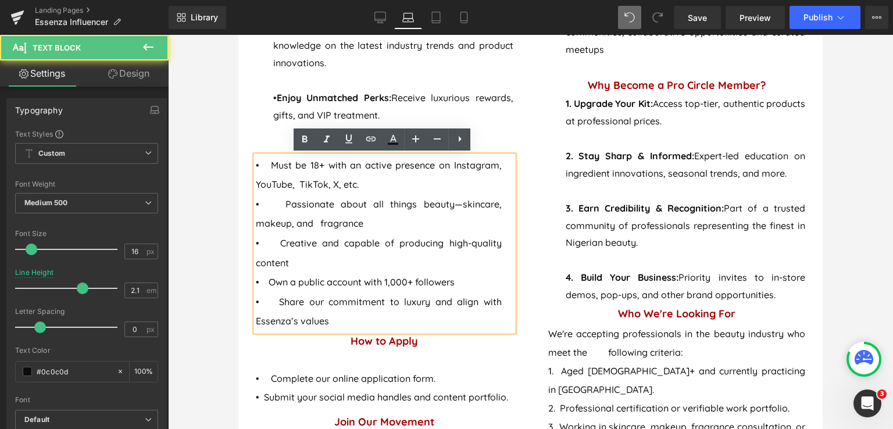
click at [256, 219] on div "• Must be 18+ with an active presence on Instagram, YouTube, TikTok, X, etc. • …" at bounding box center [384, 244] width 257 height 176
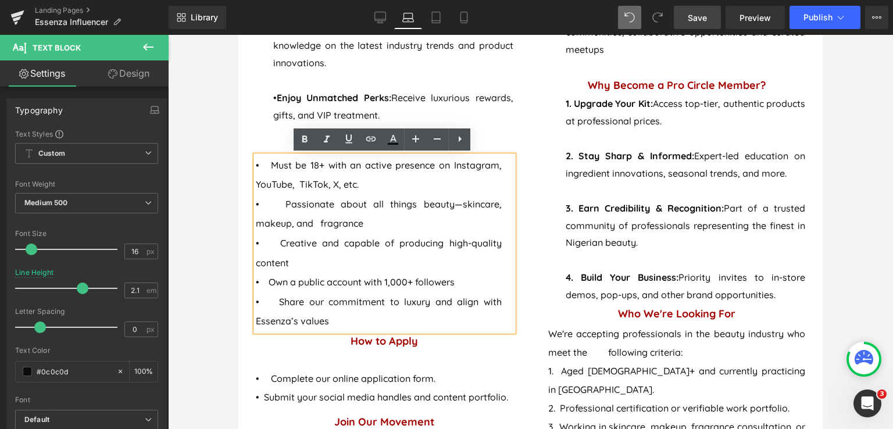
click at [703, 19] on span "Save" at bounding box center [697, 18] width 19 height 12
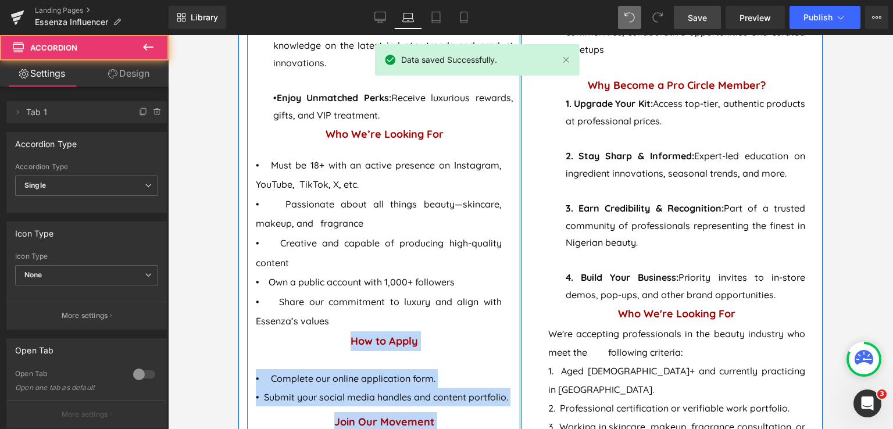
click at [515, 244] on div "ESSENZA BEAUTY COLLECTIVE Heading What is the Essenza Beauty Collective ? Headi…" at bounding box center [384, 90] width 275 height 1037
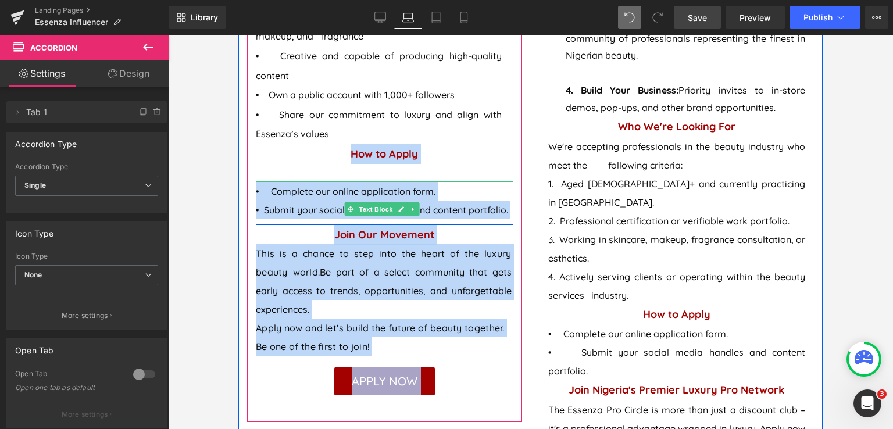
scroll to position [1198, 0]
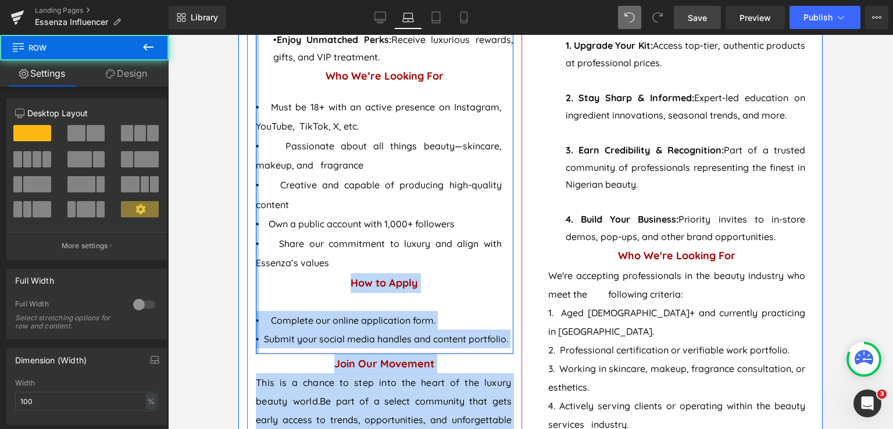
drag, startPoint x: 258, startPoint y: 221, endPoint x: 244, endPoint y: 219, distance: 14.7
click at [244, 219] on div "ESSENZA BEAUTY COLLECTIVE Heading What is the Essenza Beauty Collective ? Headi…" at bounding box center [384, 32] width 292 height 1037
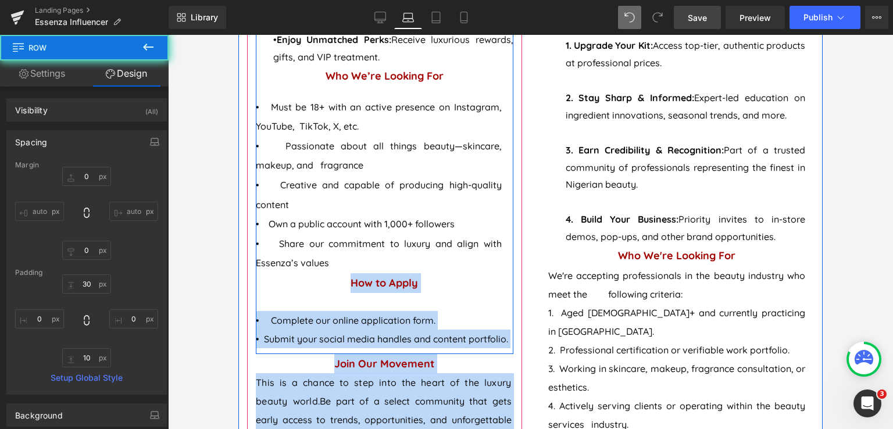
click at [393, 212] on p "• Creative and capable of producing high-quality content" at bounding box center [379, 195] width 246 height 39
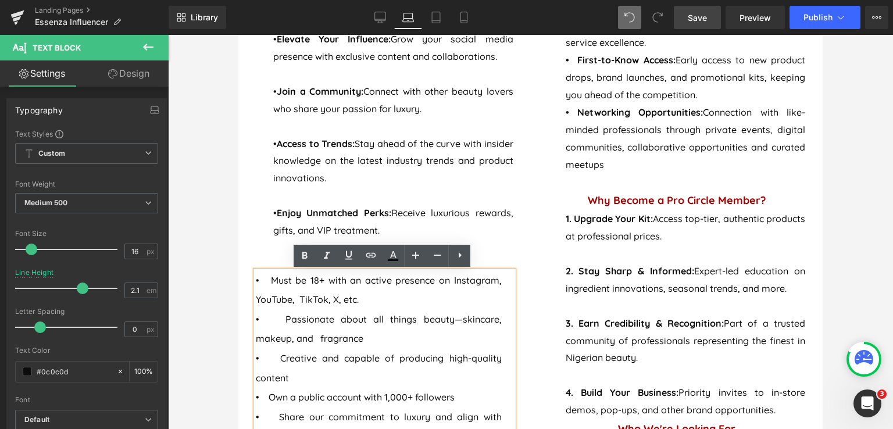
scroll to position [1024, 0]
click at [281, 282] on span "• Must be 18+ with an active presence on Instagram, YouTube, TikTok, X, etc." at bounding box center [379, 290] width 246 height 31
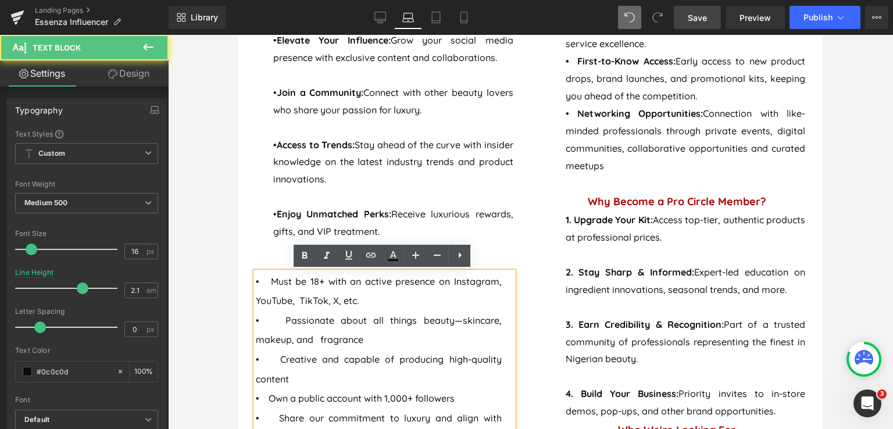
click at [282, 280] on span "• Must be 18+ with an active presence on Instagram, YouTube, TikTok, X, etc." at bounding box center [379, 290] width 246 height 31
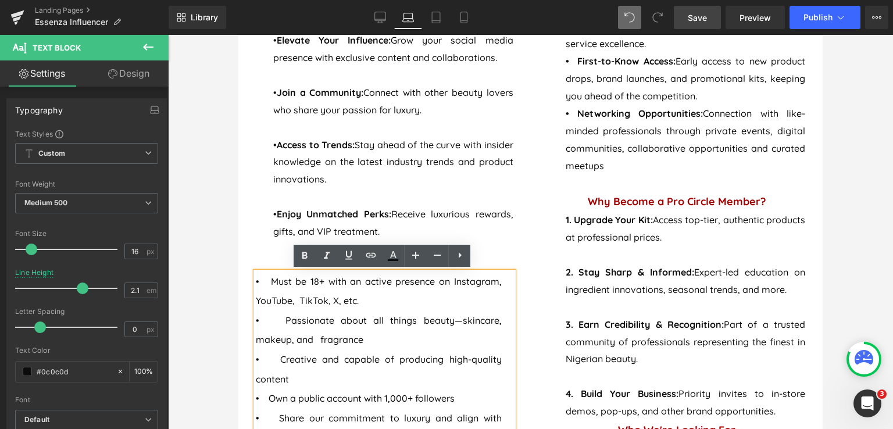
click at [281, 280] on span "• Must be 18+ with an active presence on Instagram, YouTube, TikTok, X, etc." at bounding box center [379, 290] width 246 height 31
click at [279, 283] on span "• Must be 18+ with an active presence on Instagram, YouTube, TikTok, X, etc." at bounding box center [379, 290] width 246 height 31
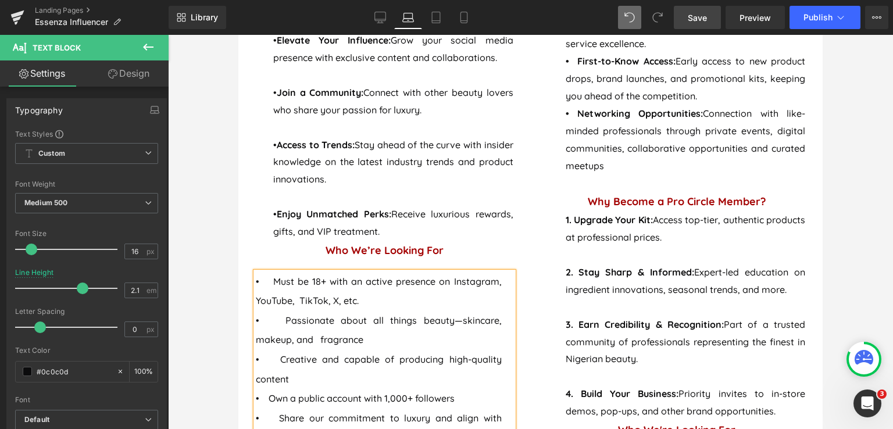
click at [270, 360] on p "• Creative and capable of producing high-quality content" at bounding box center [379, 369] width 246 height 39
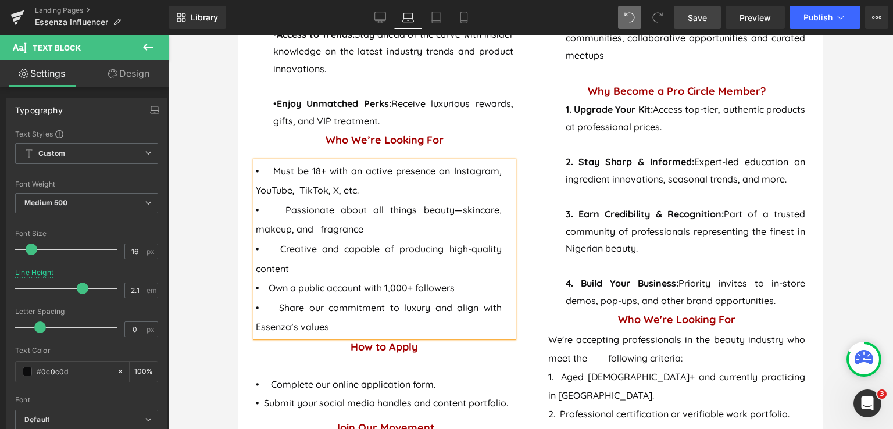
scroll to position [1140, 0]
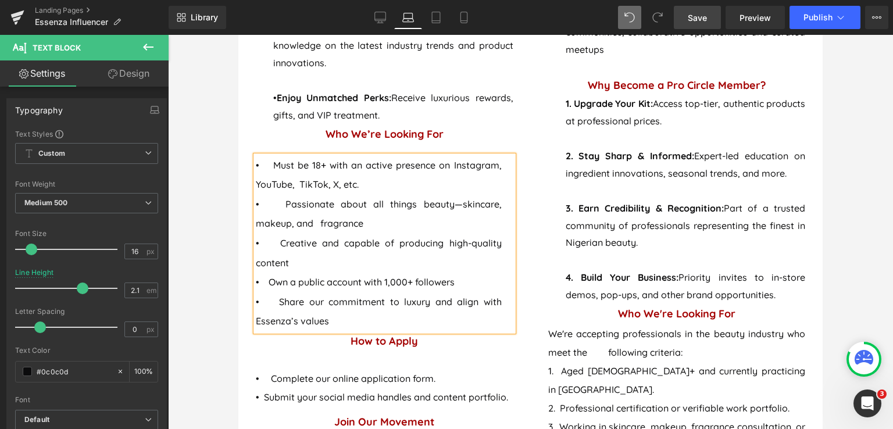
click at [270, 280] on p "• Own a public account with 1,000+ followers" at bounding box center [379, 283] width 246 height 20
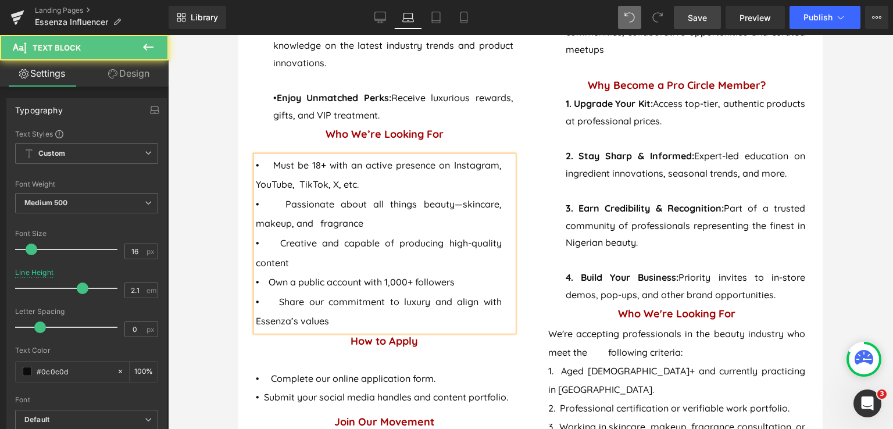
click at [272, 303] on p "• Share our commitment to luxury and align with Essenza’s values" at bounding box center [379, 311] width 246 height 39
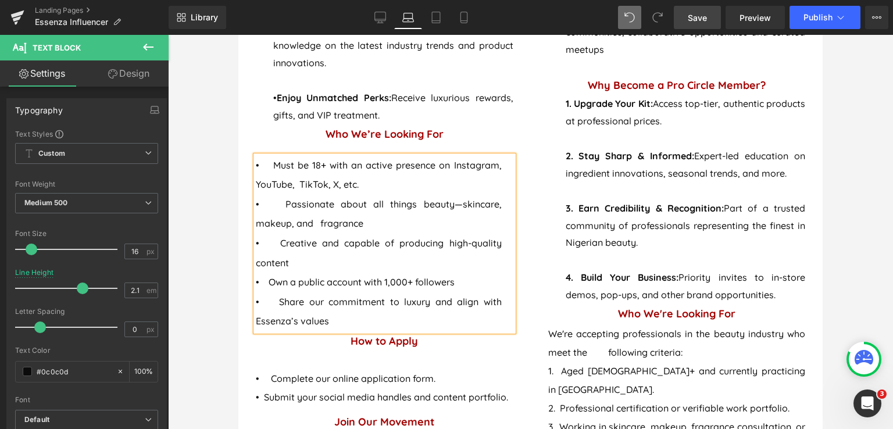
click at [704, 14] on span "Save" at bounding box center [697, 18] width 19 height 12
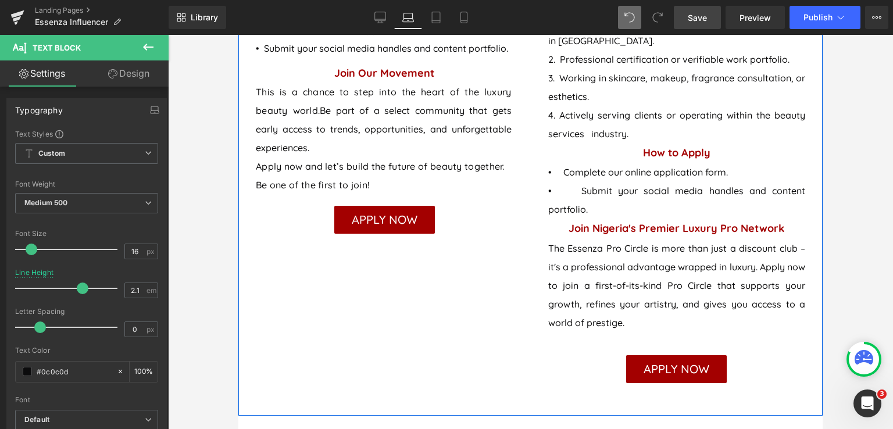
scroll to position [1373, 0]
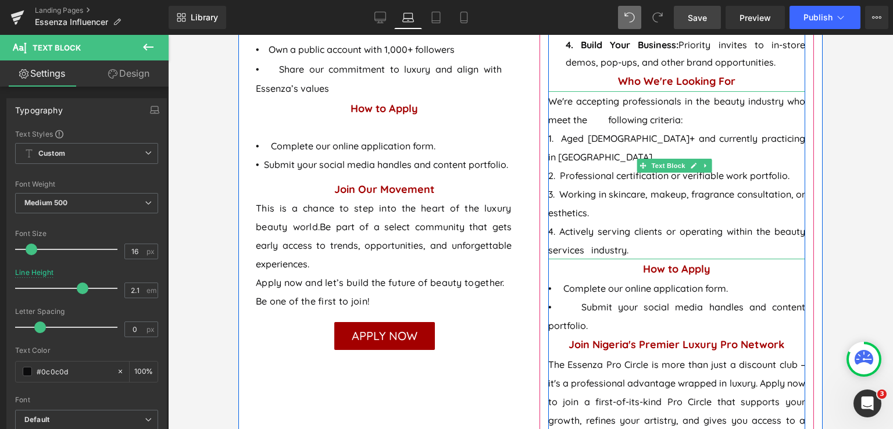
click at [559, 222] on p "4. Actively serving clients or operating within the beauty services industry." at bounding box center [676, 240] width 257 height 37
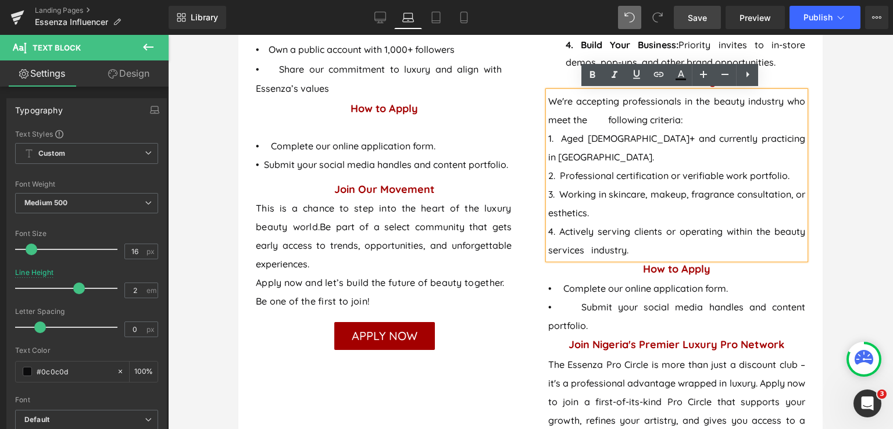
click at [579, 185] on p "3. Working in skincare, makeup, fragrance consultation, or esthetics." at bounding box center [676, 203] width 257 height 37
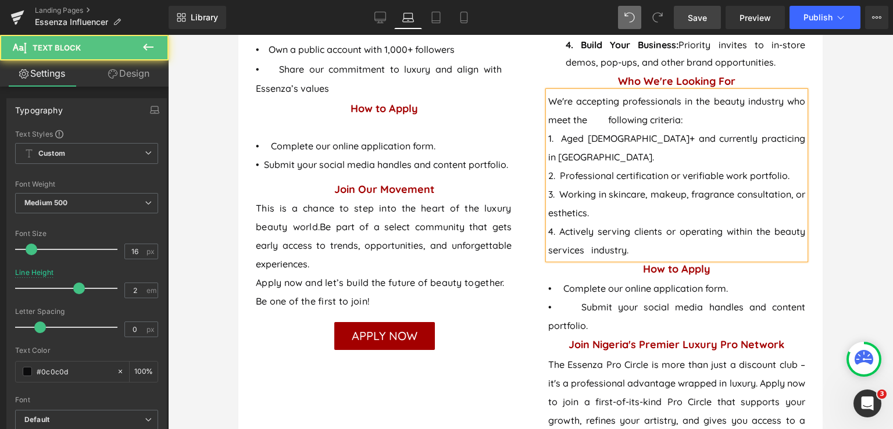
click at [628, 117] on p "We're accepting professionals in the beauty industry who meet the following cri…" at bounding box center [676, 110] width 257 height 37
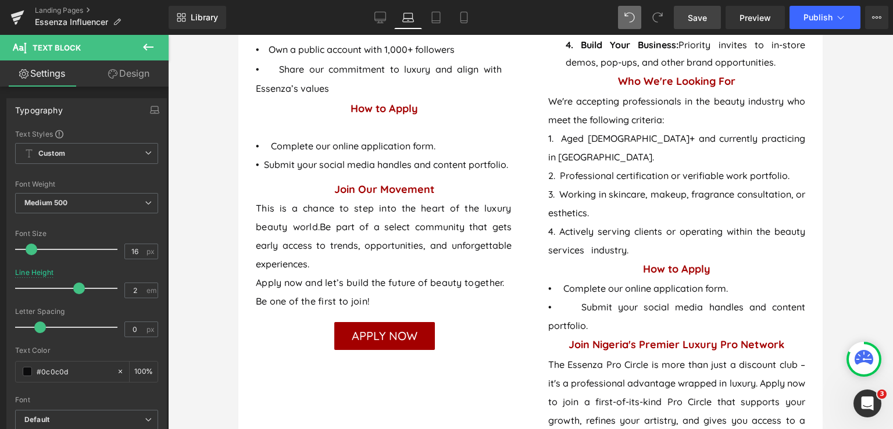
click at [696, 13] on span "Save" at bounding box center [697, 18] width 19 height 12
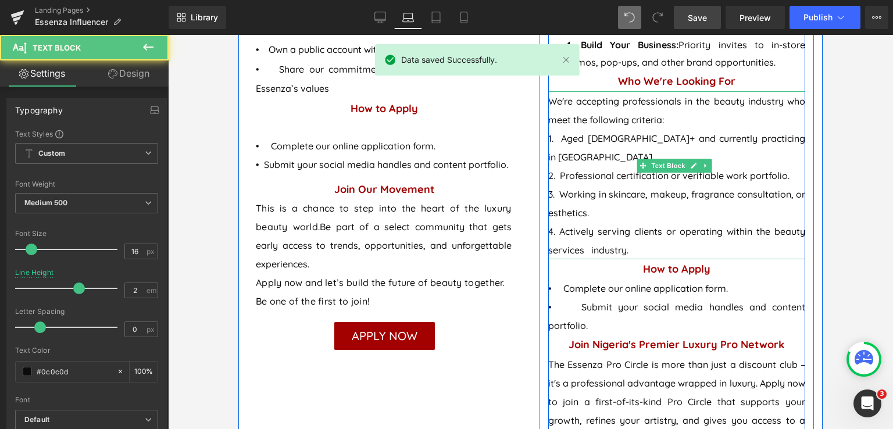
click at [553, 185] on p "3. Working in skincare, makeup, fragrance consultation, or esthetics." at bounding box center [676, 203] width 257 height 37
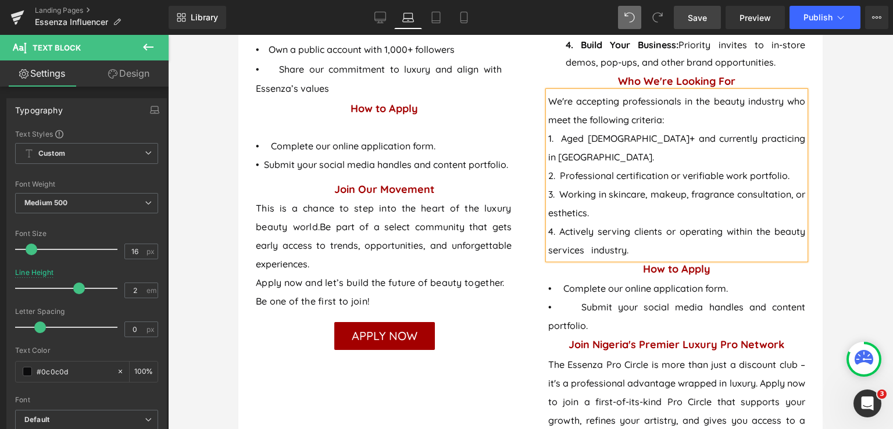
click at [567, 185] on p "3. Working in skincare, makeup, fragrance consultation, or esthetics." at bounding box center [676, 203] width 257 height 37
click at [681, 166] on p "2. Professional certification or verifiable work portfolio." at bounding box center [676, 175] width 257 height 19
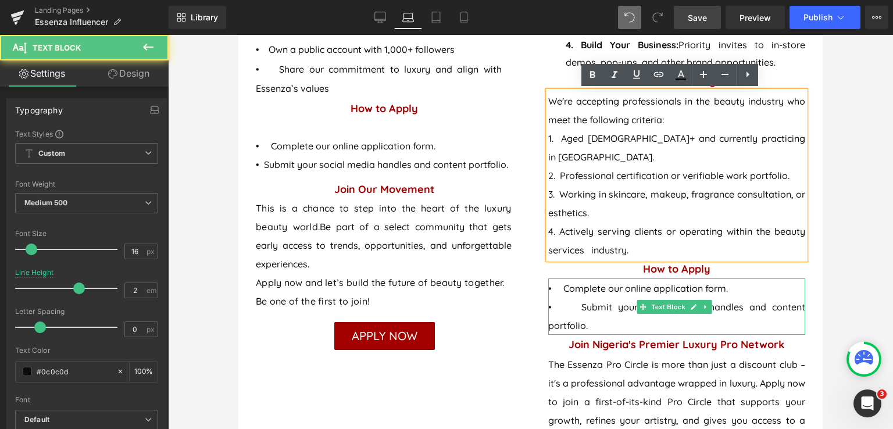
click at [688, 300] on link at bounding box center [694, 307] width 12 height 14
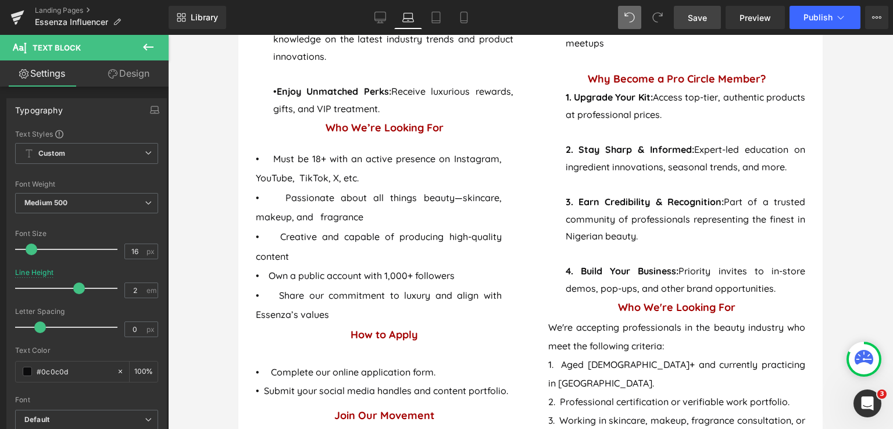
scroll to position [1140, 0]
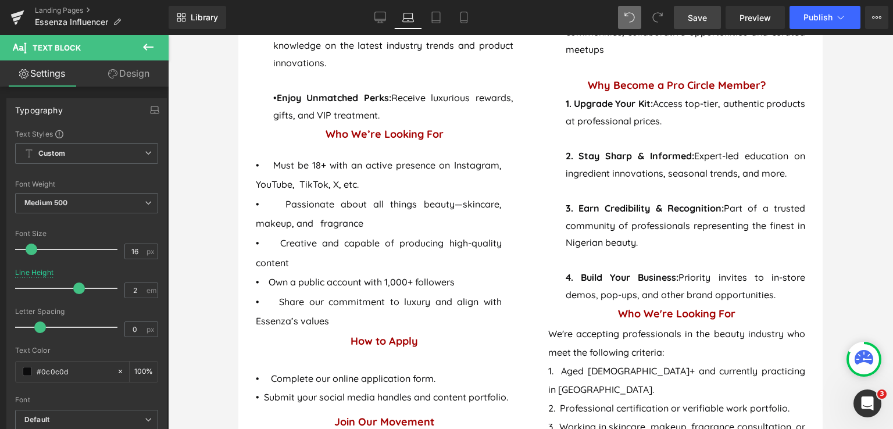
click at [699, 21] on span "Save" at bounding box center [697, 18] width 19 height 12
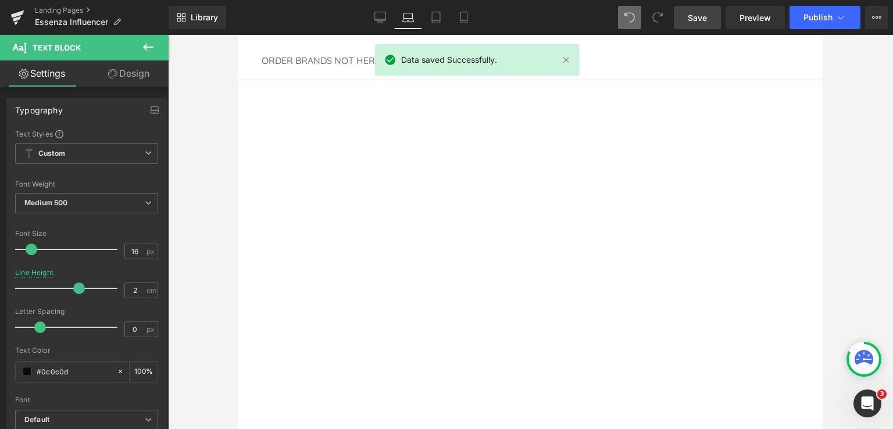
scroll to position [36, 0]
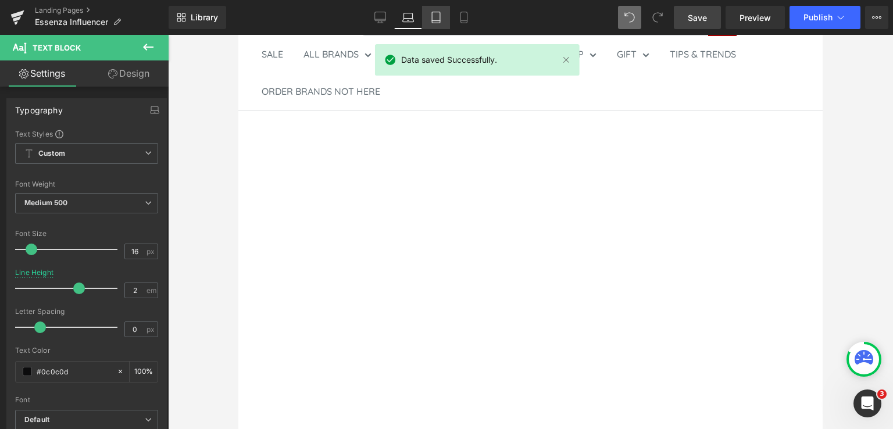
click at [435, 24] on link "Tablet" at bounding box center [436, 17] width 28 height 23
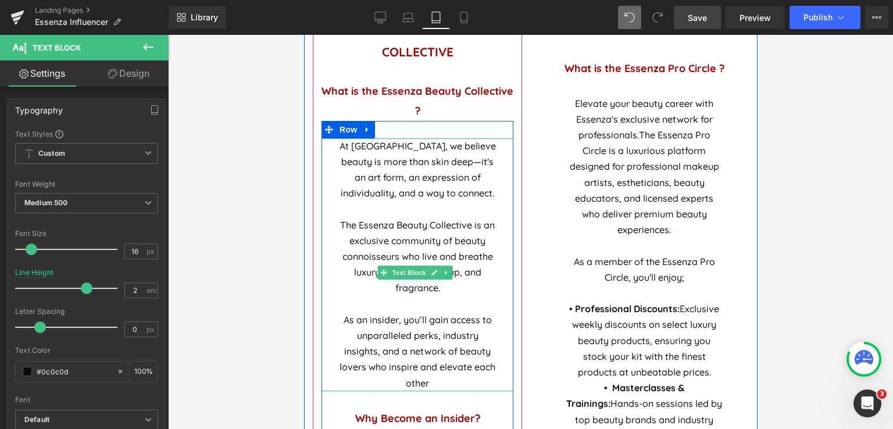
scroll to position [656, 0]
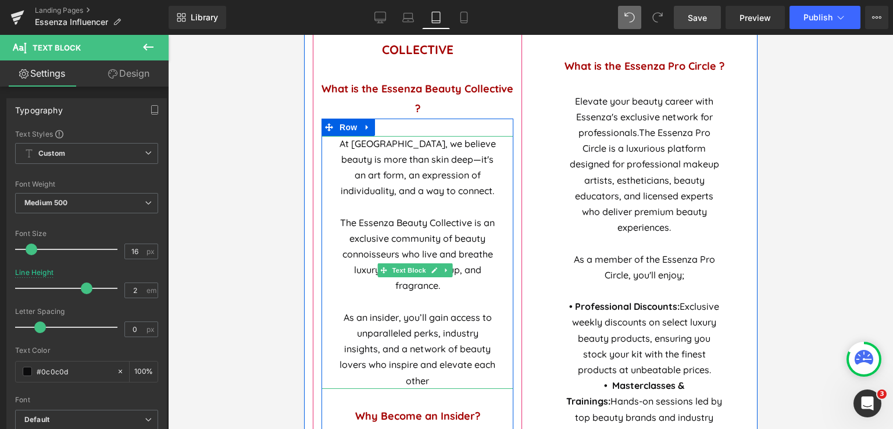
click at [406, 163] on span "At [GEOGRAPHIC_DATA], we believe beauty is more than skin deep—it's an art form…" at bounding box center [417, 167] width 156 height 59
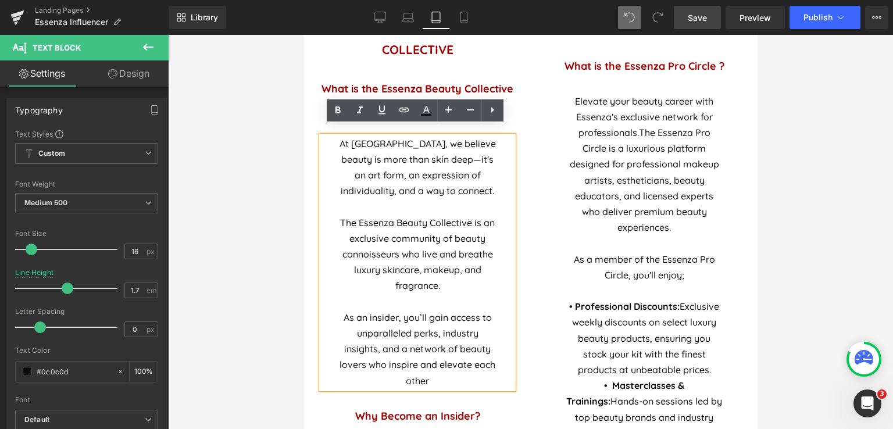
click at [412, 260] on span "The Essenza Beauty Collective is an exclusive community of beauty connoisseurs …" at bounding box center [416, 254] width 155 height 75
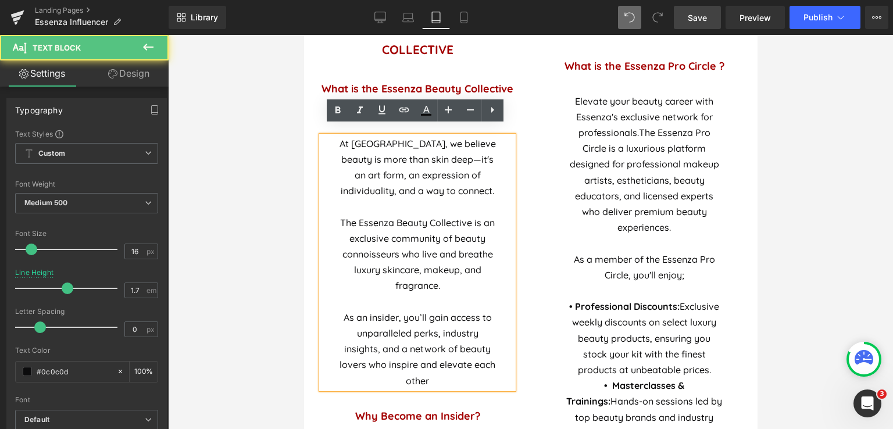
click at [412, 138] on span "At [GEOGRAPHIC_DATA], we believe beauty is more than skin deep—it's an art form…" at bounding box center [417, 167] width 156 height 59
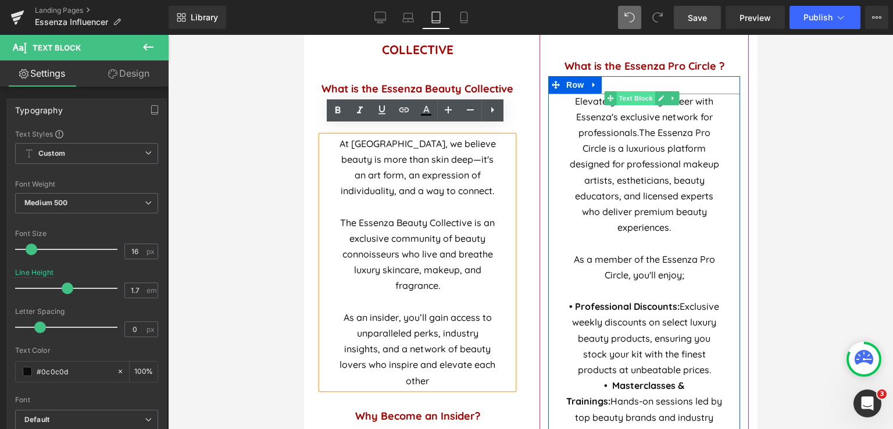
click at [638, 93] on span "Text Block" at bounding box center [635, 98] width 38 height 14
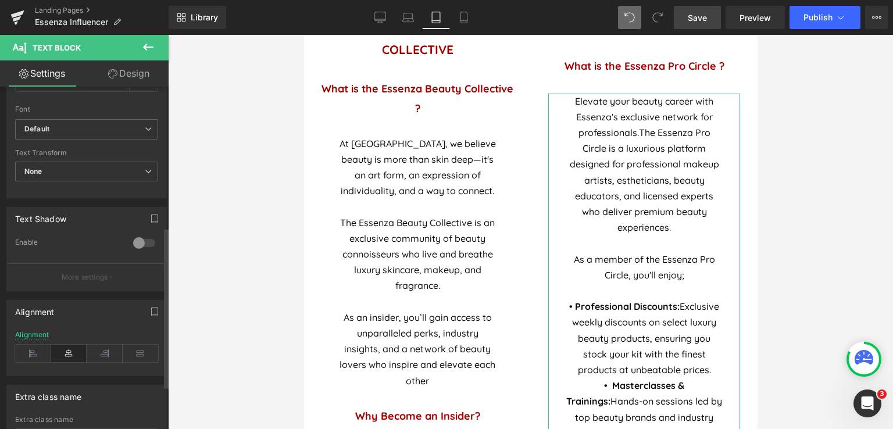
scroll to position [349, 0]
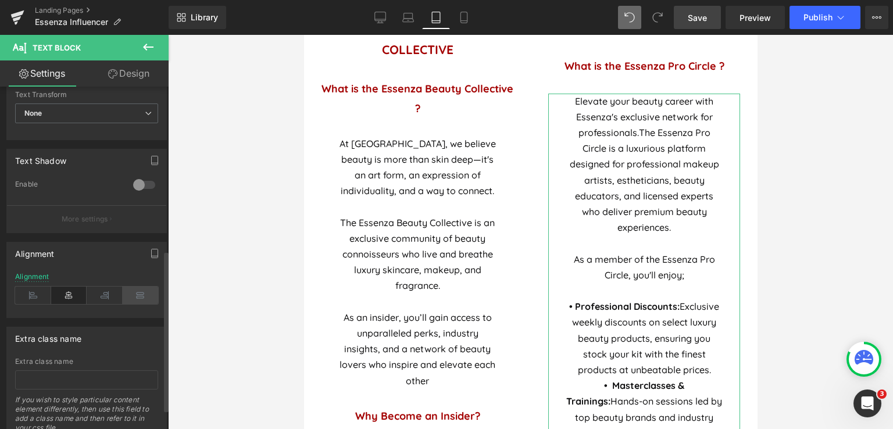
click at [144, 293] on icon at bounding box center [141, 295] width 36 height 17
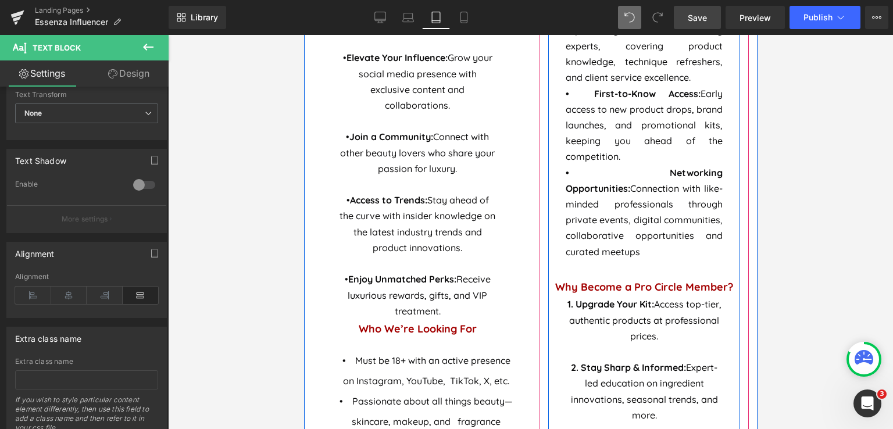
scroll to position [1121, 0]
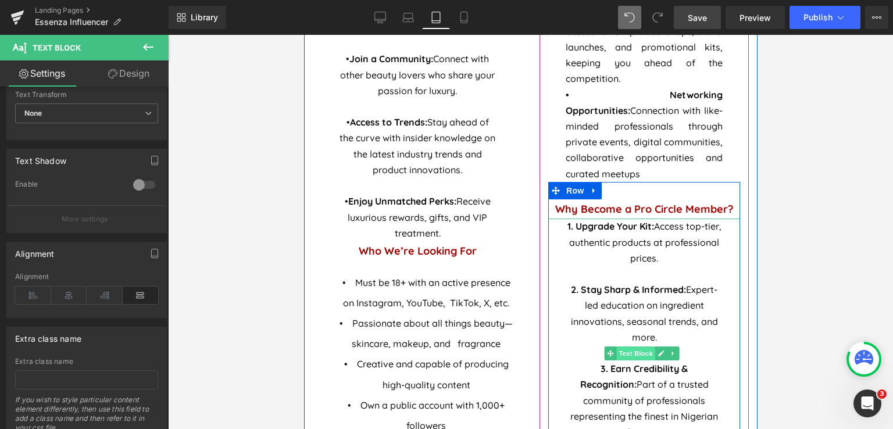
click at [635, 346] on span "Text Block" at bounding box center [635, 353] width 38 height 14
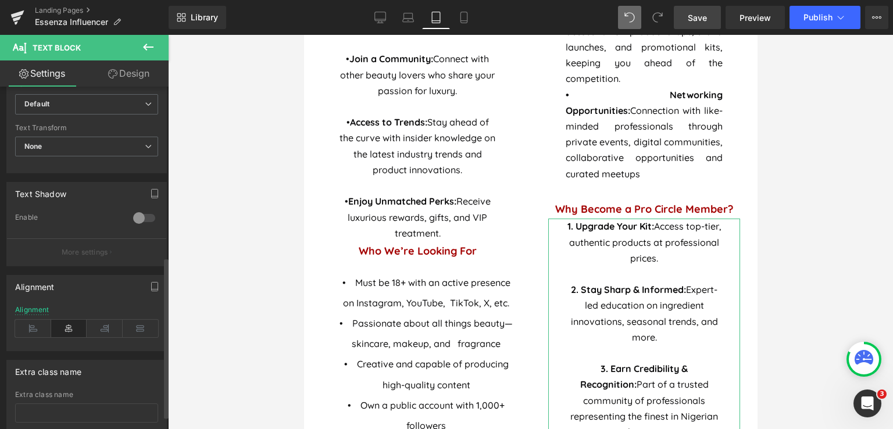
scroll to position [391, 0]
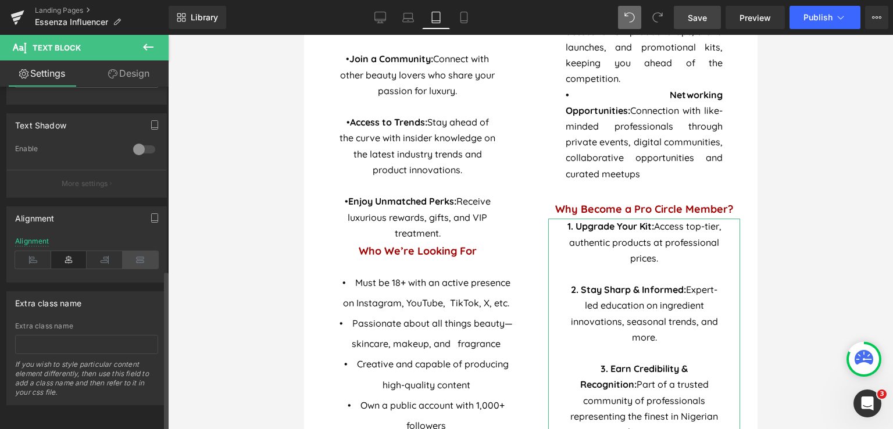
click at [146, 252] on icon at bounding box center [141, 259] width 36 height 17
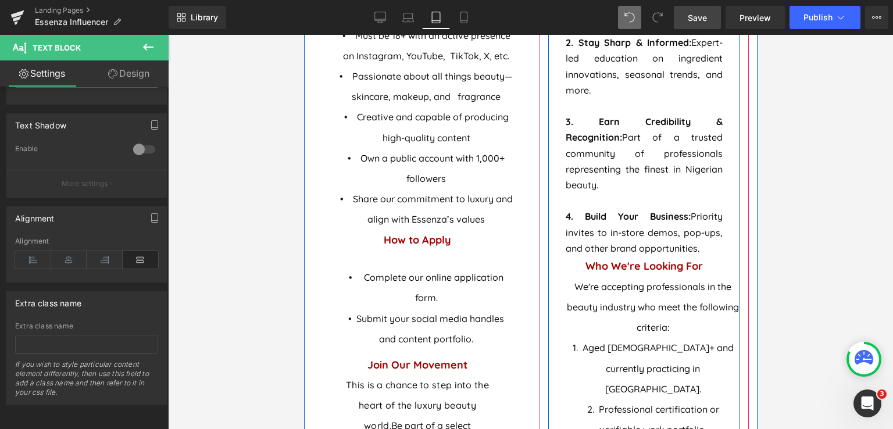
scroll to position [1470, 0]
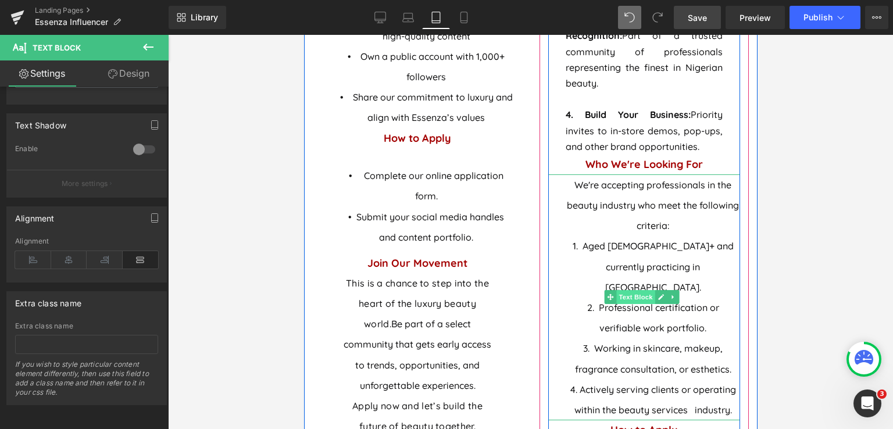
click at [628, 290] on span "Text Block" at bounding box center [635, 297] width 38 height 14
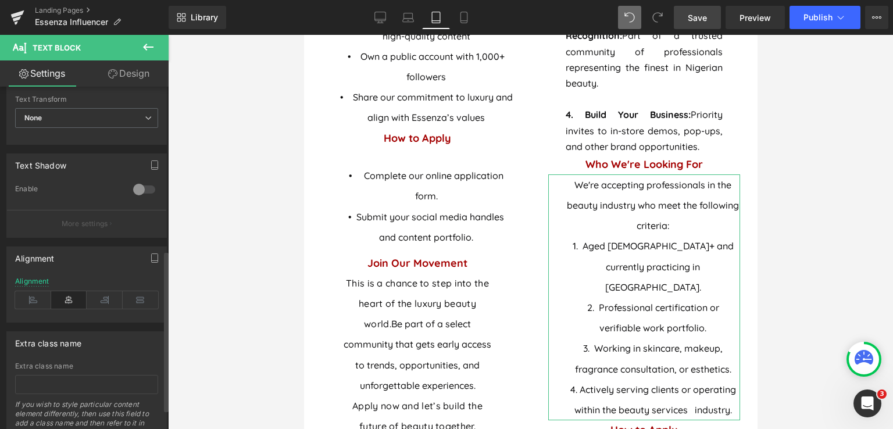
scroll to position [349, 0]
click at [141, 291] on icon at bounding box center [141, 295] width 36 height 17
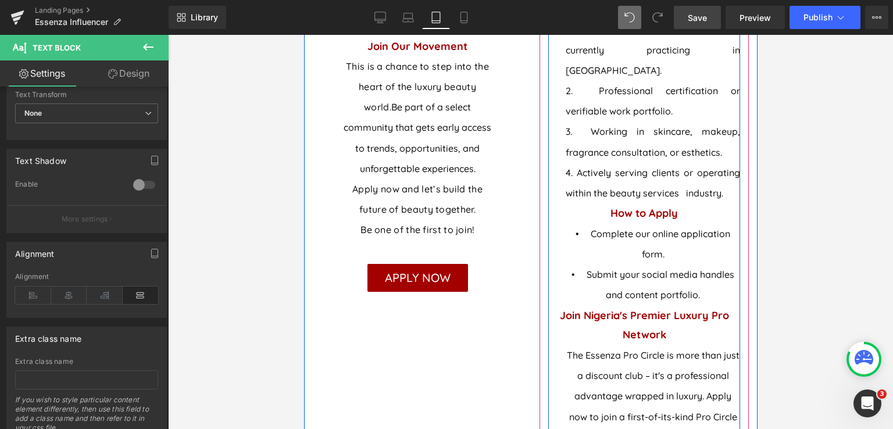
scroll to position [1702, 0]
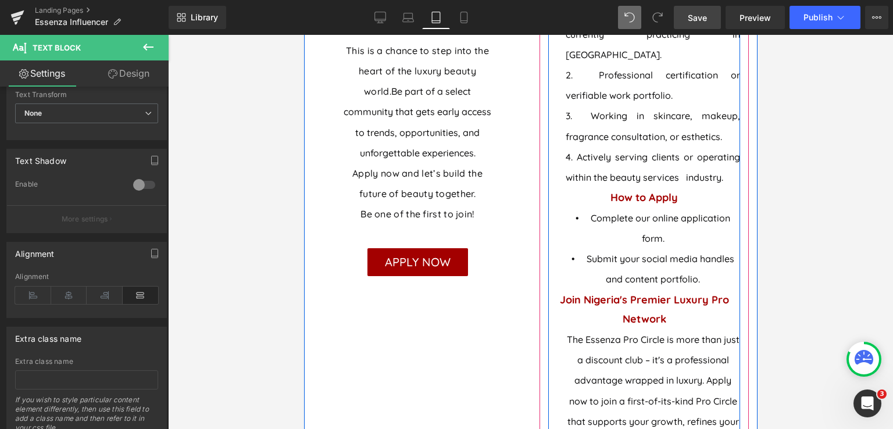
click at [611, 217] on div "• Complete our online application form. • Submit your social media handles and …" at bounding box center [643, 248] width 192 height 83
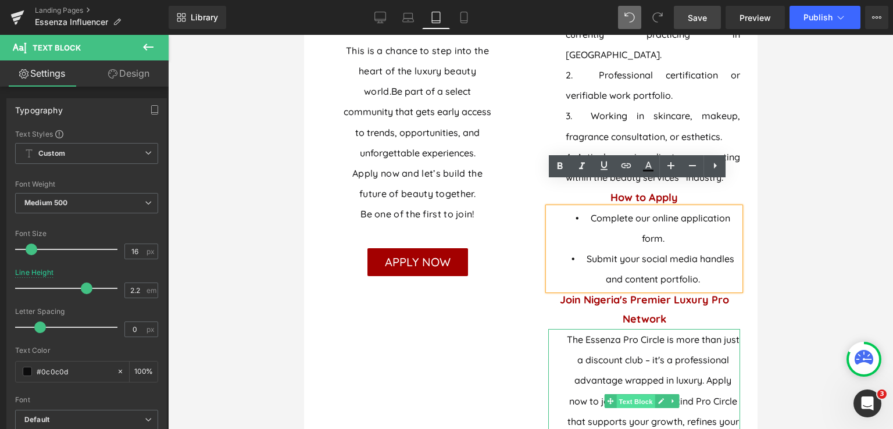
click at [637, 394] on span "Text Block" at bounding box center [635, 401] width 38 height 14
click at [642, 213] on span "• Complete our online application form." at bounding box center [652, 228] width 155 height 32
click at [853, 298] on div at bounding box center [530, 232] width 725 height 394
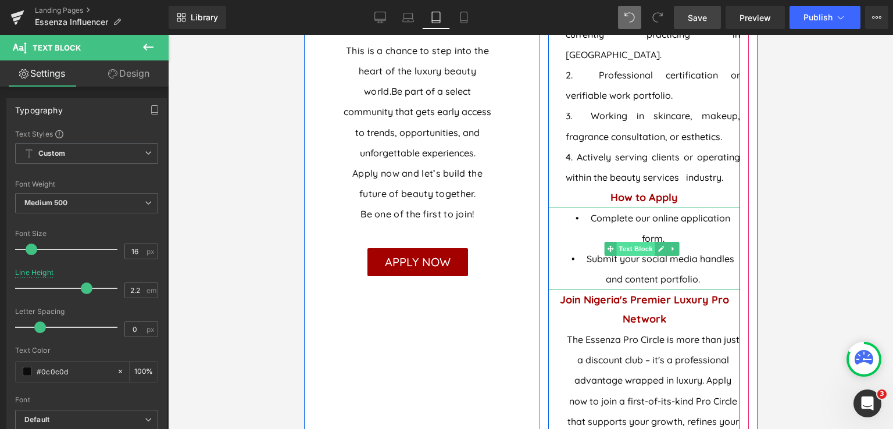
click at [630, 242] on span "Text Block" at bounding box center [635, 249] width 38 height 14
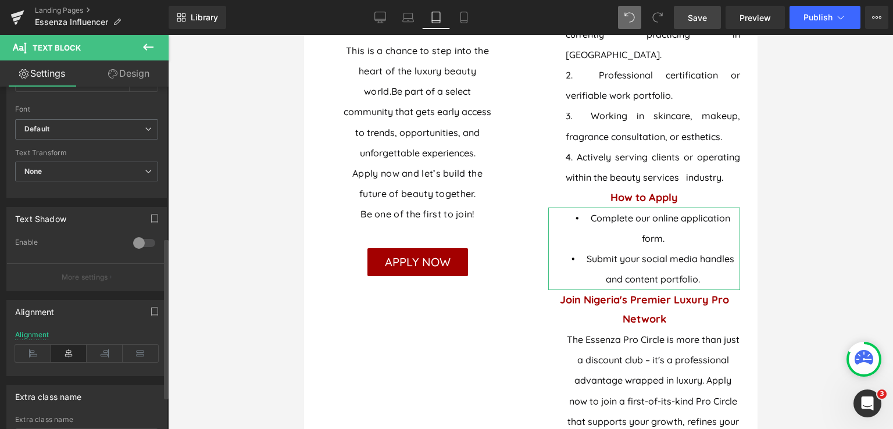
scroll to position [391, 0]
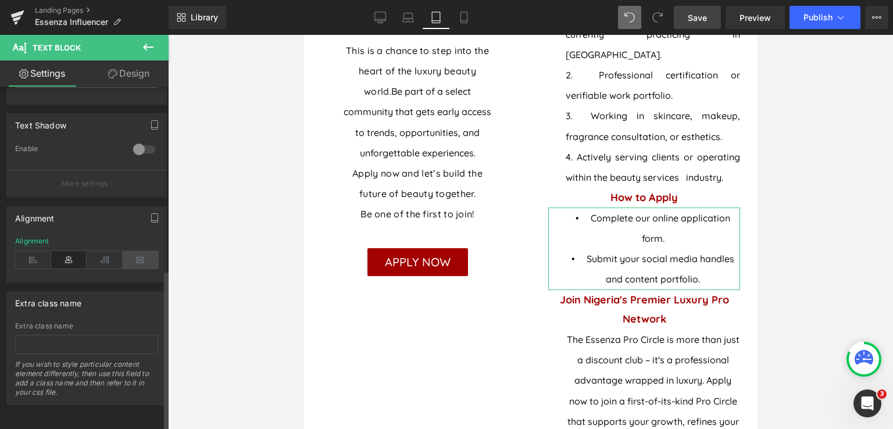
click at [130, 255] on icon at bounding box center [141, 259] width 36 height 17
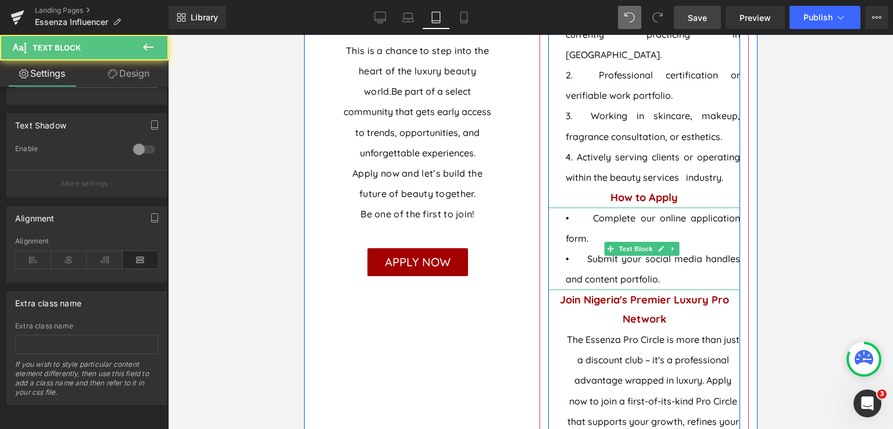
click at [610, 249] on p "• Submit your social media handles and content portfolio." at bounding box center [652, 269] width 174 height 41
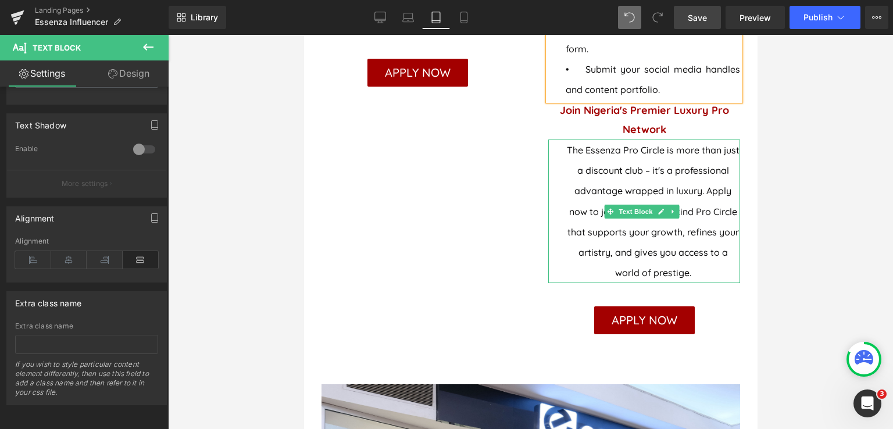
scroll to position [1935, 0]
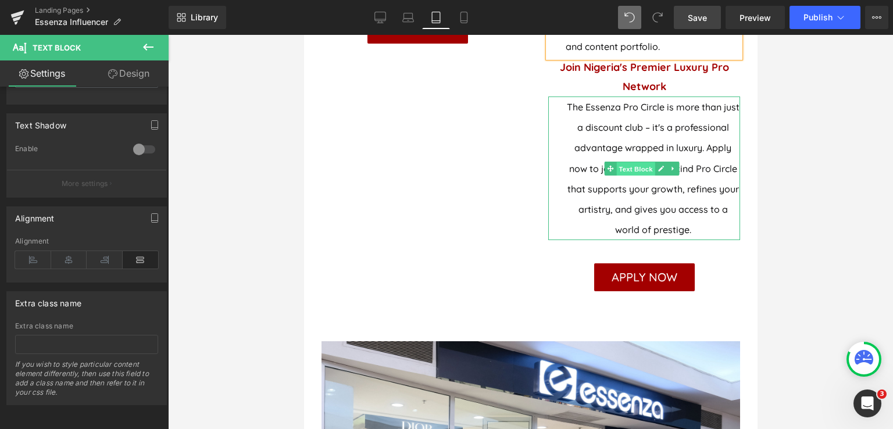
click at [636, 162] on span "Text Block" at bounding box center [635, 169] width 38 height 14
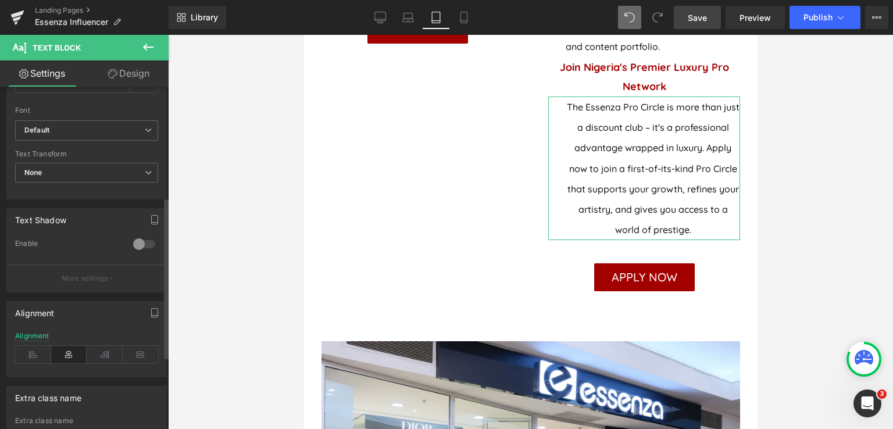
scroll to position [291, 0]
click at [139, 354] on icon at bounding box center [141, 353] width 36 height 17
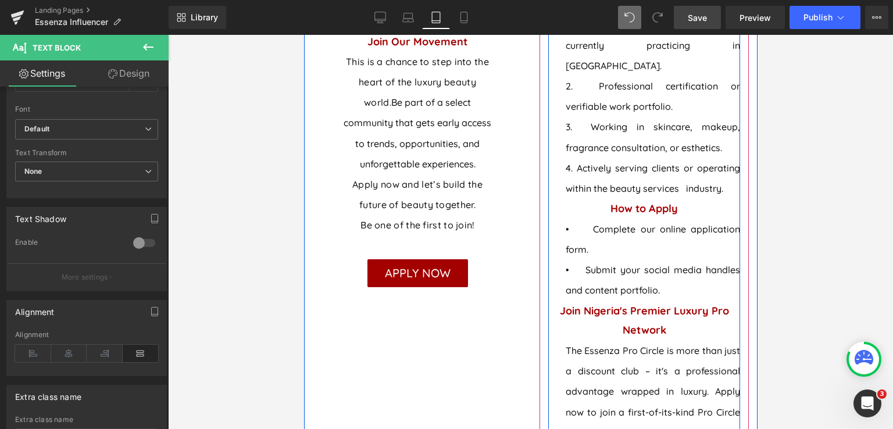
scroll to position [1586, 0]
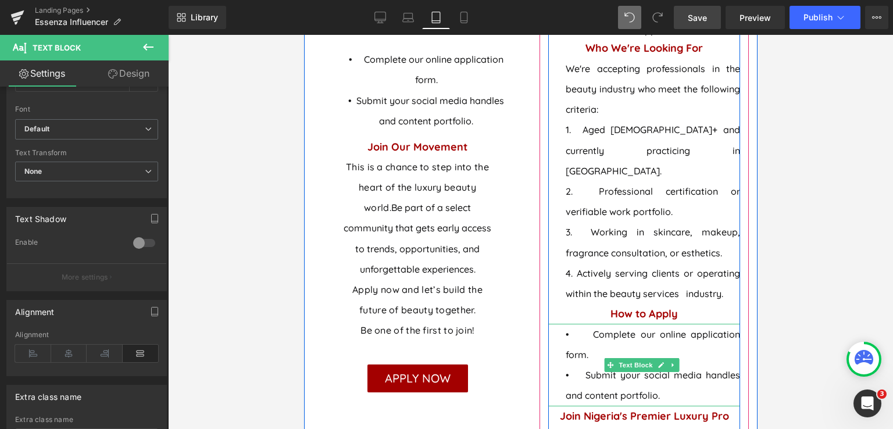
click at [584, 365] on p "• Submit your social media handles and content portfolio." at bounding box center [652, 385] width 174 height 41
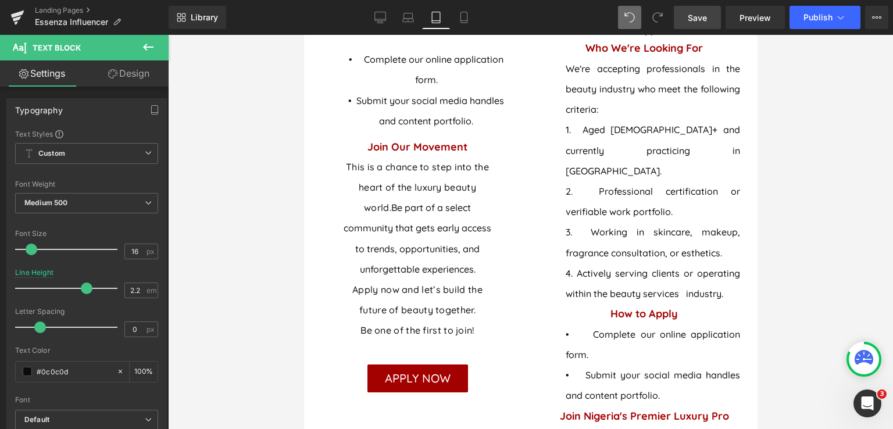
click at [704, 21] on span "Save" at bounding box center [697, 18] width 19 height 12
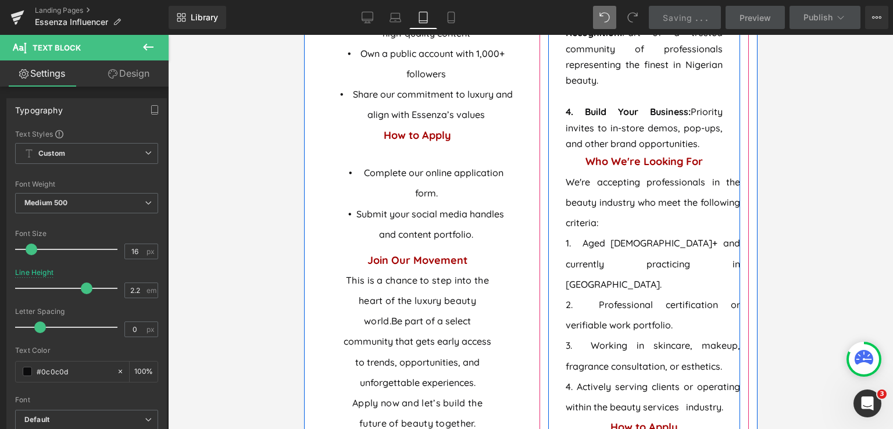
scroll to position [1470, 0]
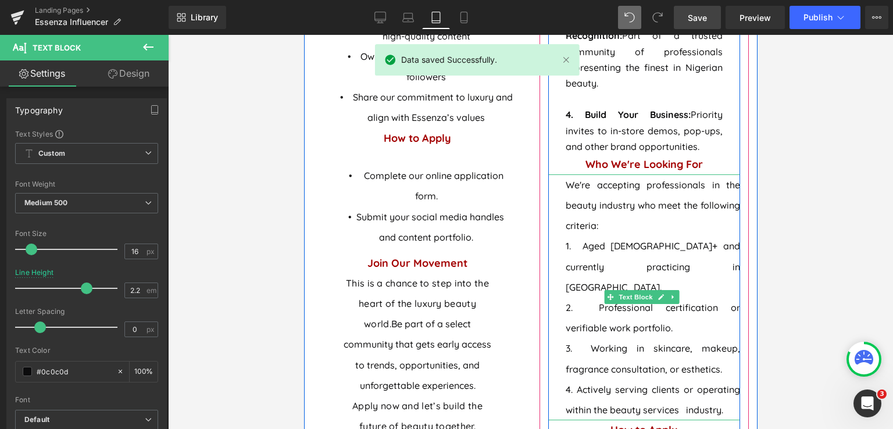
click at [583, 298] on p "2. Professional certification or verifiable work portfolio." at bounding box center [652, 318] width 174 height 41
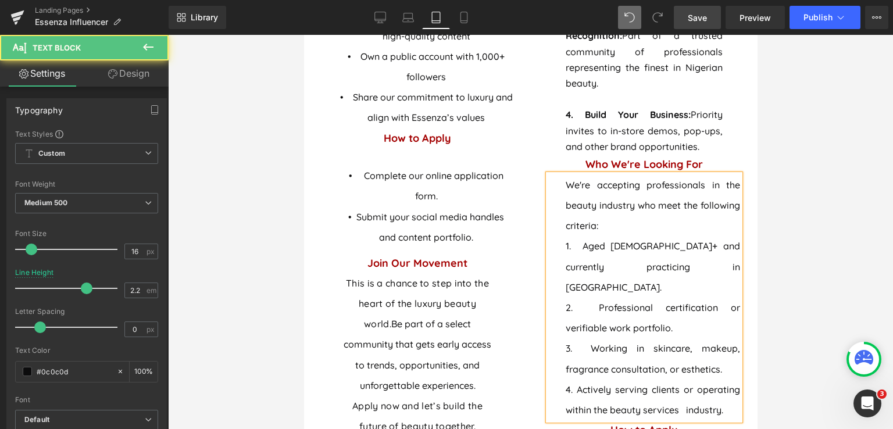
click at [636, 298] on p "2. Professional certification or verifiable work portfolio." at bounding box center [652, 318] width 174 height 41
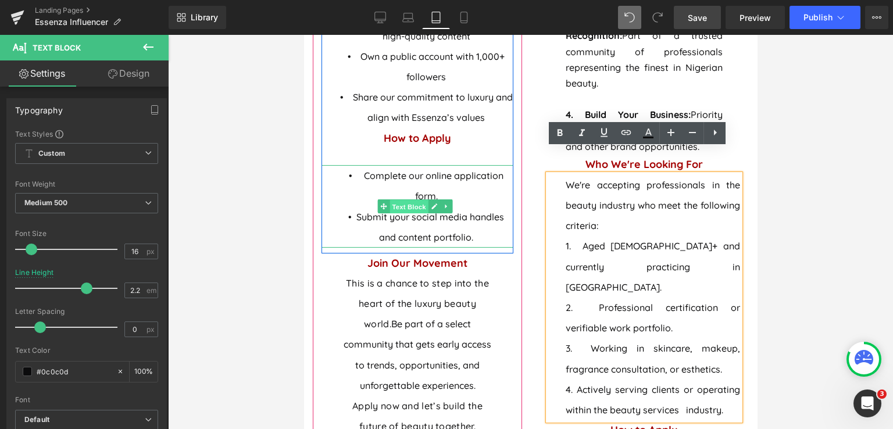
click at [416, 214] on span "Text Block" at bounding box center [408, 207] width 38 height 14
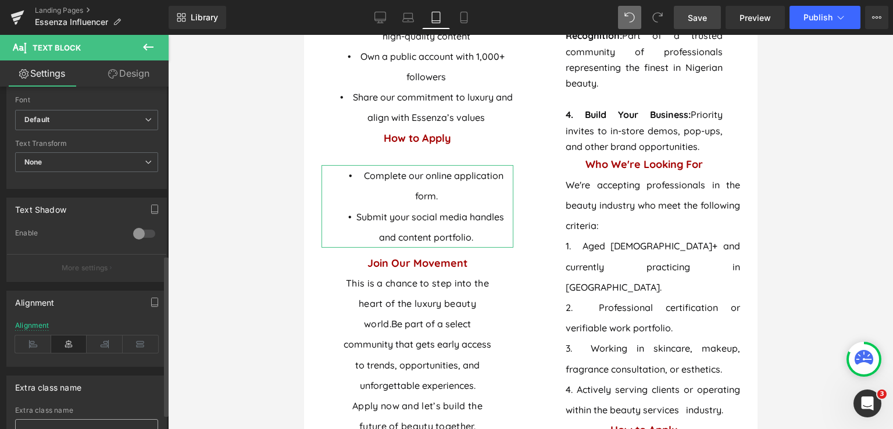
scroll to position [391, 0]
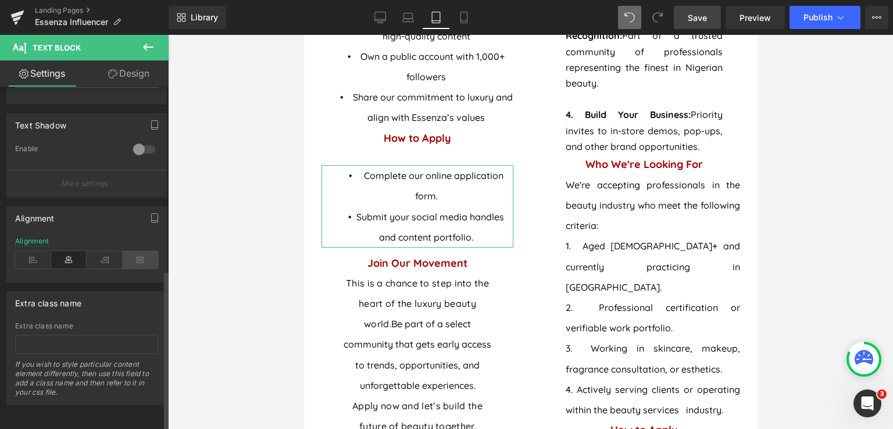
click at [135, 254] on icon at bounding box center [141, 259] width 36 height 17
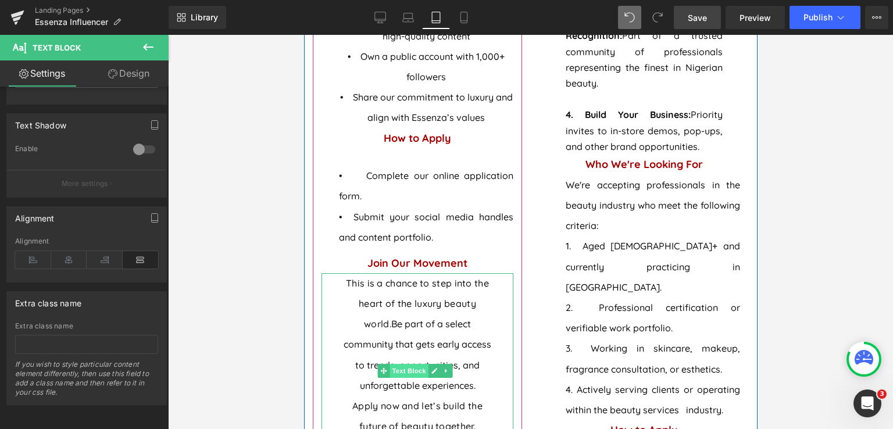
click at [392, 378] on span "Text Block" at bounding box center [408, 371] width 38 height 14
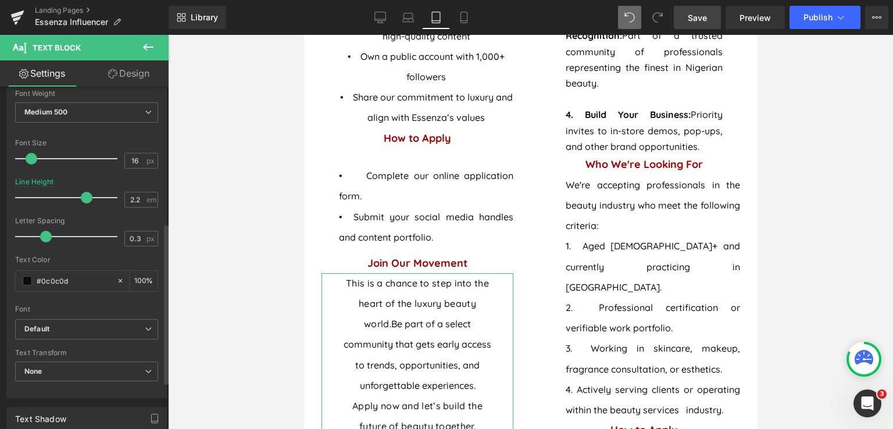
scroll to position [291, 0]
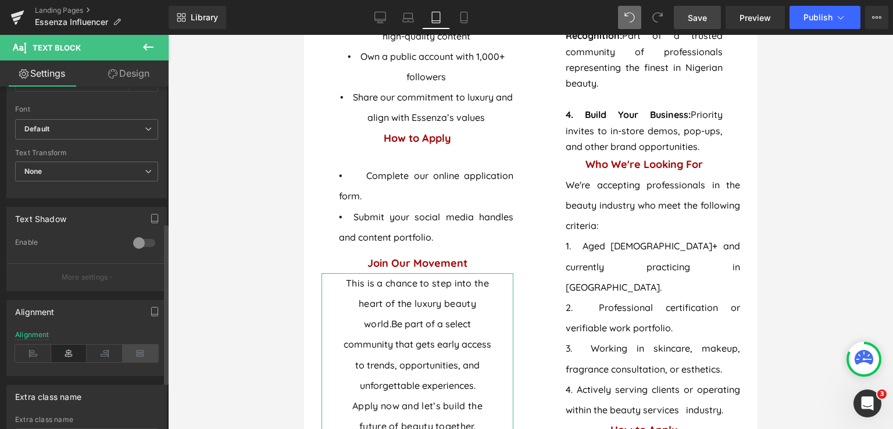
click at [133, 346] on icon at bounding box center [141, 353] width 36 height 17
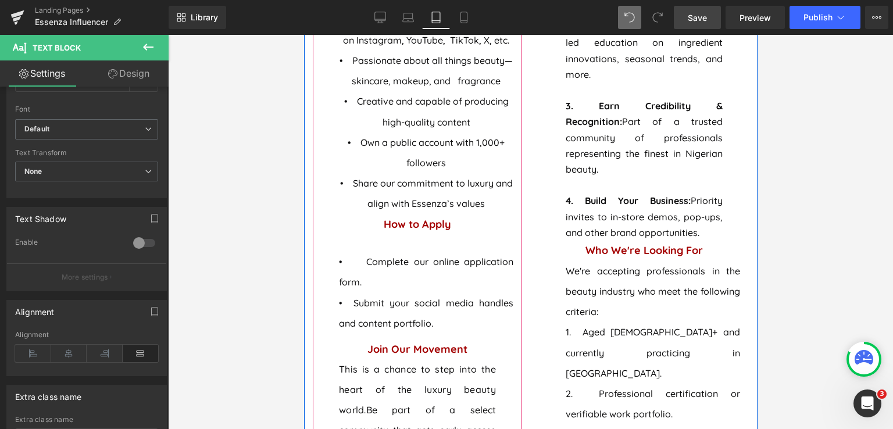
scroll to position [1354, 0]
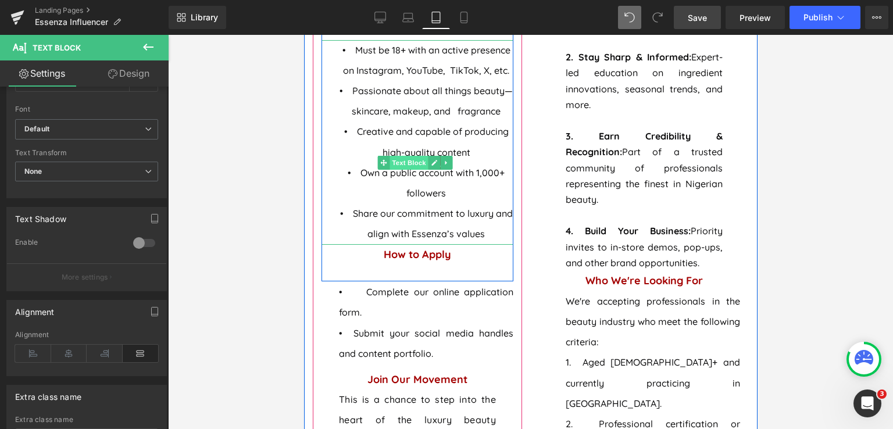
click at [405, 169] on span "Text Block" at bounding box center [408, 163] width 38 height 14
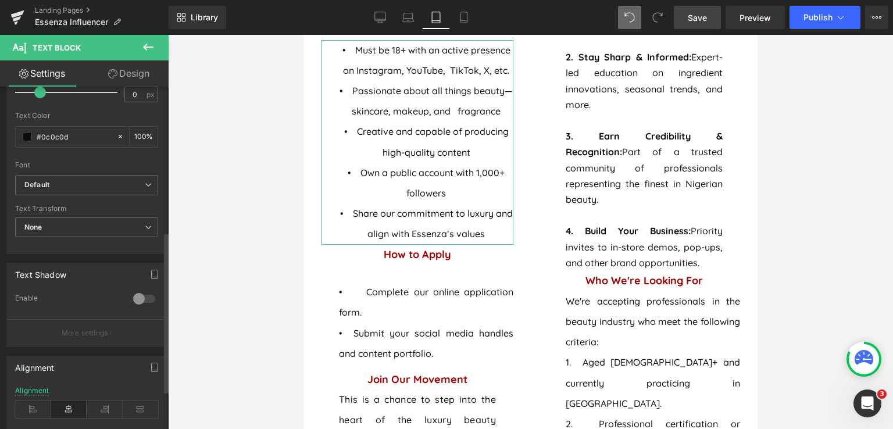
scroll to position [349, 0]
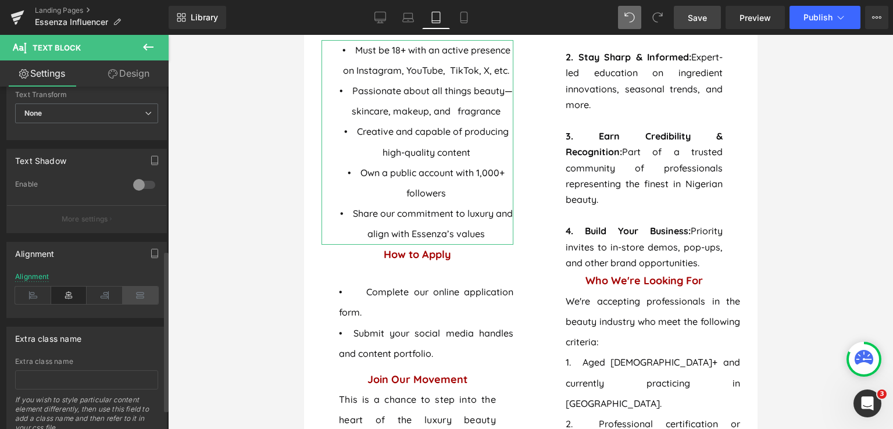
click at [133, 291] on icon at bounding box center [141, 295] width 36 height 17
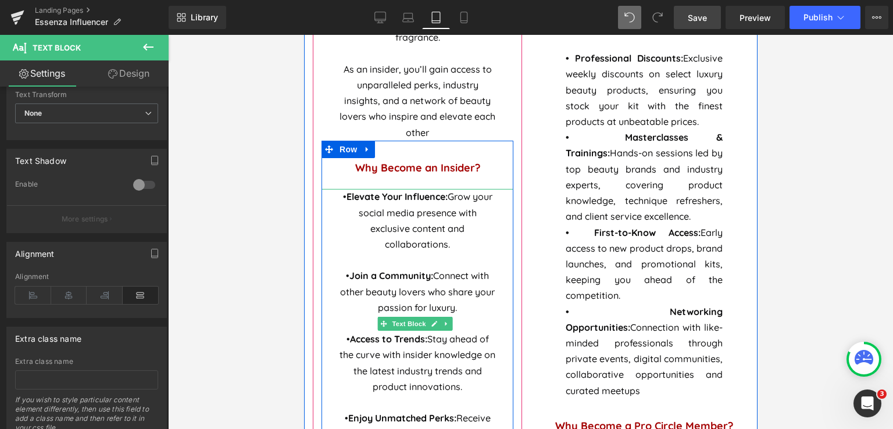
scroll to position [889, 0]
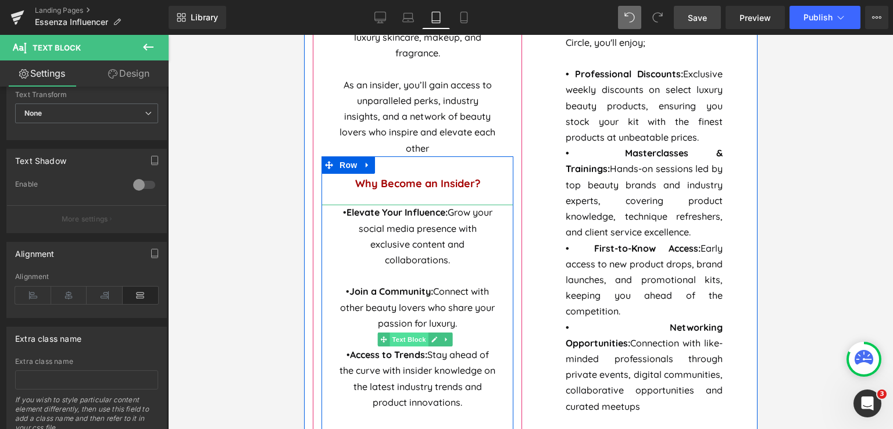
click at [407, 346] on span "Text Block" at bounding box center [408, 339] width 38 height 14
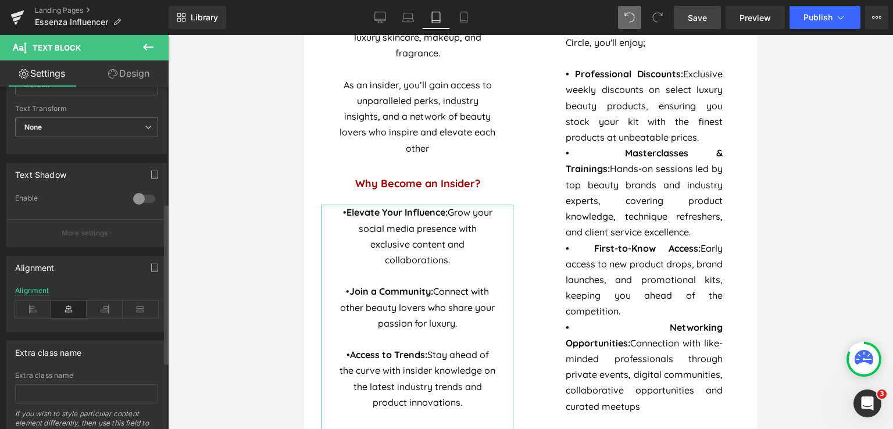
scroll to position [349, 0]
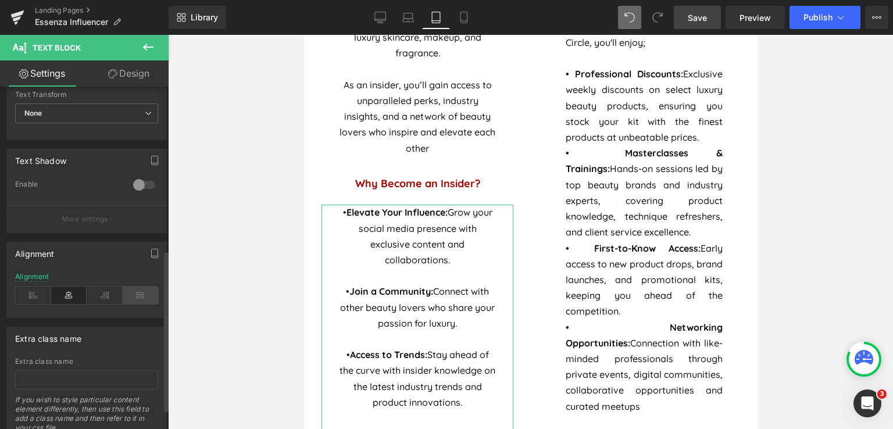
click at [134, 298] on icon at bounding box center [141, 295] width 36 height 17
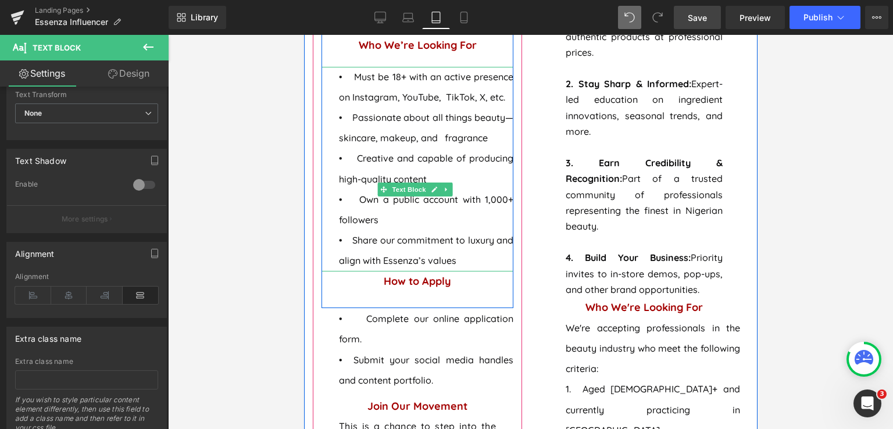
scroll to position [1354, 0]
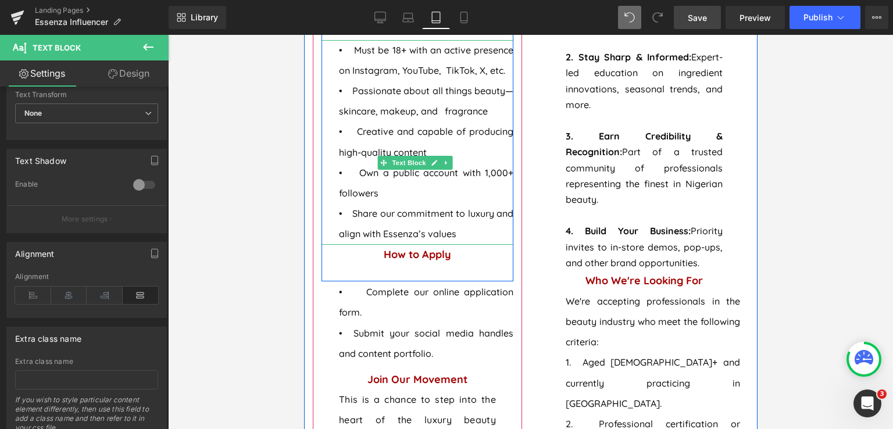
click at [372, 162] on p "• Creative and capable of producing high-quality content" at bounding box center [425, 141] width 174 height 41
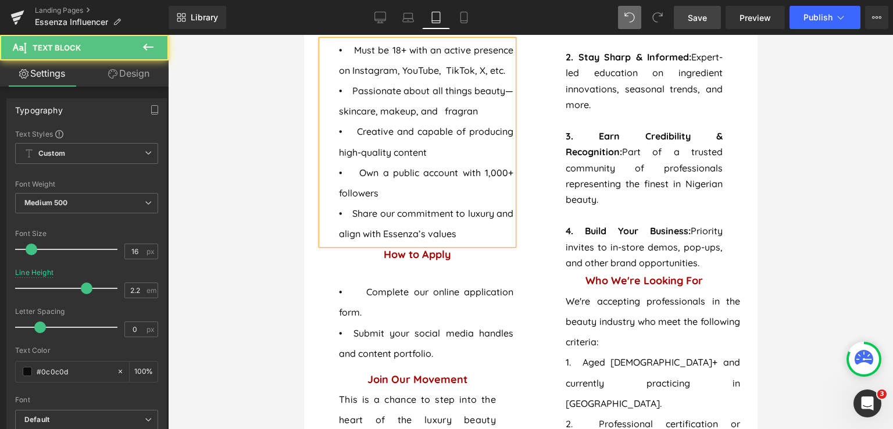
click at [367, 120] on p "• Passionate about all things beauty—skincare, makeup, and fragran" at bounding box center [425, 101] width 174 height 41
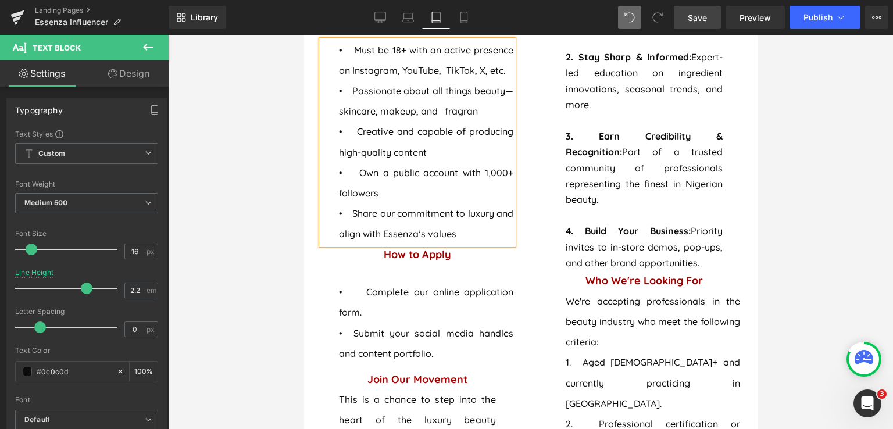
click at [359, 56] on span "• Must be 18+ with an active presence on Instagram, YouTube, TikTok, X, etc." at bounding box center [425, 60] width 174 height 32
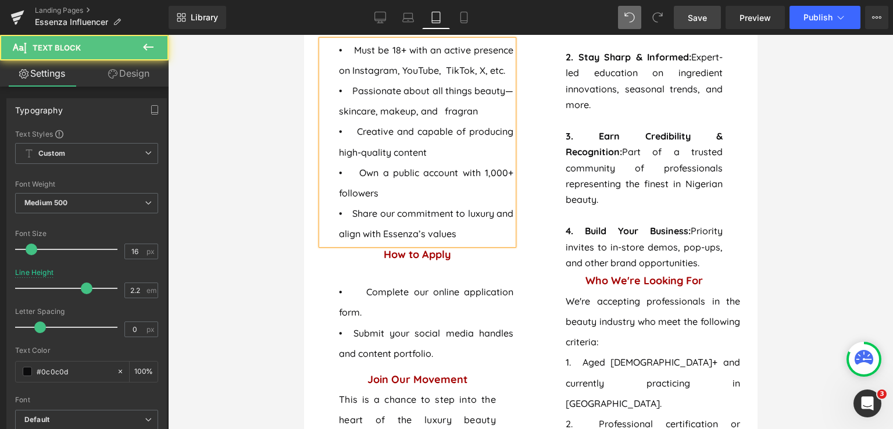
click at [366, 178] on p "• Own a public account with 1,000+ followers" at bounding box center [425, 183] width 174 height 41
click at [365, 220] on p "• Share our commitment to luxury and align with Essenza’s values" at bounding box center [425, 223] width 174 height 41
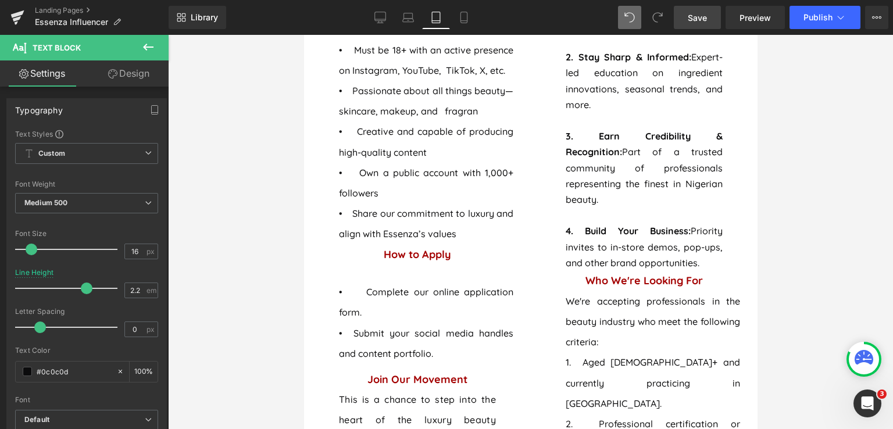
click at [688, 19] on link "Save" at bounding box center [697, 17] width 47 height 23
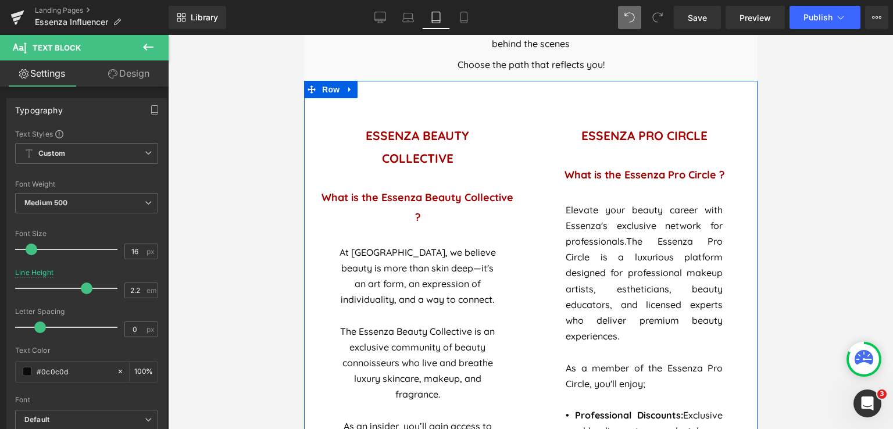
scroll to position [540, 0]
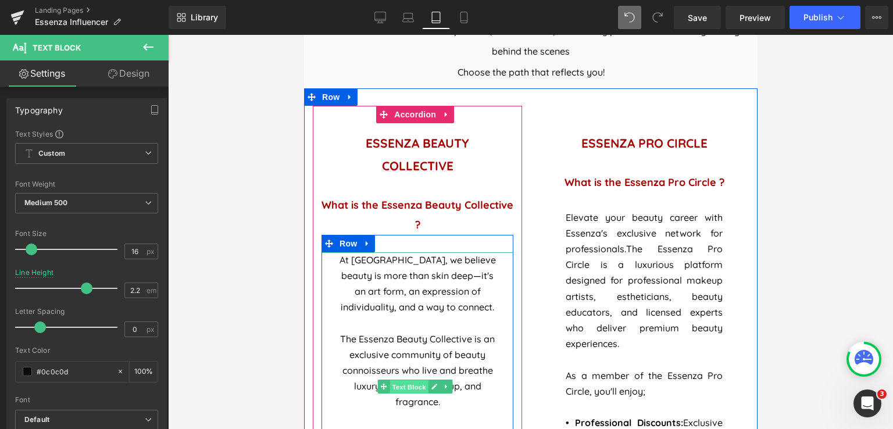
click at [417, 380] on span "Text Block" at bounding box center [408, 387] width 38 height 14
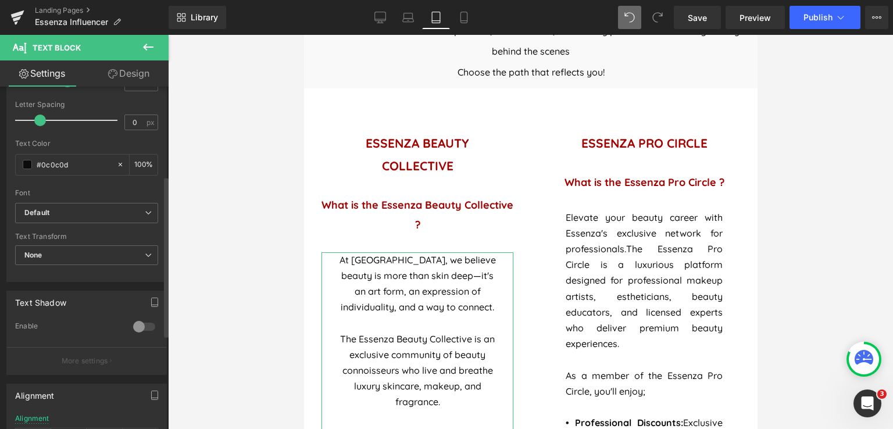
scroll to position [232, 0]
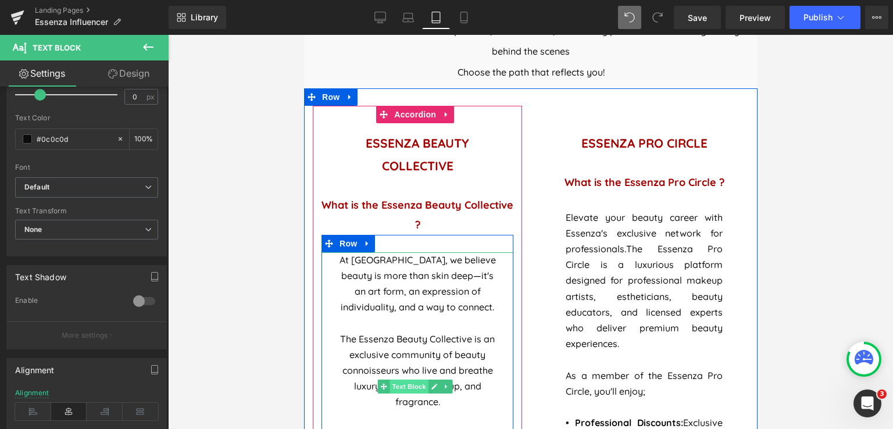
click at [405, 380] on span "Text Block" at bounding box center [408, 387] width 38 height 14
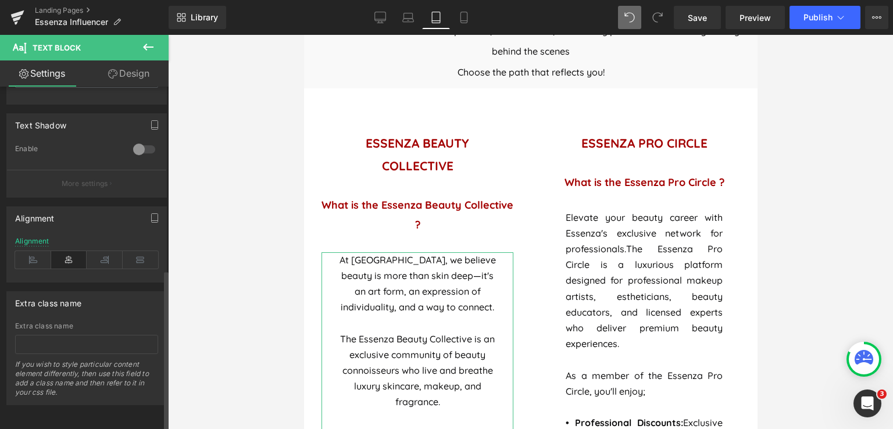
scroll to position [391, 0]
click at [142, 256] on icon at bounding box center [141, 259] width 36 height 17
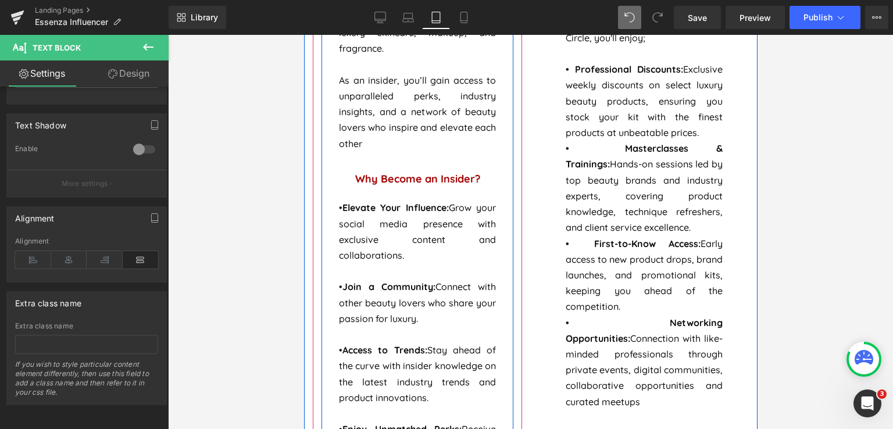
scroll to position [1063, 0]
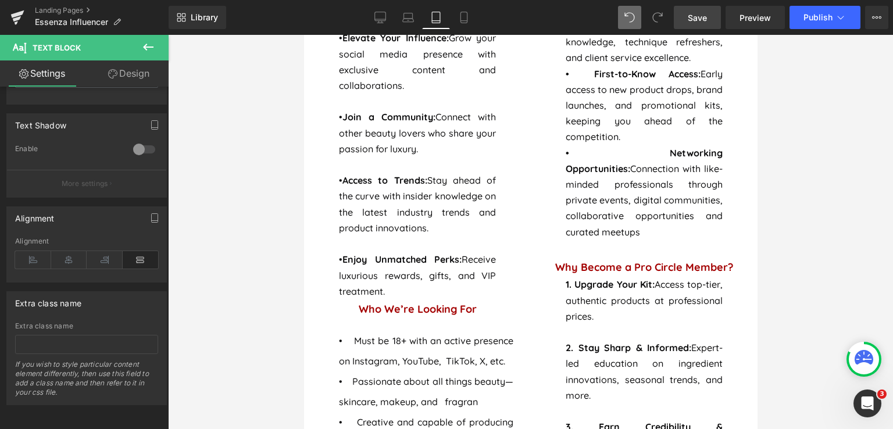
click at [695, 12] on span "Save" at bounding box center [697, 18] width 19 height 12
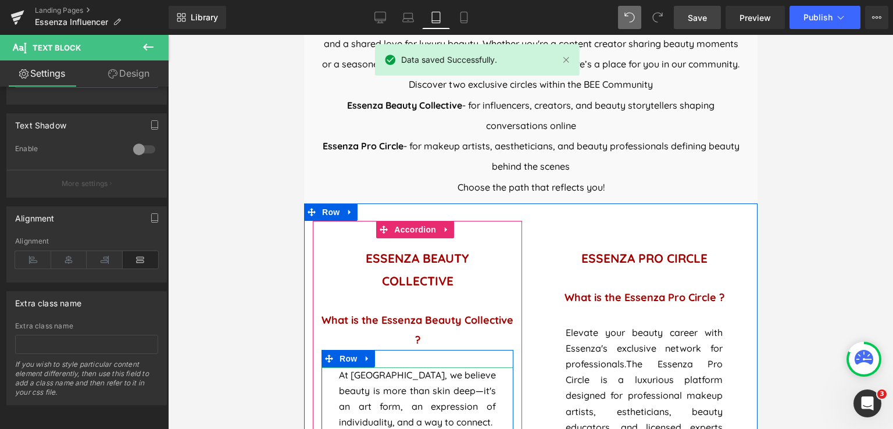
scroll to position [424, 0]
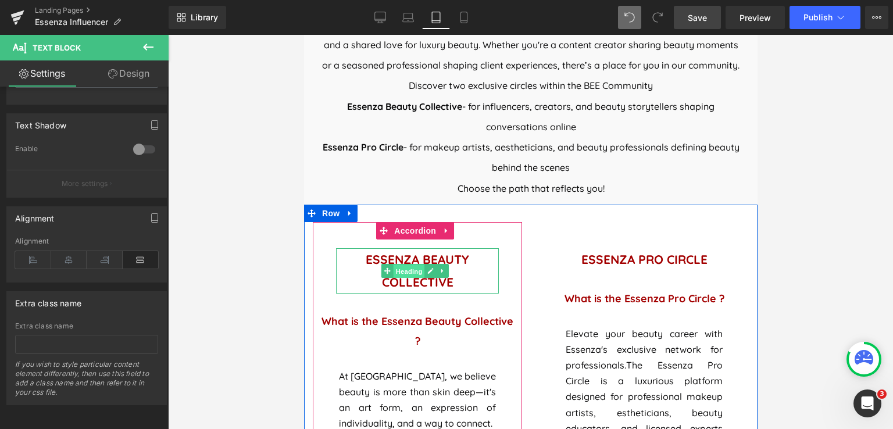
click at [409, 264] on span "Heading" at bounding box center [408, 271] width 31 height 14
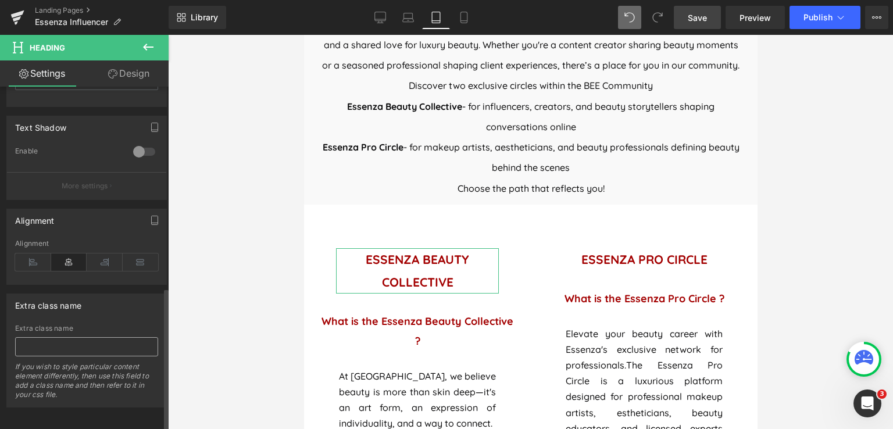
scroll to position [480, 0]
click at [137, 251] on icon at bounding box center [141, 259] width 36 height 17
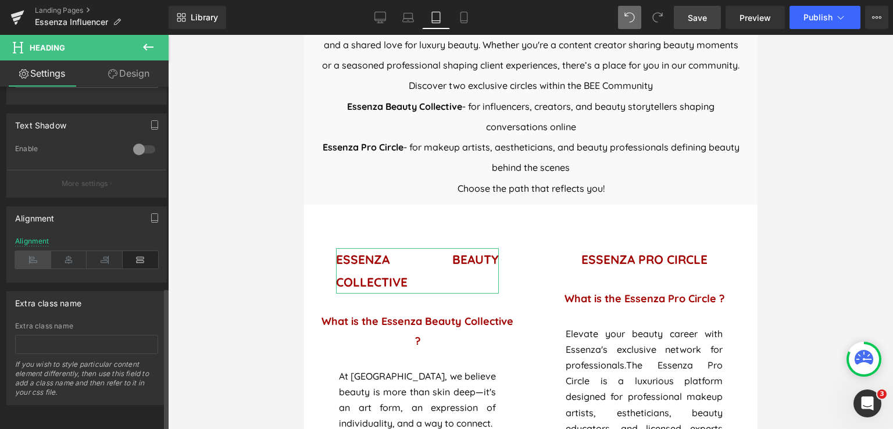
click at [35, 252] on icon at bounding box center [33, 259] width 36 height 17
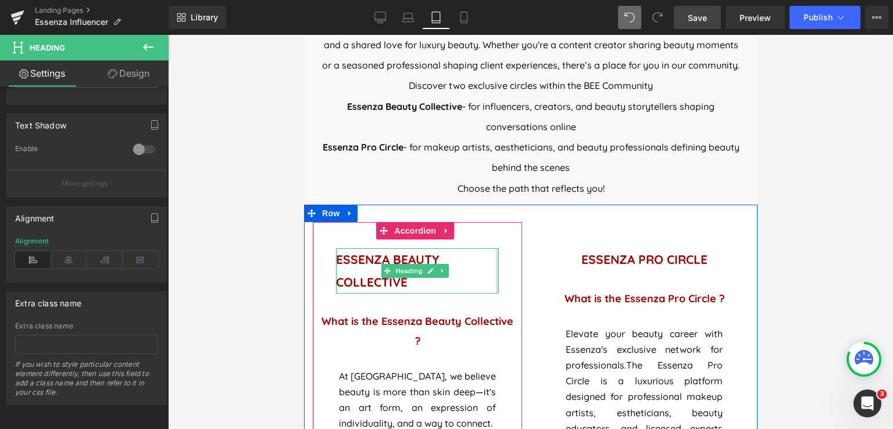
click at [502, 262] on div "ESSENZA BEAUTY COLLECTIVE Heading" at bounding box center [416, 271] width 209 height 64
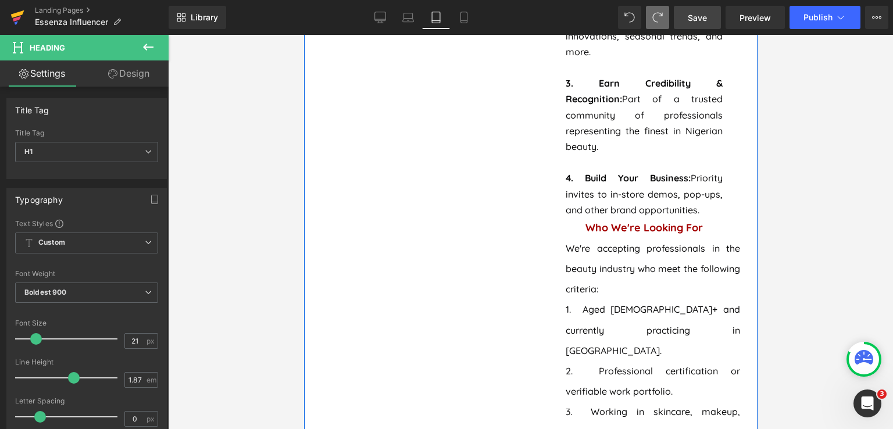
scroll to position [1308, 0]
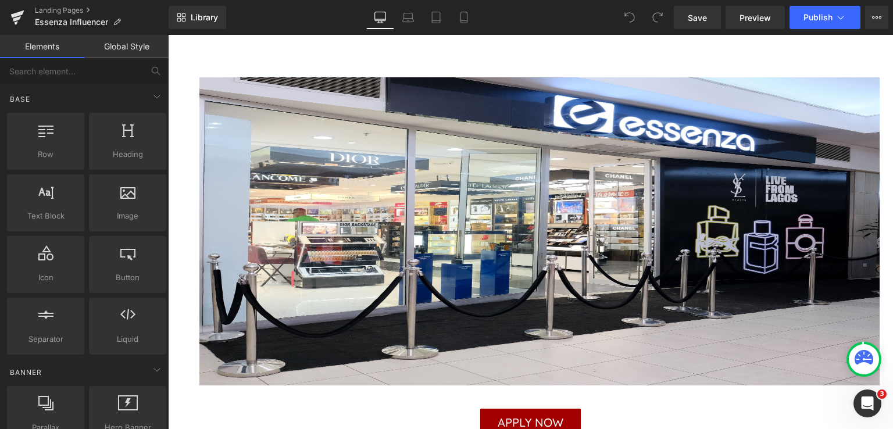
scroll to position [523, 0]
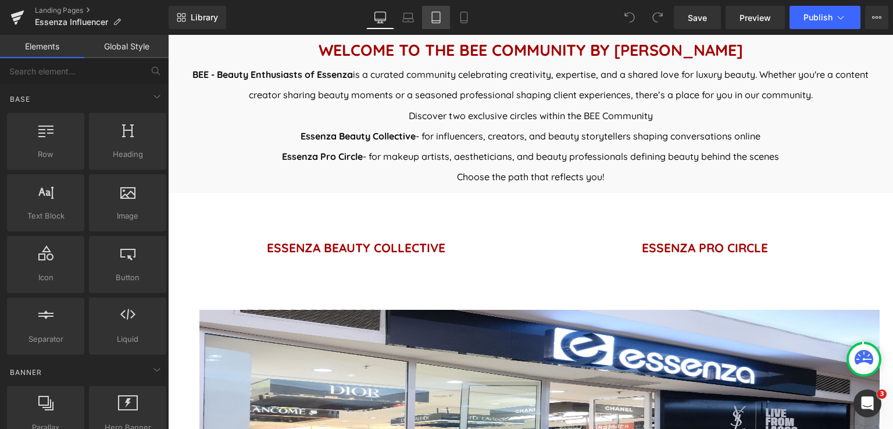
click at [435, 19] on icon at bounding box center [436, 18] width 12 height 12
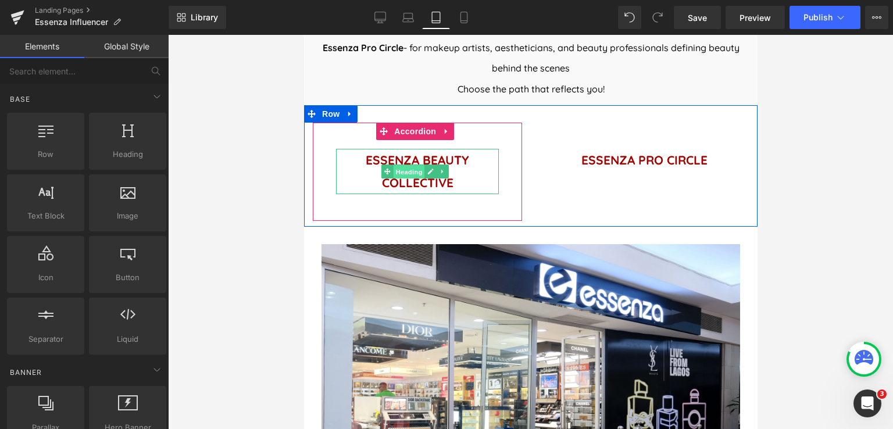
click at [400, 165] on span "Heading" at bounding box center [408, 172] width 31 height 14
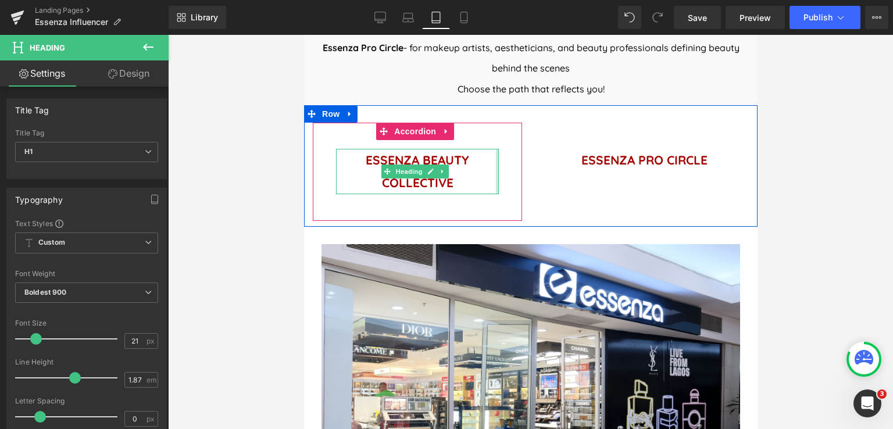
click at [503, 163] on div "ESSENZA BEAUTY COLLECTIVE Heading" at bounding box center [416, 172] width 209 height 64
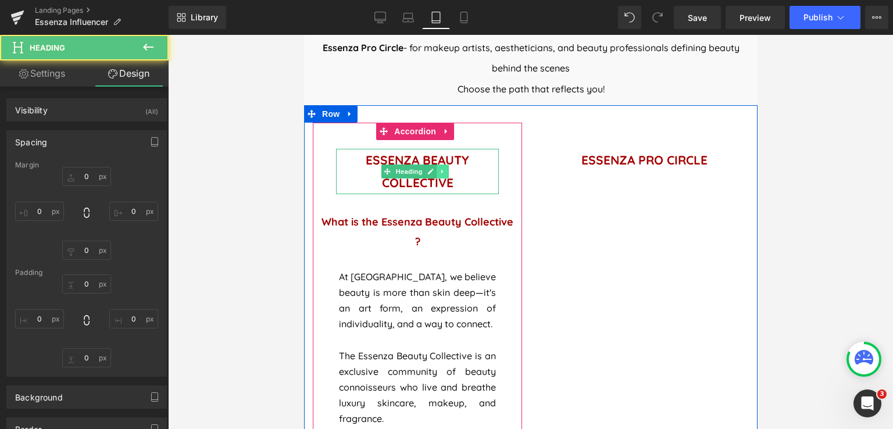
type input "0"
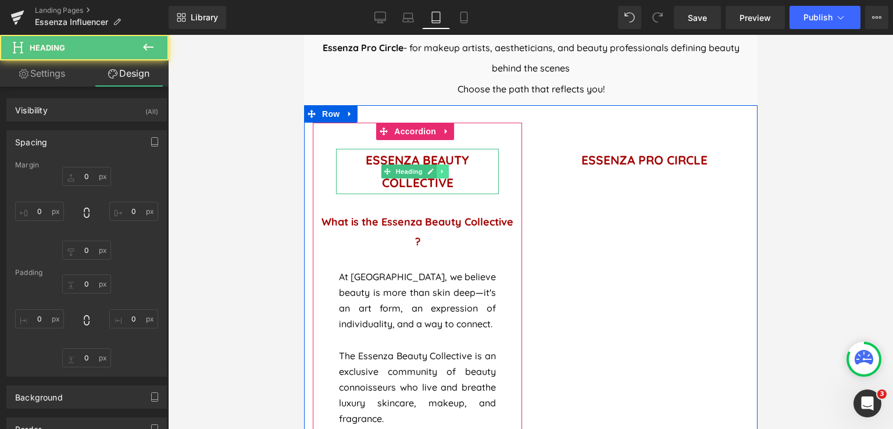
type input "0"
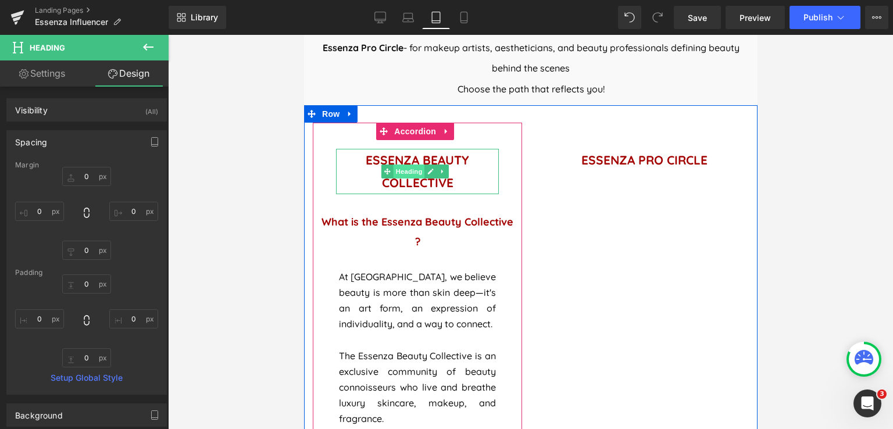
click at [412, 164] on span "Heading" at bounding box center [408, 171] width 31 height 14
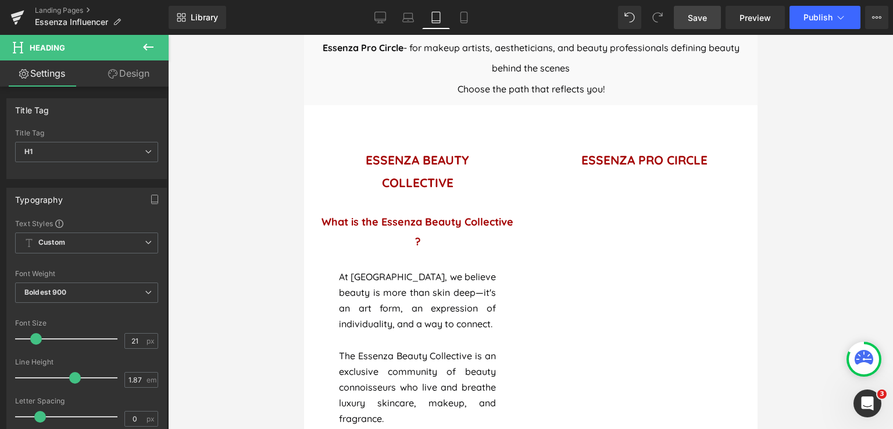
click at [699, 13] on span "Save" at bounding box center [697, 18] width 19 height 12
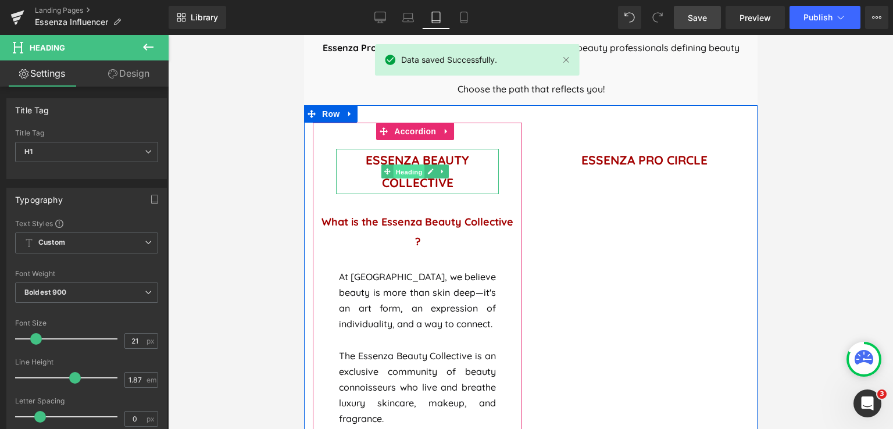
click at [419, 165] on span "Heading" at bounding box center [408, 172] width 31 height 14
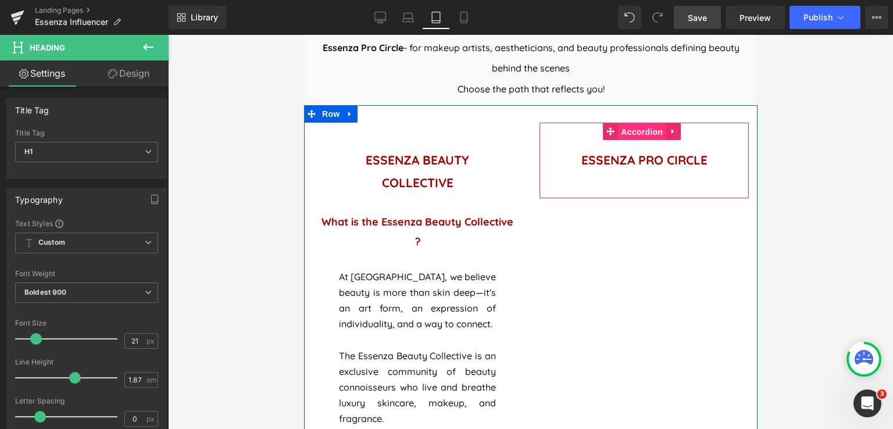
click at [643, 123] on span "Accordion" at bounding box center [641, 131] width 48 height 17
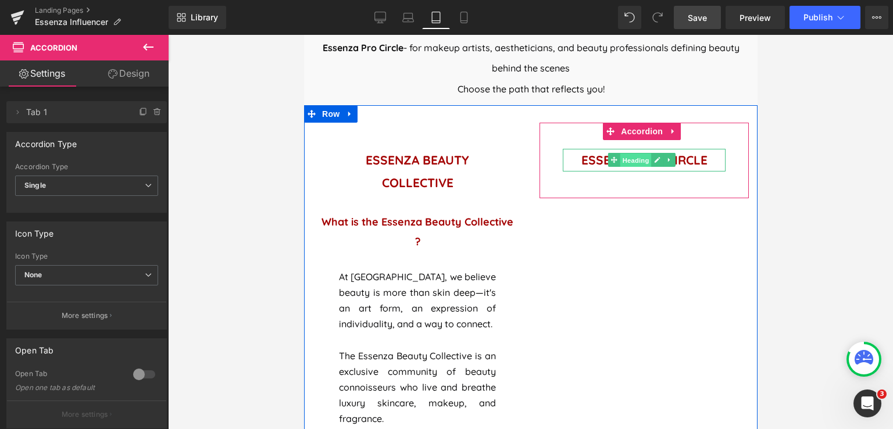
click at [620, 153] on span "Heading" at bounding box center [635, 160] width 31 height 14
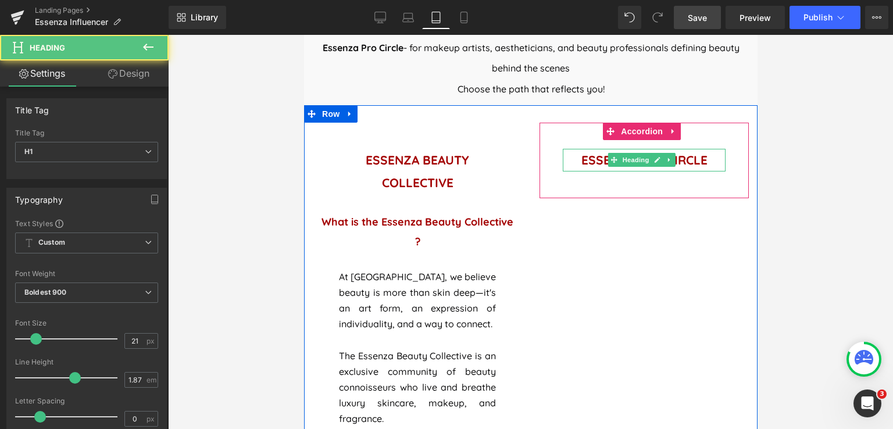
click at [697, 153] on h1 "ESSENZA PRO CIRCLE" at bounding box center [643, 160] width 163 height 23
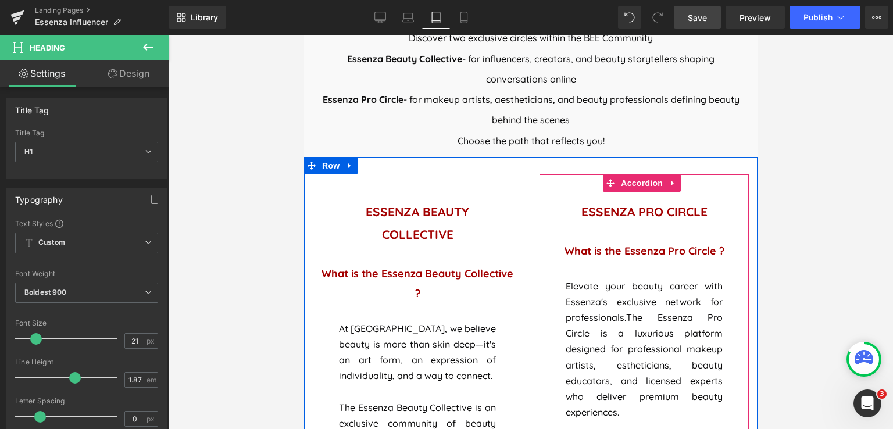
scroll to position [465, 0]
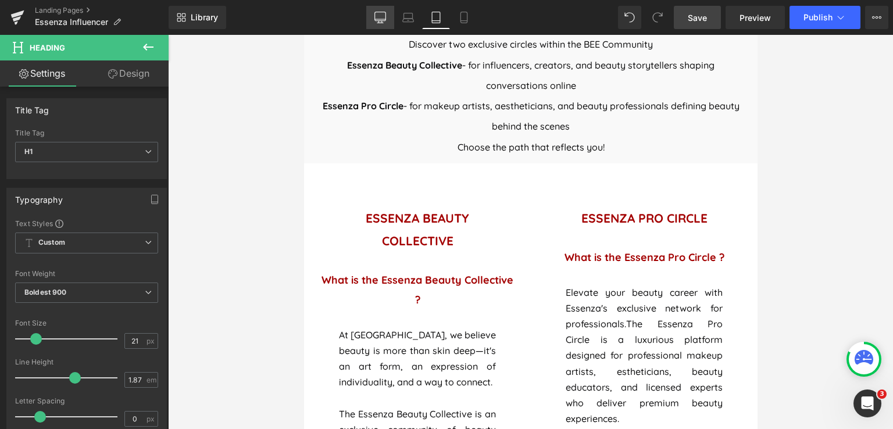
click at [377, 19] on icon at bounding box center [380, 18] width 12 height 12
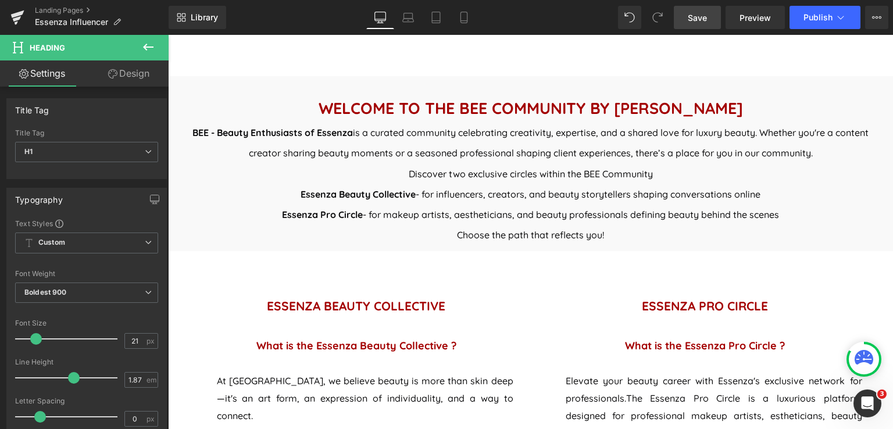
scroll to position [562, 0]
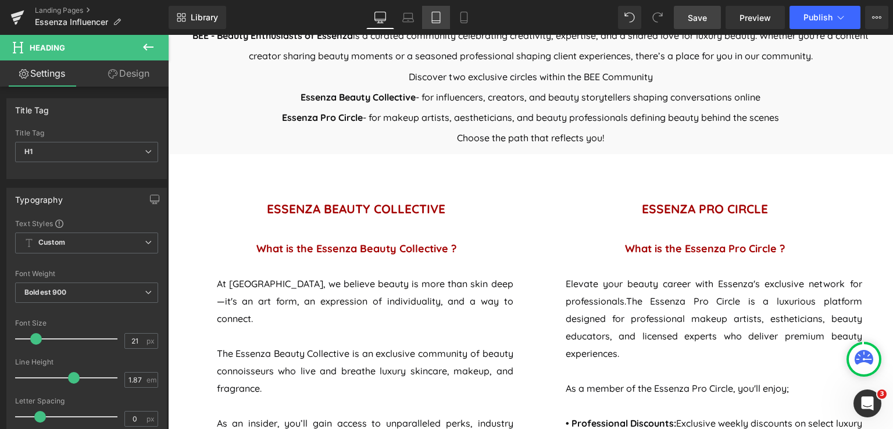
click at [432, 19] on icon at bounding box center [436, 18] width 12 height 12
type input "100"
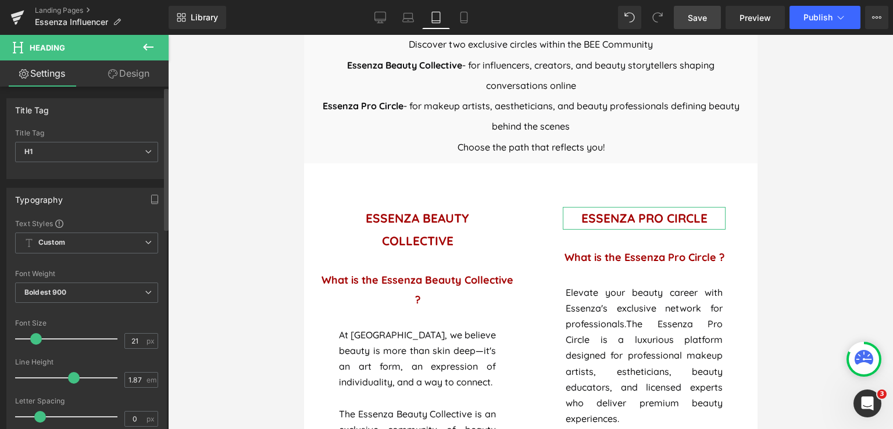
scroll to position [58, 0]
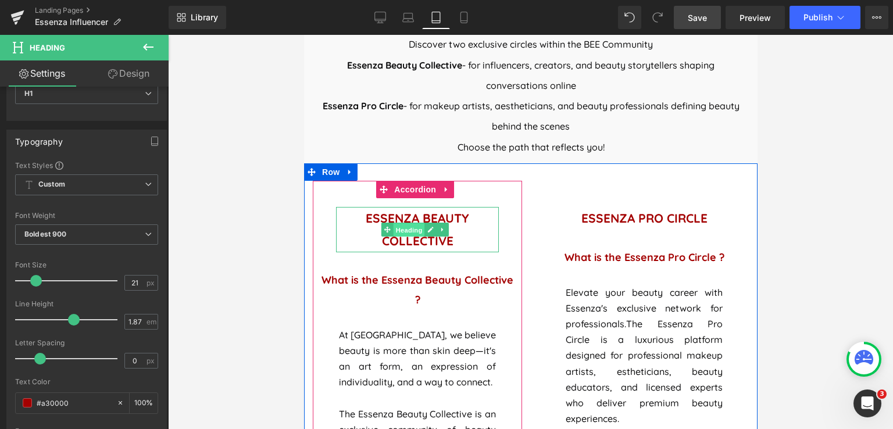
drag, startPoint x: 418, startPoint y: 222, endPoint x: 488, endPoint y: 307, distance: 110.3
click at [418, 223] on span "Heading" at bounding box center [408, 230] width 31 height 14
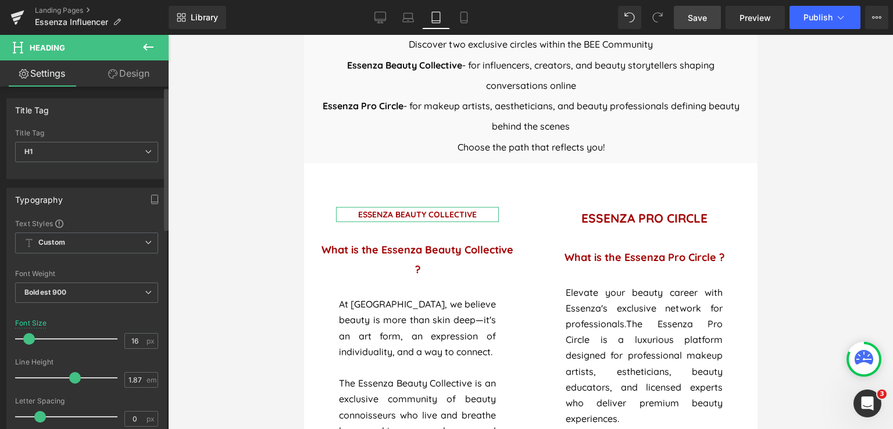
type input "17"
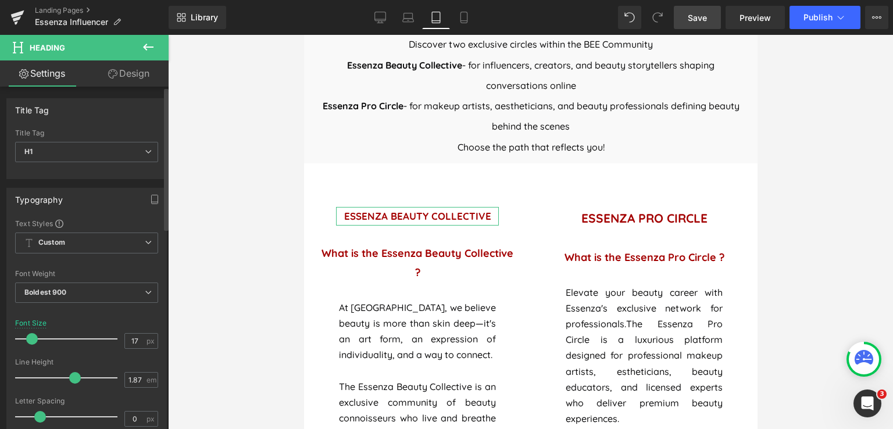
drag, startPoint x: 37, startPoint y: 336, endPoint x: 33, endPoint y: 331, distance: 6.6
click at [33, 331] on div at bounding box center [69, 338] width 96 height 23
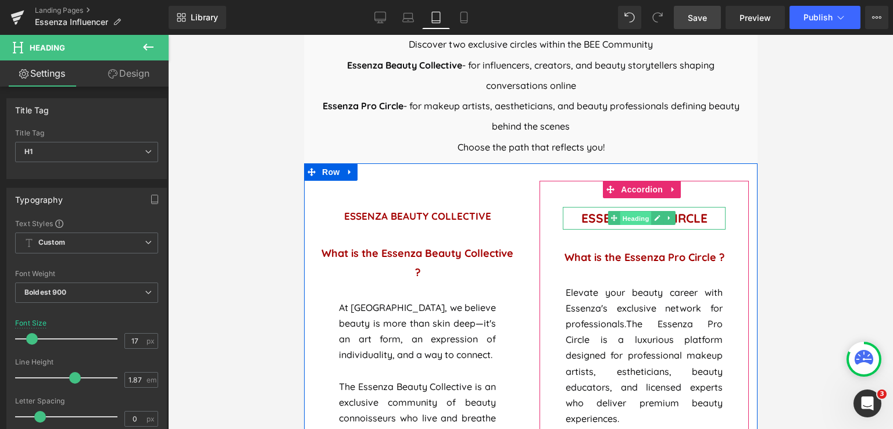
click at [635, 212] on span "Heading" at bounding box center [635, 219] width 31 height 14
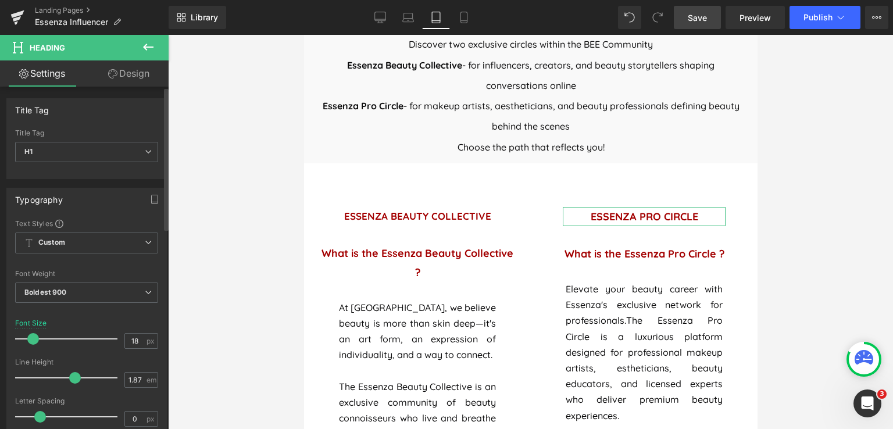
type input "17"
click at [32, 338] on span at bounding box center [32, 339] width 12 height 12
click at [694, 20] on span "Save" at bounding box center [697, 18] width 19 height 12
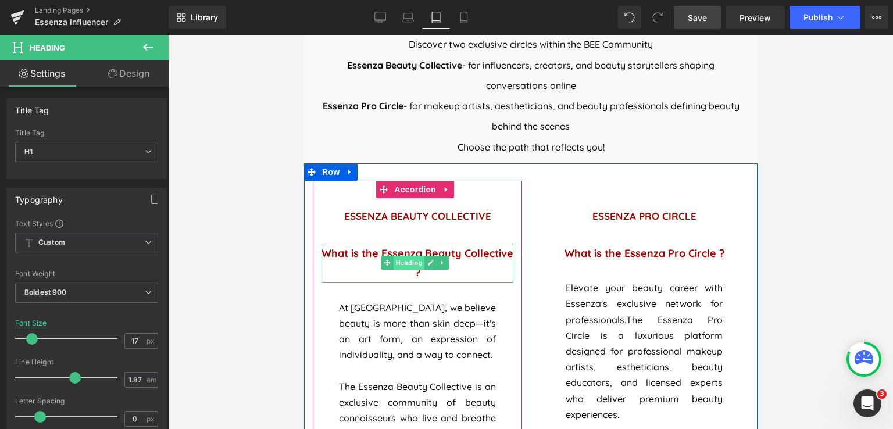
click at [409, 256] on span "Heading" at bounding box center [408, 263] width 31 height 14
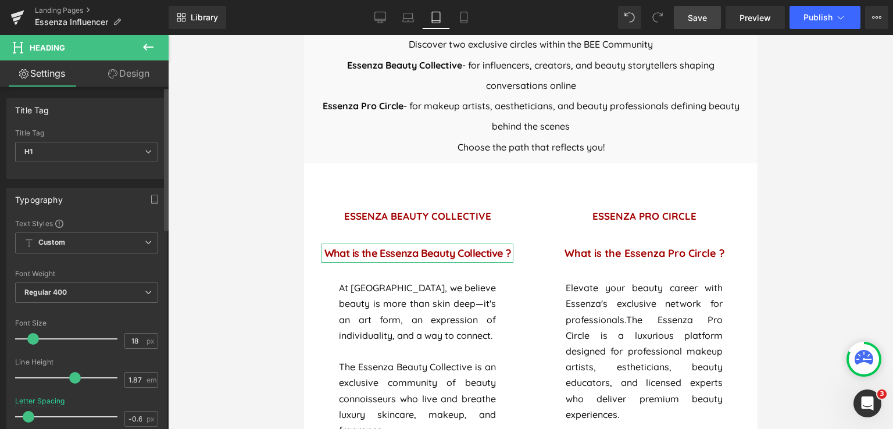
type input "-0.7"
drag, startPoint x: 40, startPoint y: 418, endPoint x: 27, endPoint y: 417, distance: 12.3
click at [27, 417] on span at bounding box center [27, 417] width 12 height 12
click at [697, 14] on span "Save" at bounding box center [697, 18] width 19 height 12
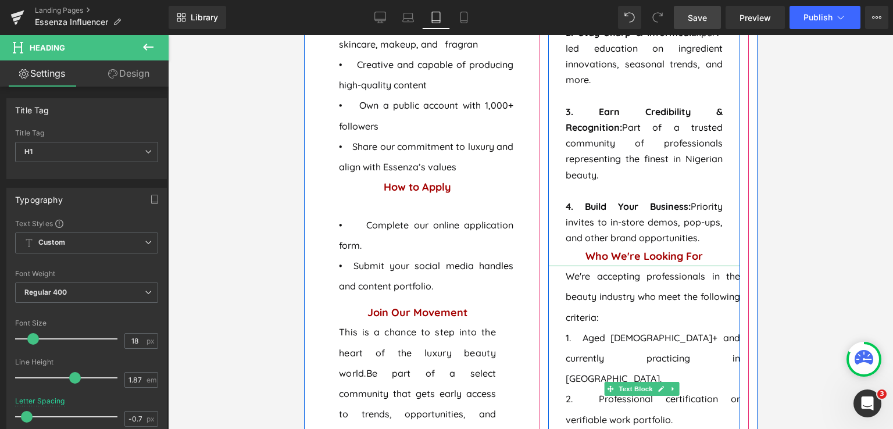
scroll to position [1337, 0]
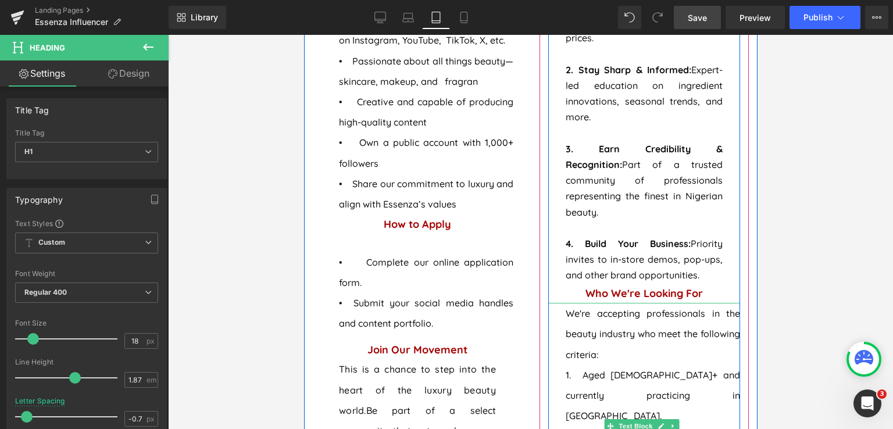
click at [585, 303] on p "We're accepting professionals in the beauty industry who meet the following cri…" at bounding box center [652, 334] width 174 height 62
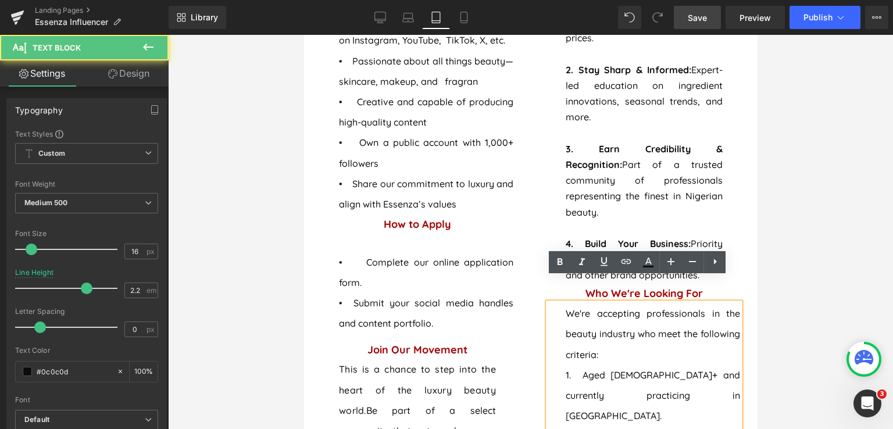
click at [584, 303] on p "We're accepting professionals in the beauty industry who meet the following cri…" at bounding box center [652, 334] width 174 height 62
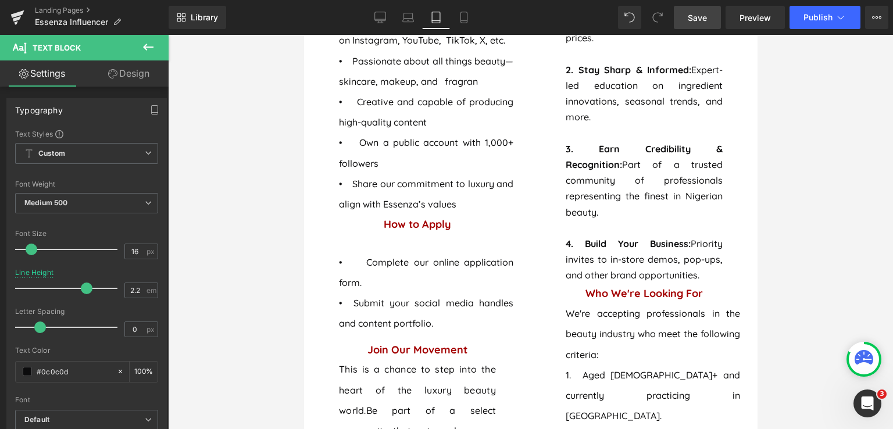
click at [707, 15] on span "Save" at bounding box center [697, 18] width 19 height 12
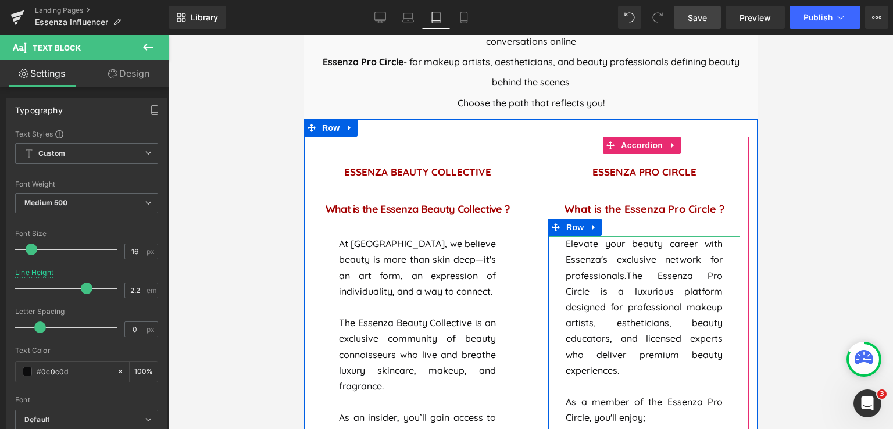
scroll to position [465, 0]
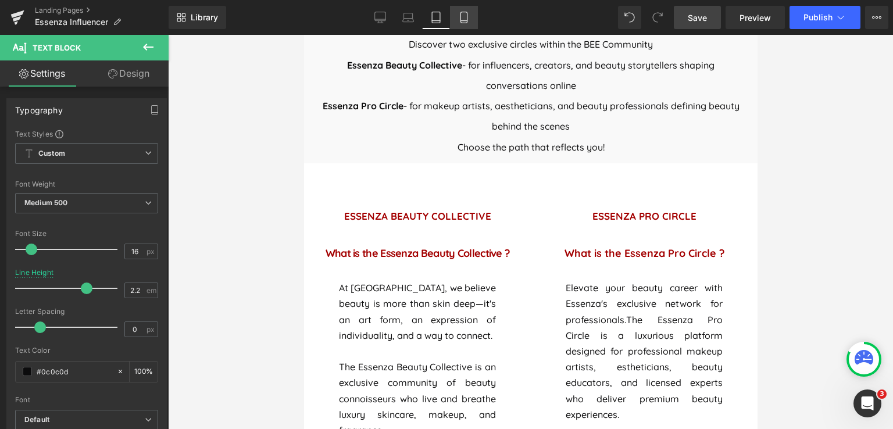
click at [469, 22] on icon at bounding box center [464, 18] width 12 height 12
type input "100"
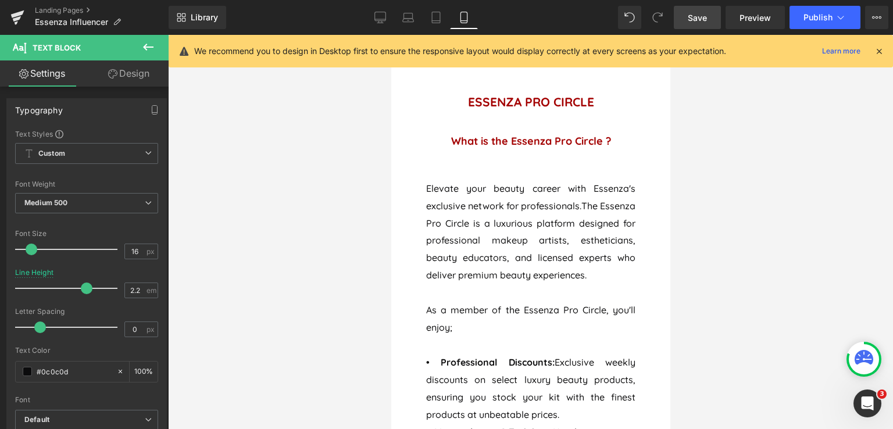
scroll to position [1637, 0]
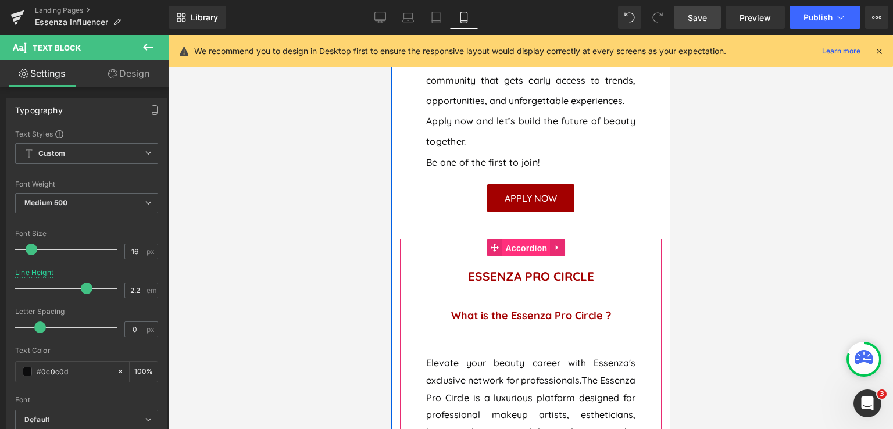
click at [523, 257] on span "Accordion" at bounding box center [526, 247] width 48 height 17
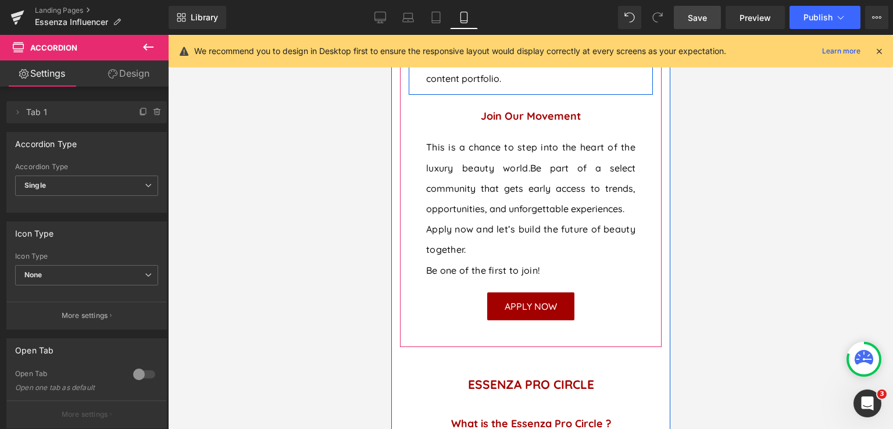
scroll to position [1578, 0]
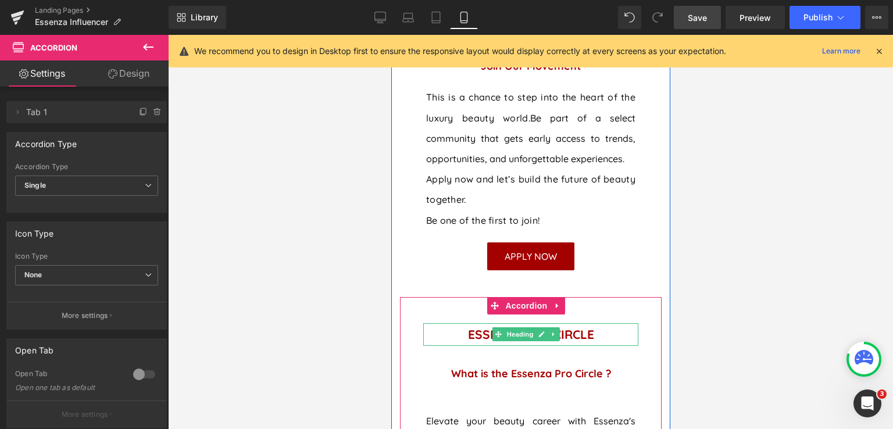
click at [591, 346] on h1 "ESSENZA PRO CIRCLE" at bounding box center [530, 334] width 215 height 23
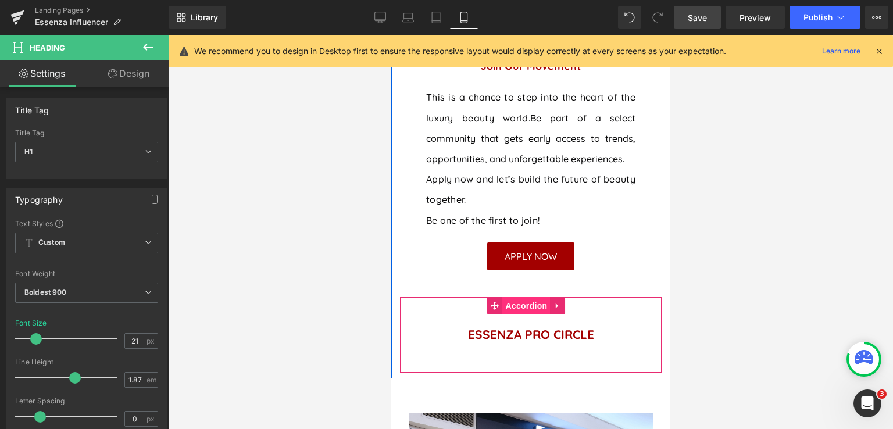
click at [535, 314] on span "Accordion" at bounding box center [526, 305] width 48 height 17
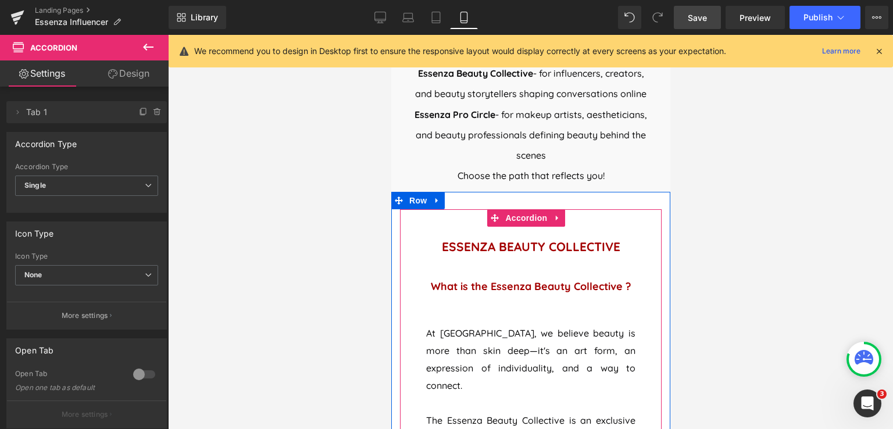
scroll to position [300, 0]
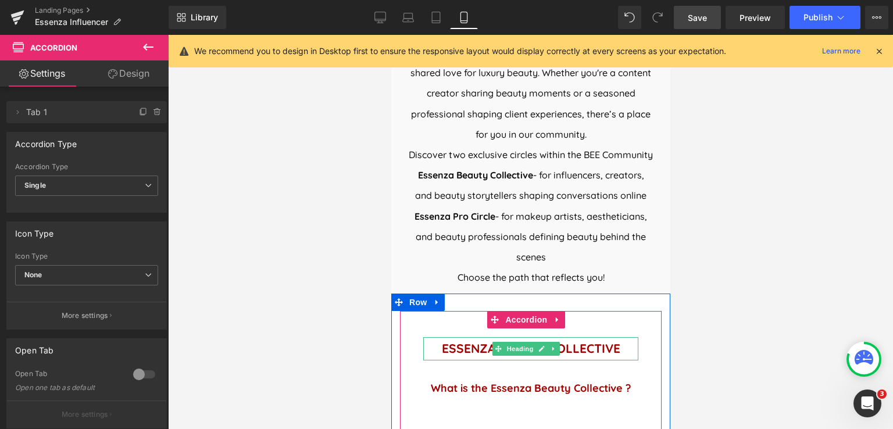
click at [608, 360] on h1 "ESSENZA BEAUTY COLLECTIVE" at bounding box center [530, 348] width 215 height 23
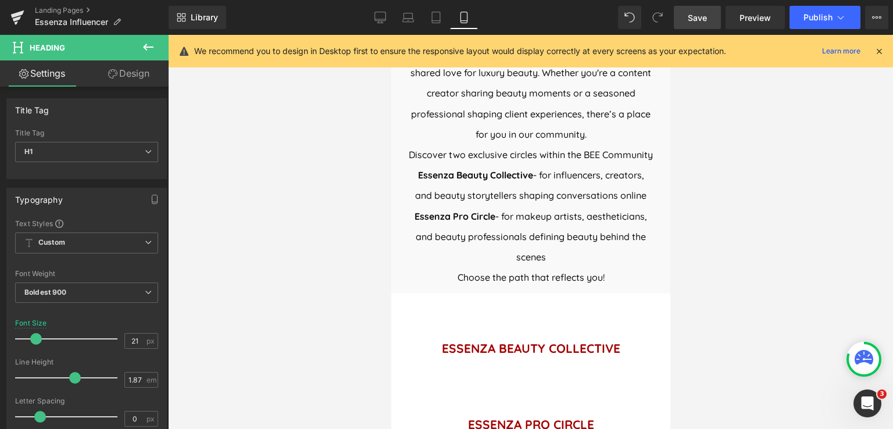
scroll to position [532, 0]
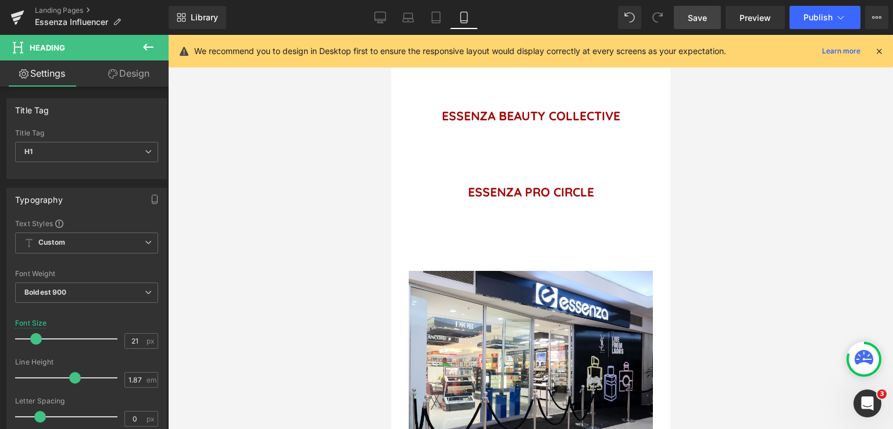
click at [697, 23] on span "Save" at bounding box center [697, 18] width 19 height 12
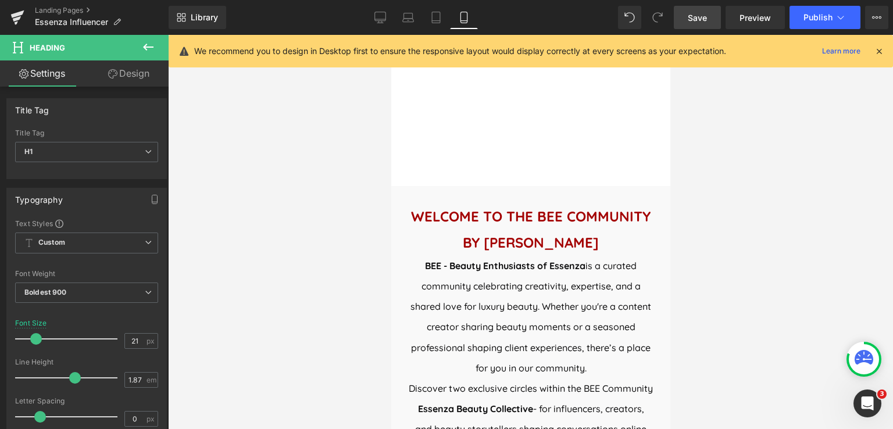
scroll to position [0, 0]
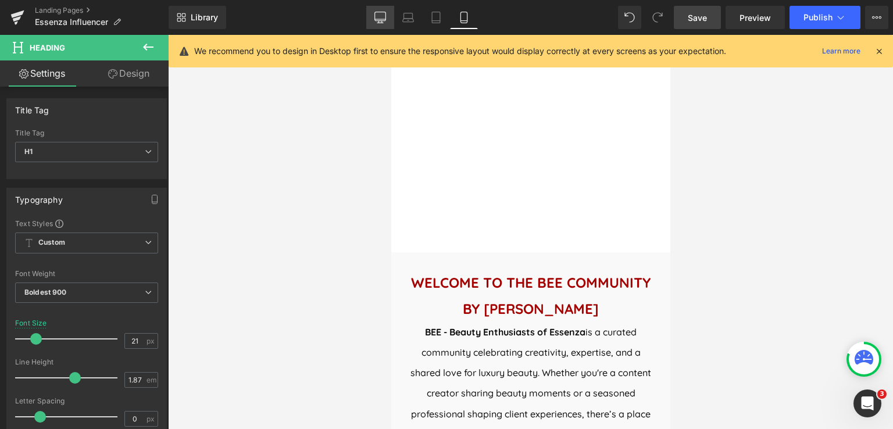
click at [386, 17] on icon at bounding box center [380, 18] width 12 height 12
type input "100"
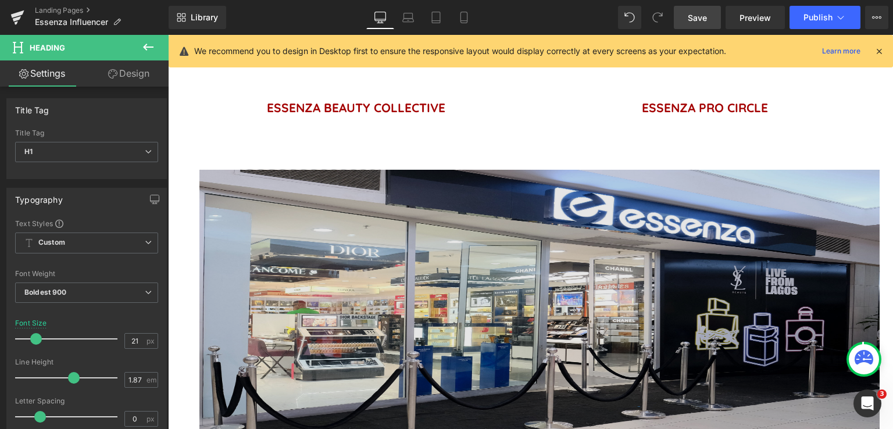
scroll to position [625, 0]
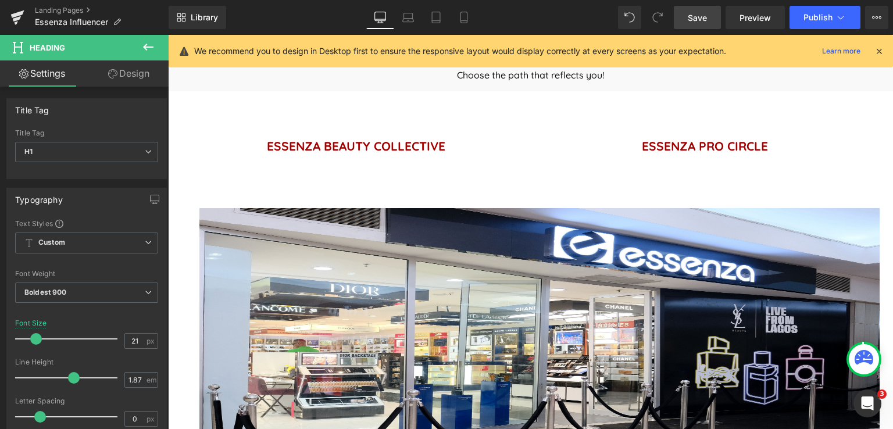
click at [697, 15] on span "Save" at bounding box center [697, 18] width 19 height 12
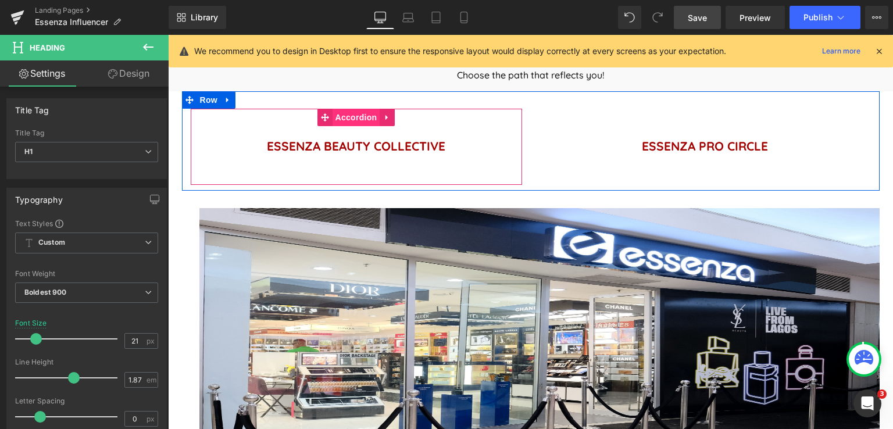
click at [364, 117] on span "Accordion" at bounding box center [356, 117] width 48 height 17
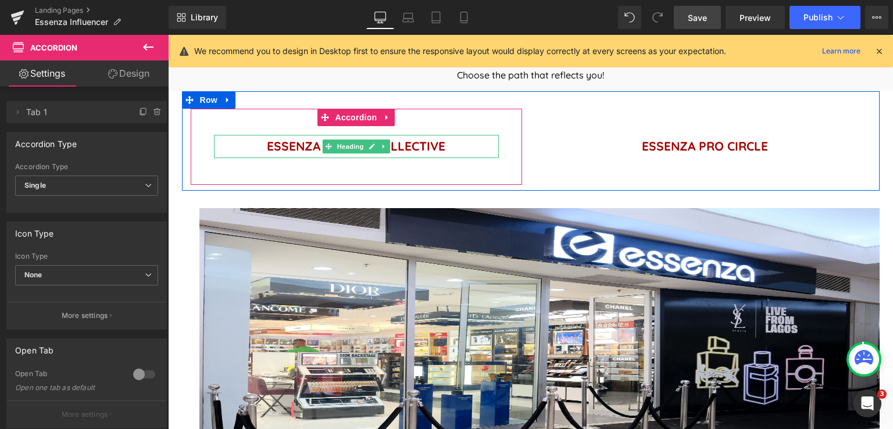
click at [414, 147] on h1 "ESSENZA BEAUTY COLLECTIVE" at bounding box center [356, 146] width 285 height 23
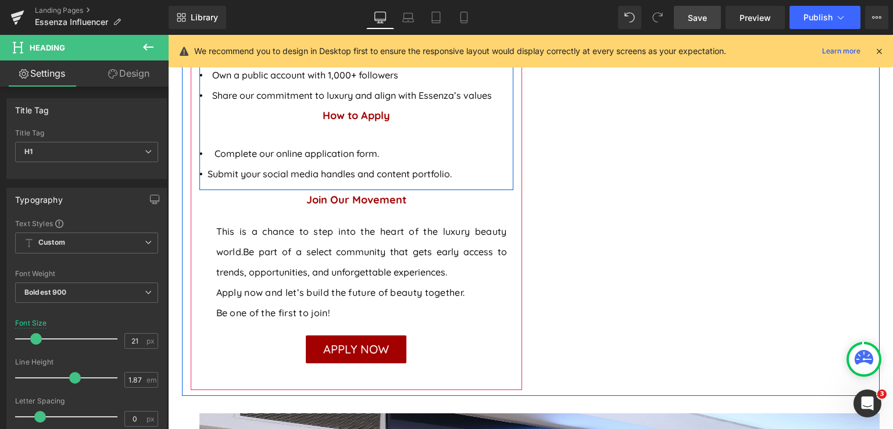
scroll to position [1380, 0]
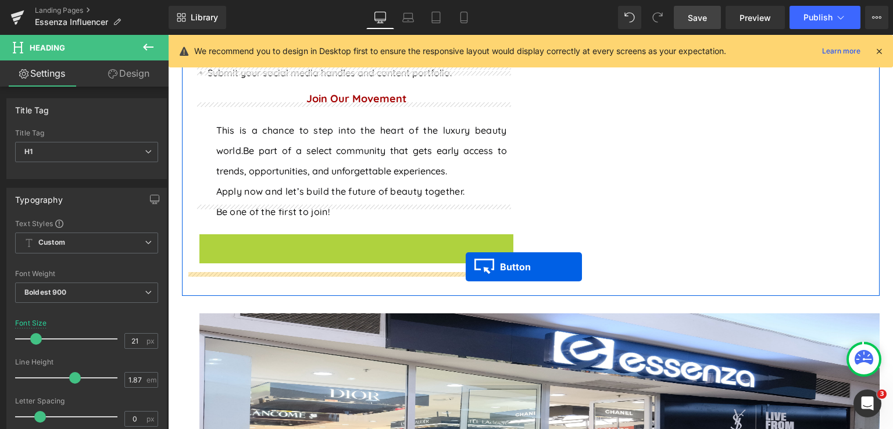
drag, startPoint x: 350, startPoint y: 228, endPoint x: 466, endPoint y: 267, distance: 121.8
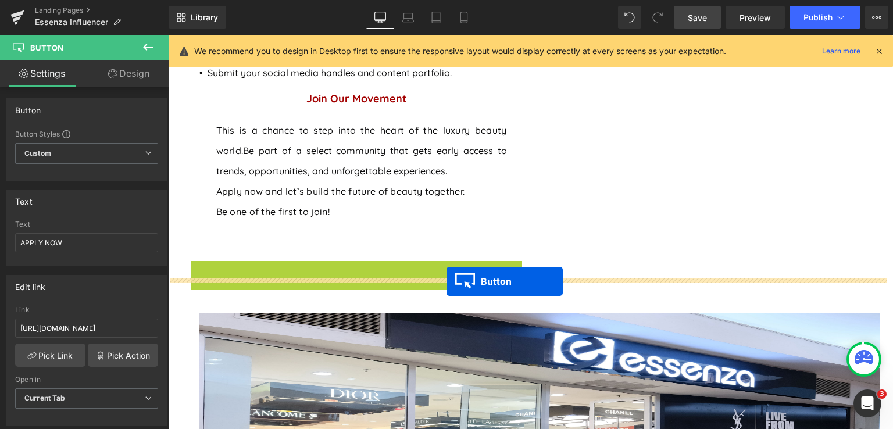
drag, startPoint x: 340, startPoint y: 257, endPoint x: 446, endPoint y: 281, distance: 109.0
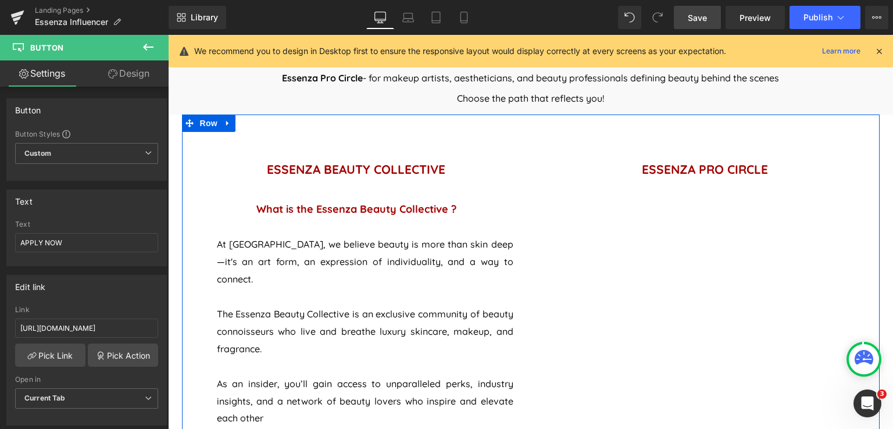
scroll to position [509, 0]
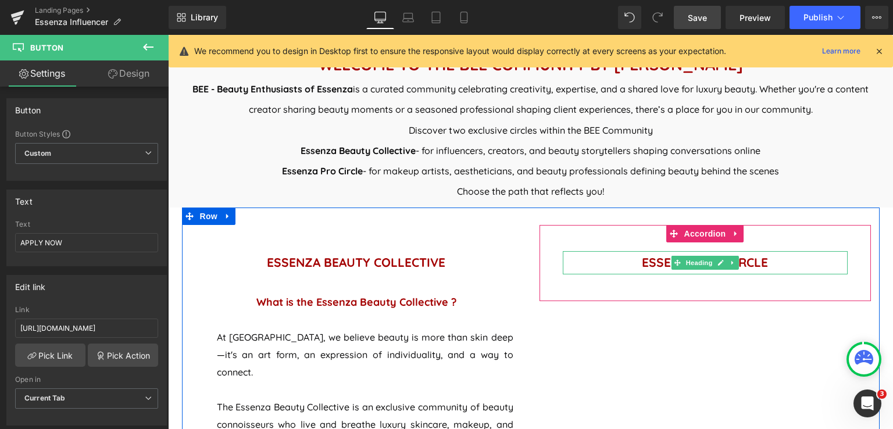
click at [758, 258] on h1 "ESSENZA PRO CIRCLE" at bounding box center [705, 262] width 285 height 23
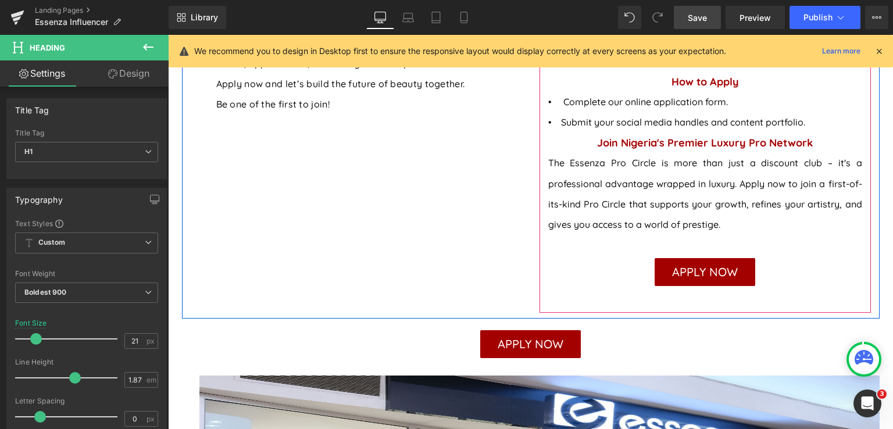
scroll to position [1555, 0]
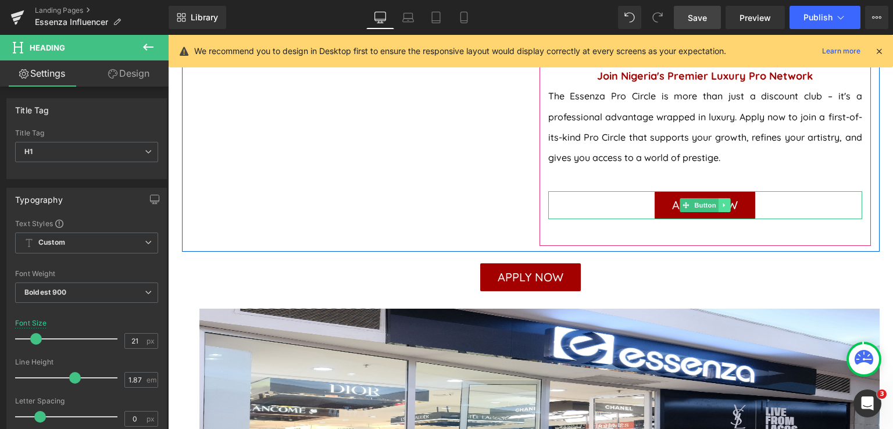
click at [722, 202] on icon at bounding box center [724, 205] width 6 height 7
click at [726, 202] on icon at bounding box center [729, 205] width 6 height 7
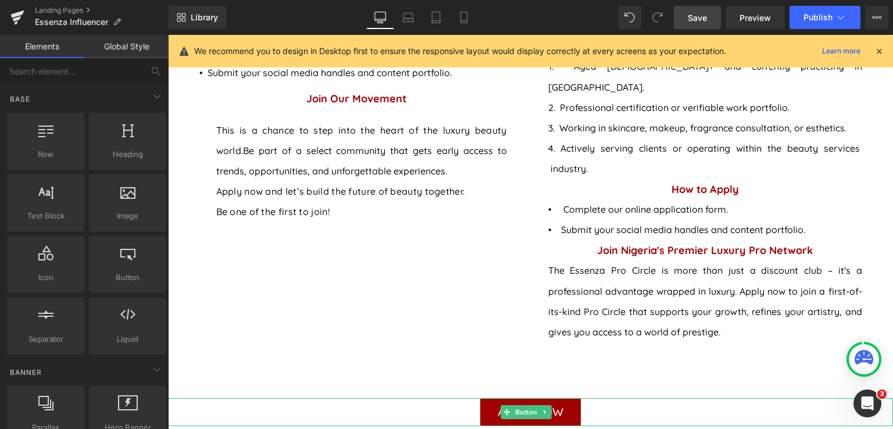
scroll to position [1264, 0]
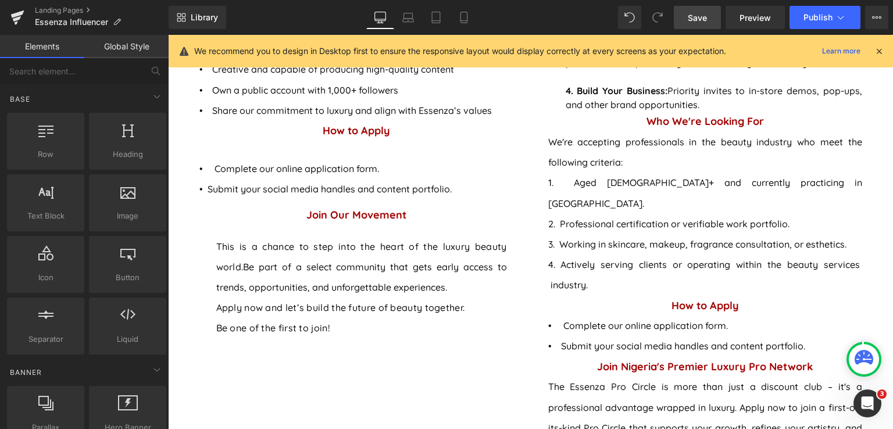
drag, startPoint x: 693, startPoint y: 10, endPoint x: 450, endPoint y: 198, distance: 307.0
click at [693, 10] on link "Save" at bounding box center [697, 17] width 47 height 23
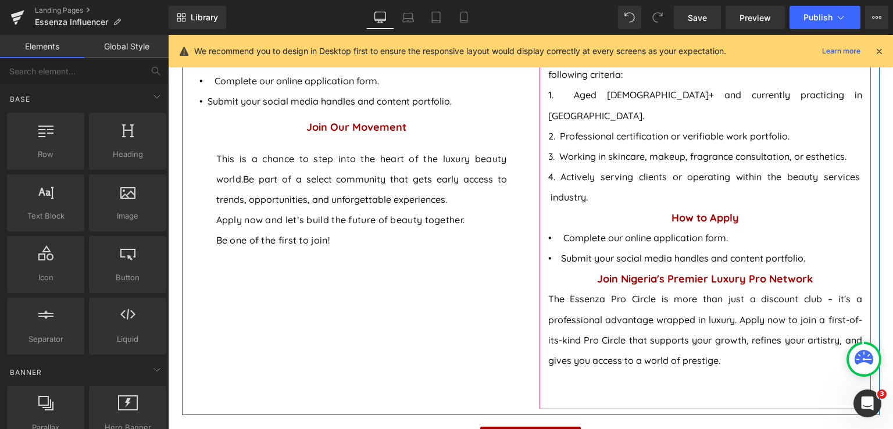
scroll to position [1497, 0]
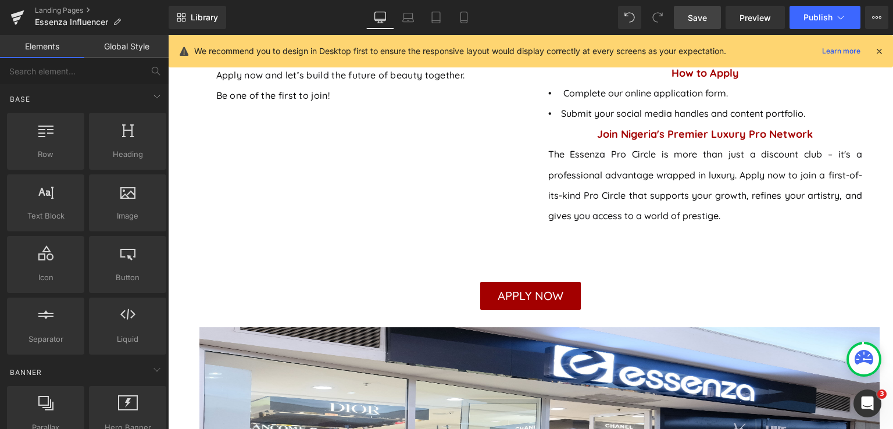
click at [700, 19] on span "Save" at bounding box center [697, 18] width 19 height 12
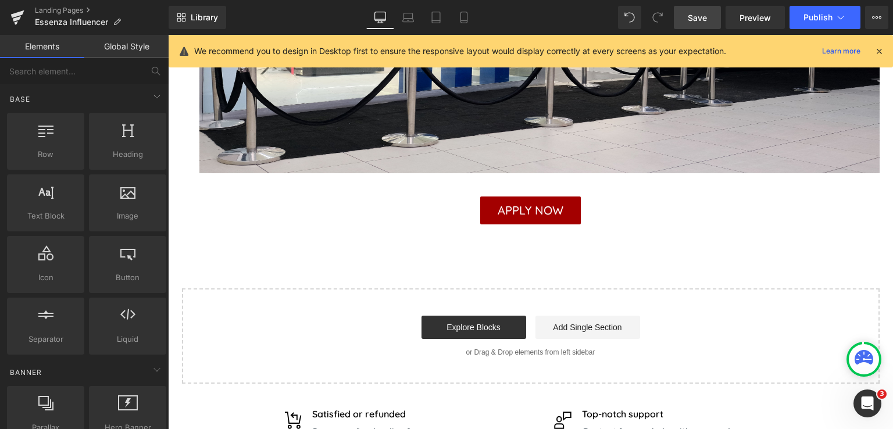
scroll to position [1961, 0]
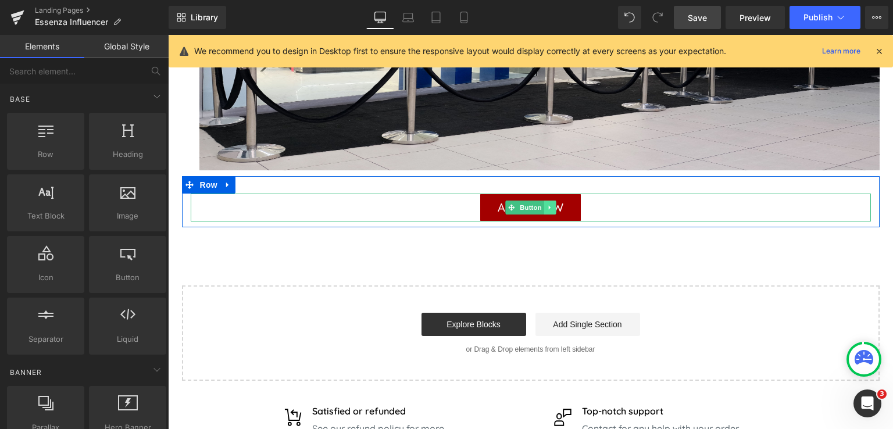
click at [546, 204] on icon at bounding box center [549, 207] width 6 height 7
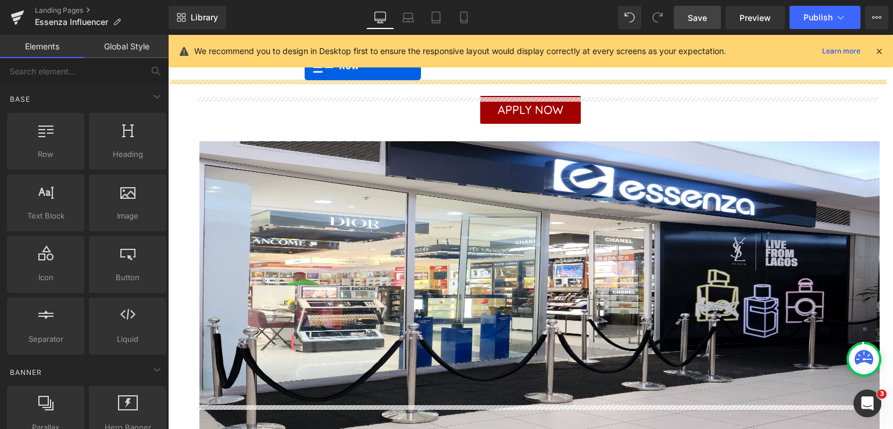
scroll to position [1613, 0]
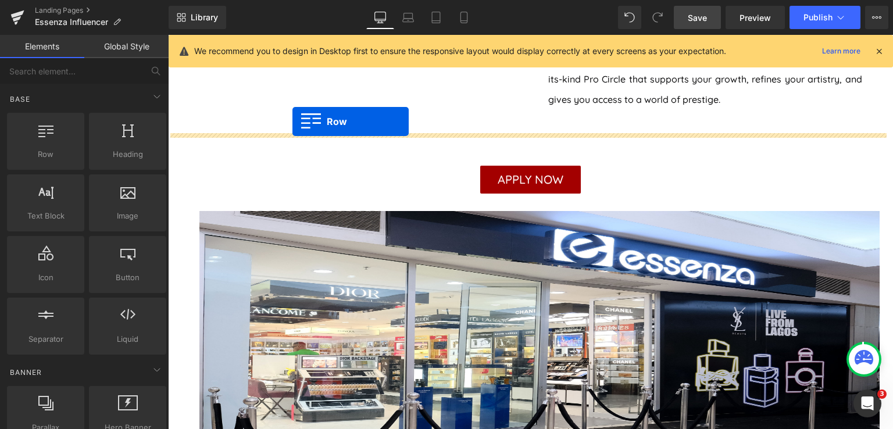
drag, startPoint x: 194, startPoint y: 280, endPoint x: 292, endPoint y: 121, distance: 186.1
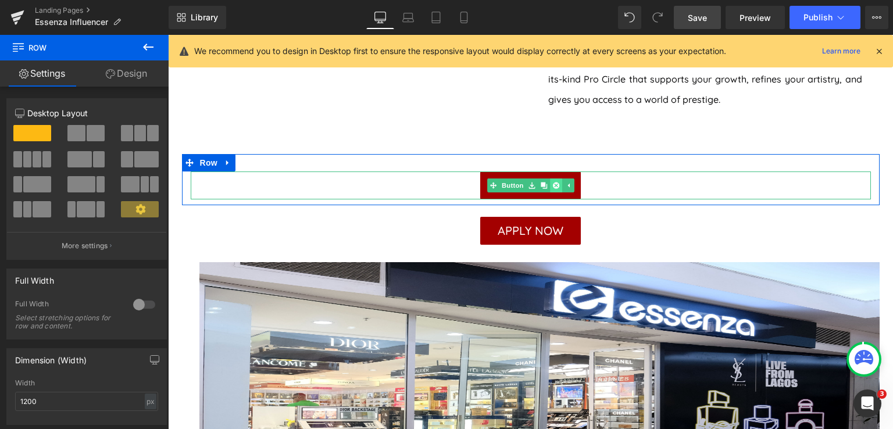
click at [552, 182] on icon at bounding box center [555, 185] width 6 height 6
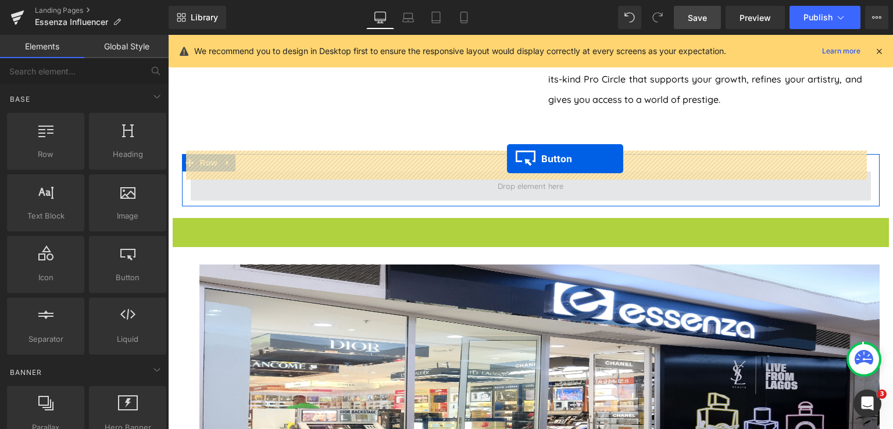
drag, startPoint x: 519, startPoint y: 212, endPoint x: 507, endPoint y: 159, distance: 54.3
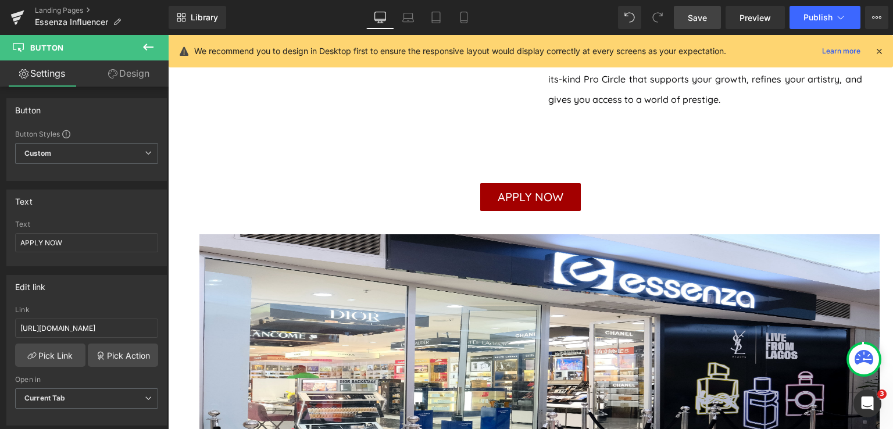
click at [704, 20] on span "Save" at bounding box center [697, 18] width 19 height 12
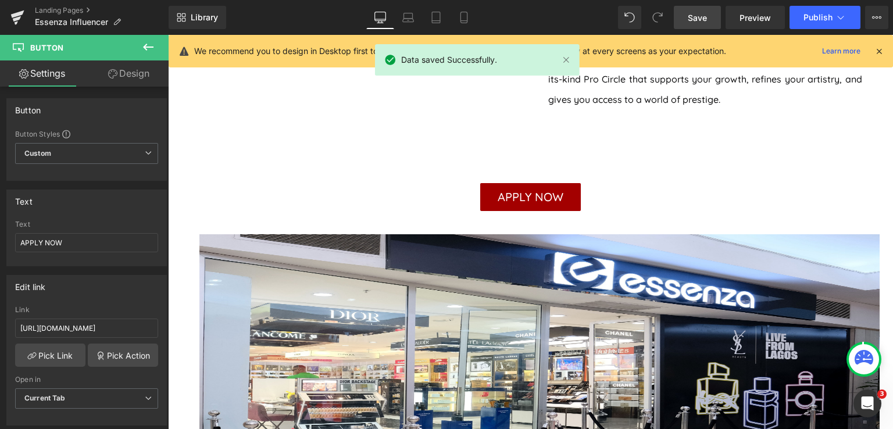
click at [695, 24] on link "Save" at bounding box center [697, 17] width 47 height 23
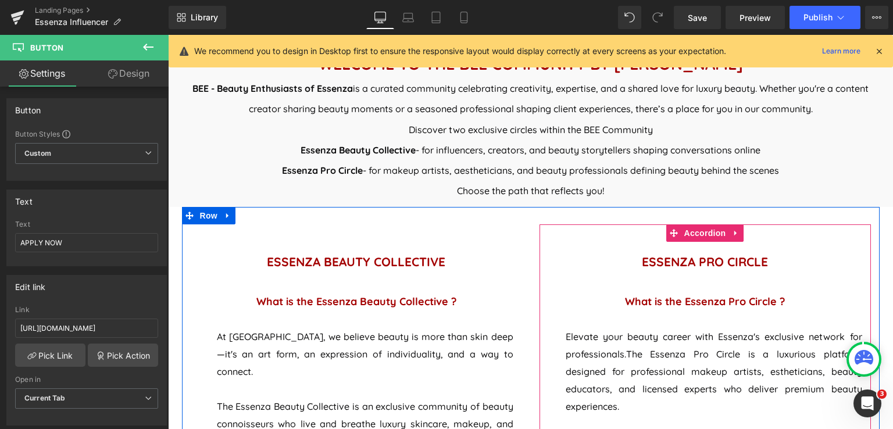
scroll to position [509, 0]
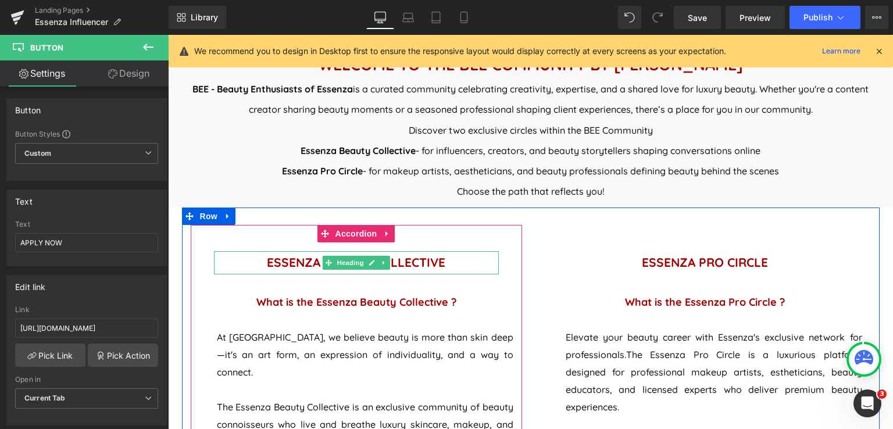
click at [406, 263] on h1 "ESSENZA BEAUTY COLLECTIVE" at bounding box center [356, 262] width 285 height 23
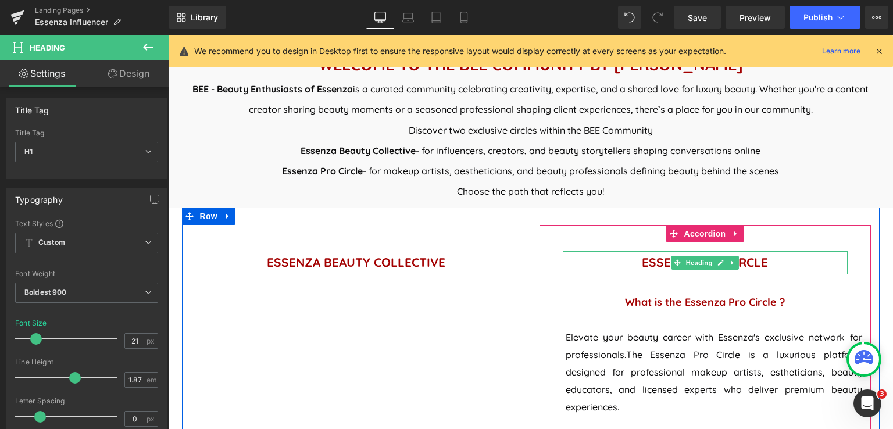
click at [647, 260] on h1 "ESSENZA PRO CIRCLE" at bounding box center [705, 262] width 285 height 23
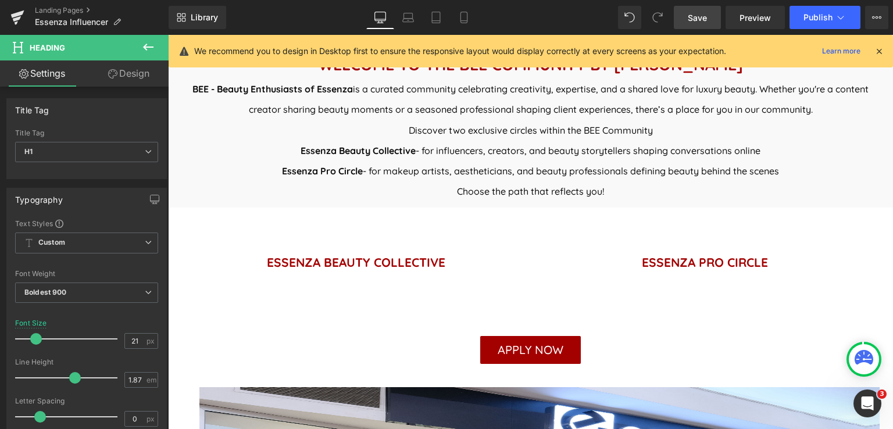
click at [697, 20] on span "Save" at bounding box center [697, 18] width 19 height 12
click at [411, 24] on link "Laptop" at bounding box center [408, 17] width 28 height 23
type input "100"
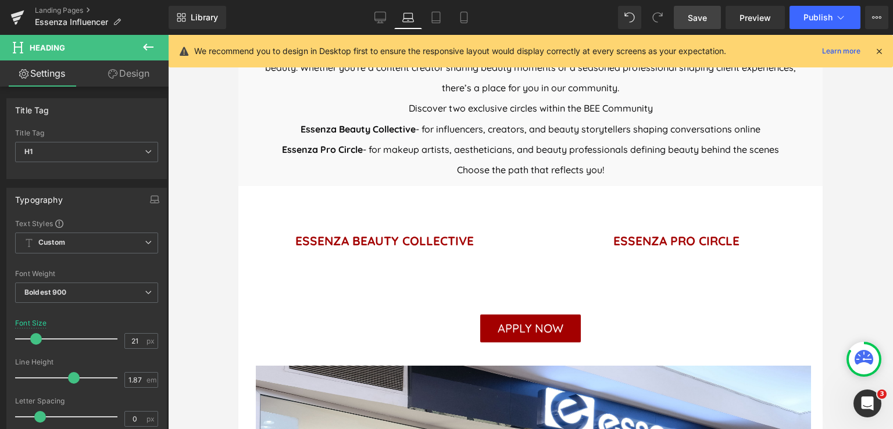
scroll to position [486, 0]
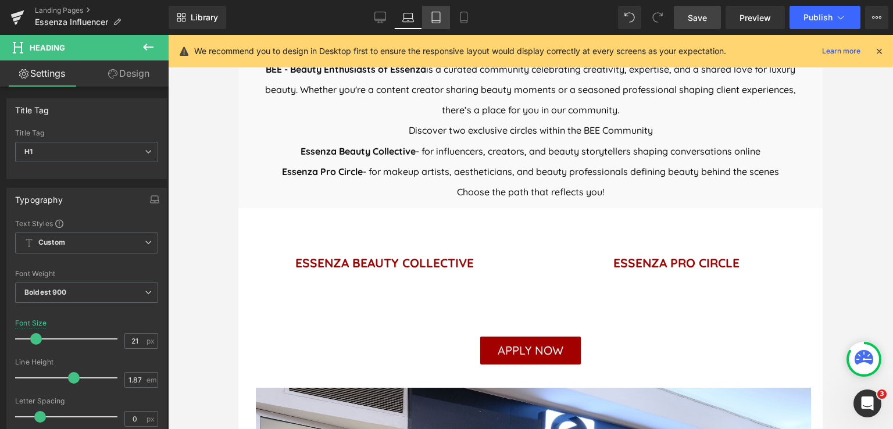
click at [438, 24] on link "Tablet" at bounding box center [436, 17] width 28 height 23
type input "17"
type input "100"
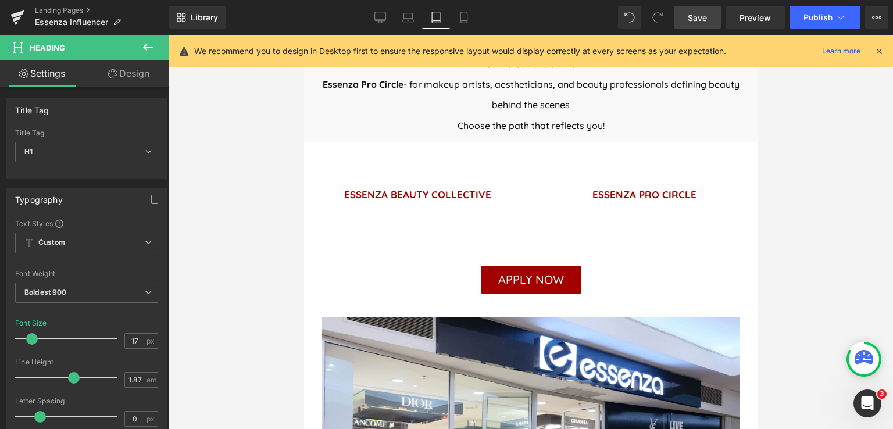
scroll to position [411, 0]
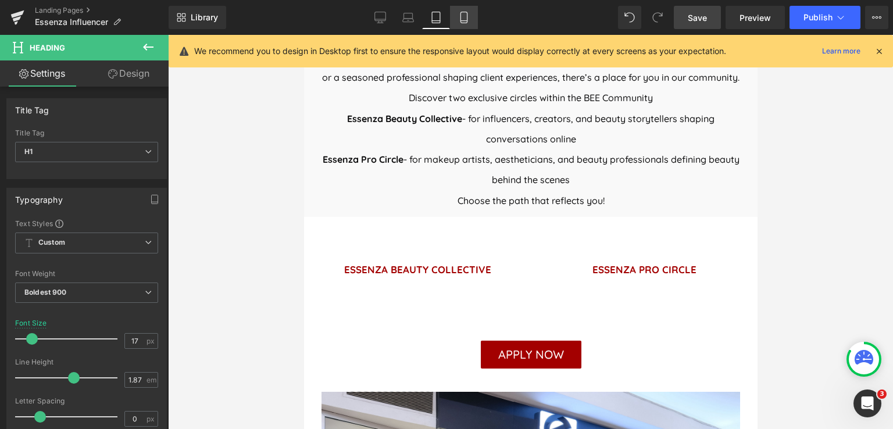
click at [470, 24] on link "Mobile" at bounding box center [464, 17] width 28 height 23
type input "21"
type input "100"
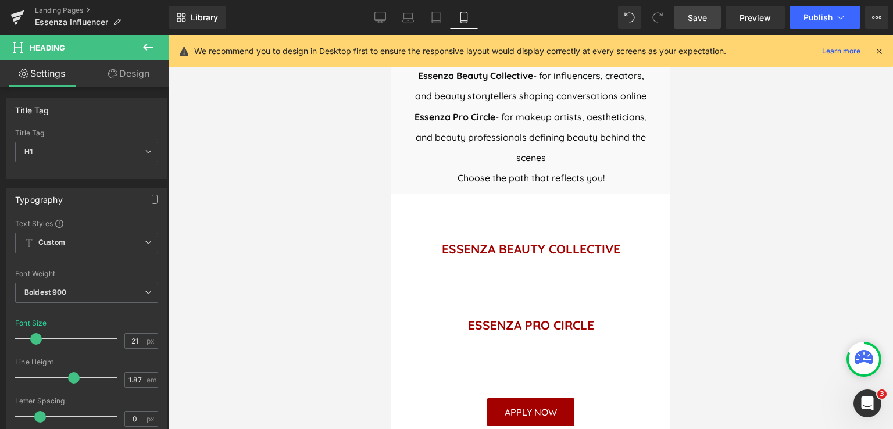
scroll to position [366, 0]
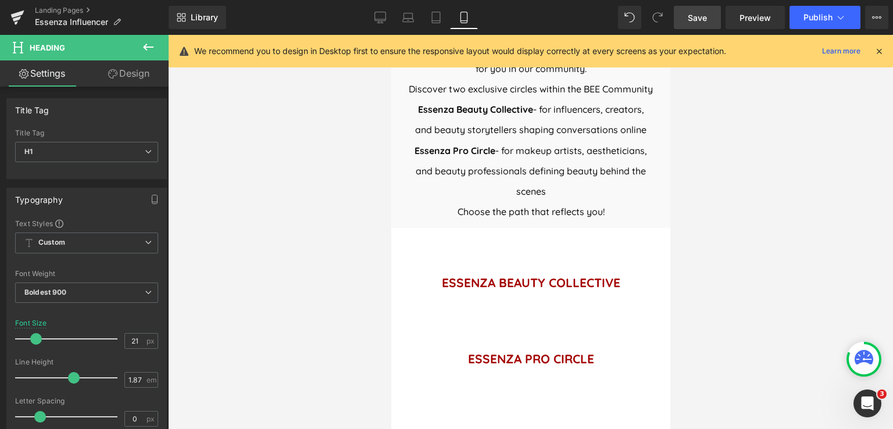
click at [698, 24] on link "Save" at bounding box center [697, 17] width 47 height 23
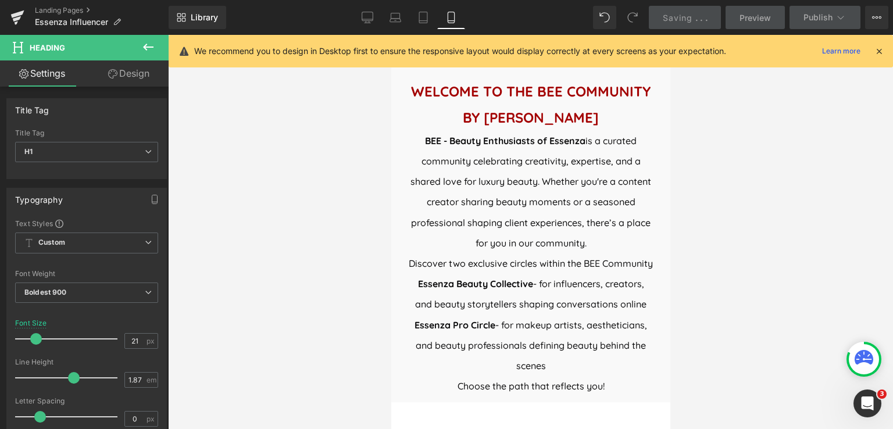
scroll to position [424, 0]
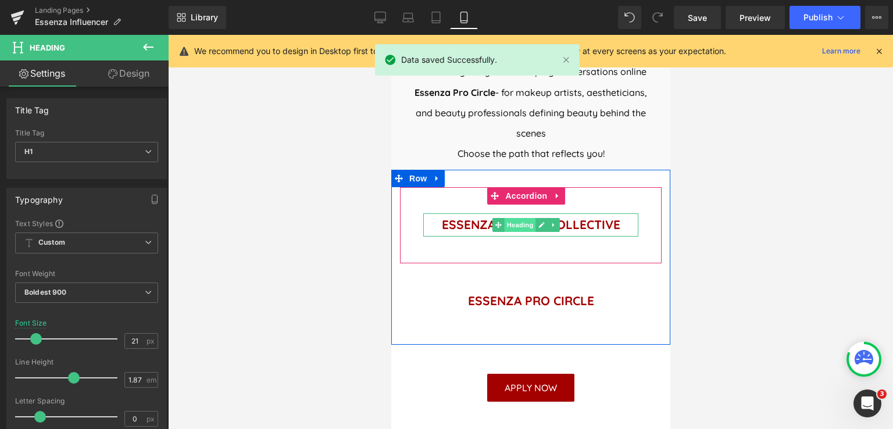
click at [511, 232] on span "Heading" at bounding box center [519, 225] width 31 height 14
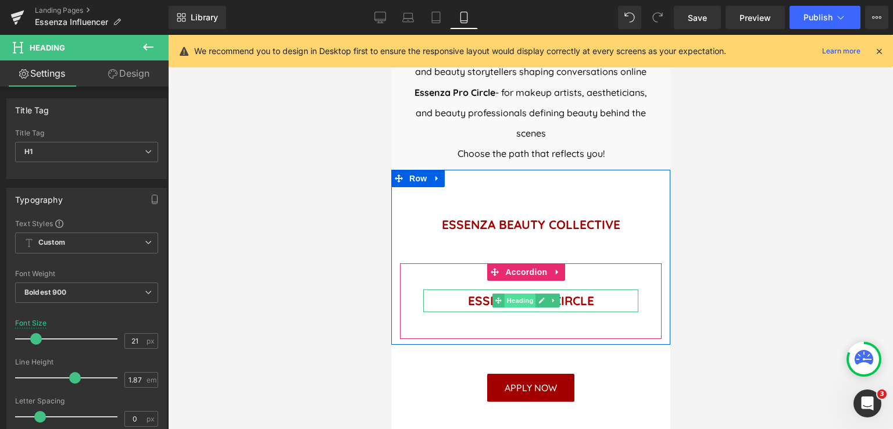
click at [521, 307] on span "Heading" at bounding box center [519, 300] width 31 height 14
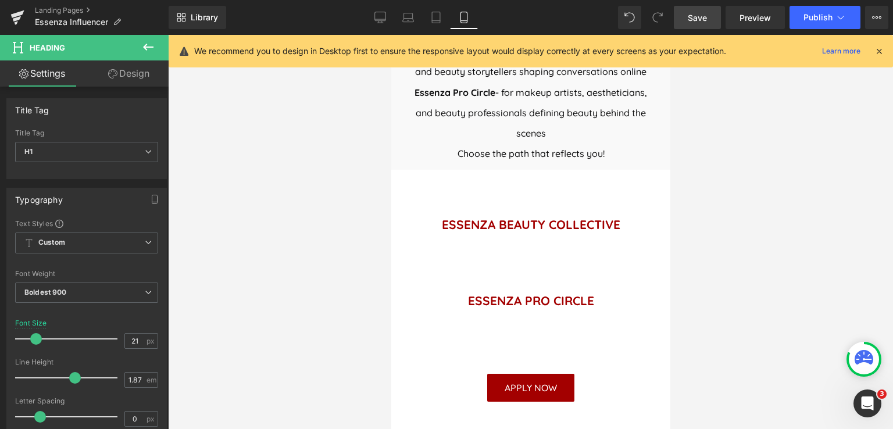
click at [704, 15] on span "Save" at bounding box center [697, 18] width 19 height 12
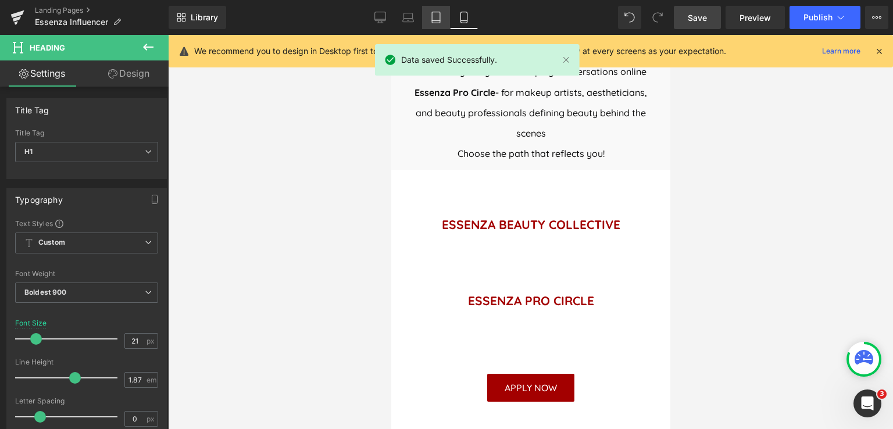
click at [440, 19] on icon at bounding box center [436, 17] width 8 height 11
type input "17"
type input "100"
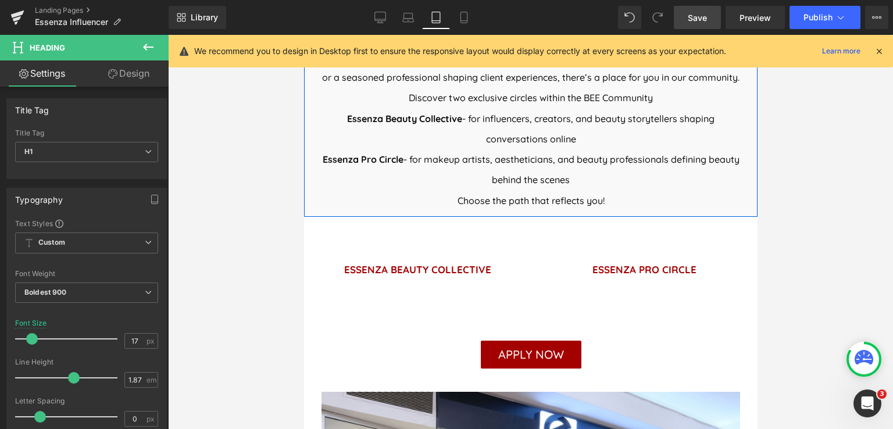
scroll to position [295, 0]
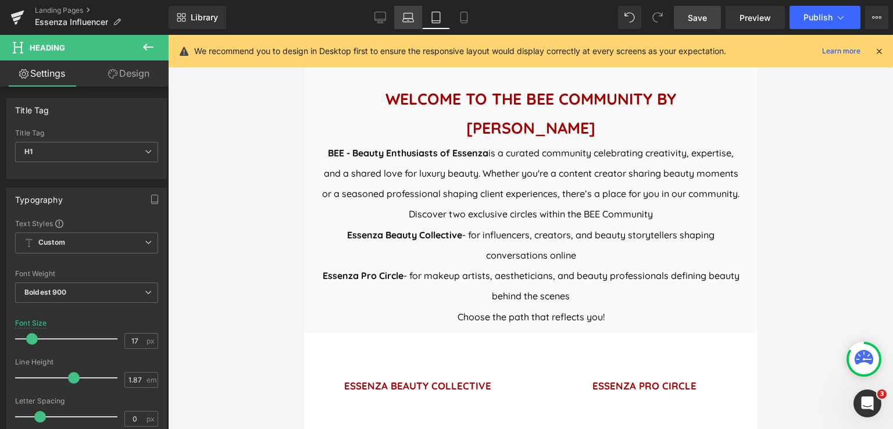
click at [414, 17] on icon at bounding box center [408, 18] width 12 height 12
type input "21"
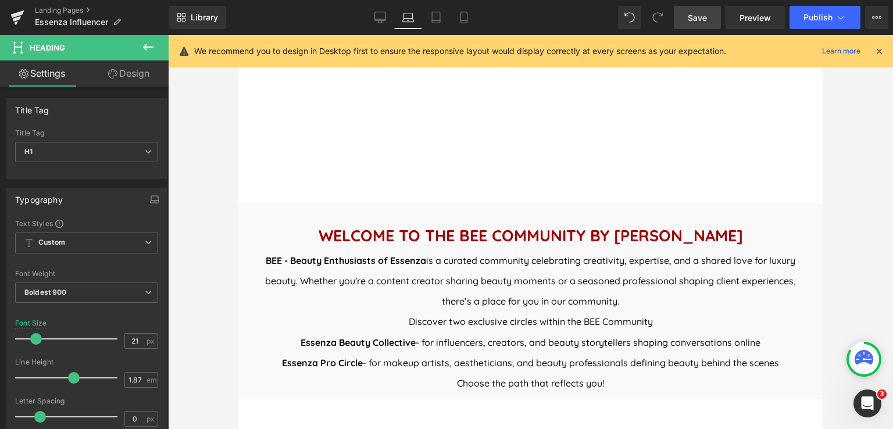
scroll to position [370, 0]
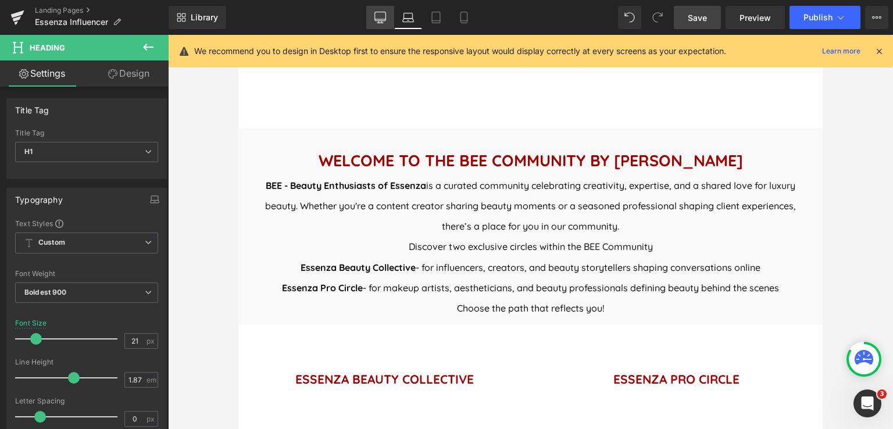
click at [380, 17] on icon at bounding box center [380, 18] width 12 height 12
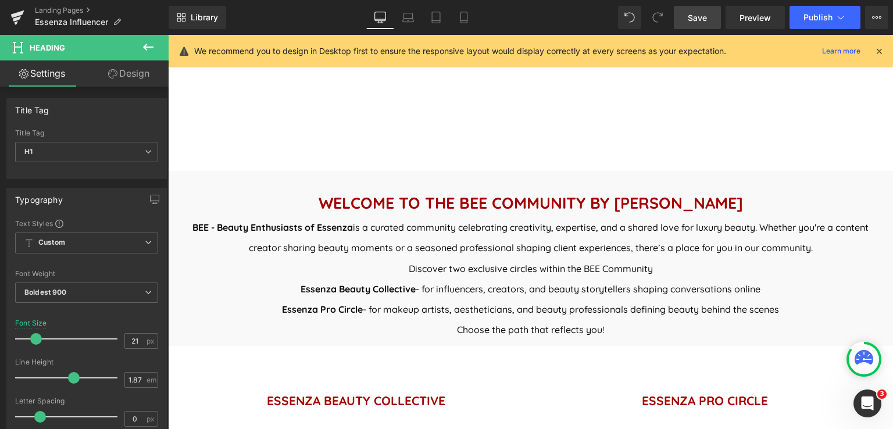
scroll to position [392, 0]
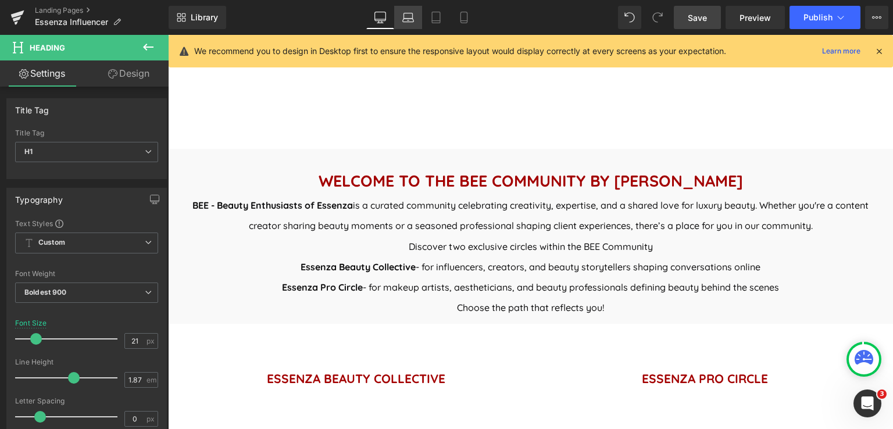
click at [411, 24] on link "Laptop" at bounding box center [408, 17] width 28 height 23
type input "100"
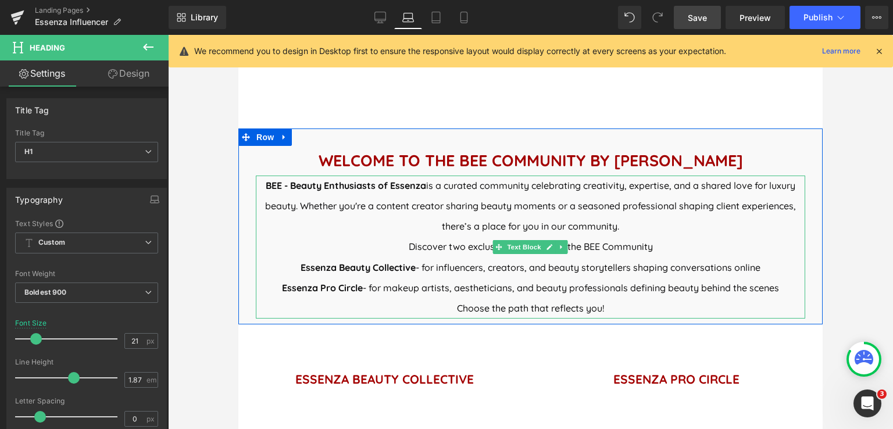
scroll to position [545, 0]
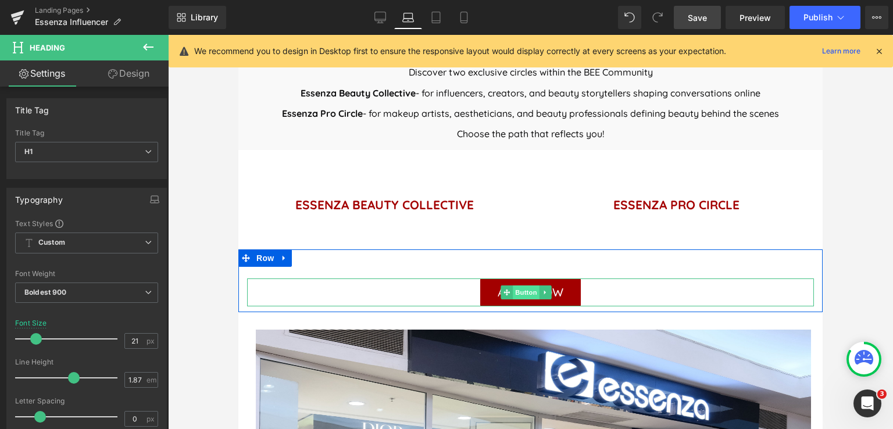
click at [525, 288] on span "Button" at bounding box center [526, 292] width 27 height 14
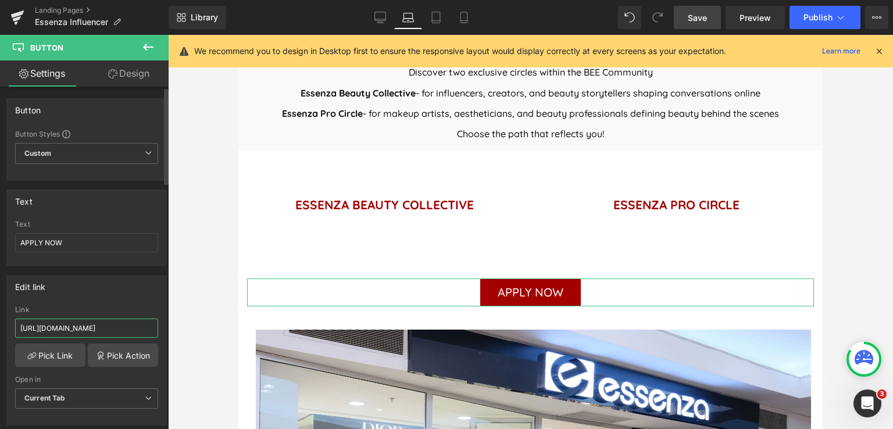
click at [117, 329] on input "https://form-builder-en.pifyapp.com/form/s/24017" at bounding box center [86, 327] width 143 height 19
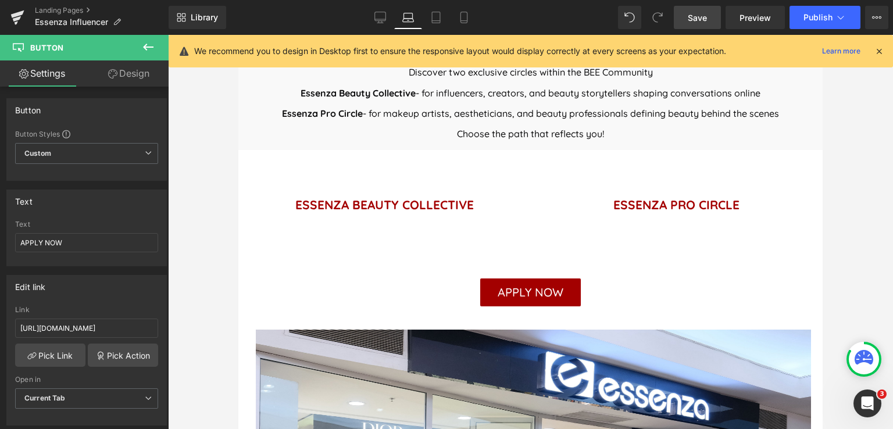
scroll to position [0, 0]
click at [703, 19] on span "Save" at bounding box center [697, 18] width 19 height 12
click at [381, 19] on icon at bounding box center [380, 18] width 12 height 12
type input "100"
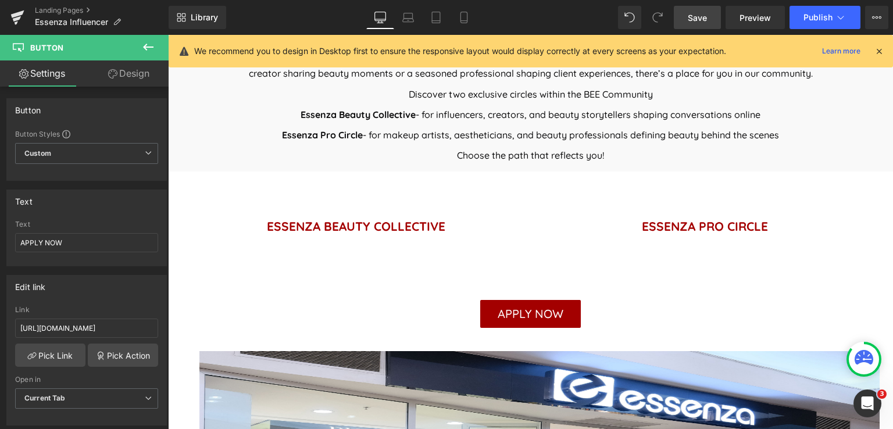
scroll to position [567, 0]
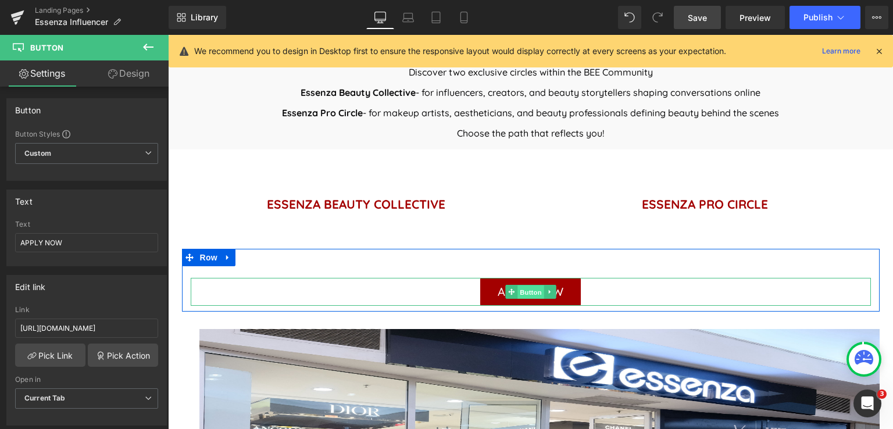
click at [528, 293] on span "Button" at bounding box center [530, 292] width 27 height 14
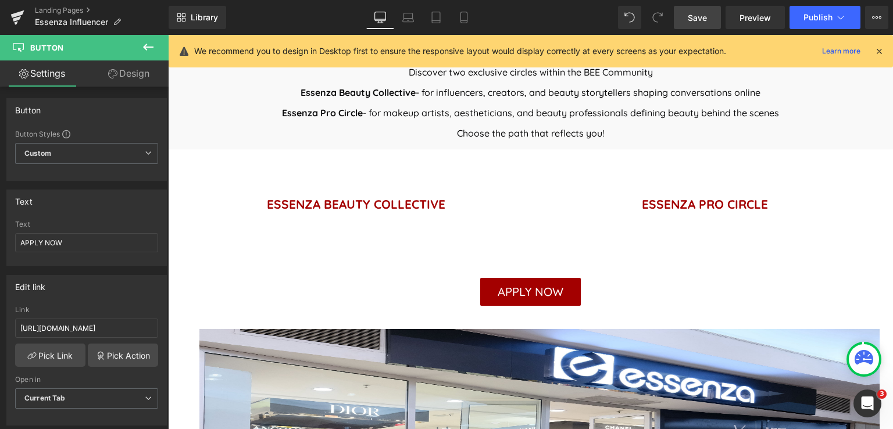
click at [699, 14] on span "Save" at bounding box center [697, 18] width 19 height 12
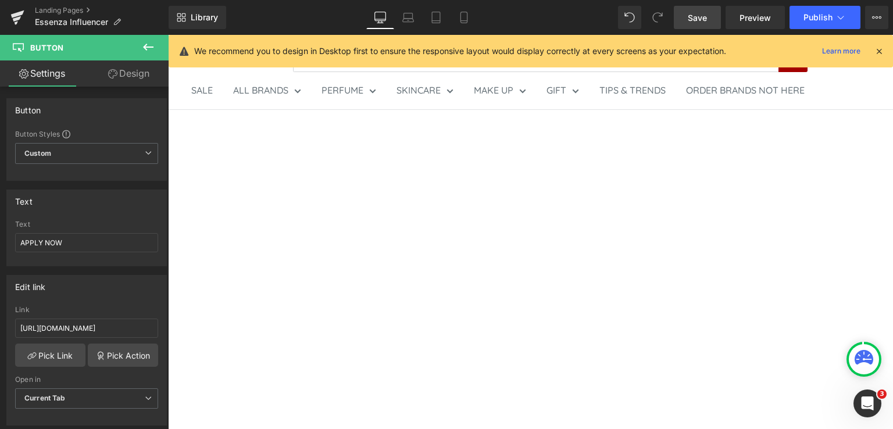
scroll to position [0, 0]
click at [690, 15] on span "Save" at bounding box center [697, 18] width 19 height 12
click at [822, 26] on button "Publish" at bounding box center [824, 17] width 71 height 23
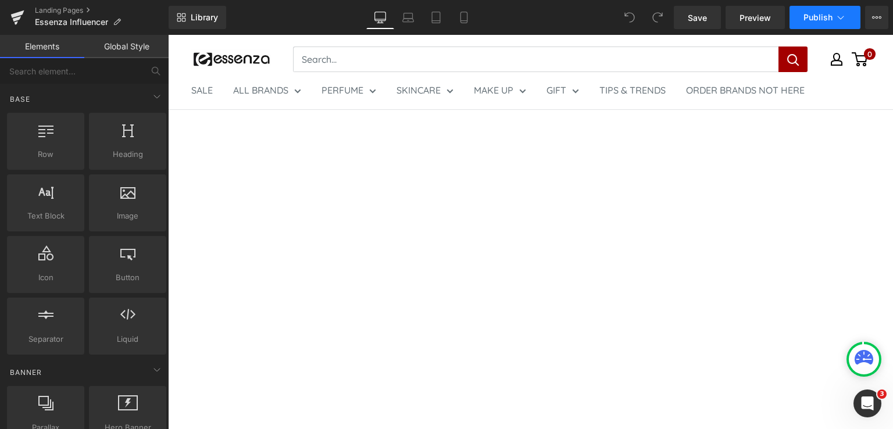
click at [803, 15] on button "Publish" at bounding box center [824, 17] width 71 height 23
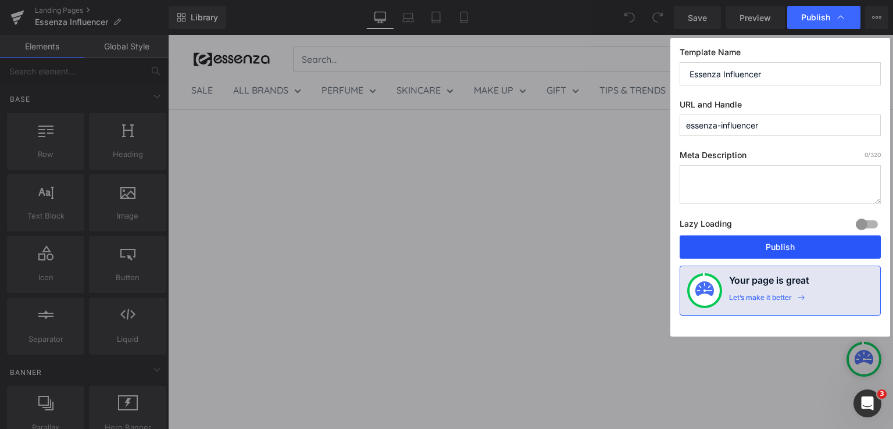
click at [737, 245] on button "Publish" at bounding box center [779, 246] width 201 height 23
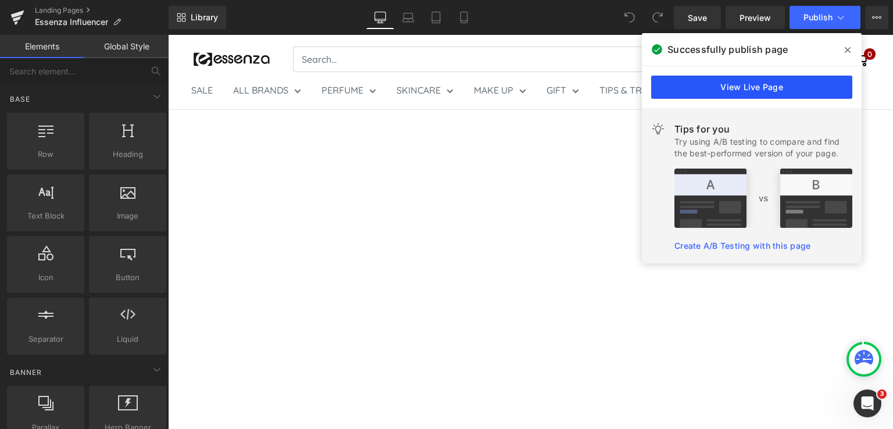
click at [761, 84] on link "View Live Page" at bounding box center [751, 87] width 201 height 23
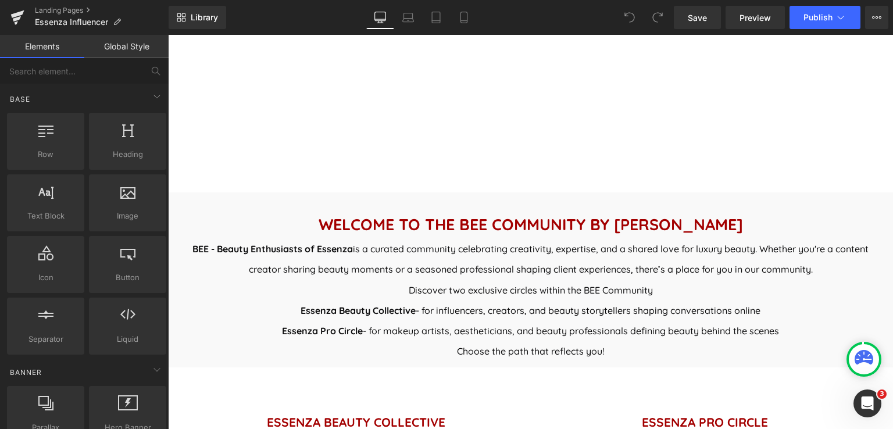
scroll to position [581, 0]
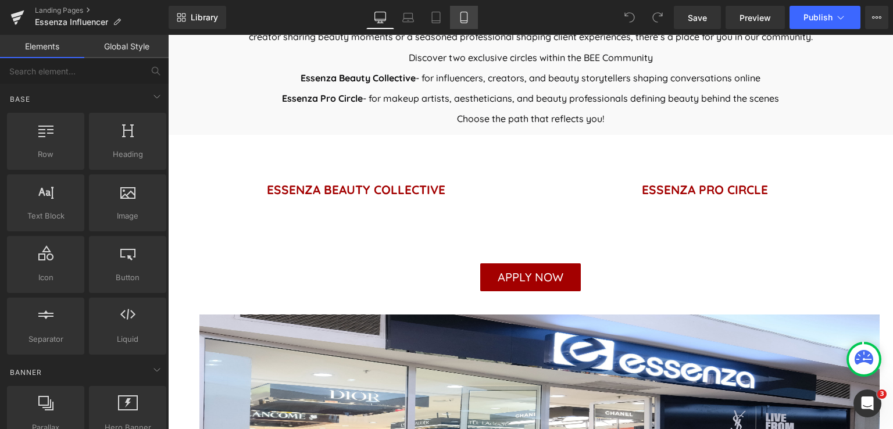
click at [464, 22] on icon at bounding box center [464, 18] width 12 height 12
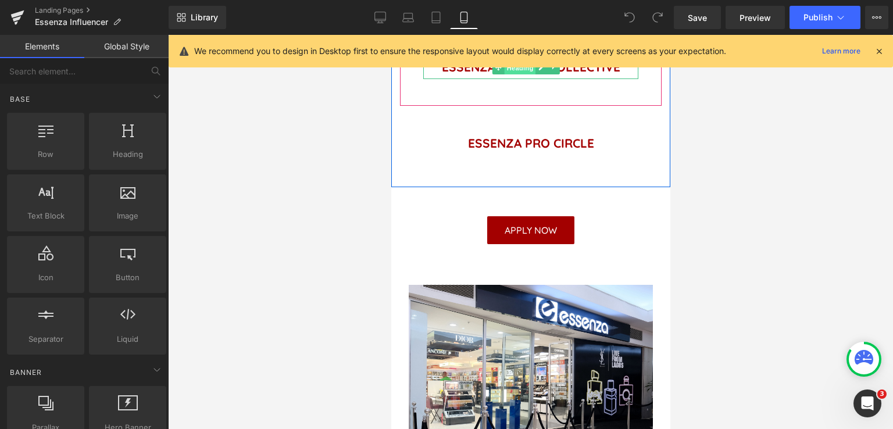
click at [521, 75] on span "Heading" at bounding box center [519, 68] width 31 height 14
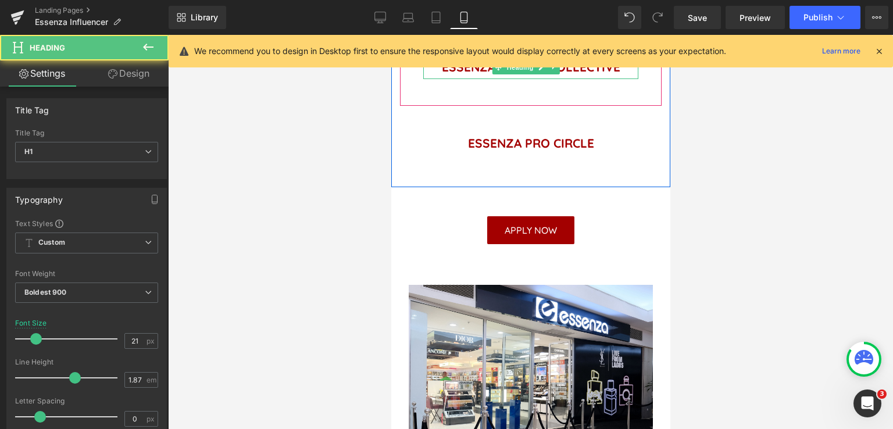
click at [586, 78] on h1 "ESSENZA BEAUTY COLLECTIVE" at bounding box center [530, 67] width 215 height 23
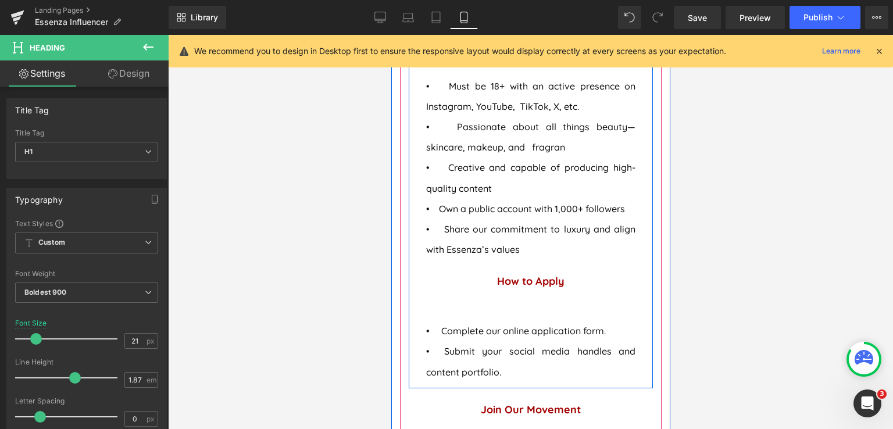
scroll to position [1337, 0]
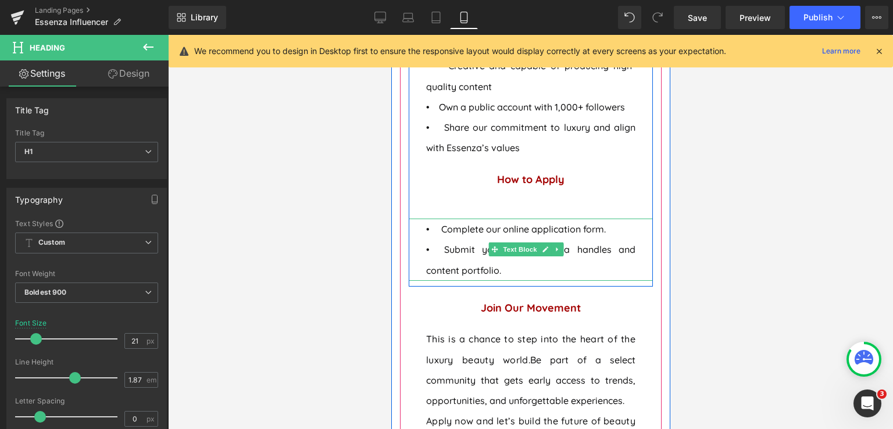
click at [439, 235] on span "• Complete our online application form." at bounding box center [515, 229] width 180 height 12
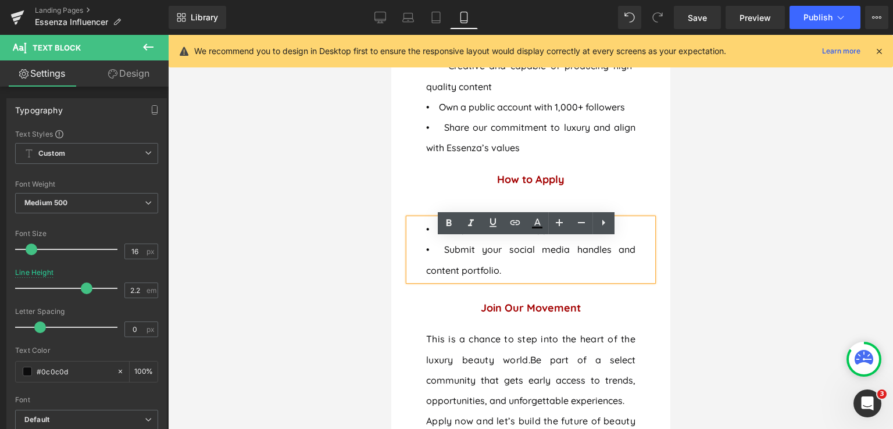
click at [435, 235] on span "• Complete our online application form." at bounding box center [515, 229] width 180 height 12
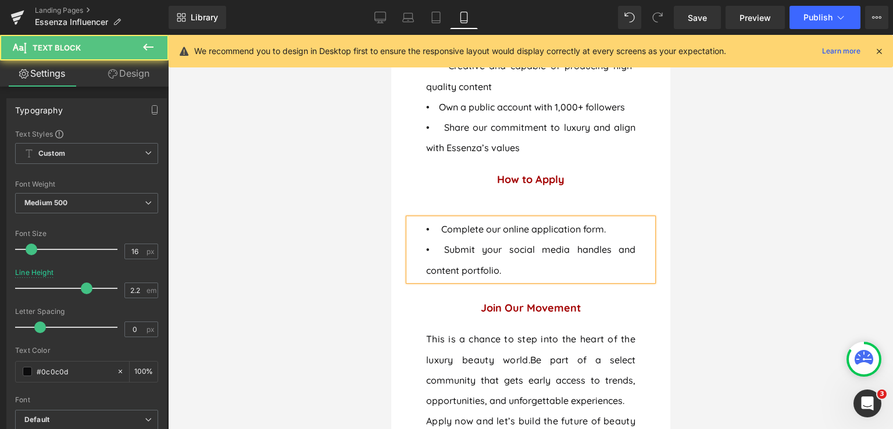
click at [435, 274] on p "• Submit your social media handles and content portfolio." at bounding box center [529, 259] width 209 height 41
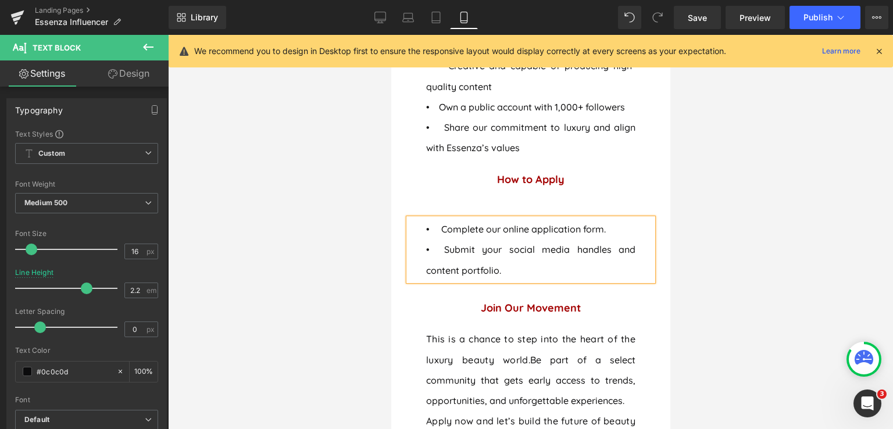
click at [428, 235] on span "• Complete our online application form." at bounding box center [515, 229] width 180 height 12
click at [695, 19] on span "Save" at bounding box center [697, 18] width 19 height 12
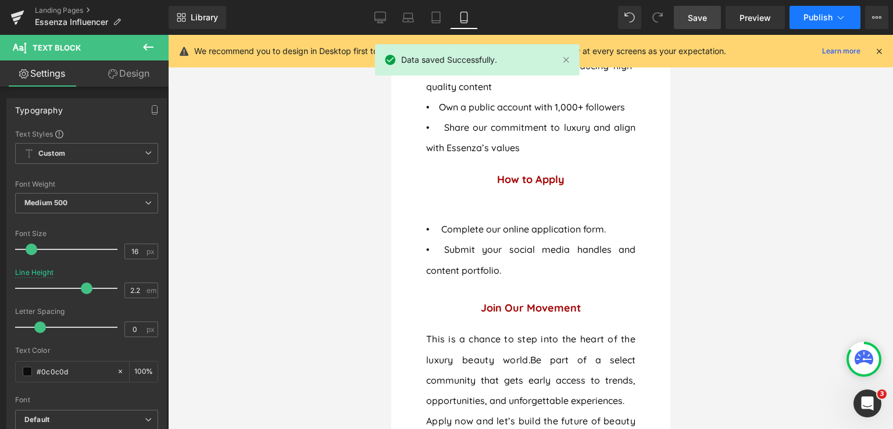
click at [818, 21] on span "Publish" at bounding box center [817, 17] width 29 height 9
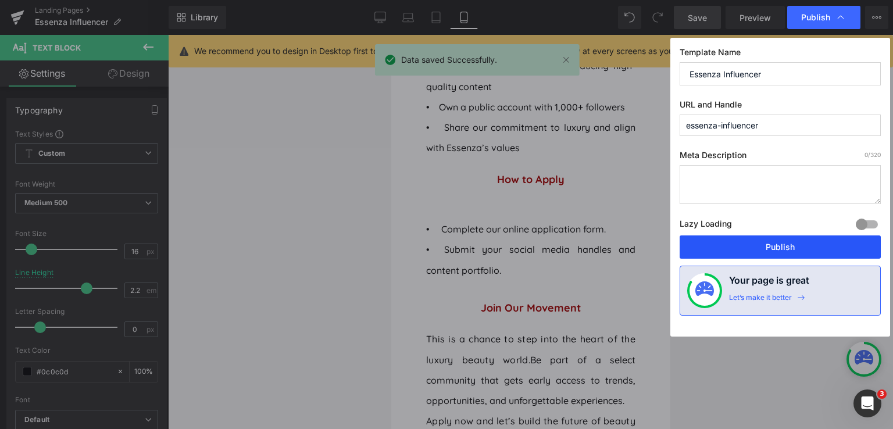
click at [739, 244] on button "Publish" at bounding box center [779, 246] width 201 height 23
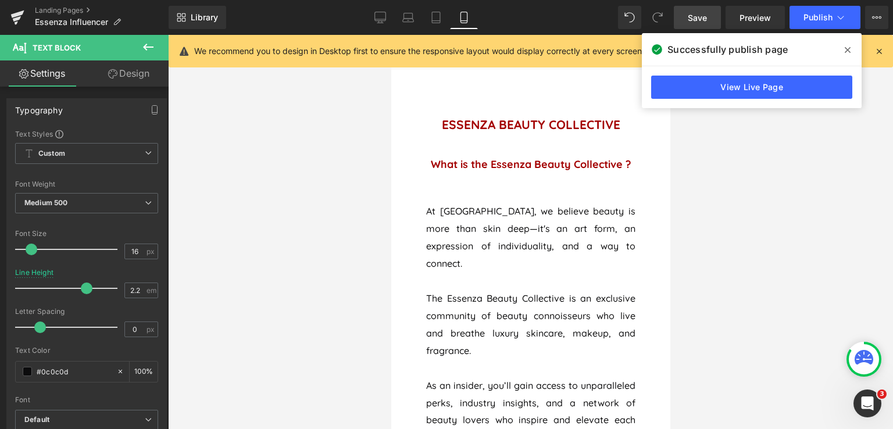
scroll to position [523, 0]
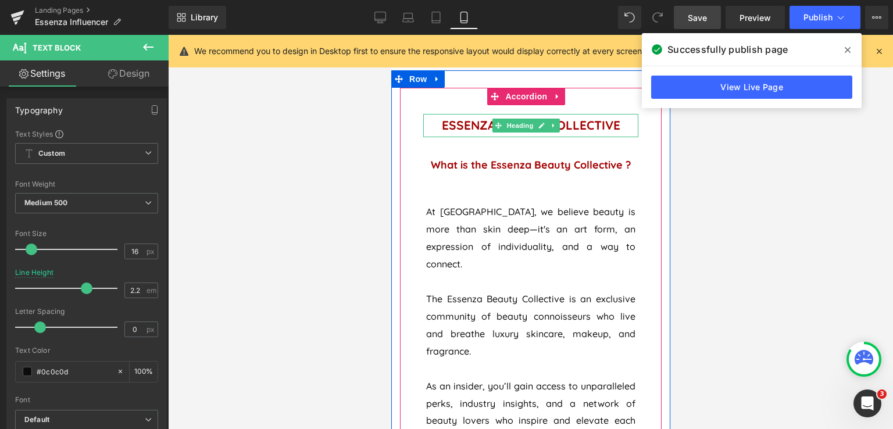
click at [454, 137] on h1 "ESSENZA BEAUTY COLLECTIVE" at bounding box center [530, 125] width 215 height 23
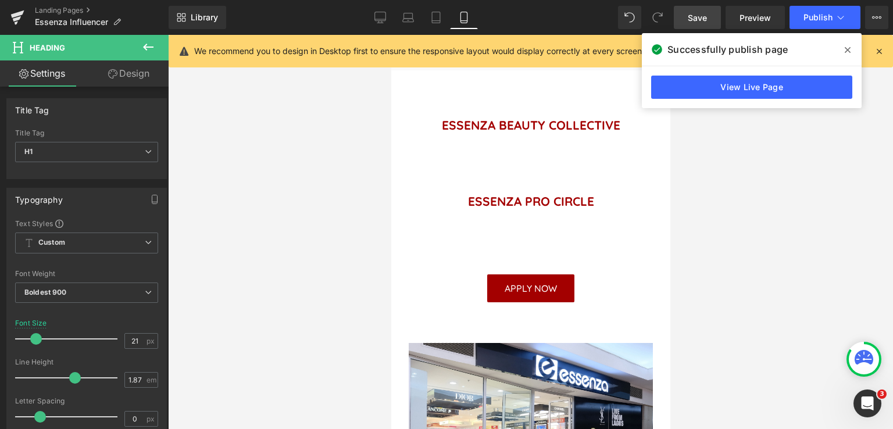
click at [844, 49] on icon at bounding box center [847, 49] width 6 height 9
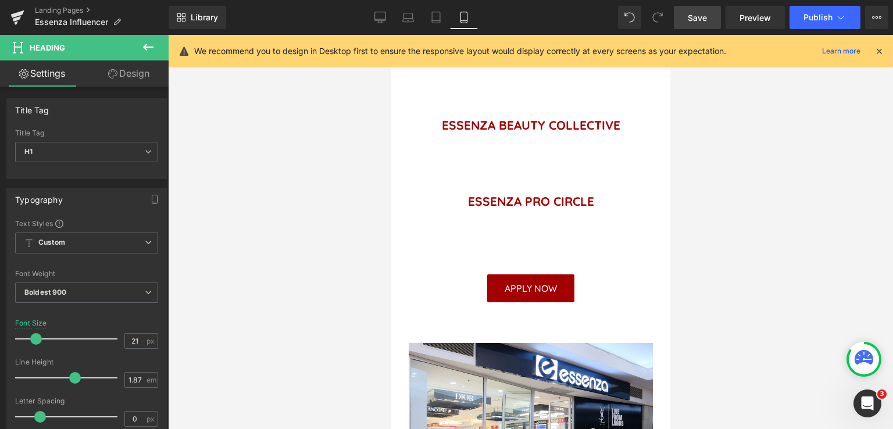
click at [710, 14] on link "Save" at bounding box center [697, 17] width 47 height 23
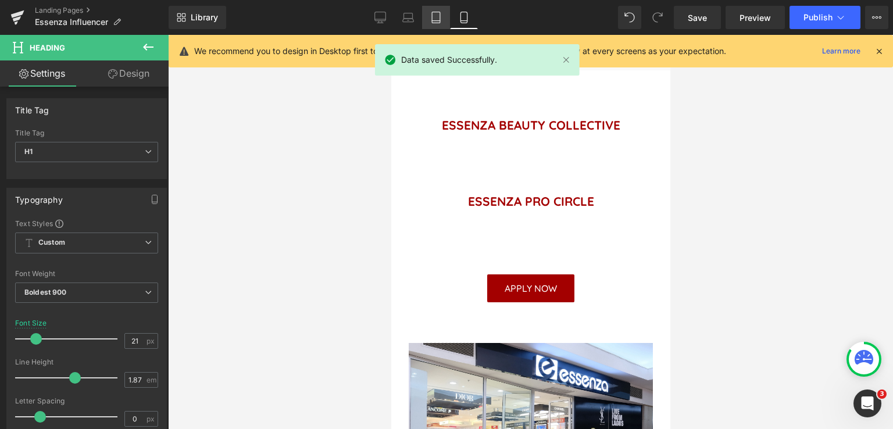
click at [431, 23] on link "Tablet" at bounding box center [436, 17] width 28 height 23
type input "17"
type input "100"
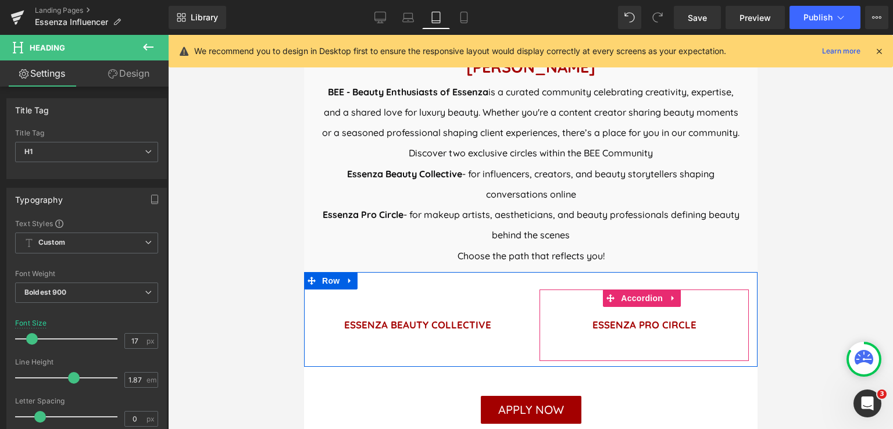
scroll to position [353, 0]
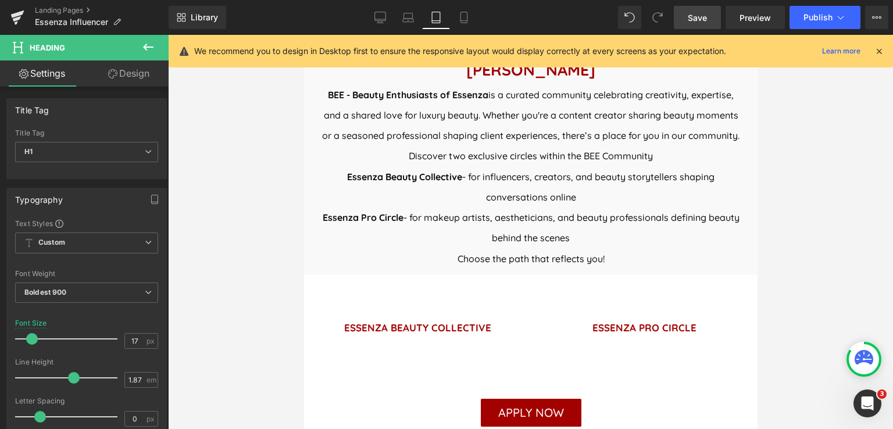
click at [706, 19] on span "Save" at bounding box center [697, 18] width 19 height 12
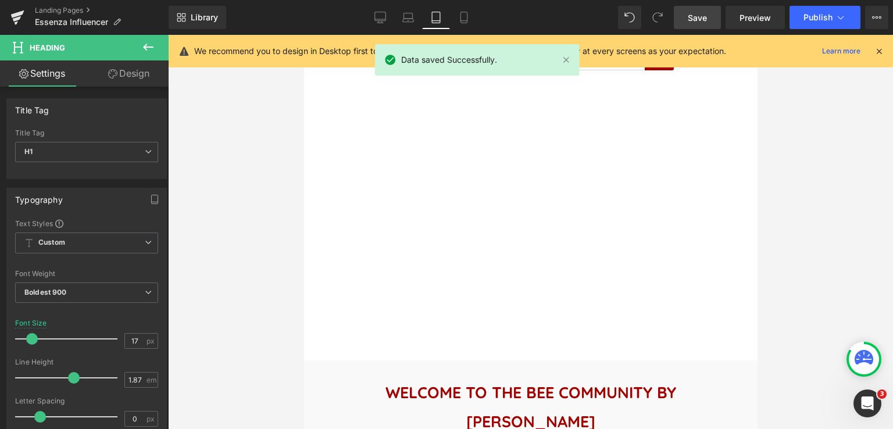
scroll to position [0, 0]
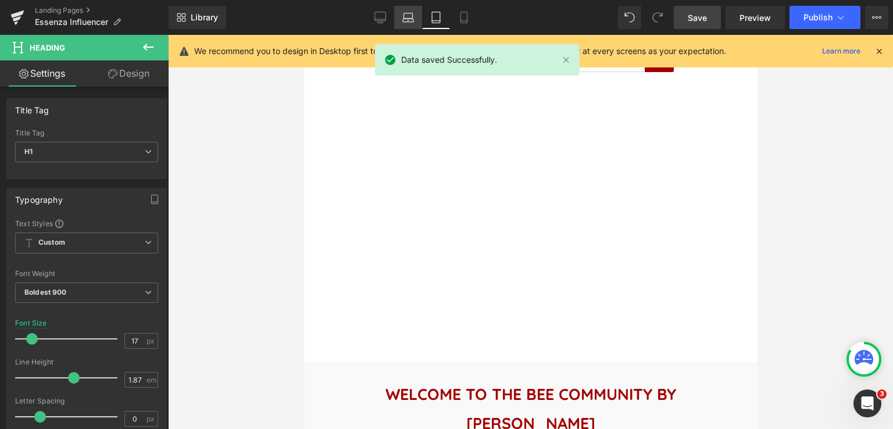
click at [409, 23] on link "Laptop" at bounding box center [408, 17] width 28 height 23
type input "21"
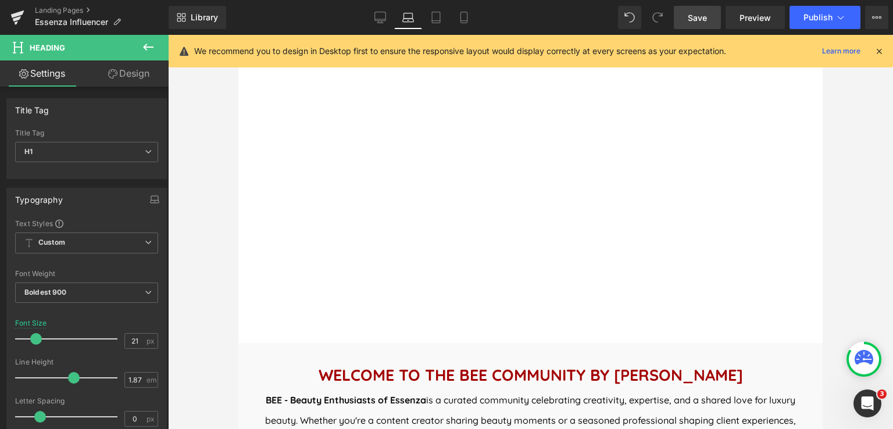
scroll to position [75, 0]
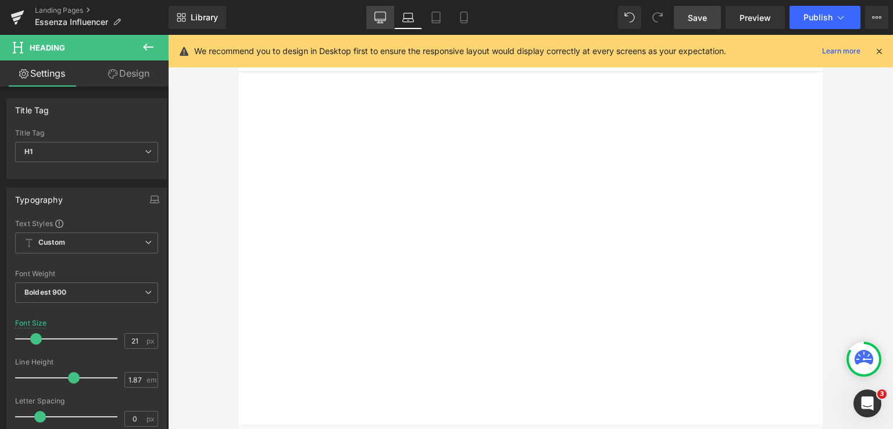
click at [381, 17] on icon at bounding box center [380, 18] width 12 height 12
type input "100"
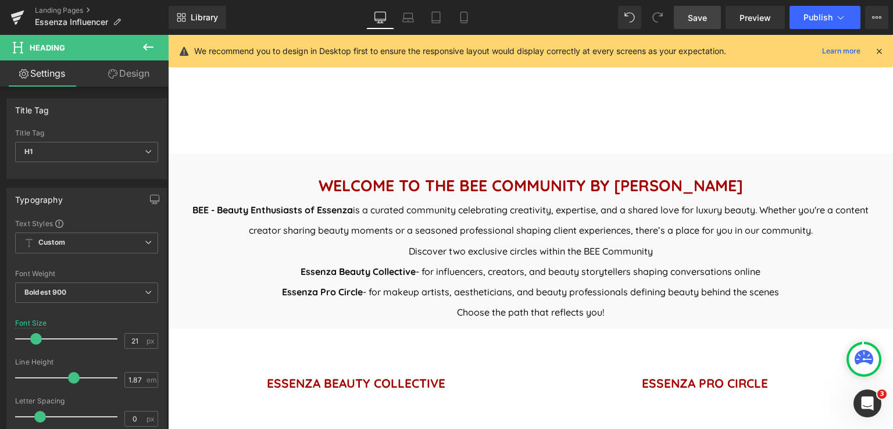
scroll to position [155, 0]
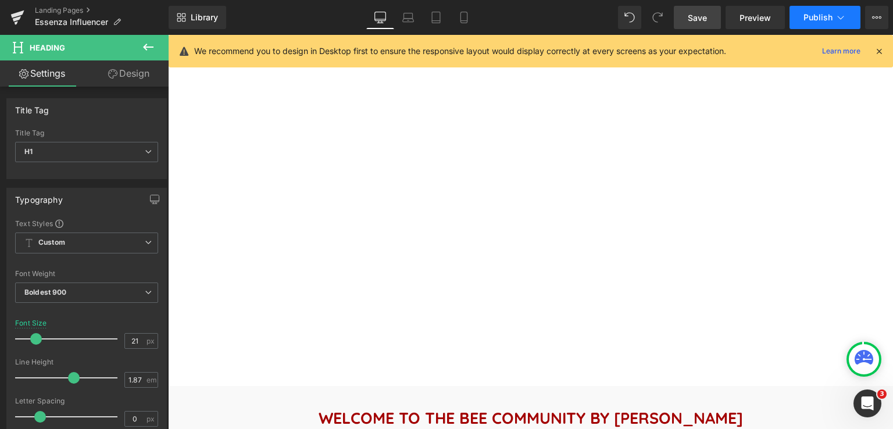
click at [804, 17] on span "Publish" at bounding box center [817, 17] width 29 height 9
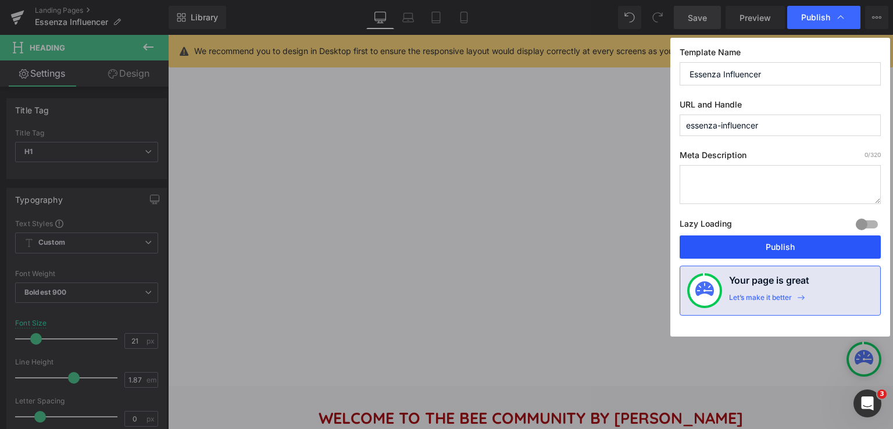
click at [779, 246] on button "Publish" at bounding box center [779, 246] width 201 height 23
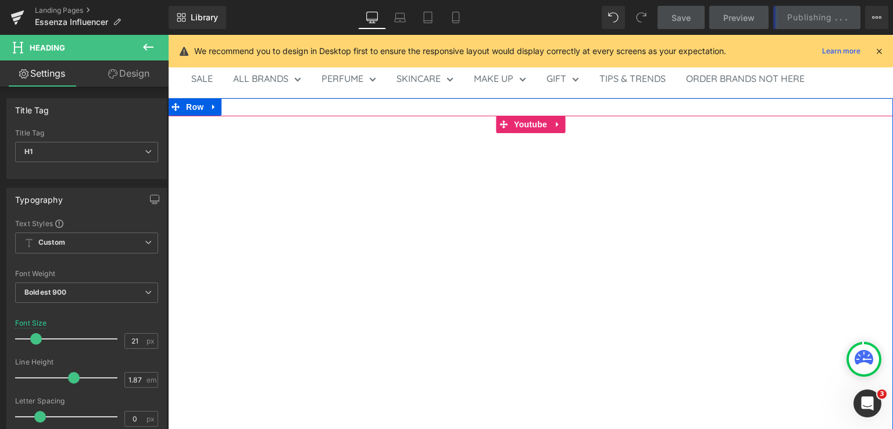
scroll to position [0, 0]
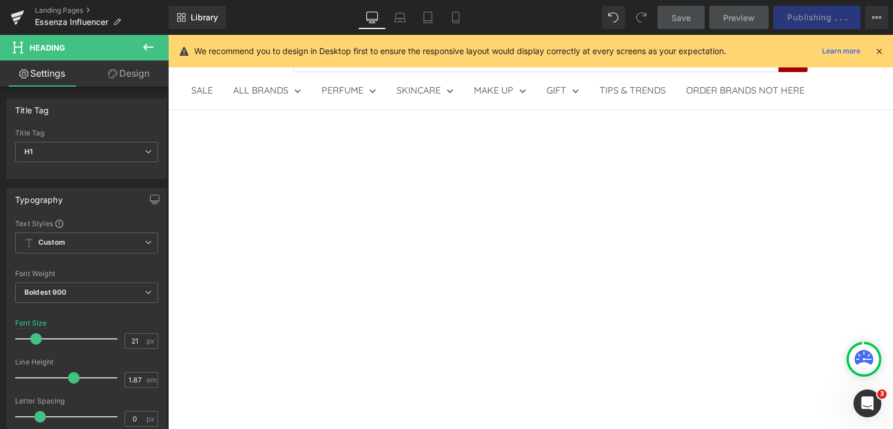
drag, startPoint x: 877, startPoint y: 49, endPoint x: 710, endPoint y: 15, distance: 171.0
click at [877, 49] on icon at bounding box center [878, 51] width 10 height 10
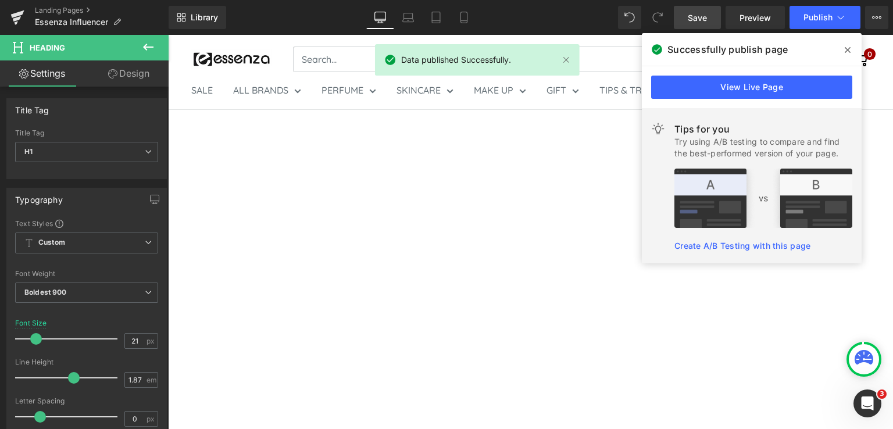
click at [848, 51] on icon at bounding box center [847, 50] width 6 height 6
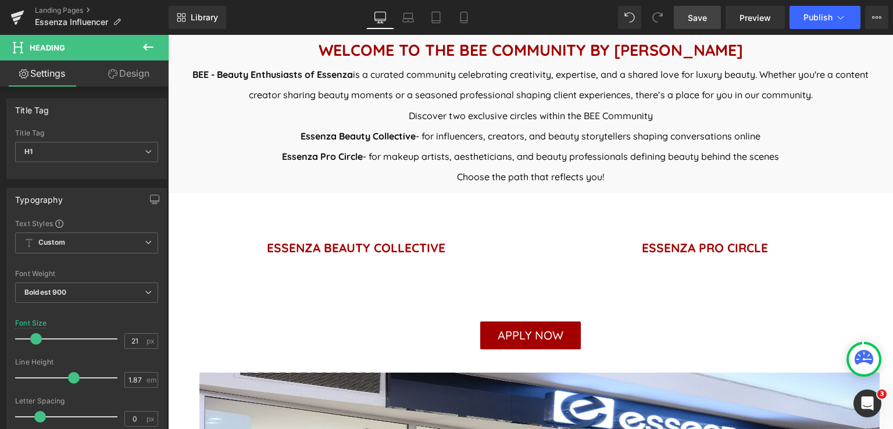
scroll to position [349, 0]
